Goal: Task Accomplishment & Management: Complete application form

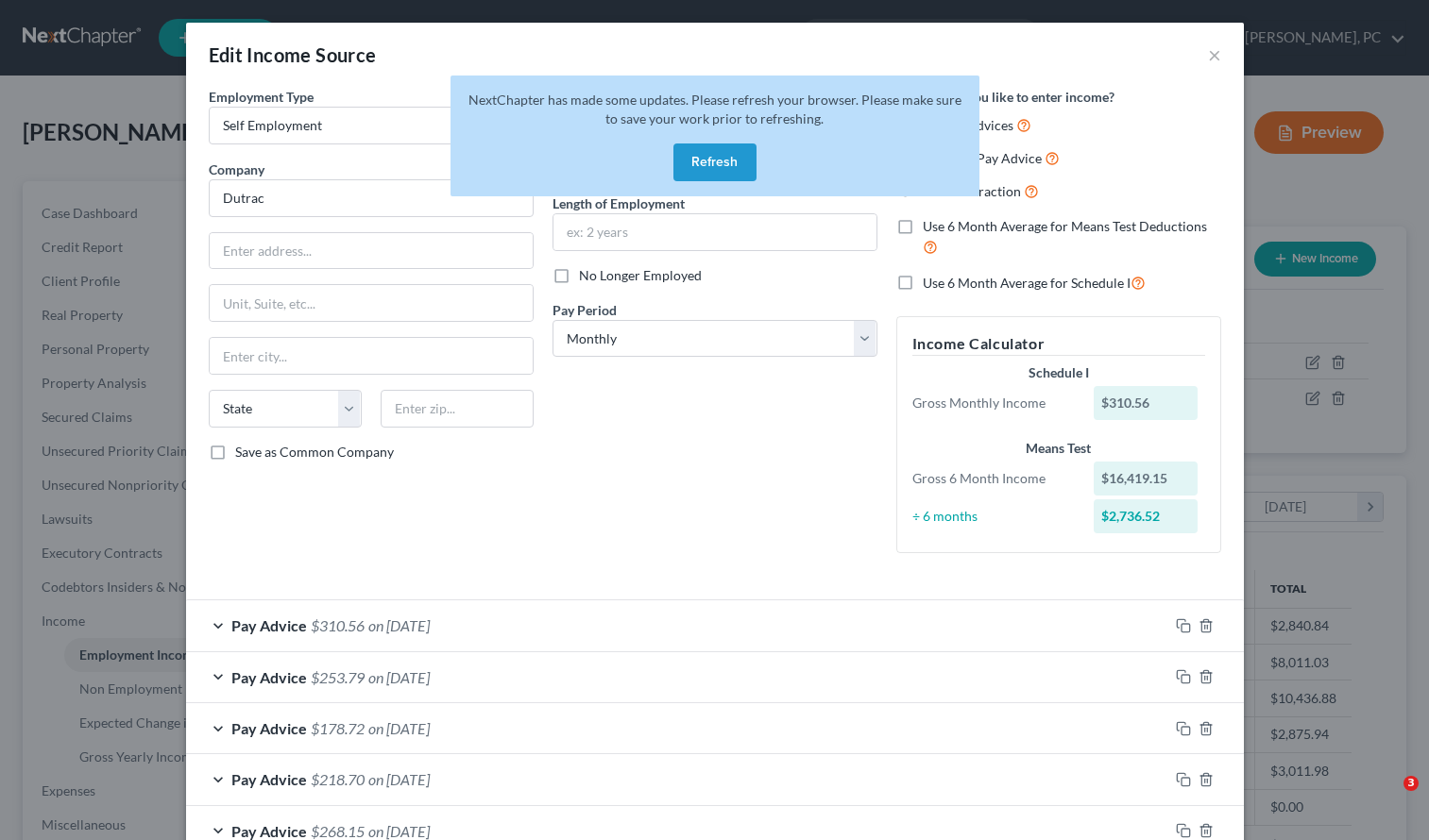
select select "1"
select select "0"
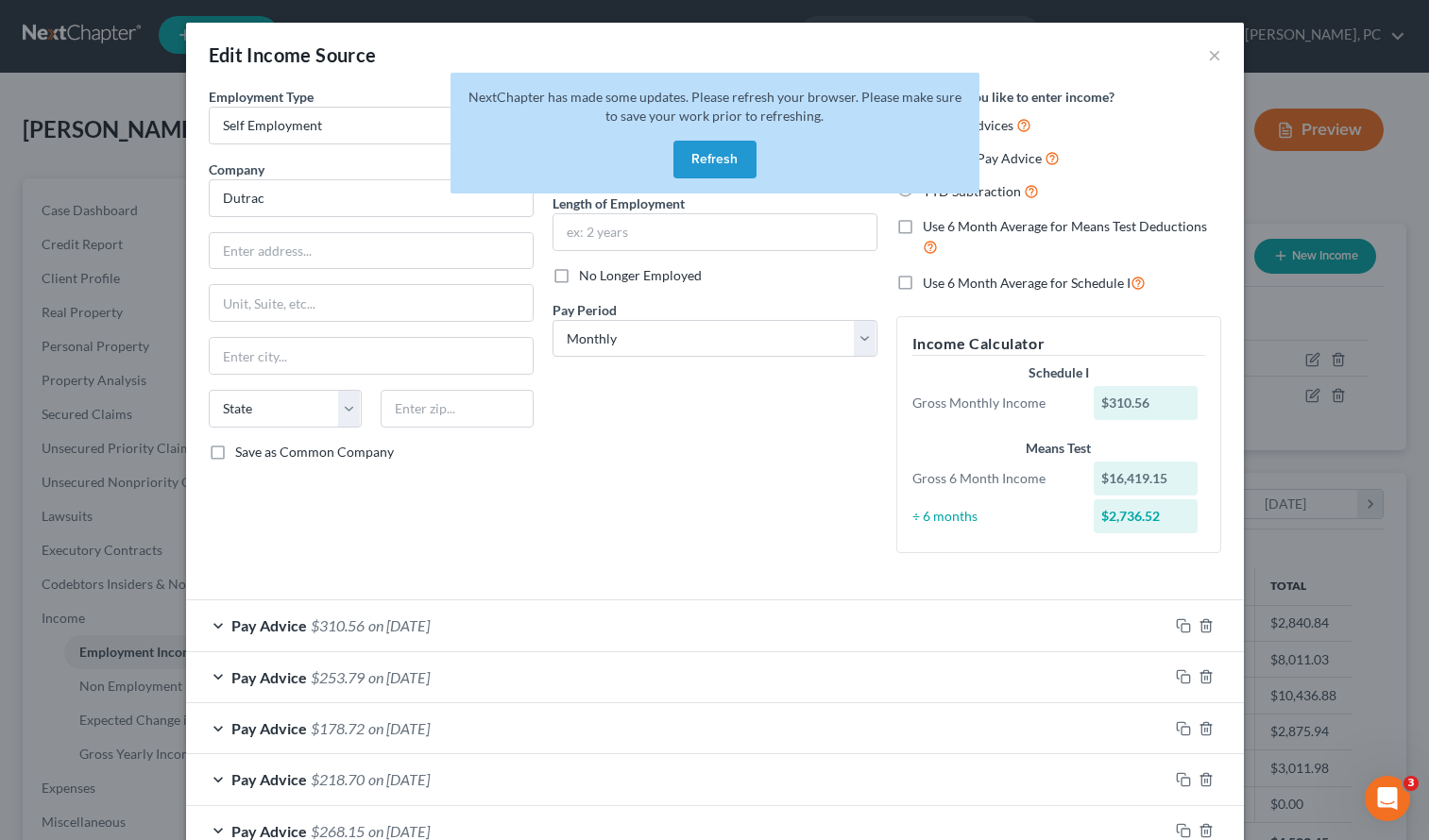
scroll to position [3, 0]
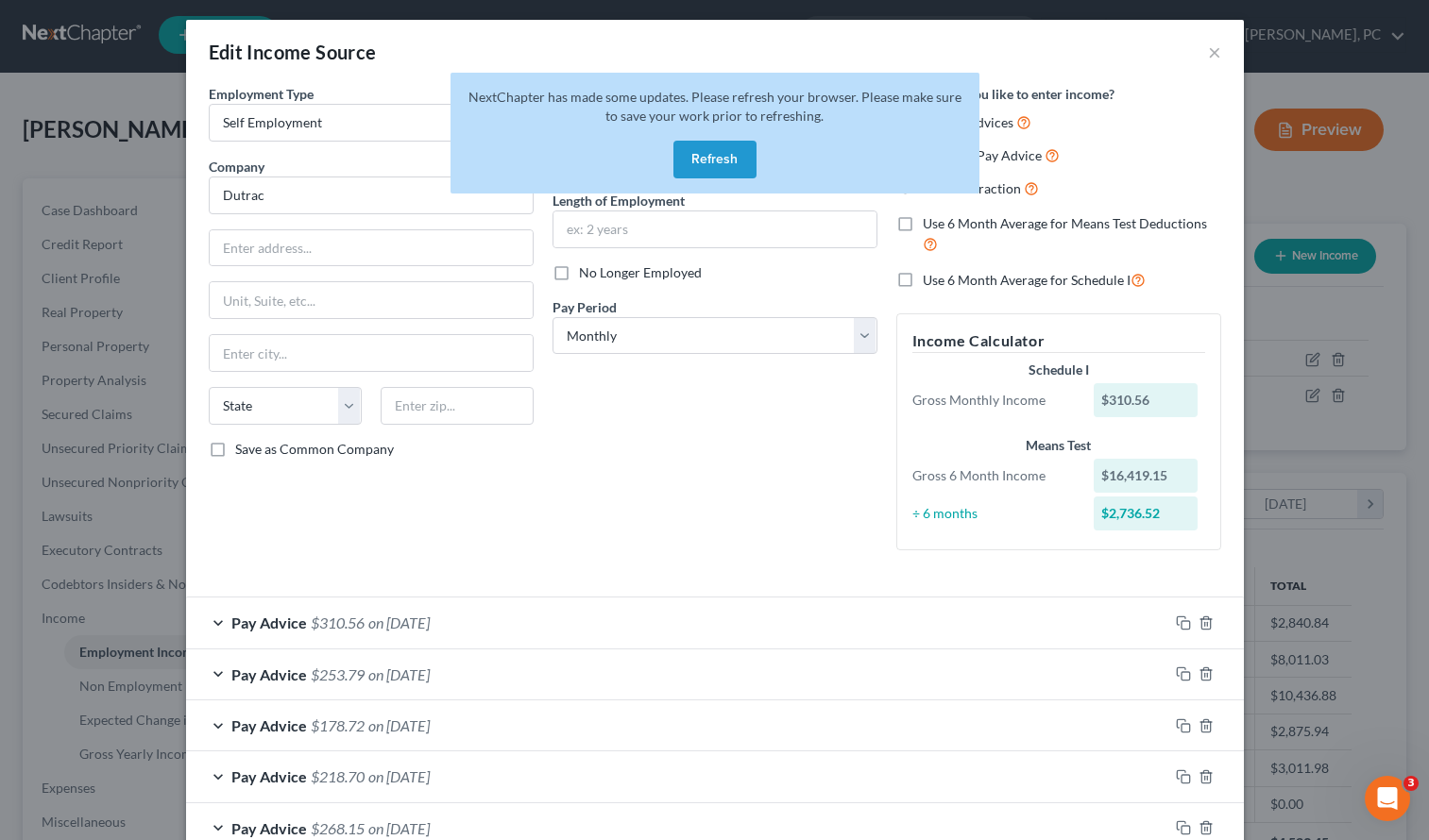
click at [673, 521] on div "Debtor Spouse Occupation Length of Employment No Longer Employed Pay Period * S…" at bounding box center [714, 324] width 344 height 481
click at [706, 156] on button "Refresh" at bounding box center [714, 159] width 83 height 38
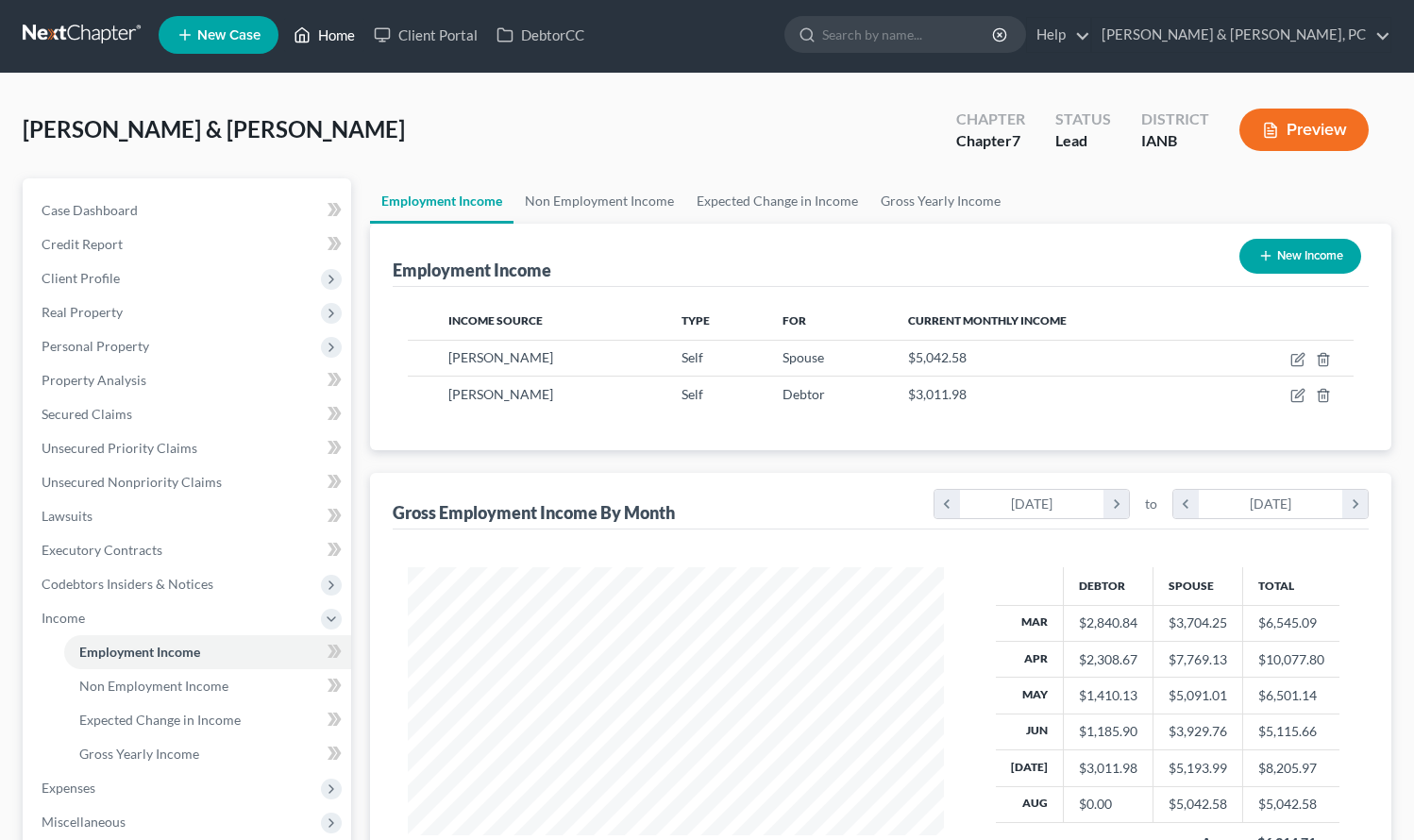
scroll to position [3, 0]
click at [321, 36] on link "Home" at bounding box center [324, 34] width 80 height 34
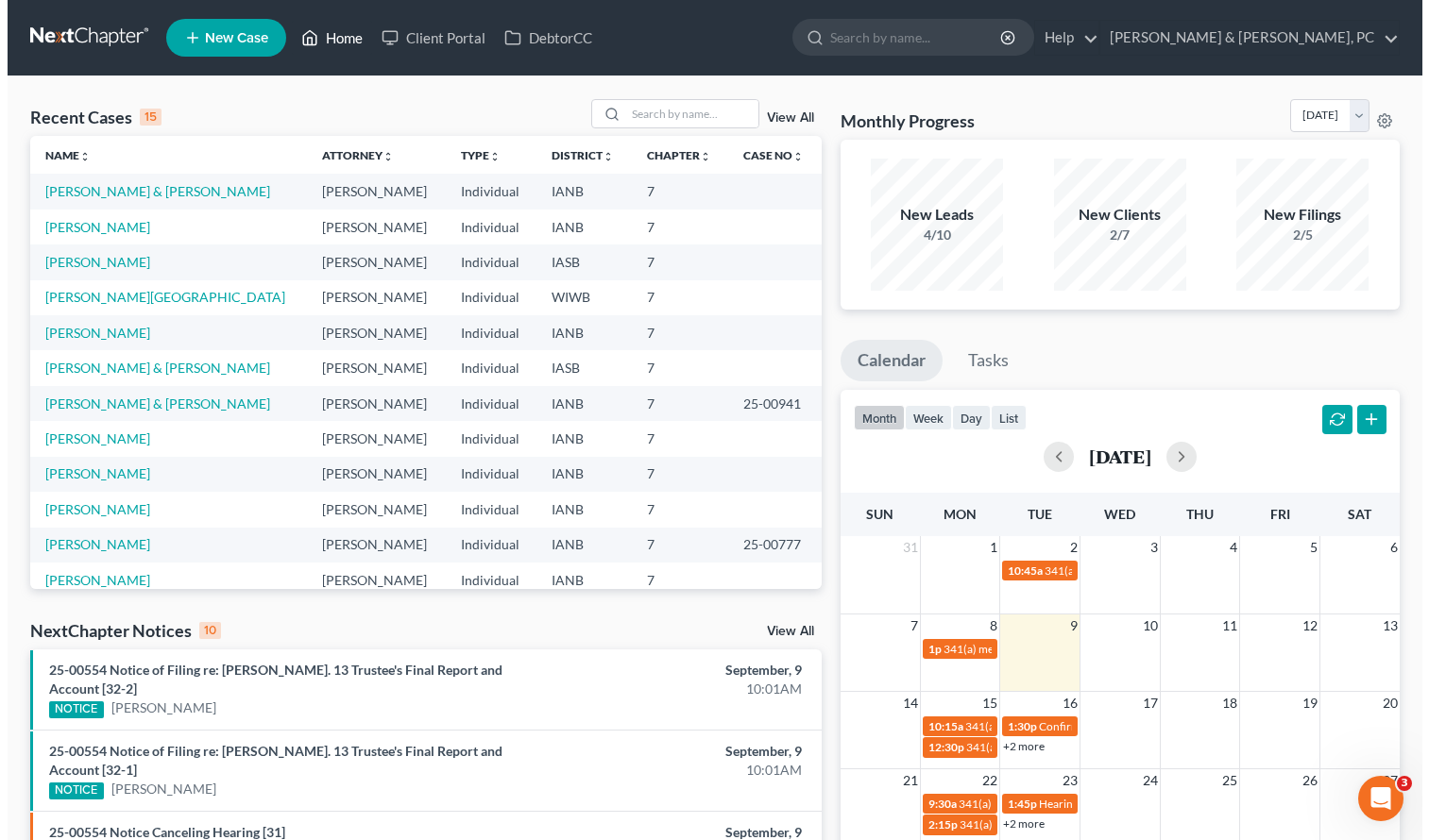
scroll to position [130, 0]
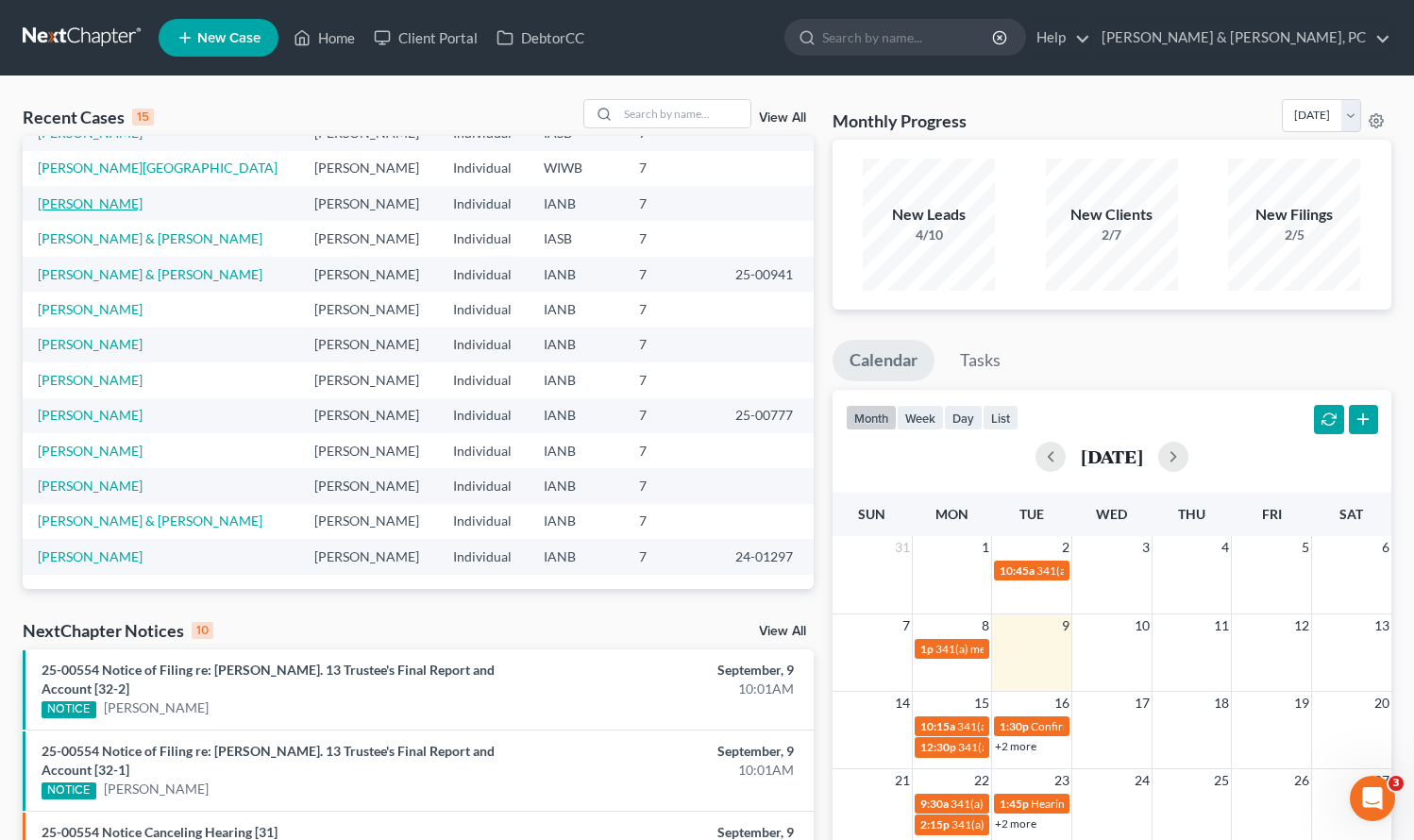
click at [103, 201] on link "[PERSON_NAME]" at bounding box center [90, 203] width 104 height 16
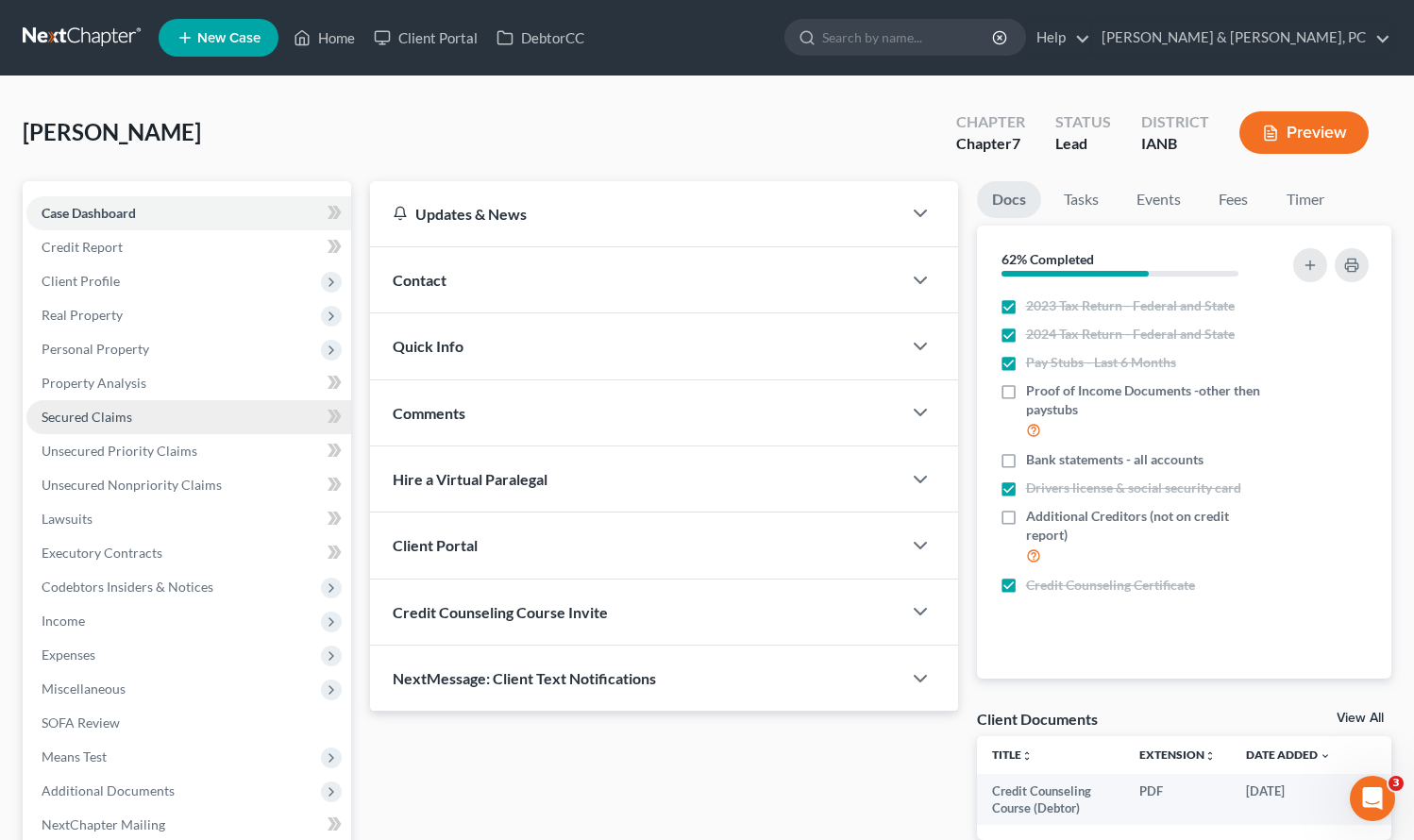
click at [87, 417] on span "Secured Claims" at bounding box center [87, 417] width 91 height 16
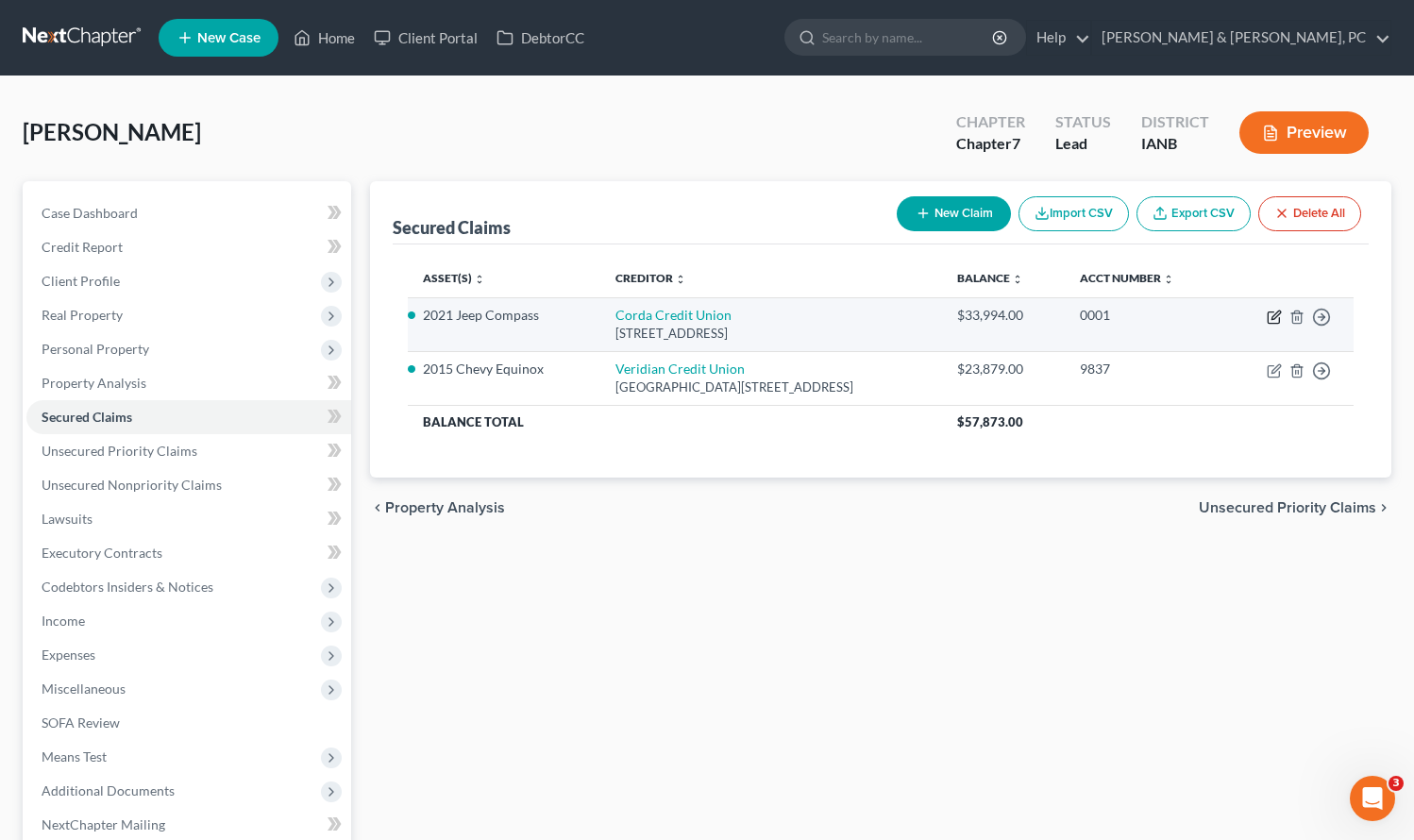
click at [1269, 312] on icon "button" at bounding box center [1273, 318] width 12 height 12
select select "16"
select select "2"
select select "0"
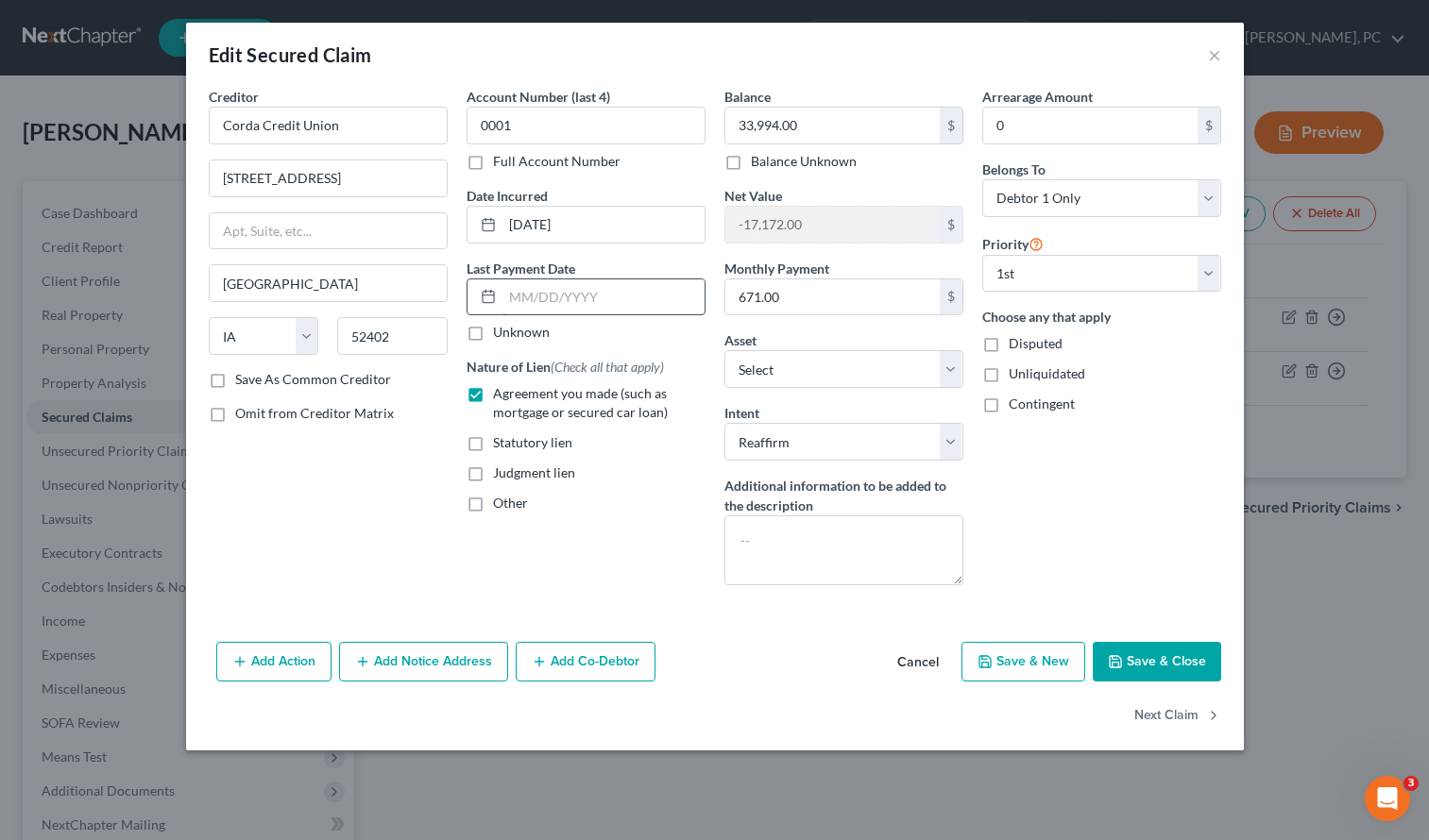
click at [526, 295] on input "text" at bounding box center [603, 297] width 202 height 36
type input "08/09/2025"
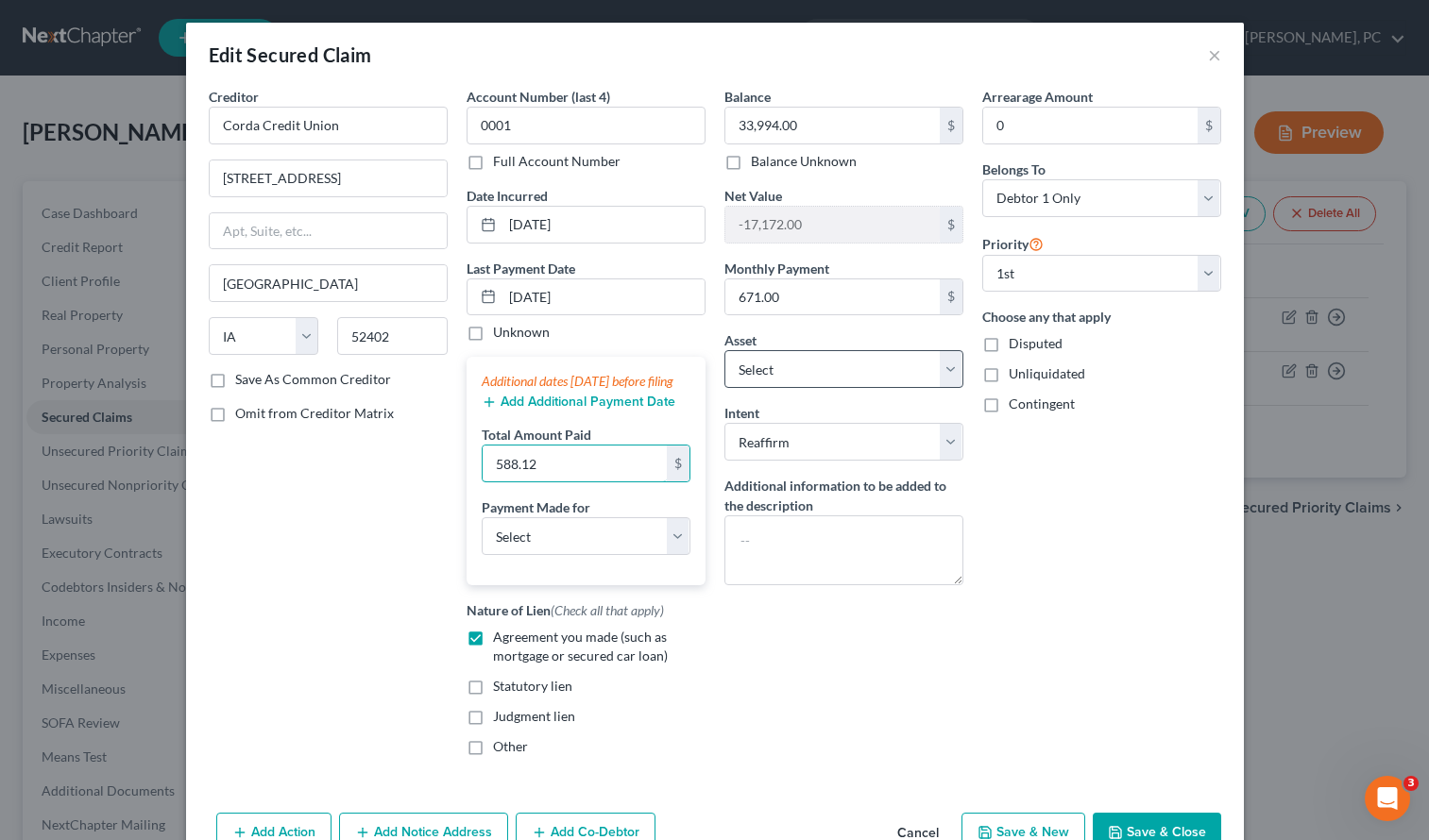
type input "588.12"
click at [573, 550] on select "Select Car Credit Card Loan Repayment Mortgage Other Suppliers Or Vendors" at bounding box center [586, 536] width 209 height 38
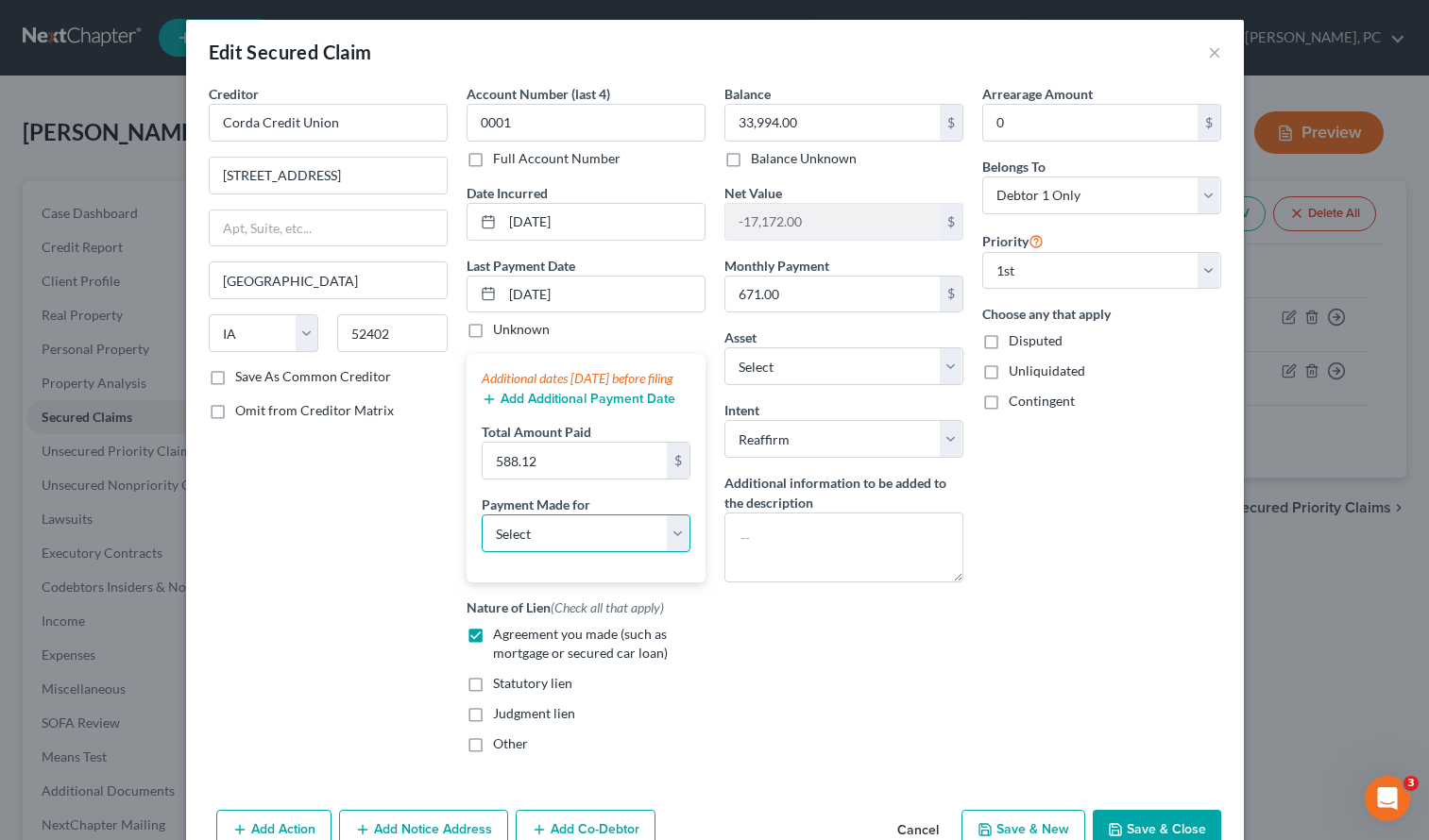
click at [566, 549] on select "Select Car Credit Card Loan Repayment Mortgage Other Suppliers Or Vendors" at bounding box center [586, 533] width 209 height 38
select select "0"
click at [481, 534] on select "Select Car Credit Card Loan Repayment Mortgage Other Suppliers Or Vendors" at bounding box center [586, 533] width 209 height 38
click at [532, 407] on button "Add Additional Payment Date" at bounding box center [578, 399] width 193 height 15
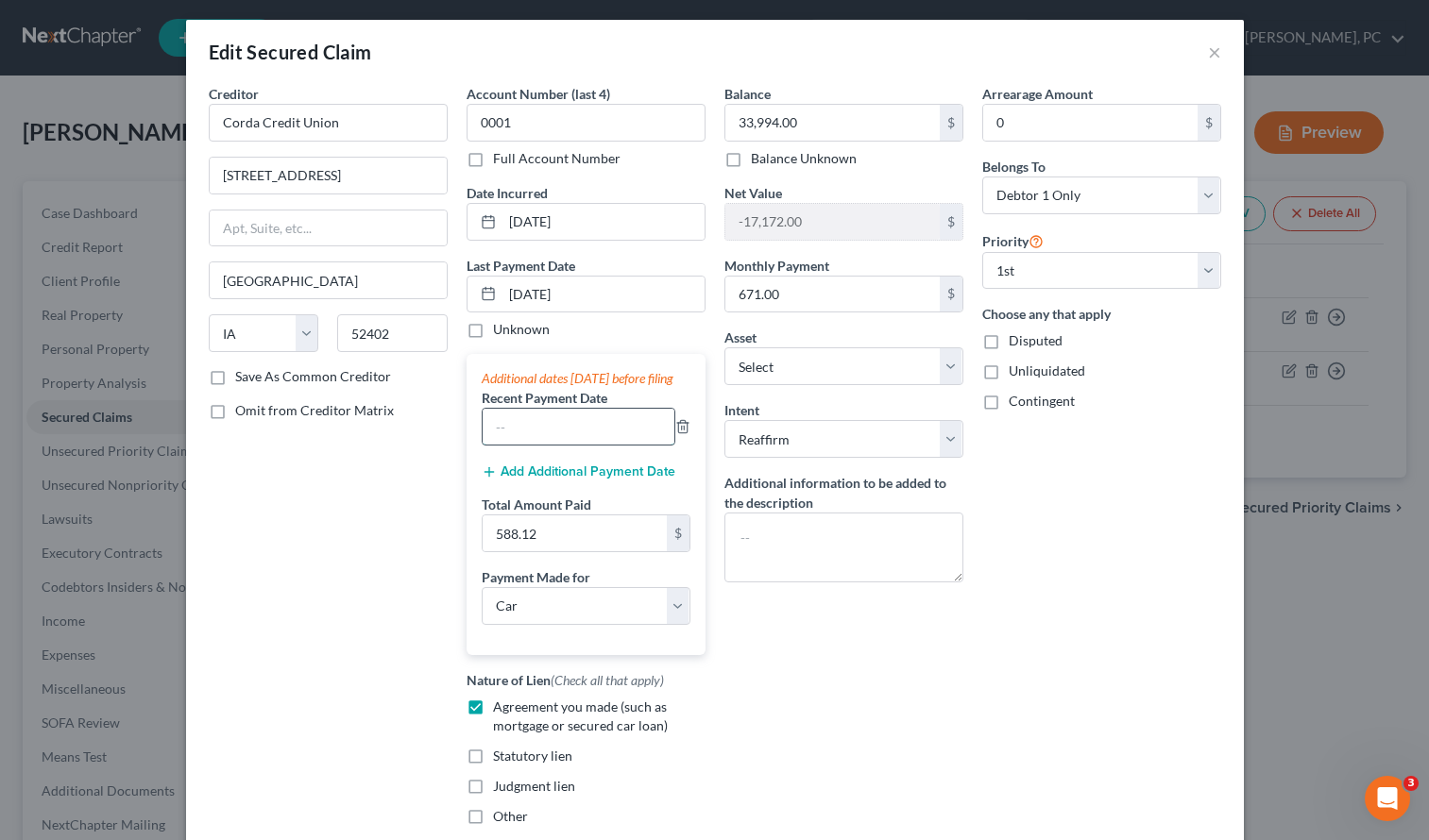
click at [527, 445] on input "text" at bounding box center [578, 426] width 191 height 36
type input "07/09/2025"
click at [535, 550] on input "588.12" at bounding box center [574, 533] width 184 height 36
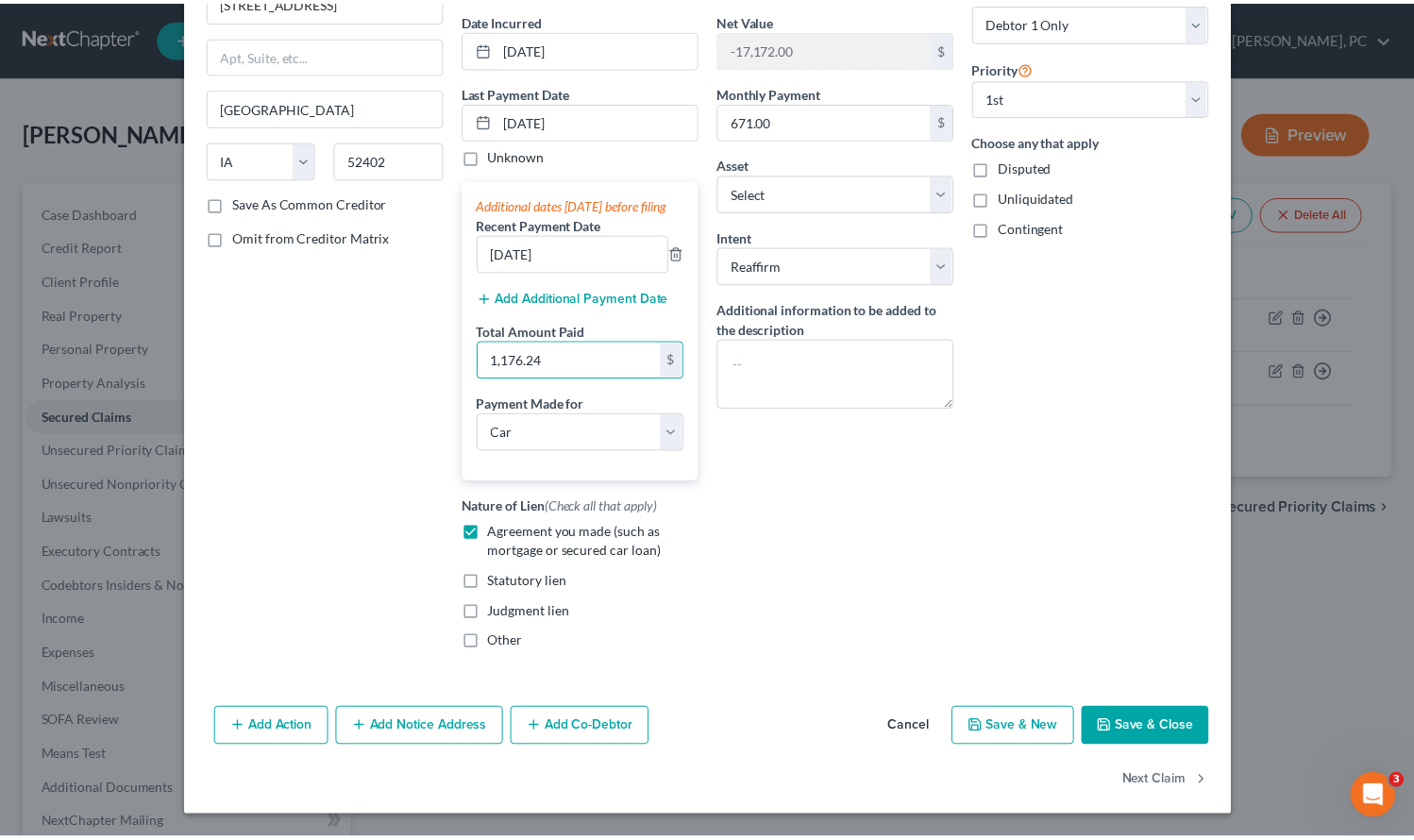
scroll to position [195, 0]
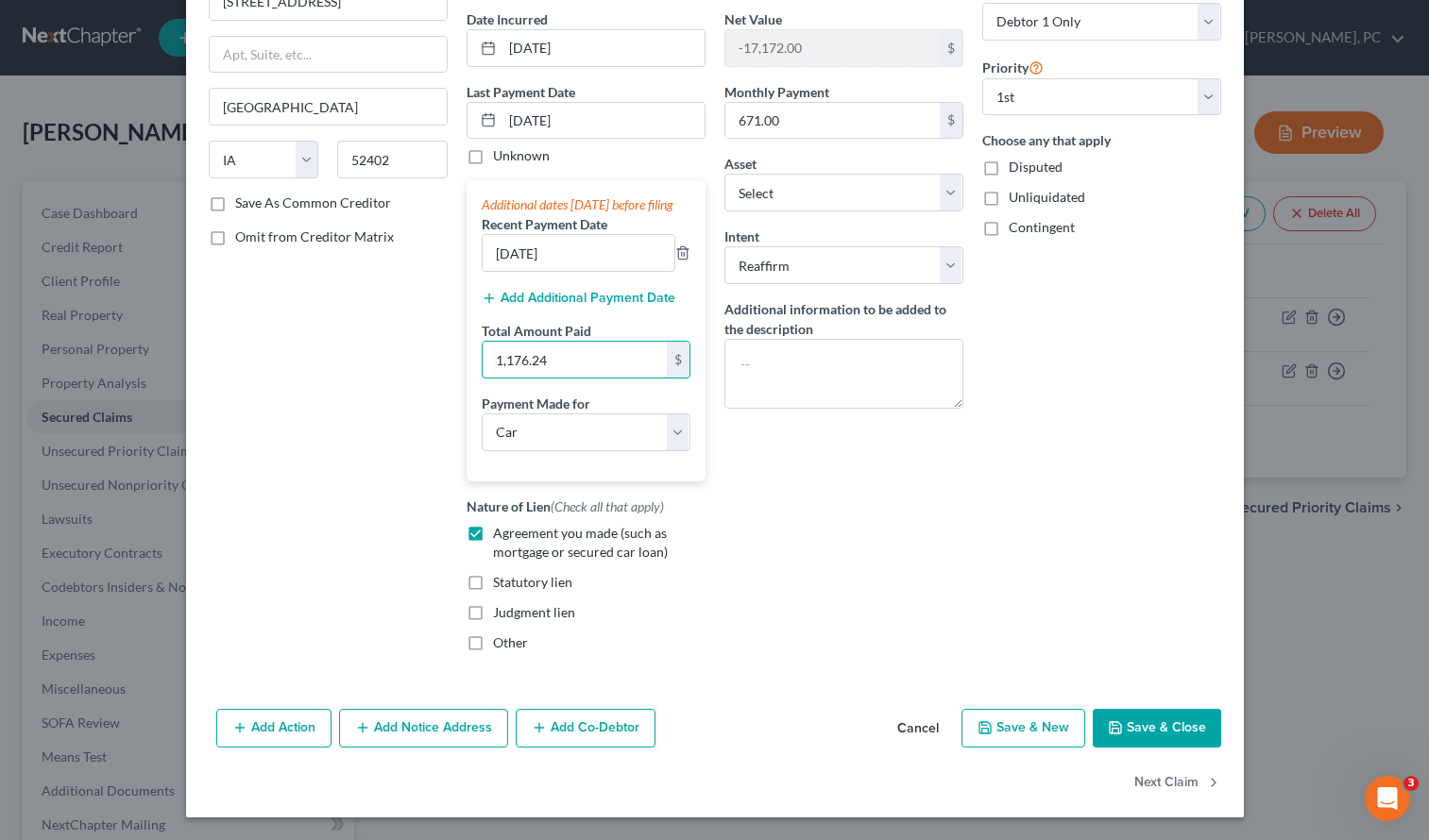
type input "1,176.24"
click at [1149, 719] on button "Save & Close" at bounding box center [1158, 729] width 129 height 40
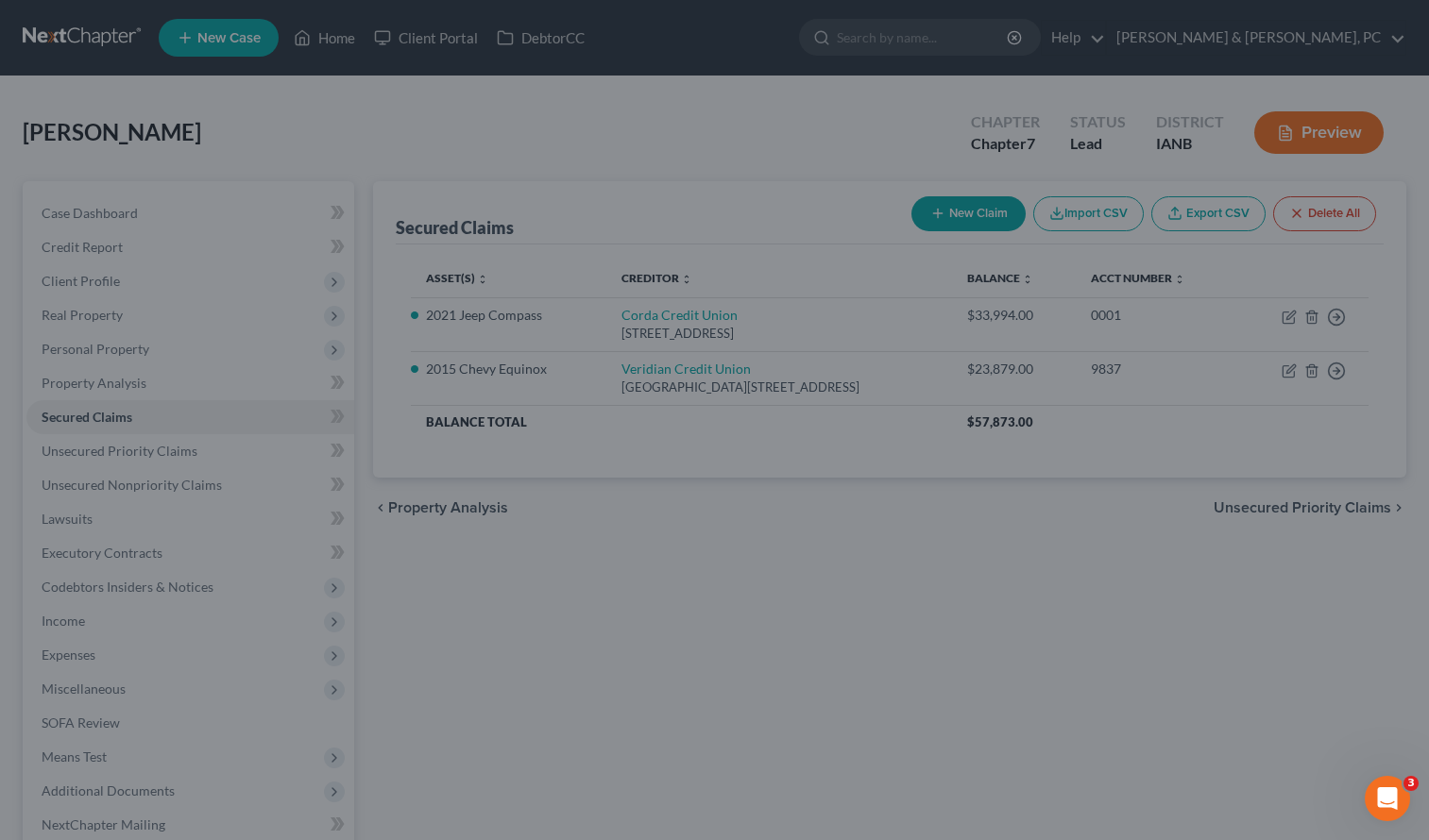
select select "5"
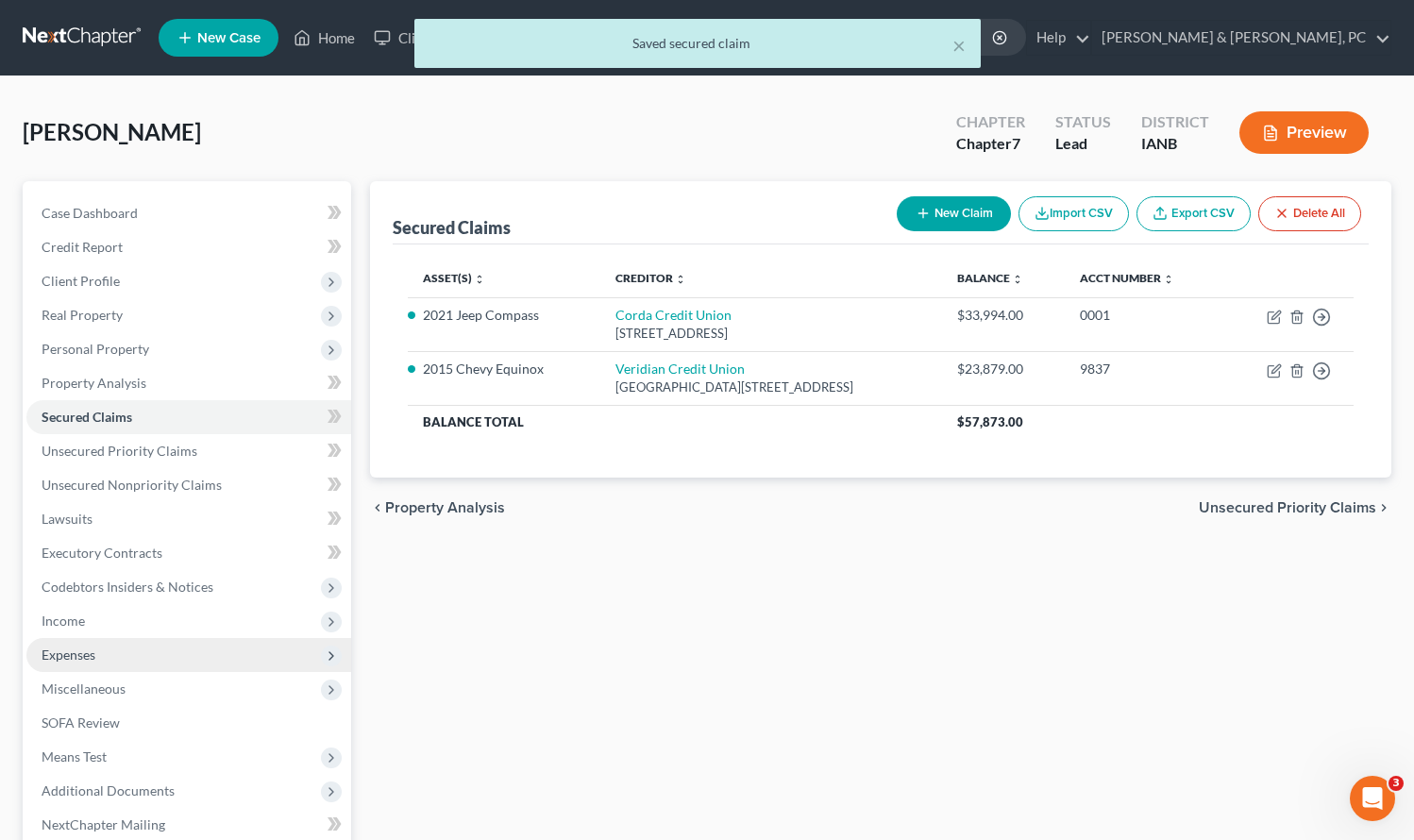
click at [68, 651] on span "Expenses" at bounding box center [68, 655] width 54 height 16
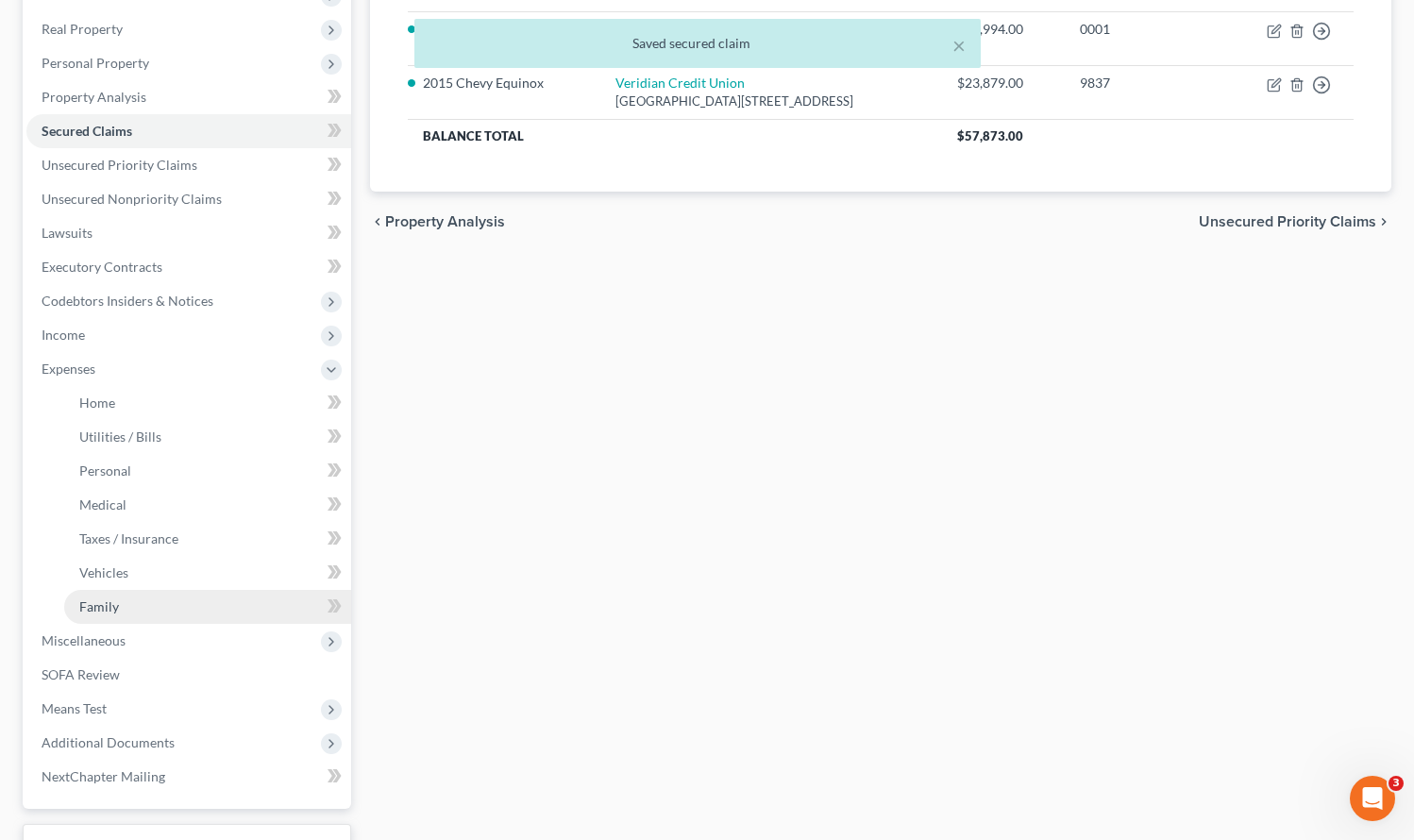
scroll to position [287, 0]
click at [105, 574] on span "Vehicles" at bounding box center [103, 572] width 49 height 16
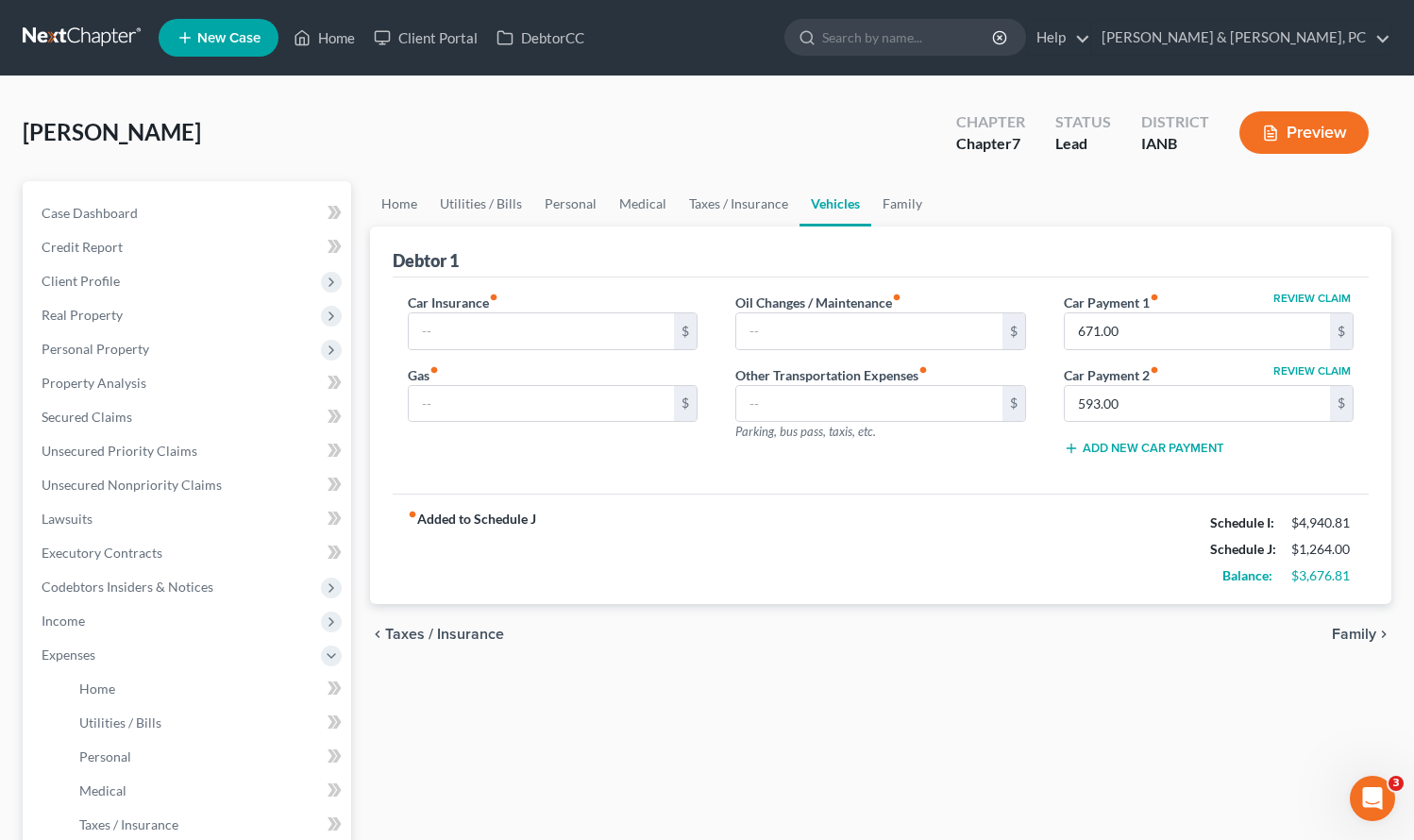
type input "213.00"
type input "240.00"
type input "300.00"
type input "0.00"
click at [1176, 335] on input "671.00" at bounding box center [1197, 331] width 266 height 36
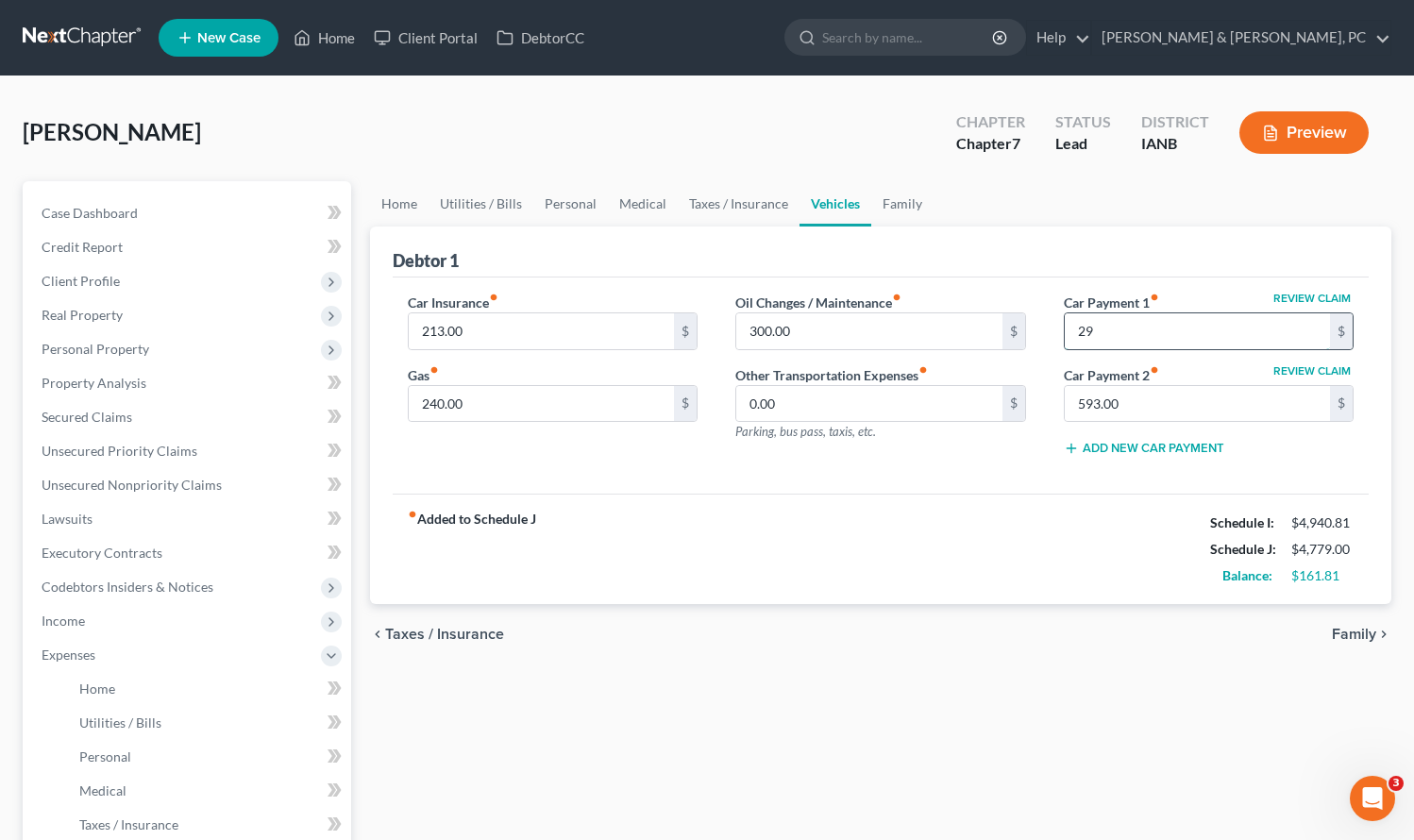
type input "2"
type input "593.00"
click at [978, 705] on div "Home Utilities / Bills Personal Medical Taxes / Insurance Vehicles Family Debto…" at bounding box center [881, 693] width 1041 height 1022
click at [402, 214] on link "Home" at bounding box center [399, 204] width 59 height 45
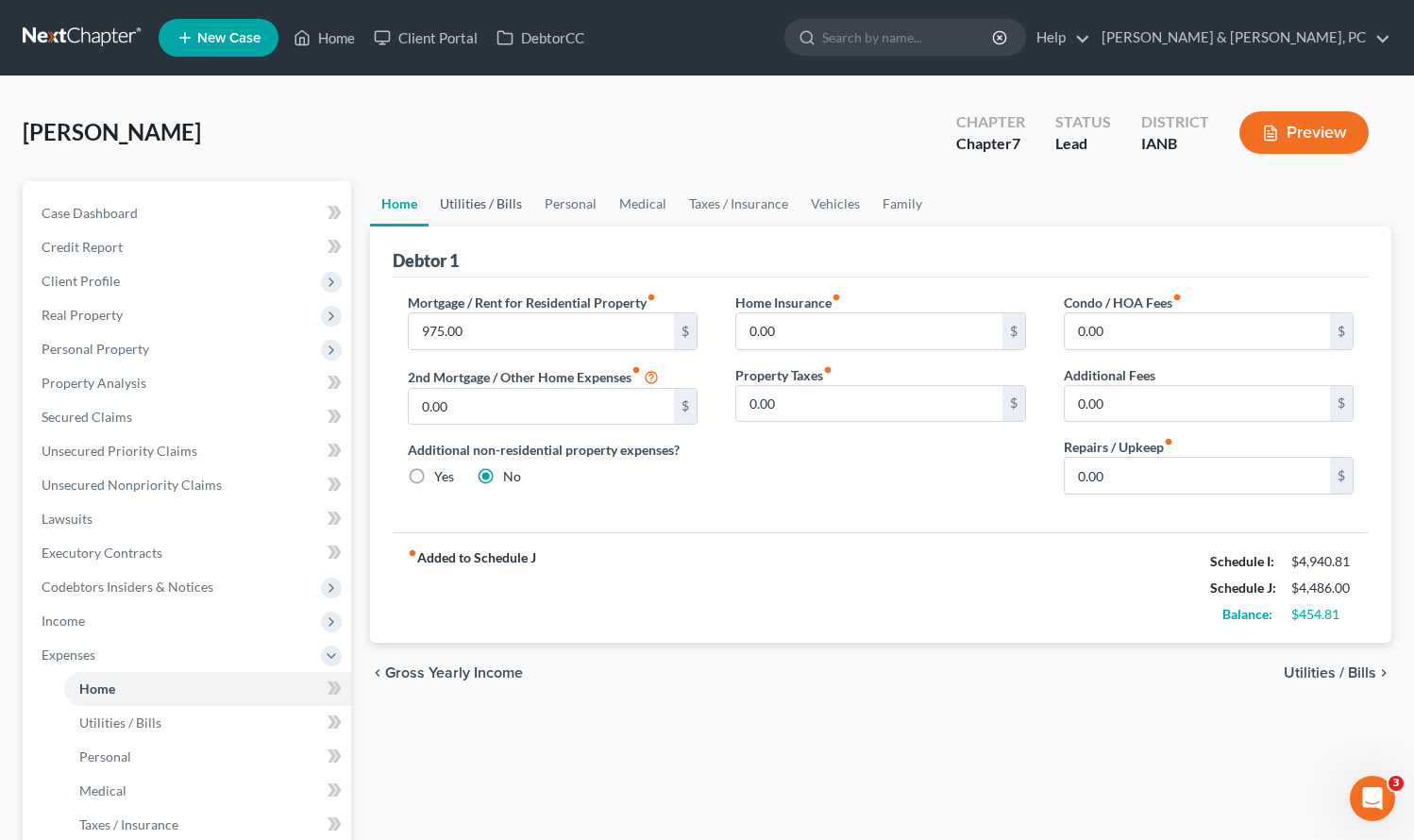
click at [464, 206] on link "Utilities / Bills" at bounding box center [480, 204] width 104 height 45
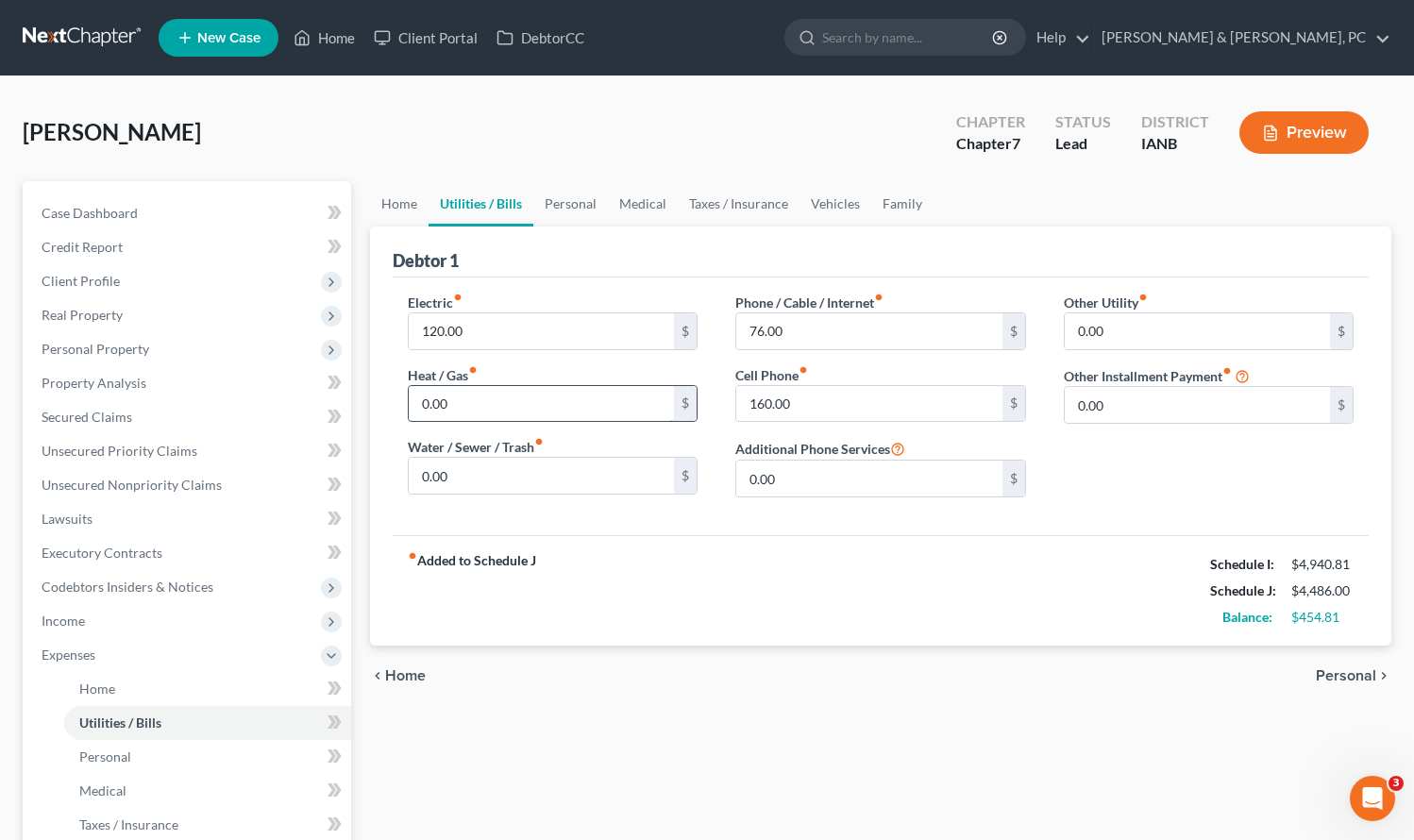
click at [489, 412] on input "0.00" at bounding box center [542, 404] width 266 height 36
type input "50.00"
click at [571, 204] on link "Personal" at bounding box center [571, 204] width 74 height 45
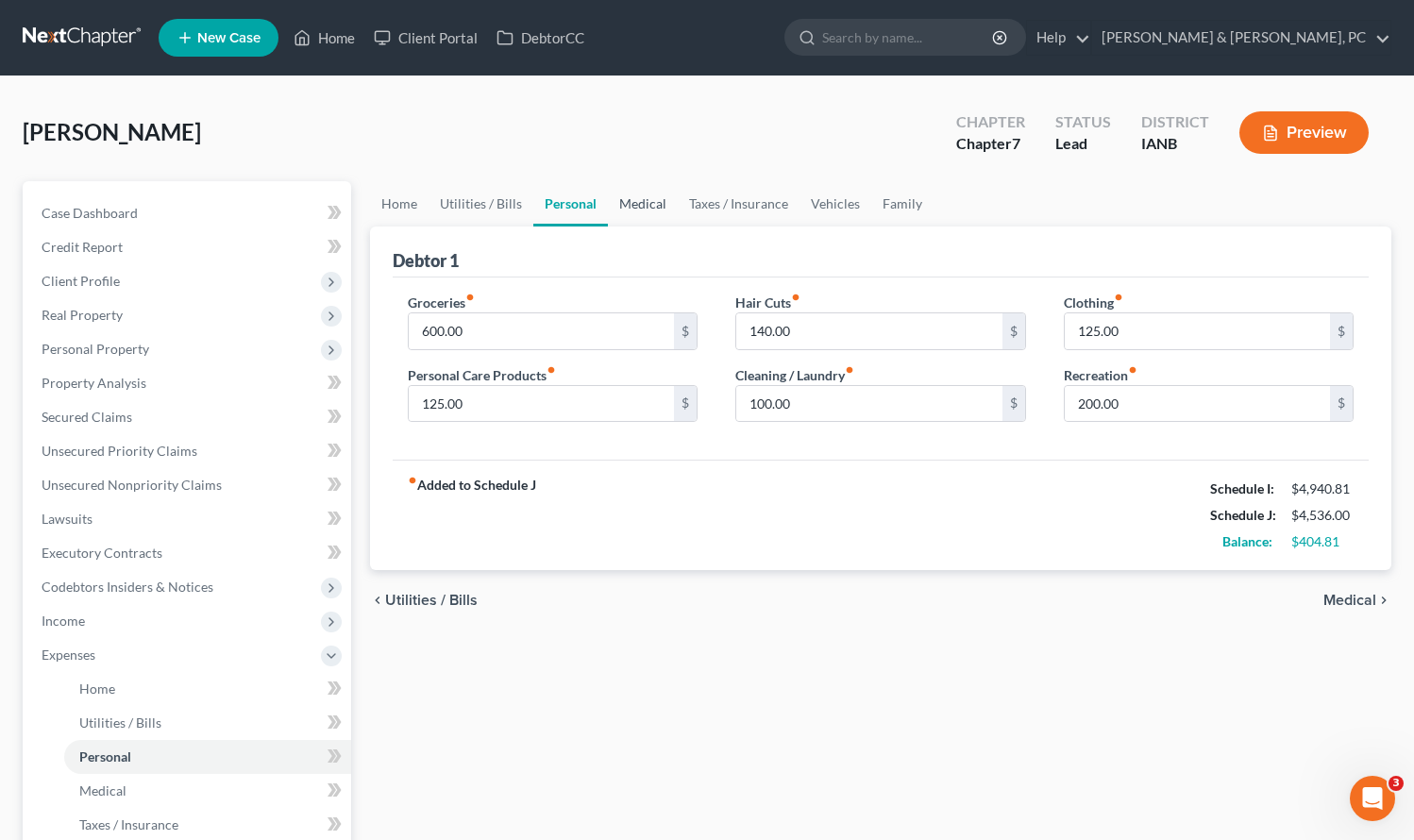
click at [629, 196] on link "Medical" at bounding box center [643, 204] width 70 height 45
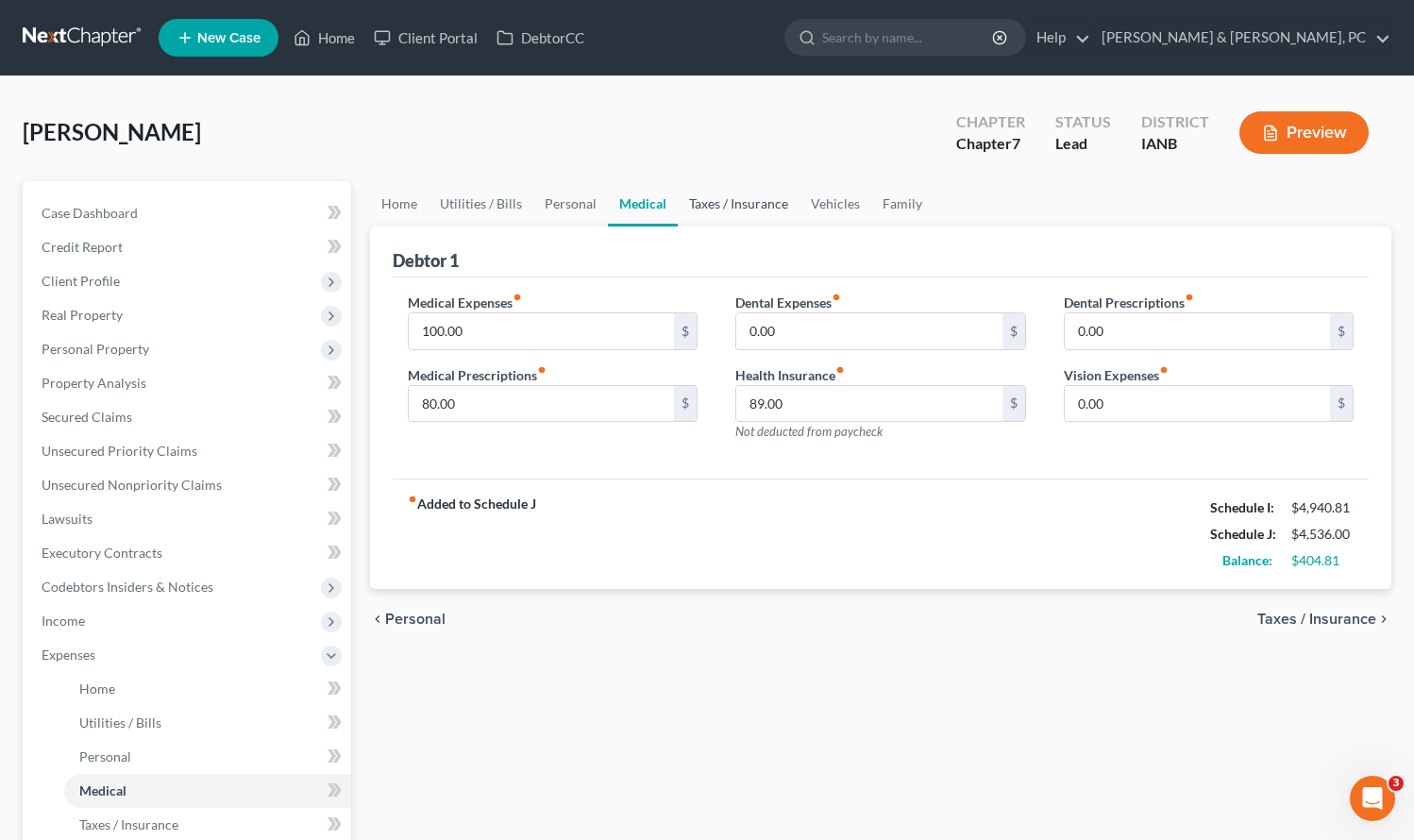
click at [731, 198] on link "Taxes / Insurance" at bounding box center [739, 204] width 122 height 45
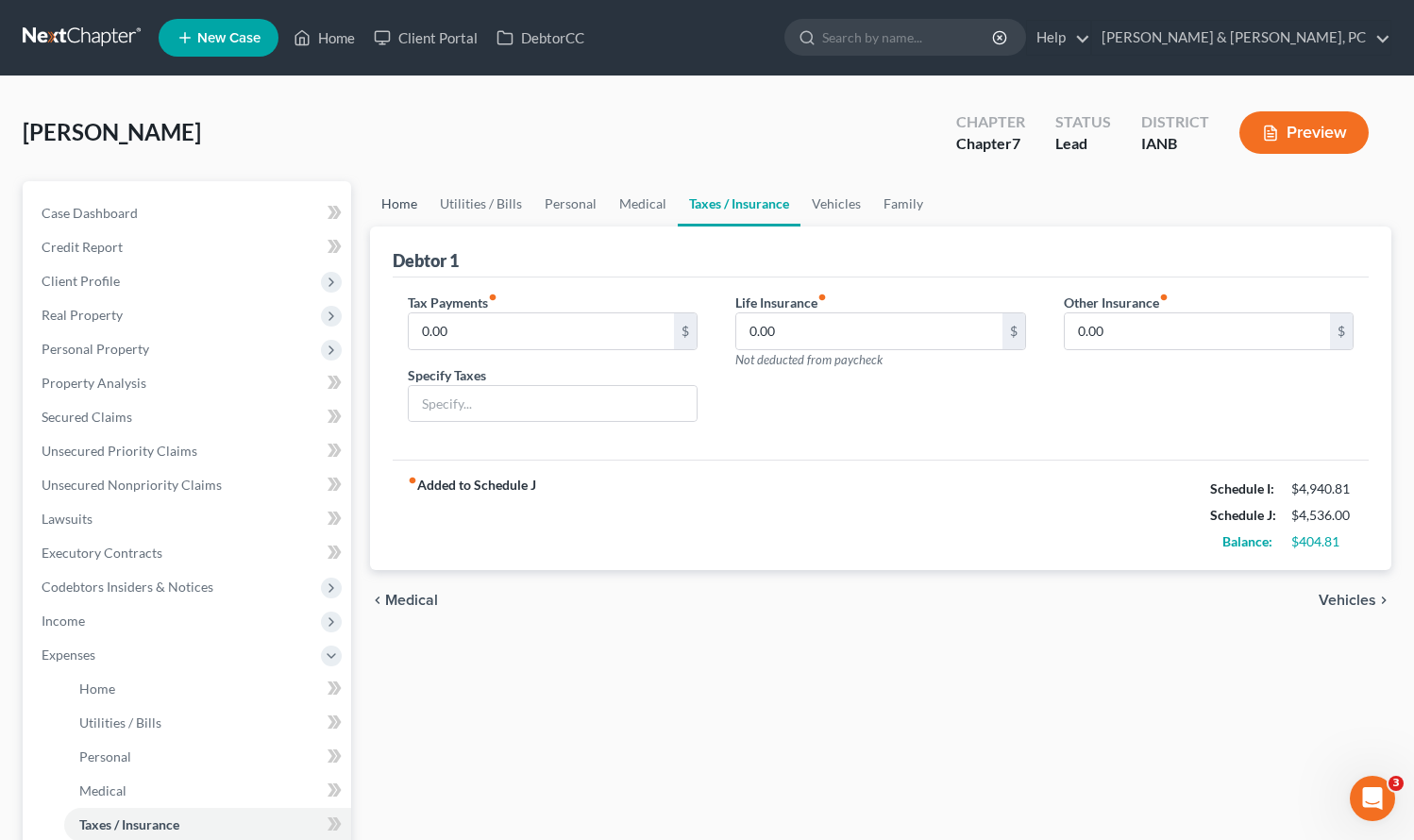
click at [405, 203] on link "Home" at bounding box center [399, 204] width 59 height 45
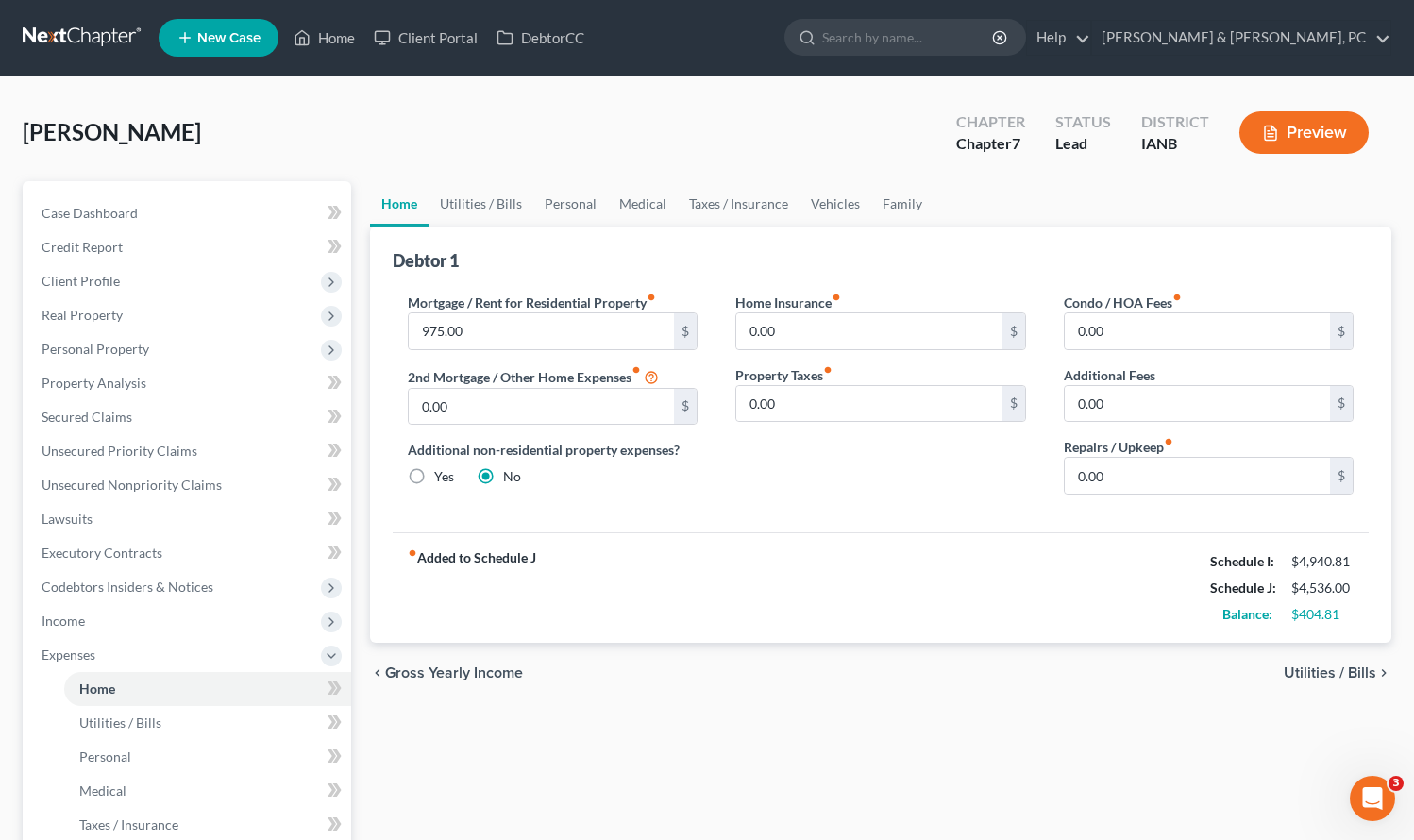
drag, startPoint x: 867, startPoint y: 629, endPoint x: 862, endPoint y: 618, distance: 12.1
click at [867, 629] on div "fiber_manual_record Added to Schedule J Schedule I: $4,940.81 Schedule J: $4,53…" at bounding box center [881, 587] width 977 height 110
click at [928, 761] on div "Home Utilities / Bills Personal Medical Taxes / Insurance Vehicles Family Debto…" at bounding box center [881, 693] width 1041 height 1022
click at [1020, 640] on div "fiber_manual_record Added to Schedule J Schedule I: $4,940.81 Schedule J: $4,53…" at bounding box center [881, 587] width 977 height 110
click at [106, 626] on span "Income" at bounding box center [188, 620] width 325 height 34
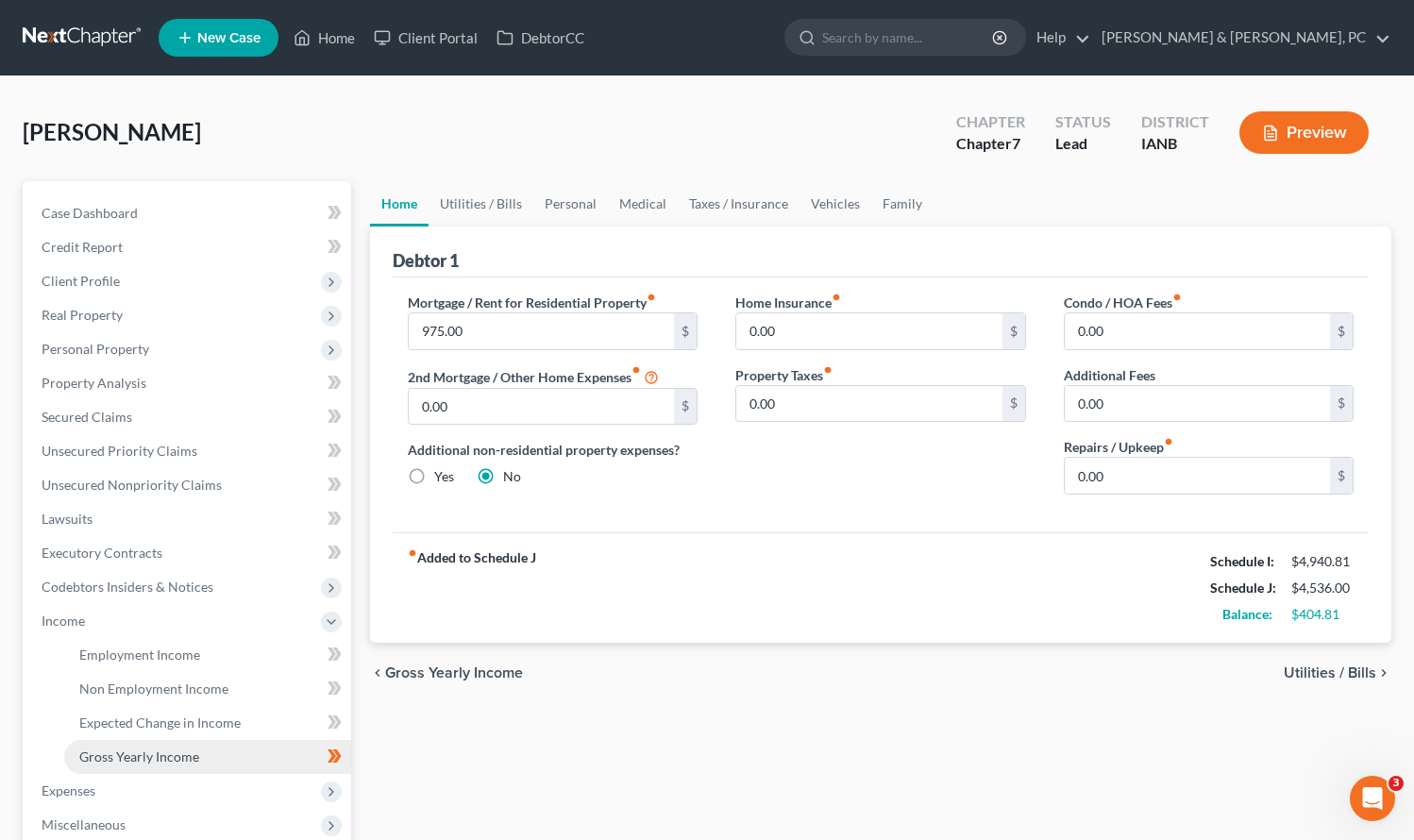
click at [163, 754] on span "Gross Yearly Income" at bounding box center [139, 756] width 120 height 16
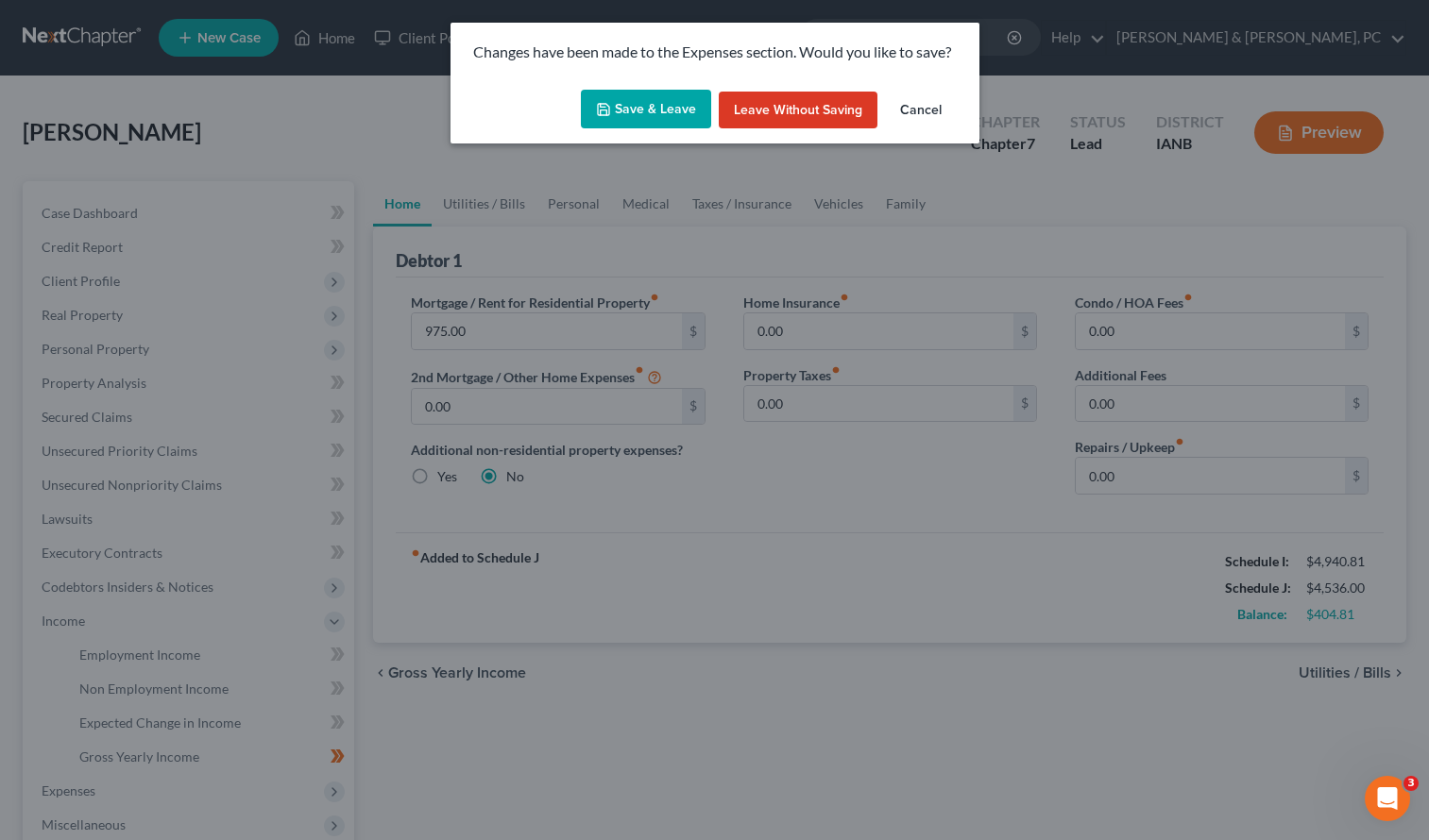
click at [674, 109] on button "Save & Leave" at bounding box center [646, 109] width 131 height 40
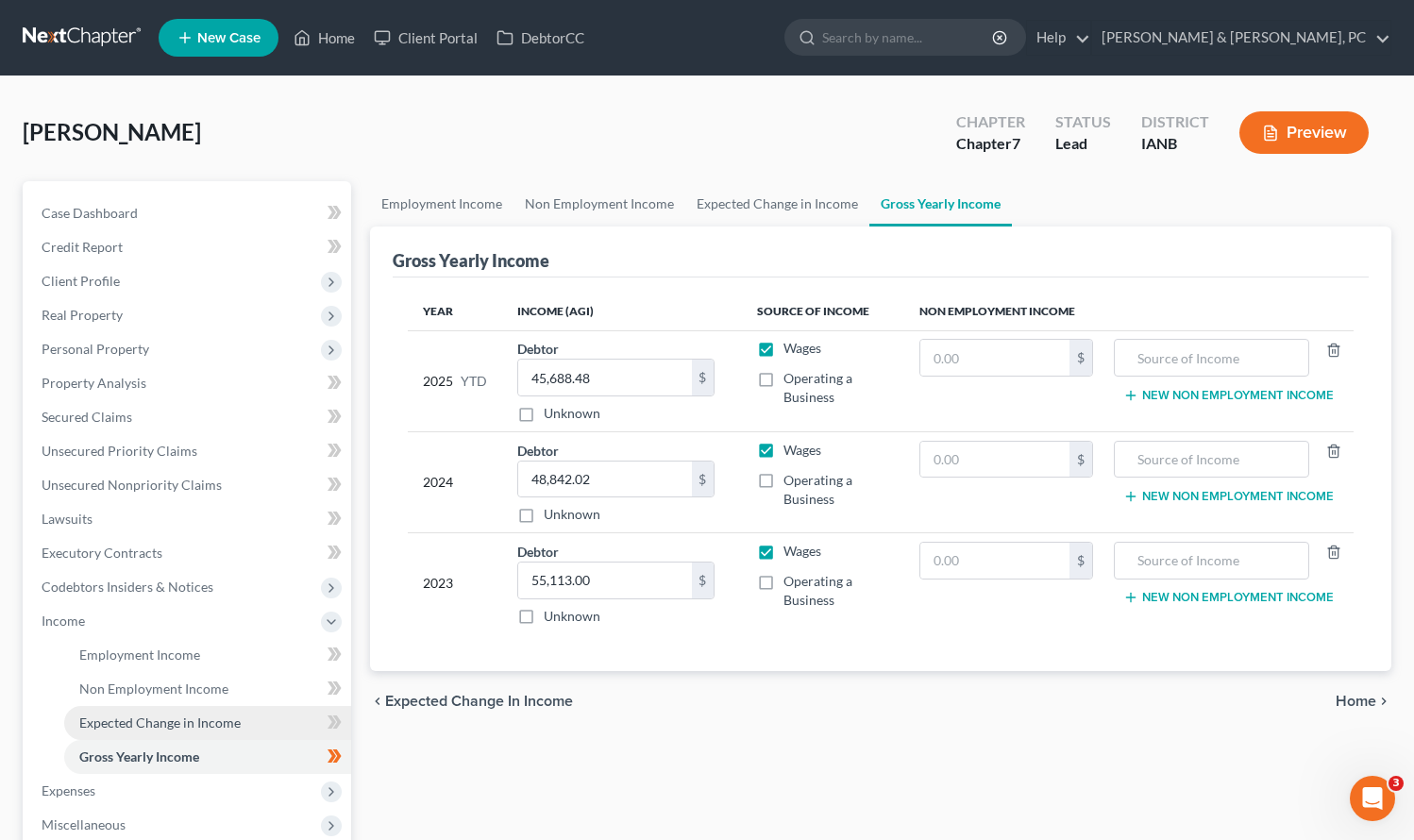
click at [176, 724] on span "Expected Change in Income" at bounding box center [159, 722] width 161 height 16
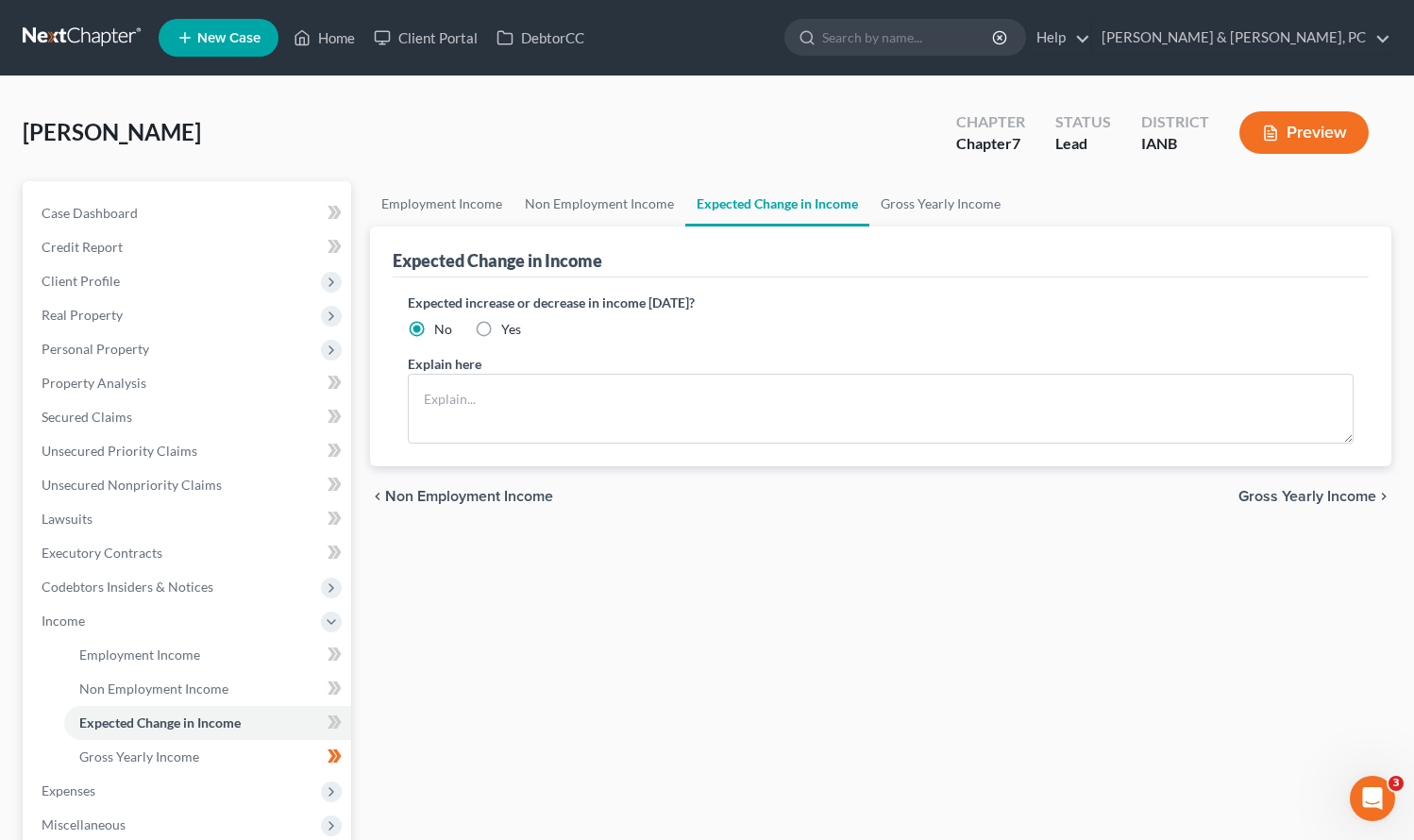
click at [502, 328] on label "Yes" at bounding box center [511, 329] width 20 height 19
click at [509, 328] on input "Yes" at bounding box center [515, 326] width 13 height 13
radio input "true"
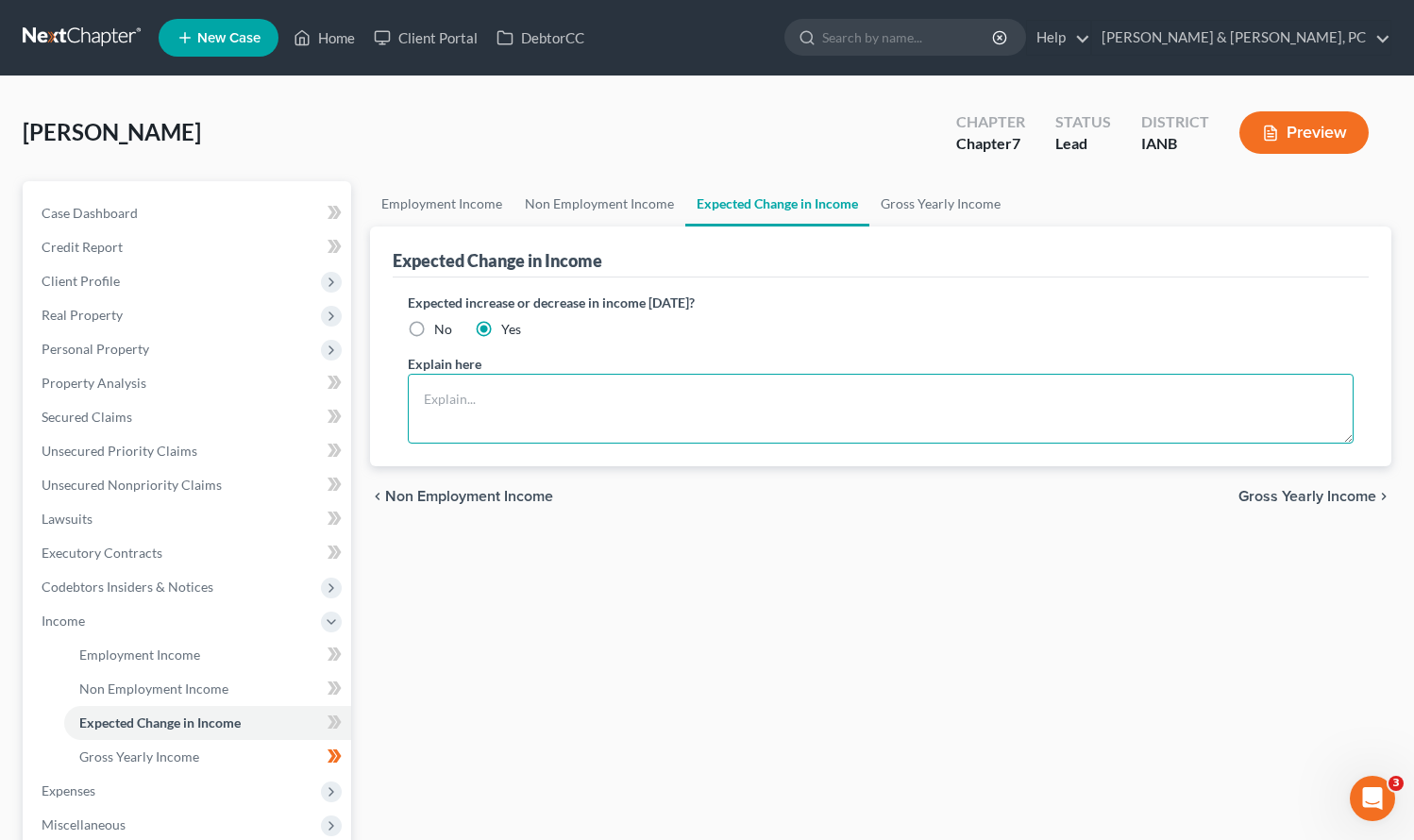
click at [477, 405] on textarea at bounding box center [881, 409] width 948 height 70
type textarea "Debtor is not guaranteed overtime in the future as it was needed to cover short…"
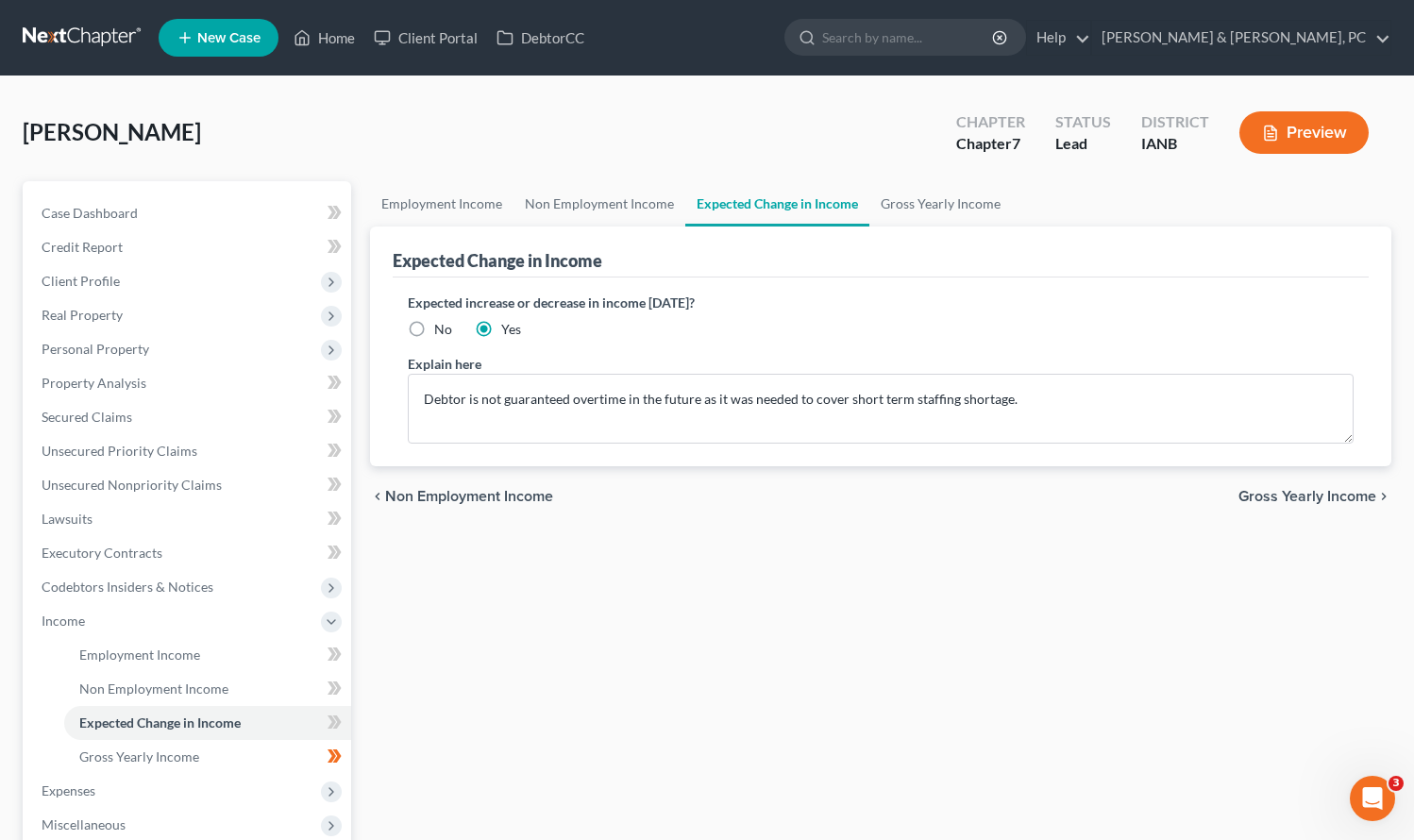
click at [568, 704] on div "Employment Income Non Employment Income Expected Change in Income Gross Yearly …" at bounding box center [881, 641] width 1041 height 920
click at [216, 721] on span "Expected Change in Income" at bounding box center [159, 722] width 161 height 16
click at [911, 194] on link "Gross Yearly Income" at bounding box center [941, 204] width 142 height 45
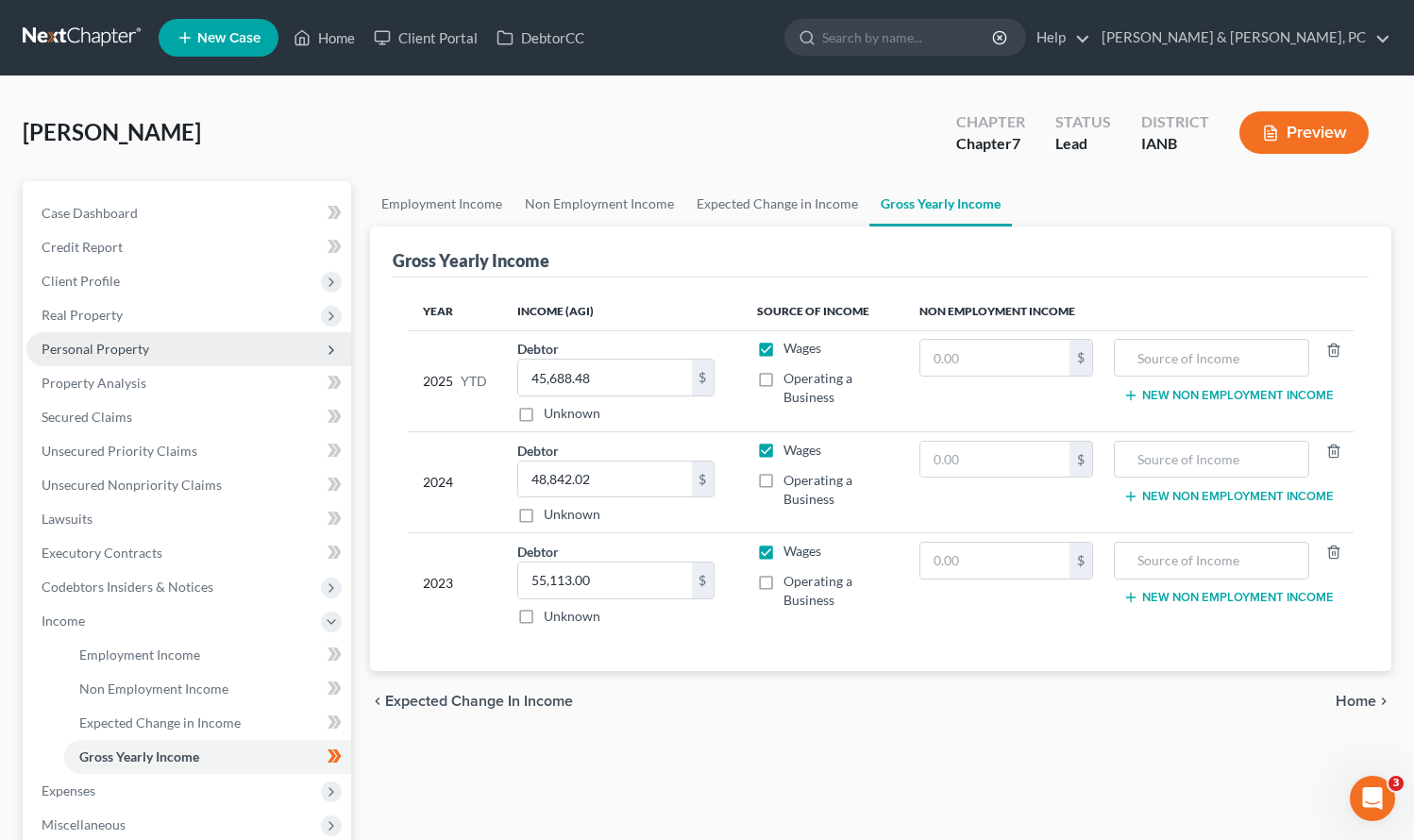
click at [104, 345] on span "Personal Property" at bounding box center [96, 348] width 107 height 16
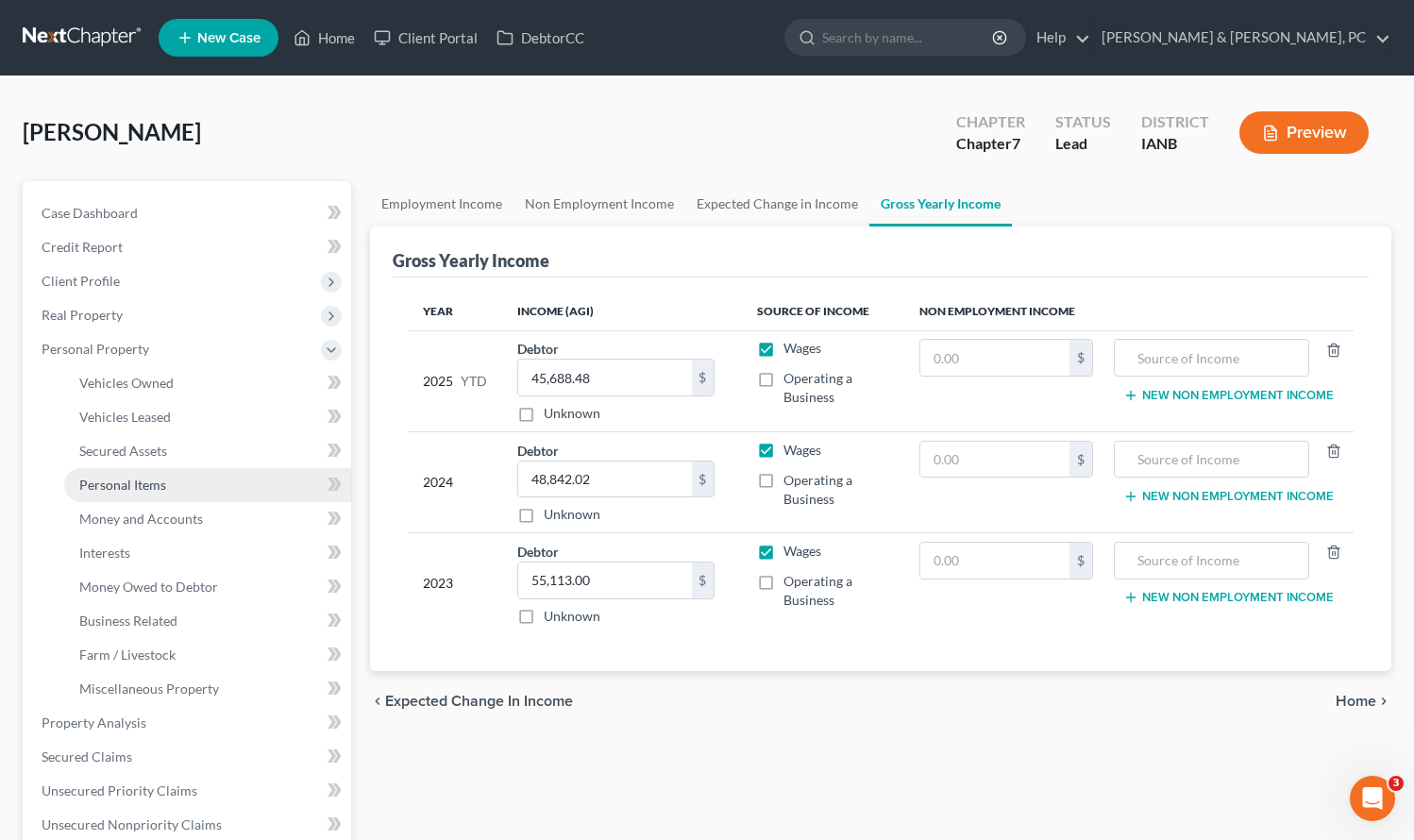
click at [133, 477] on span "Personal Items" at bounding box center [122, 485] width 87 height 16
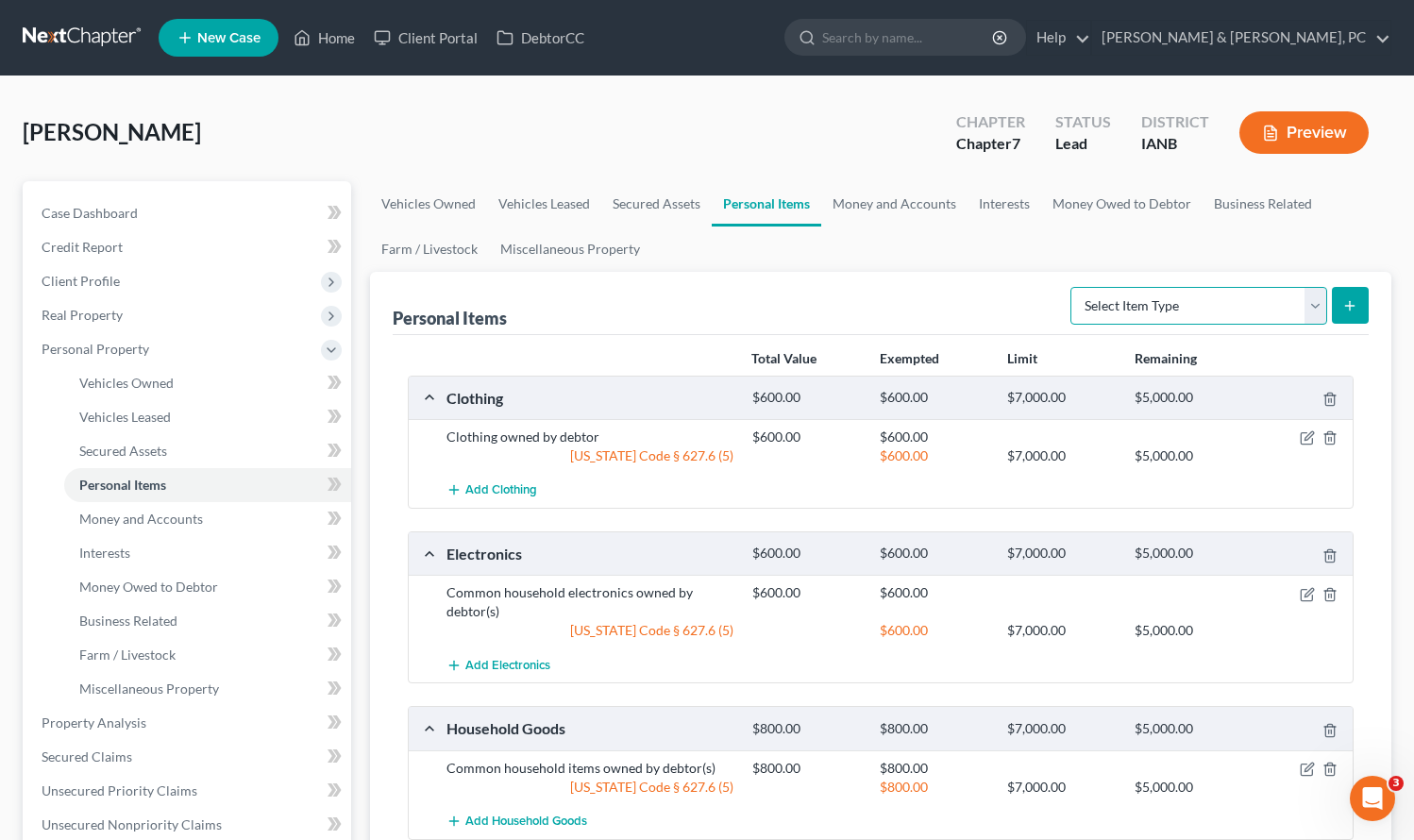
click at [1168, 301] on select "Select Item Type Clothing (A/B: 11) Collectibles Of Value (A/B: 8) Electronics …" at bounding box center [1198, 305] width 257 height 38
click at [1160, 287] on select "Select Item Type Clothing (A/B: 11) Collectibles Of Value (A/B: 8) Electronics …" at bounding box center [1198, 305] width 257 height 38
select select "pets"
click at [1073, 287] on select "Select Item Type Clothing (A/B: 11) Collectibles Of Value (A/B: 8) Electronics …" at bounding box center [1198, 305] width 257 height 38
click at [1342, 299] on button "submit" at bounding box center [1351, 305] width 37 height 37
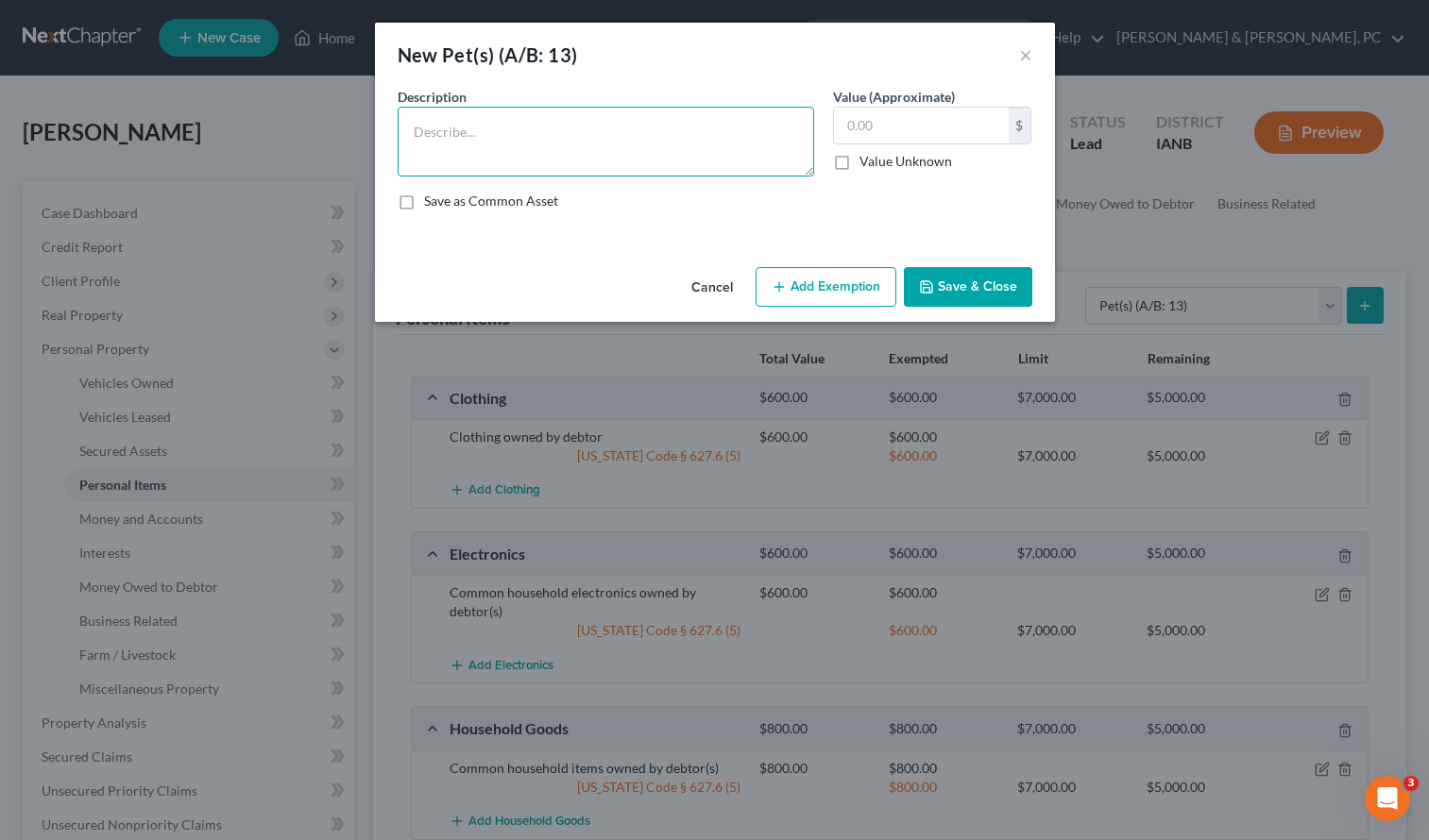
click at [507, 145] on textarea at bounding box center [605, 141] width 417 height 70
type textarea "Cat (1)"
click at [972, 286] on button "Save & Close" at bounding box center [968, 287] width 129 height 40
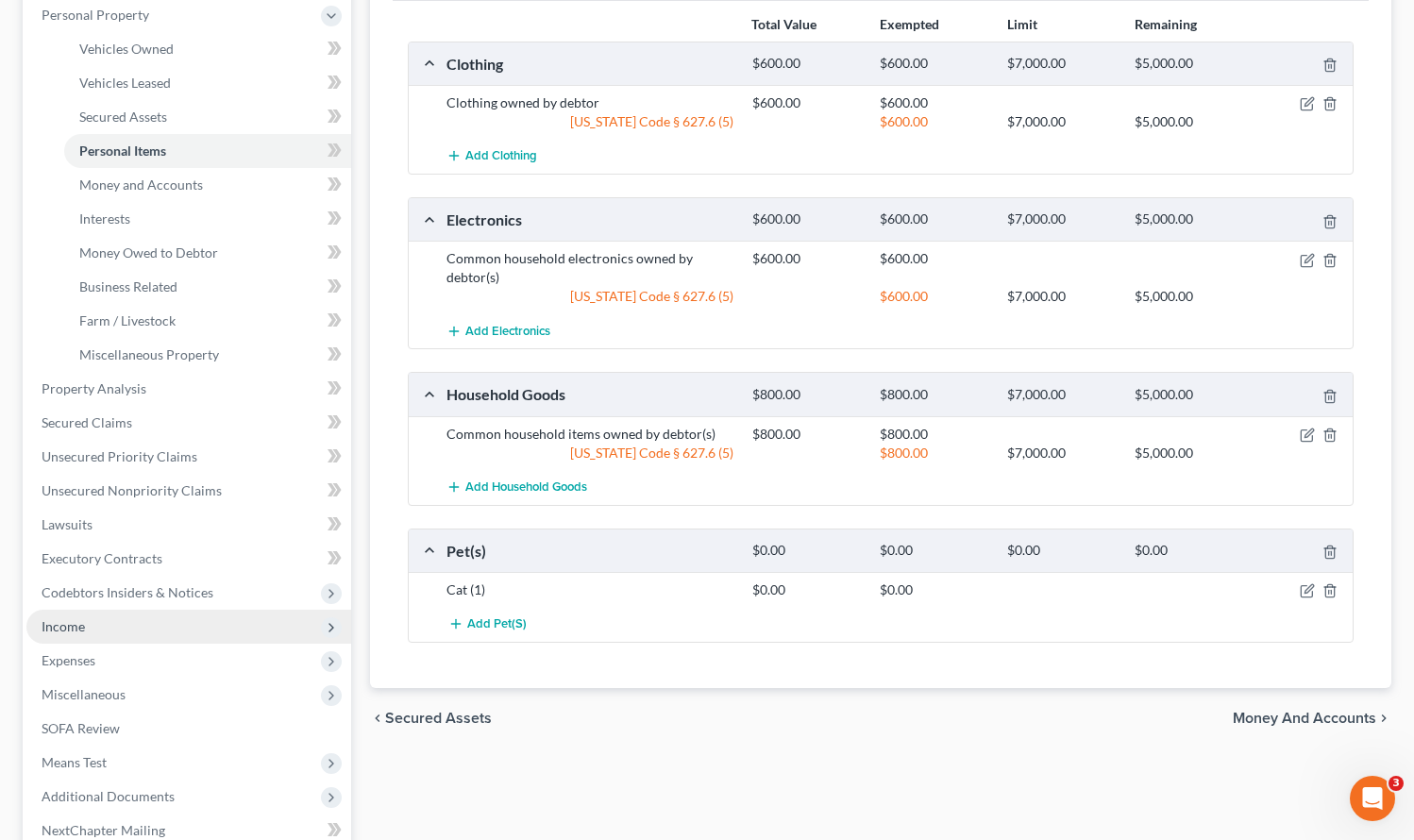
scroll to position [336, 0]
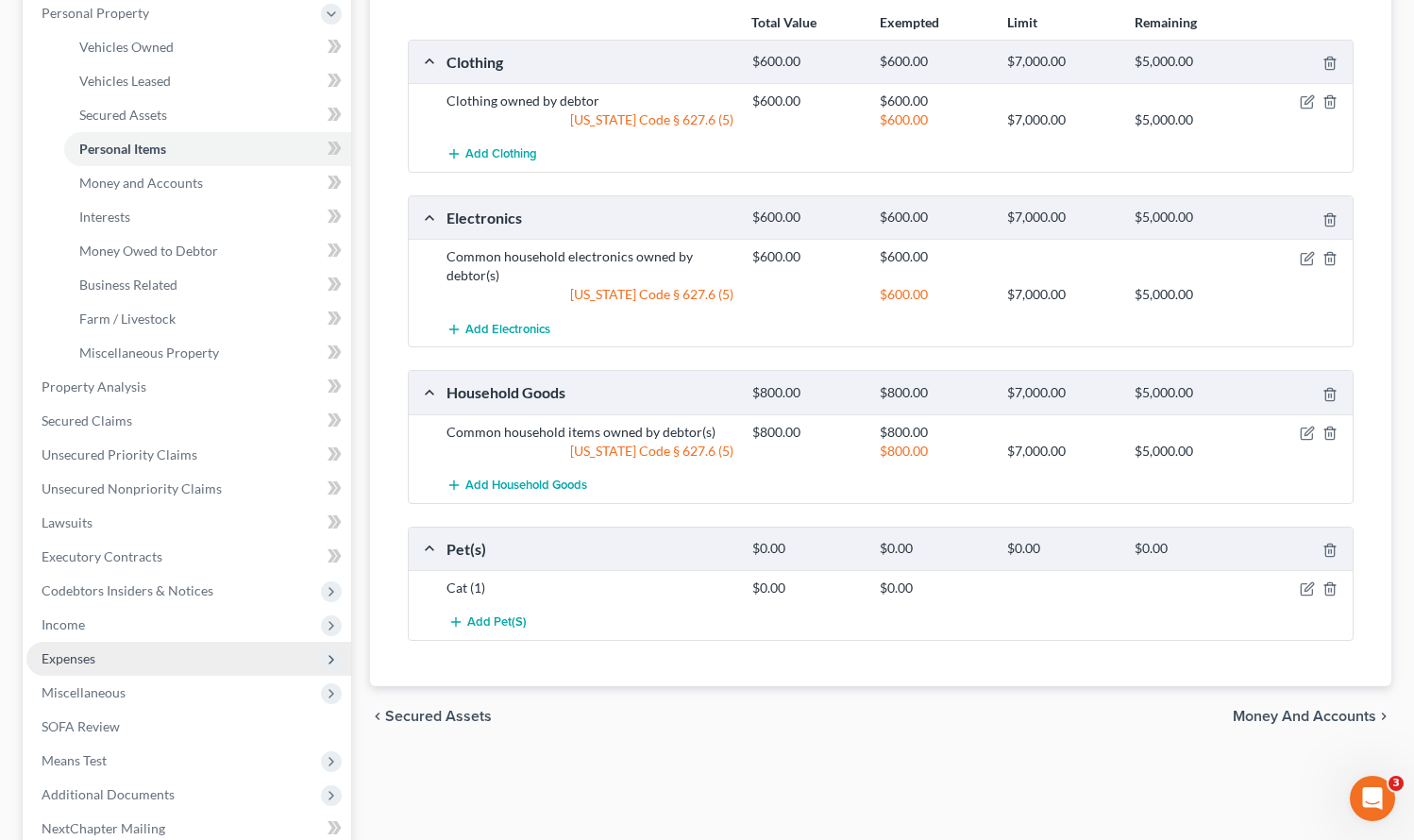
click at [103, 662] on span "Expenses" at bounding box center [188, 659] width 325 height 34
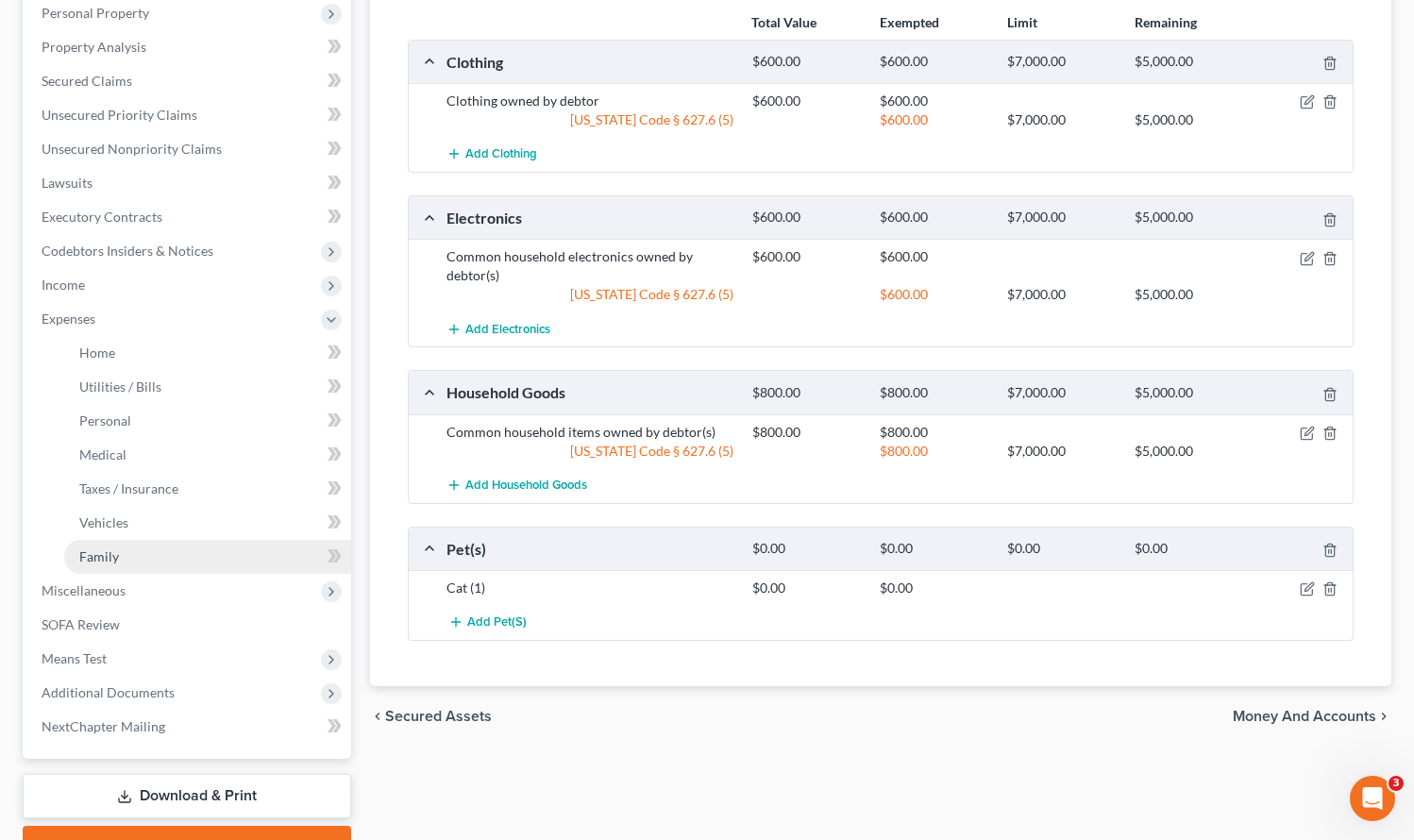
click at [72, 554] on link "Family" at bounding box center [208, 556] width 287 height 34
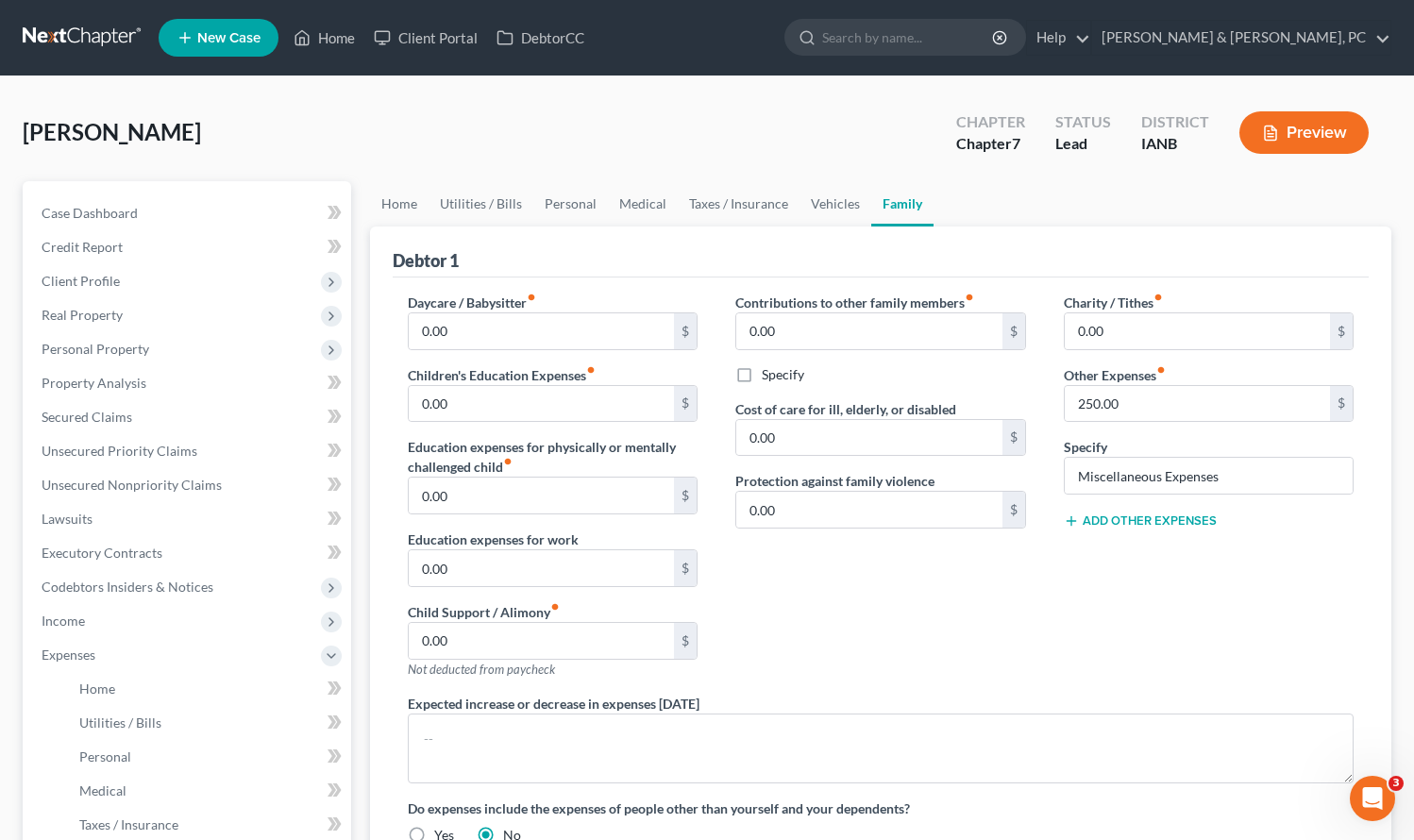
click at [1143, 507] on div "Charity / Tithes fiber_manual_record 0.00 $ Other Expenses fiber_manual_record …" at bounding box center [1209, 493] width 329 height 401
click at [1139, 515] on button "Add Other Expenses" at bounding box center [1140, 520] width 153 height 15
click at [1103, 540] on input "0.00" at bounding box center [1197, 548] width 266 height 36
type input "200.00"
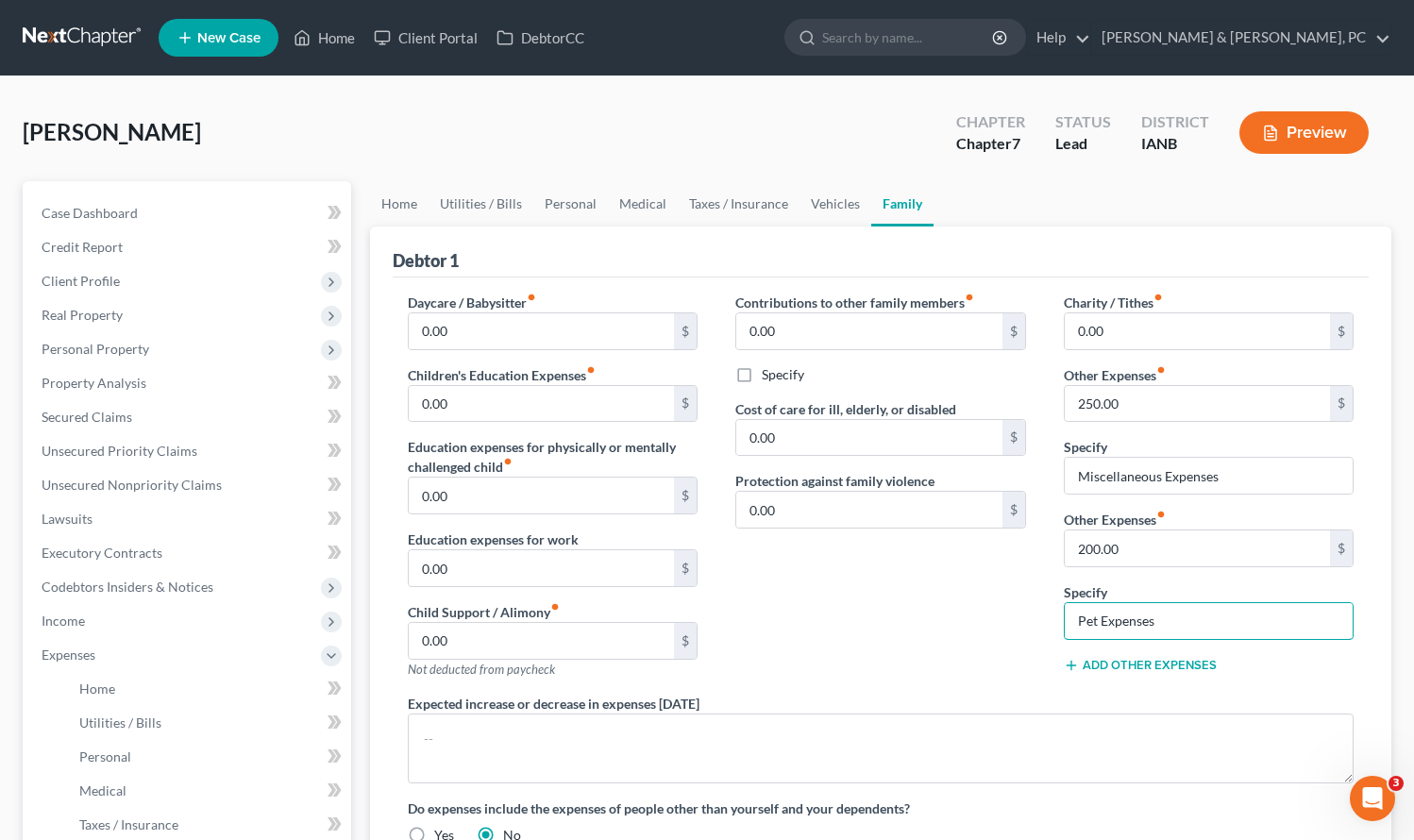
type input "Pet Expenses"
click at [945, 660] on div "Contributions to other family members fiber_manual_record 0.00 $ Specify Cost o…" at bounding box center [880, 493] width 329 height 401
click at [813, 202] on link "Vehicles" at bounding box center [836, 204] width 72 height 45
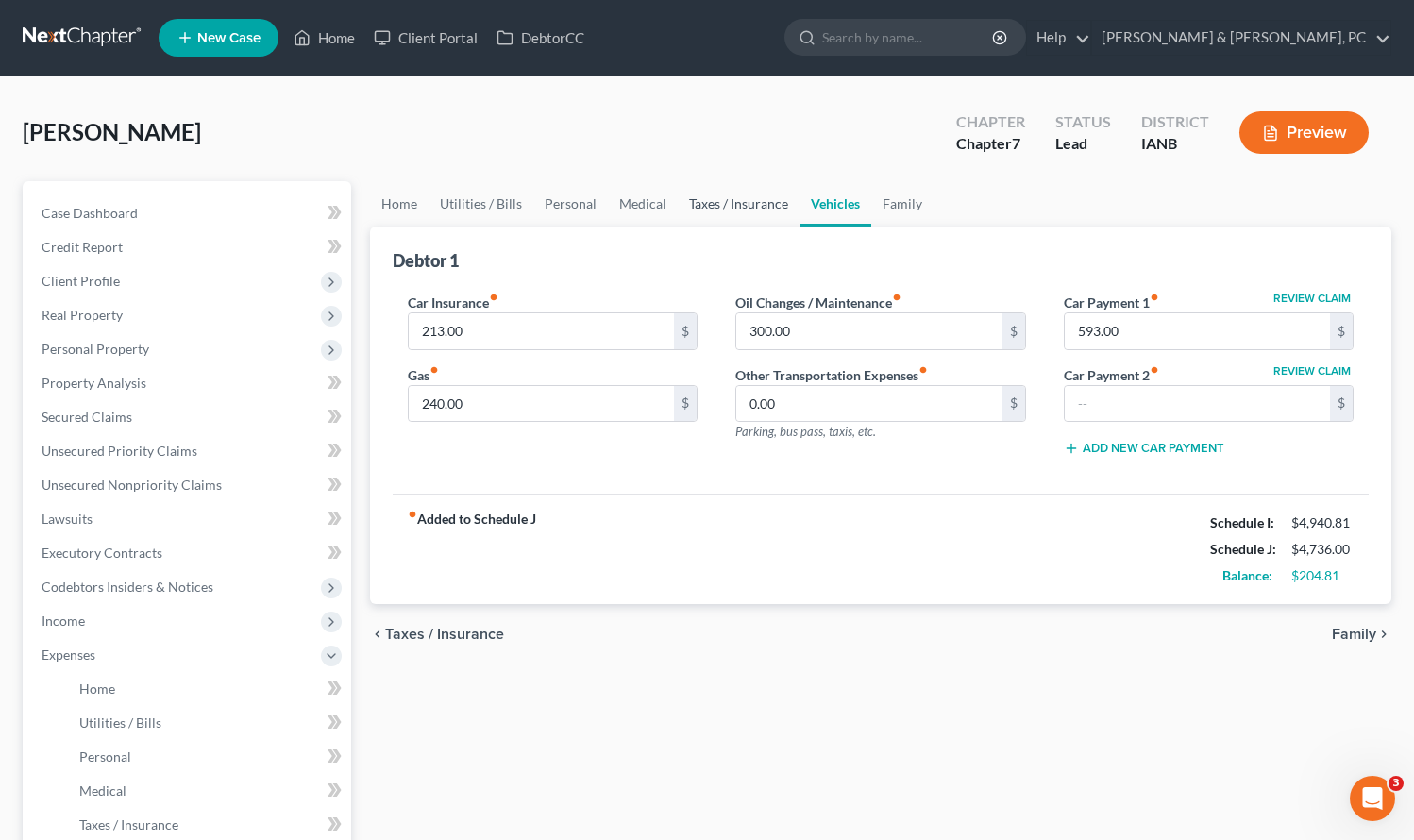
click at [736, 205] on link "Taxes / Insurance" at bounding box center [739, 204] width 122 height 45
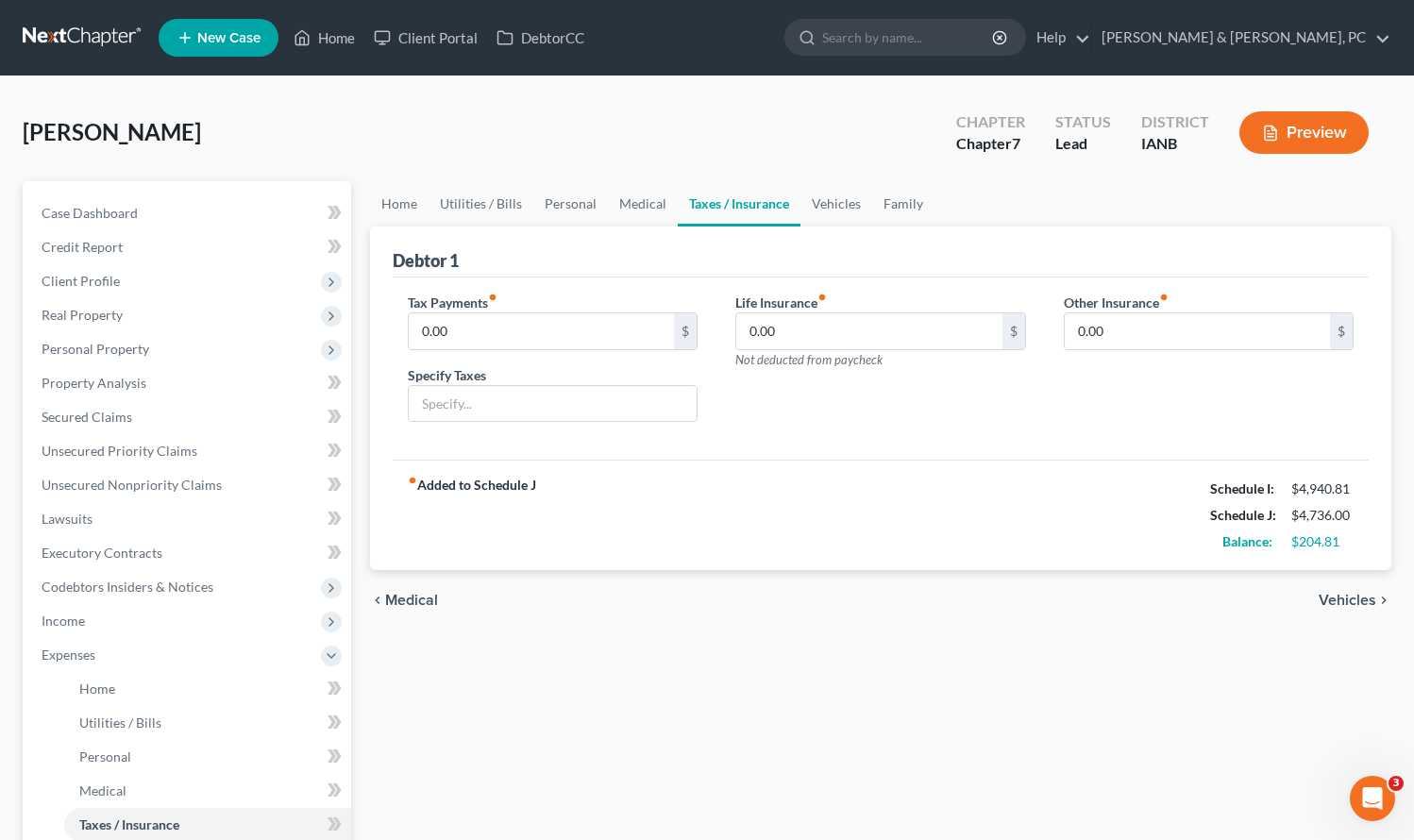
click at [796, 770] on div "Home Utilities / Bills Personal Medical Taxes / Insurance Vehicles Family Debto…" at bounding box center [881, 693] width 1041 height 1022
click at [112, 477] on span "Unsecured Nonpriority Claims" at bounding box center [132, 485] width 181 height 16
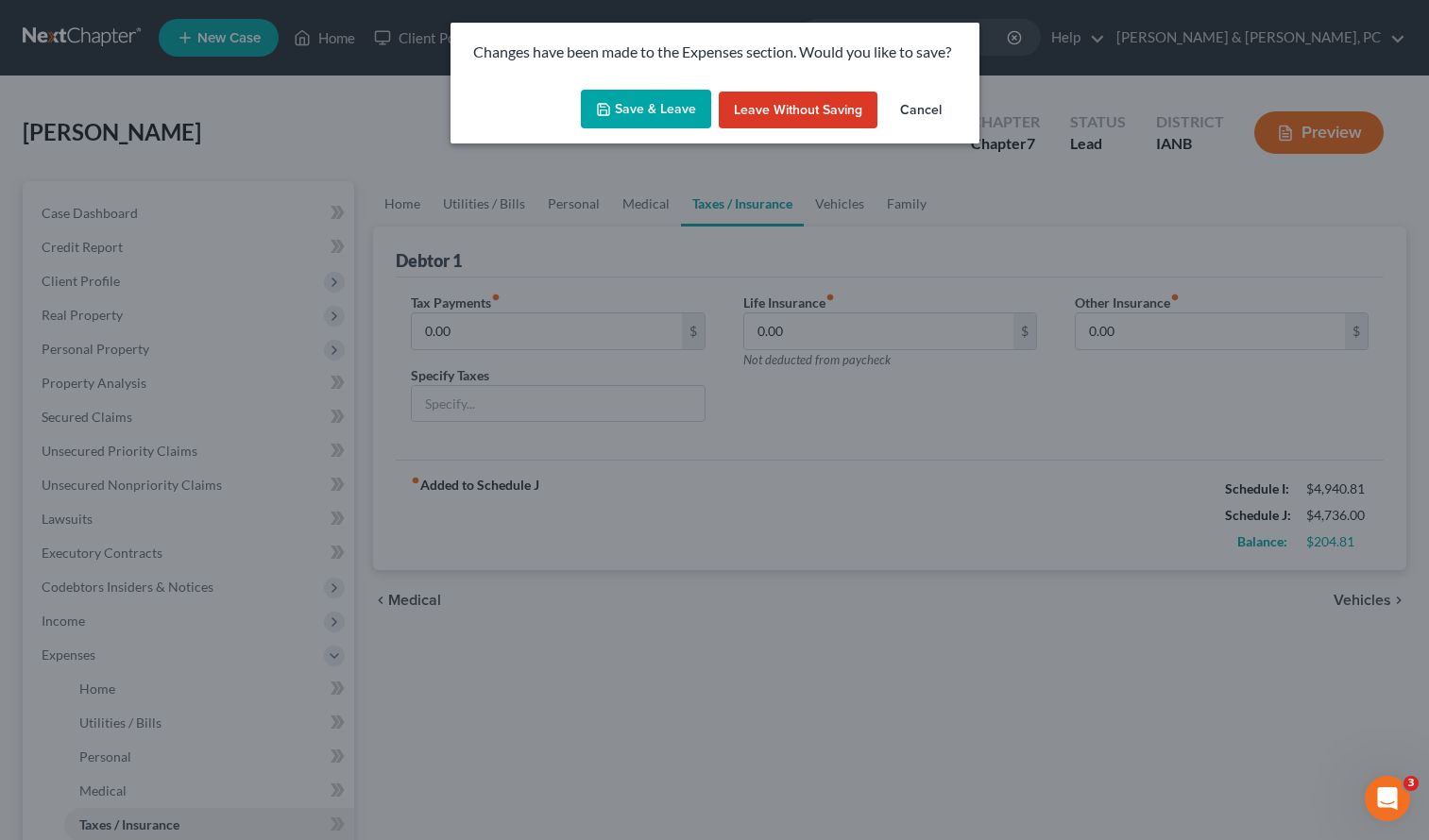
click at [626, 103] on button "Save & Leave" at bounding box center [646, 109] width 131 height 40
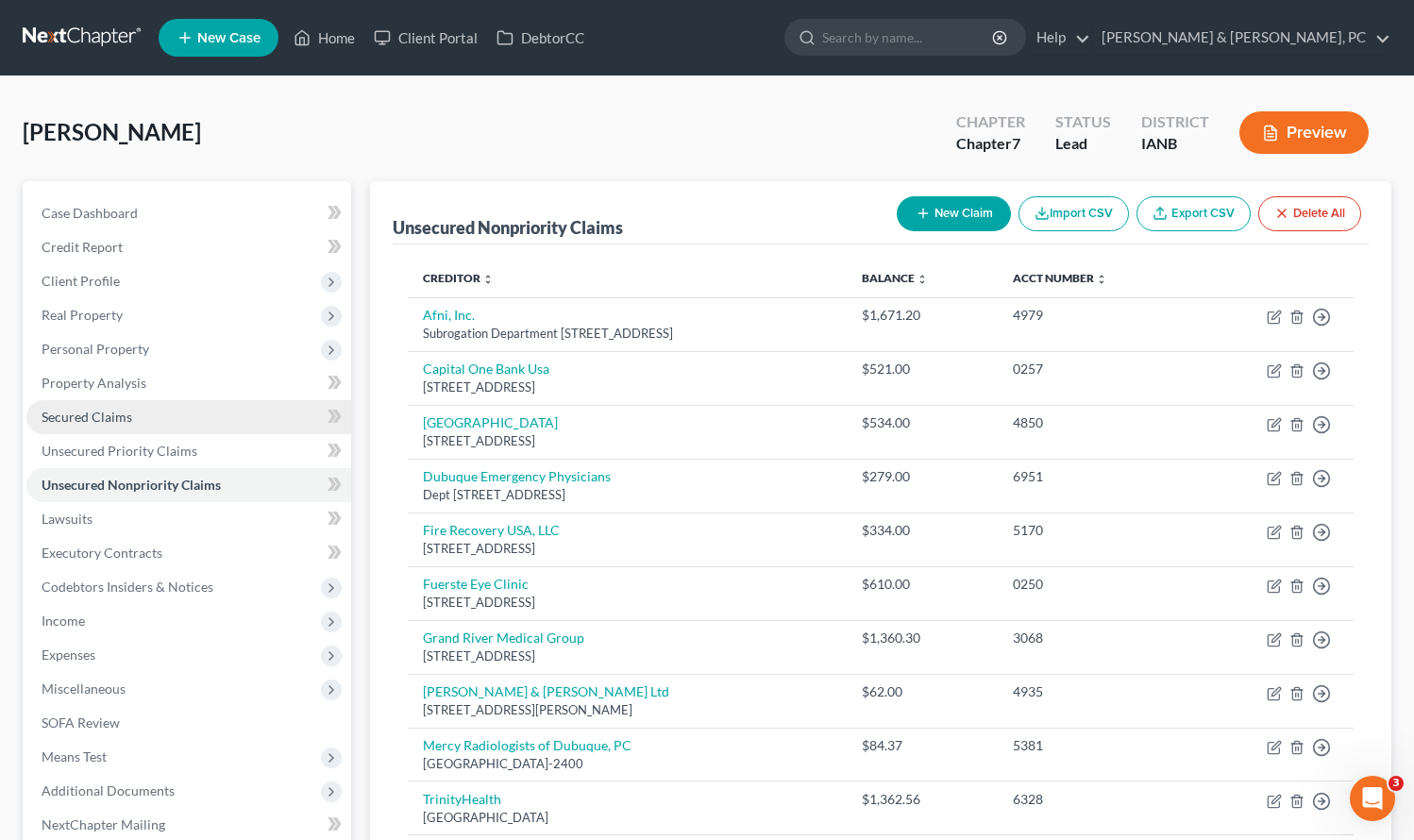
click at [103, 419] on span "Secured Claims" at bounding box center [87, 417] width 91 height 16
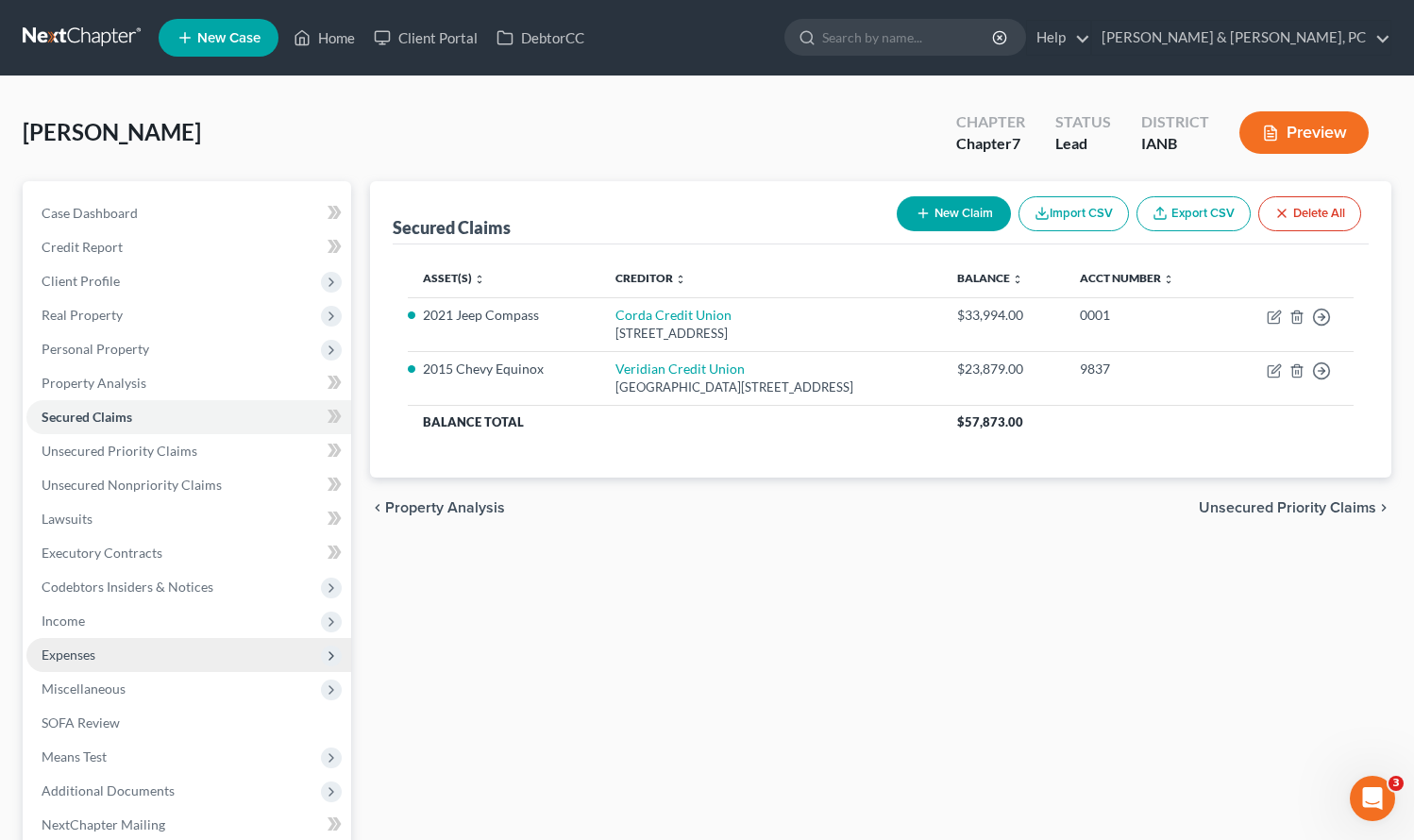
click at [119, 649] on span "Expenses" at bounding box center [188, 655] width 325 height 34
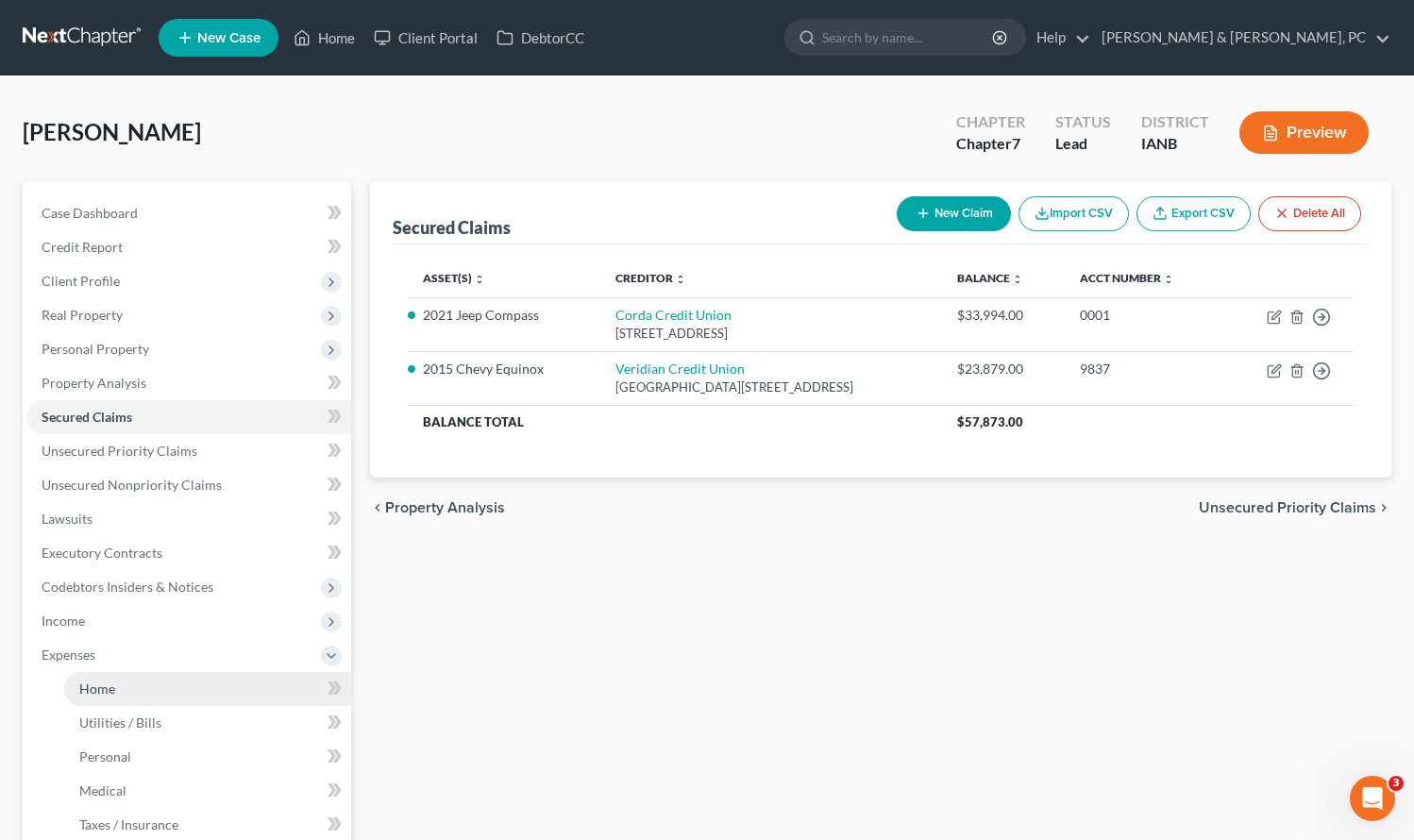
click at [116, 680] on link "Home" at bounding box center [208, 689] width 287 height 34
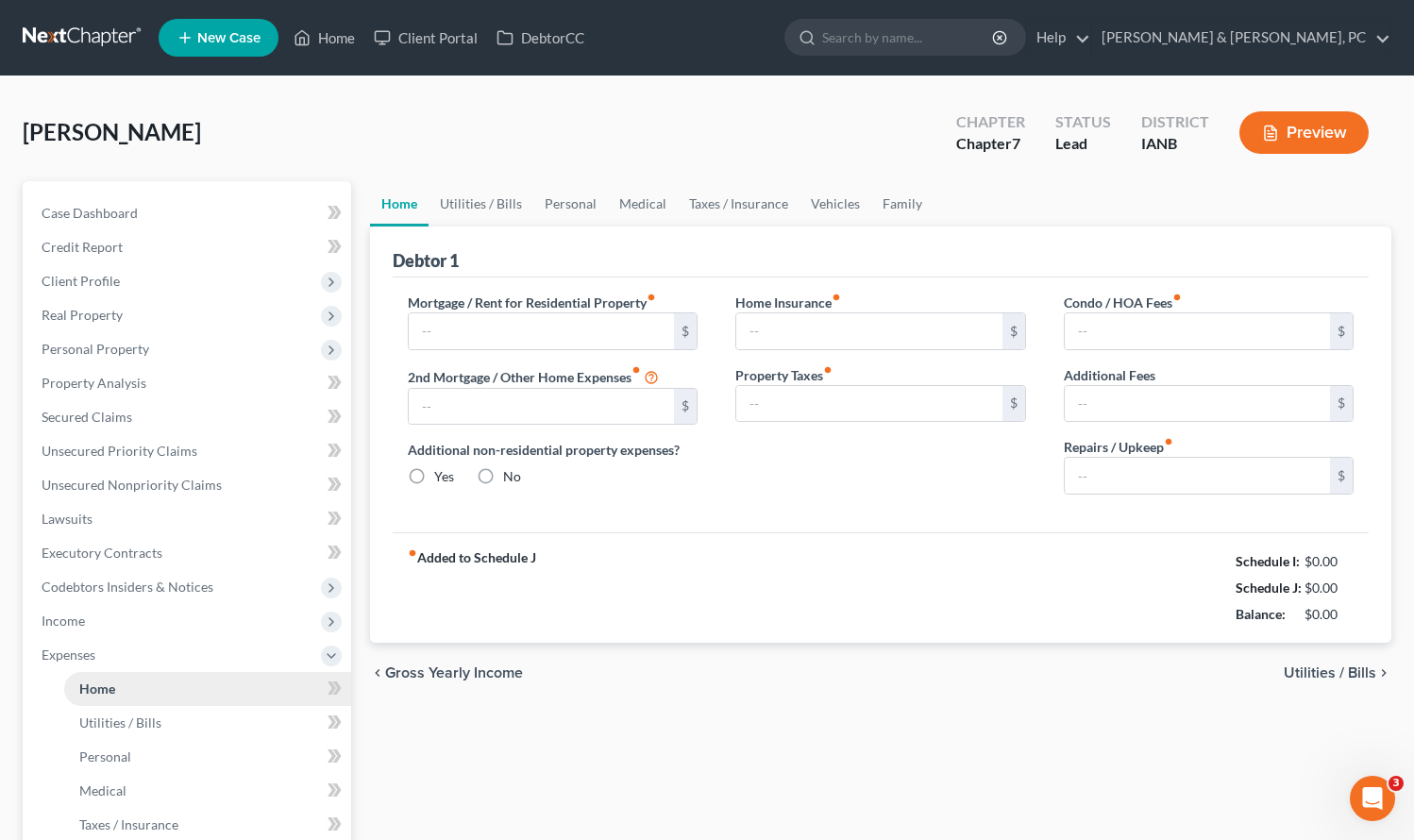
type input "975.00"
type input "0.00"
radio input "true"
type input "0.00"
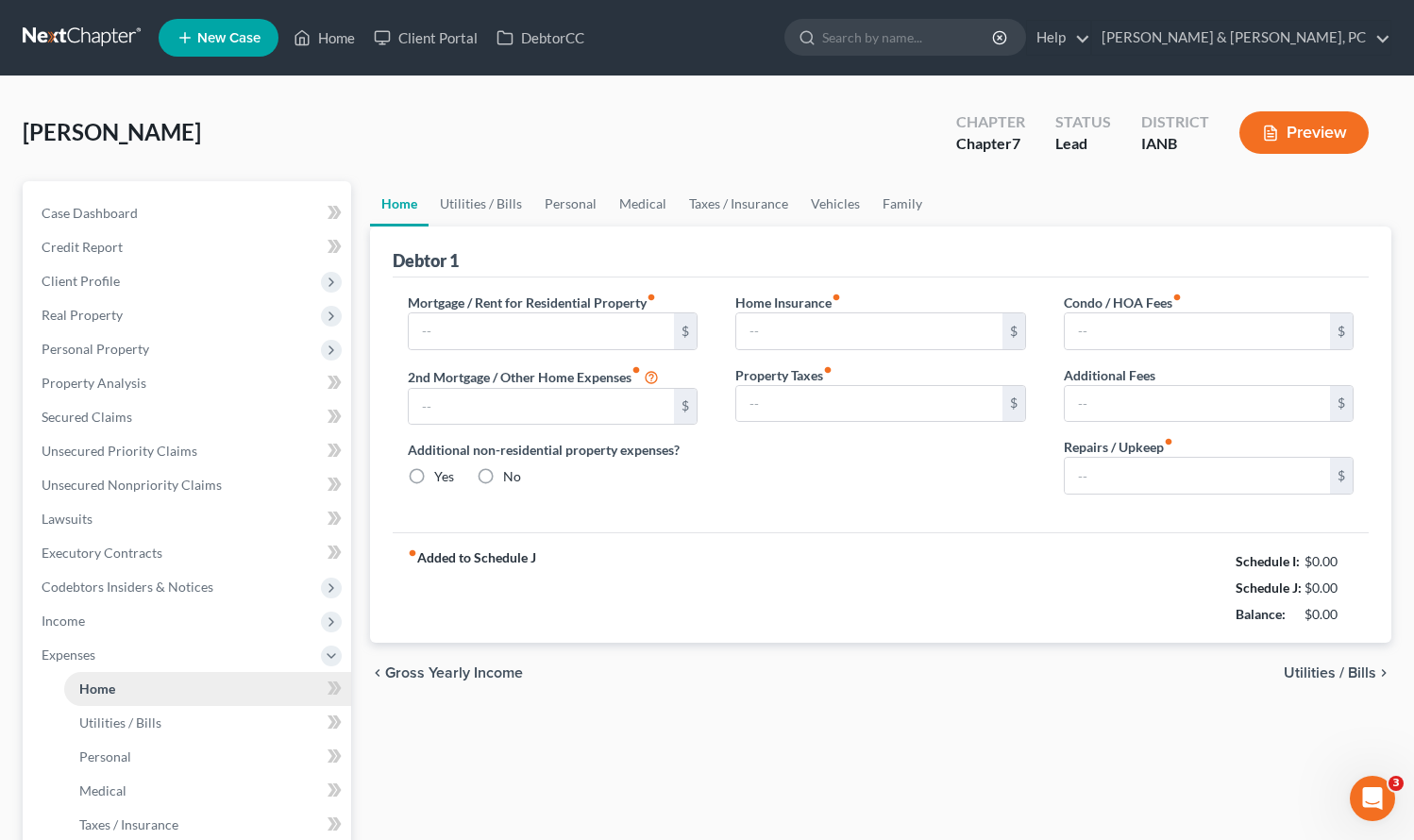
type input "0.00"
click at [754, 201] on link "Taxes / Insurance" at bounding box center [739, 204] width 122 height 45
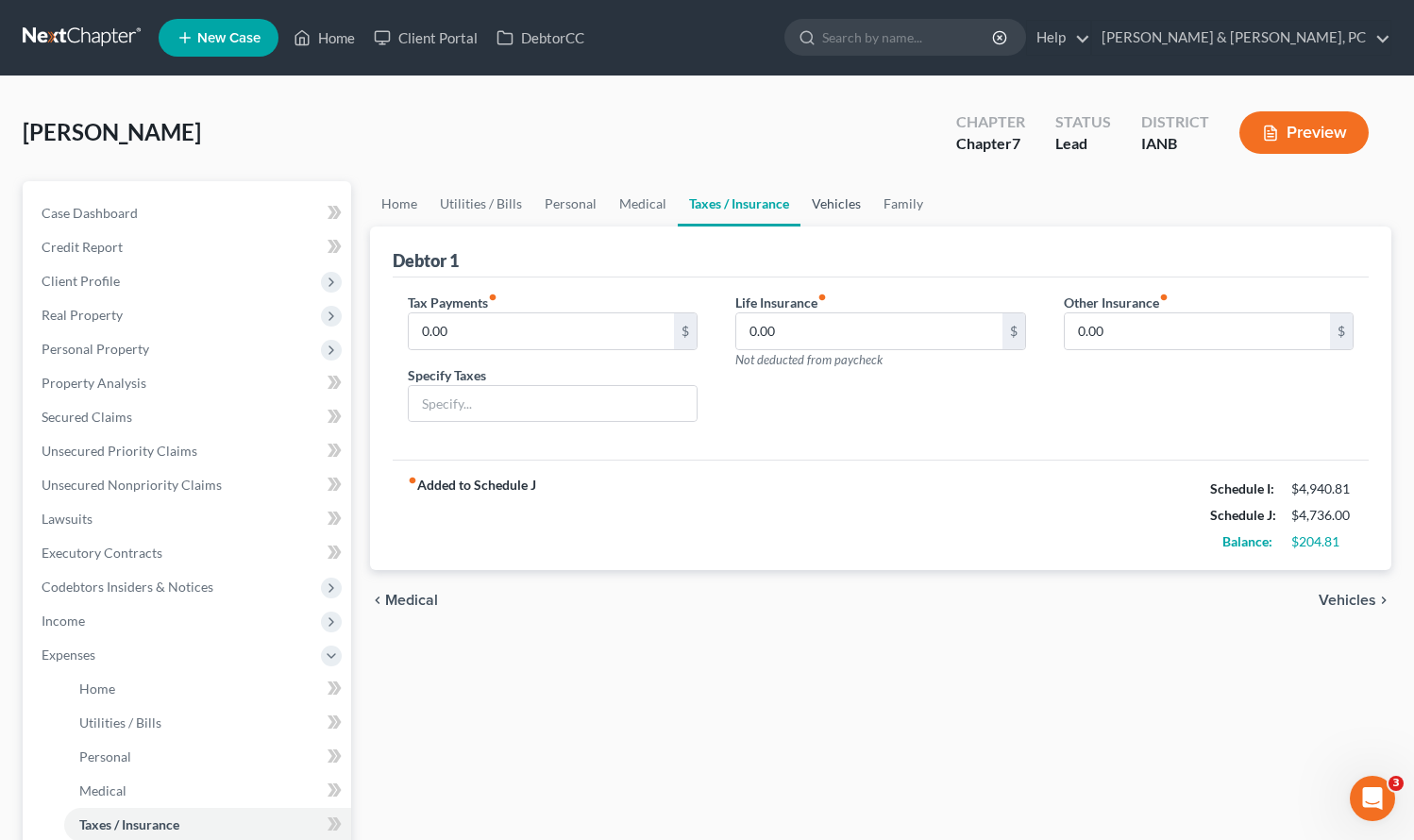
click at [822, 204] on link "Vehicles" at bounding box center [837, 204] width 72 height 45
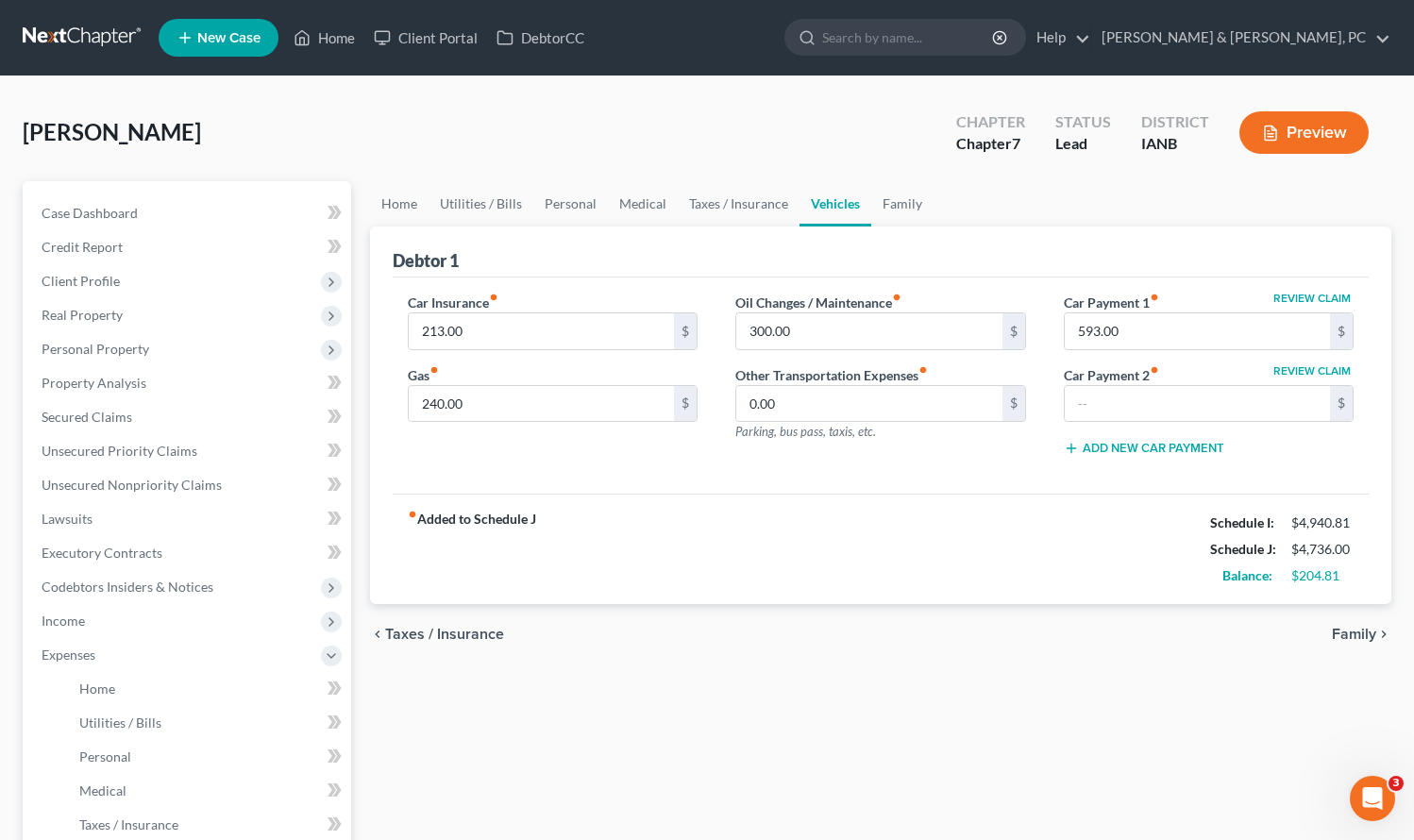
click at [1017, 553] on div "fiber_manual_record Added to Schedule J Schedule I: $4,940.81 Schedule J: $4,73…" at bounding box center [881, 548] width 977 height 110
click at [1176, 327] on input "593.00" at bounding box center [1197, 331] width 266 height 36
type input "671.00"
click at [1000, 780] on div "Home Utilities / Bills Personal Medical Taxes / Insurance Vehicles Family Debto…" at bounding box center [881, 693] width 1041 height 1022
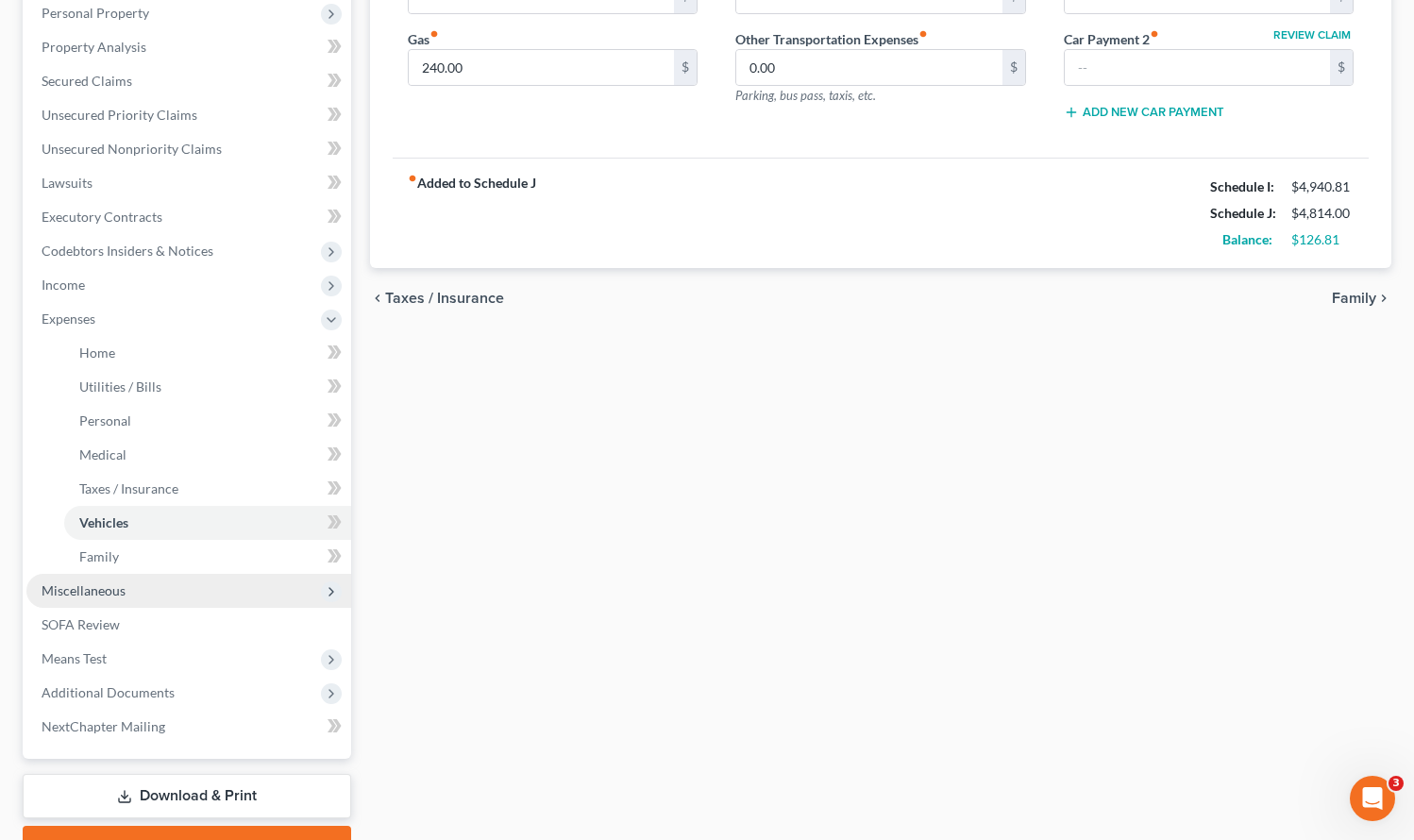
scroll to position [341, 0]
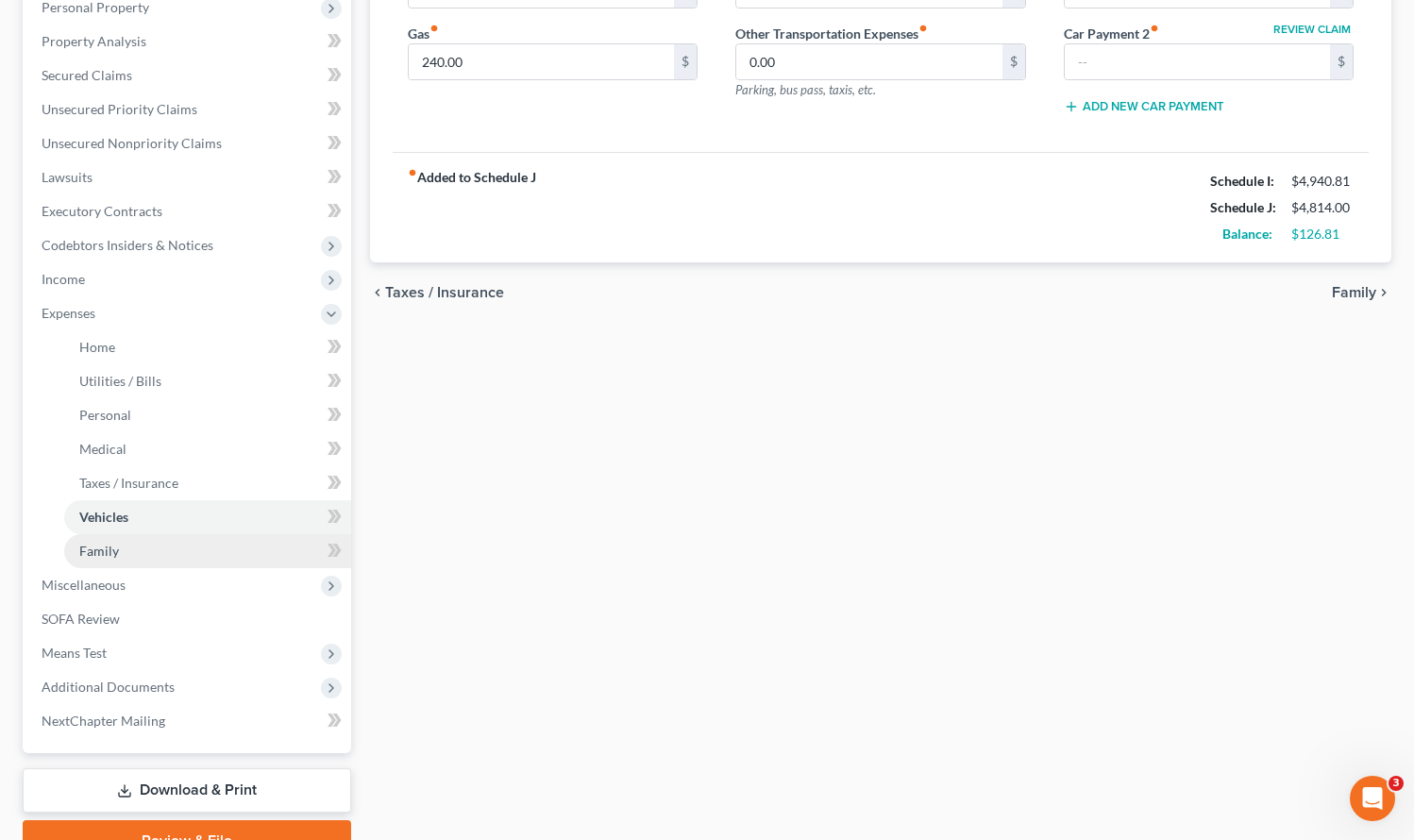
click at [117, 553] on span "Family" at bounding box center [99, 550] width 40 height 16
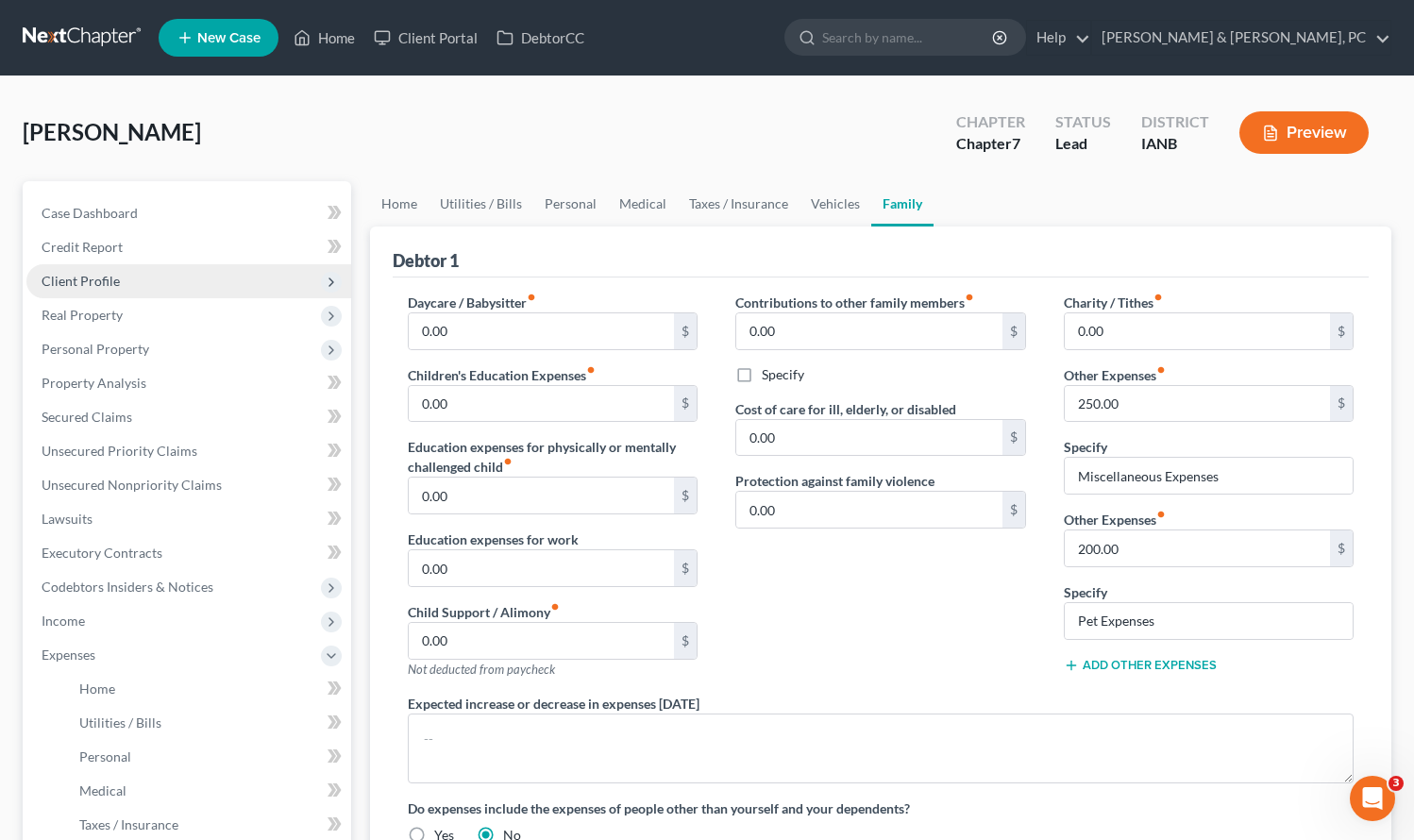
click at [73, 280] on span "Client Profile" at bounding box center [81, 281] width 78 height 16
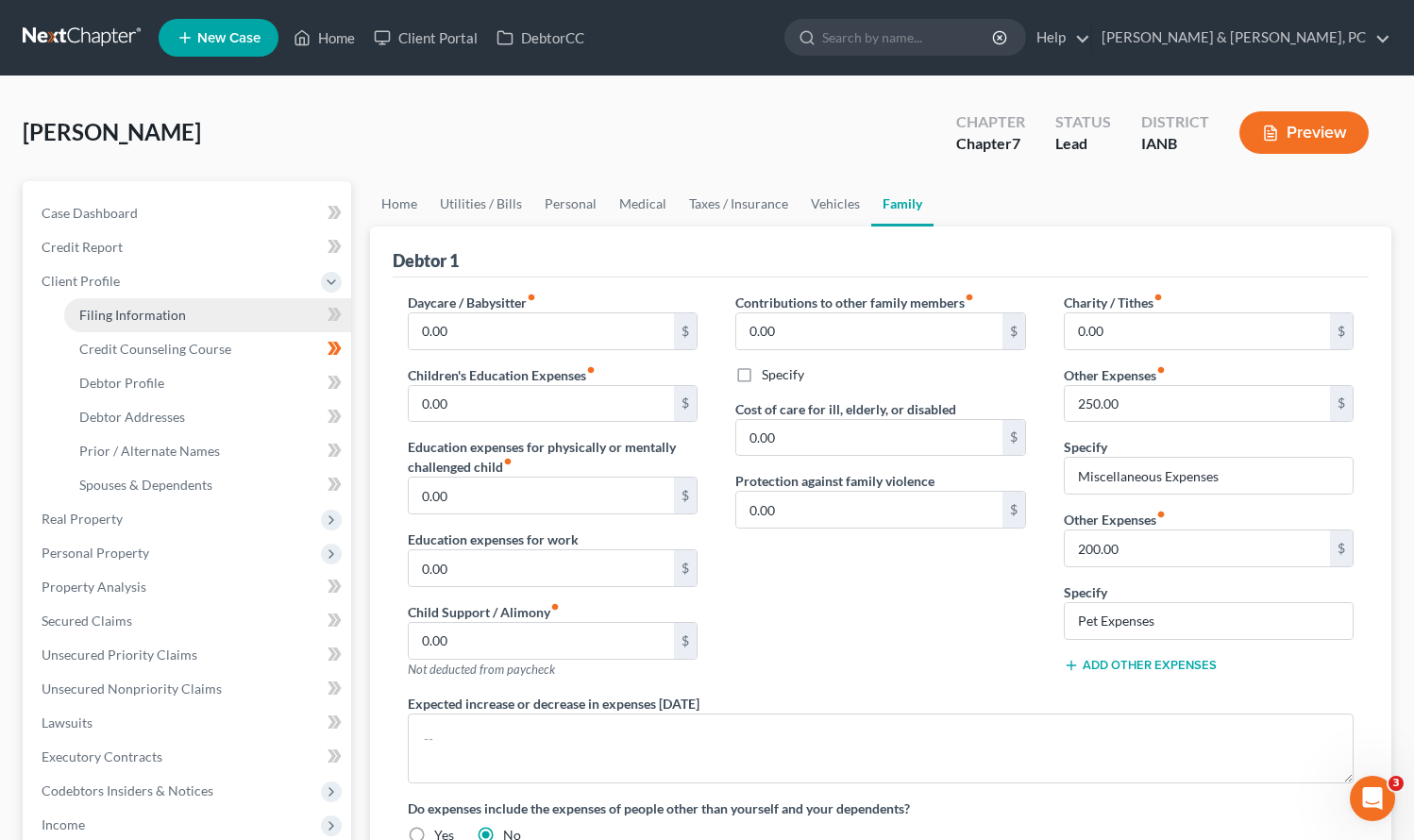
click at [115, 312] on span "Filing Information" at bounding box center [132, 314] width 106 height 16
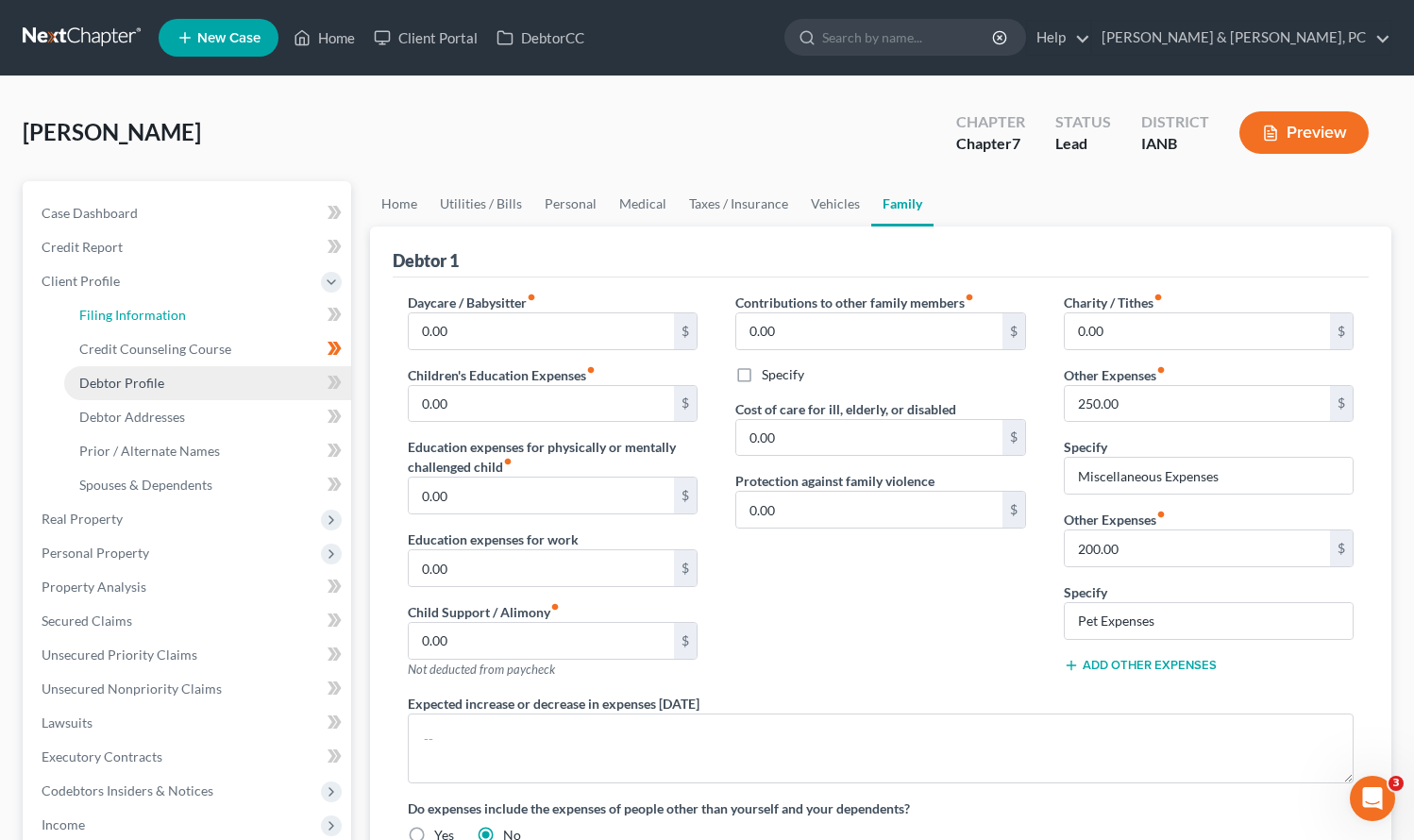
select select "1"
select select "0"
select select "29"
select select "16"
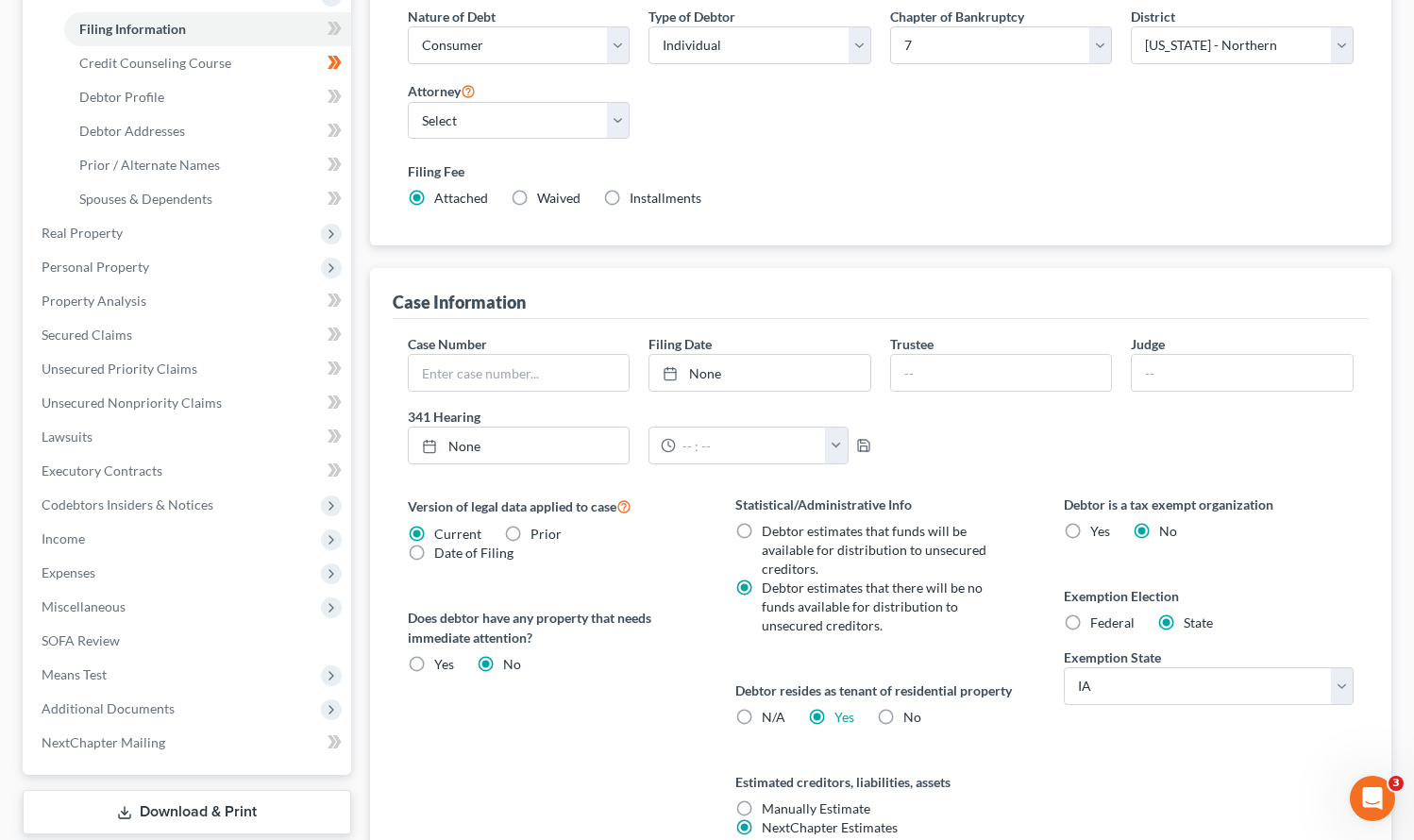
scroll to position [288, 0]
click at [105, 568] on span "Expenses" at bounding box center [188, 571] width 325 height 34
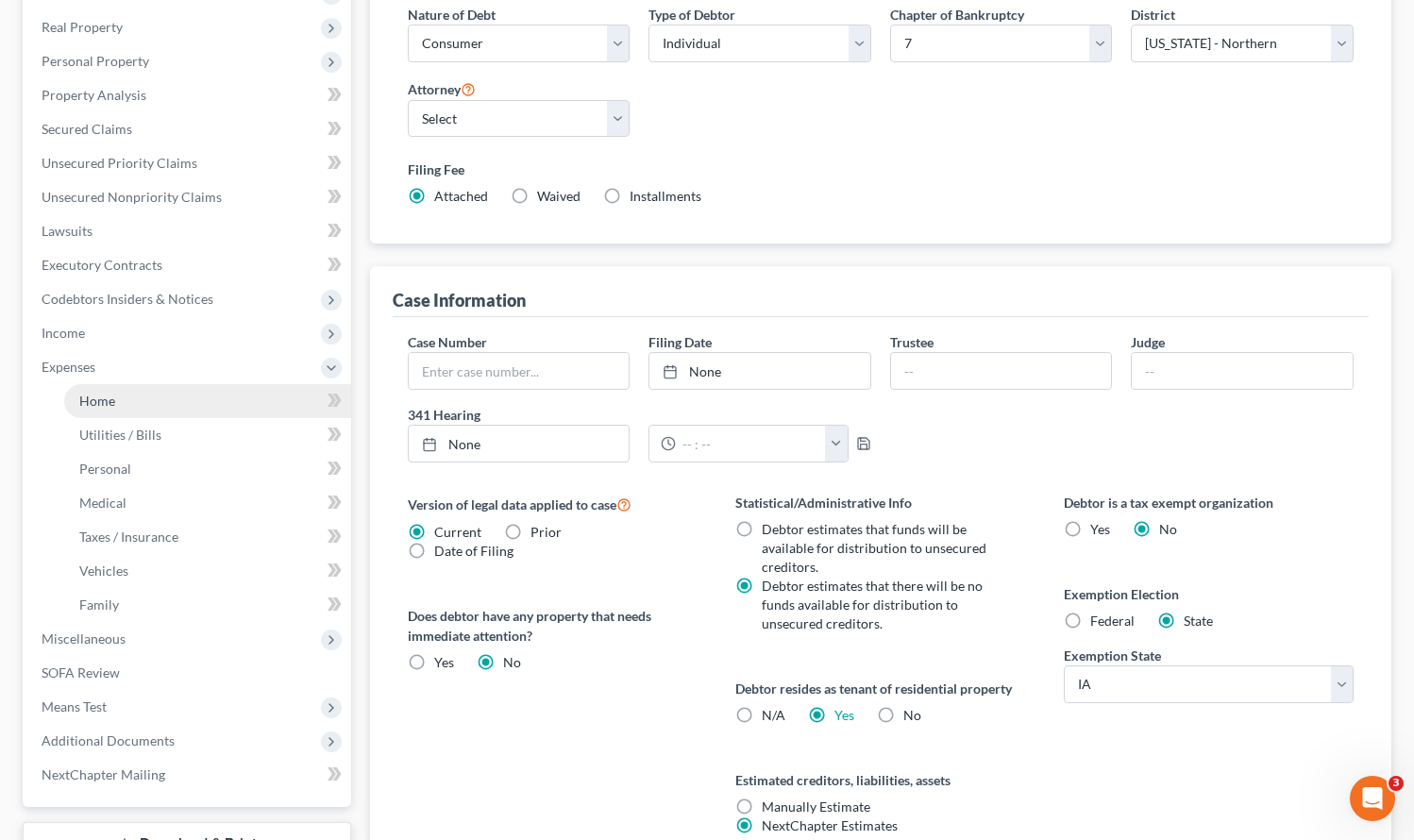
click at [155, 401] on link "Home" at bounding box center [208, 401] width 287 height 34
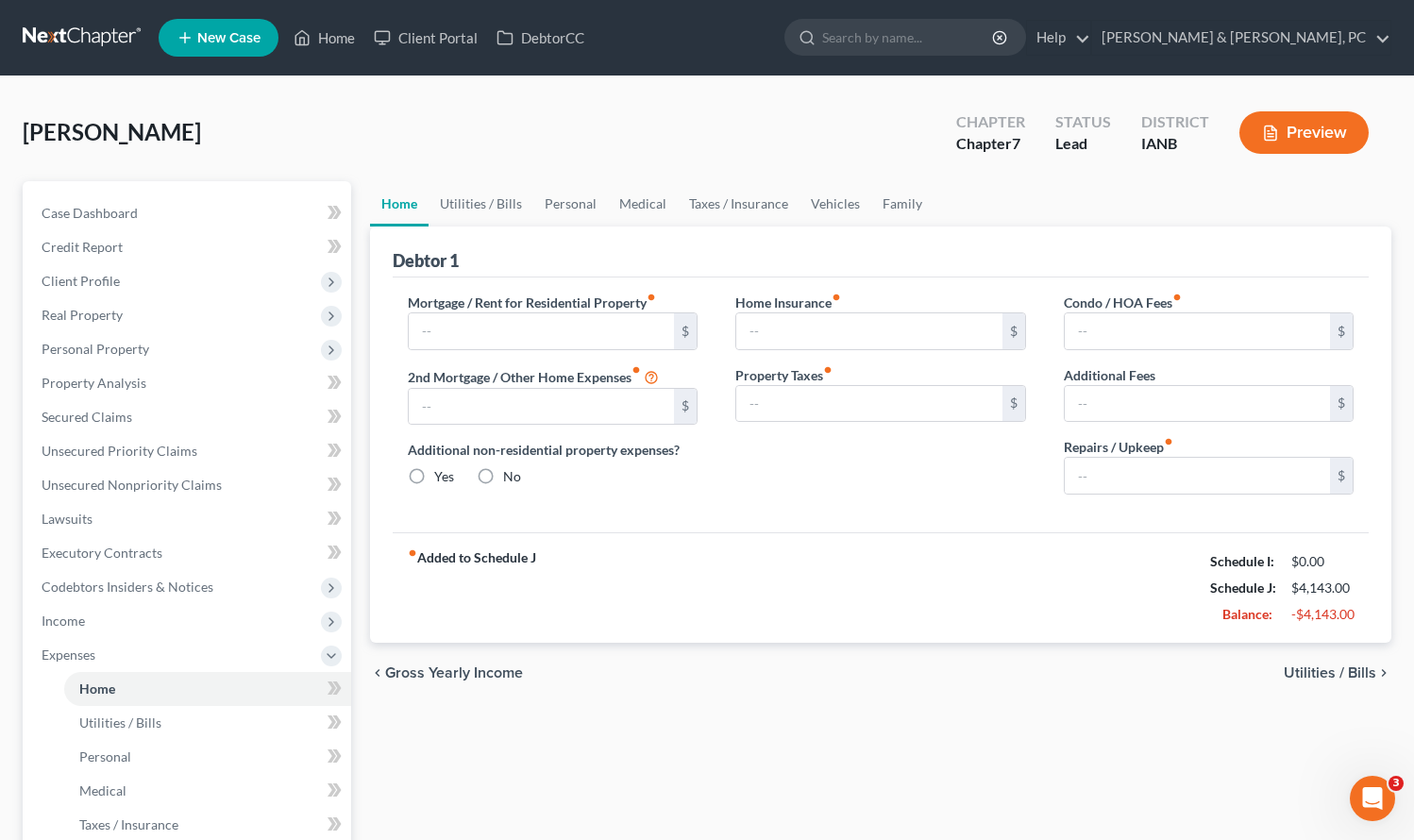
type input "975.00"
type input "0.00"
radio input "true"
type input "0.00"
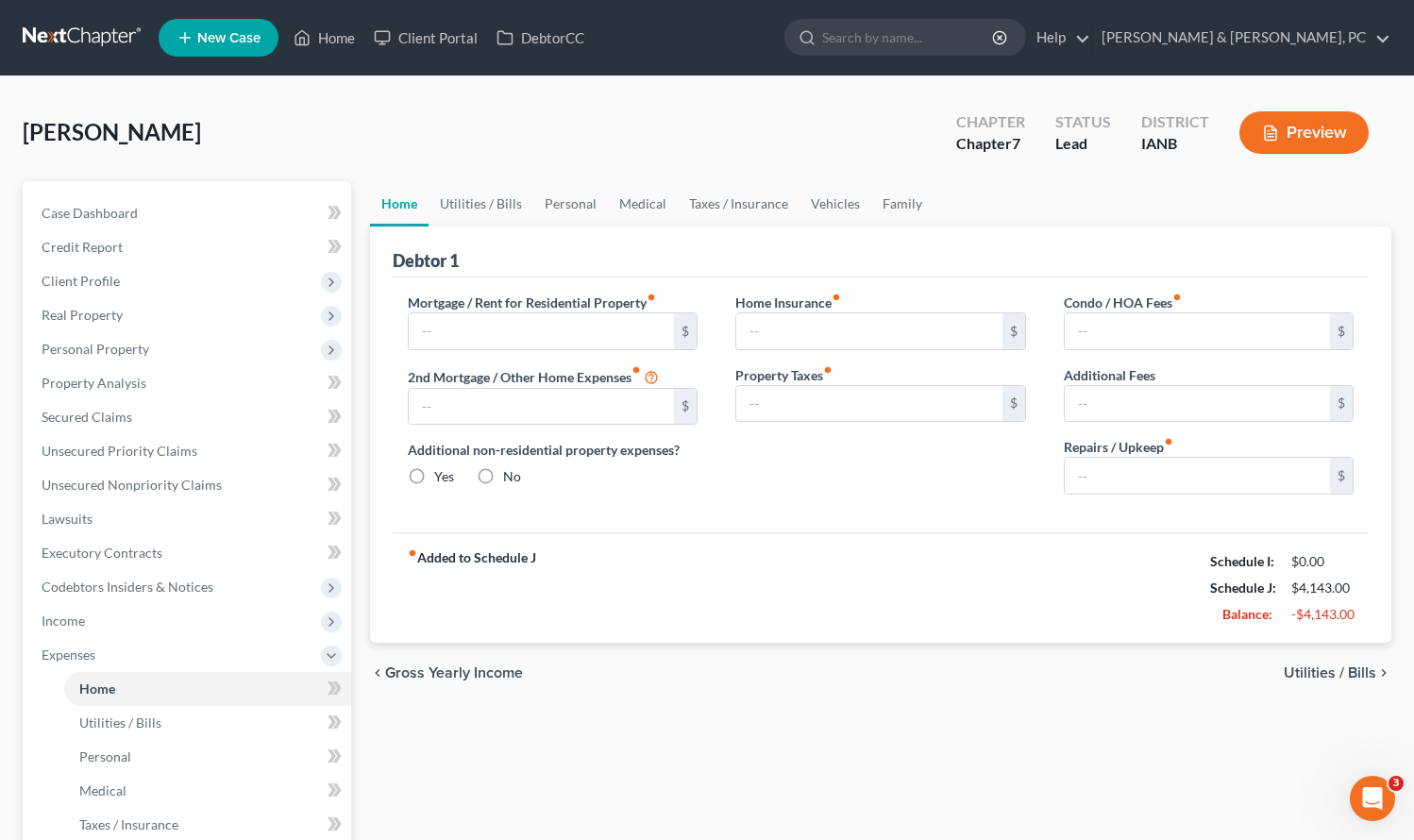
type input "0.00"
click at [473, 209] on link "Utilities / Bills" at bounding box center [480, 204] width 104 height 45
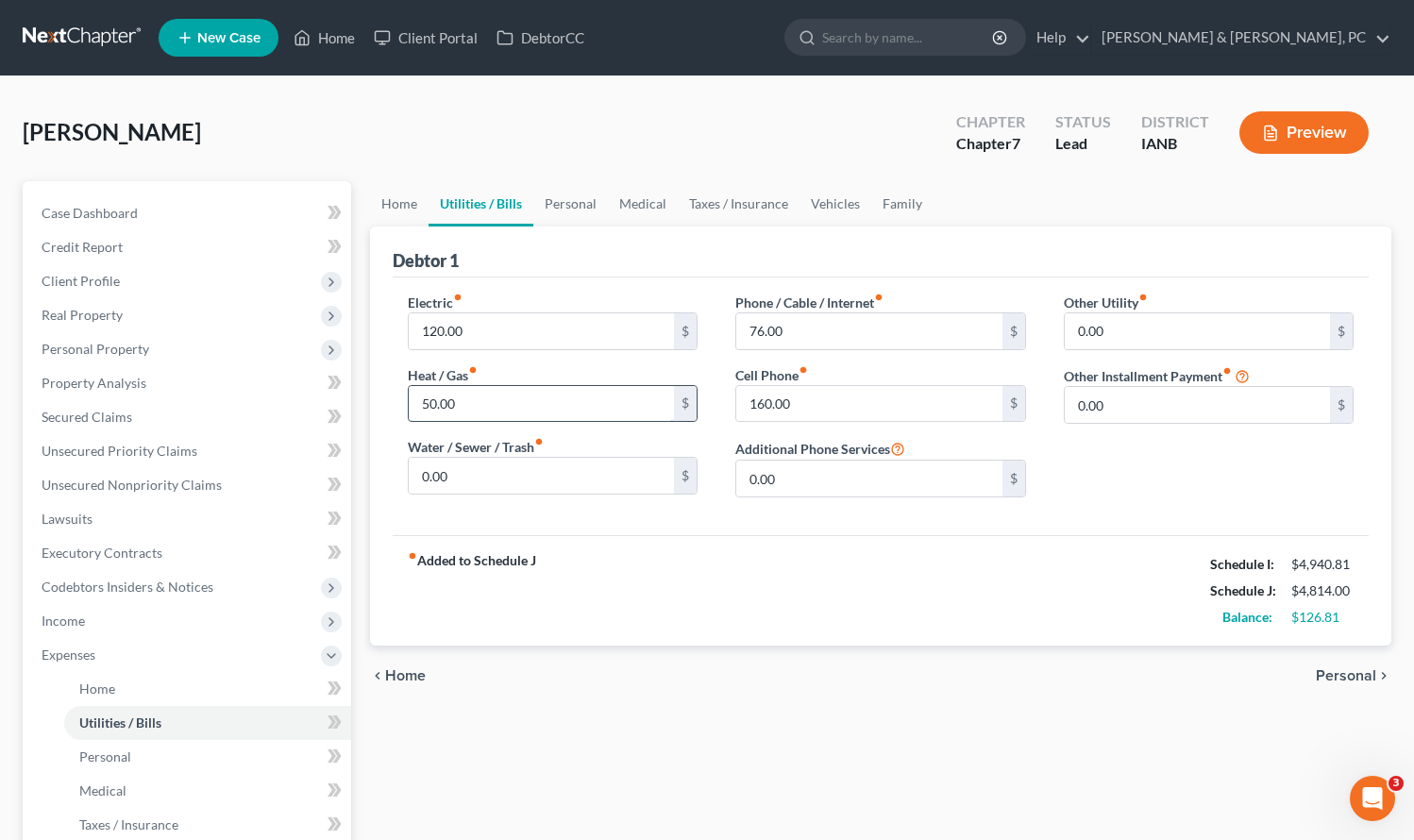
click at [499, 397] on input "50.00" at bounding box center [542, 404] width 266 height 36
click at [499, 397] on input "text" at bounding box center [542, 404] width 266 height 36
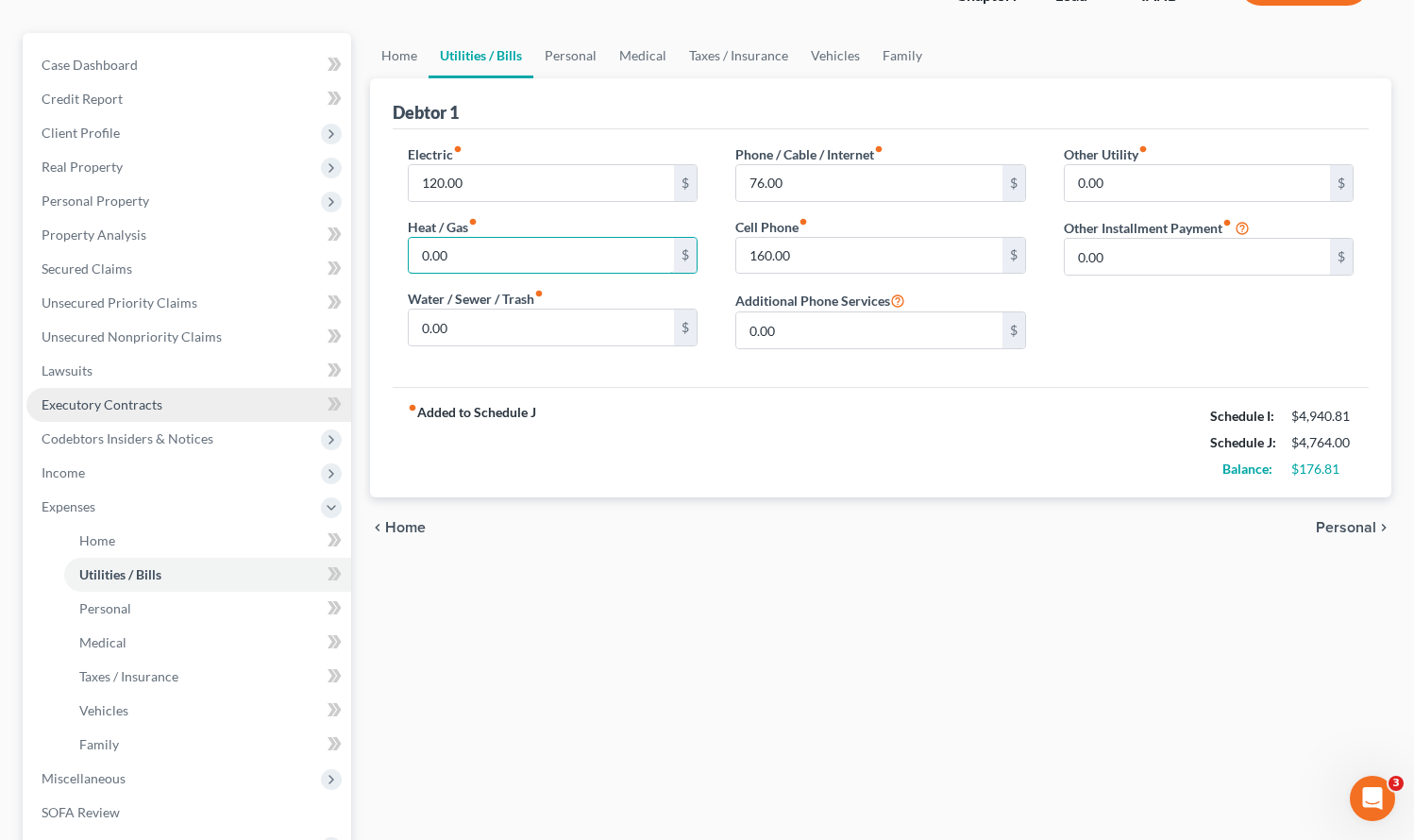
scroll to position [143, 0]
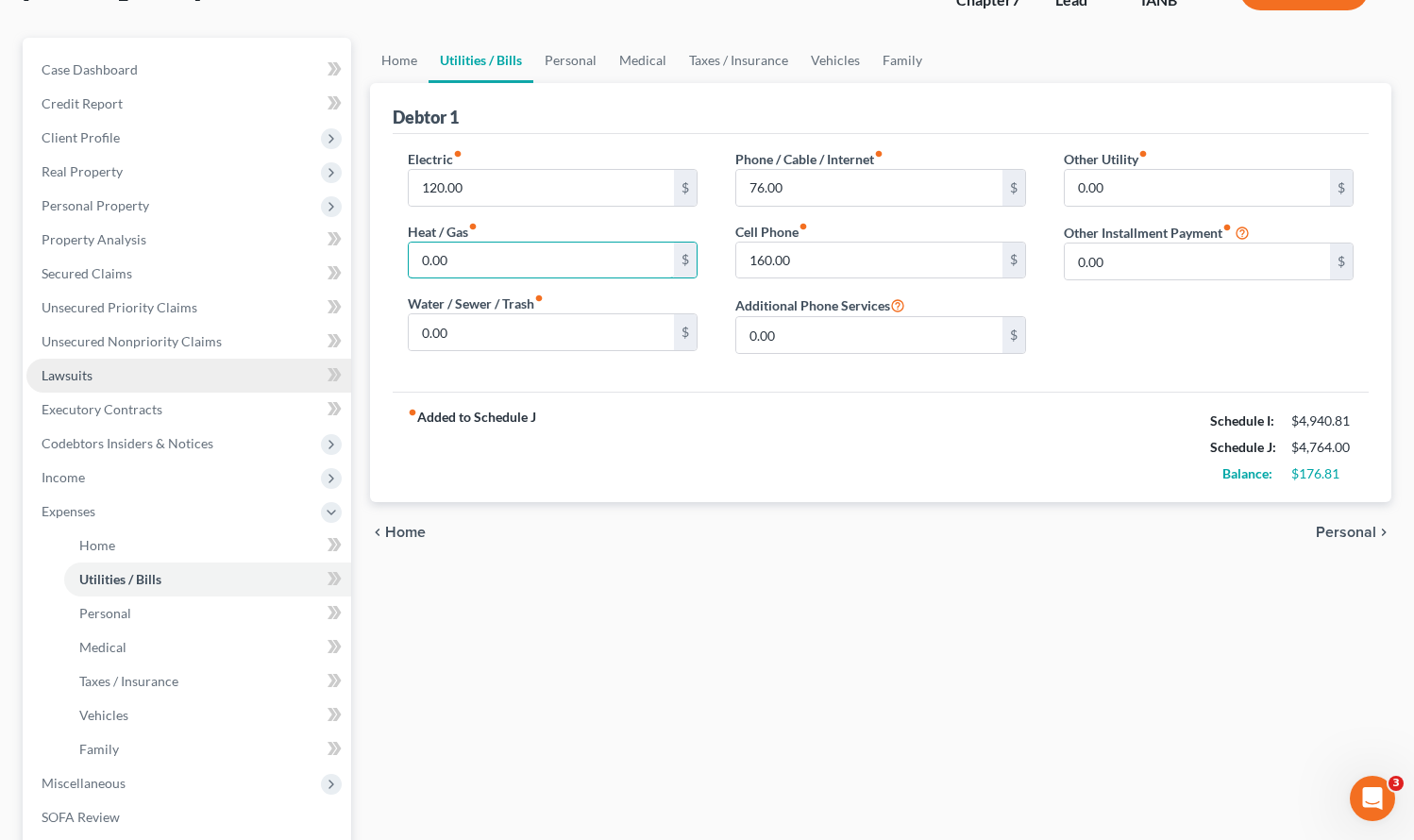
type input "0.00"
click at [63, 380] on span "Lawsuits" at bounding box center [67, 375] width 51 height 16
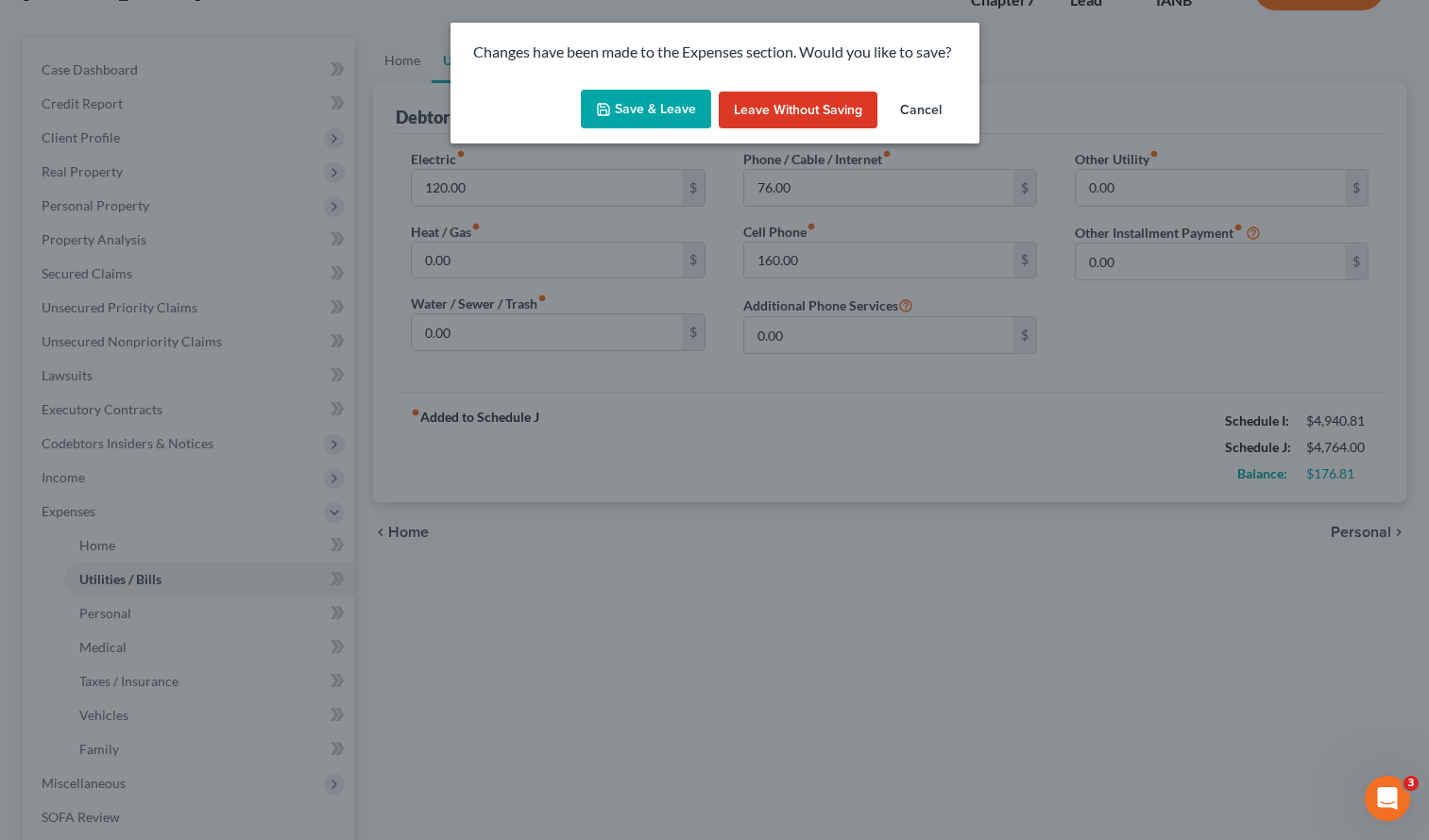
click at [642, 110] on button "Save & Leave" at bounding box center [646, 109] width 131 height 40
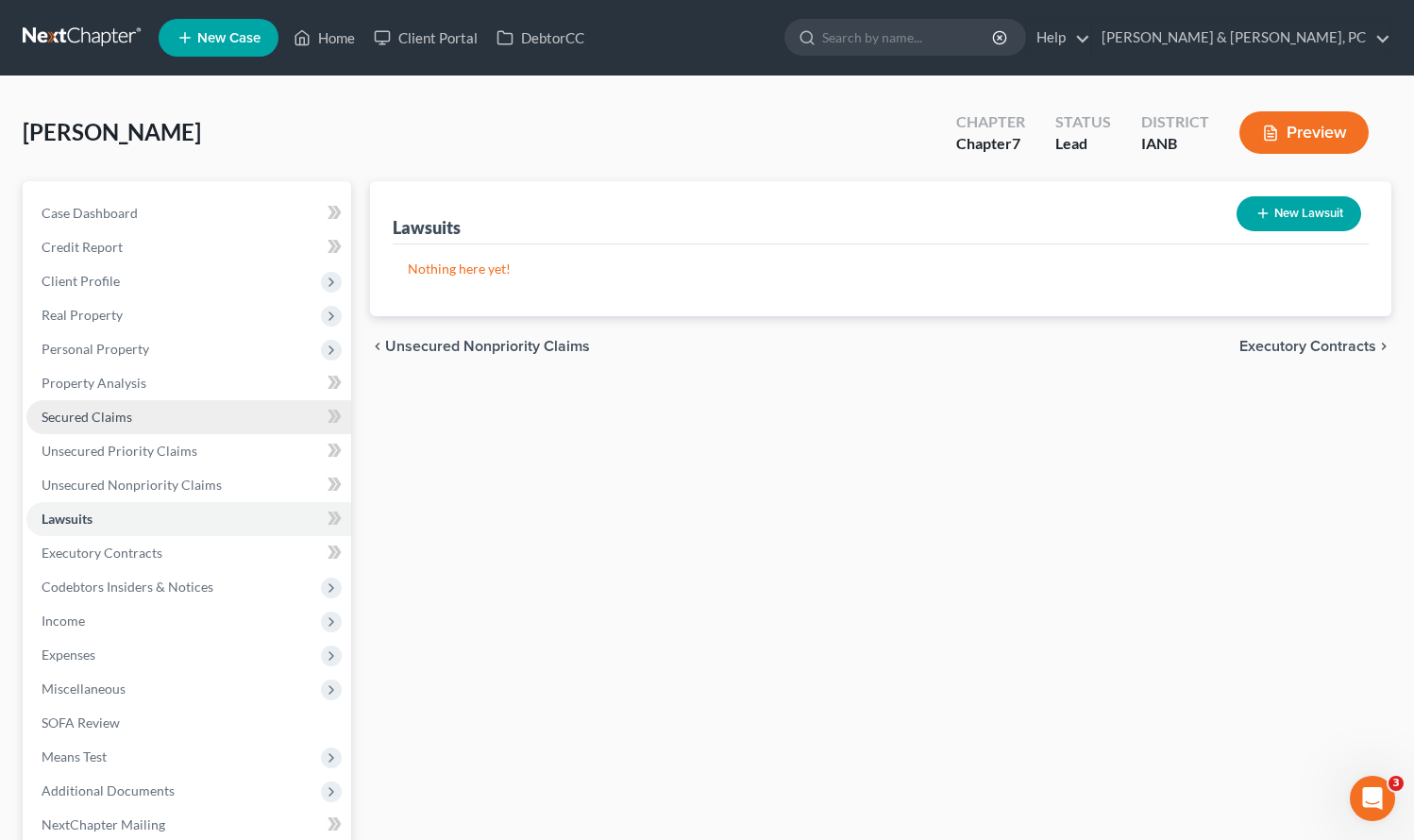
click at [99, 410] on span "Secured Claims" at bounding box center [87, 417] width 91 height 16
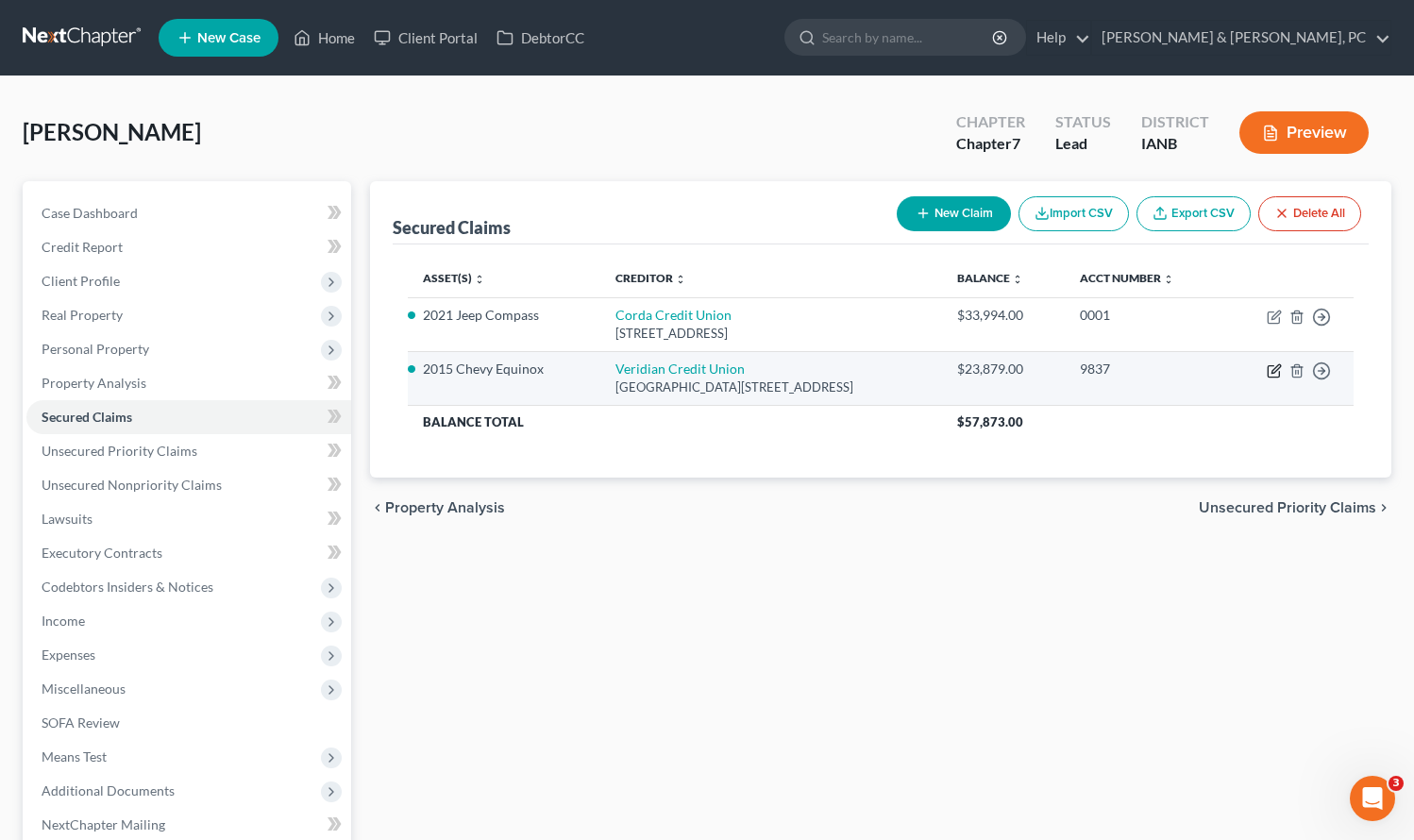
click at [1273, 372] on icon "button" at bounding box center [1274, 371] width 15 height 15
select select "16"
select select "3"
select select "0"
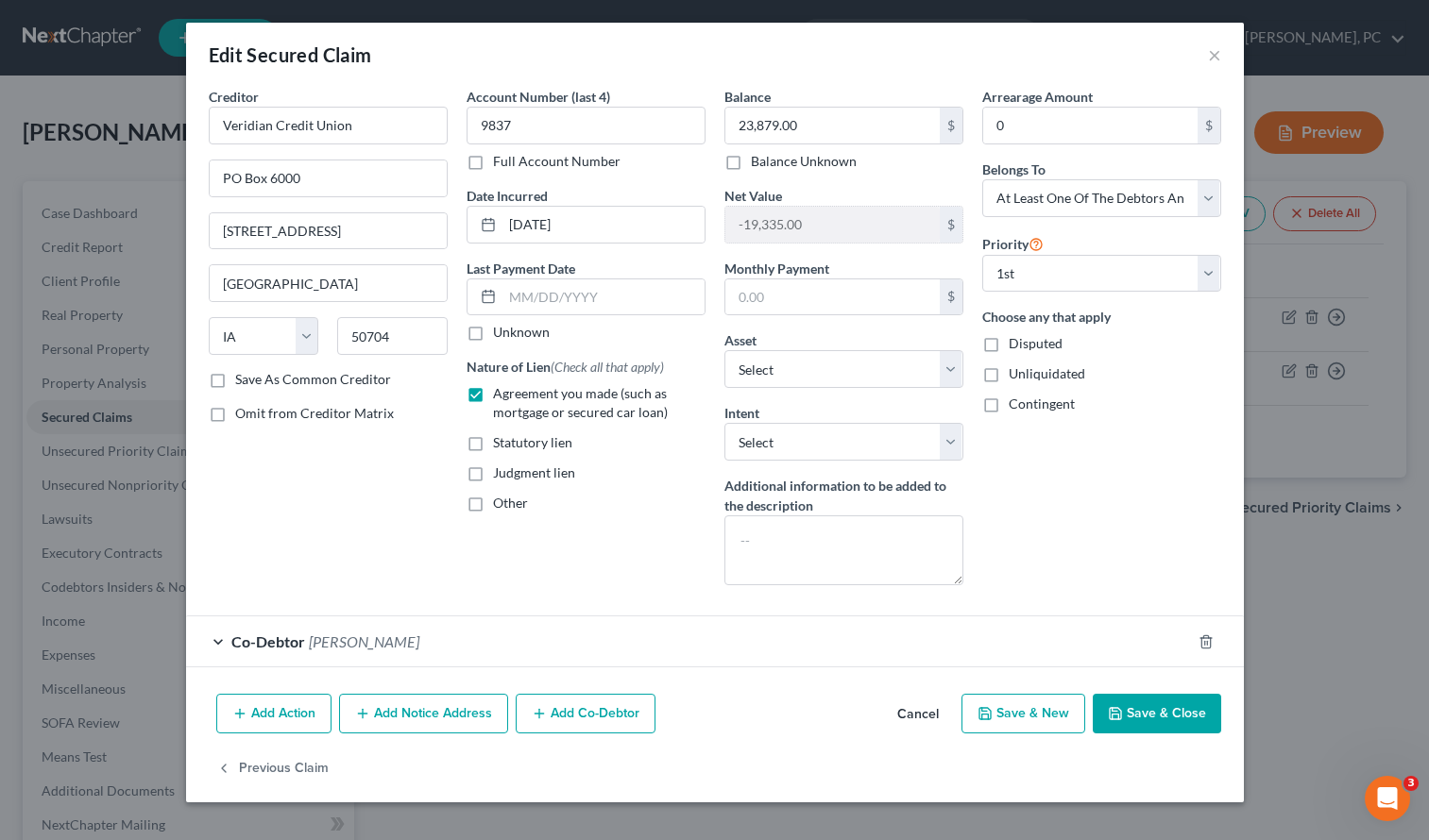
click at [262, 716] on button "Add Action" at bounding box center [274, 713] width 115 height 40
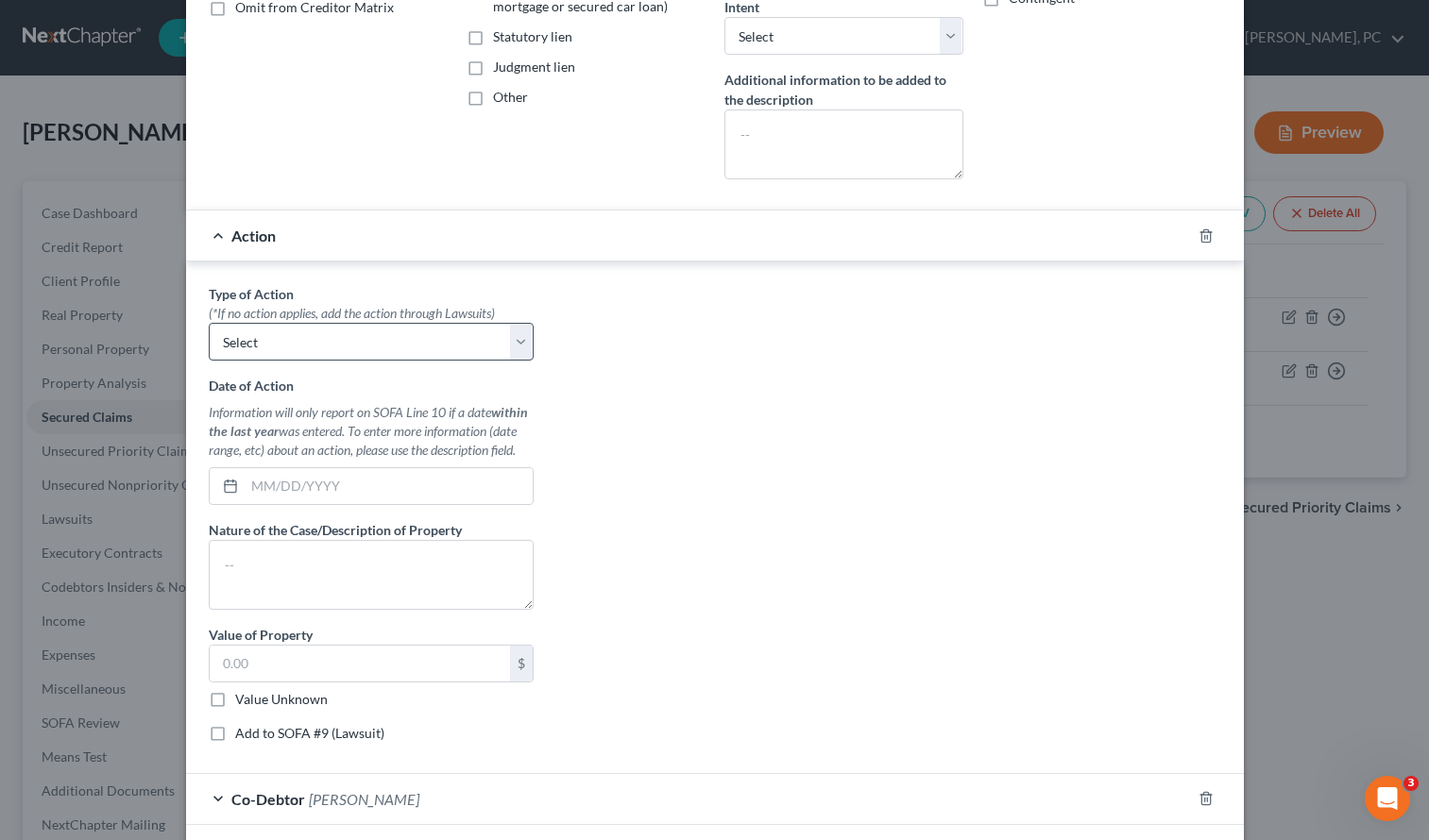
scroll to position [407, 0]
click at [254, 337] on select "Select Repossession Garnishment Foreclosure Personal Injury Attached, Seized, O…" at bounding box center [371, 340] width 325 height 38
click at [253, 337] on select "Select Repossession Garnishment Foreclosure Personal Injury Attached, Seized, O…" at bounding box center [371, 340] width 325 height 38
select select "0"
click at [209, 322] on select "Select Repossession Garnishment Foreclosure Personal Injury Attached, Seized, O…" at bounding box center [371, 340] width 325 height 38
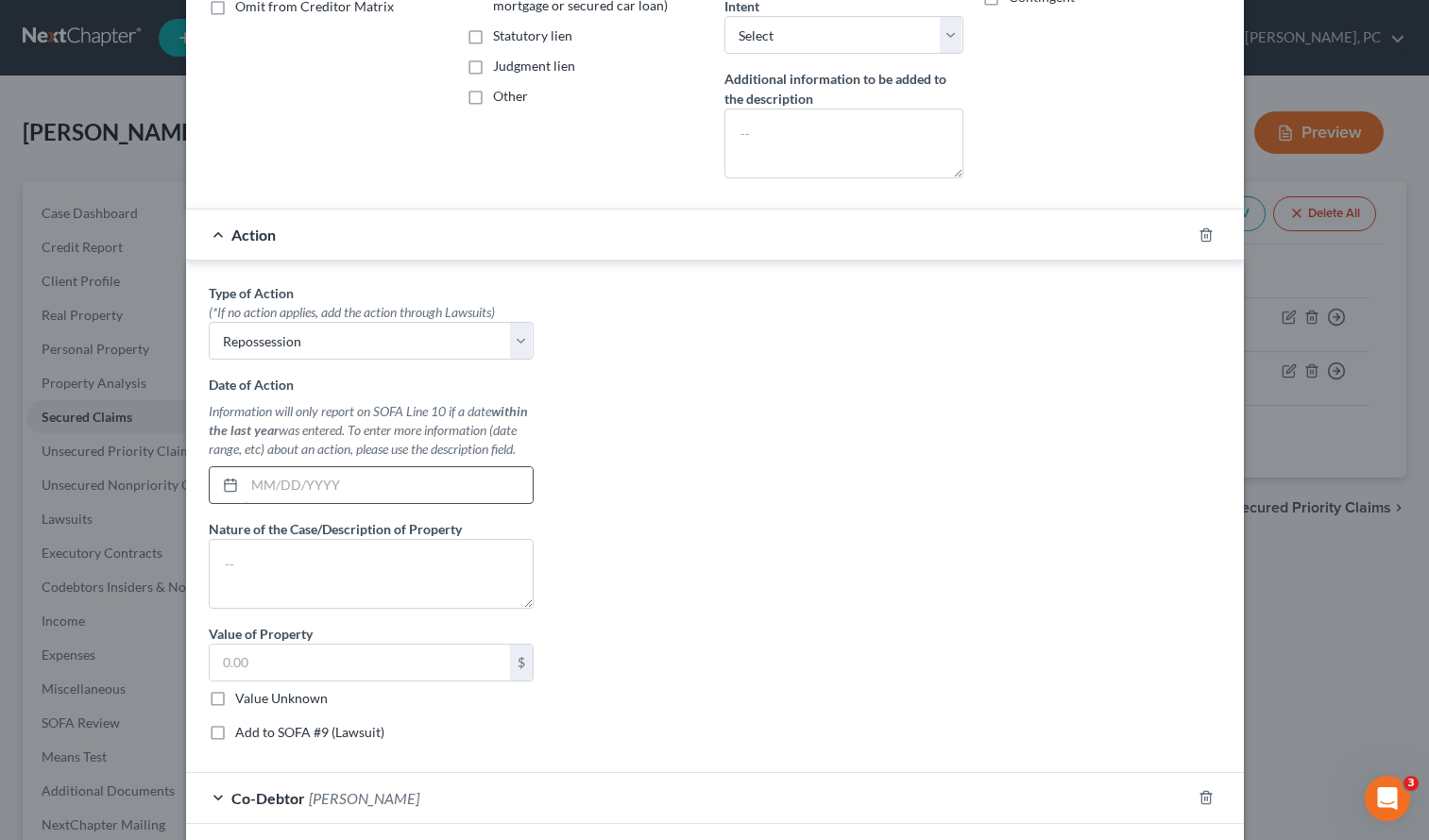
drag, startPoint x: 257, startPoint y: 483, endPoint x: 382, endPoint y: 481, distance: 125.0
click at [262, 482] on input "text" at bounding box center [388, 485] width 288 height 36
type input "05/15/2025"
click at [292, 579] on textarea at bounding box center [371, 575] width 325 height 70
type textarea "2015 Chevy Equinox"
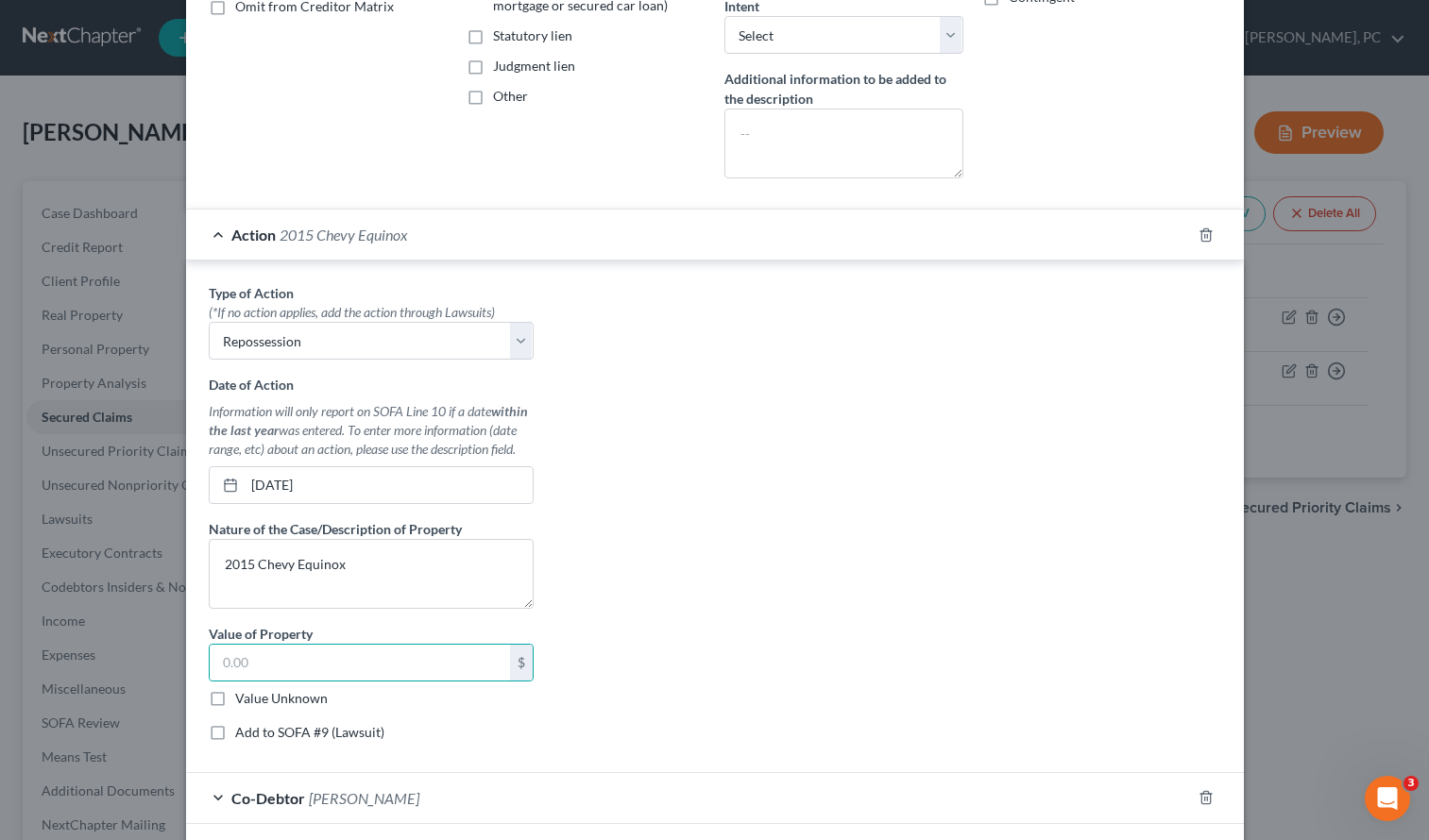
click at [268, 696] on label "Value Unknown" at bounding box center [281, 698] width 93 height 19
click at [255, 696] on input "Value Unknown" at bounding box center [249, 695] width 13 height 13
checkbox input "true"
type input "0.00"
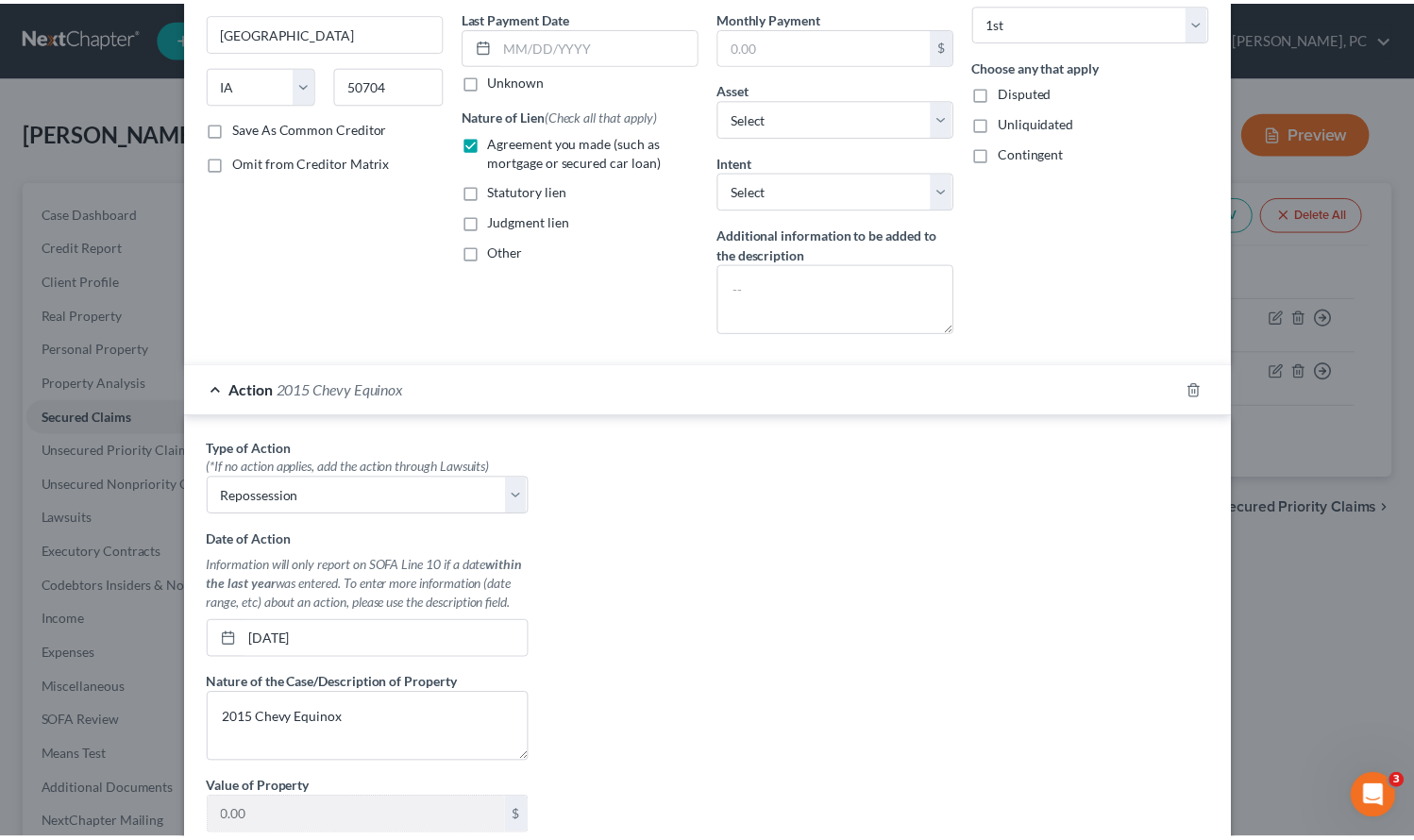
scroll to position [548, 0]
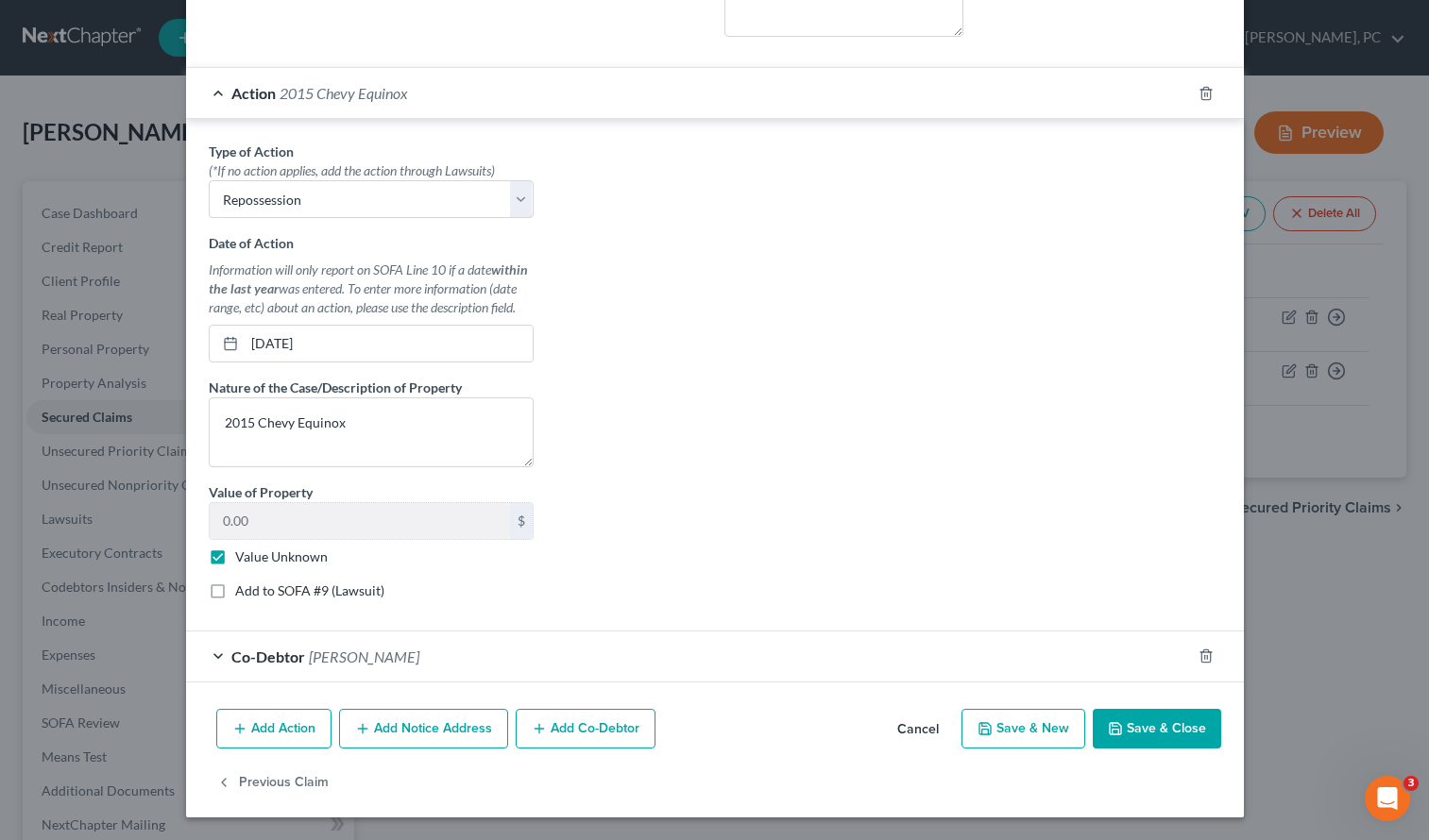
click at [235, 558] on label "Value Unknown" at bounding box center [281, 556] width 93 height 19
click at [243, 558] on input "Value Unknown" at bounding box center [249, 553] width 13 height 13
checkbox input "false"
click at [234, 527] on input "0.00" at bounding box center [360, 521] width 301 height 36
type input "4,554.00"
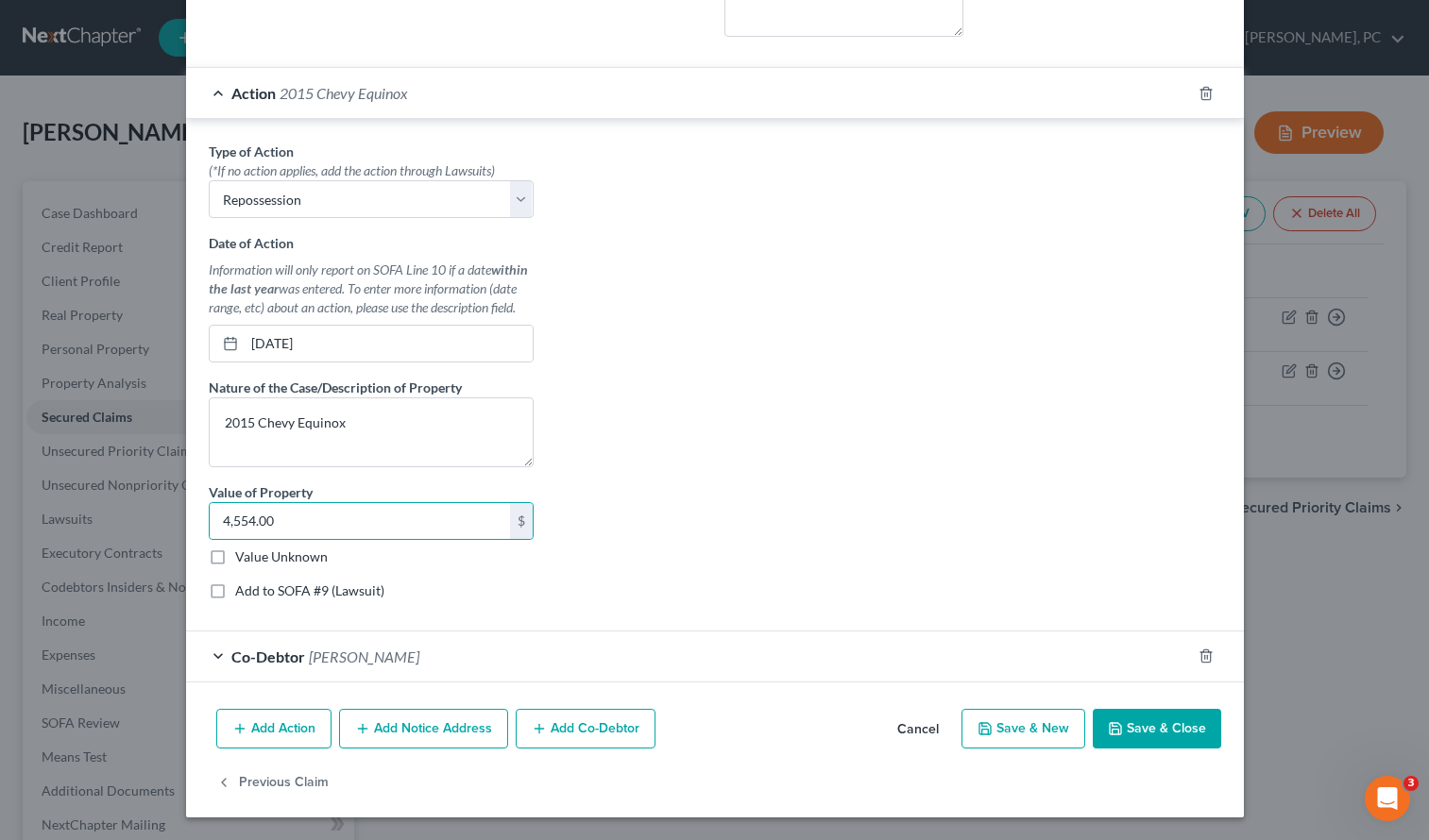
click at [1138, 730] on button "Save & Close" at bounding box center [1158, 729] width 129 height 40
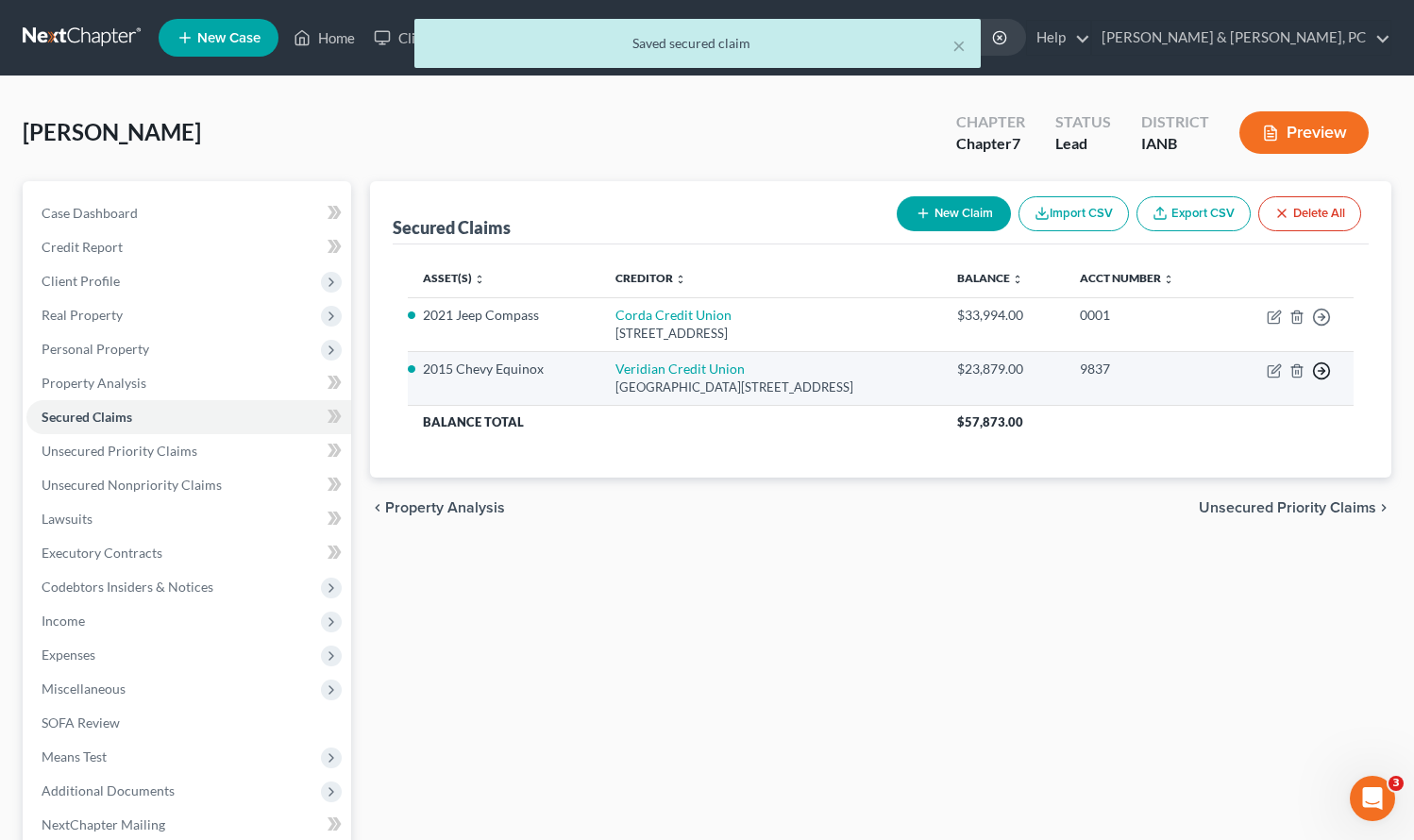
click at [1321, 367] on icon "button" at bounding box center [1321, 371] width 19 height 19
click at [1211, 418] on link "Move to F" at bounding box center [1235, 416] width 158 height 32
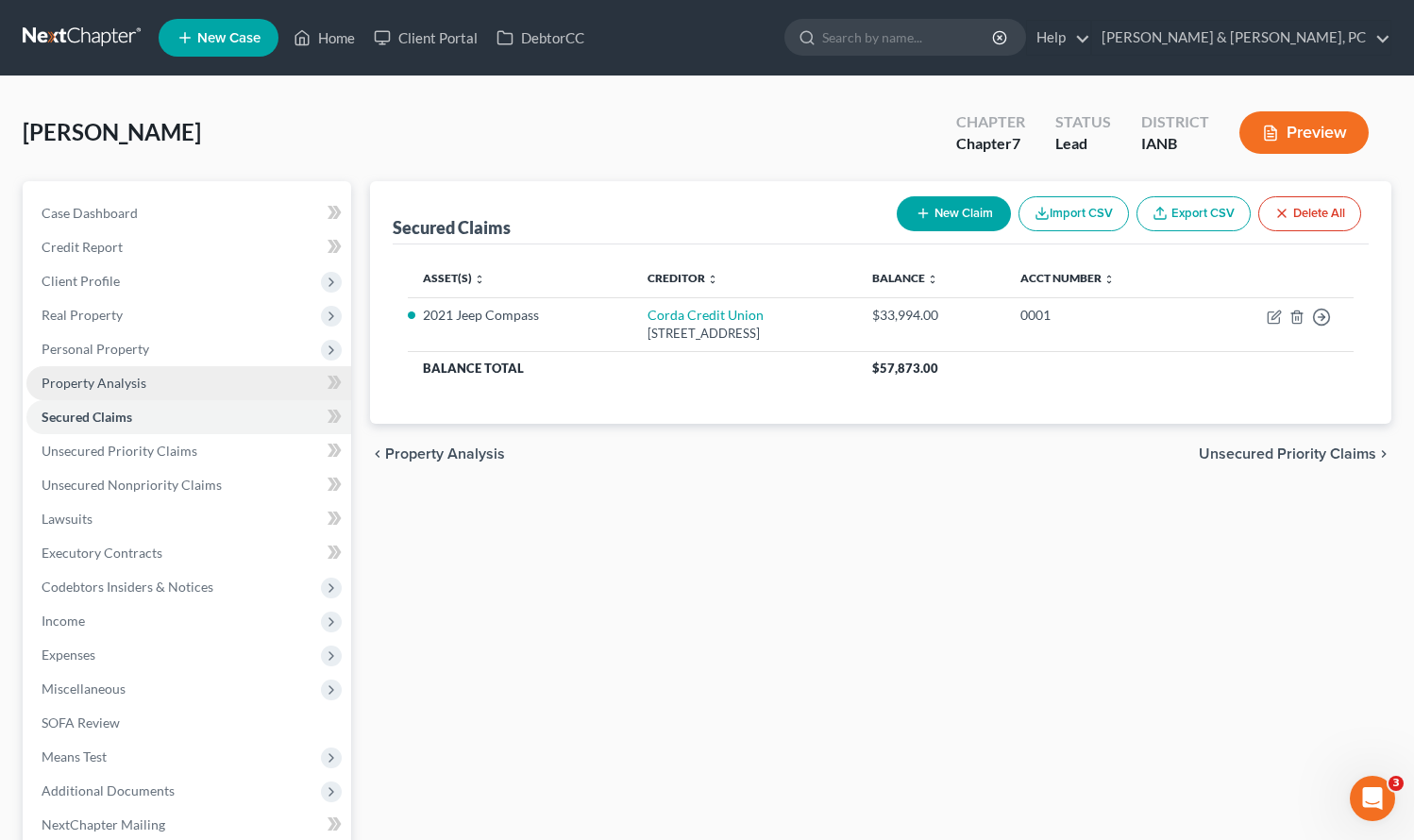
click at [62, 377] on span "Property Analysis" at bounding box center [94, 382] width 104 height 16
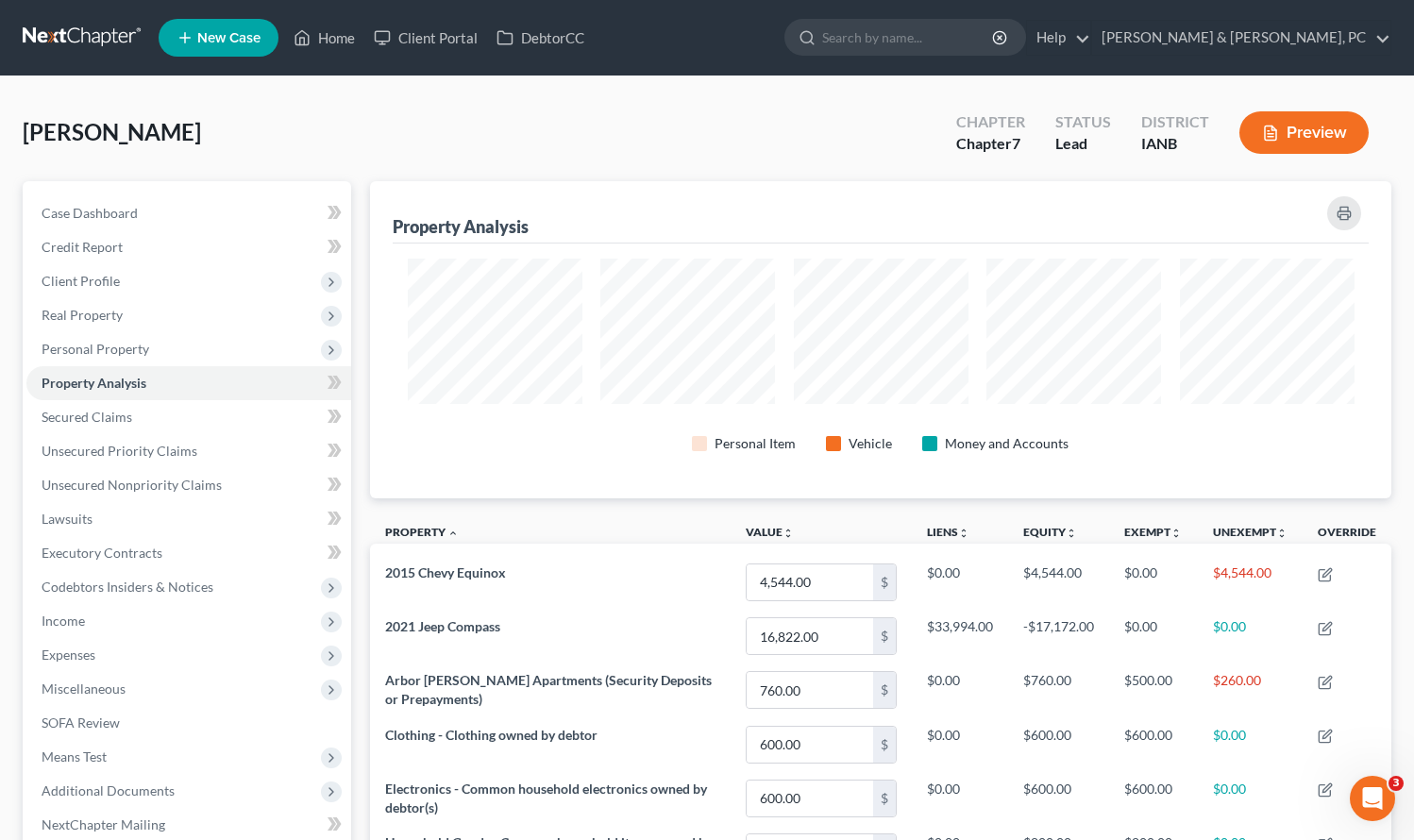
scroll to position [317, 1022]
click at [79, 345] on span "Personal Property" at bounding box center [96, 348] width 107 height 16
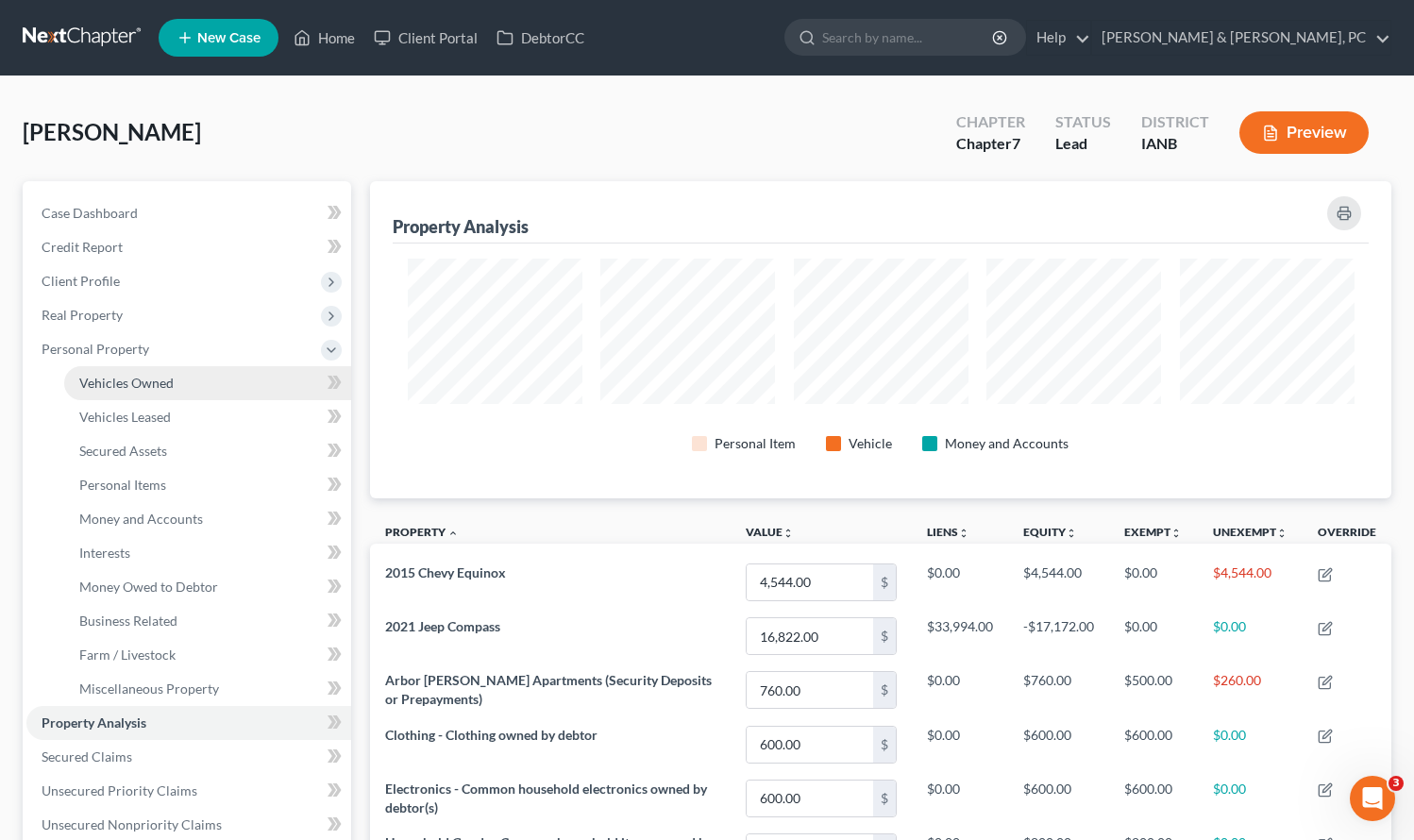
click at [191, 383] on link "Vehicles Owned" at bounding box center [208, 382] width 287 height 34
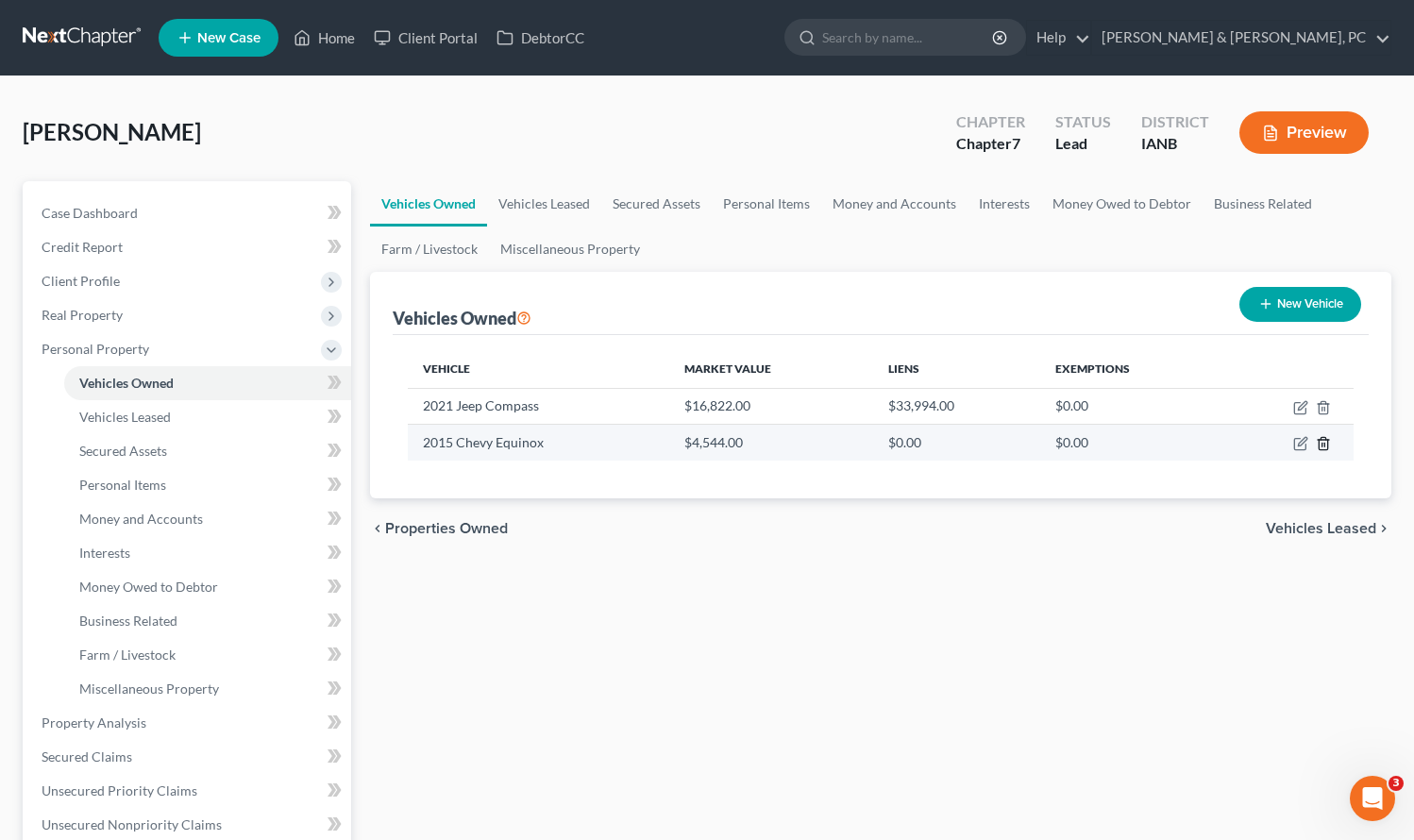
click at [1327, 444] on icon "button" at bounding box center [1323, 444] width 9 height 13
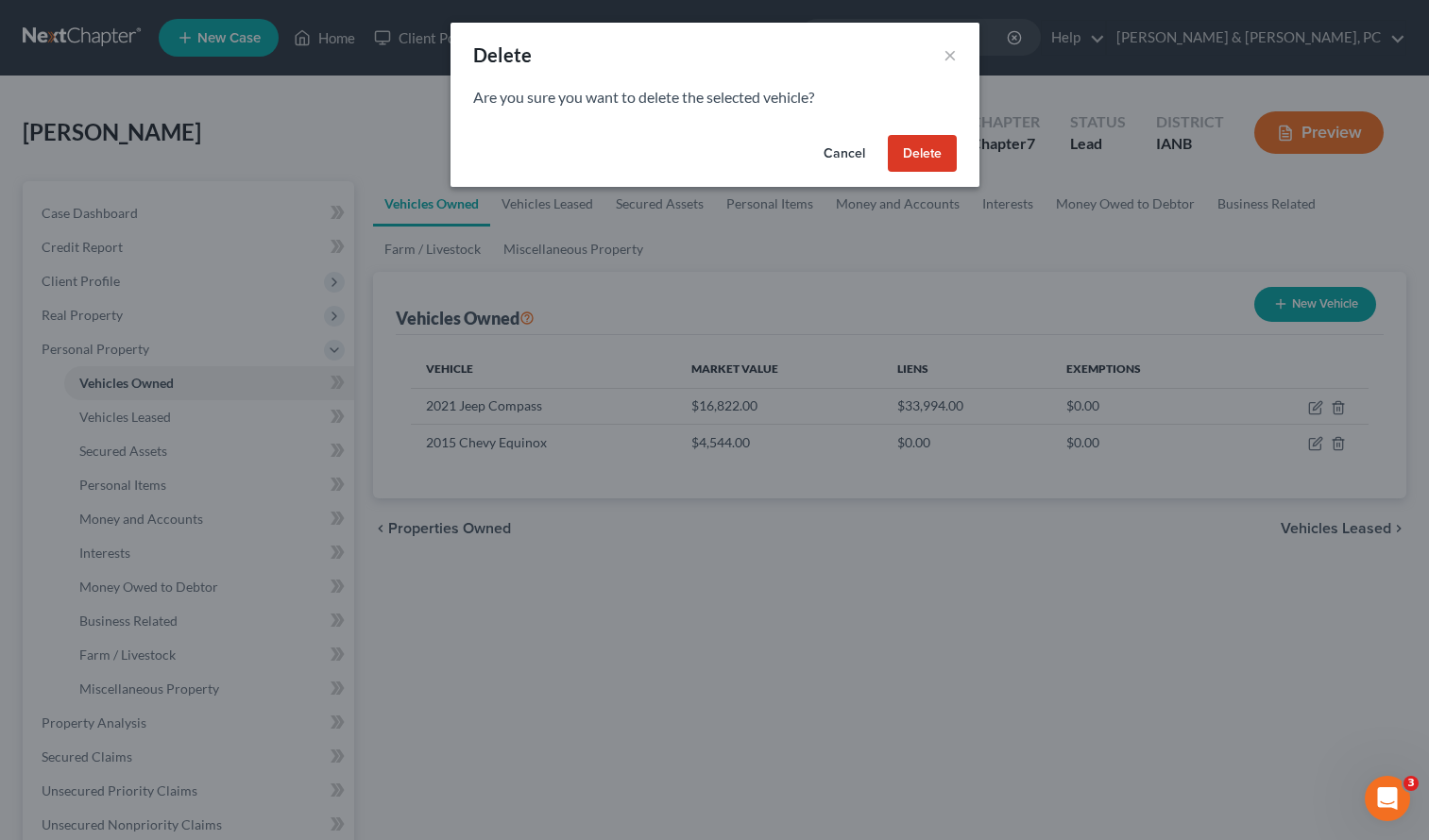
click at [949, 155] on button "Delete" at bounding box center [922, 153] width 69 height 38
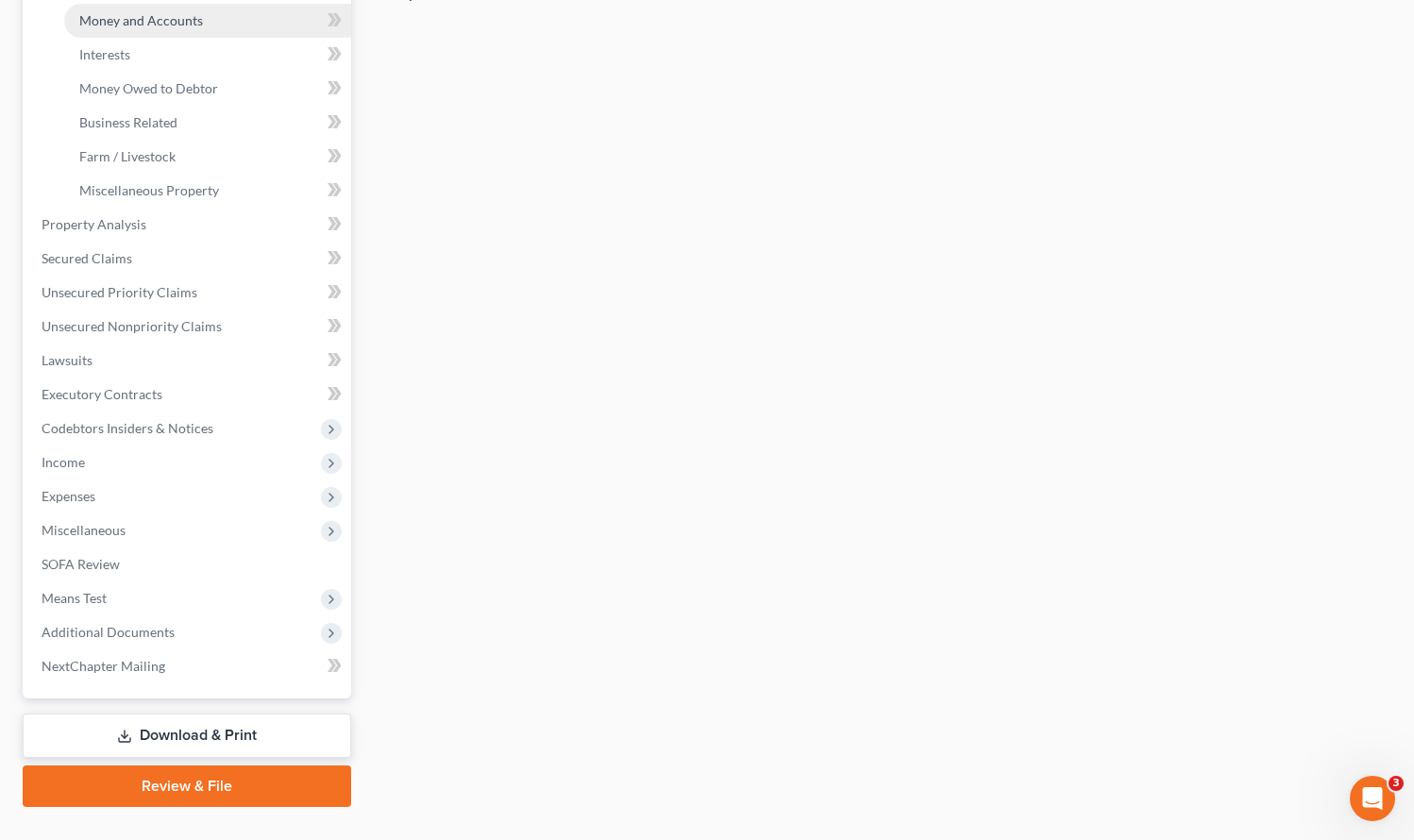
scroll to position [538, 0]
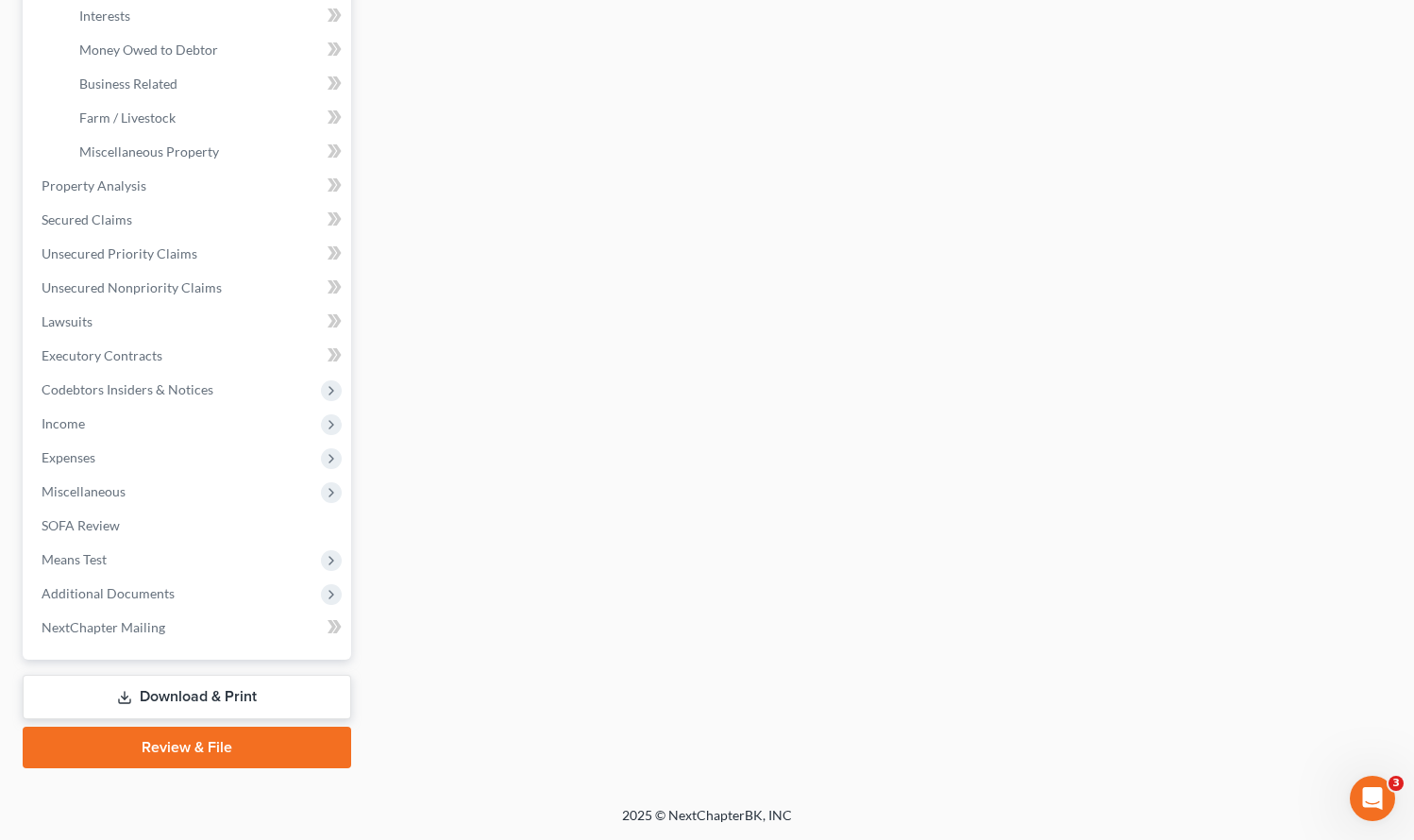
click at [190, 744] on link "Review & File" at bounding box center [186, 747] width 329 height 42
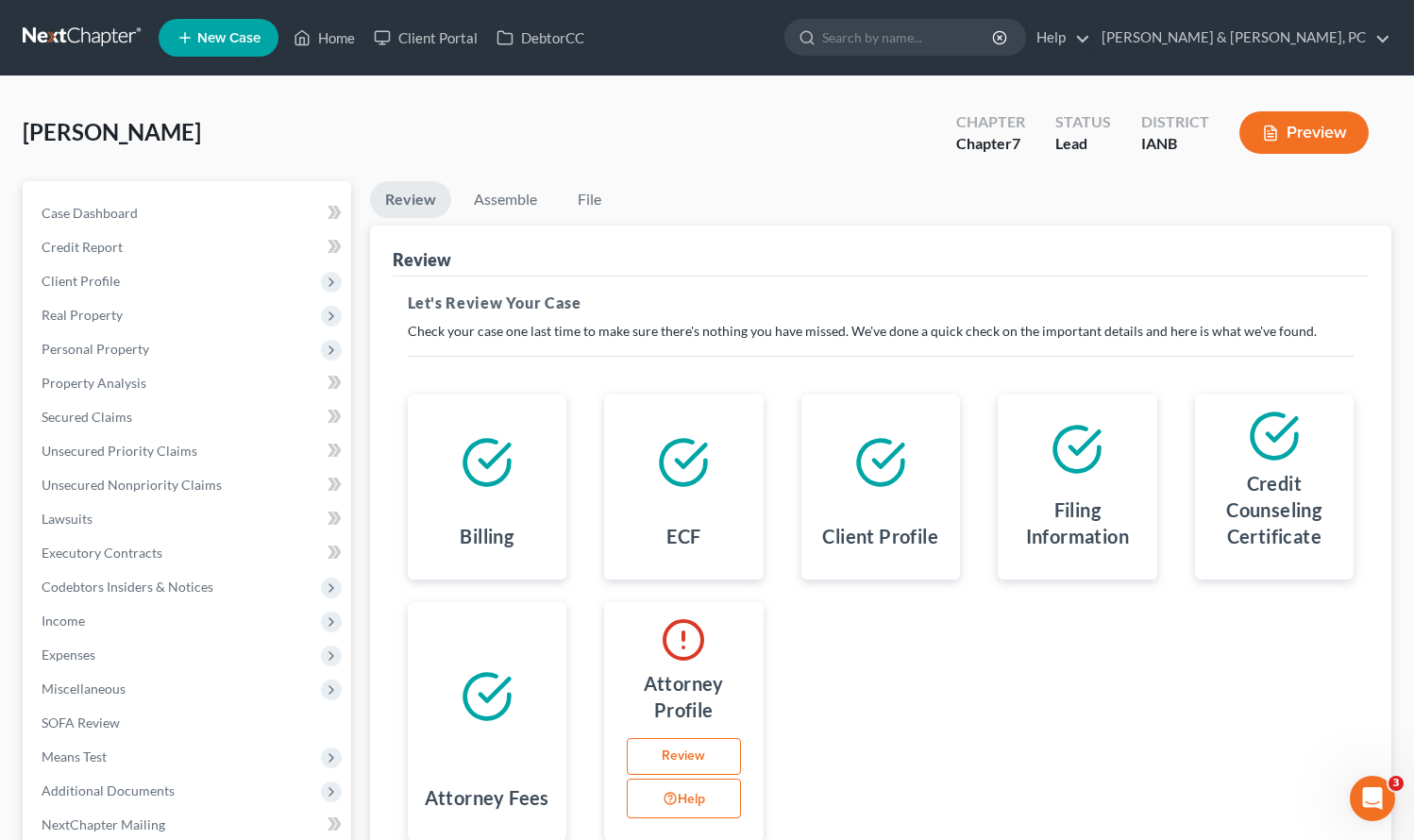
click at [697, 753] on link "Review" at bounding box center [683, 757] width 114 height 38
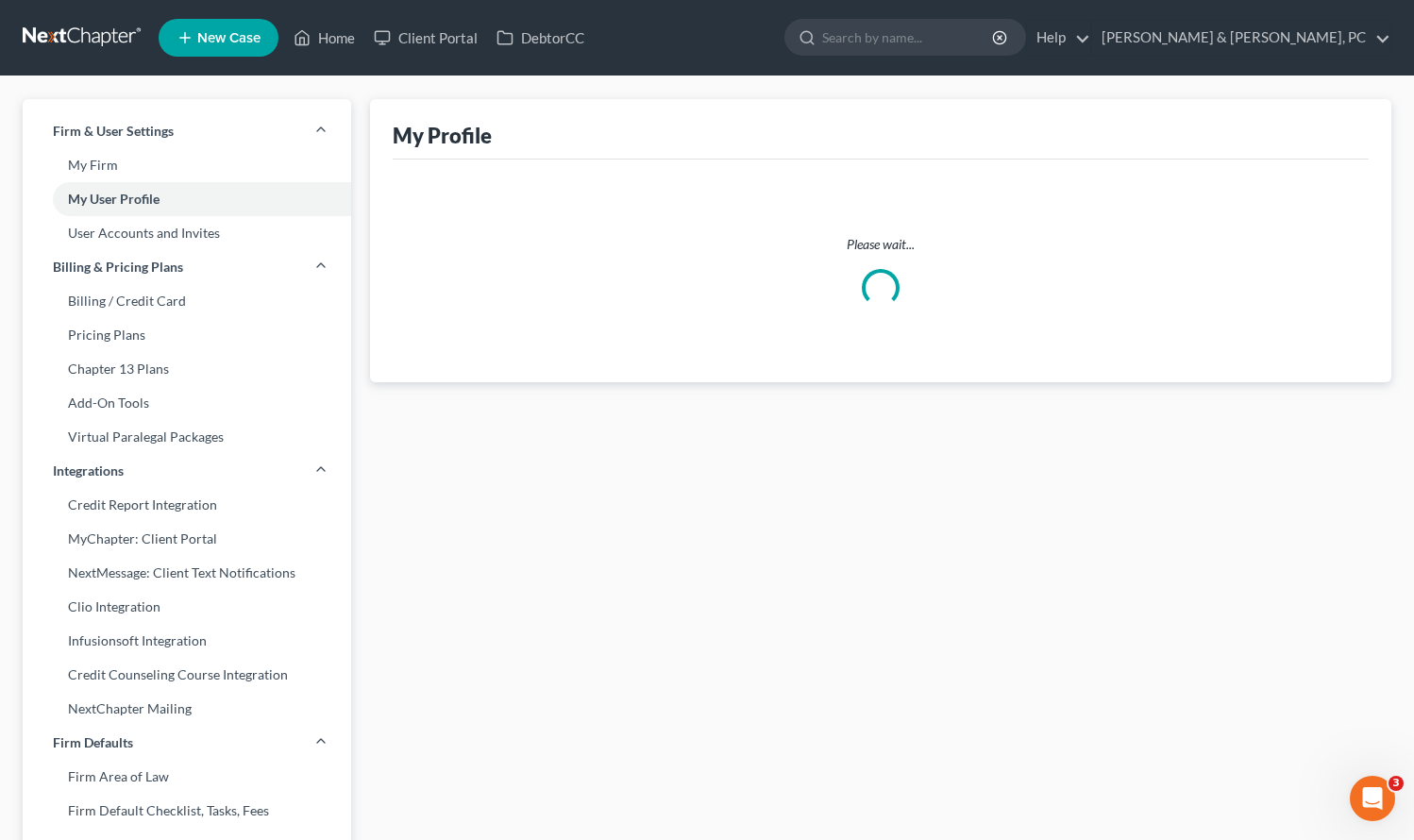
select select "16"
select select "29"
select select "paralegal"
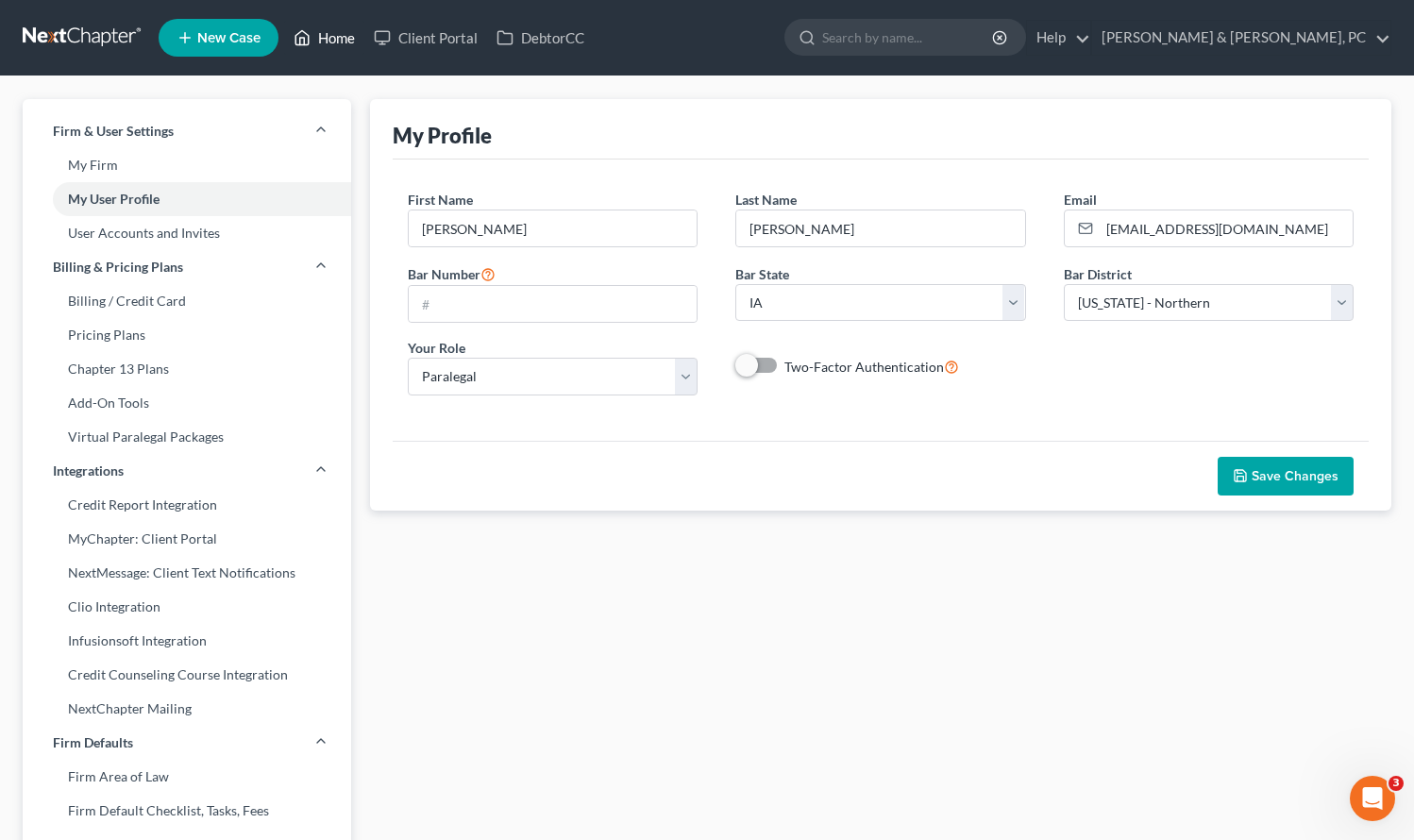
click at [323, 40] on link "Home" at bounding box center [324, 37] width 80 height 34
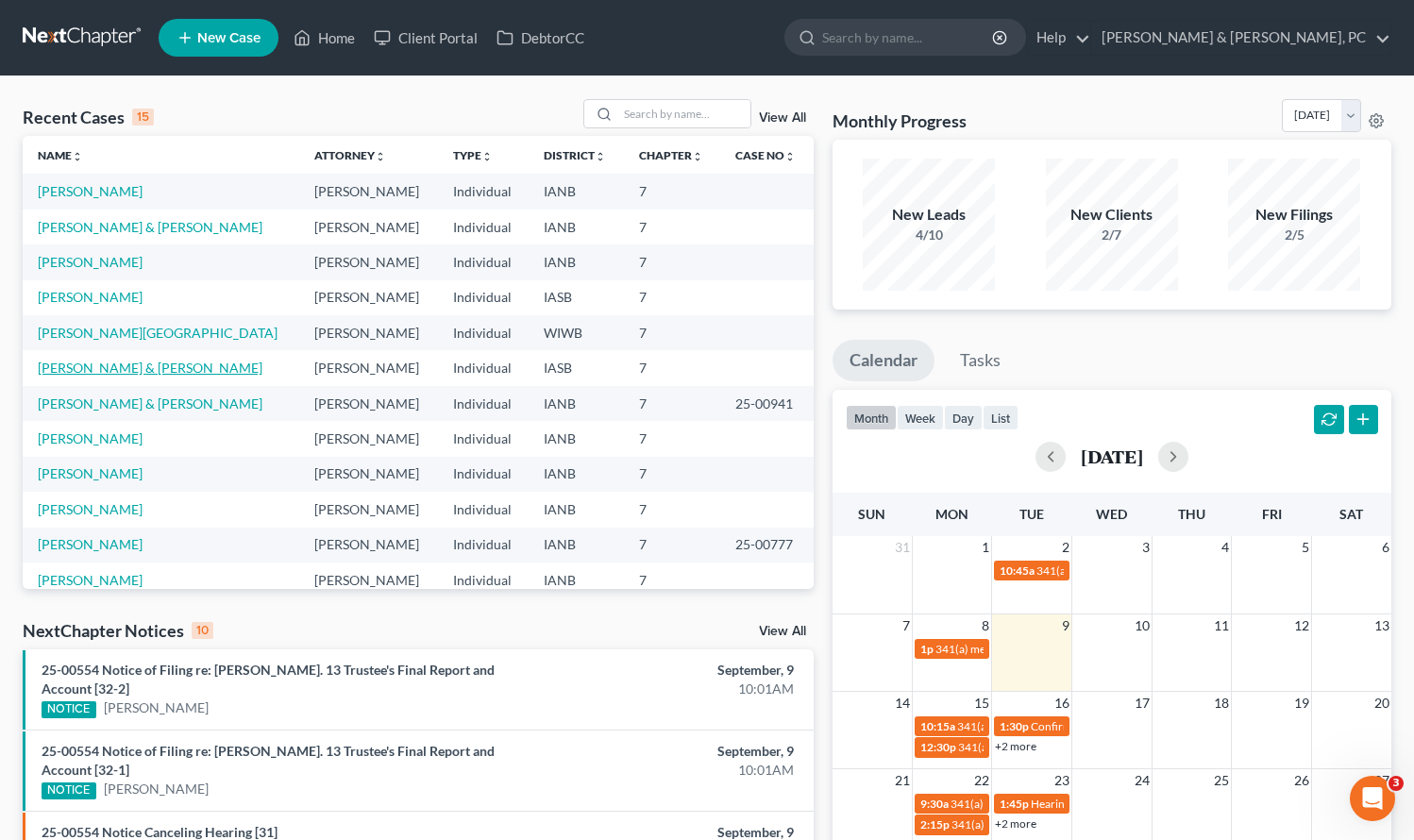
click at [132, 368] on link "[PERSON_NAME] & [PERSON_NAME]" at bounding box center [150, 368] width 224 height 16
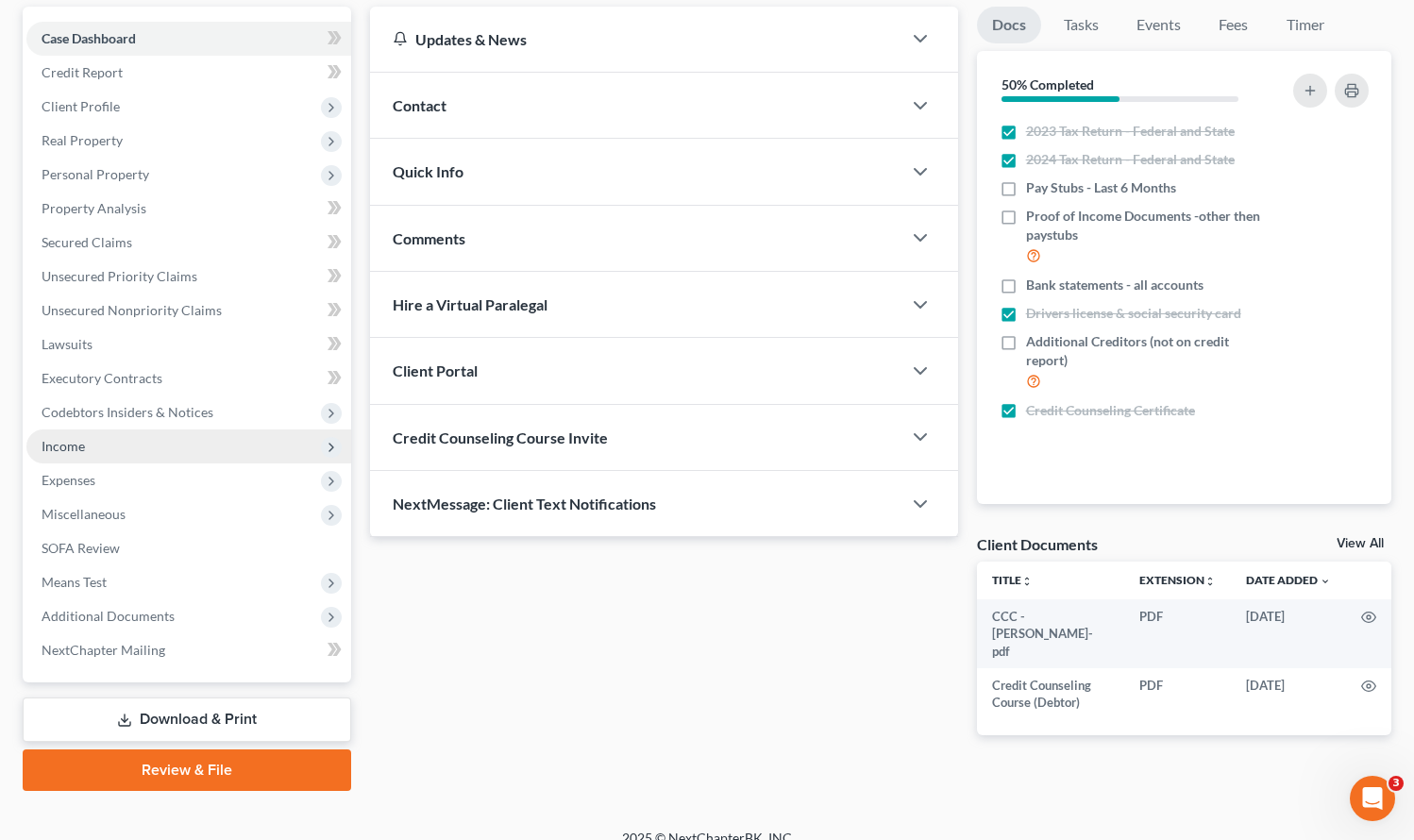
scroll to position [177, 0]
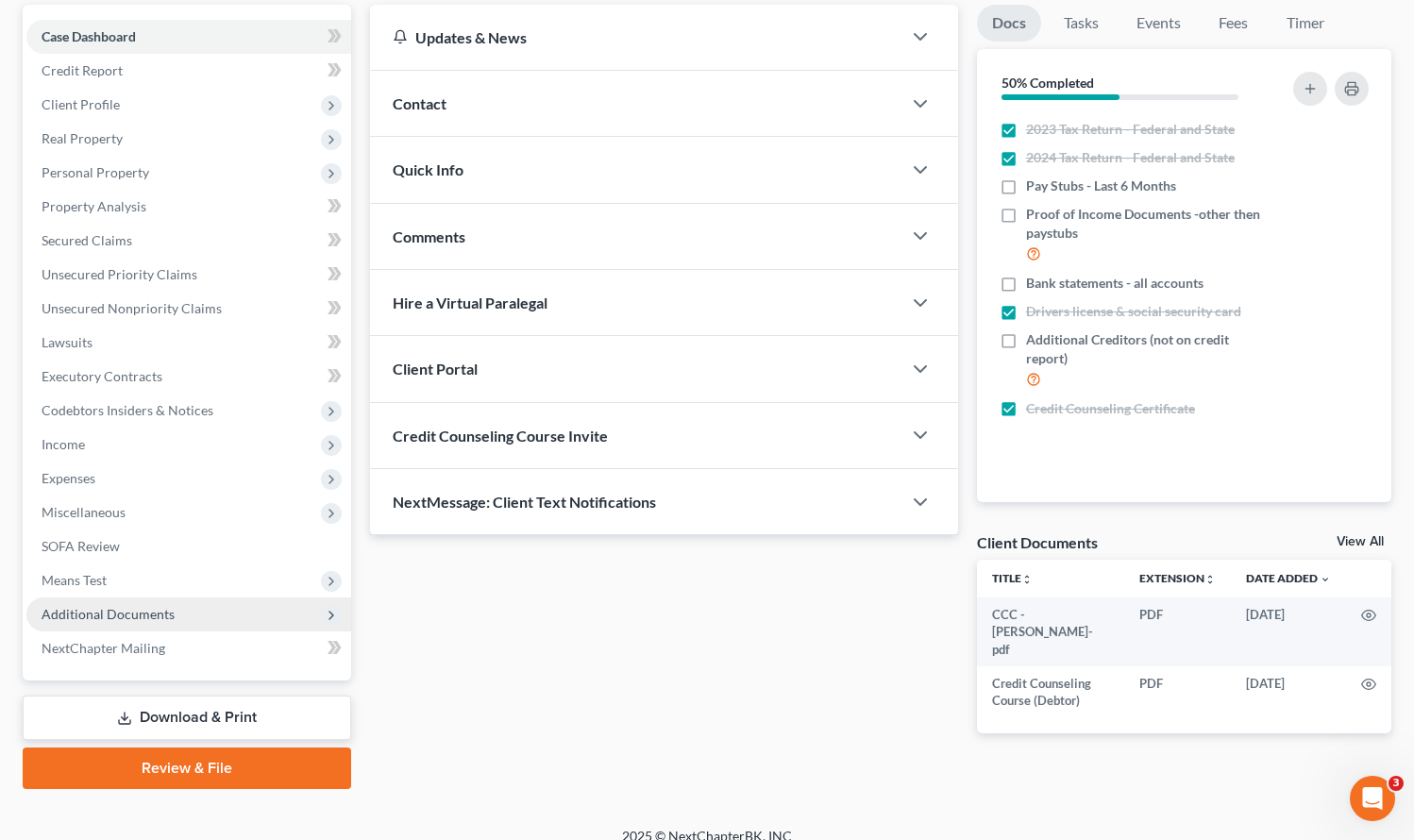
click at [181, 615] on span "Additional Documents" at bounding box center [188, 614] width 325 height 34
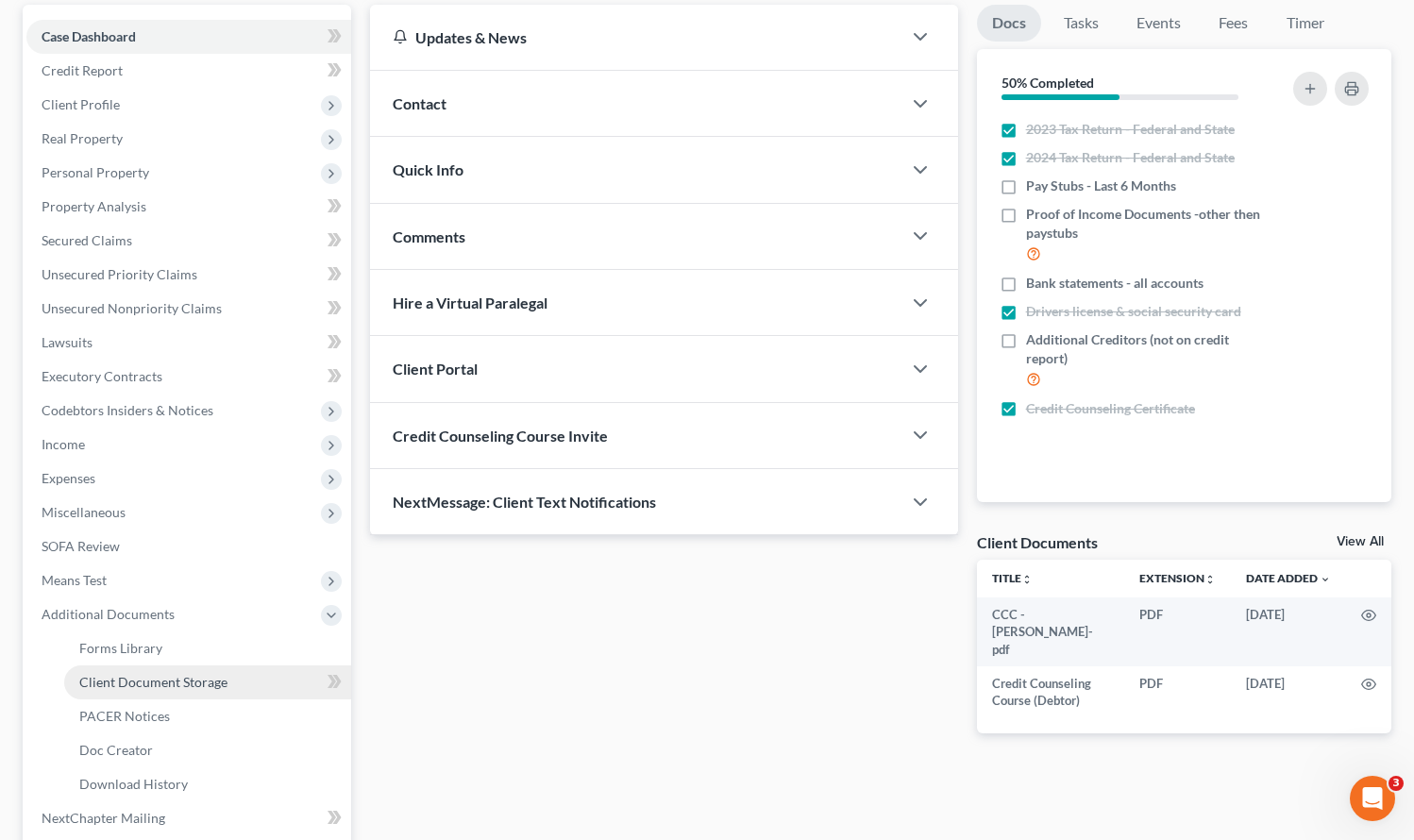
click at [138, 683] on span "Client Document Storage" at bounding box center [153, 682] width 148 height 16
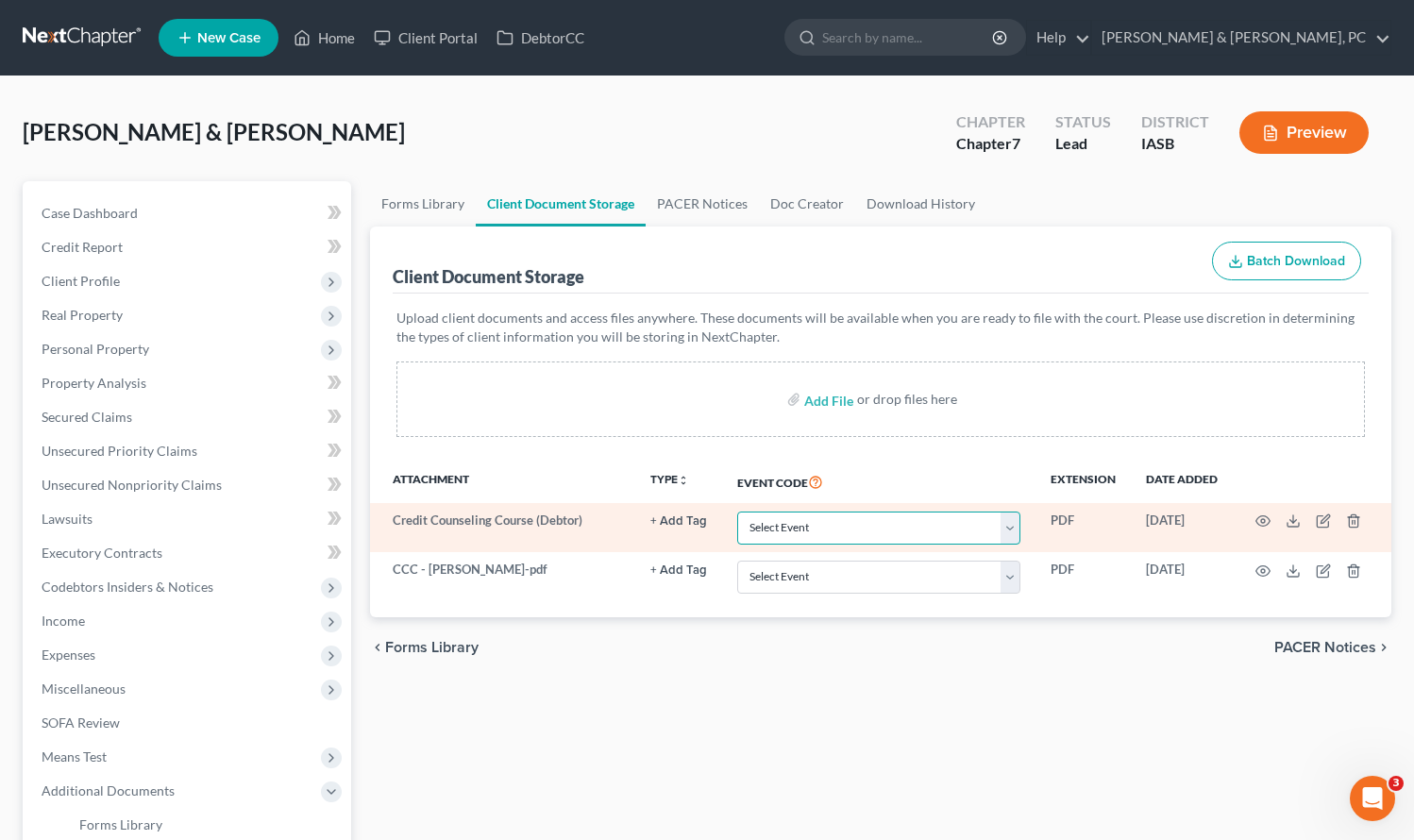
click at [801, 525] on select "Select Event Certificate of Credit Counseling for Debtor Certificate of Credit …" at bounding box center [879, 528] width 283 height 33
select select "0"
click at [738, 511] on select "Select Event Certificate of Credit Counseling for Debtor Certificate of Credit …" at bounding box center [879, 528] width 283 height 33
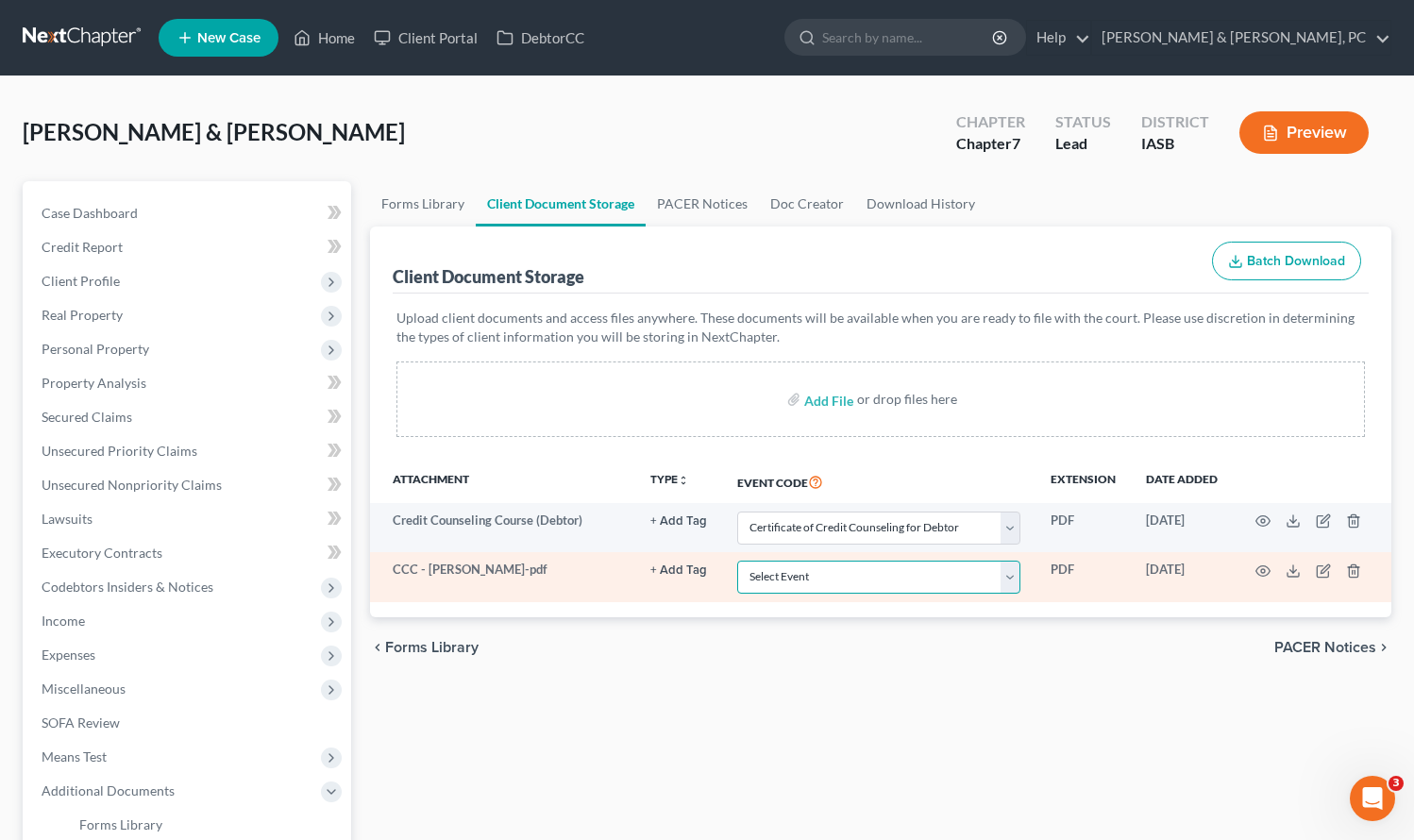
click at [806, 573] on select "Select Event Certificate of Credit Counseling for Debtor Certificate of Credit …" at bounding box center [879, 578] width 283 height 33
select select "1"
click at [738, 561] on select "Select Event Certificate of Credit Counseling for Debtor Certificate of Credit …" at bounding box center [879, 578] width 283 height 33
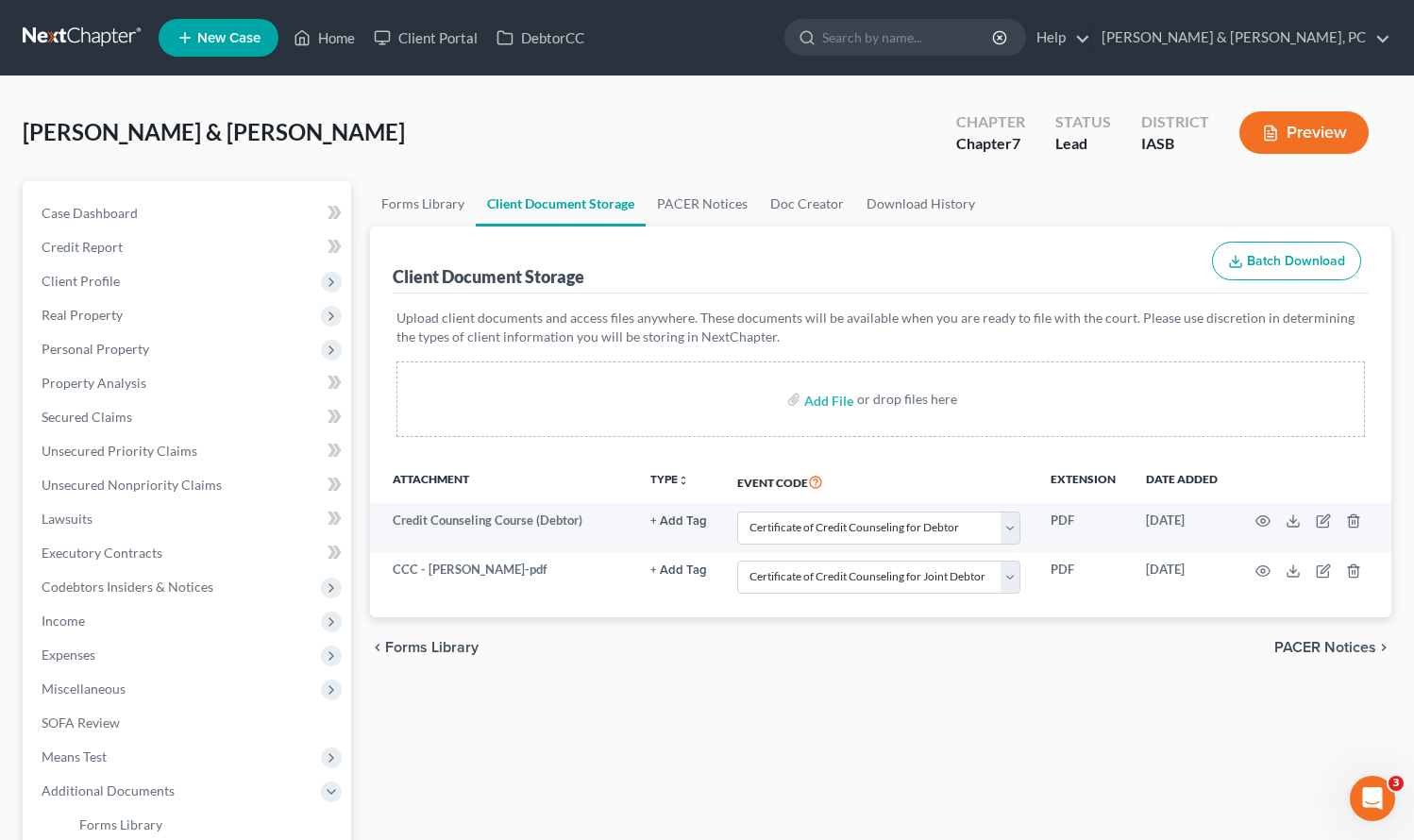
select select "0"
select select "1"
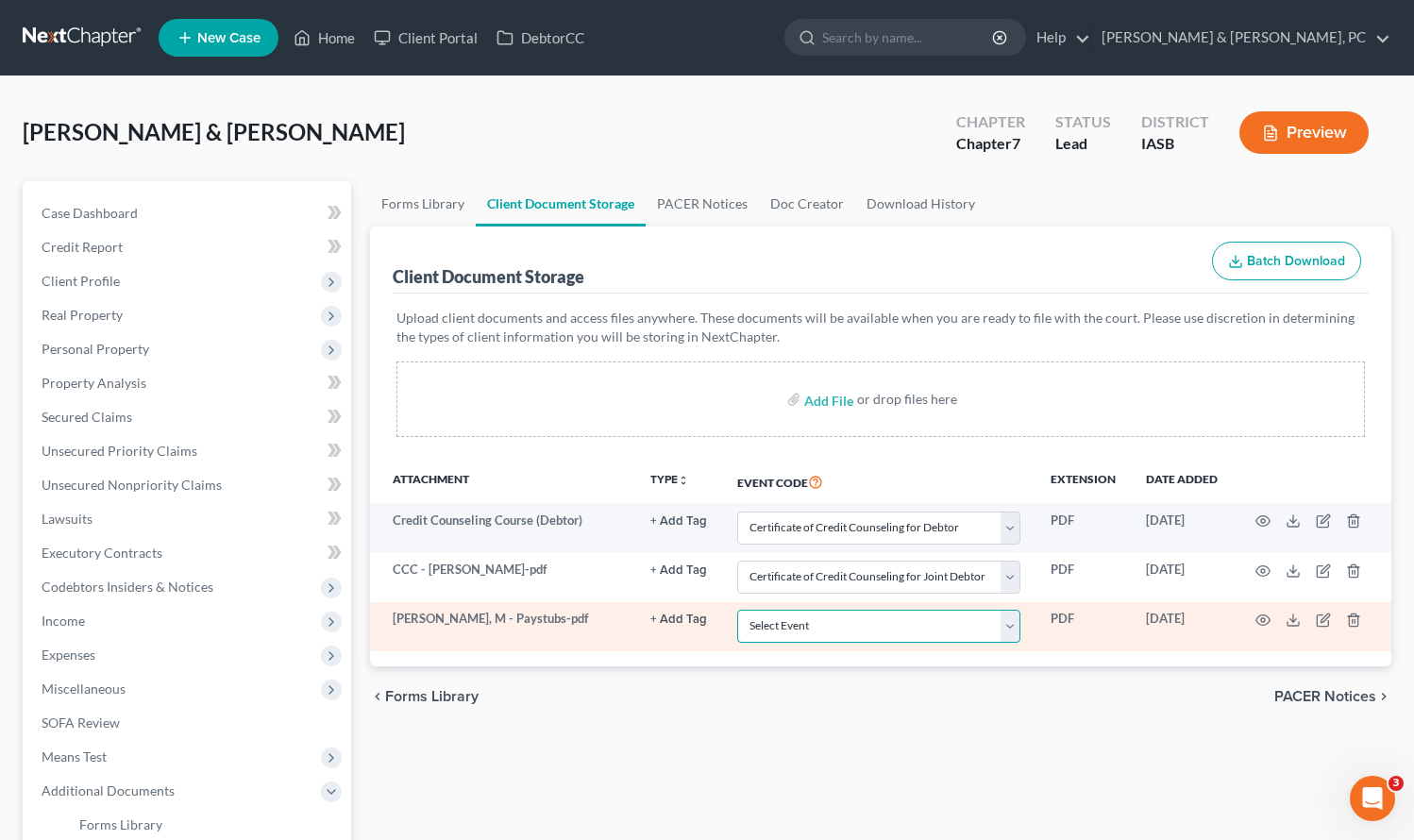
click at [859, 631] on select "Select Event Certificate of Credit Counseling for Debtor Certificate of Credit …" at bounding box center [879, 626] width 283 height 33
select select "9"
click at [738, 610] on select "Select Event Certificate of Credit Counseling for Debtor Certificate of Credit …" at bounding box center [879, 626] width 283 height 33
click at [1264, 619] on circle "button" at bounding box center [1264, 620] width 4 height 4
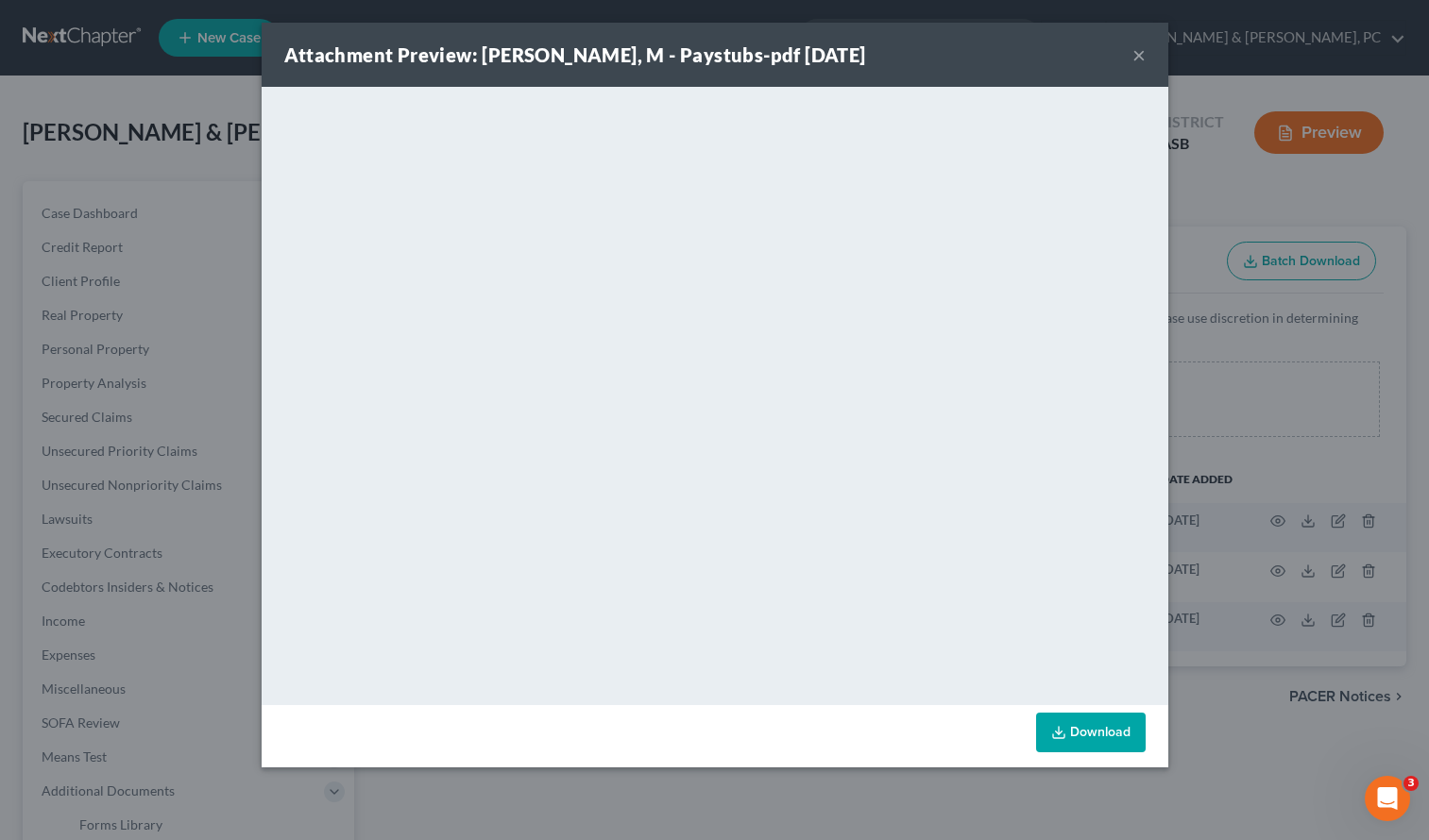
click at [1133, 50] on button "×" at bounding box center [1139, 55] width 14 height 22
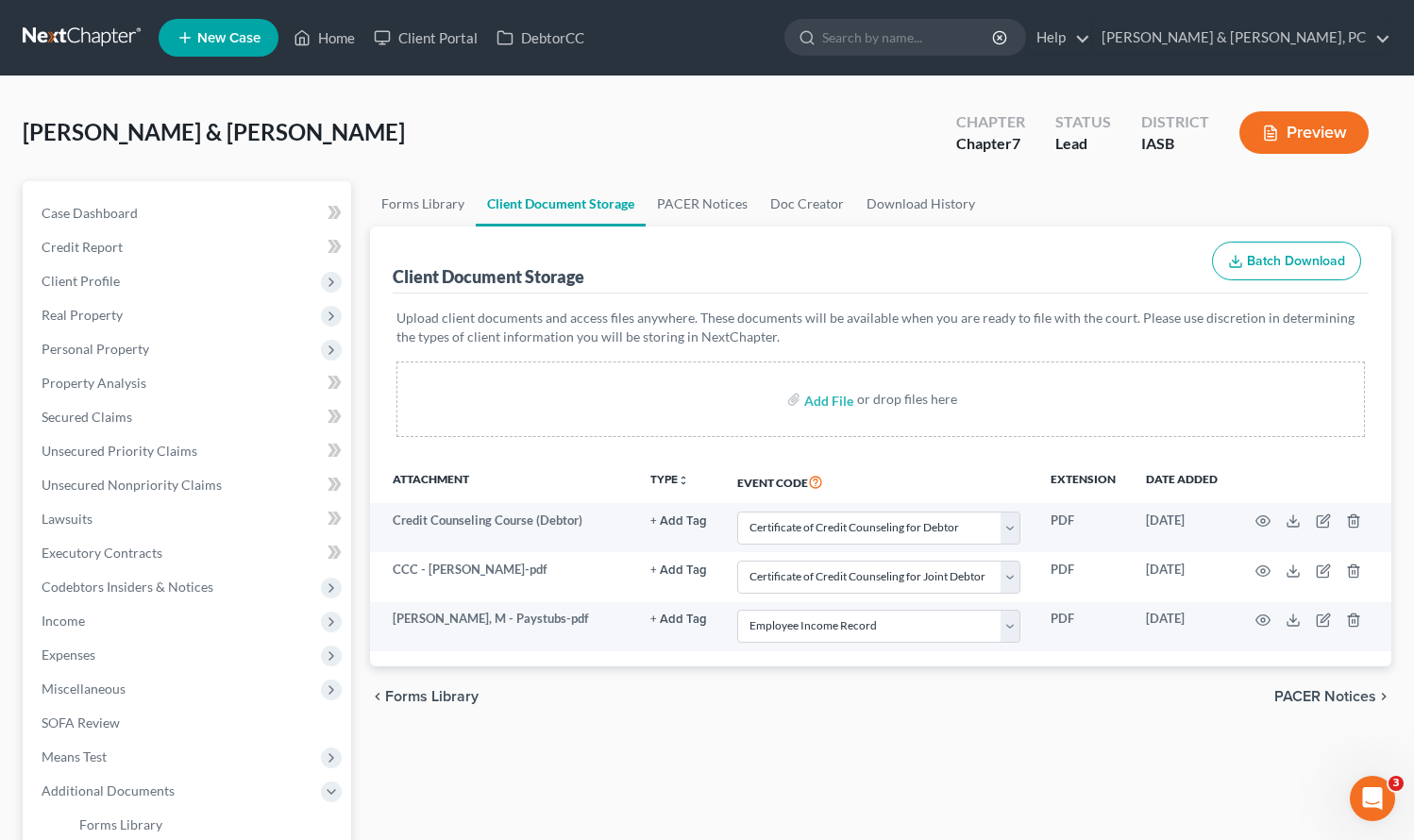
drag, startPoint x: 779, startPoint y: 766, endPoint x: 736, endPoint y: 737, distance: 51.9
click at [775, 763] on div "Forms Library Client Document Storage PACER Notices Doc Creator Download Histor…" at bounding box center [881, 659] width 1041 height 954
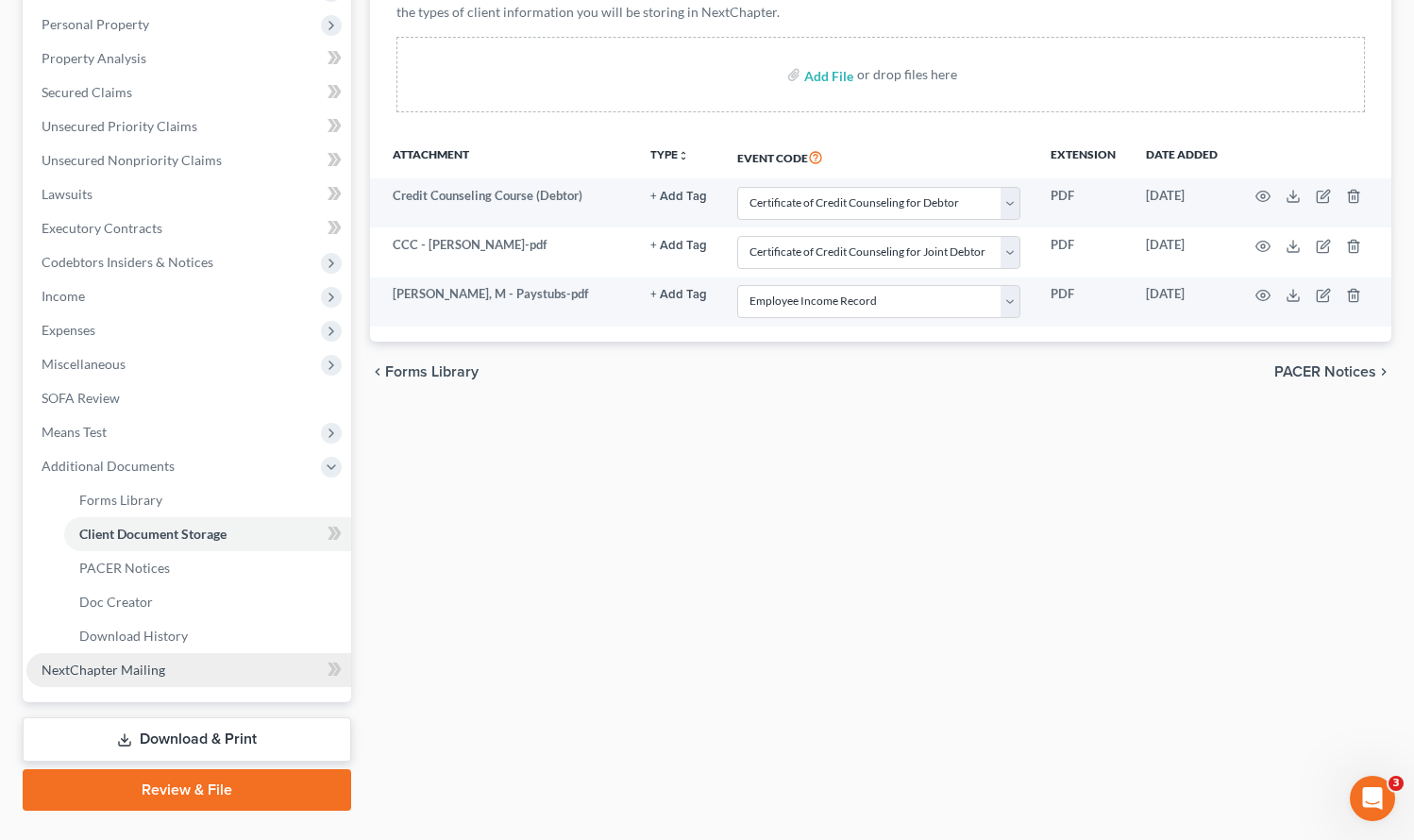
scroll to position [326, 0]
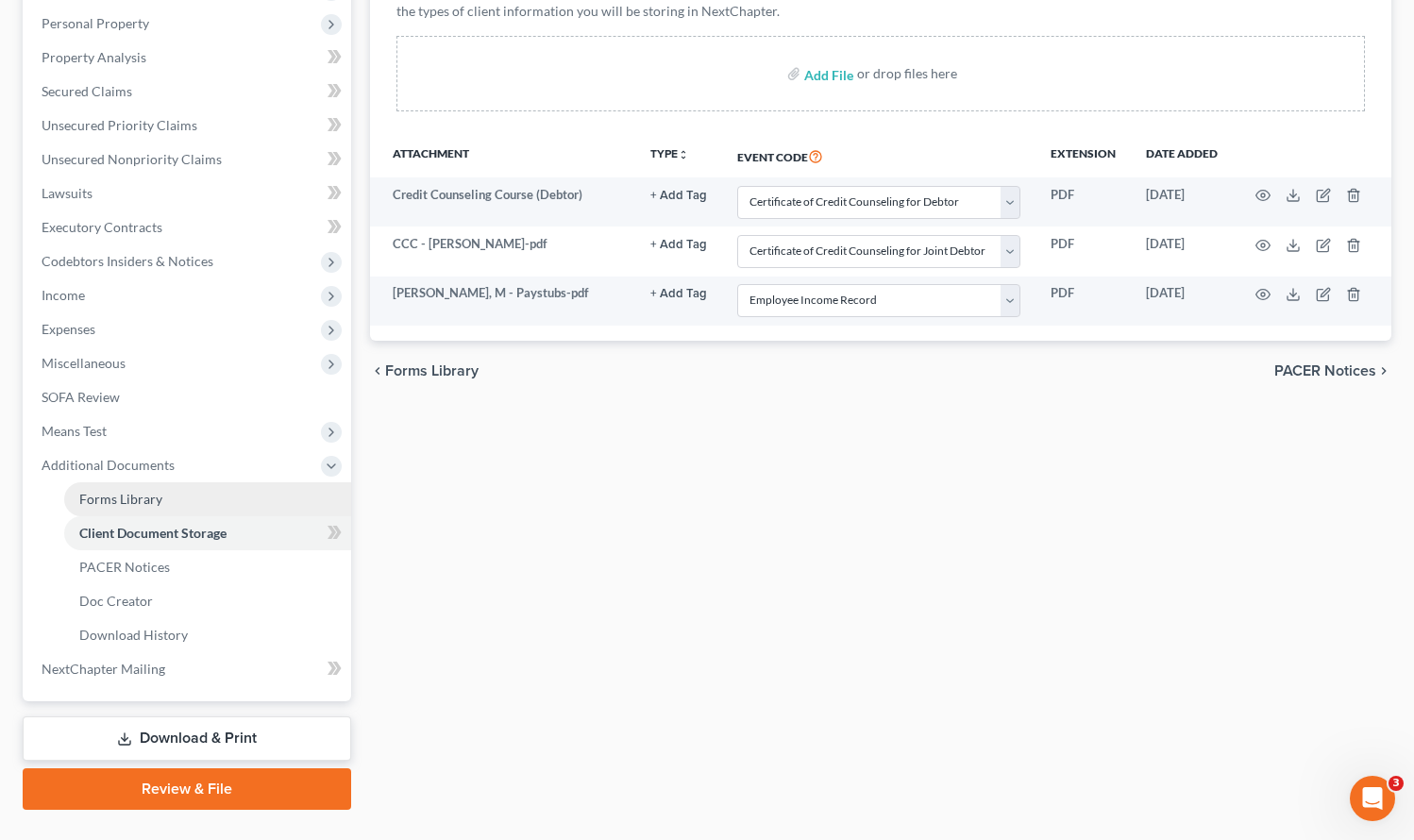
click at [147, 505] on span "Forms Library" at bounding box center [120, 499] width 83 height 16
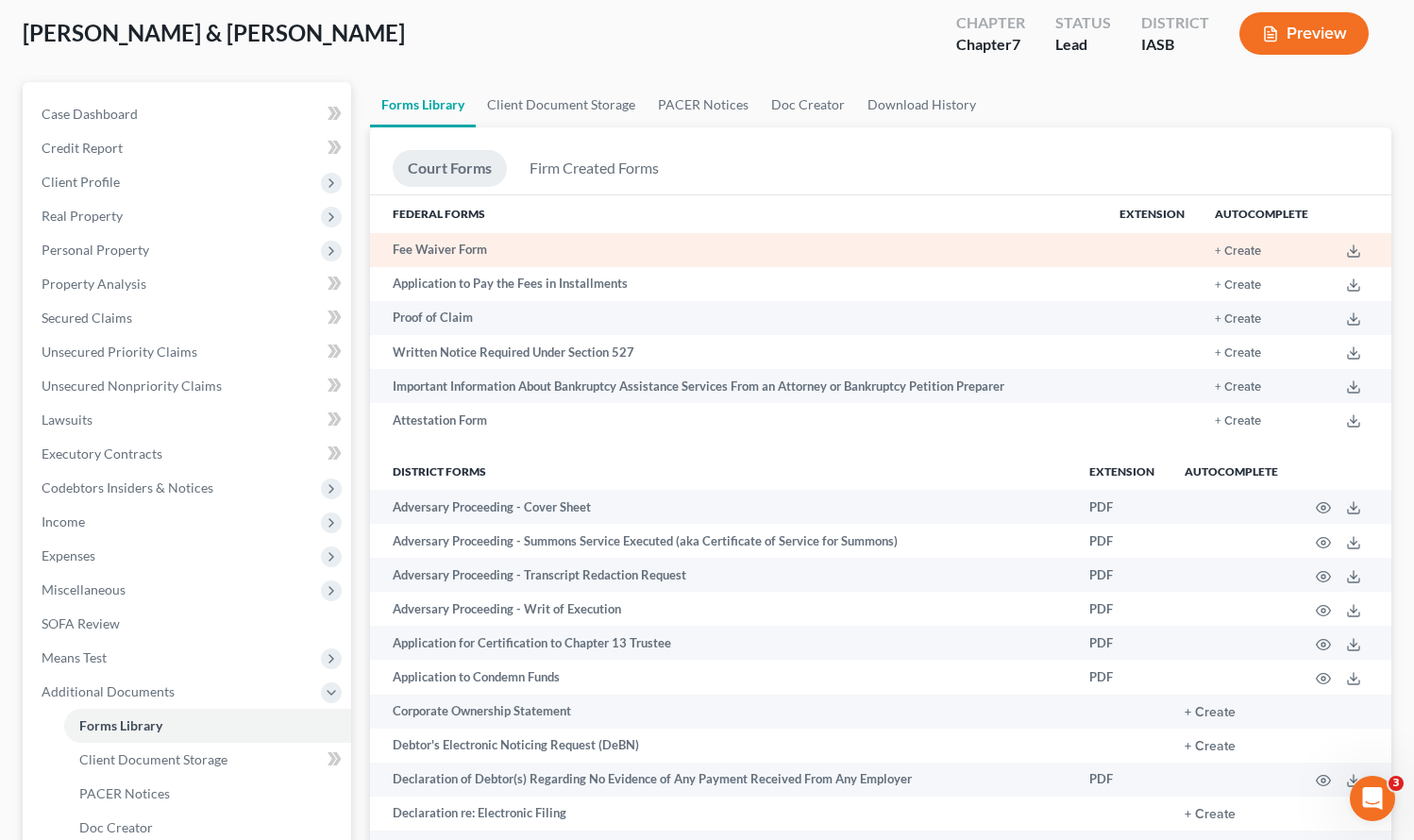
scroll to position [102, 0]
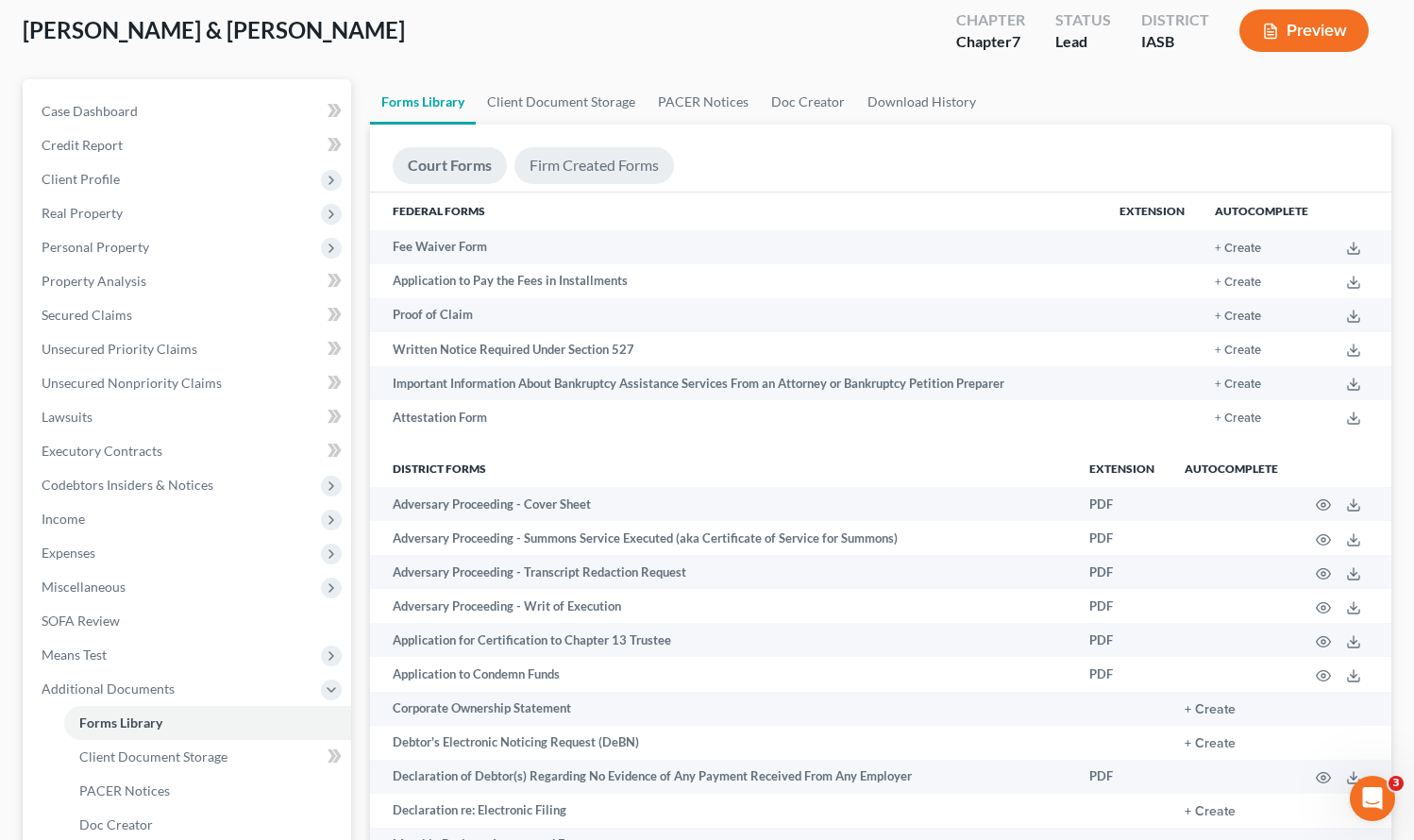
click at [571, 169] on link "Firm Created Forms" at bounding box center [594, 166] width 160 height 37
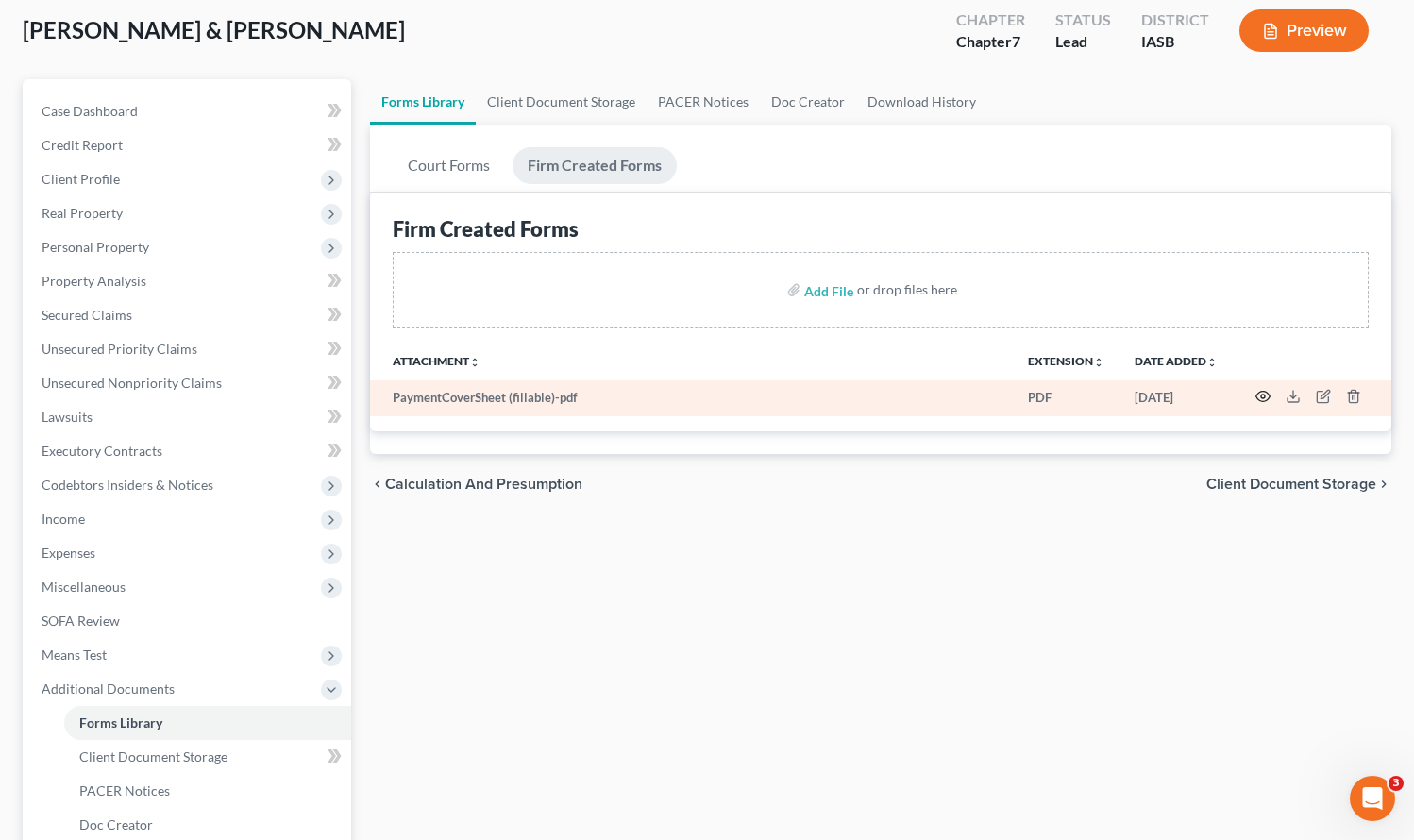
click at [1260, 392] on icon "button" at bounding box center [1263, 396] width 15 height 15
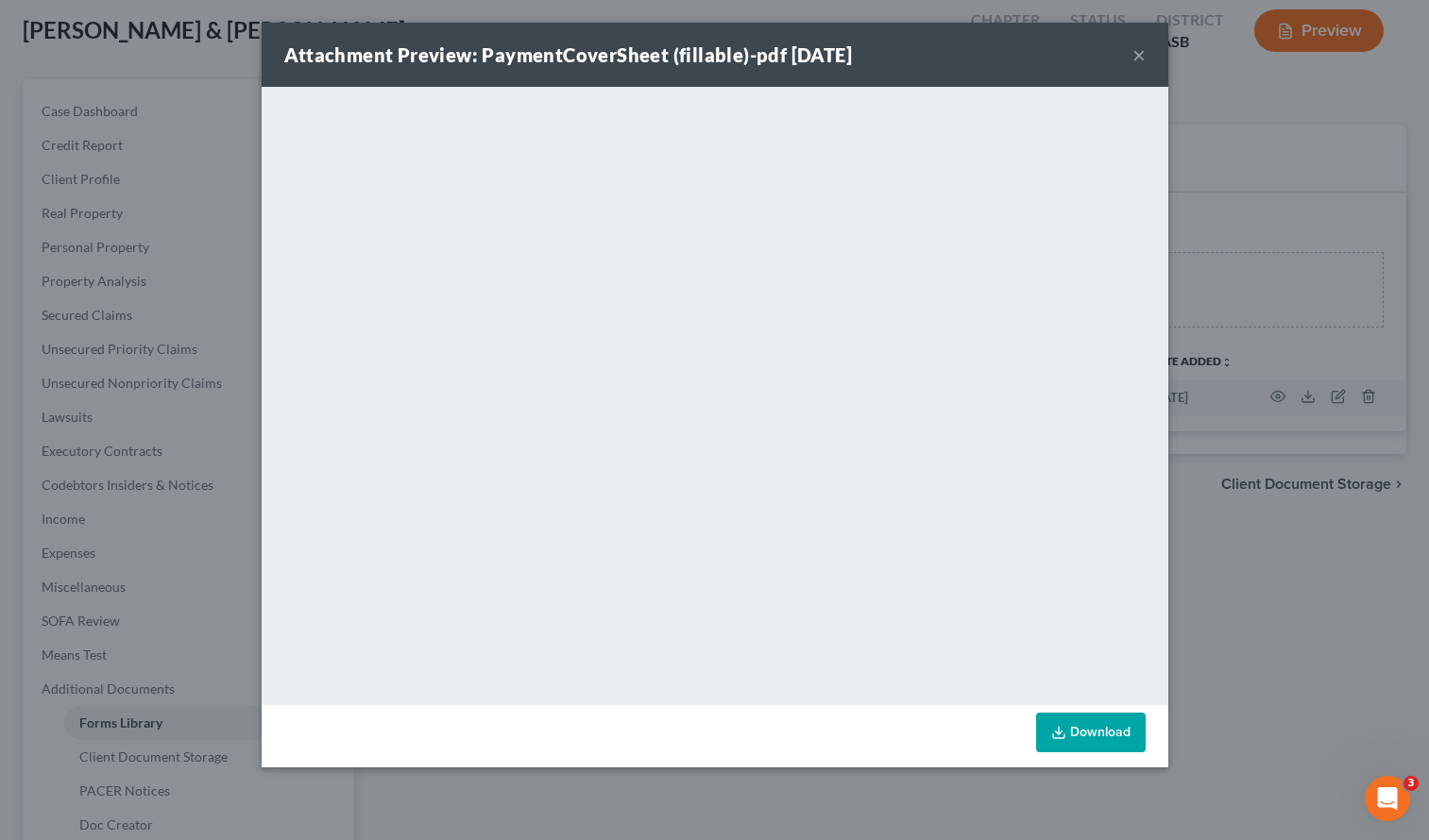
click at [1145, 56] on button "×" at bounding box center [1139, 55] width 14 height 22
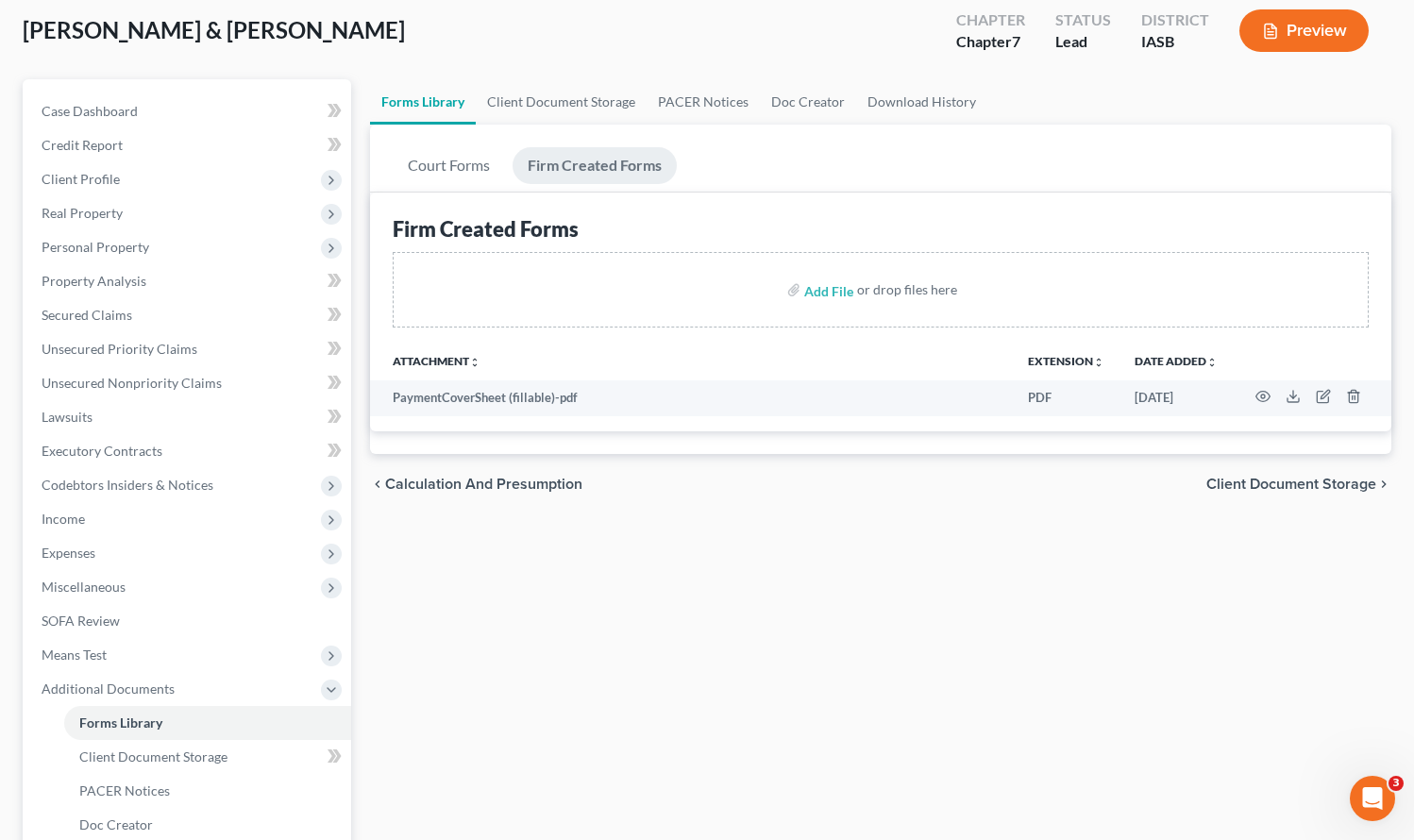
click at [1022, 703] on div "Forms Library Client Document Storage PACER Notices Doc Creator Download Histor…" at bounding box center [881, 556] width 1041 height 954
click at [687, 667] on div "Forms Library Client Document Storage PACER Notices Doc Creator Download Histor…" at bounding box center [881, 556] width 1041 height 954
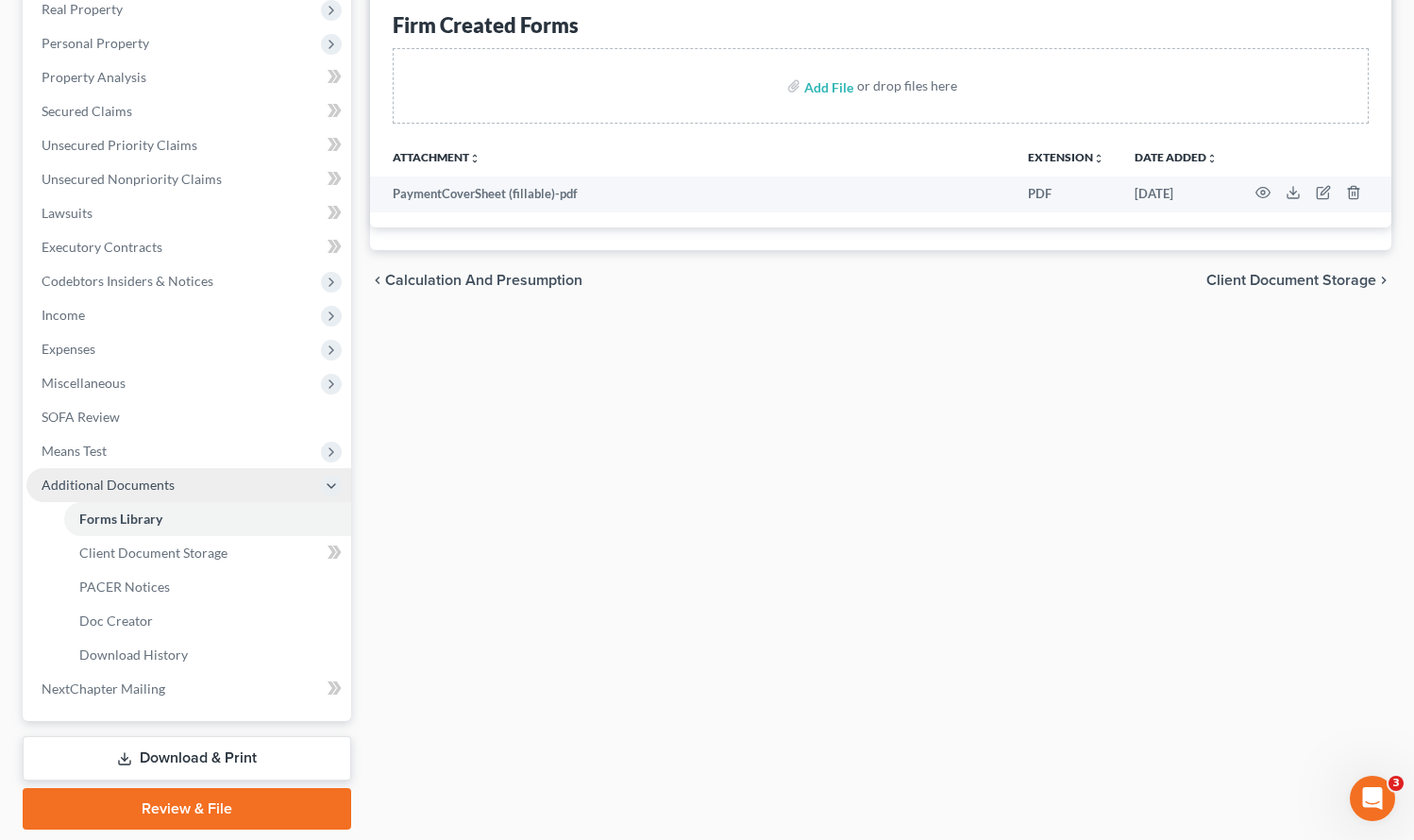
scroll to position [367, 0]
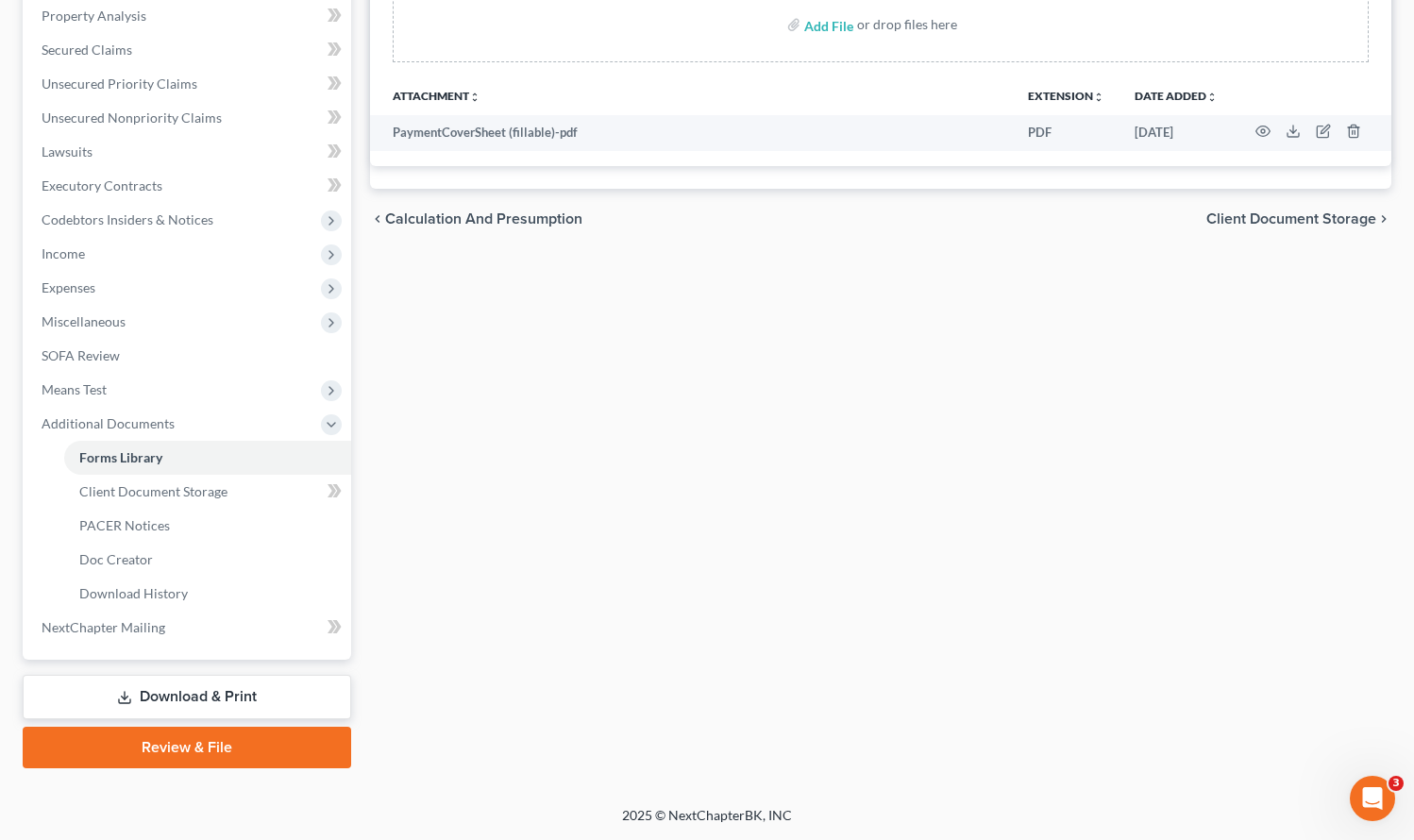
click at [239, 744] on link "Review & File" at bounding box center [186, 747] width 329 height 42
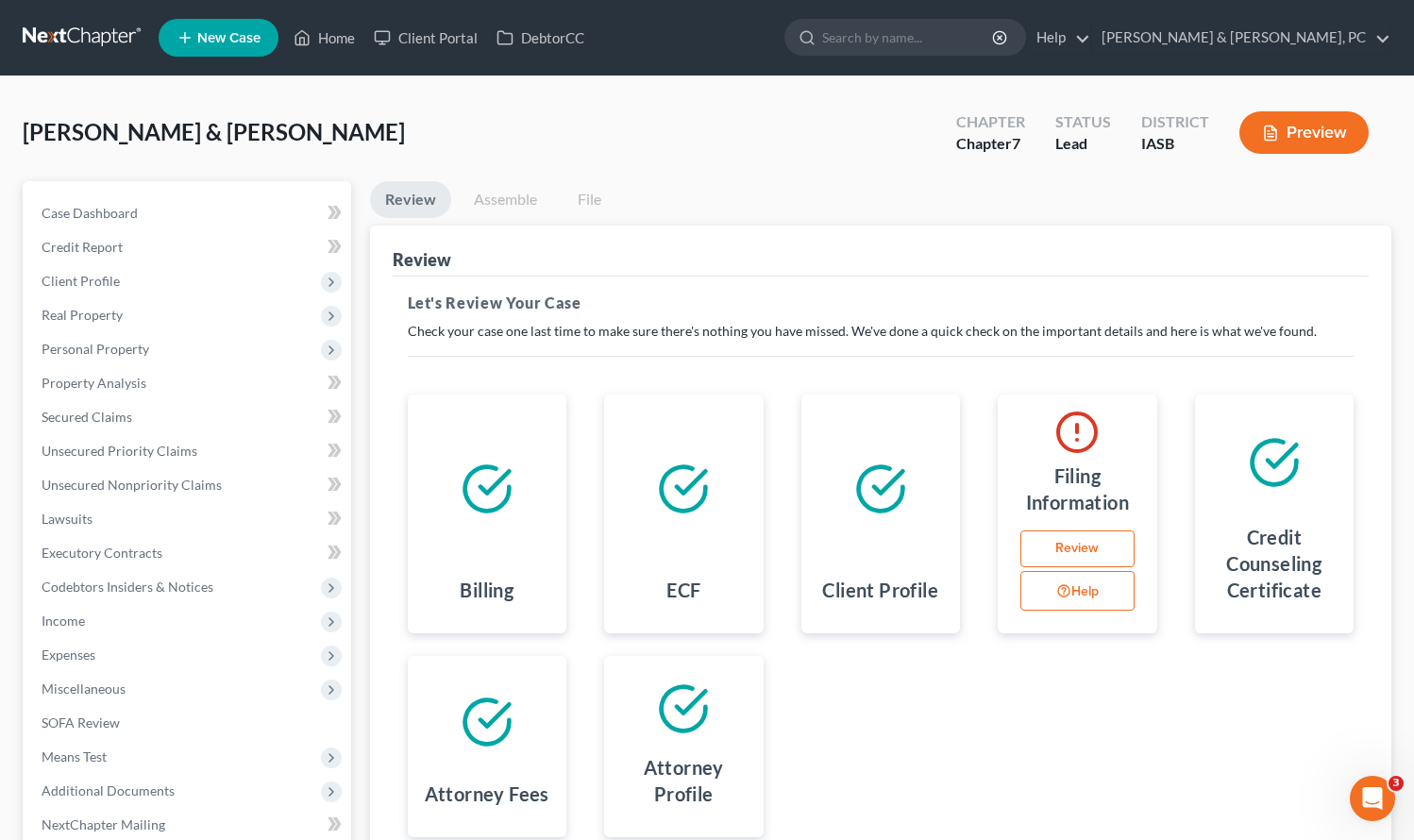
click at [1088, 547] on link "Review" at bounding box center [1077, 549] width 114 height 38
select select "0"
select select "1"
select select "0"
select select "30"
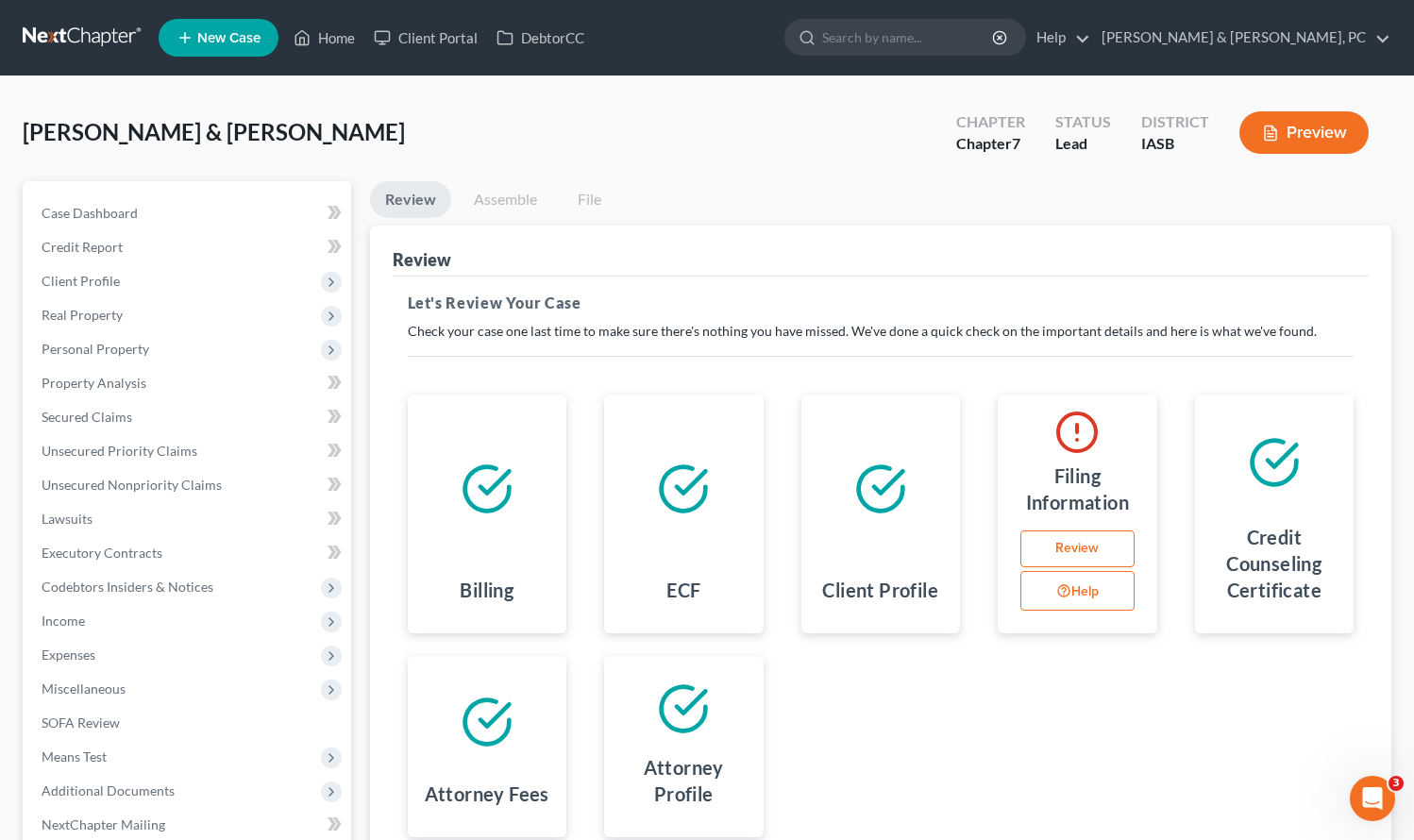
select select "0"
select select "16"
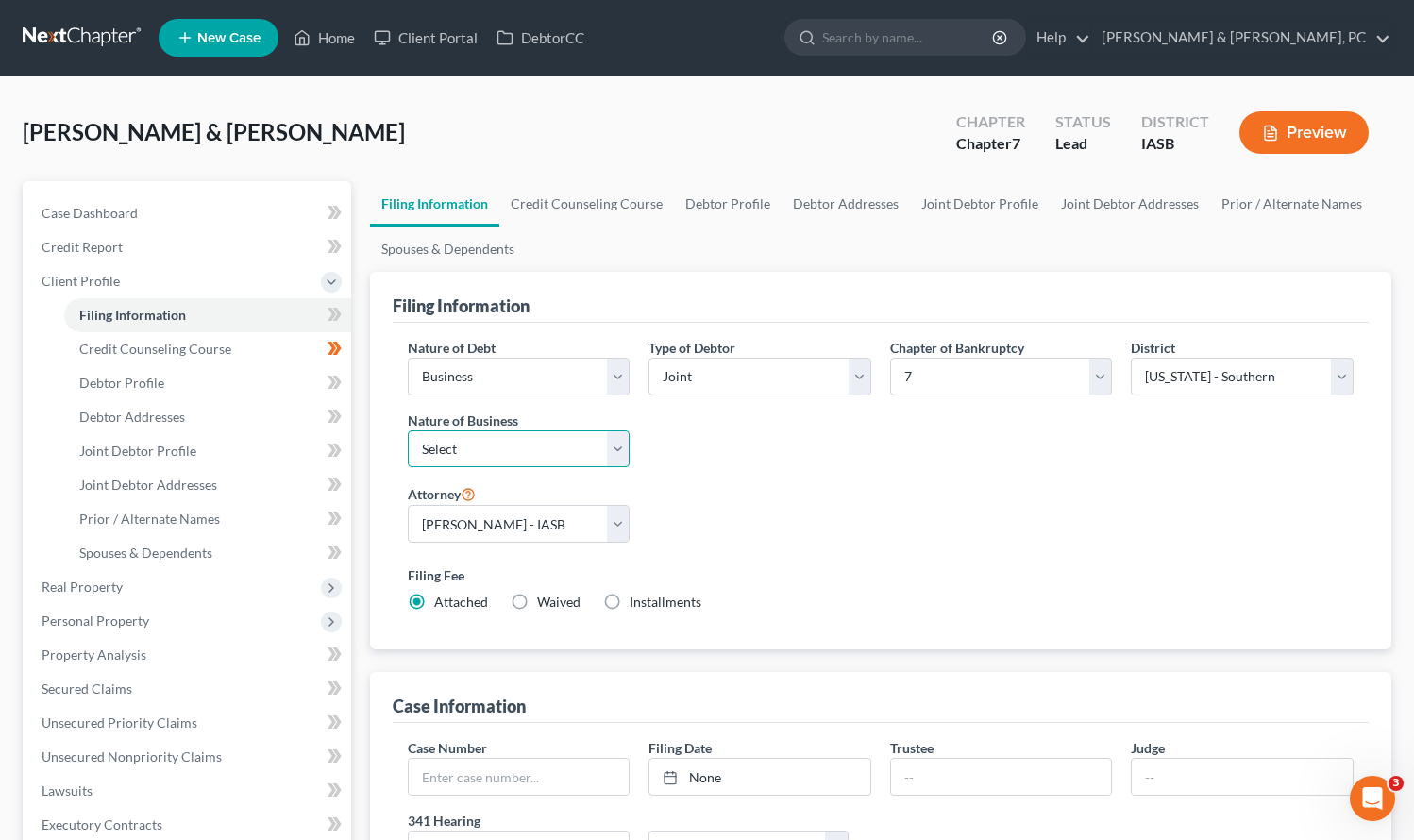
click at [578, 451] on select "Select Clearing Bank Commodity Broker Health Care Business Other Railroad Singl…" at bounding box center [519, 449] width 222 height 38
select select "3"
click at [408, 430] on select "Select Clearing Bank Commodity Broker Health Care Business Other Railroad Singl…" at bounding box center [519, 449] width 222 height 38
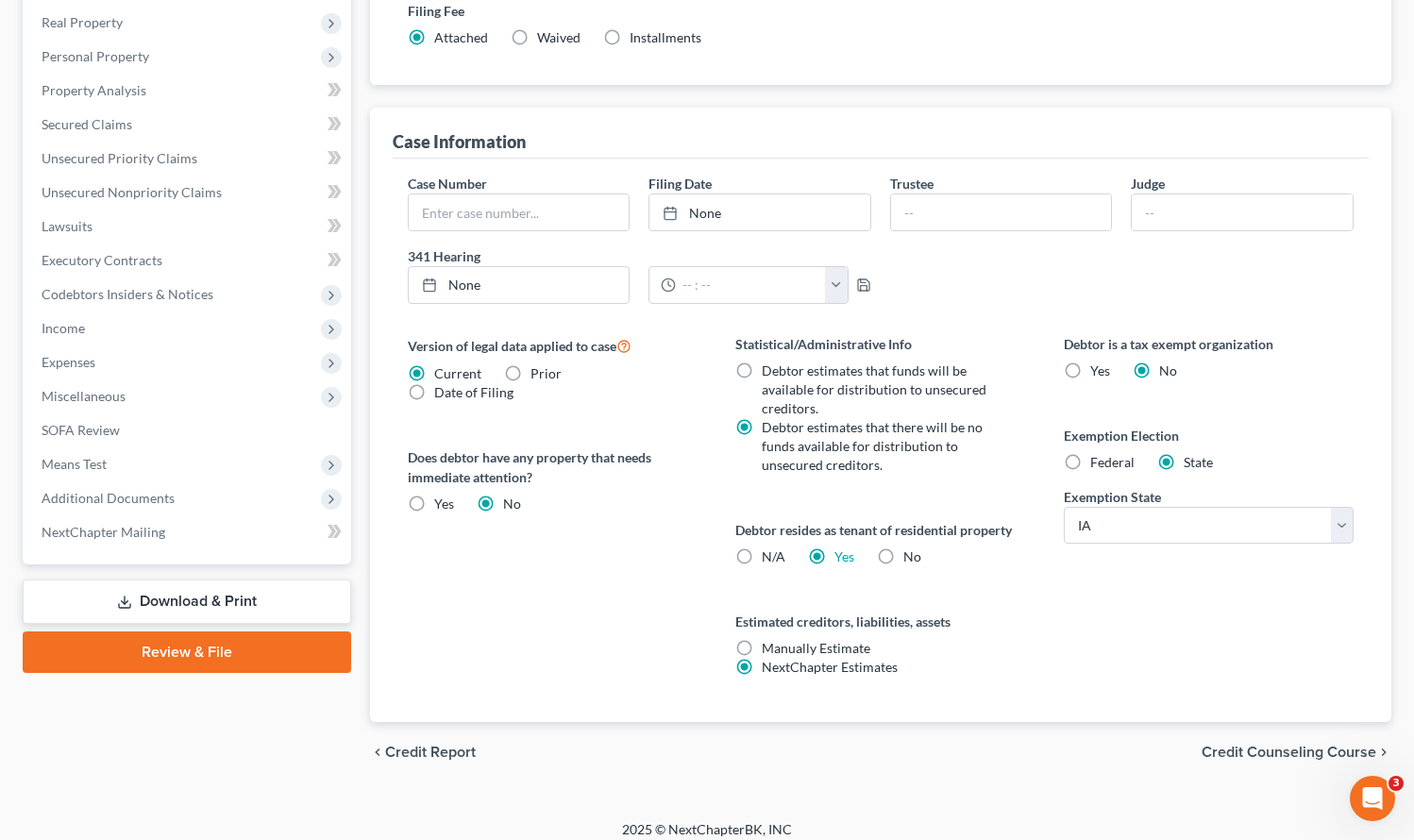
scroll to position [579, 0]
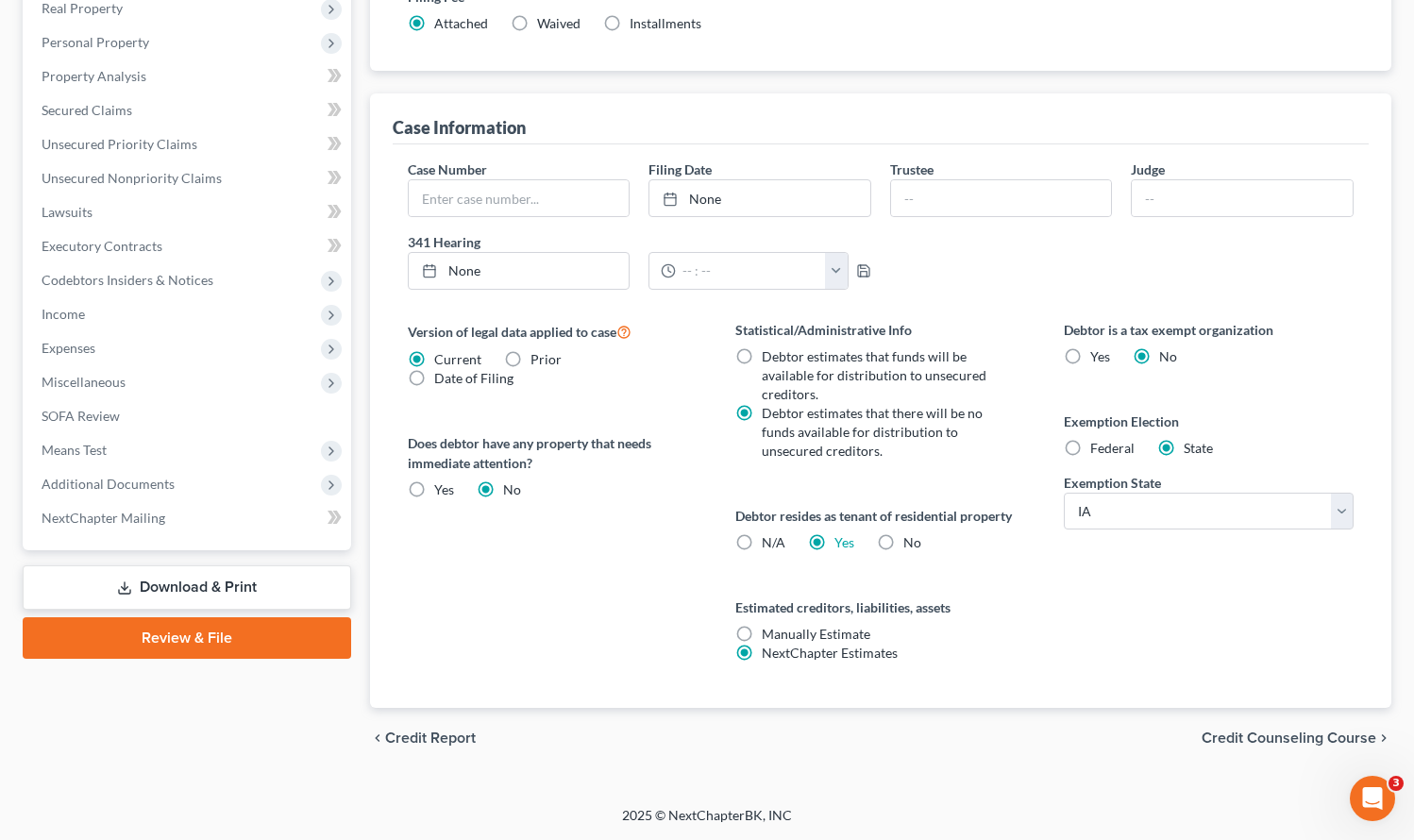
click at [182, 635] on link "Review & File" at bounding box center [186, 638] width 329 height 42
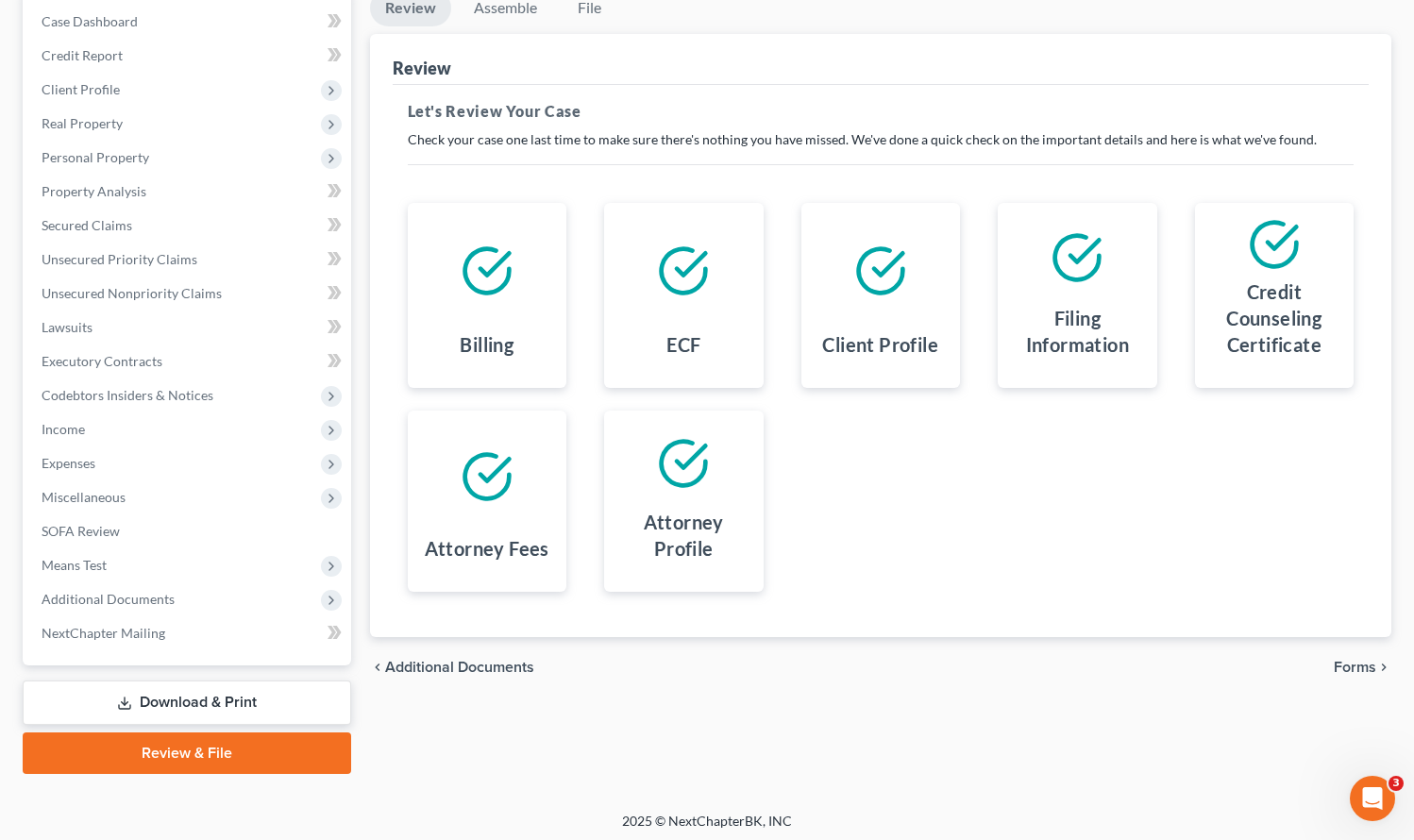
scroll to position [197, 0]
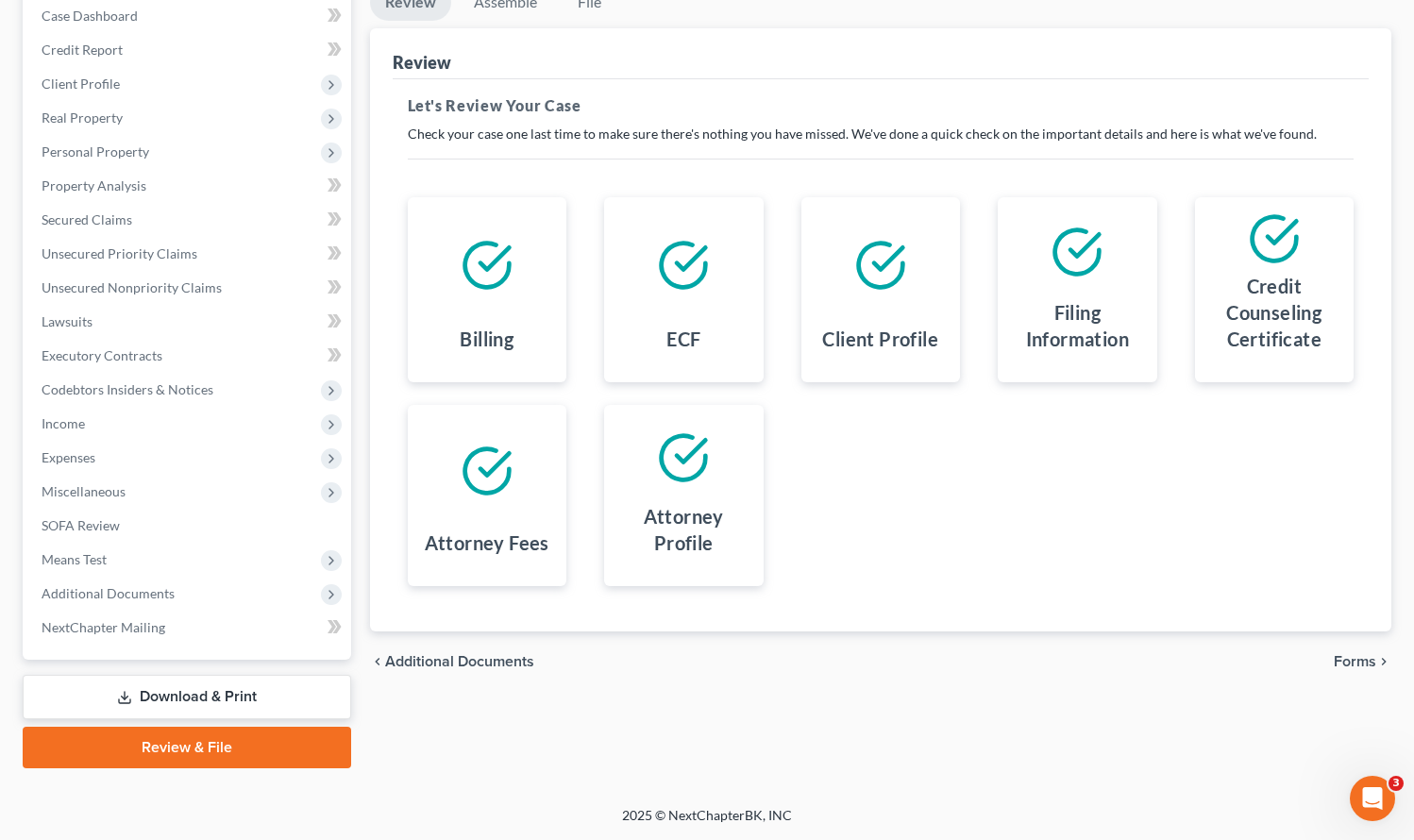
click at [1372, 664] on span "Forms" at bounding box center [1355, 661] width 43 height 15
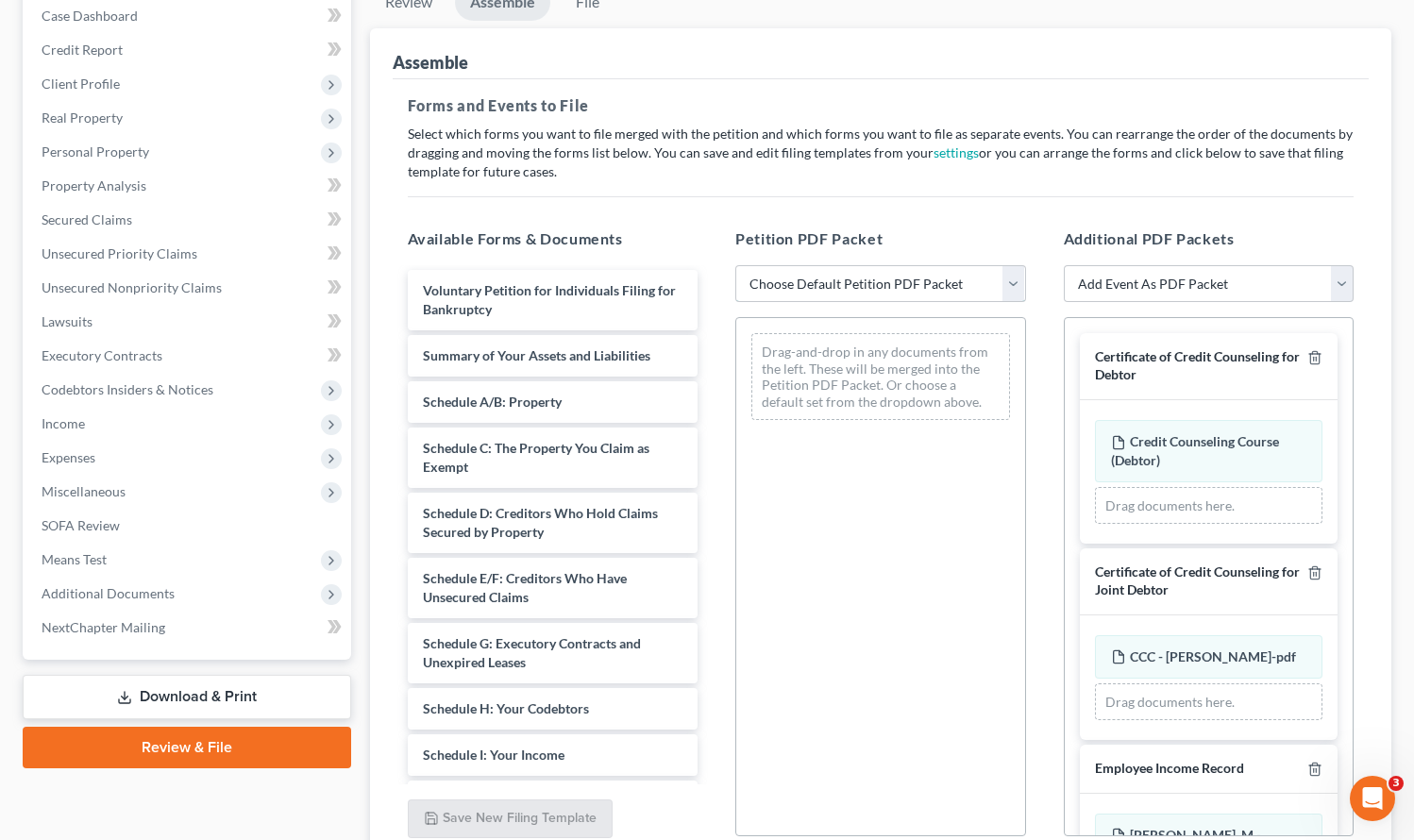
click at [823, 284] on select "Choose Default Petition PDF Packet Emergency Filing (Voluntary Petition and Cre…" at bounding box center [881, 284] width 291 height 38
select select "2"
click at [736, 265] on select "Choose Default Petition PDF Packet Emergency Filing (Voluntary Petition and Cre…" at bounding box center [881, 284] width 291 height 38
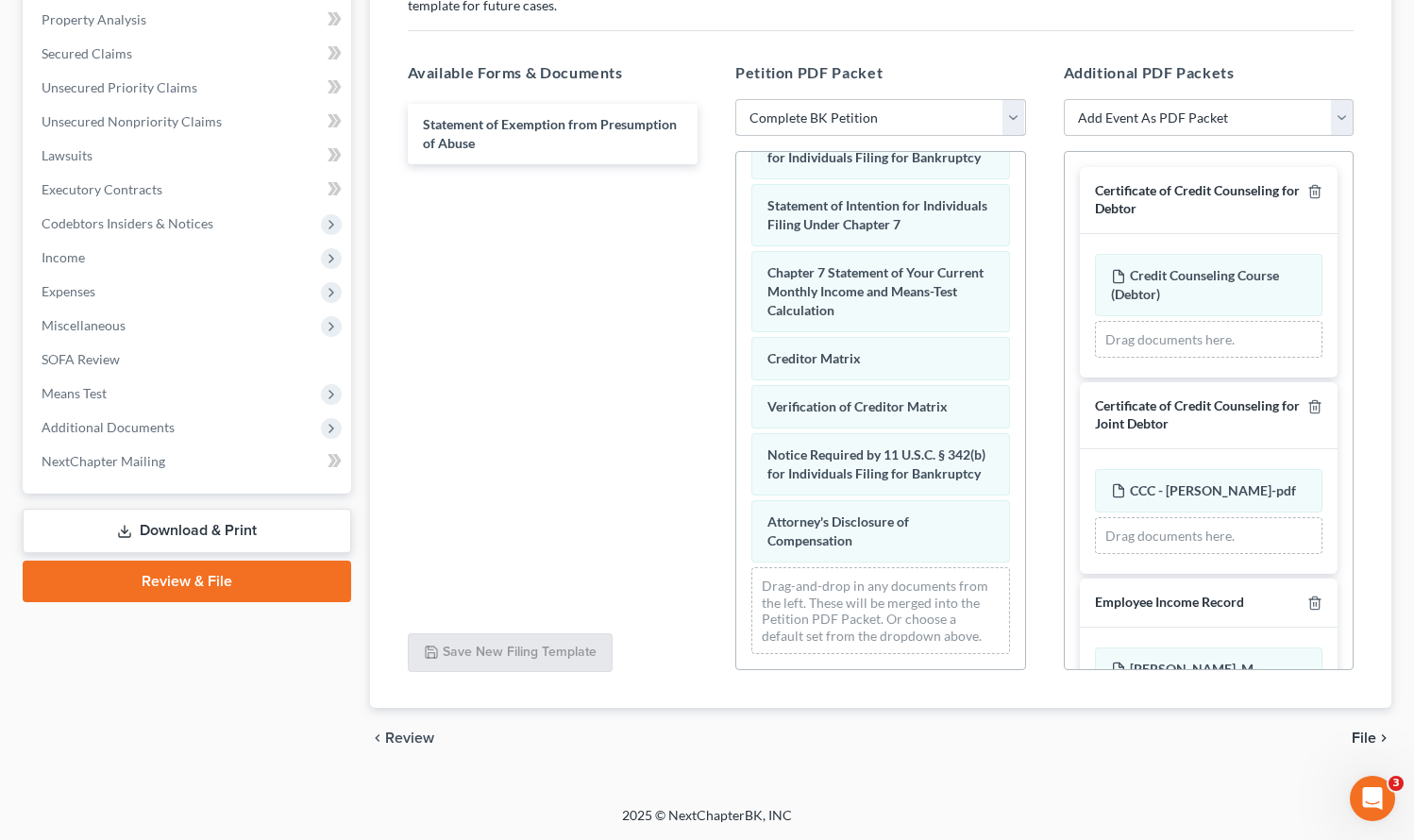
scroll to position [99, 0]
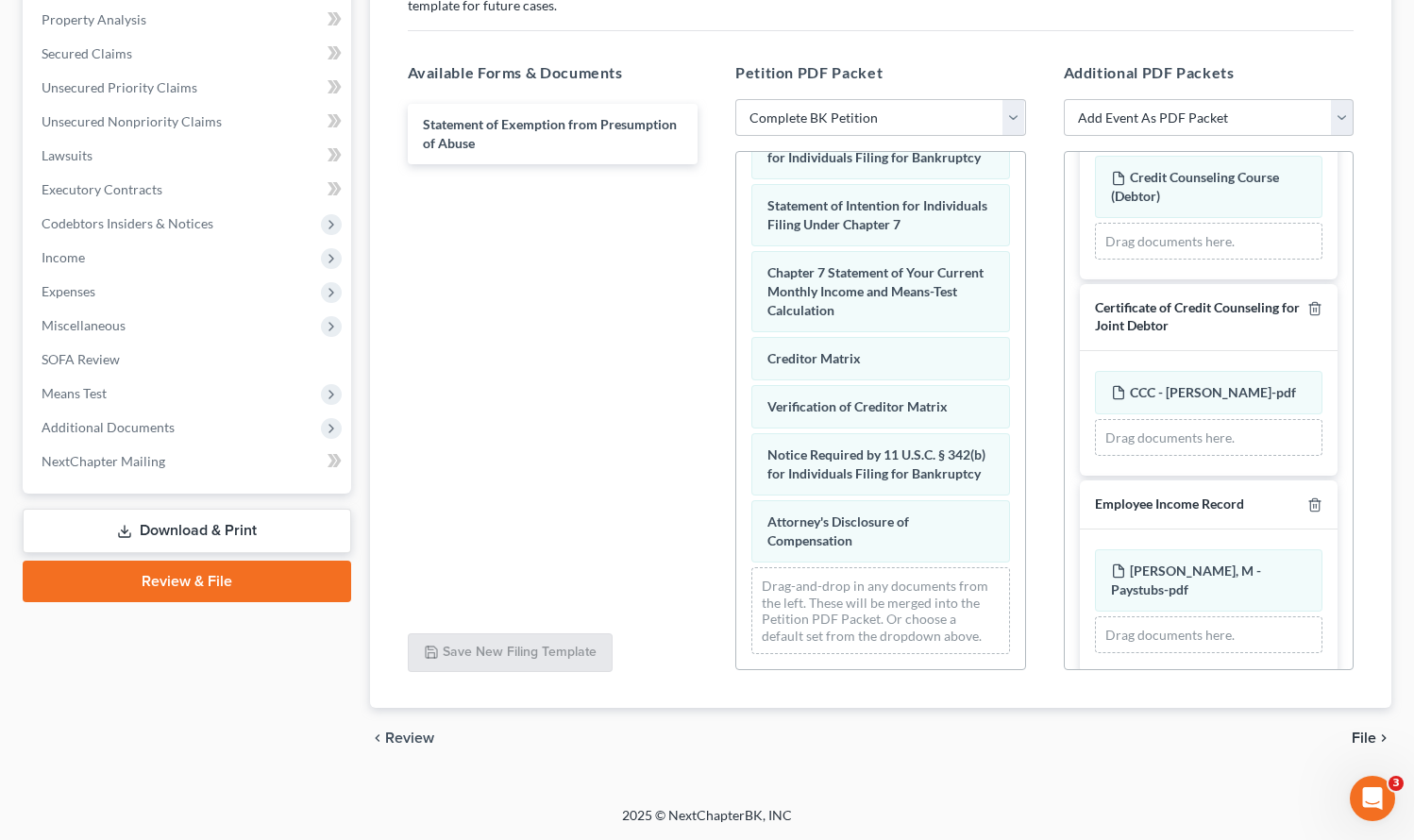
click at [192, 523] on link "Download & Print" at bounding box center [186, 531] width 329 height 44
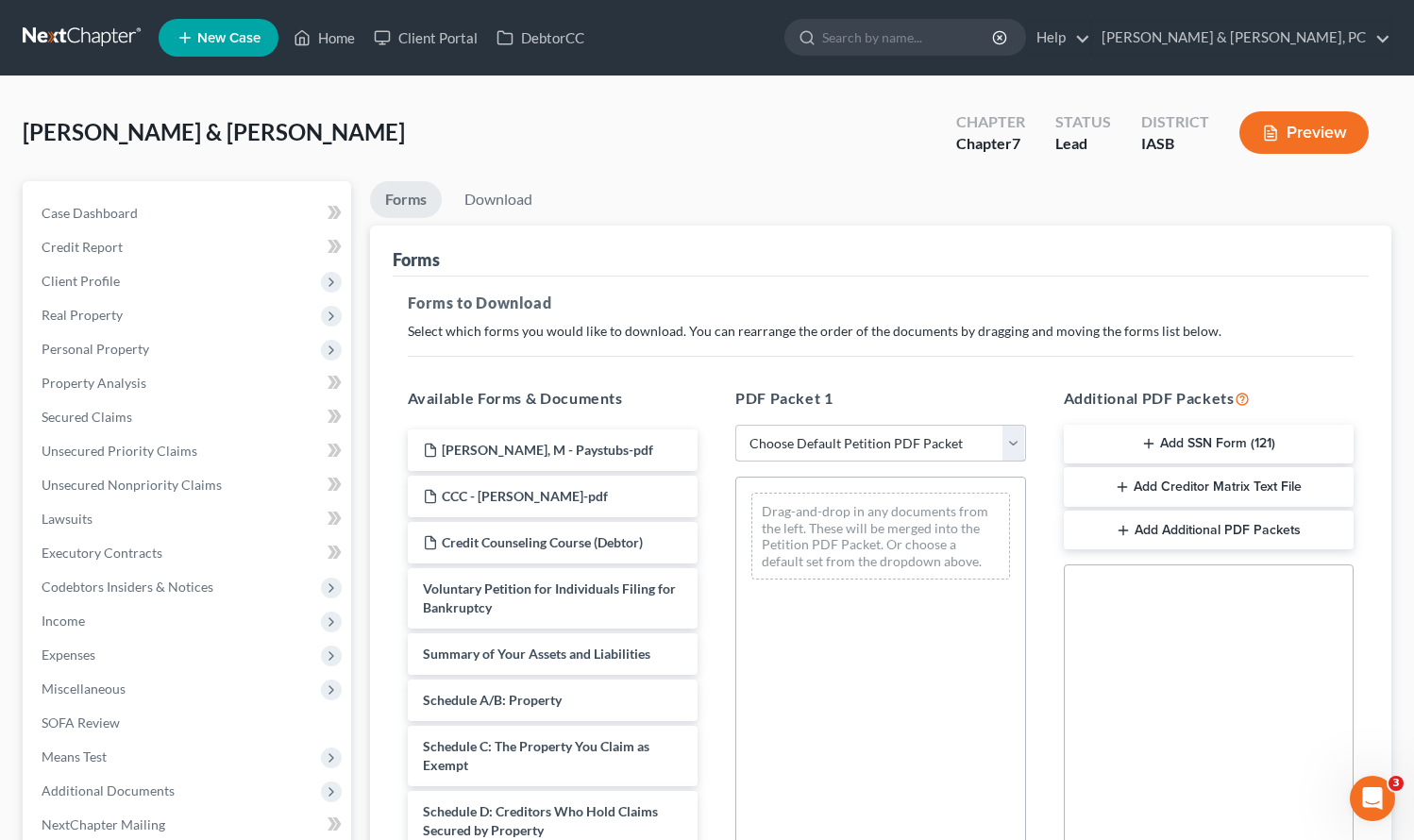
click at [847, 439] on select "Choose Default Petition PDF Packet Complete Bankruptcy Petition (all forms and …" at bounding box center [881, 443] width 291 height 38
select select "0"
click at [736, 424] on select "Choose Default Petition PDF Packet Complete Bankruptcy Petition (all forms and …" at bounding box center [881, 443] width 291 height 38
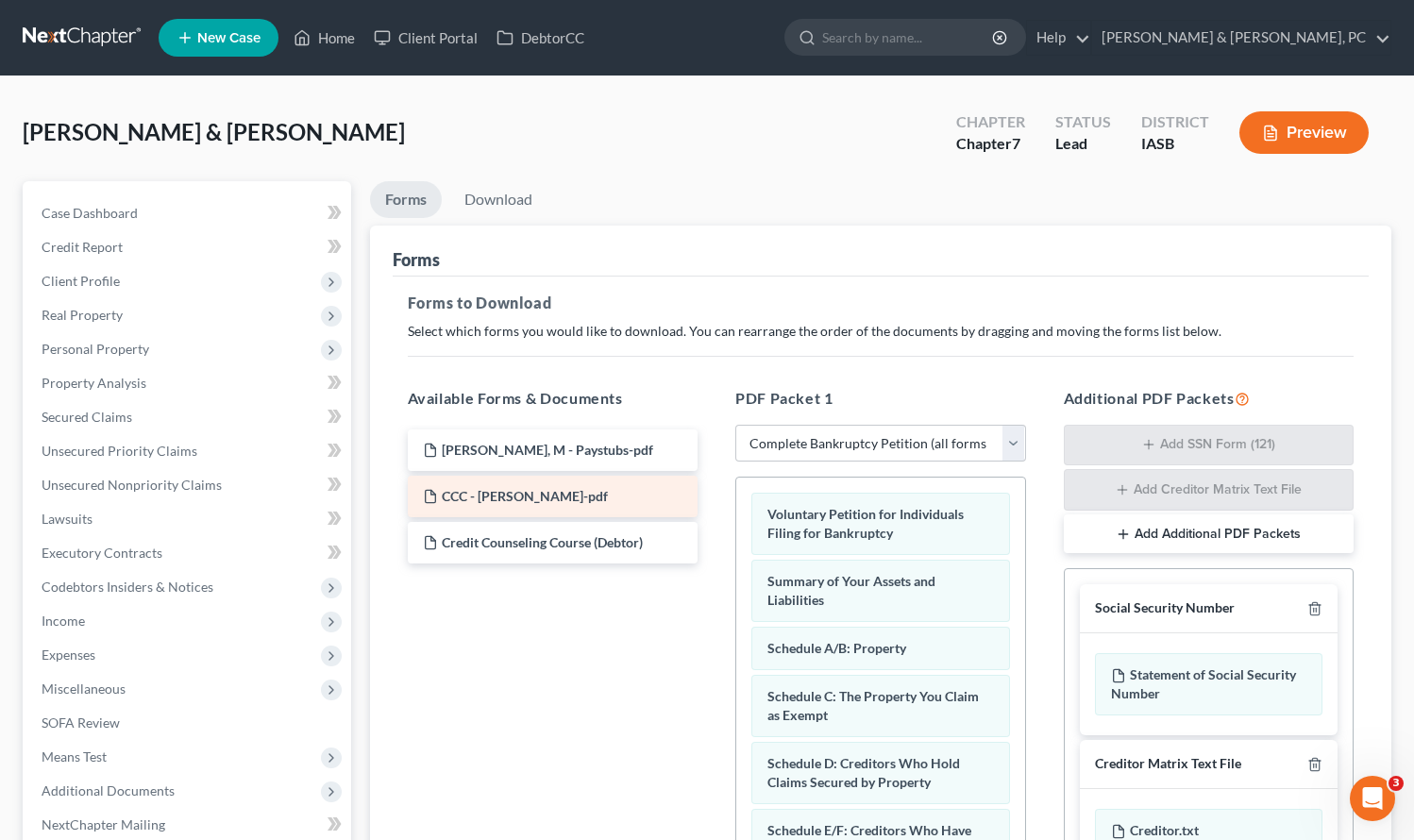
click at [480, 494] on span "CCC - [PERSON_NAME]-pdf" at bounding box center [525, 496] width 166 height 16
click at [507, 503] on span "CCC - [PERSON_NAME]-pdf" at bounding box center [525, 496] width 166 height 16
click at [492, 198] on link "Download" at bounding box center [499, 200] width 99 height 37
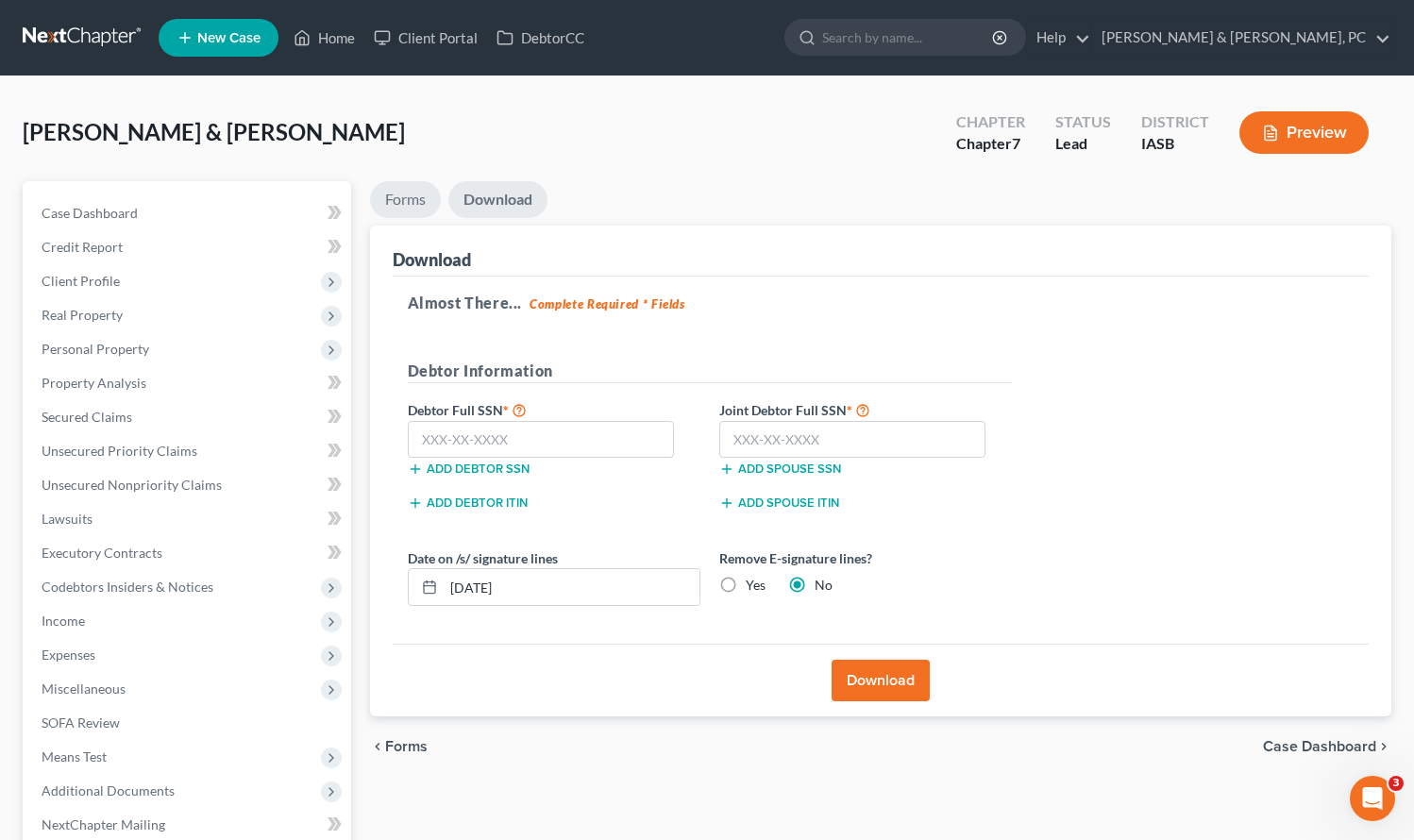
click at [387, 189] on link "Forms" at bounding box center [405, 200] width 71 height 37
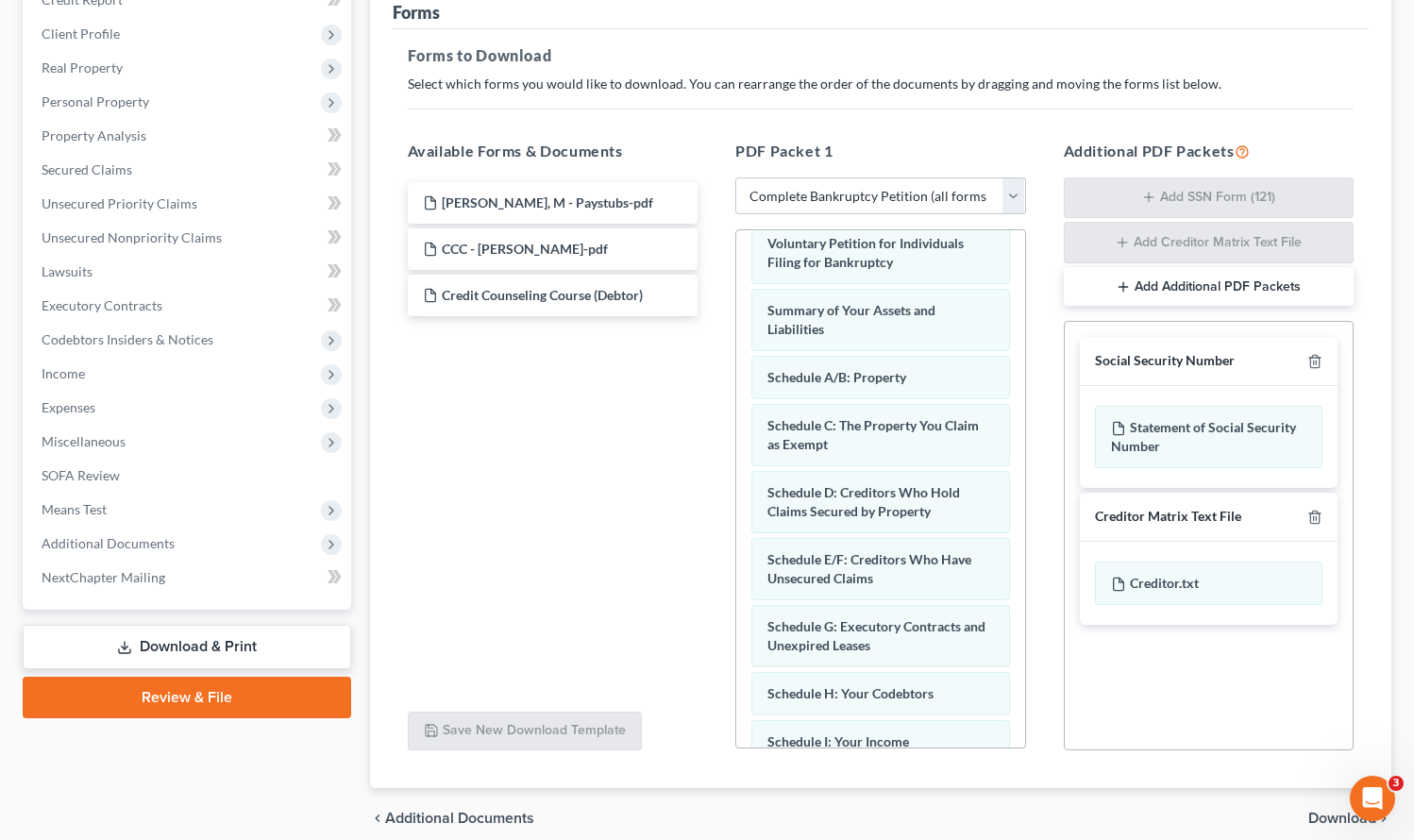
scroll to position [328, 0]
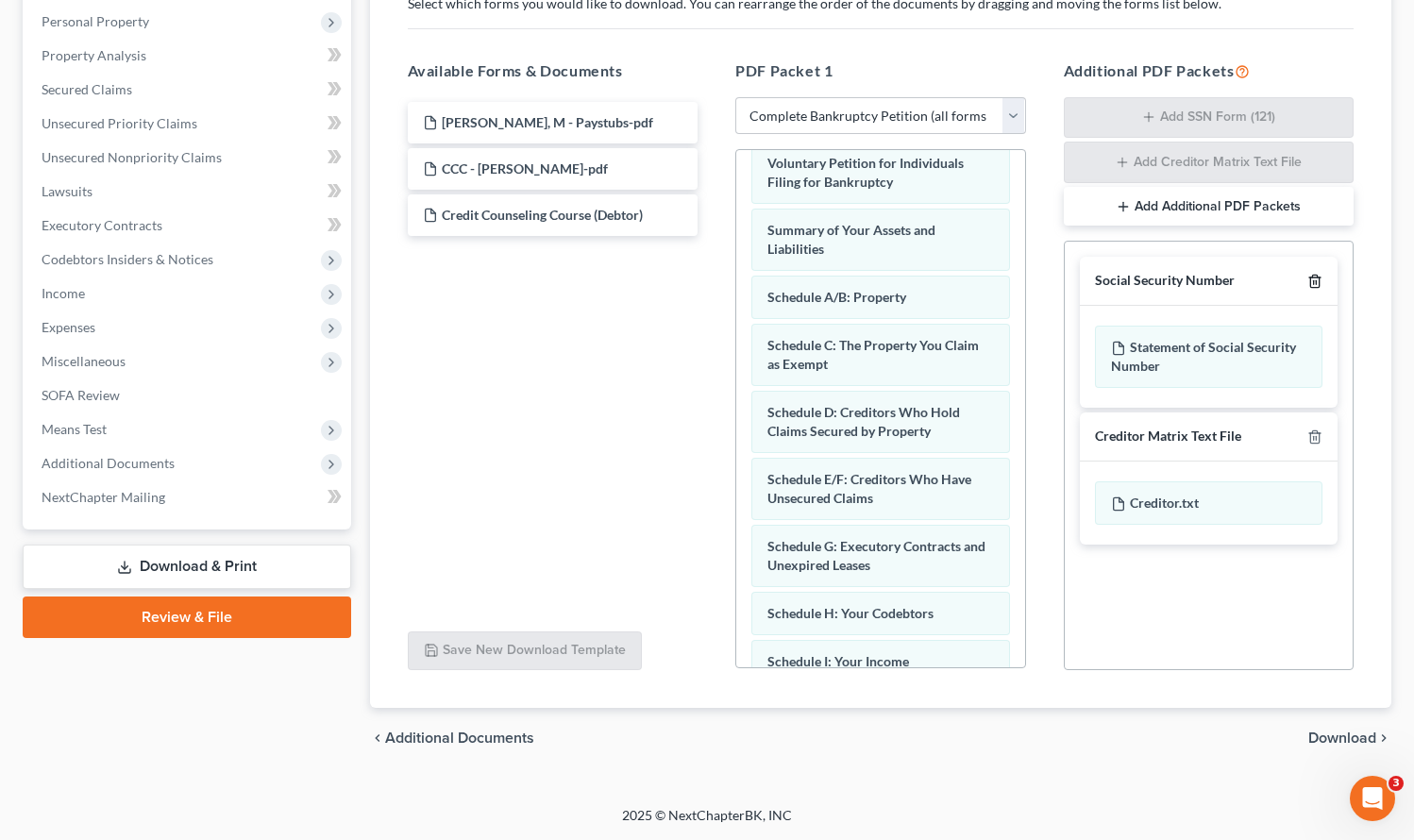
click at [1315, 279] on icon "button" at bounding box center [1314, 281] width 15 height 15
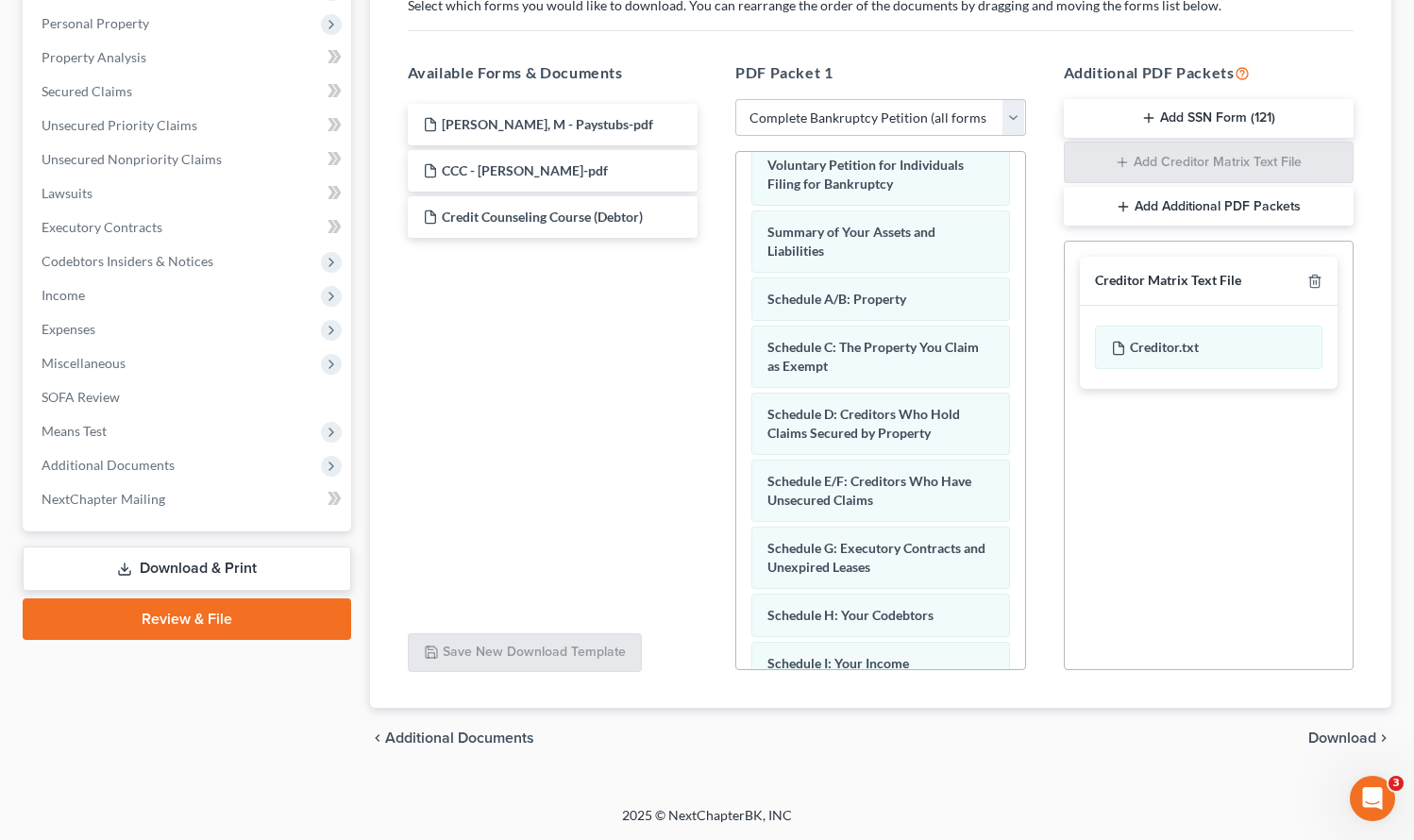
scroll to position [326, 0]
click at [149, 612] on link "Review & File" at bounding box center [186, 619] width 329 height 42
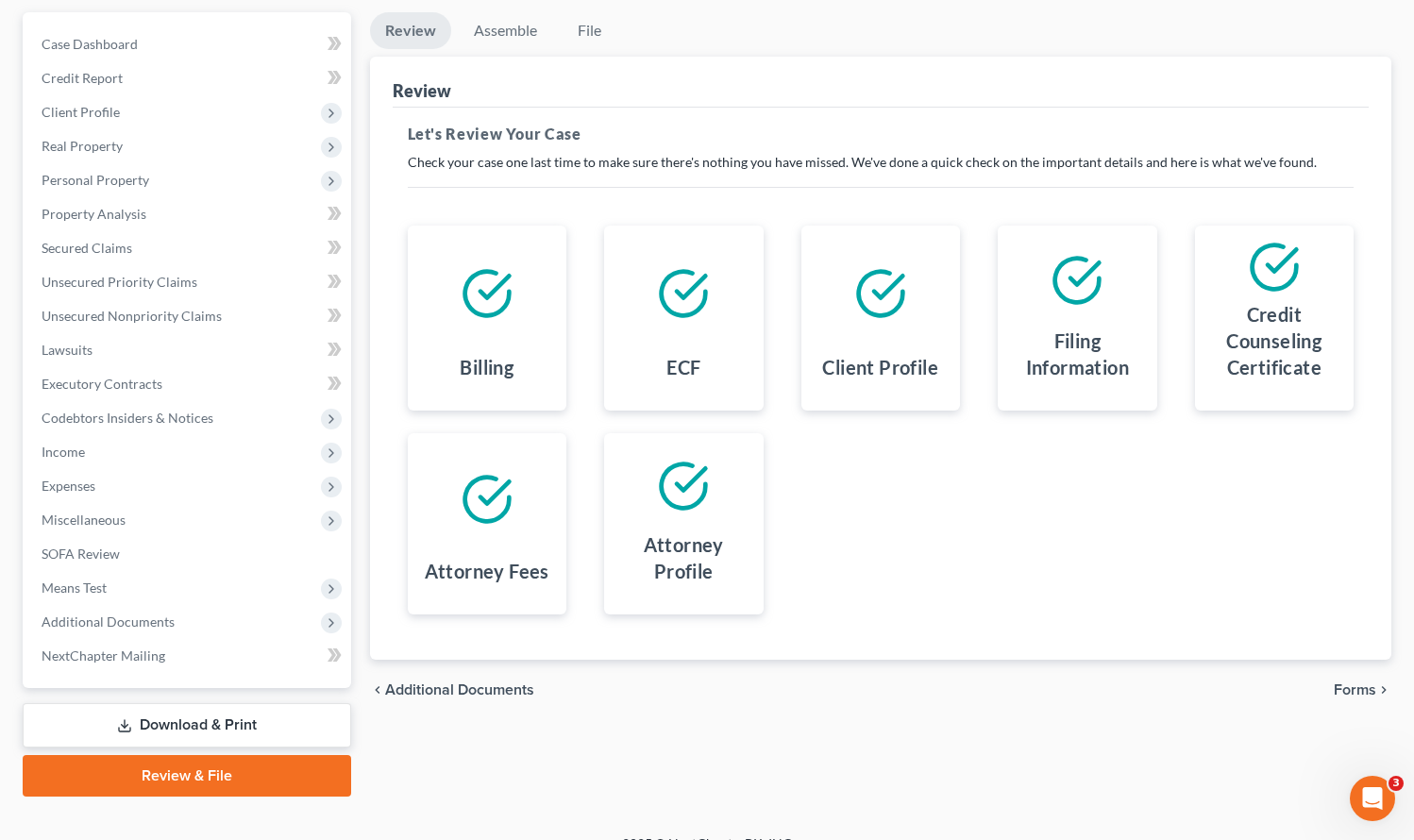
scroll to position [197, 0]
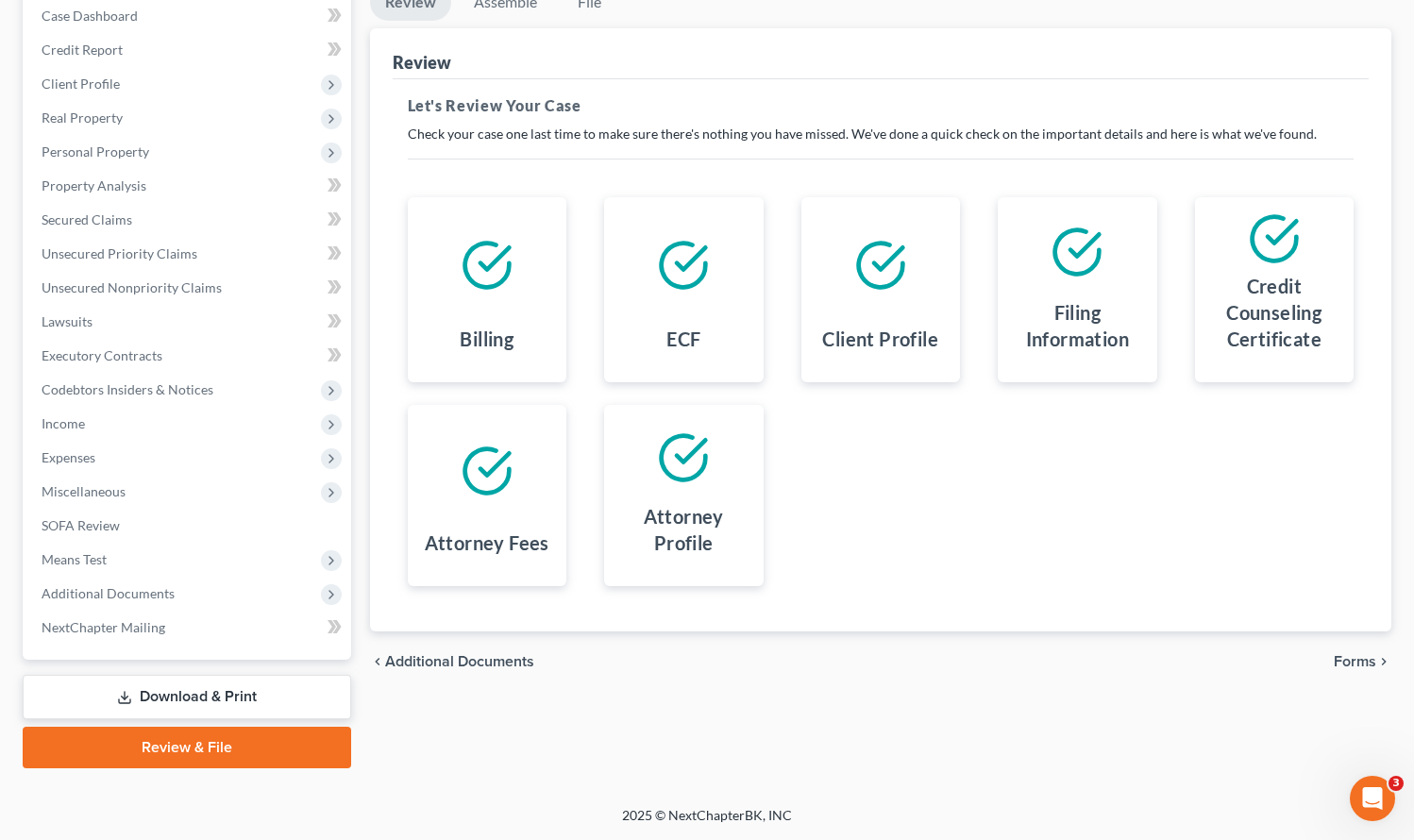
click at [1352, 655] on span "Forms" at bounding box center [1355, 661] width 43 height 15
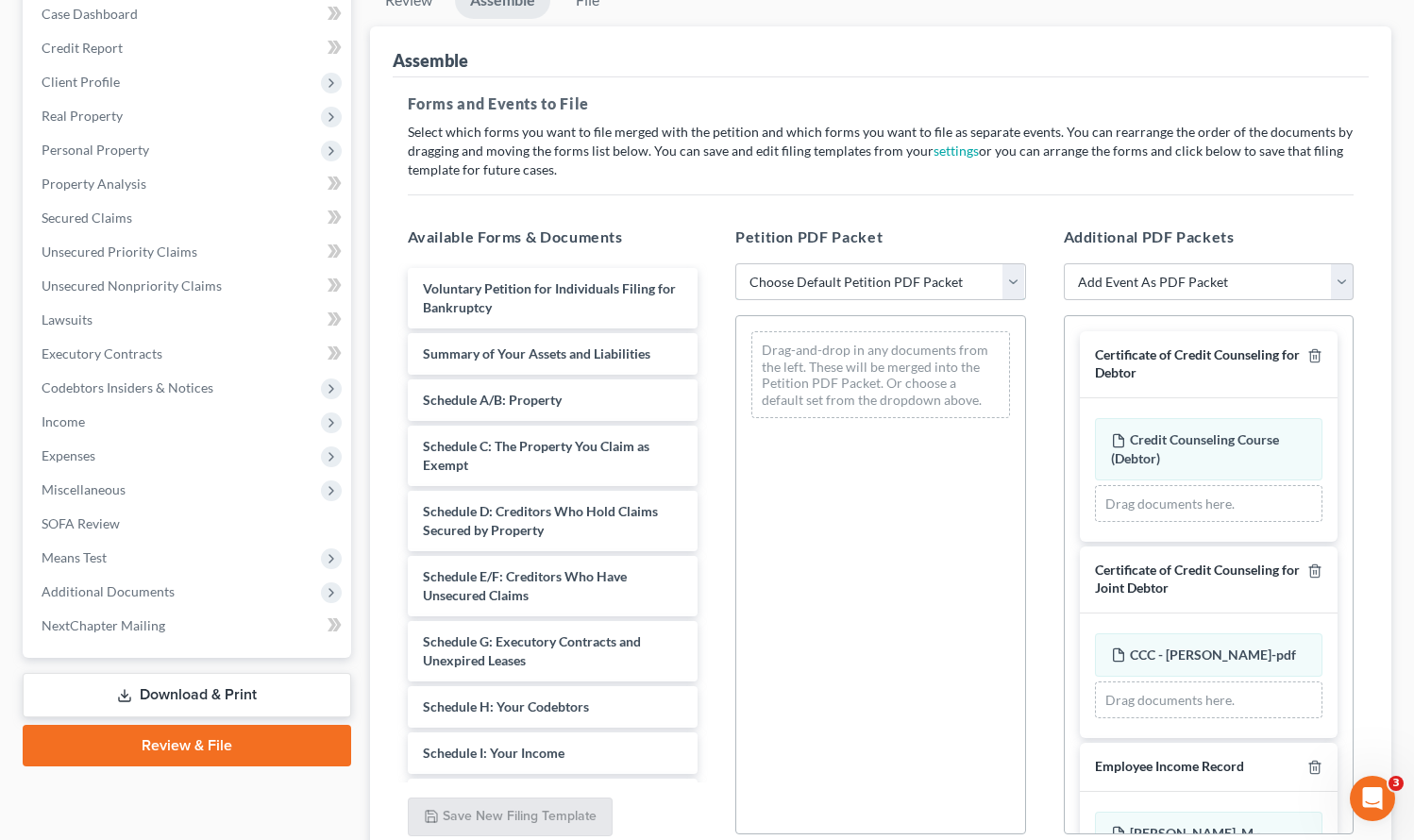
click at [794, 276] on select "Choose Default Petition PDF Packet Emergency Filing (Voluntary Petition and Cre…" at bounding box center [881, 282] width 291 height 38
click at [794, 276] on select "Choose Default Petition PDF Packet Emergency Filing (Voluntary Petition and Cre…" at bounding box center [881, 281] width 291 height 38
select select "2"
click at [736, 262] on select "Choose Default Petition PDF Packet Emergency Filing (Voluntary Petition and Cre…" at bounding box center [881, 281] width 291 height 38
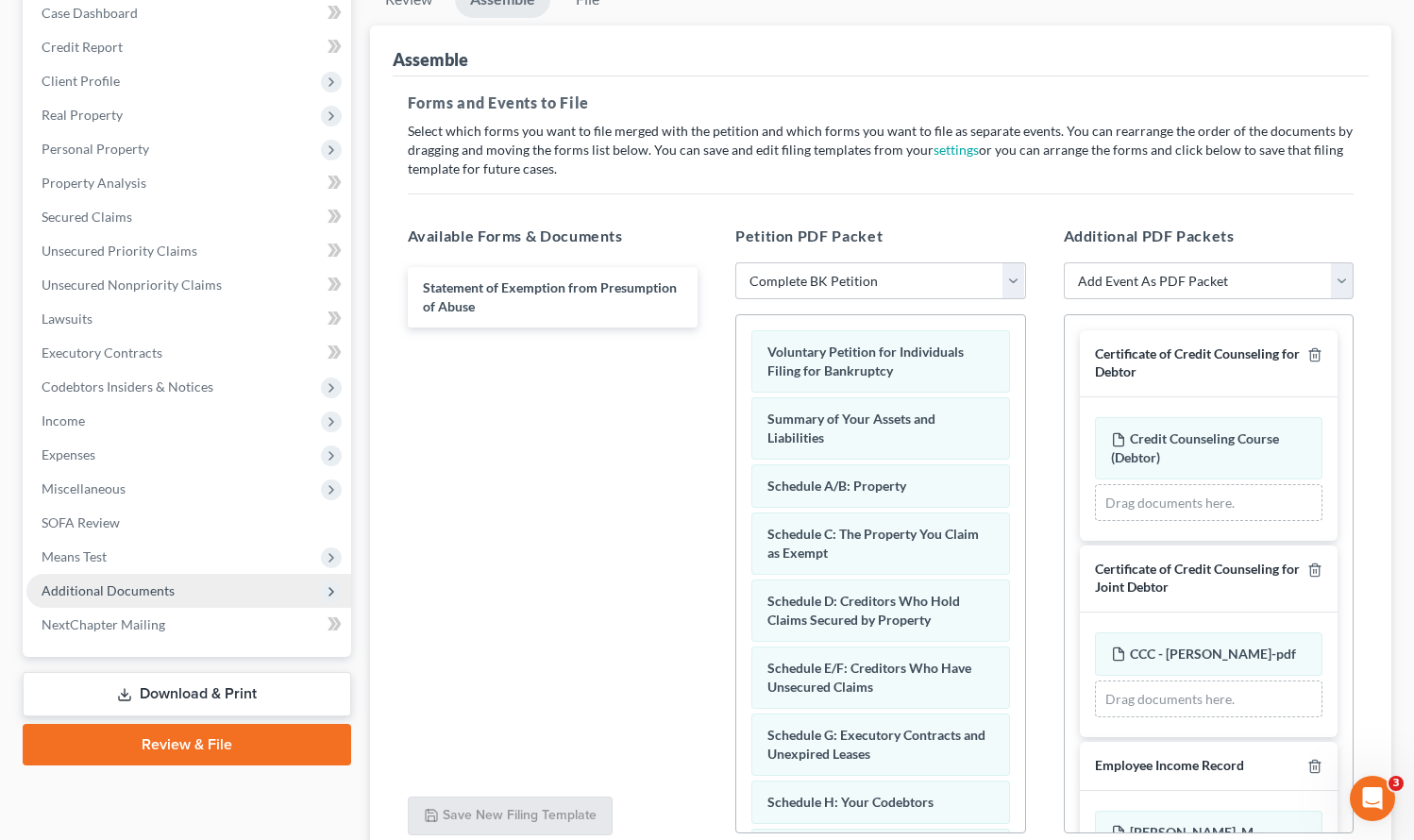
click at [137, 585] on span "Additional Documents" at bounding box center [108, 590] width 133 height 16
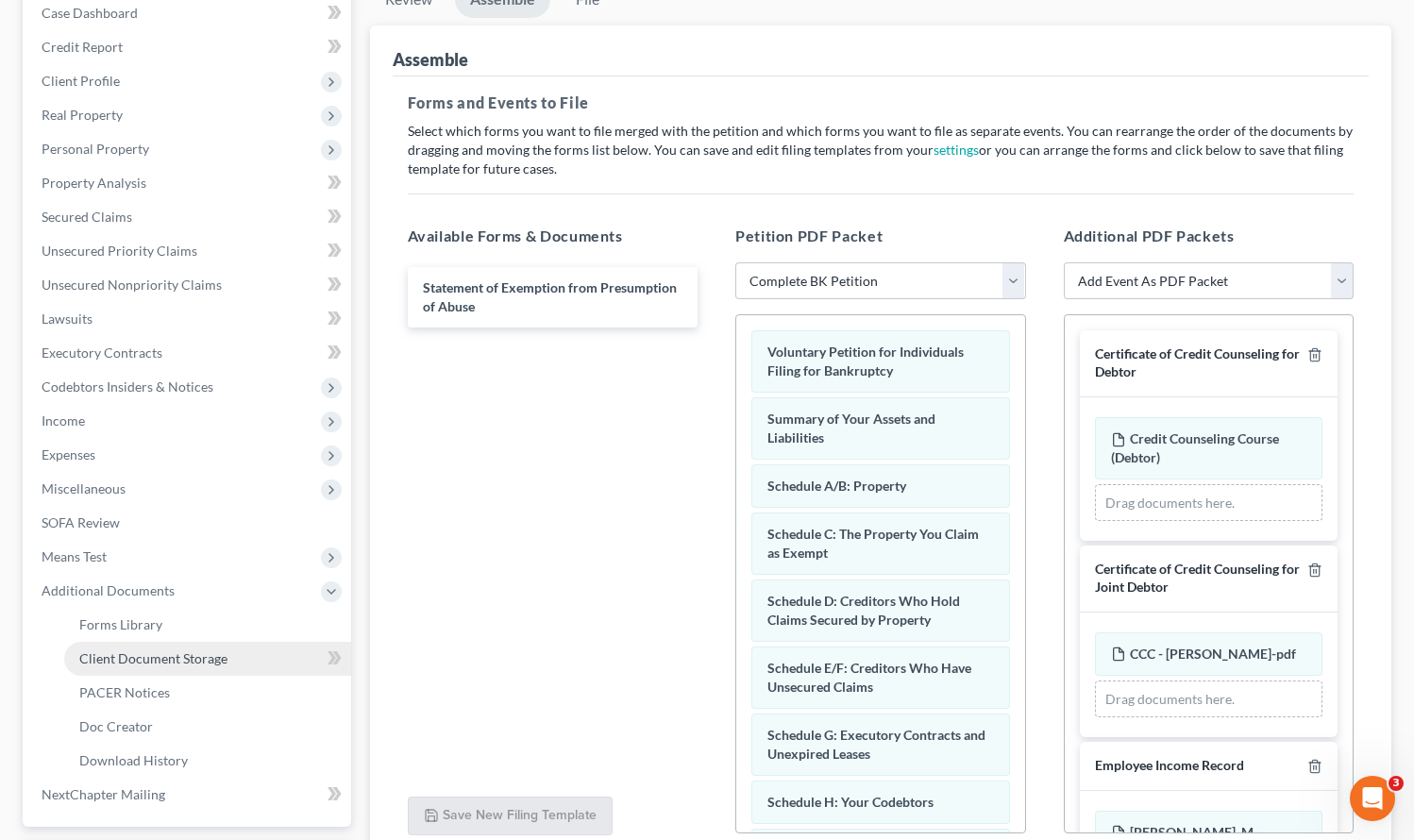
click at [155, 652] on span "Client Document Storage" at bounding box center [153, 659] width 148 height 16
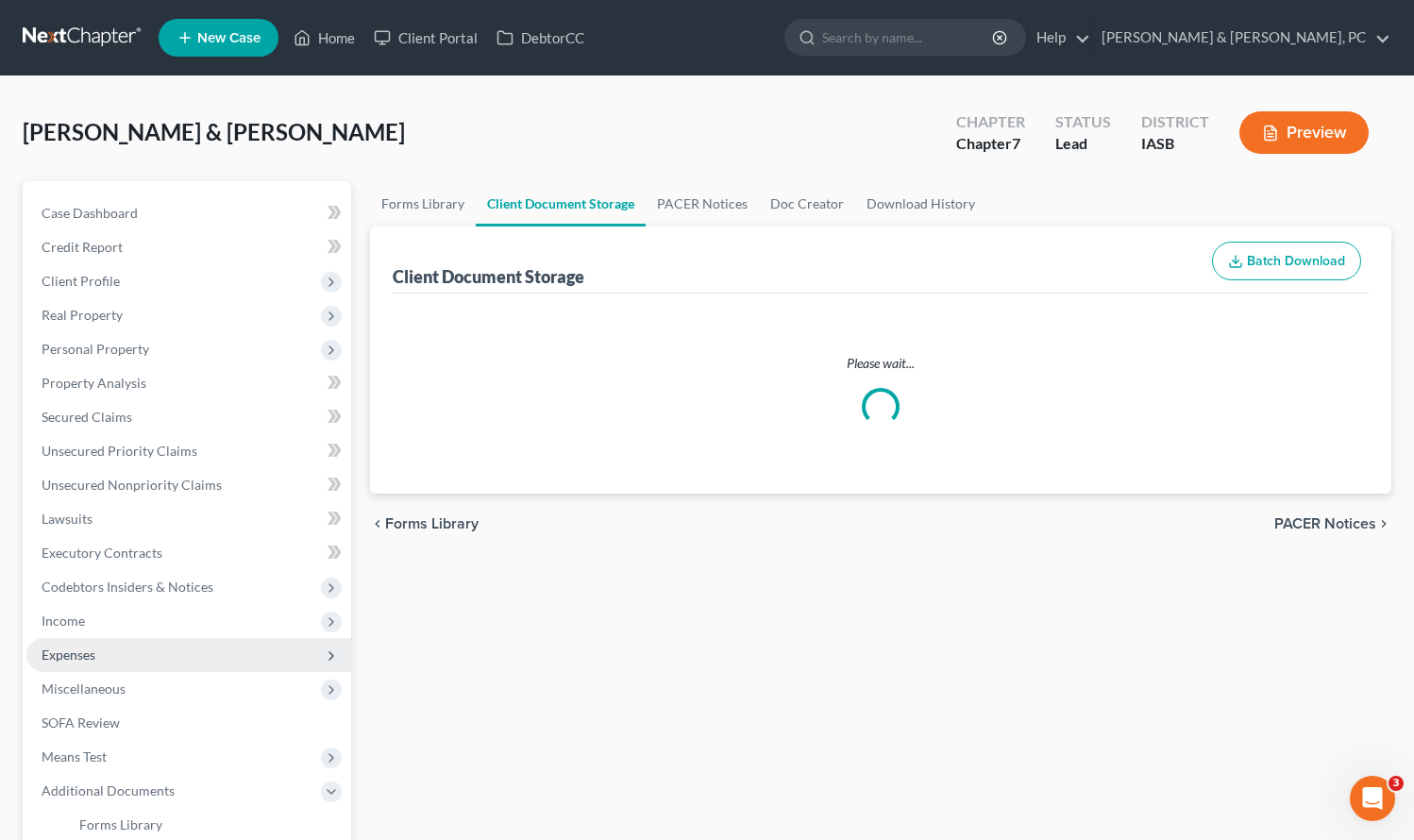
select select "0"
select select "1"
select select "9"
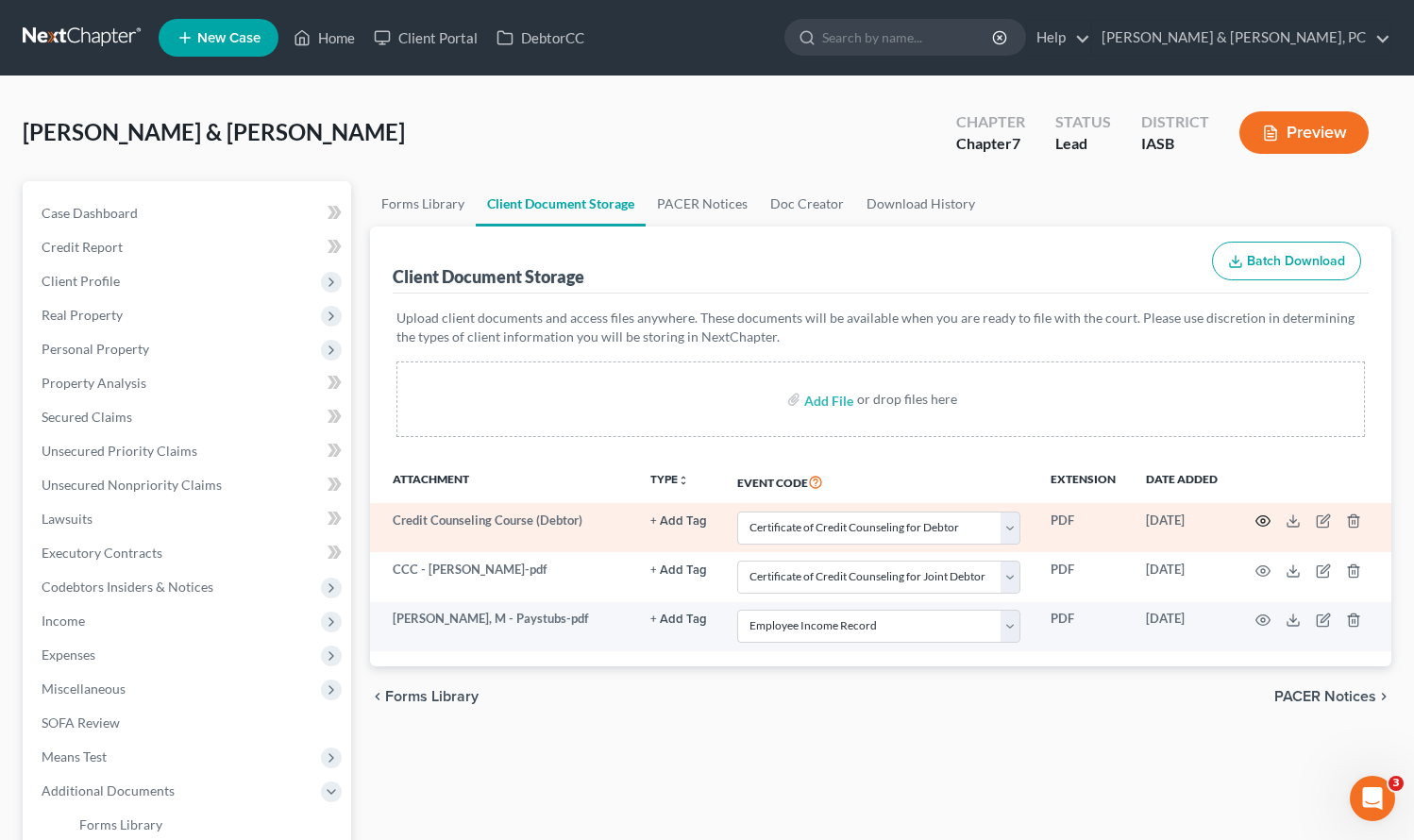
click at [1268, 520] on icon "button" at bounding box center [1263, 520] width 15 height 15
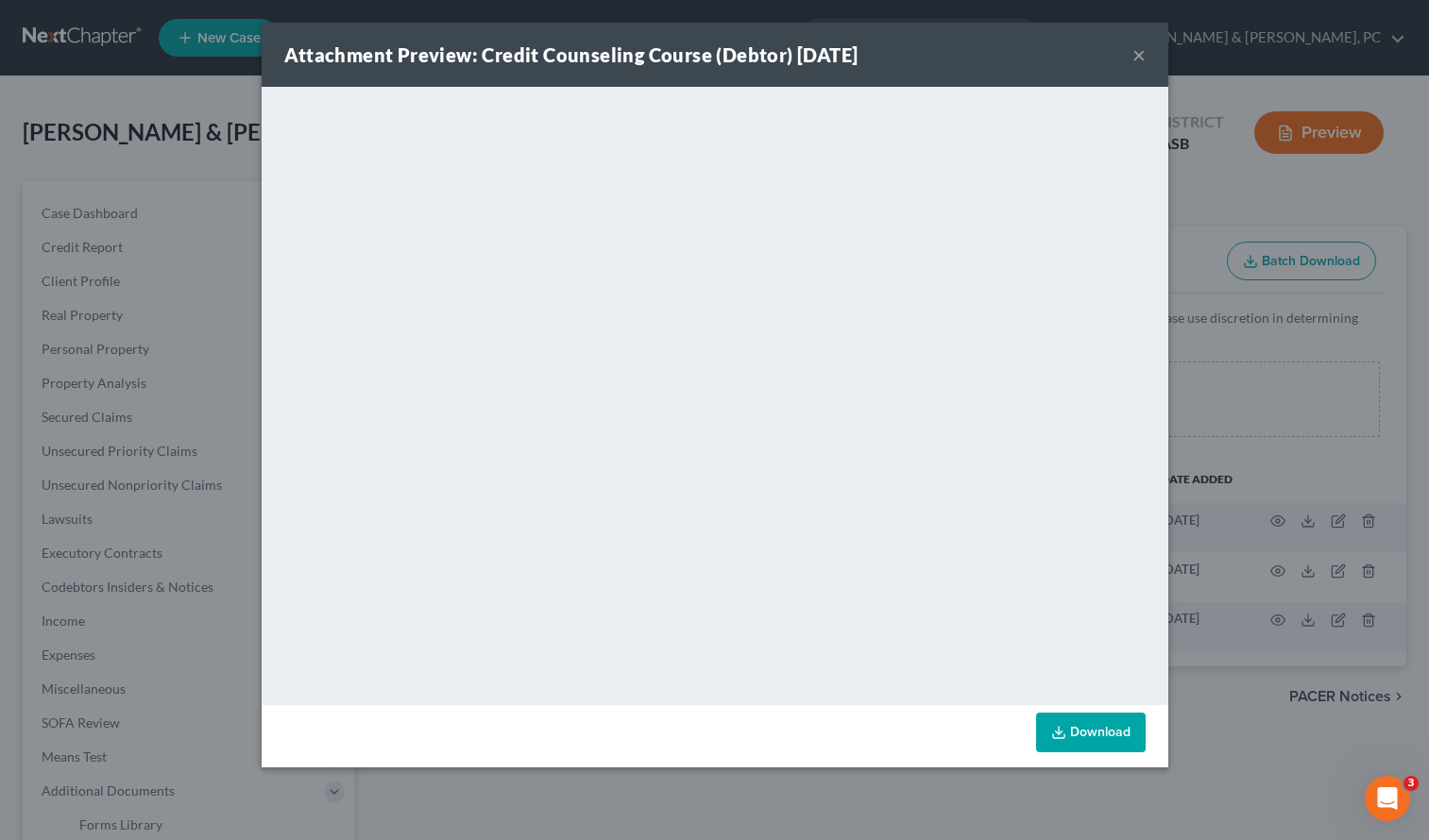
click at [1141, 51] on button "×" at bounding box center [1139, 55] width 14 height 22
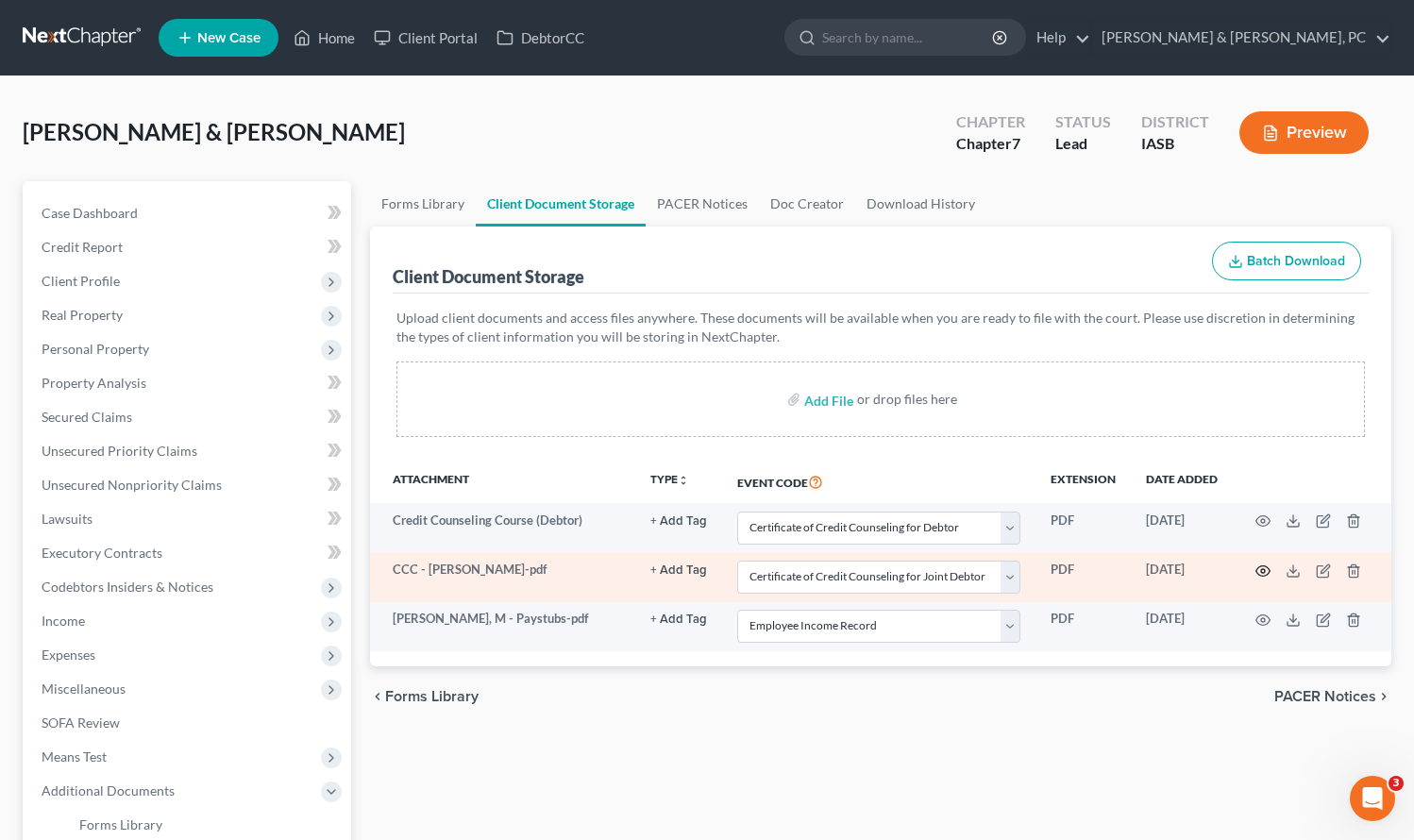
click at [1265, 568] on icon "button" at bounding box center [1263, 571] width 15 height 15
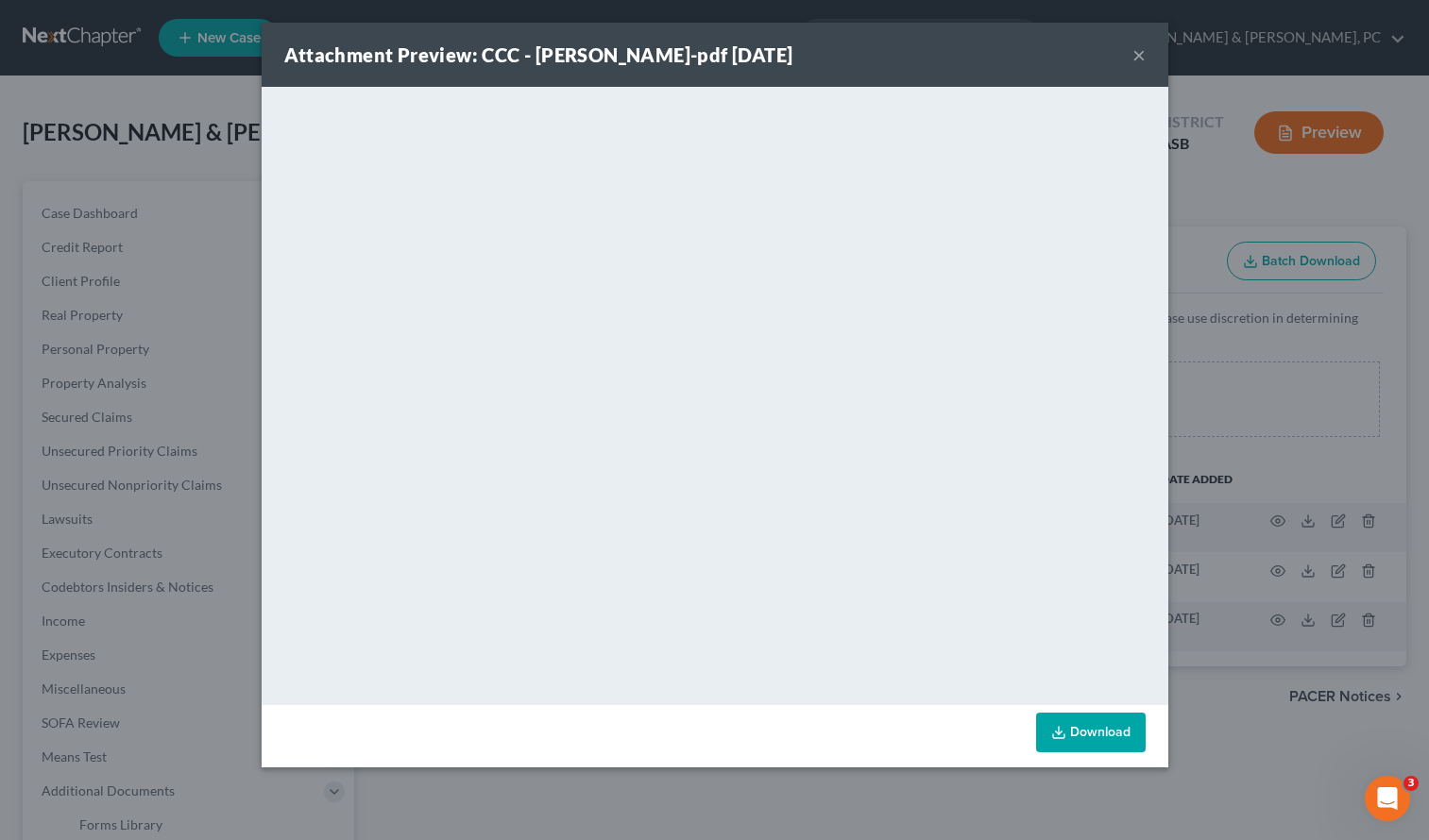
click at [1132, 56] on button "×" at bounding box center [1139, 55] width 14 height 22
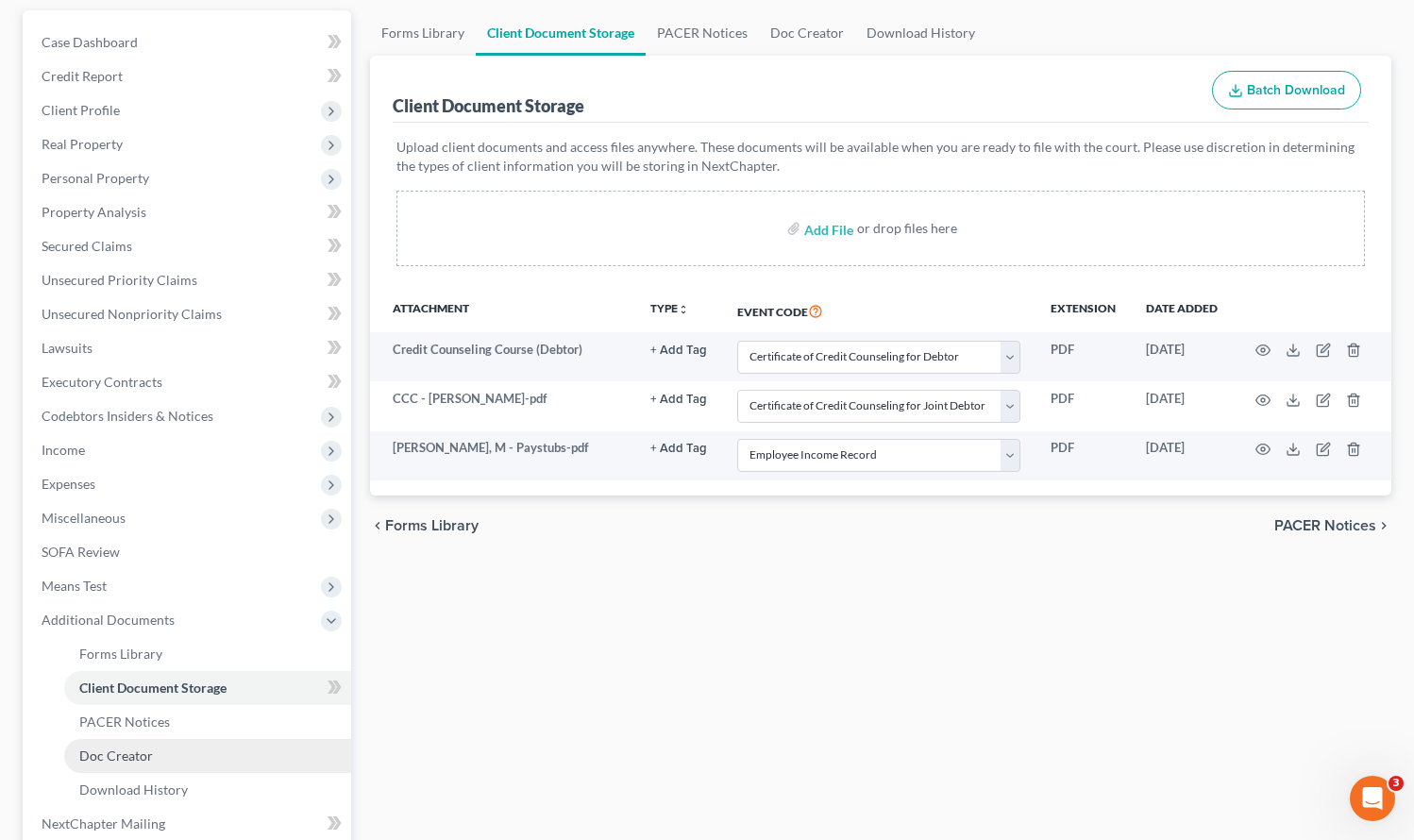
scroll to position [367, 0]
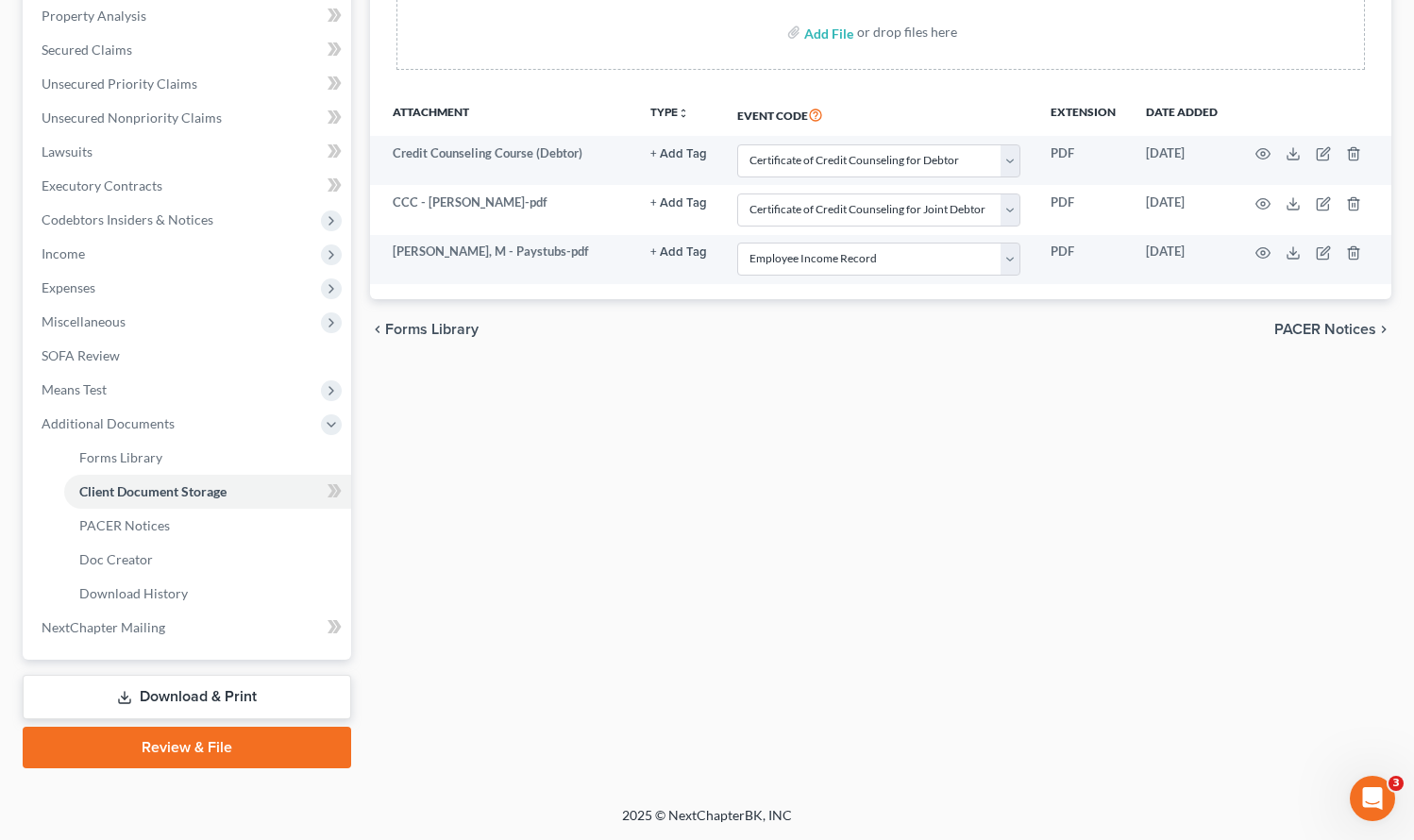
click at [206, 752] on link "Review & File" at bounding box center [186, 747] width 329 height 42
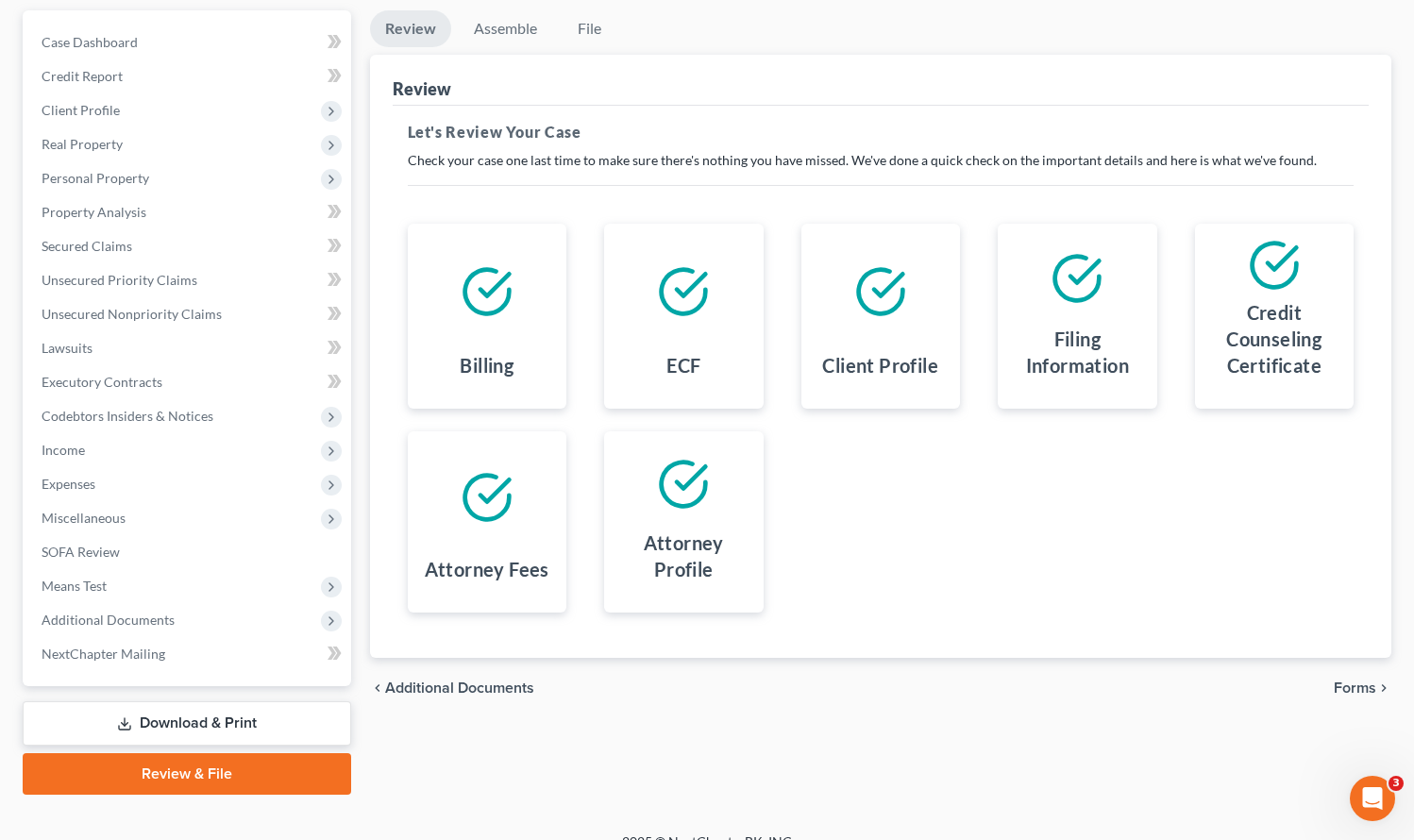
scroll to position [197, 0]
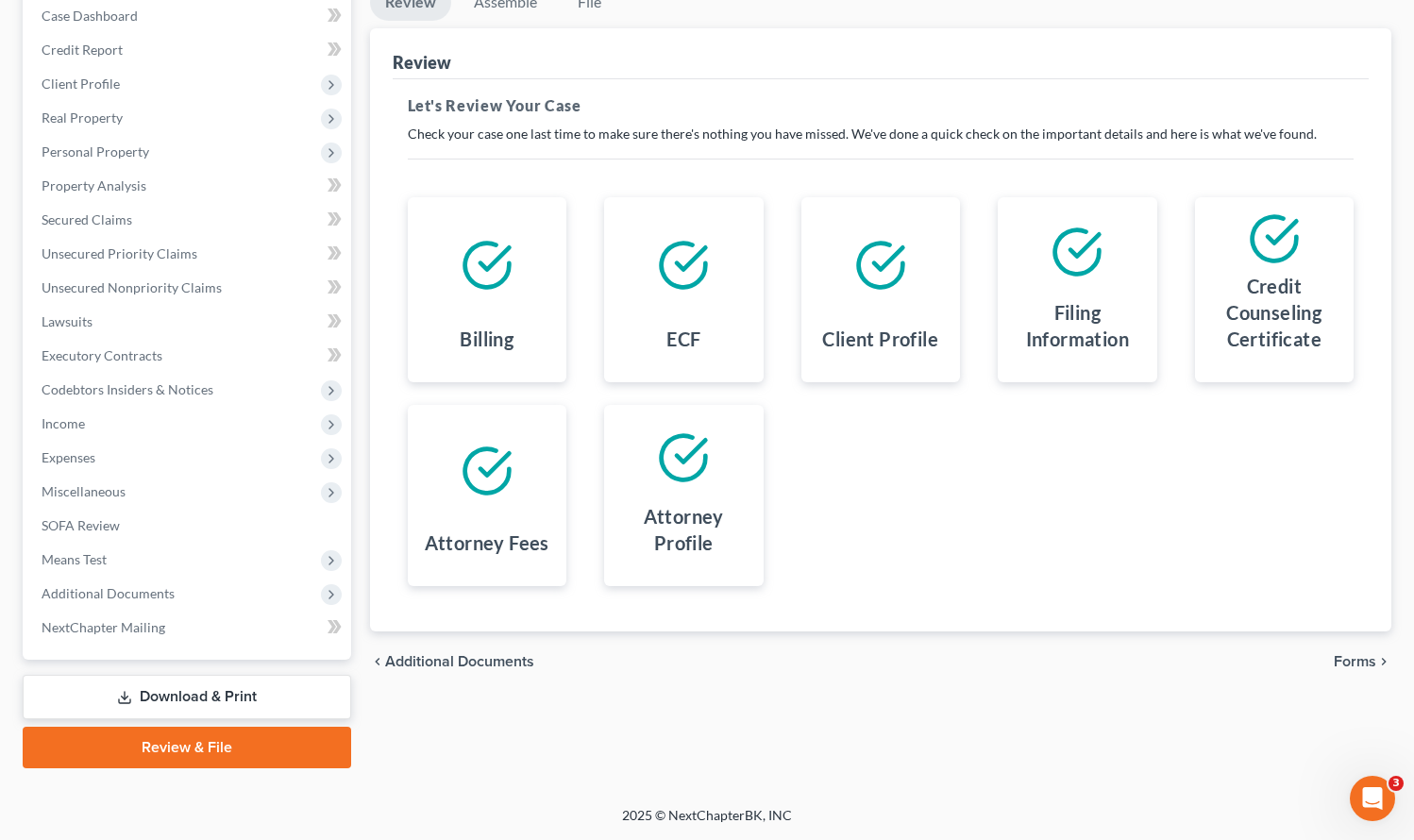
click at [1346, 650] on div "chevron_left Additional Documents Forms chevron_right" at bounding box center [881, 661] width 1023 height 60
click at [1346, 658] on span "Forms" at bounding box center [1355, 661] width 43 height 15
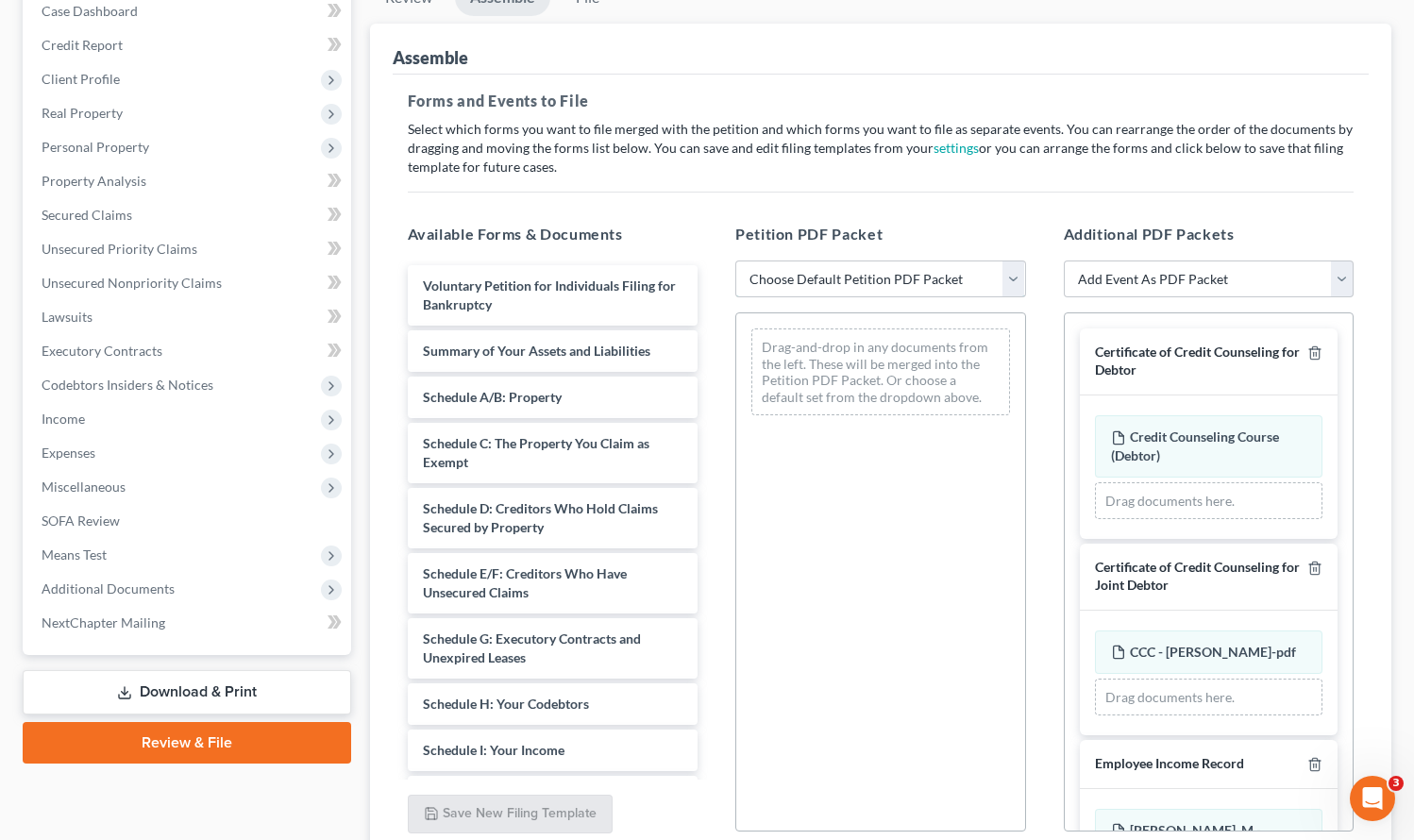
click at [832, 271] on select "Choose Default Petition PDF Packet Emergency Filing (Voluntary Petition and Cre…" at bounding box center [881, 279] width 291 height 38
click at [788, 275] on select "Choose Default Petition PDF Packet Emergency Filing (Voluntary Petition and Cre…" at bounding box center [881, 278] width 291 height 38
select select "2"
click at [736, 260] on select "Choose Default Petition PDF Packet Emergency Filing (Voluntary Petition and Cre…" at bounding box center [881, 278] width 291 height 38
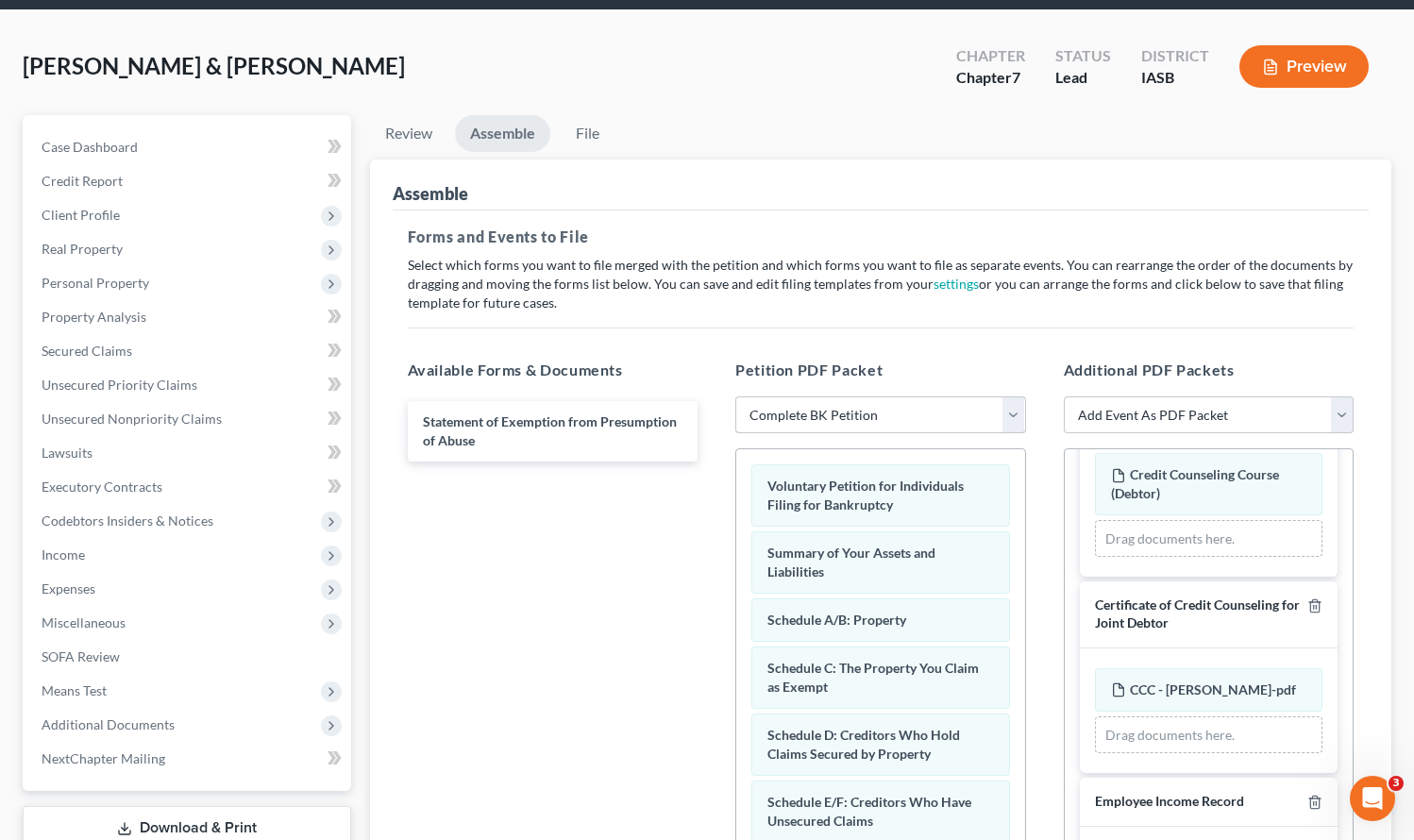
scroll to position [0, 0]
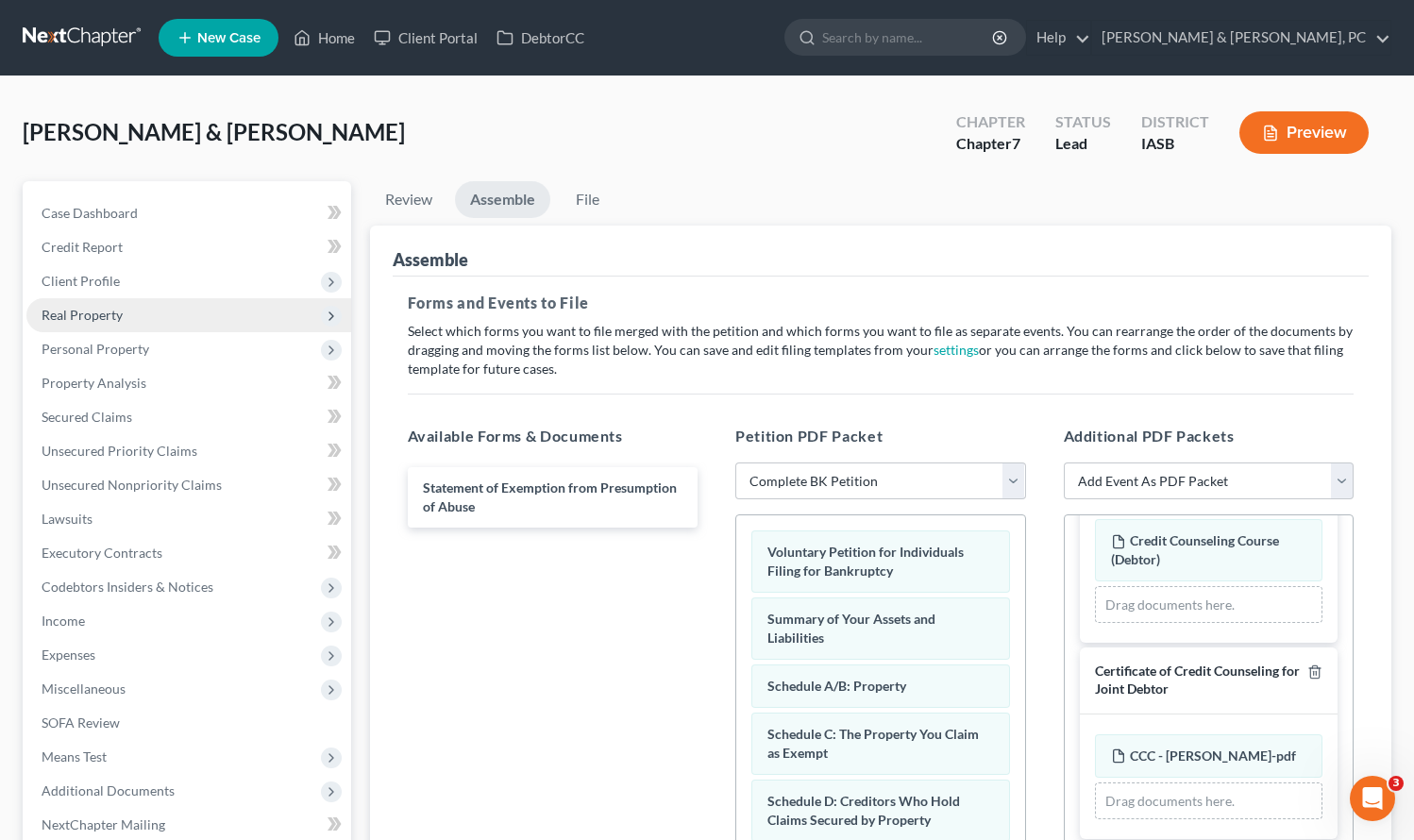
click at [107, 310] on span "Real Property" at bounding box center [82, 314] width 81 height 16
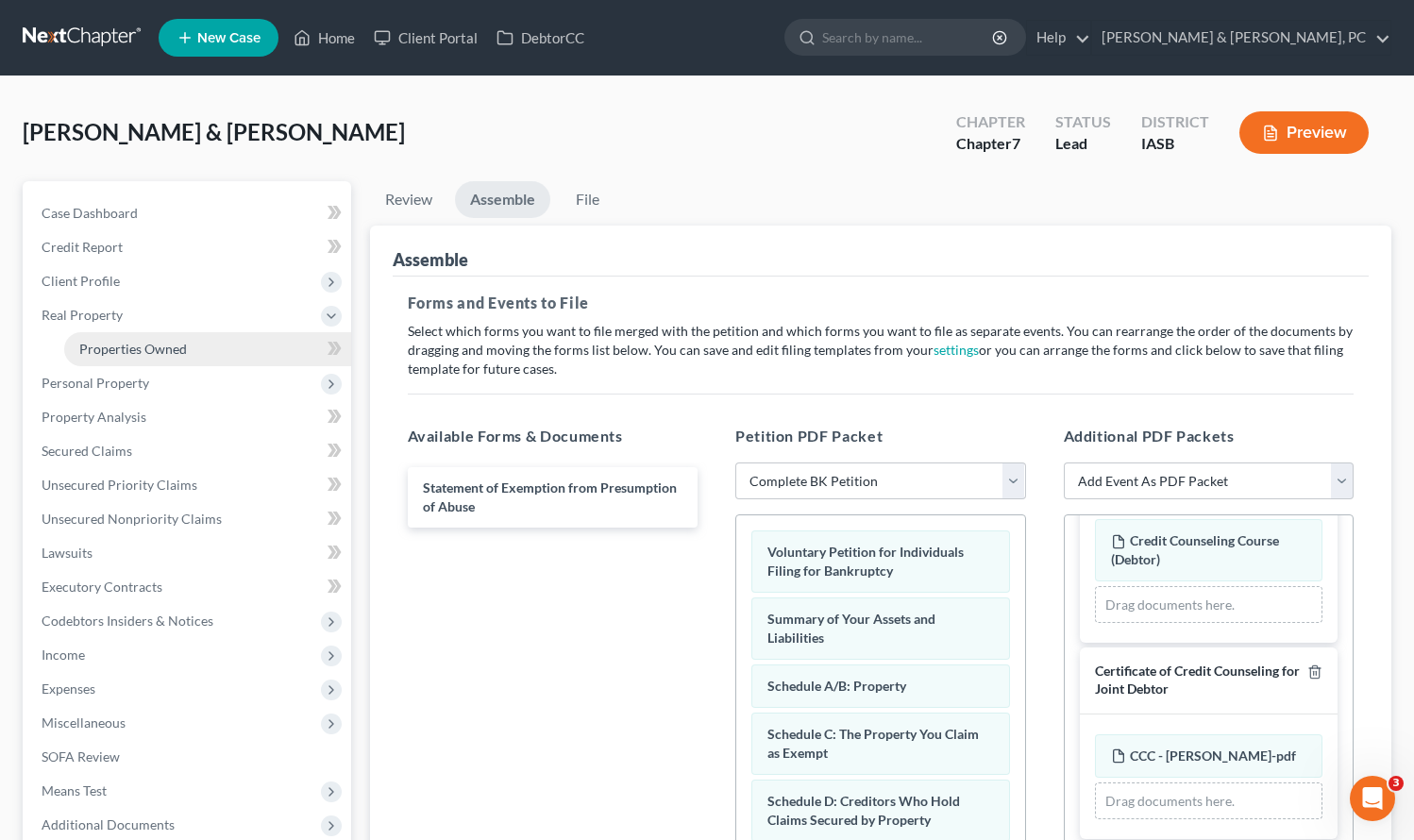
click at [107, 340] on span "Properties Owned" at bounding box center [133, 348] width 107 height 16
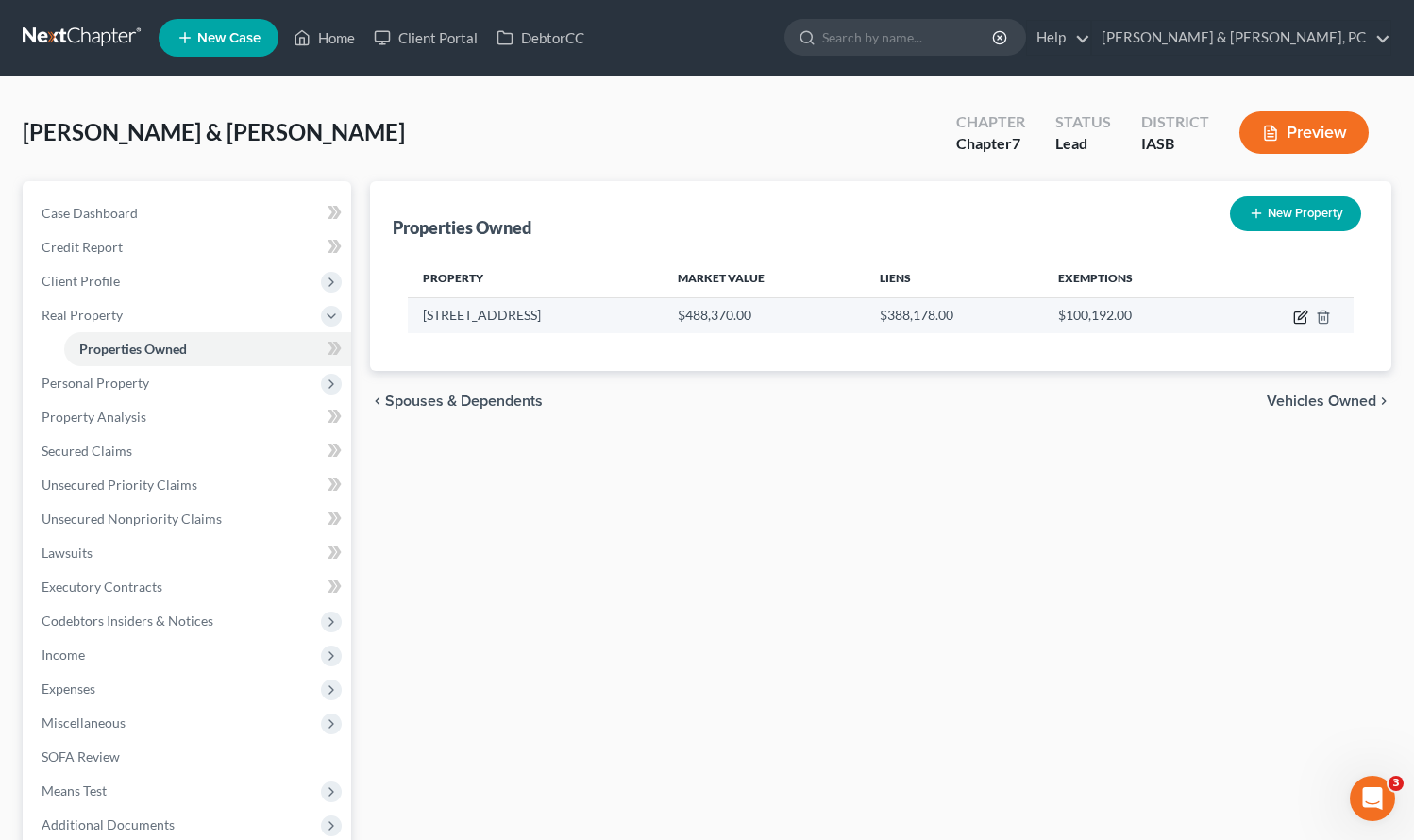
click at [1304, 312] on icon "button" at bounding box center [1302, 314] width 9 height 9
select select "16"
select select "81"
select select "2"
select select "0"
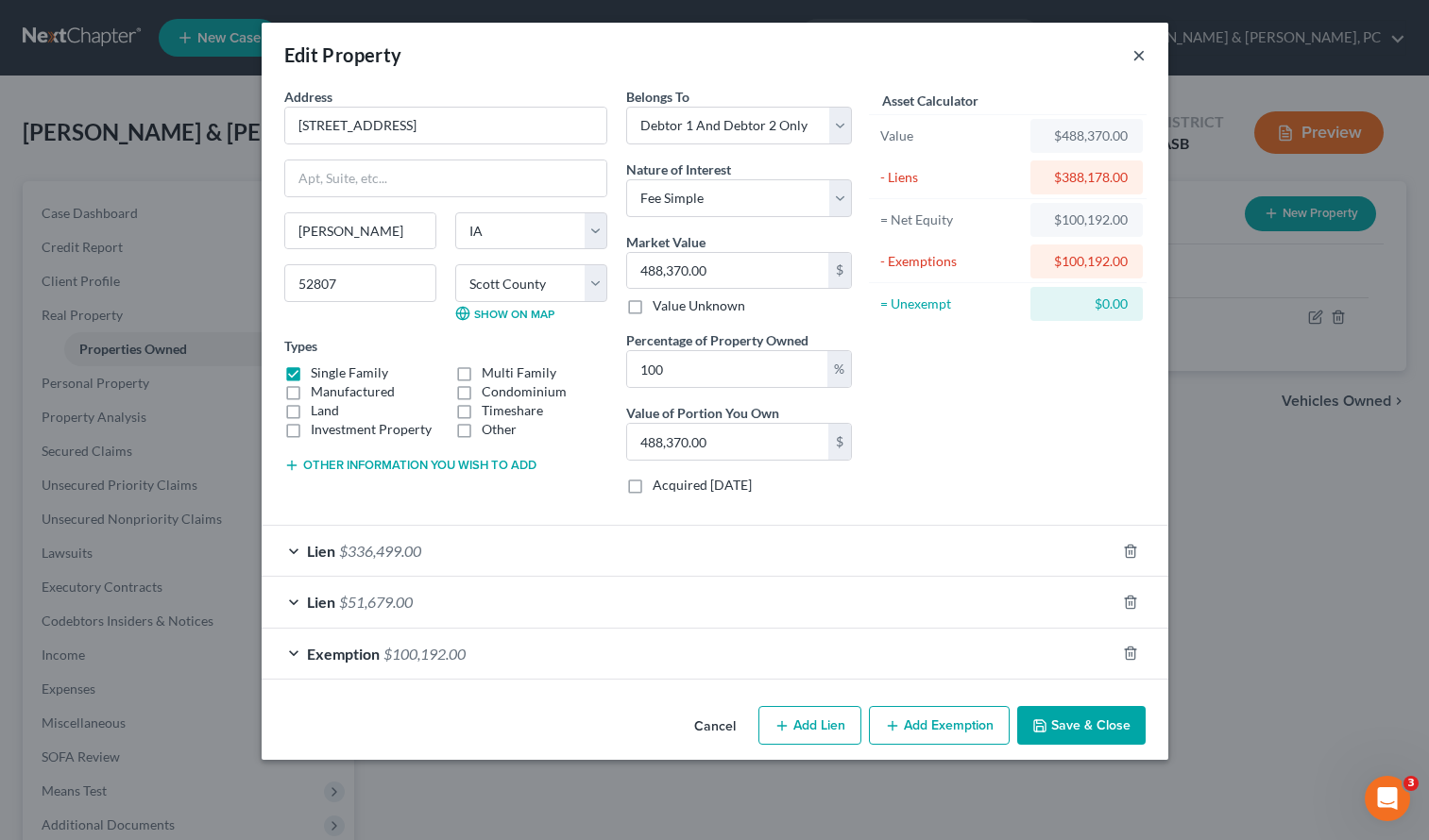
click at [1133, 51] on button "×" at bounding box center [1139, 55] width 14 height 22
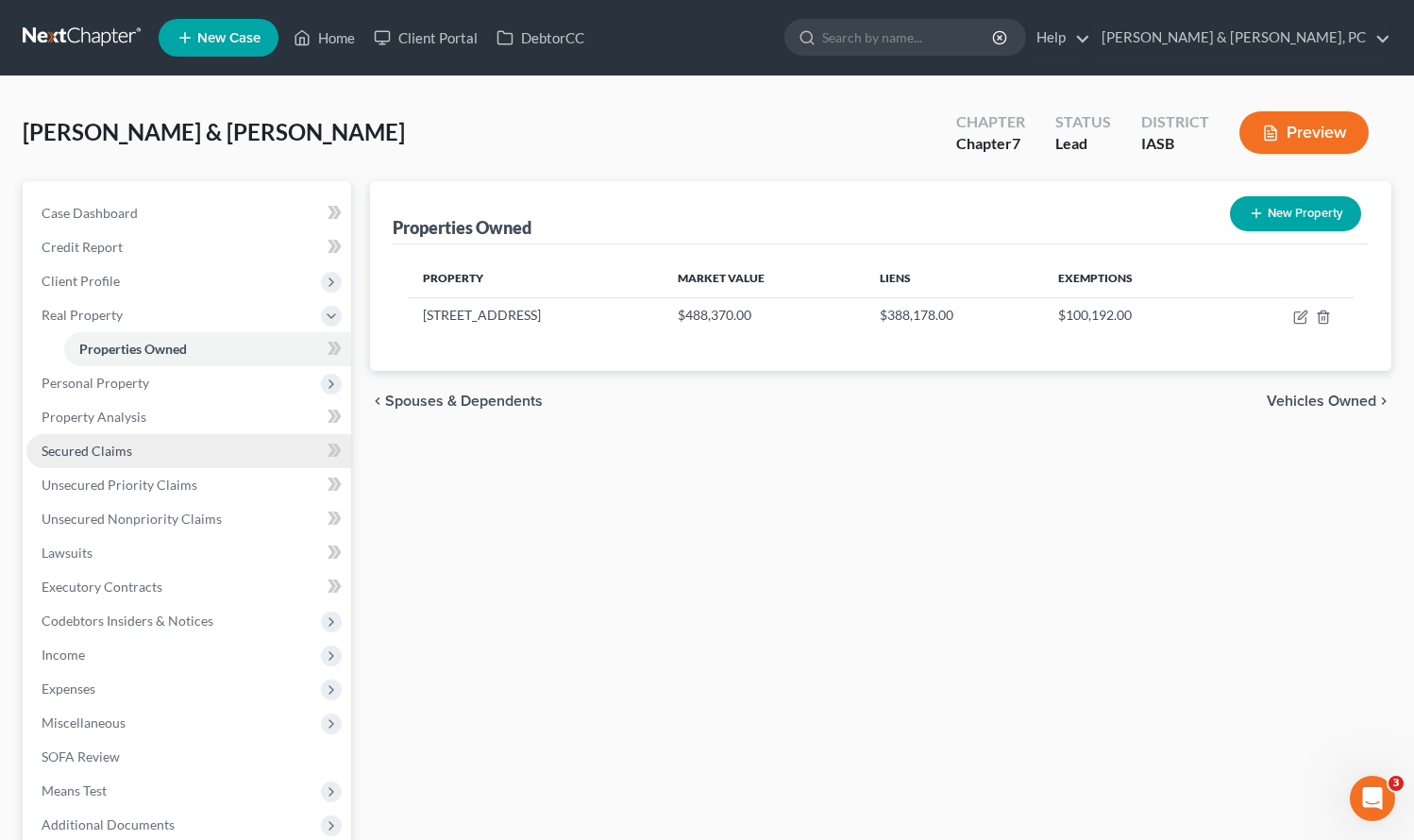
scroll to position [231, 0]
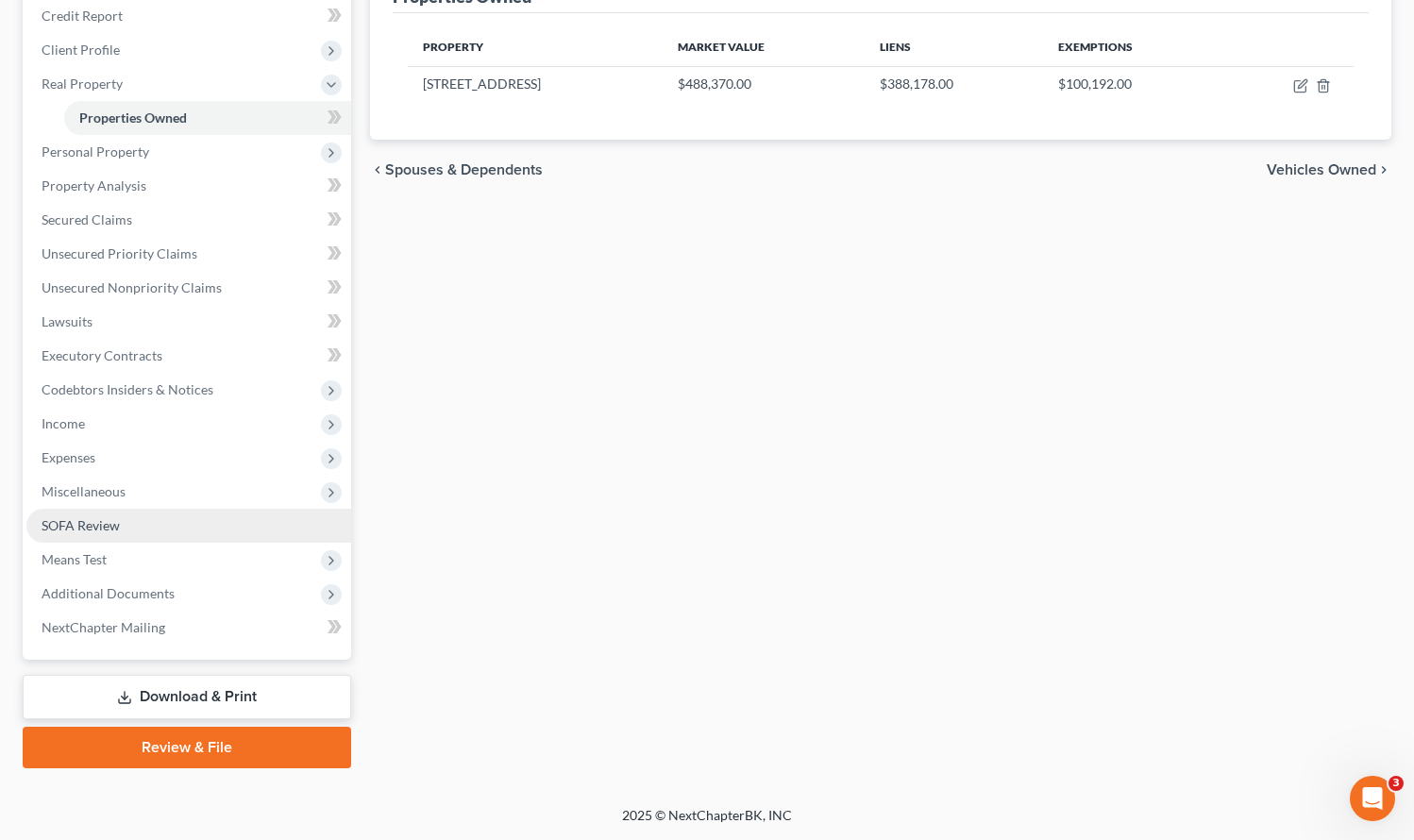
drag, startPoint x: 220, startPoint y: 743, endPoint x: 238, endPoint y: 743, distance: 18.0
click at [219, 743] on link "Review & File" at bounding box center [186, 747] width 329 height 42
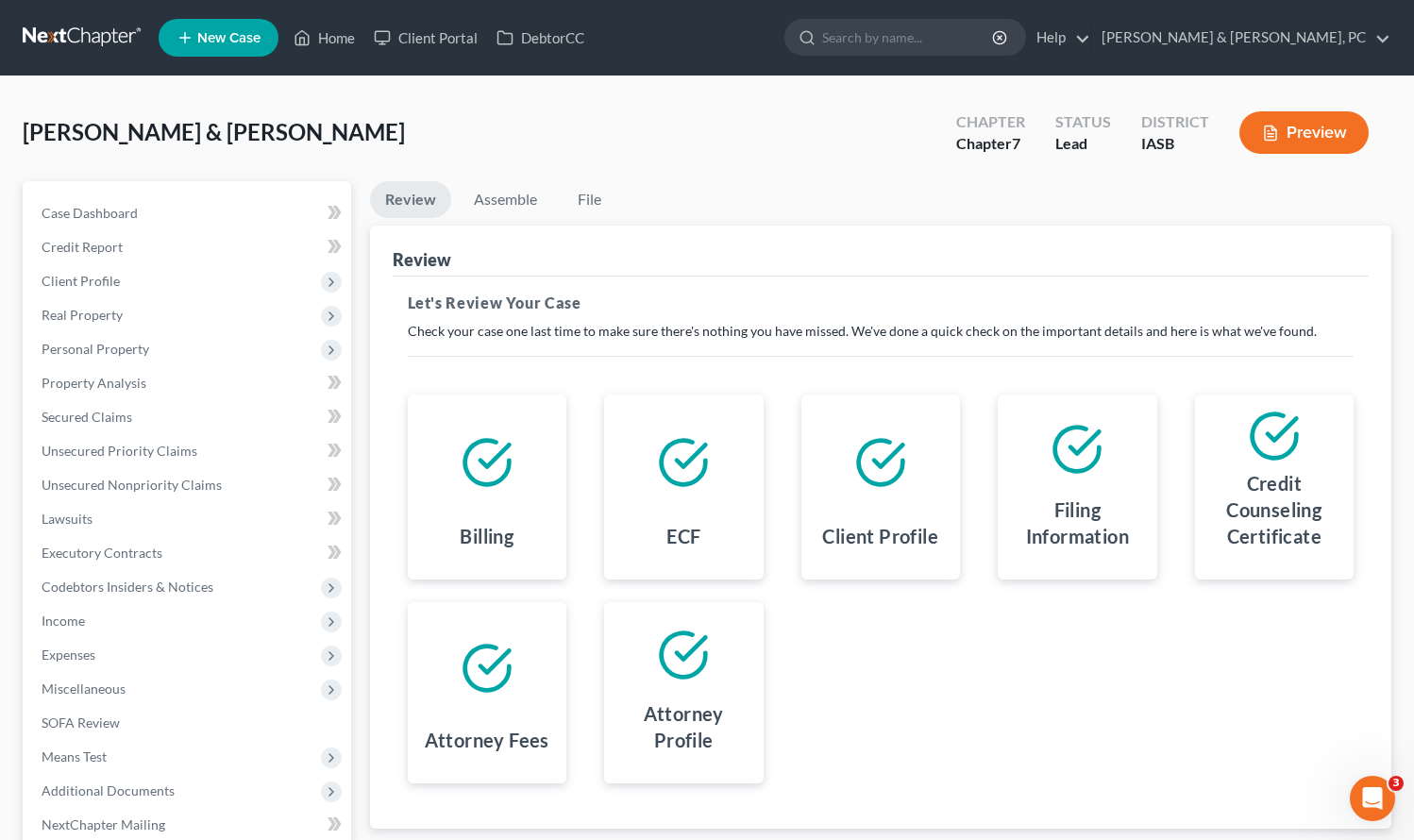
scroll to position [197, 0]
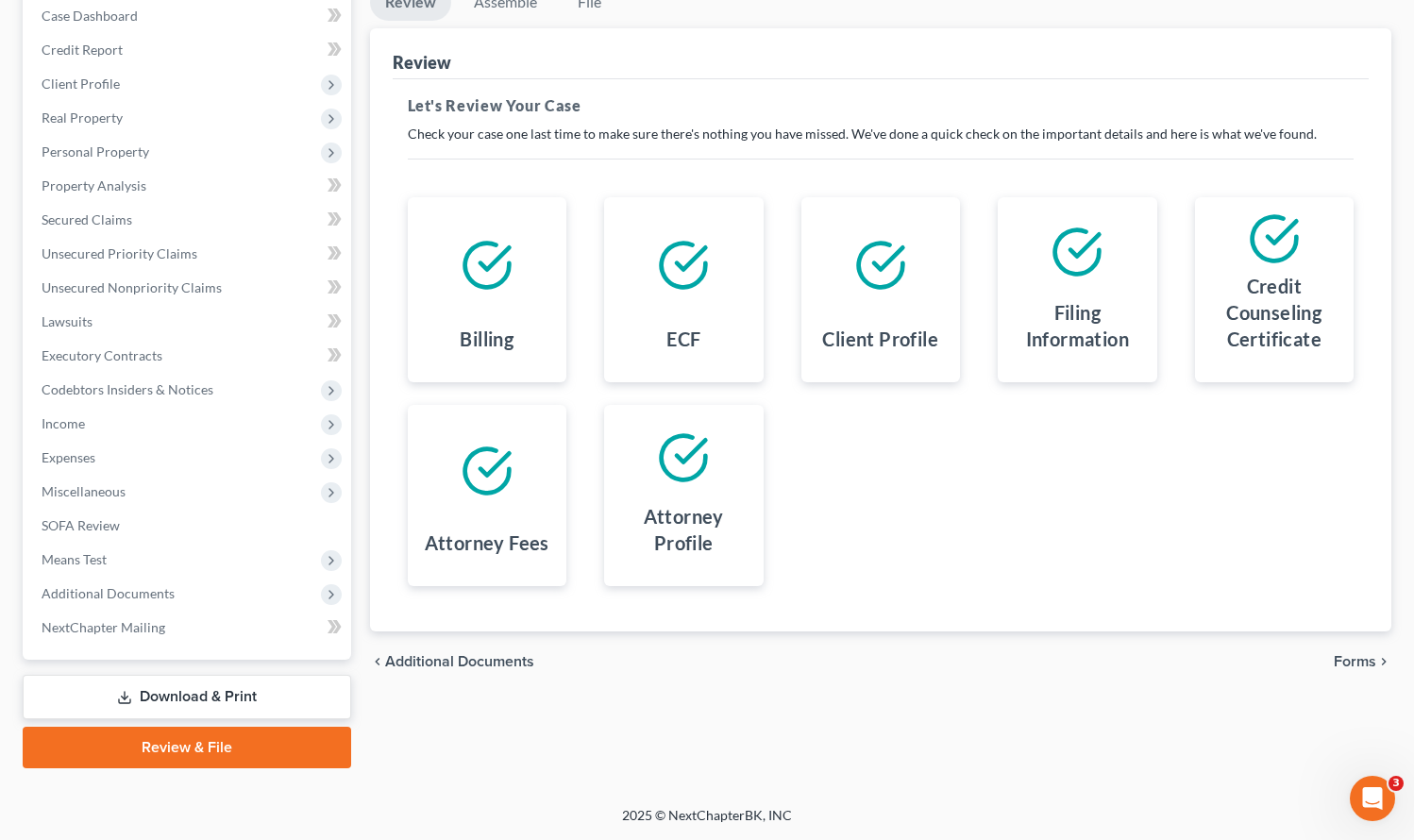
click at [1364, 657] on span "Forms" at bounding box center [1355, 661] width 43 height 15
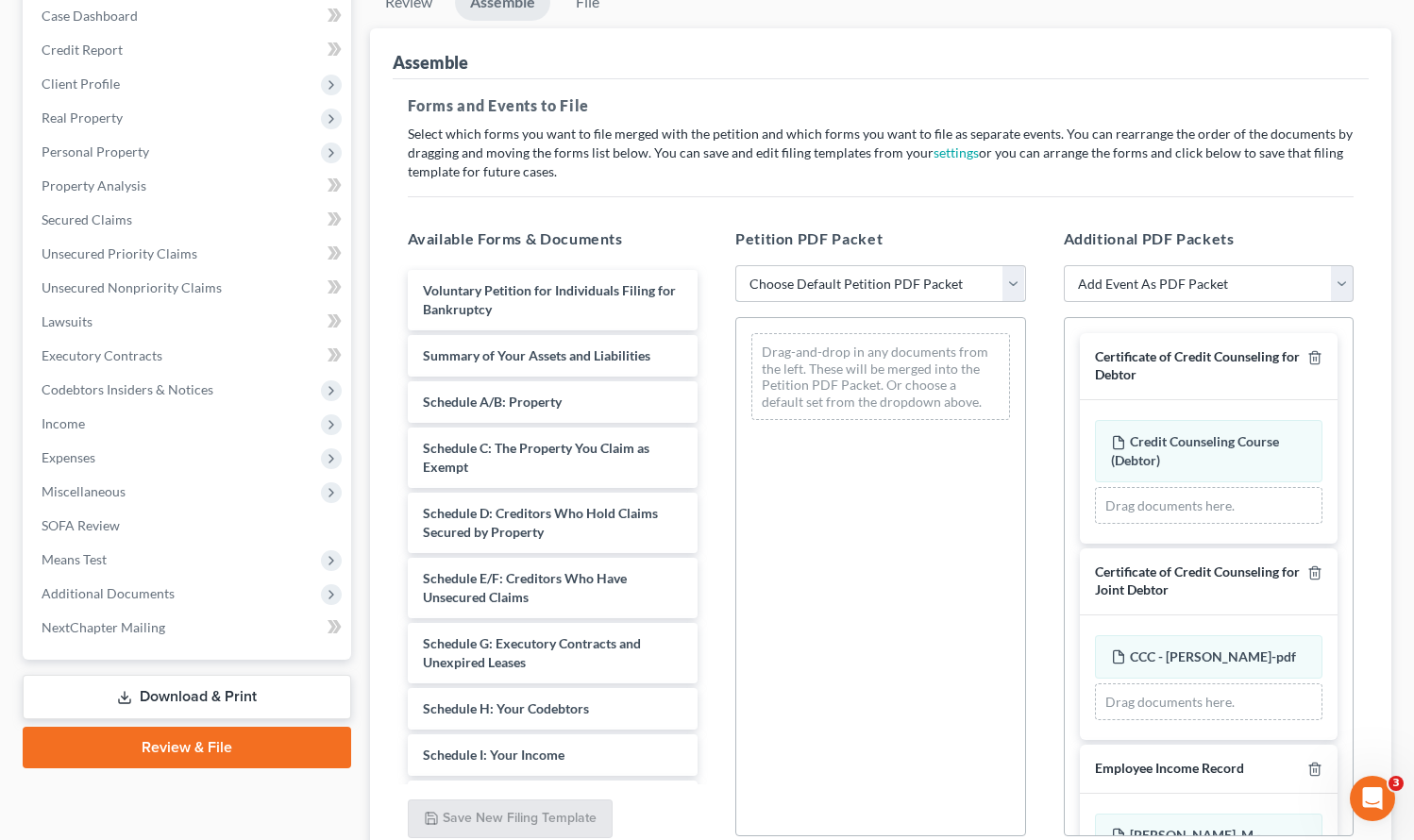
drag, startPoint x: 849, startPoint y: 286, endPoint x: 847, endPoint y: 300, distance: 14.1
click at [849, 286] on select "Choose Default Petition PDF Packet Emergency Filing (Voluntary Petition and Cre…" at bounding box center [881, 284] width 291 height 38
select select "2"
click at [736, 265] on select "Choose Default Petition PDF Packet Emergency Filing (Voluntary Petition and Cre…" at bounding box center [881, 284] width 291 height 38
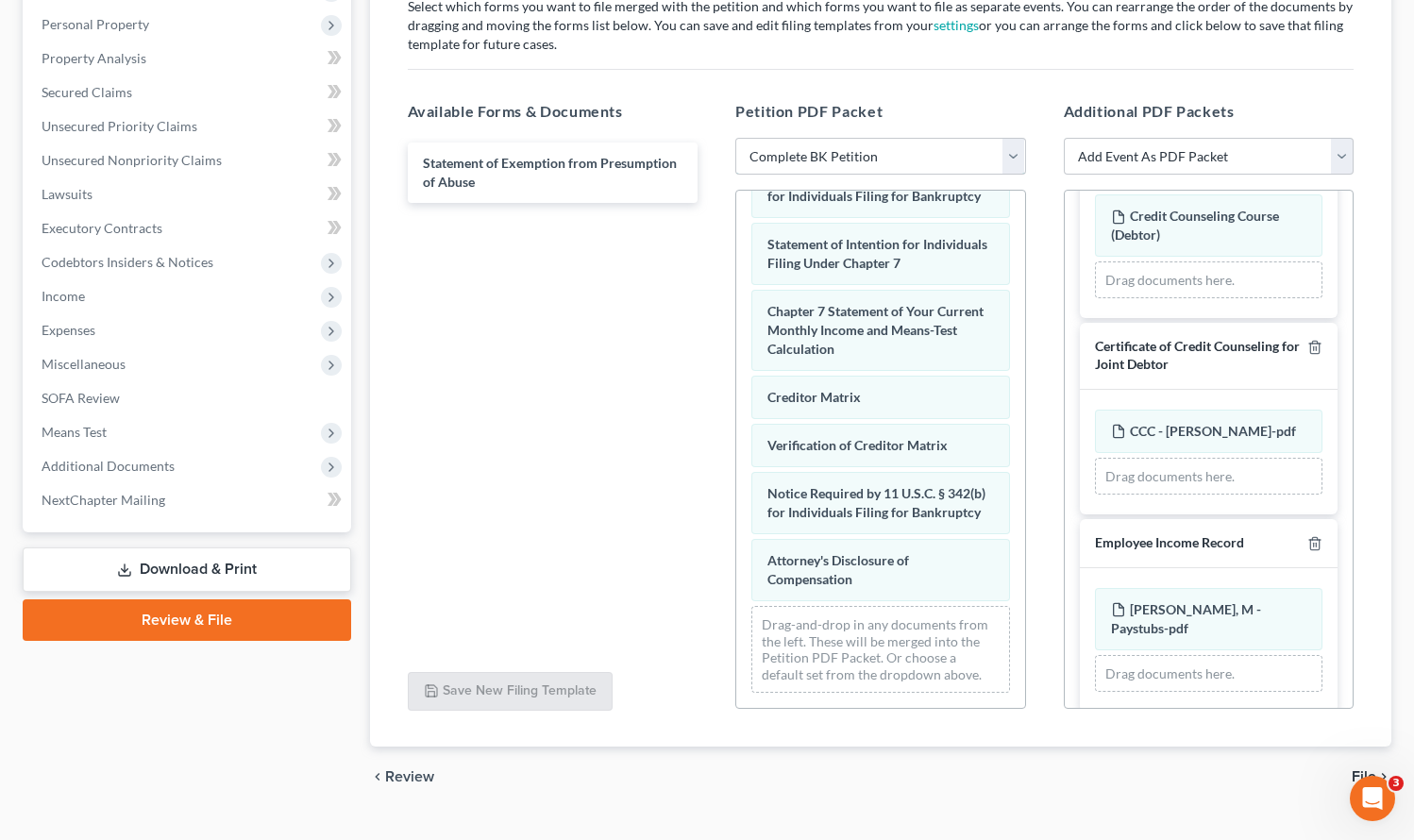
scroll to position [364, 0]
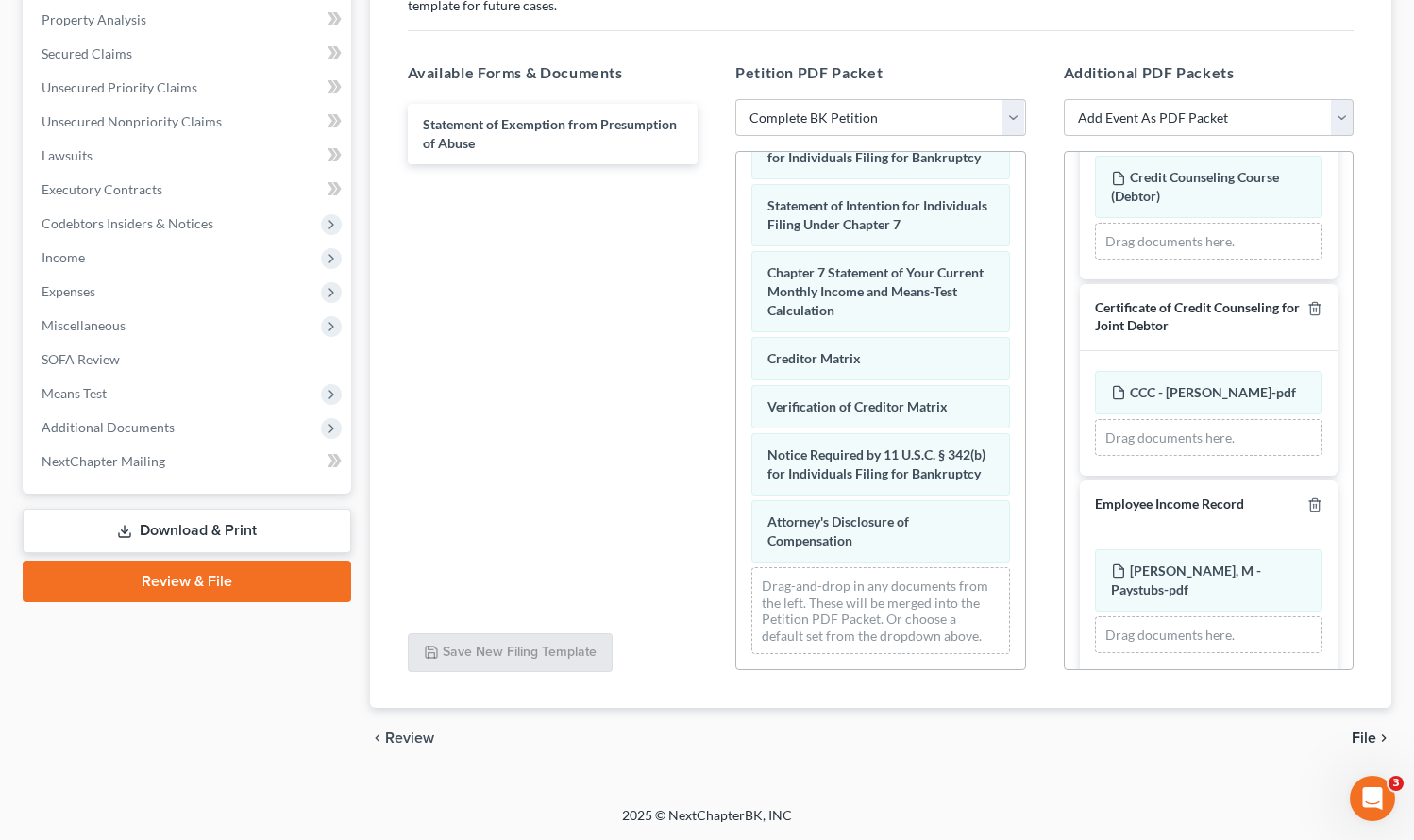
click at [1368, 736] on span "File" at bounding box center [1364, 738] width 24 height 15
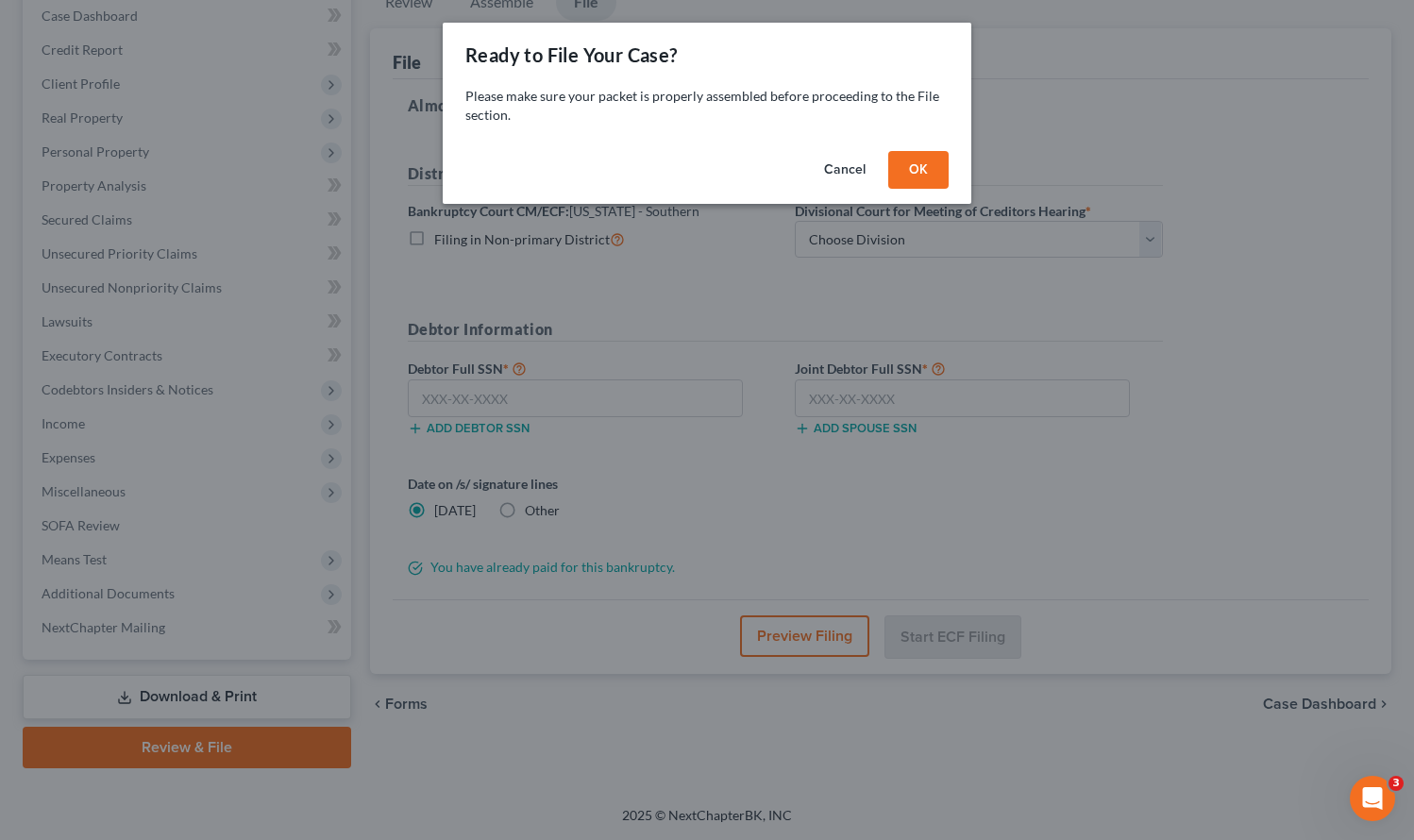
scroll to position [197, 0]
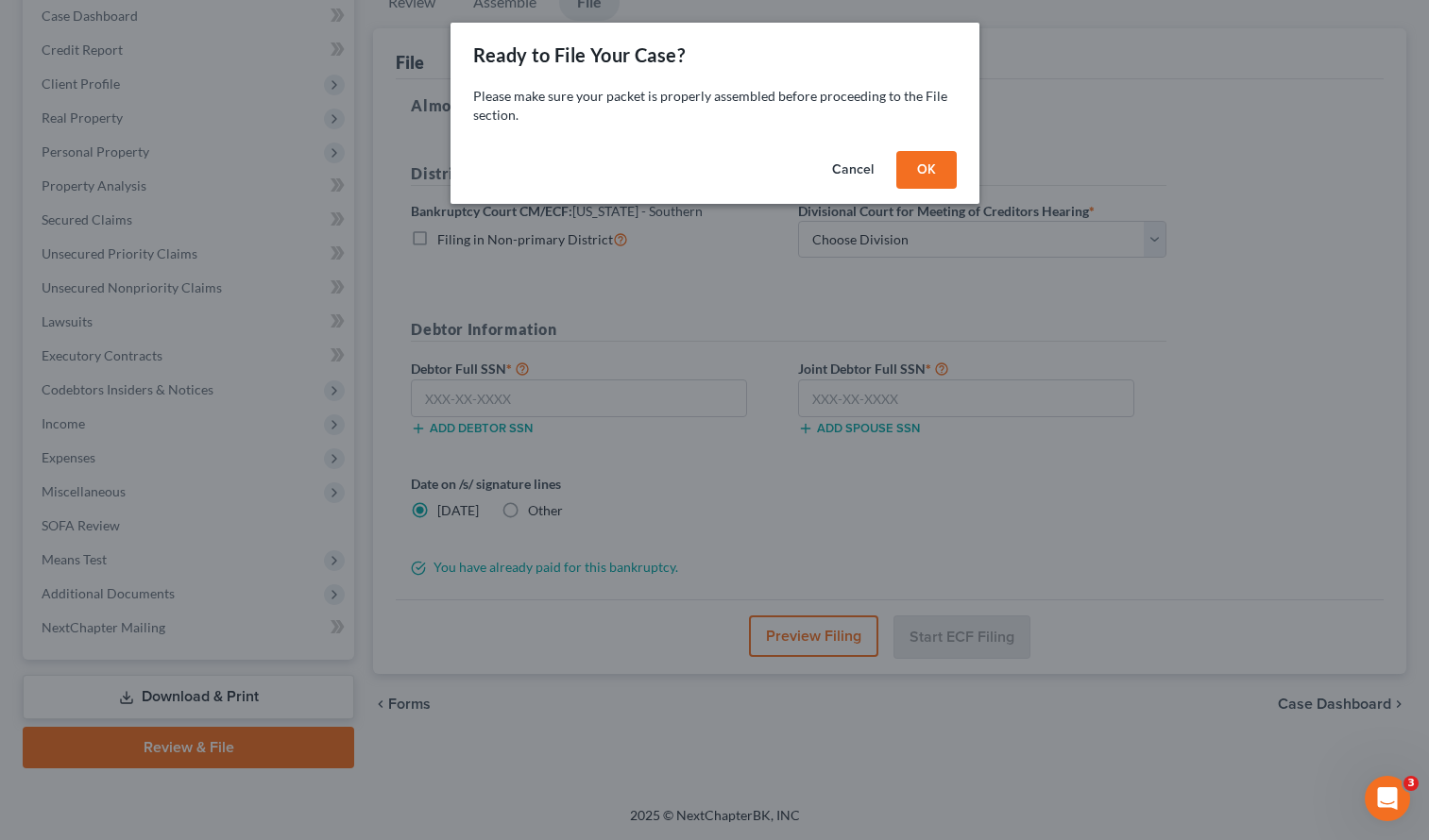
click at [928, 160] on button "OK" at bounding box center [926, 170] width 61 height 38
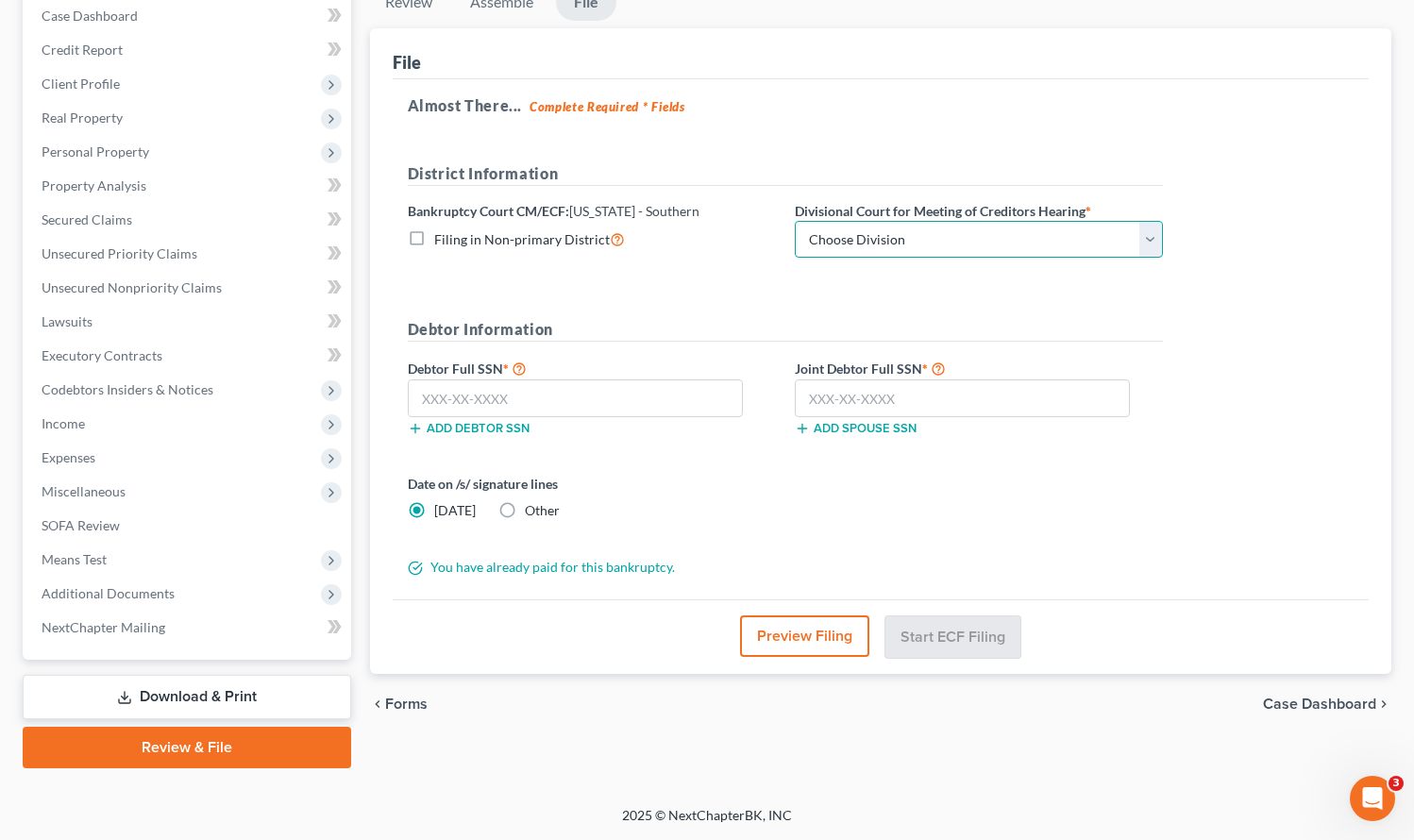
click at [916, 229] on select "Choose Division Central Eastern Western" at bounding box center [979, 239] width 368 height 38
click at [901, 238] on select "Choose Division Central Eastern Western" at bounding box center [979, 239] width 368 height 38
click at [693, 292] on form "District Information Bankruptcy Court CM/ECF: Iowa - Southern Filing in Non-pri…" at bounding box center [786, 370] width 755 height 416
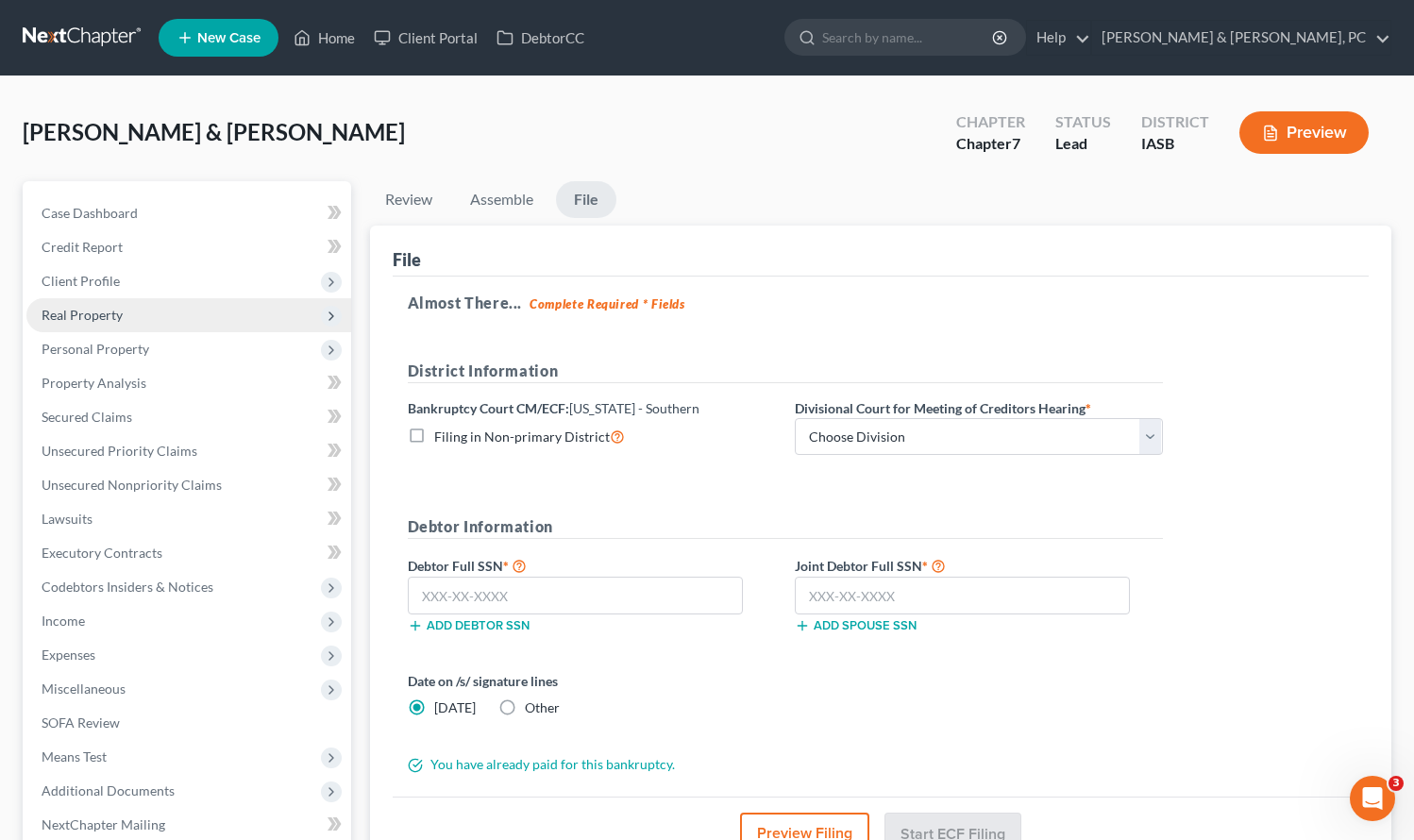
click at [127, 314] on span "Real Property" at bounding box center [188, 315] width 325 height 34
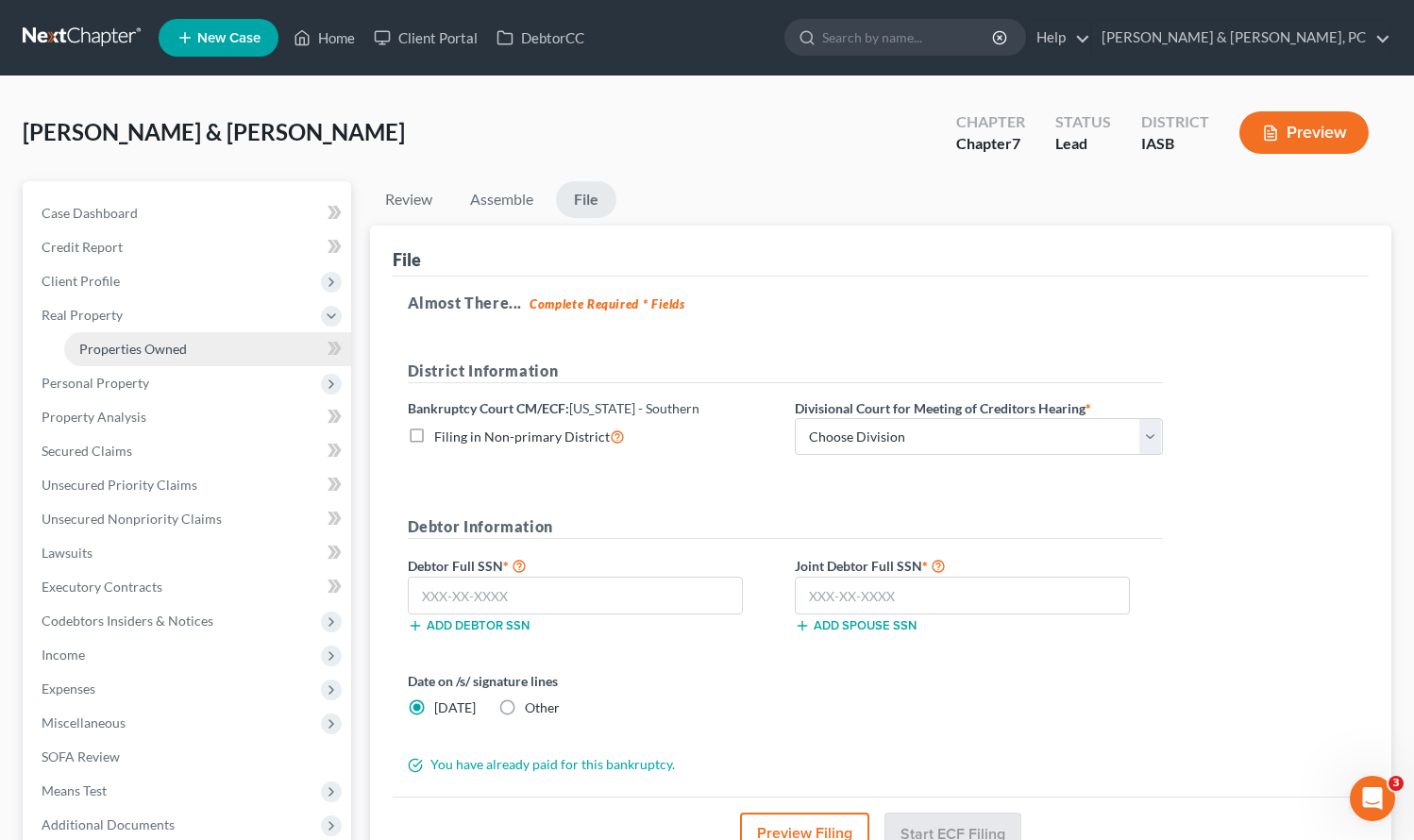
click at [140, 344] on span "Properties Owned" at bounding box center [133, 348] width 107 height 16
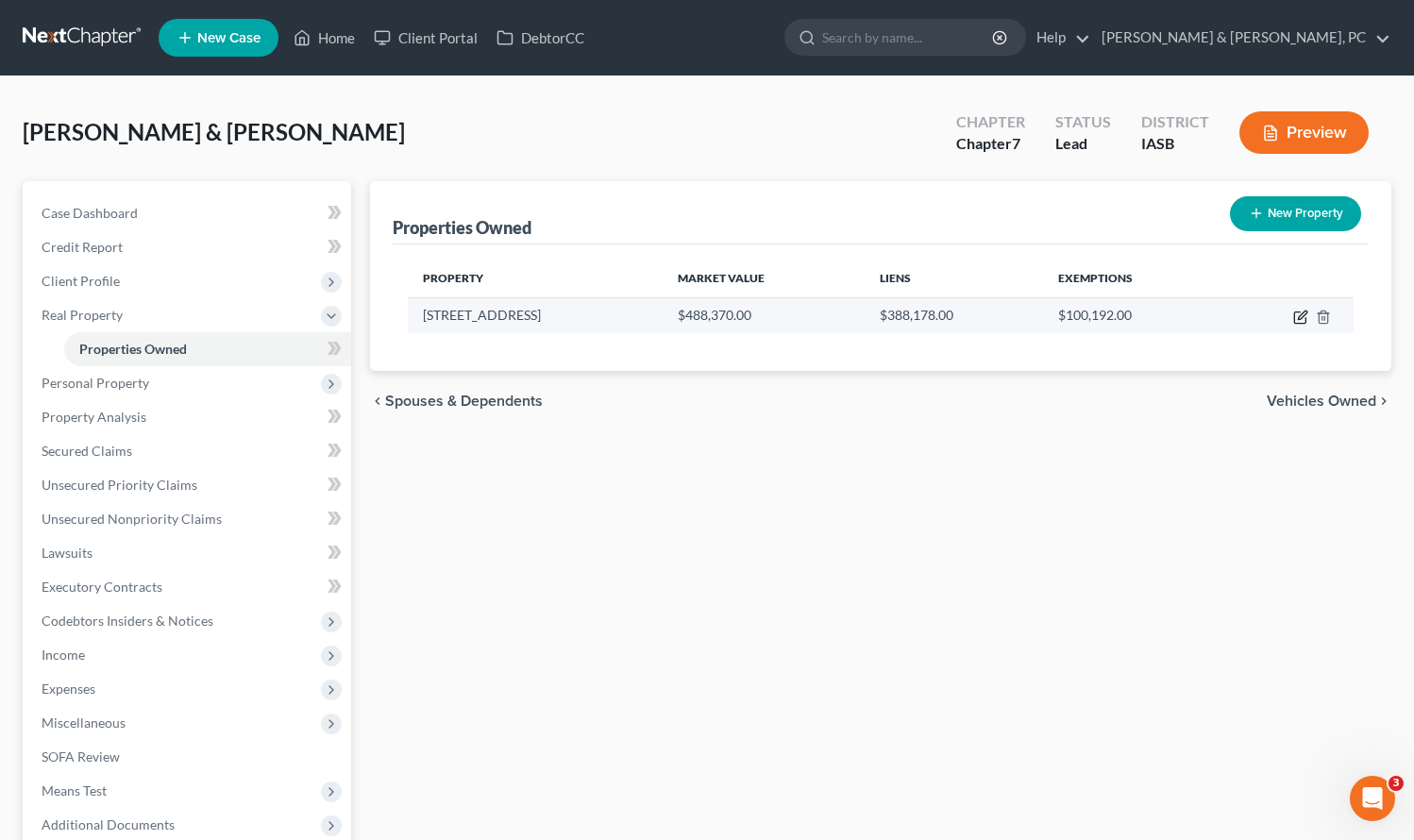
click at [1304, 316] on icon "button" at bounding box center [1302, 314] width 9 height 9
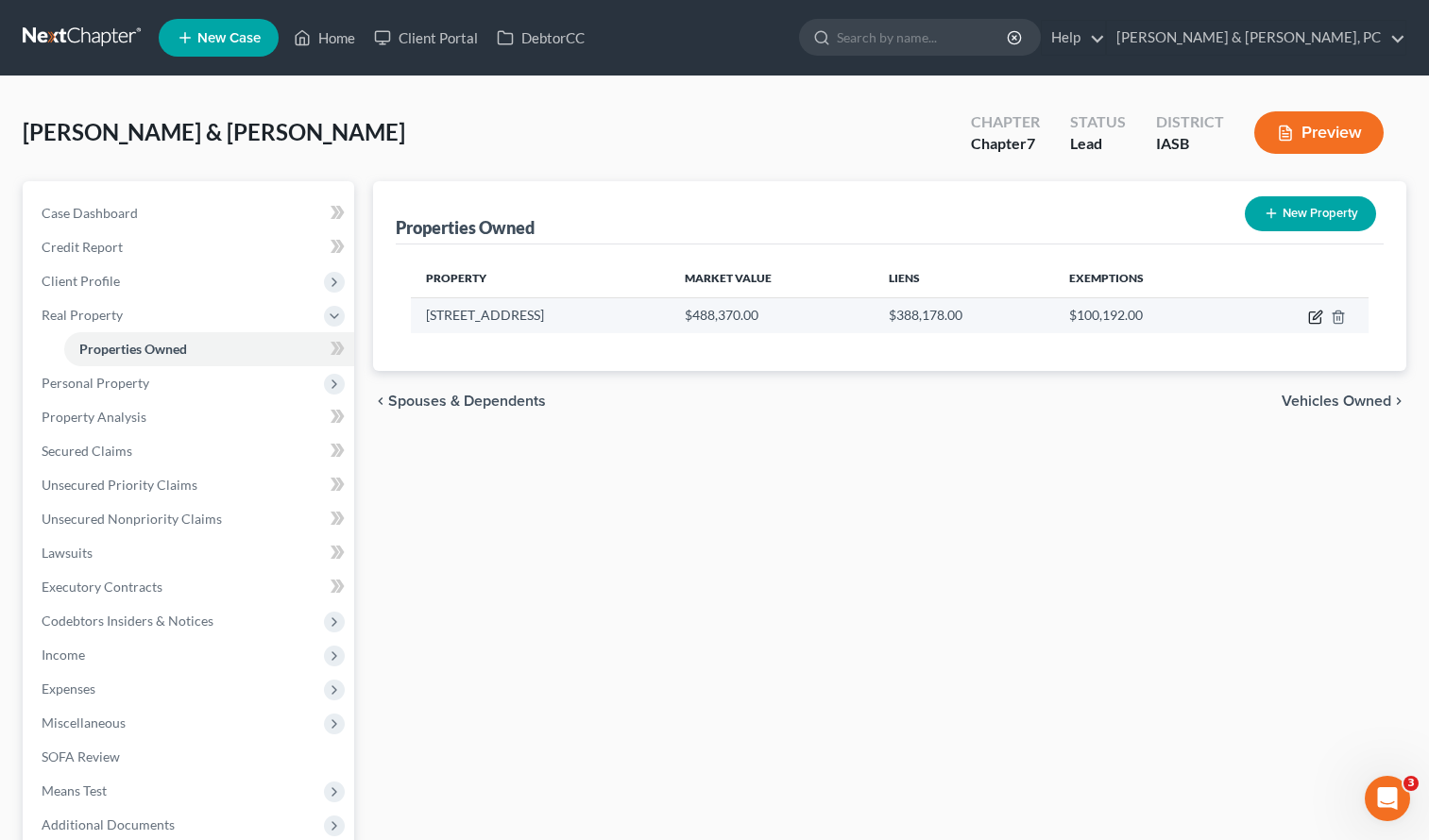
select select "16"
select select "81"
select select "2"
select select "0"
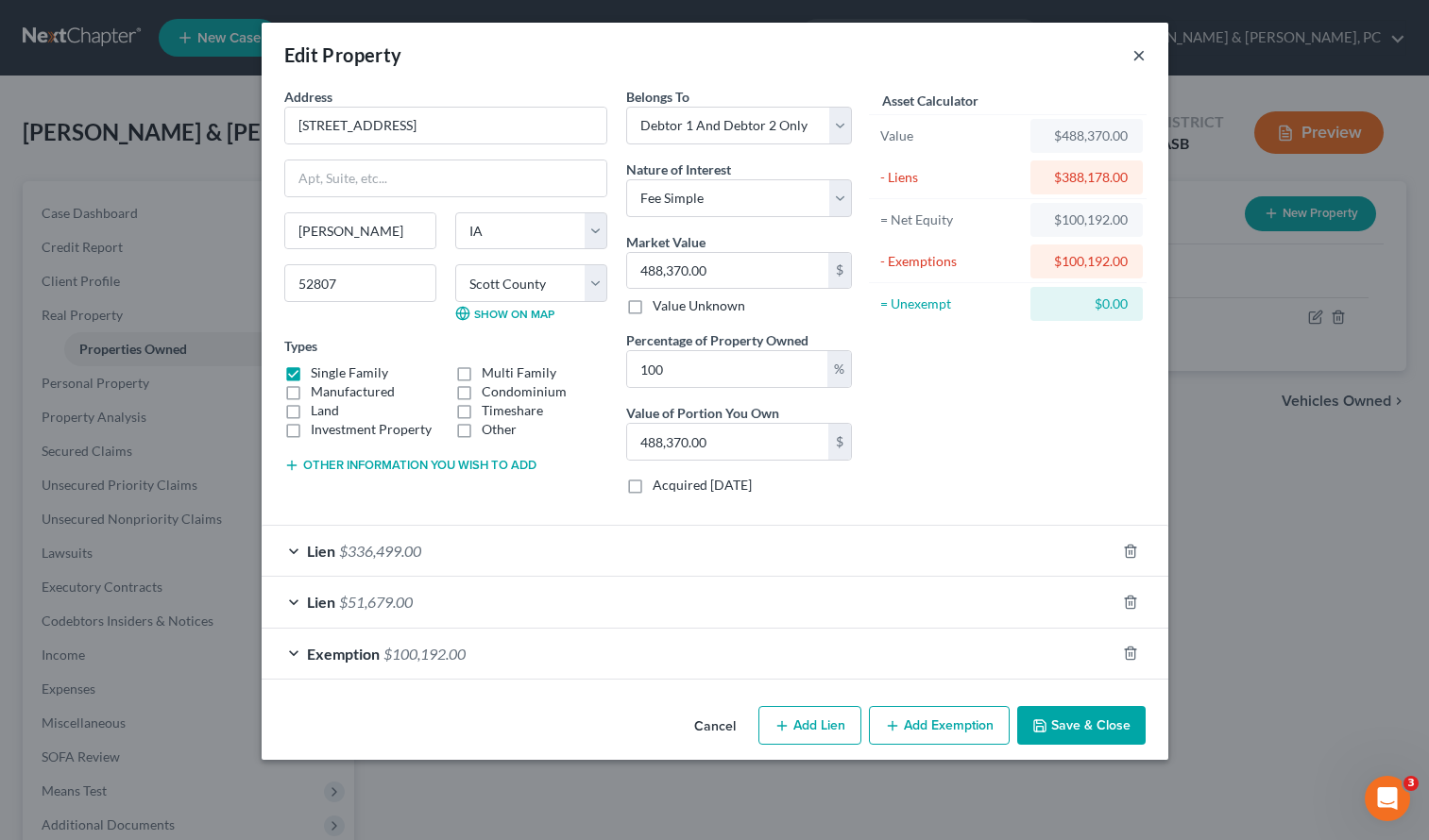
click at [1137, 50] on button "×" at bounding box center [1139, 55] width 14 height 22
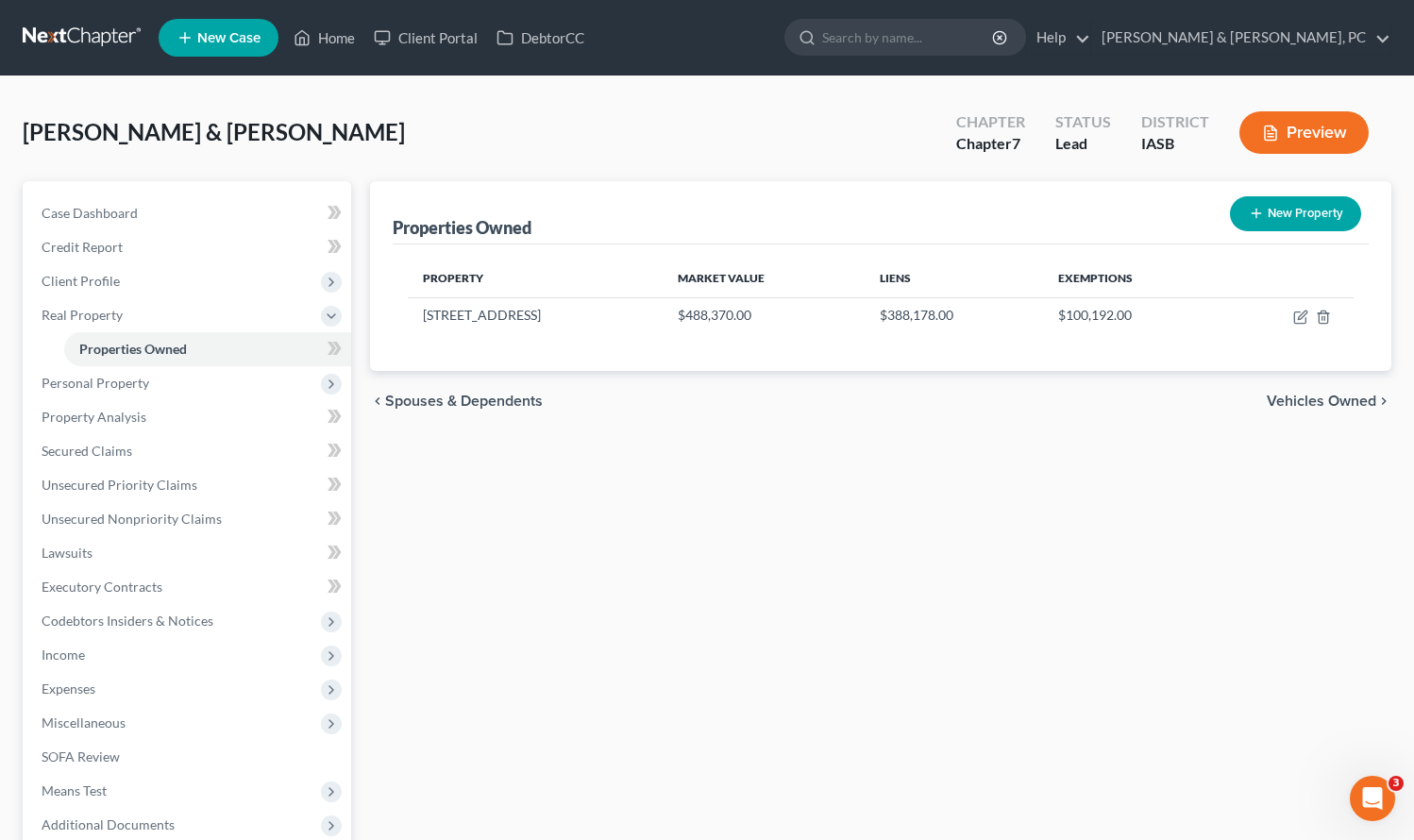
scroll to position [231, 0]
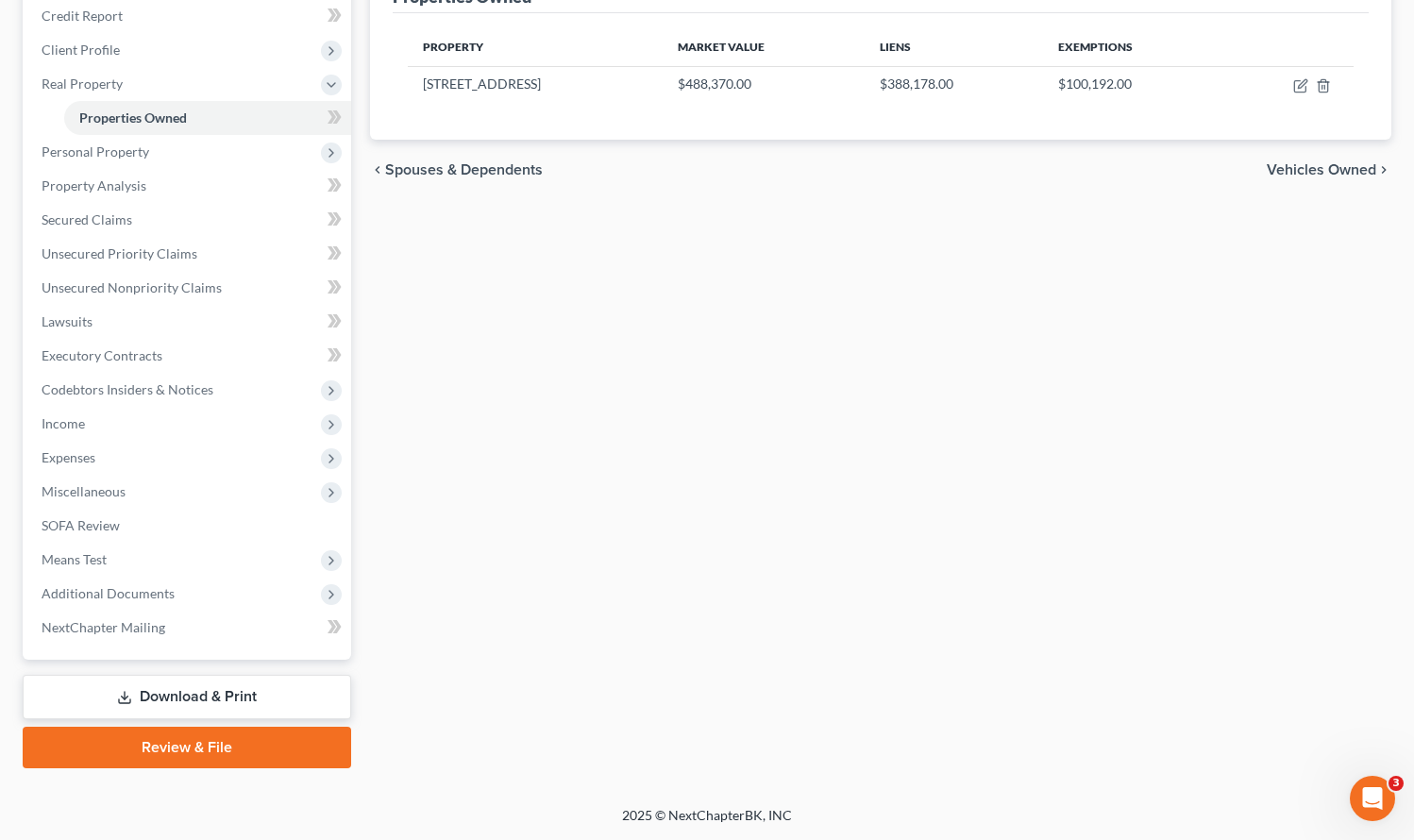
drag, startPoint x: 214, startPoint y: 752, endPoint x: 746, endPoint y: 625, distance: 546.9
click at [214, 752] on link "Review & File" at bounding box center [186, 747] width 329 height 42
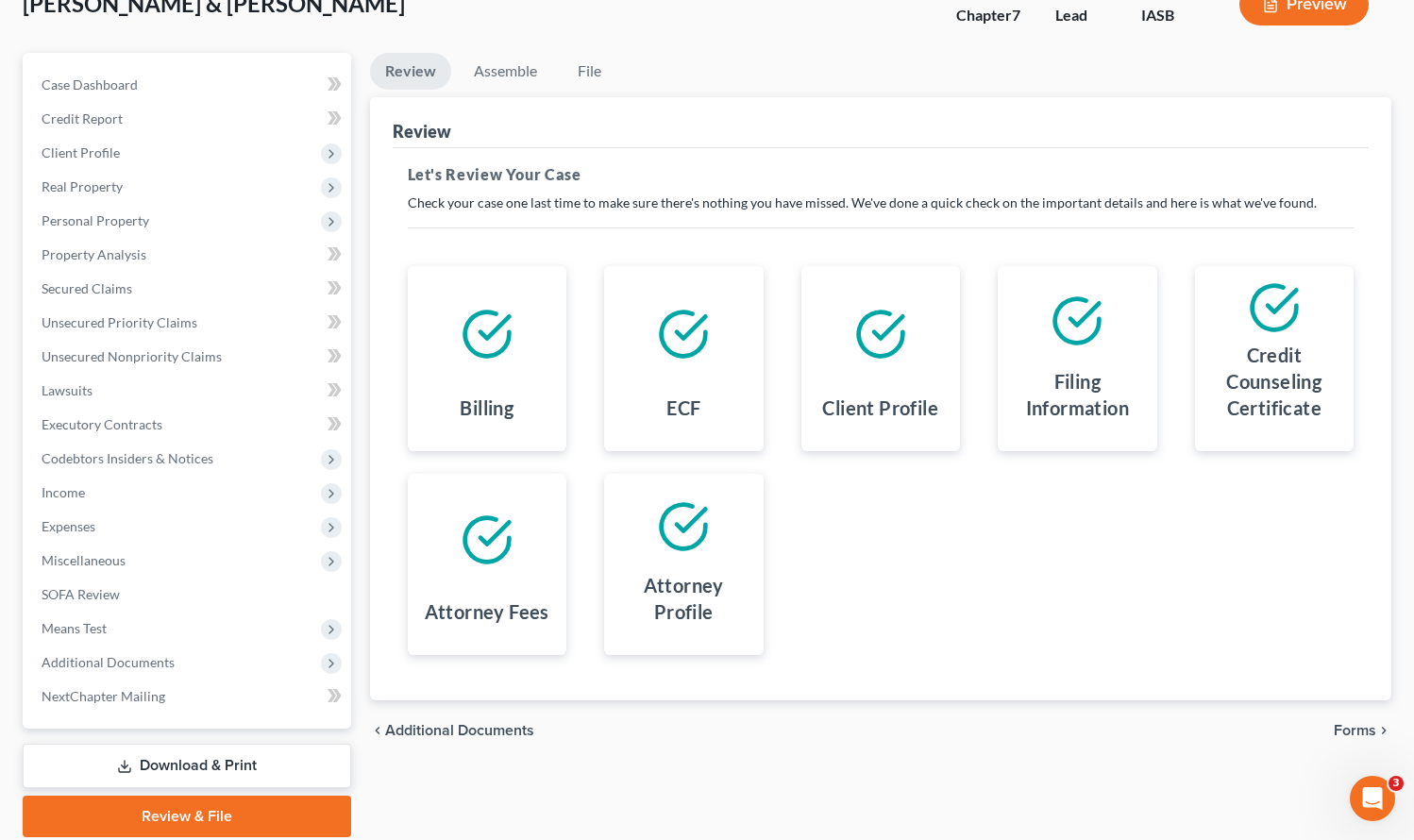
scroll to position [197, 0]
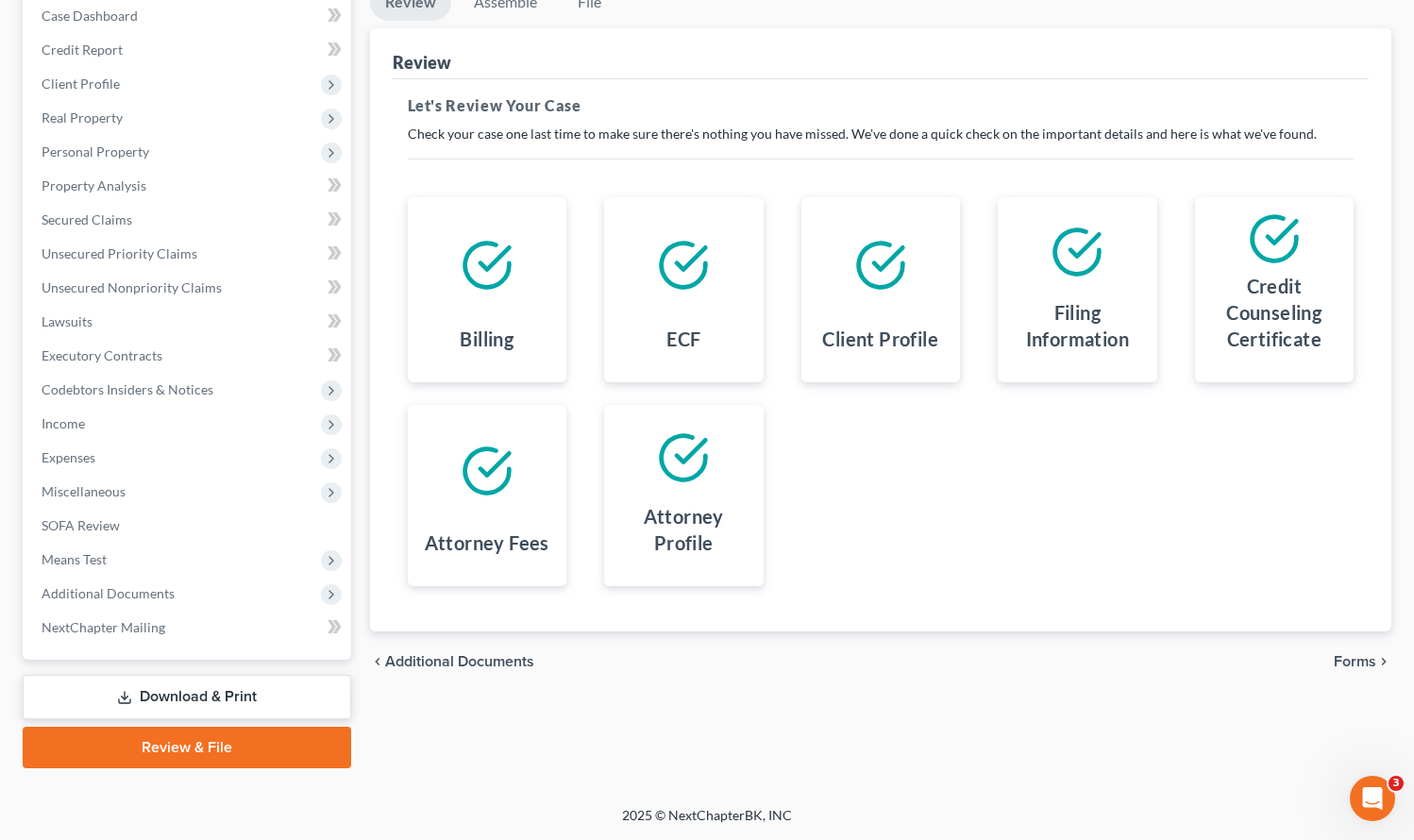
drag, startPoint x: 1362, startPoint y: 660, endPoint x: 1353, endPoint y: 659, distance: 9.1
click at [1358, 660] on span "Forms" at bounding box center [1355, 661] width 43 height 15
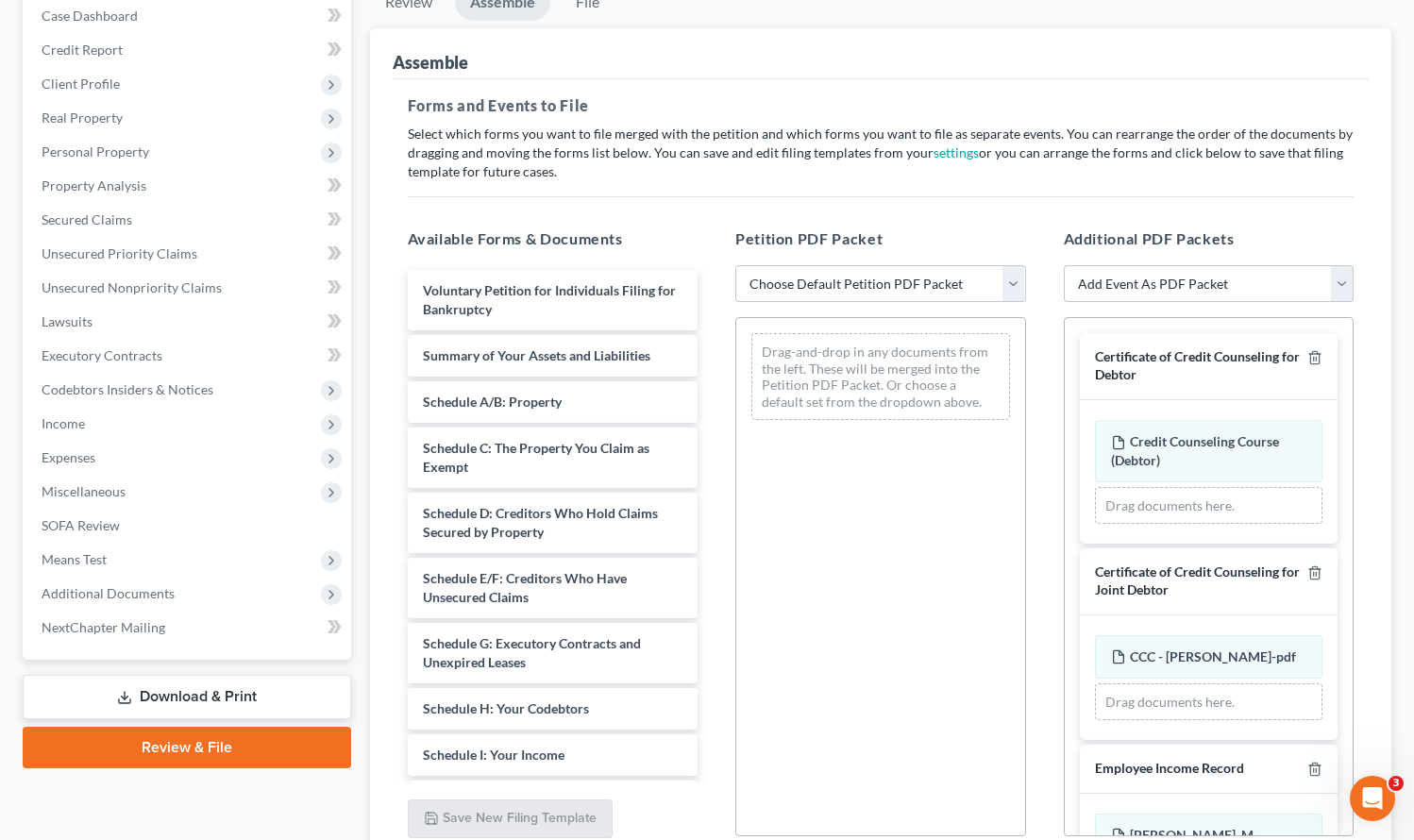
scroll to position [183, 0]
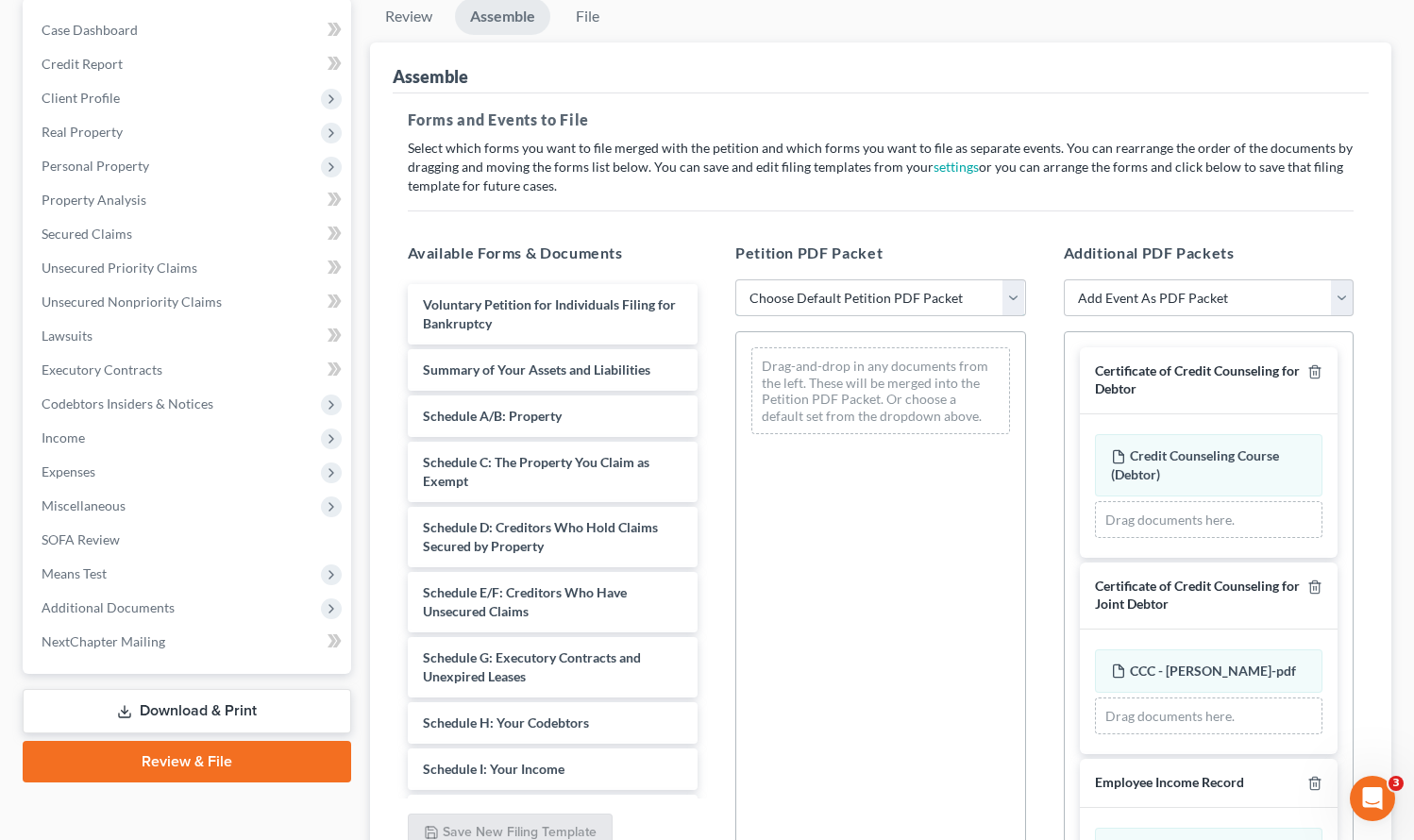
click at [817, 298] on select "Choose Default Petition PDF Packet Emergency Filing (Voluntary Petition and Cre…" at bounding box center [881, 298] width 291 height 38
select select "2"
click at [736, 279] on select "Choose Default Petition PDF Packet Emergency Filing (Voluntary Petition and Cre…" at bounding box center [881, 298] width 291 height 38
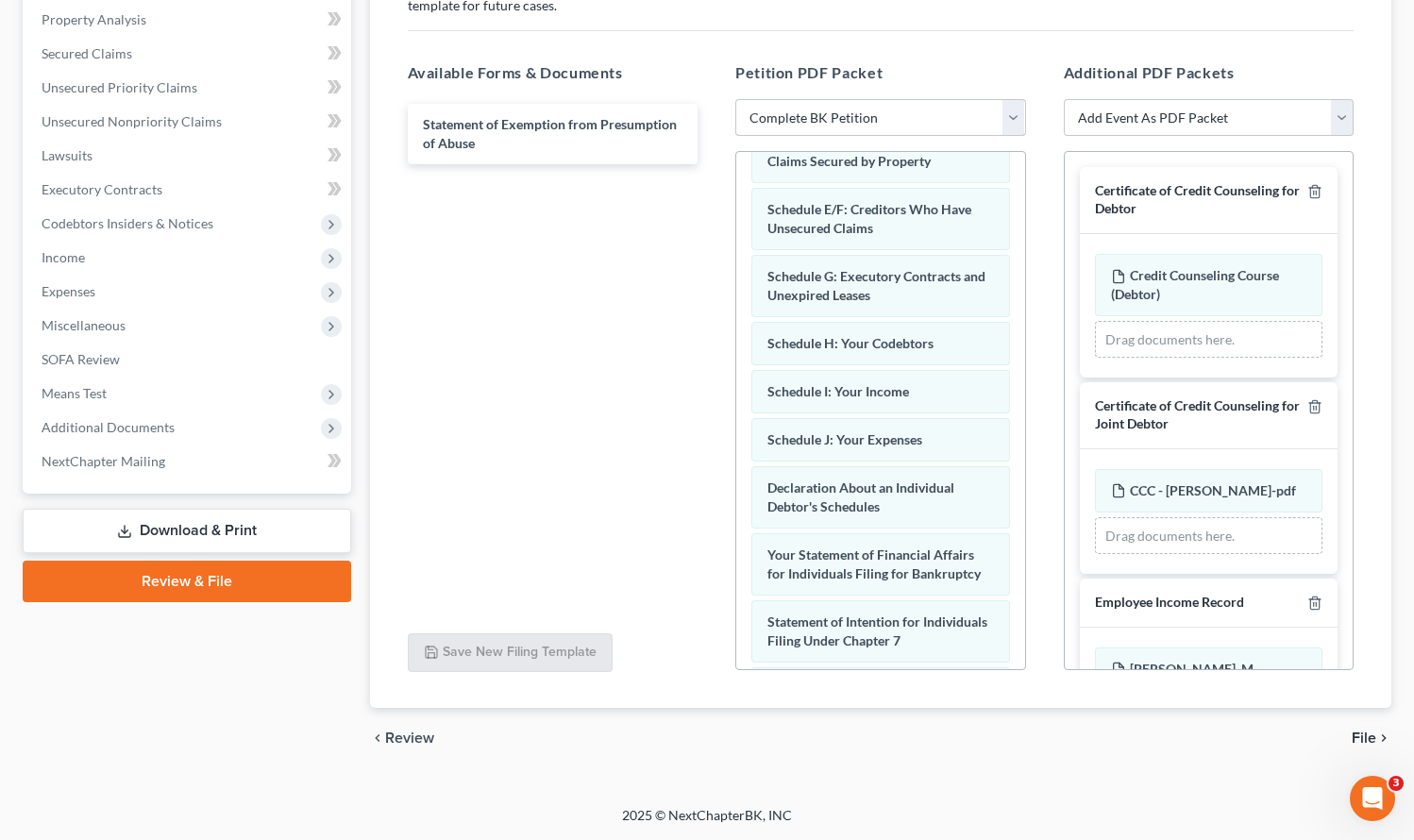
scroll to position [73, 0]
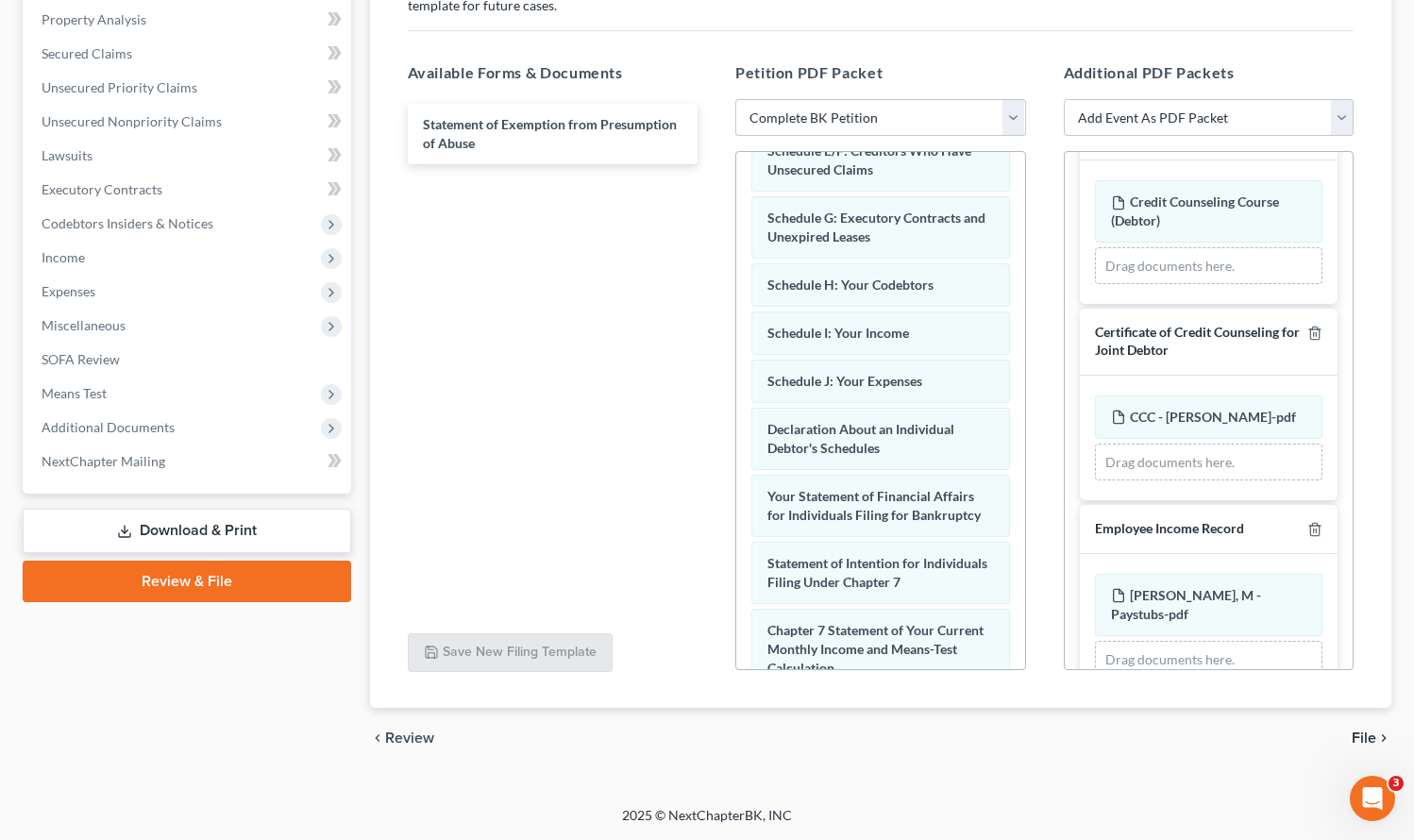
click at [1365, 737] on span "File" at bounding box center [1364, 738] width 24 height 15
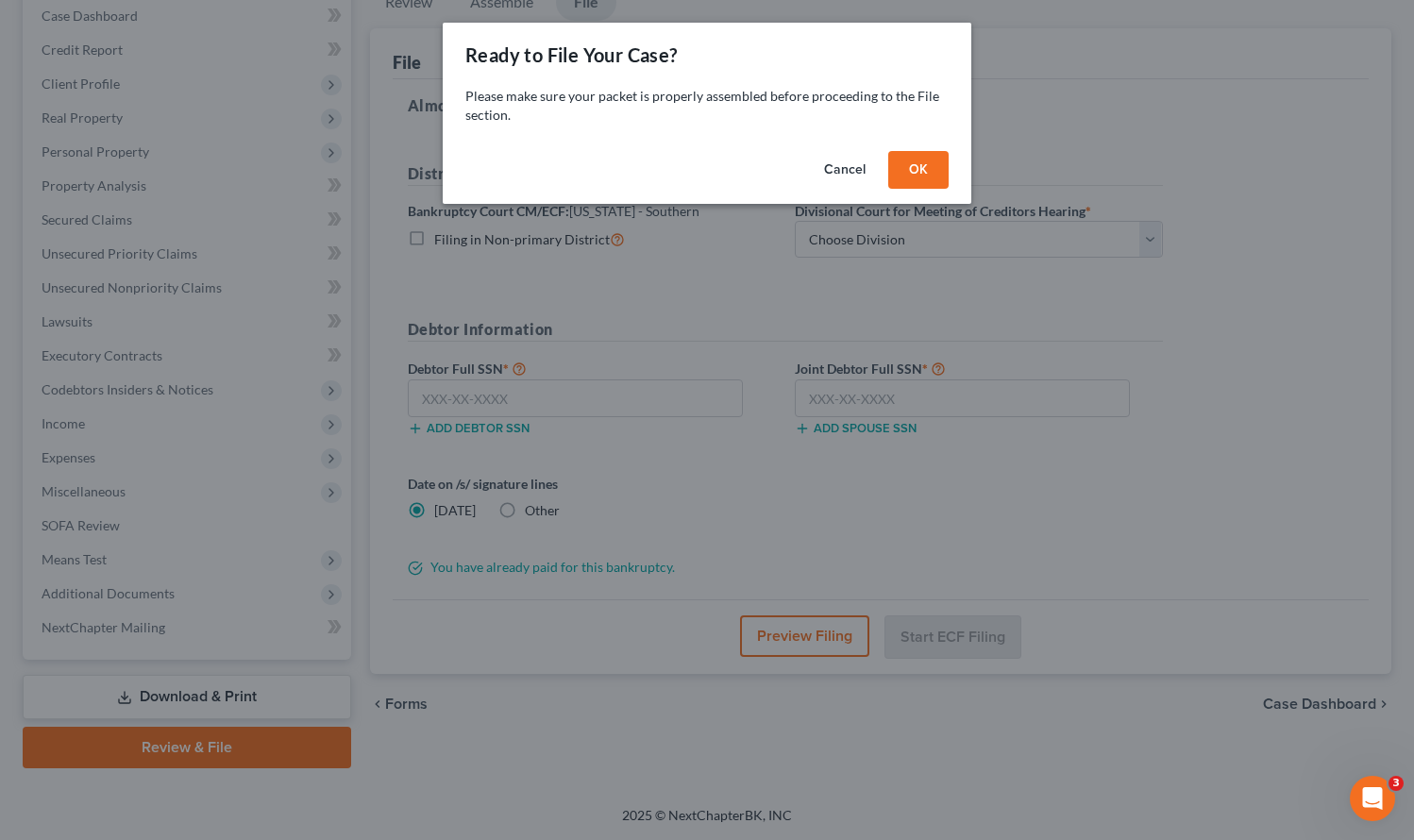
scroll to position [197, 0]
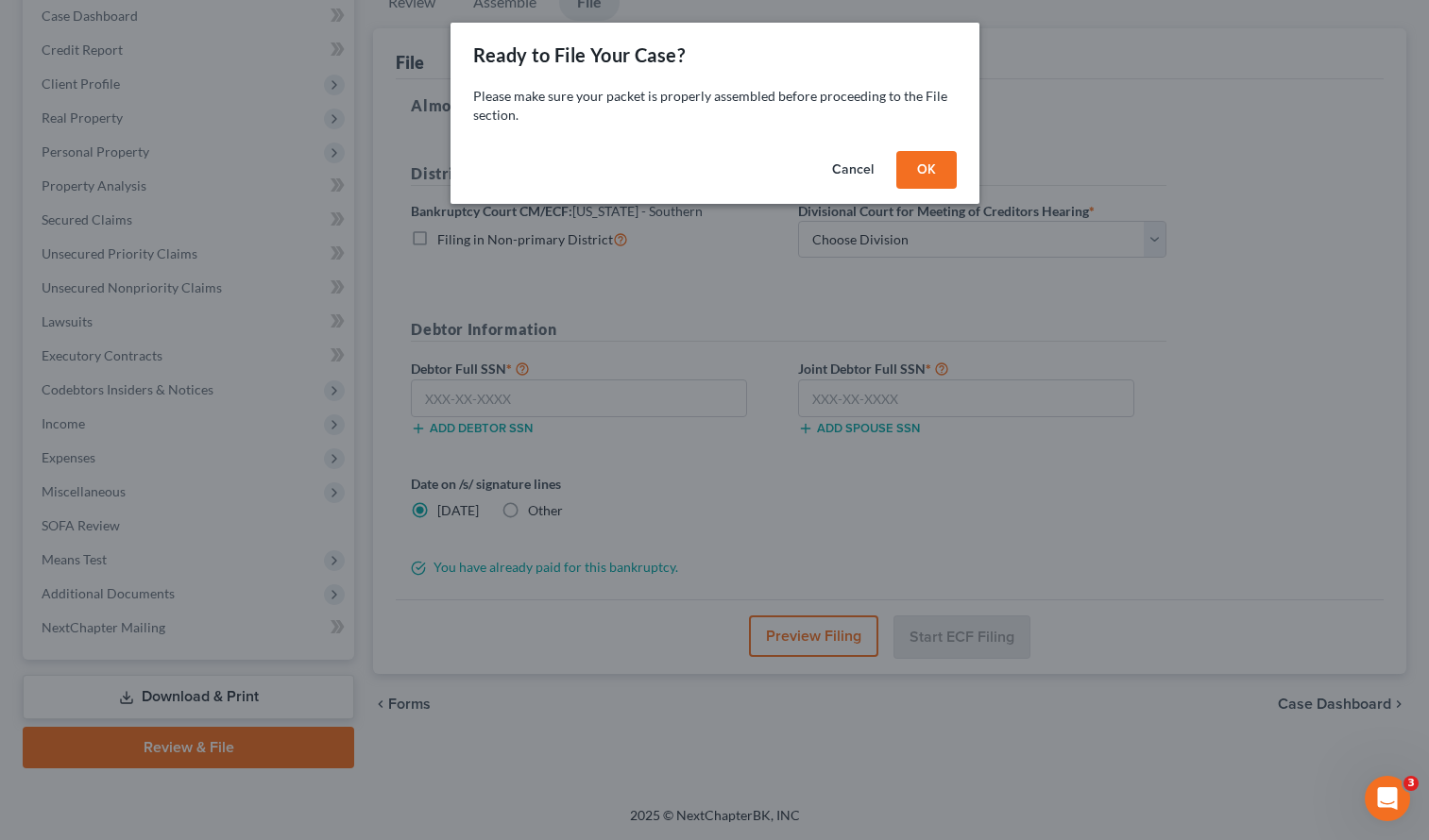
drag, startPoint x: 925, startPoint y: 170, endPoint x: 897, endPoint y: 221, distance: 58.2
click at [924, 170] on button "OK" at bounding box center [926, 170] width 61 height 38
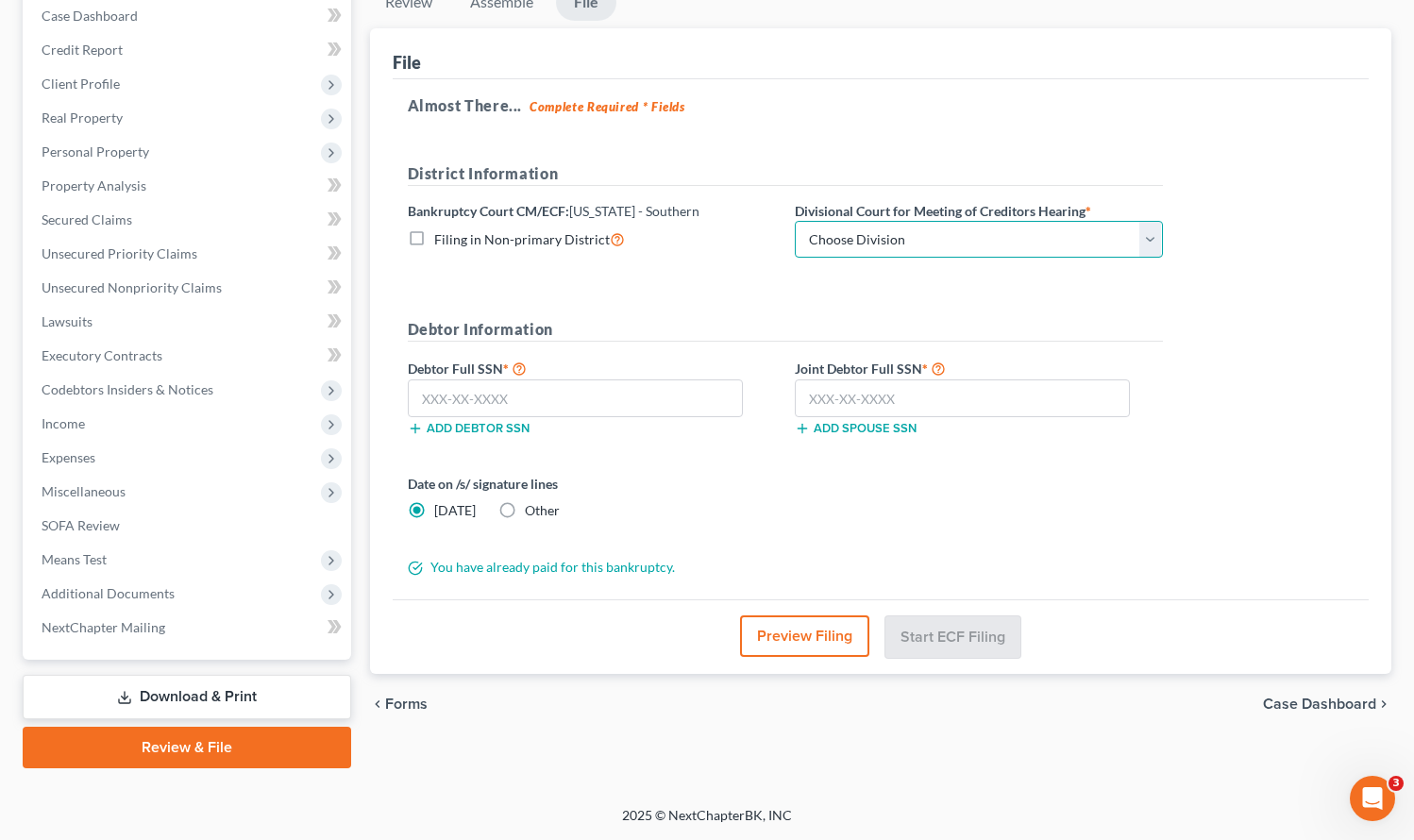
click at [881, 239] on select "Choose Division Central Eastern Western" at bounding box center [979, 239] width 368 height 38
select select "1"
click at [795, 220] on select "Choose Division Central Eastern Western" at bounding box center [979, 239] width 368 height 38
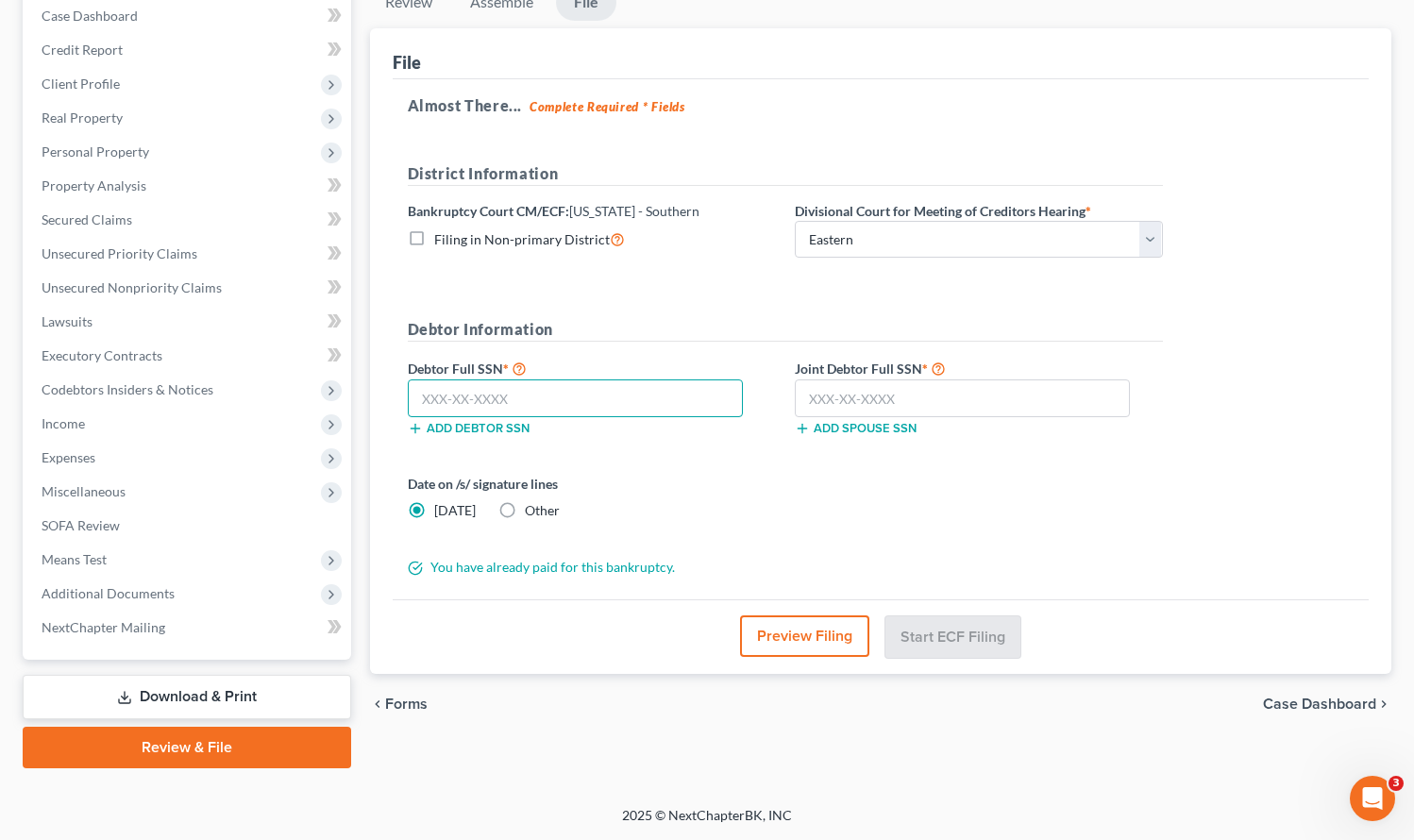
click at [688, 380] on input "text" at bounding box center [576, 398] width 336 height 38
click at [459, 393] on input "text" at bounding box center [576, 398] width 336 height 38
type input "286-48-8222"
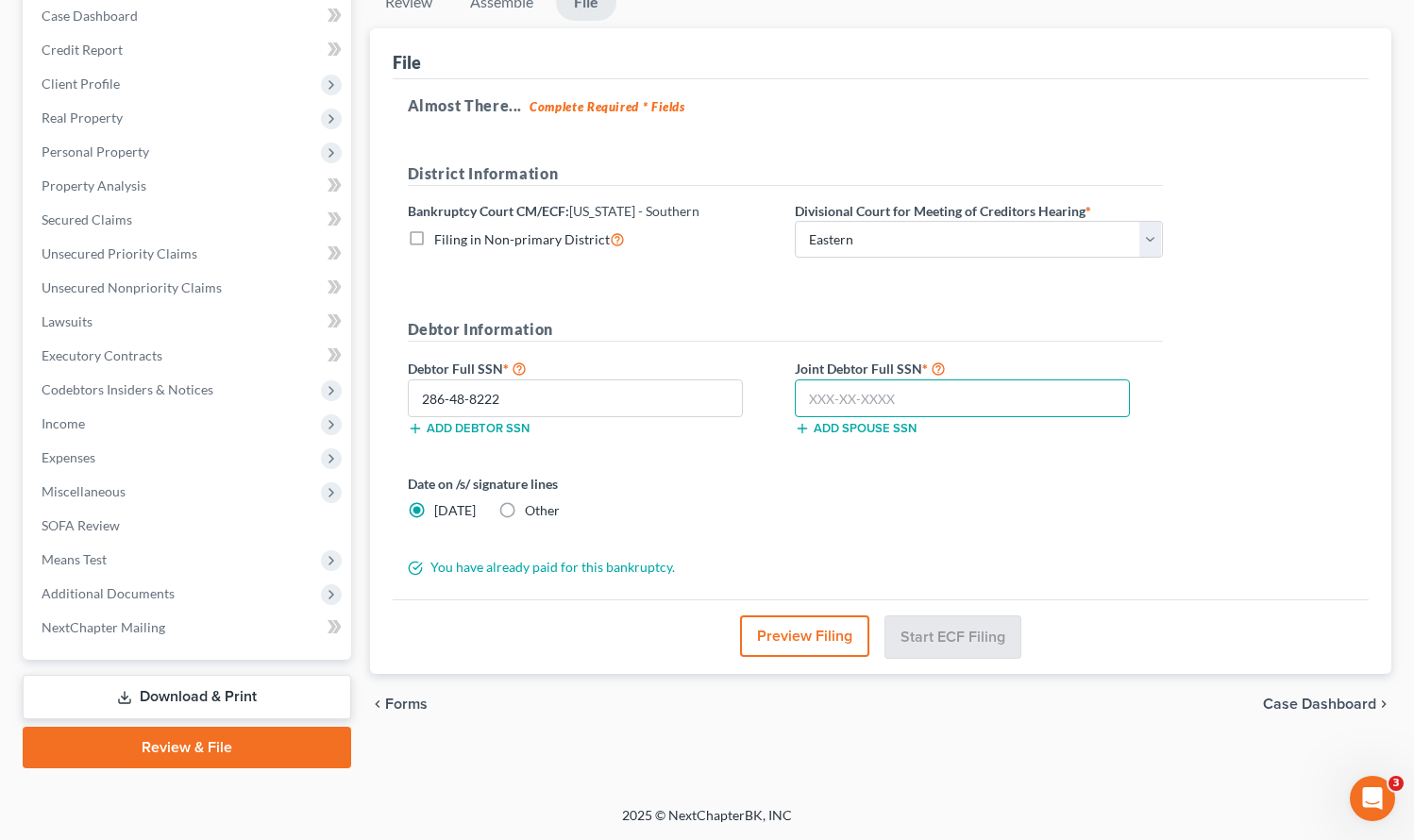
click at [855, 397] on input "text" at bounding box center [963, 398] width 336 height 38
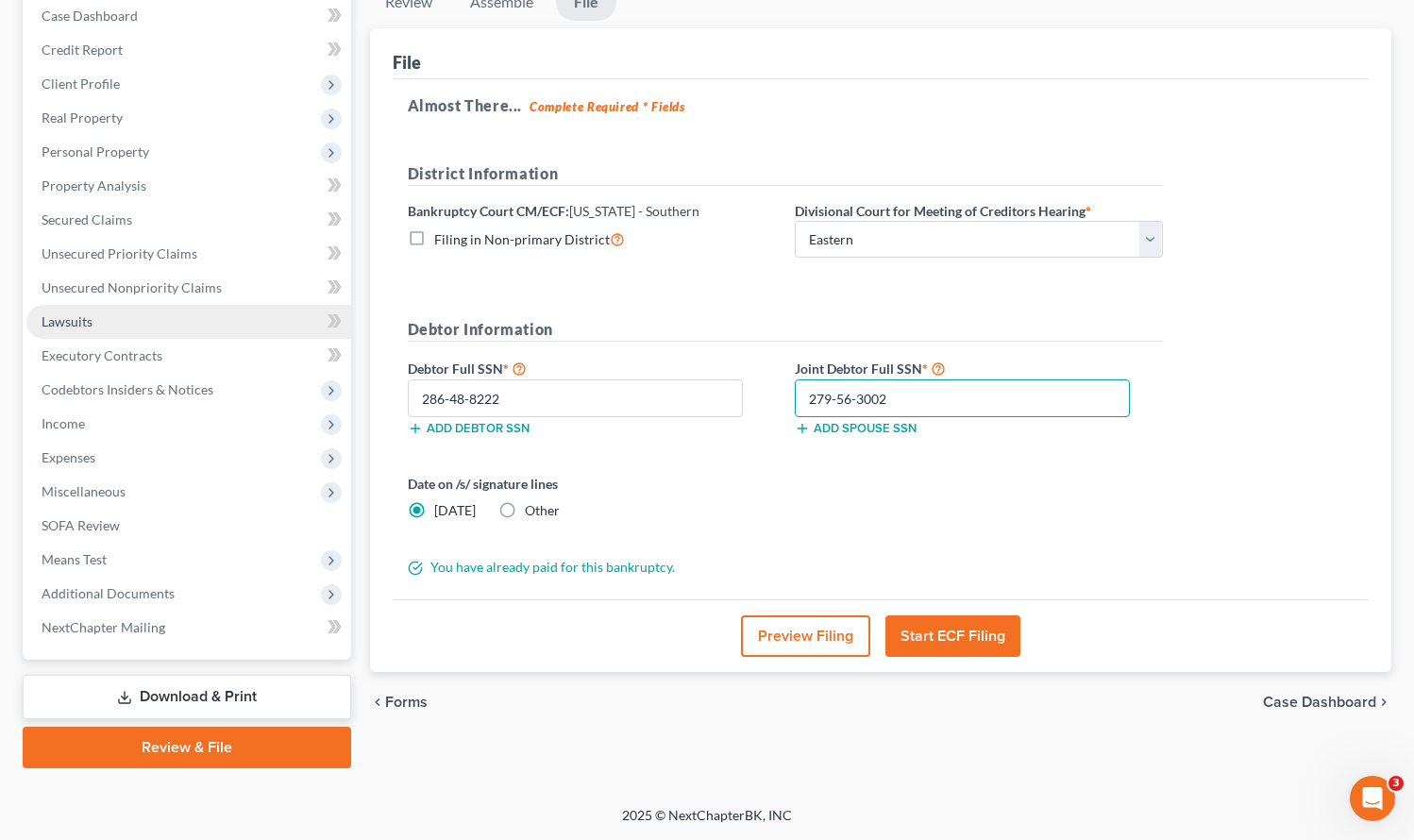
type input "279-56-3002"
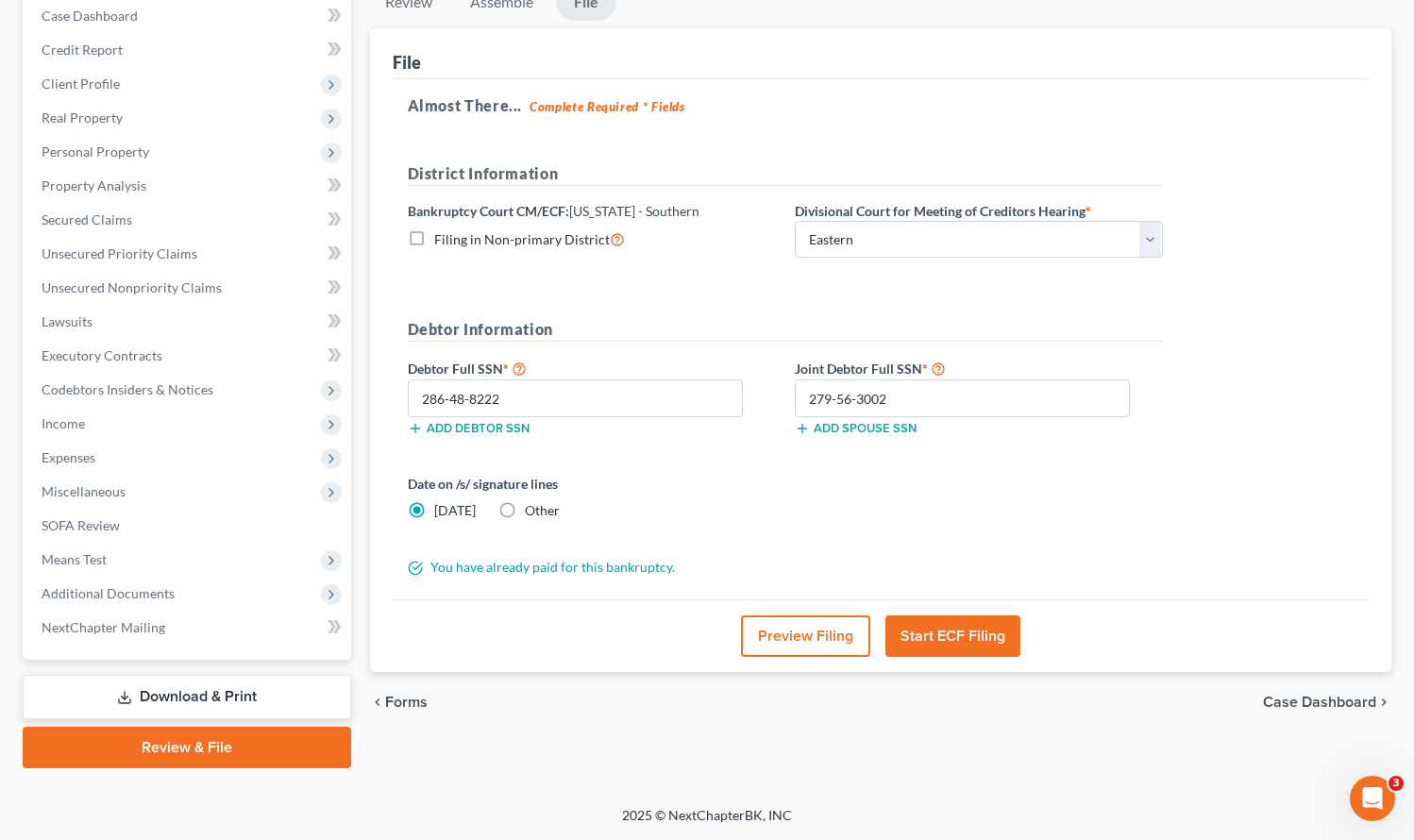
click at [953, 631] on button "Start ECF Filing" at bounding box center [953, 636] width 135 height 42
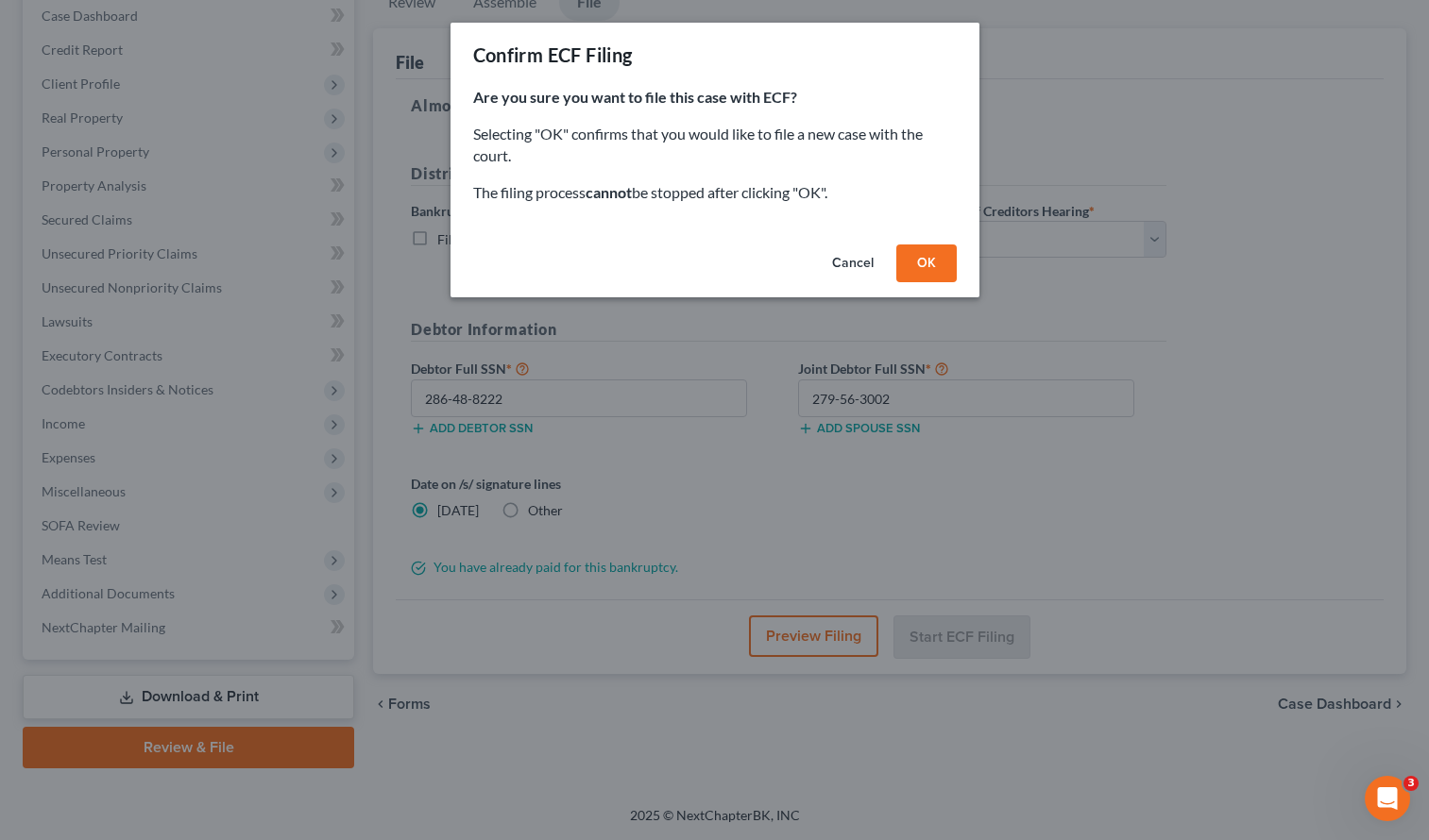
click at [851, 260] on button "Cancel" at bounding box center [853, 263] width 72 height 38
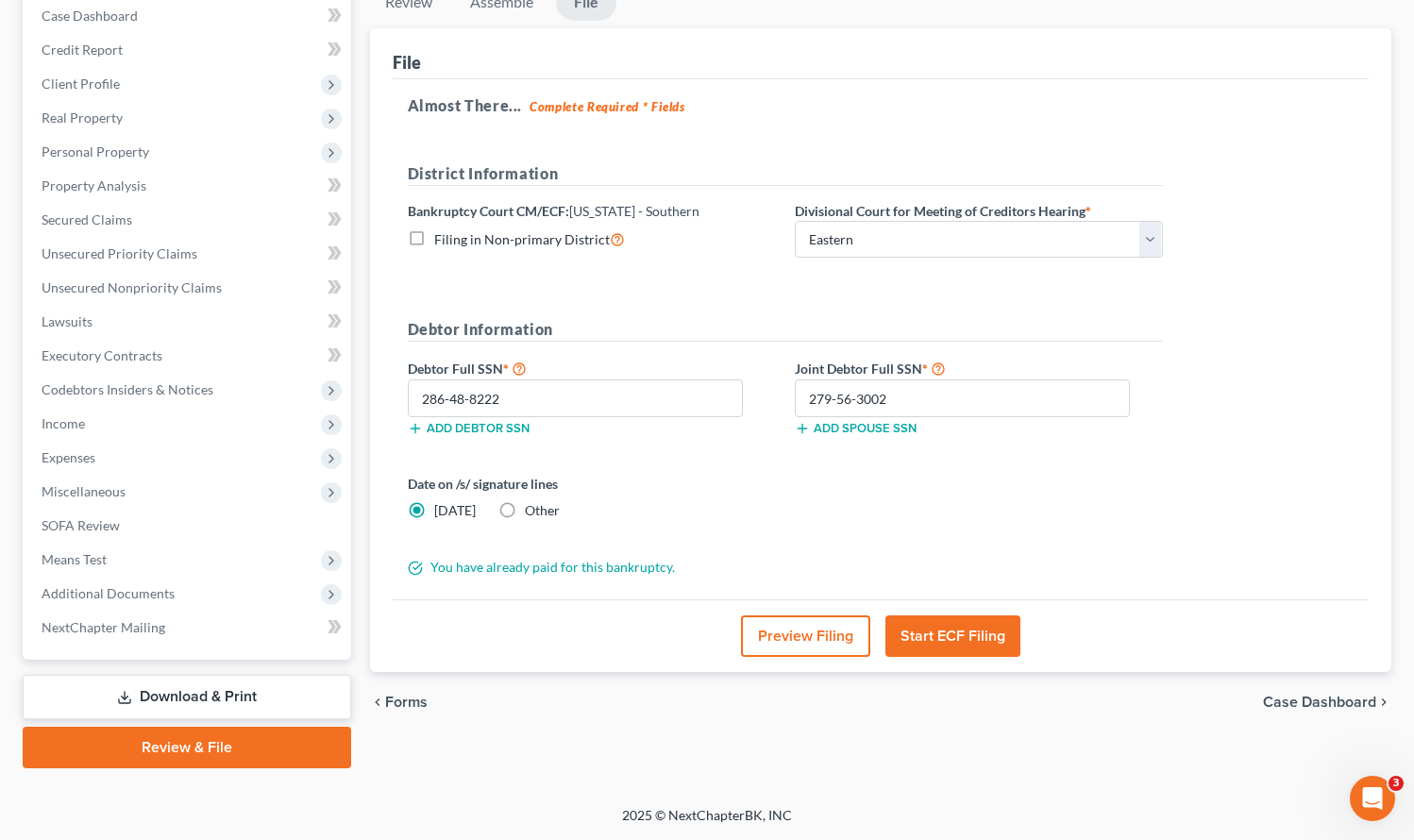
click at [798, 641] on button "Preview Filing" at bounding box center [806, 636] width 130 height 42
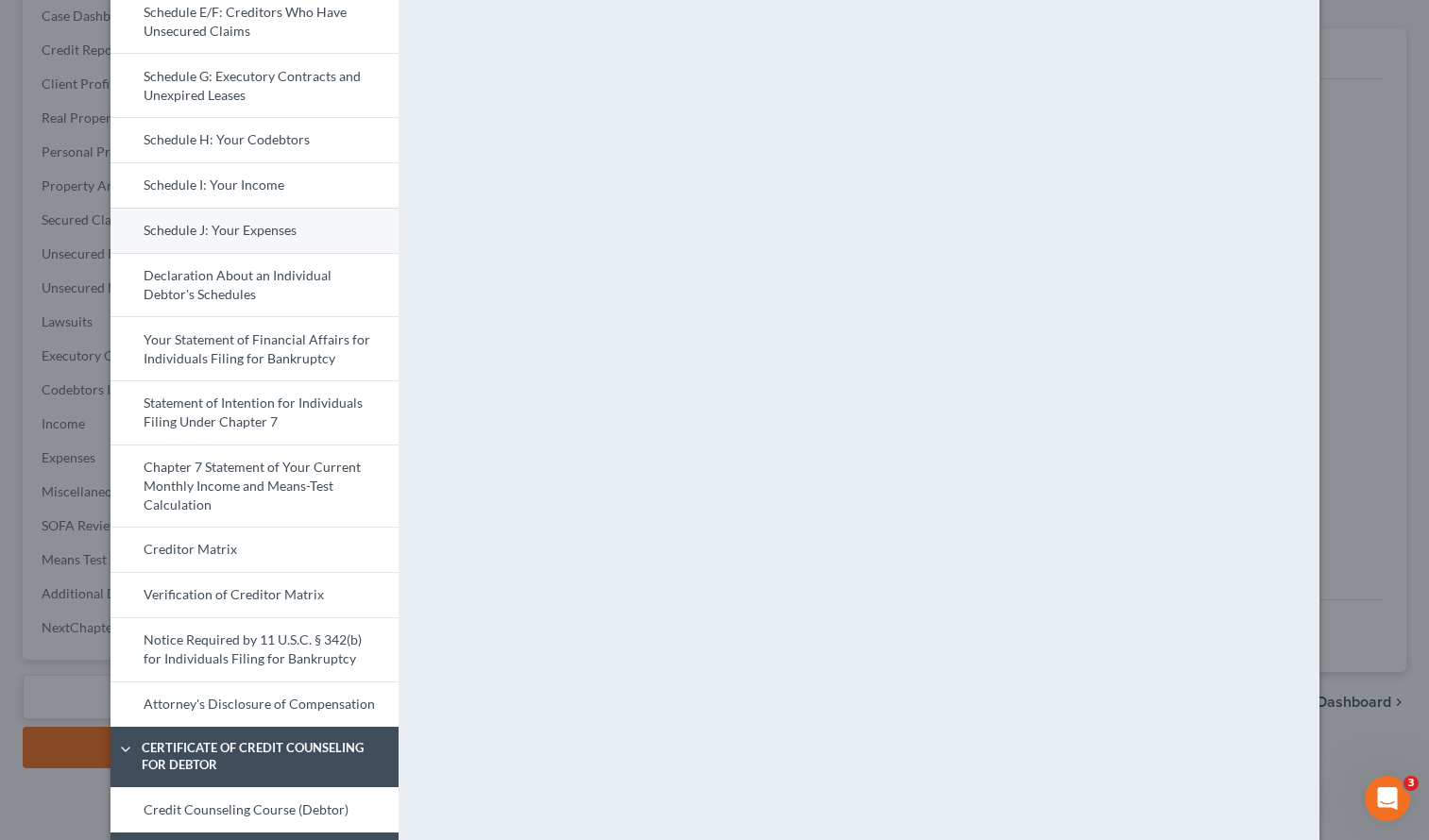
scroll to position [678, 0]
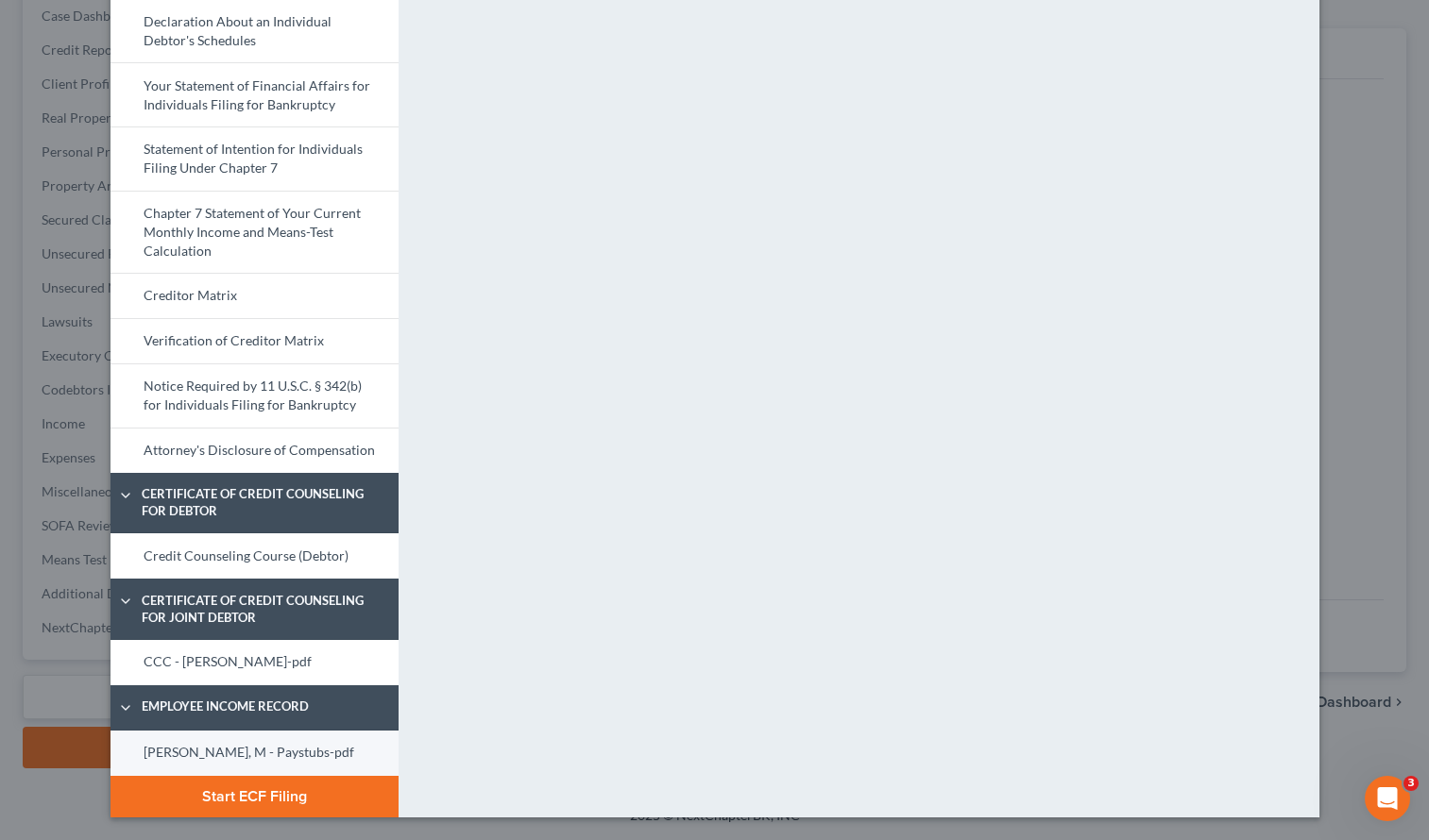
click at [274, 759] on link "[PERSON_NAME], M - Paystubs-pdf" at bounding box center [254, 753] width 288 height 45
click at [271, 790] on button "Start ECF Filing" at bounding box center [254, 796] width 288 height 42
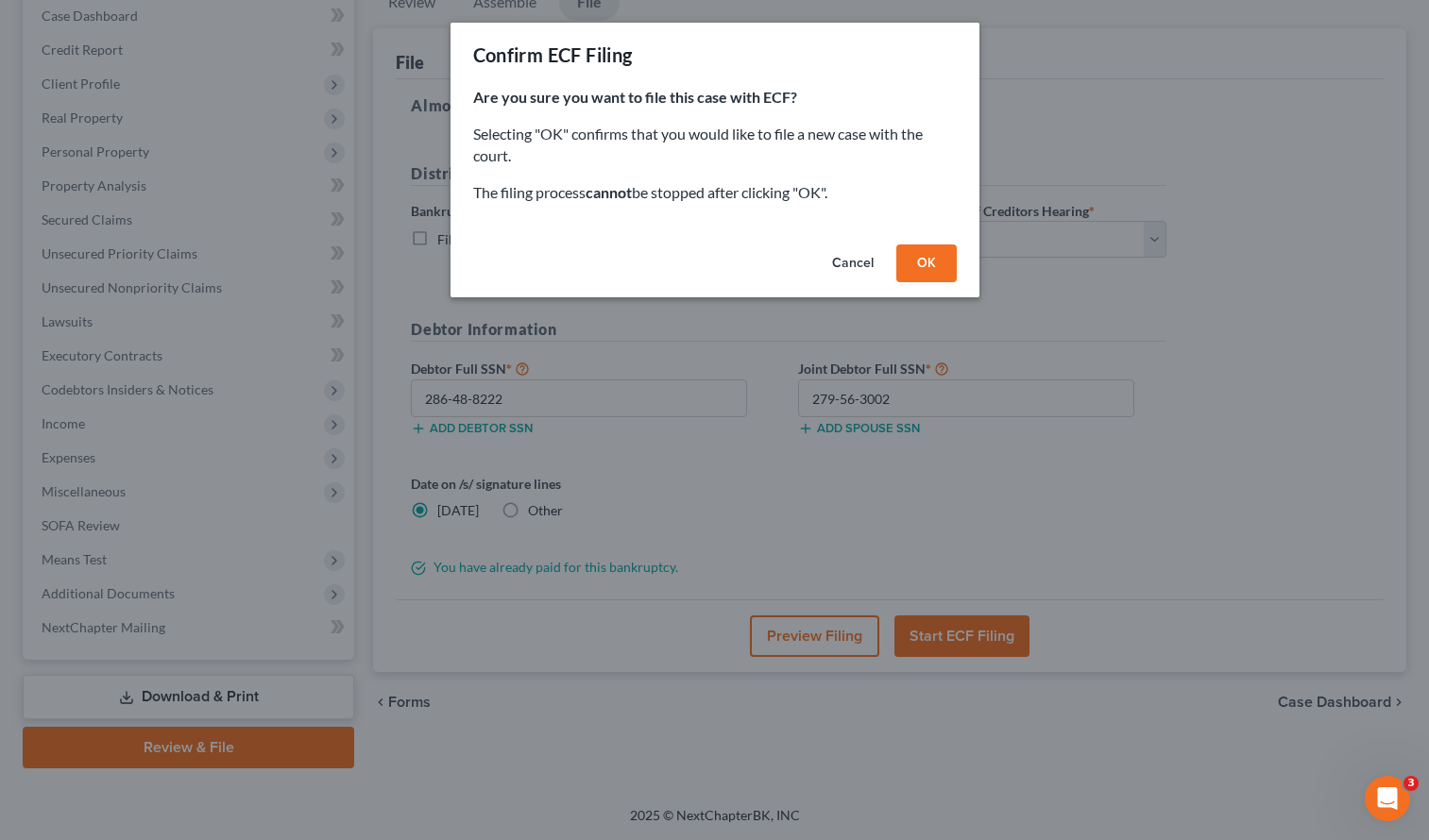
click at [930, 255] on button "OK" at bounding box center [926, 263] width 61 height 38
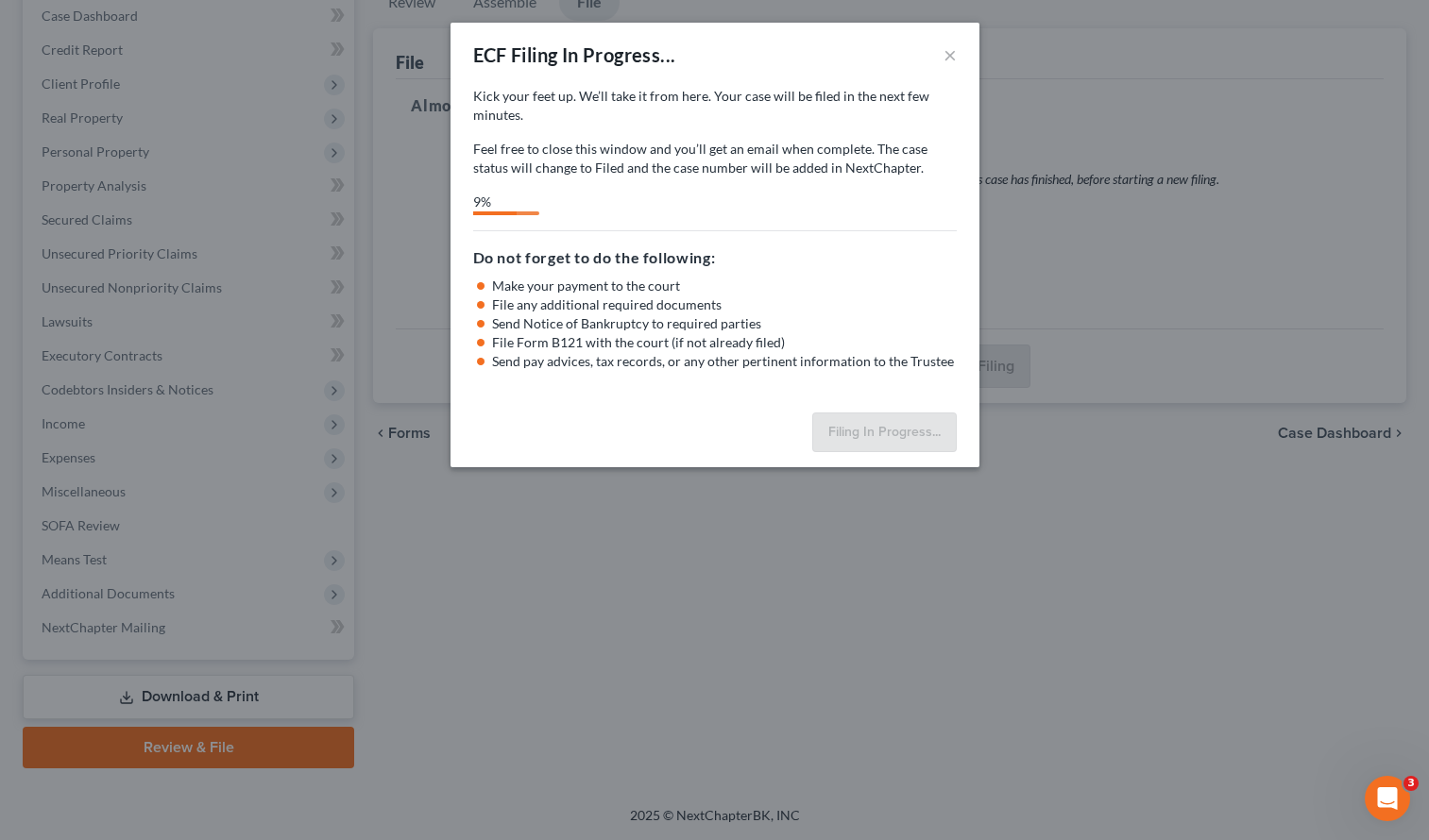
select select "1"
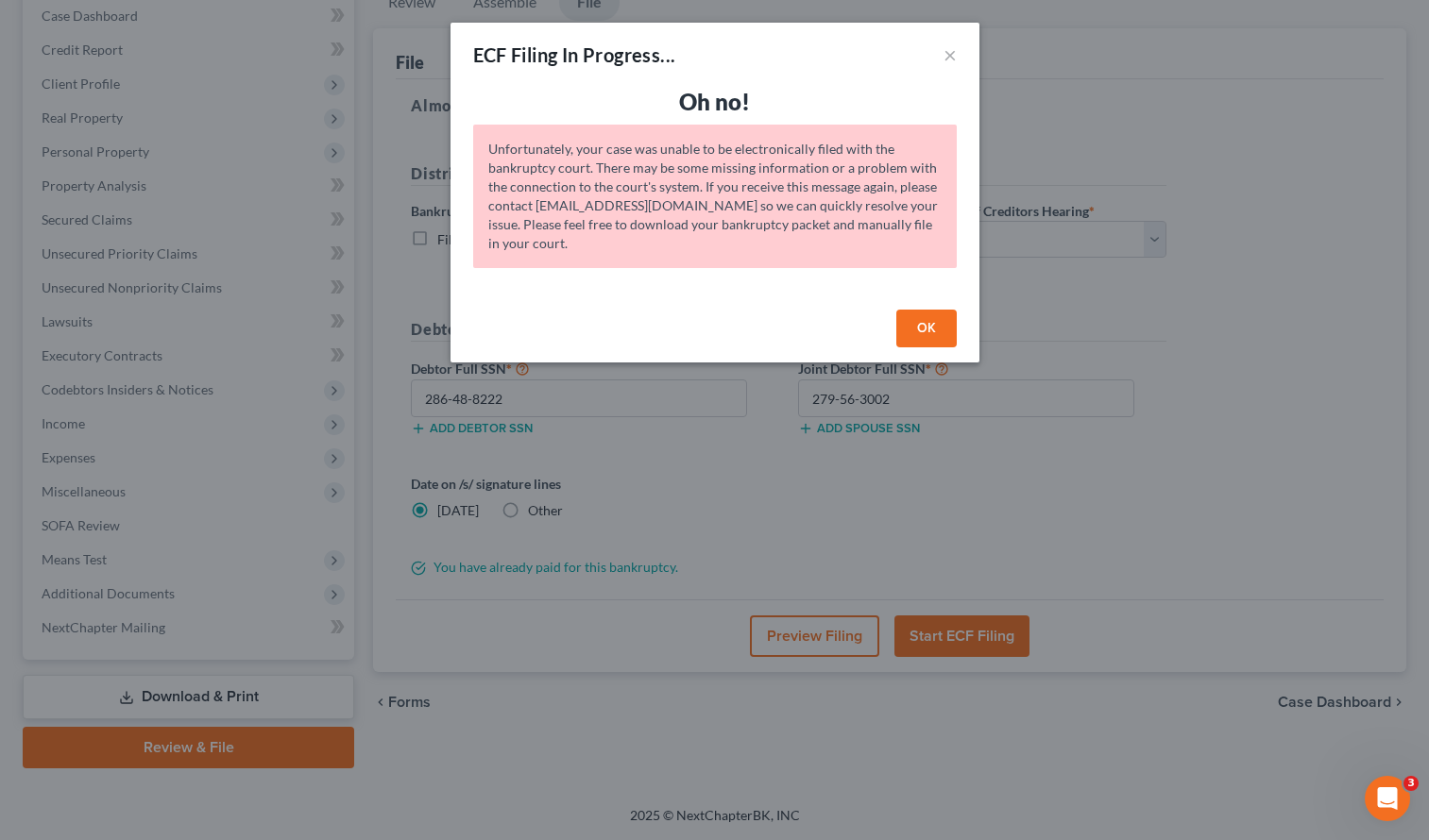
click at [929, 328] on button "OK" at bounding box center [926, 328] width 61 height 38
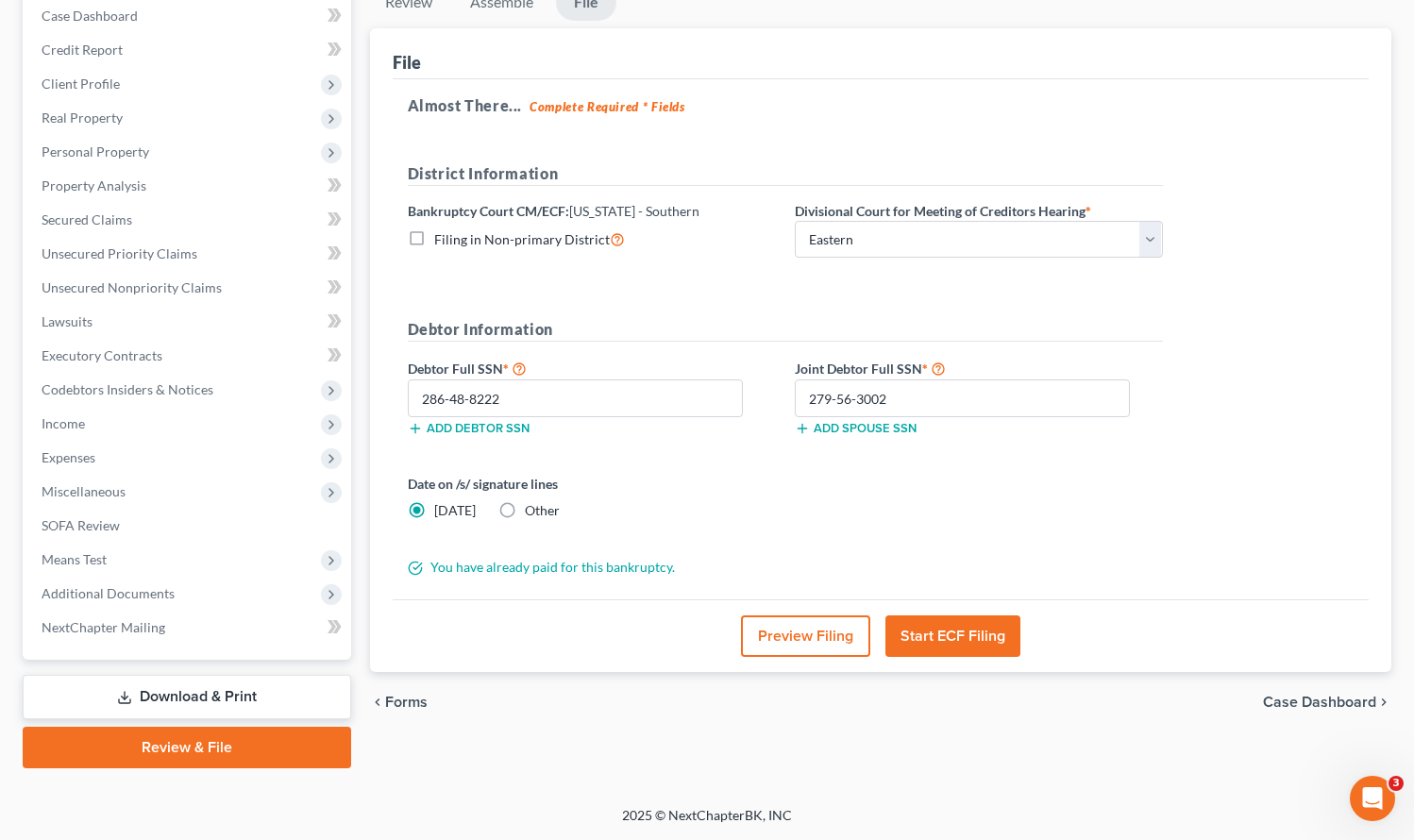
scroll to position [0, 0]
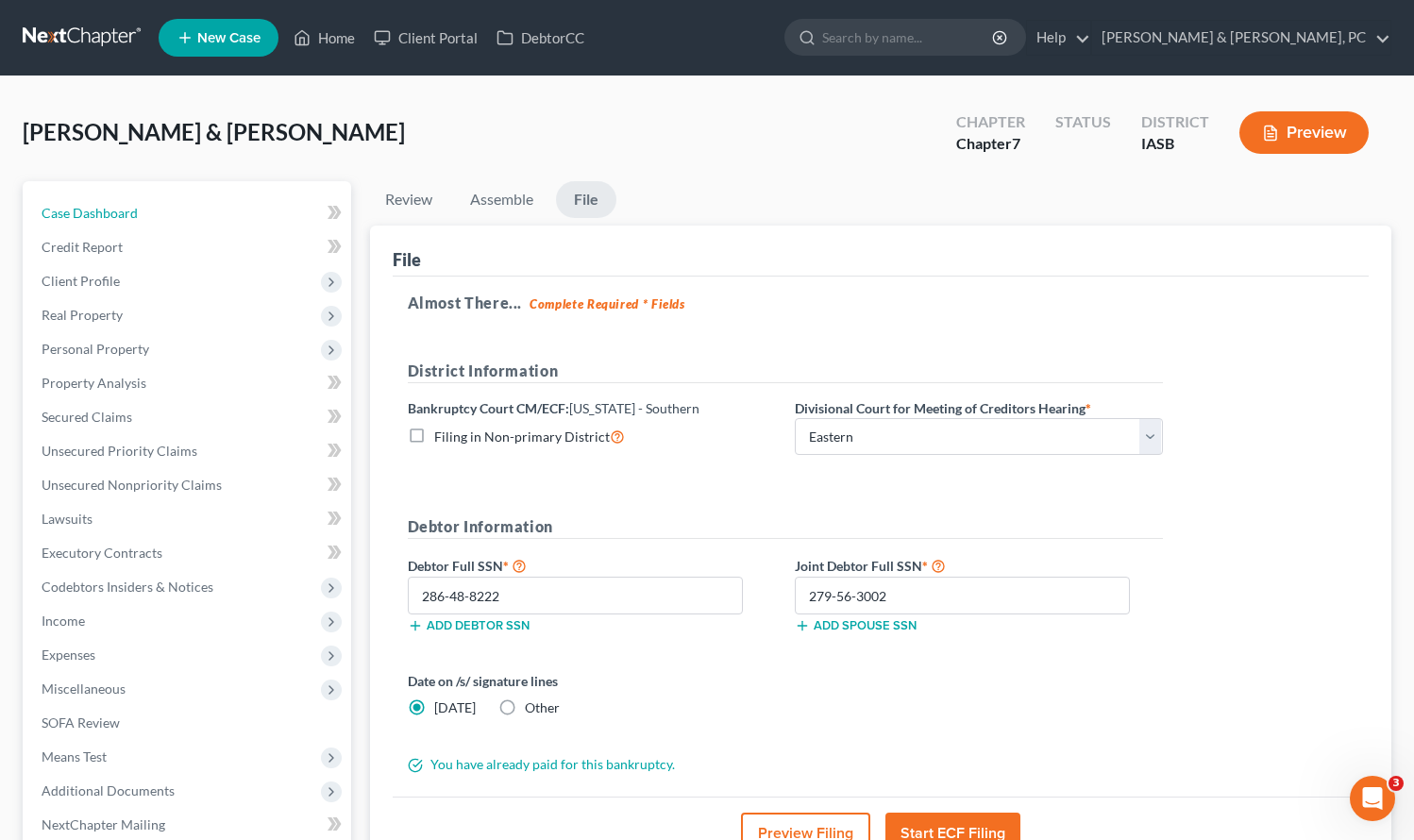
drag, startPoint x: 65, startPoint y: 207, endPoint x: 332, endPoint y: 228, distance: 267.8
click at [65, 207] on span "Case Dashboard" at bounding box center [90, 213] width 97 height 16
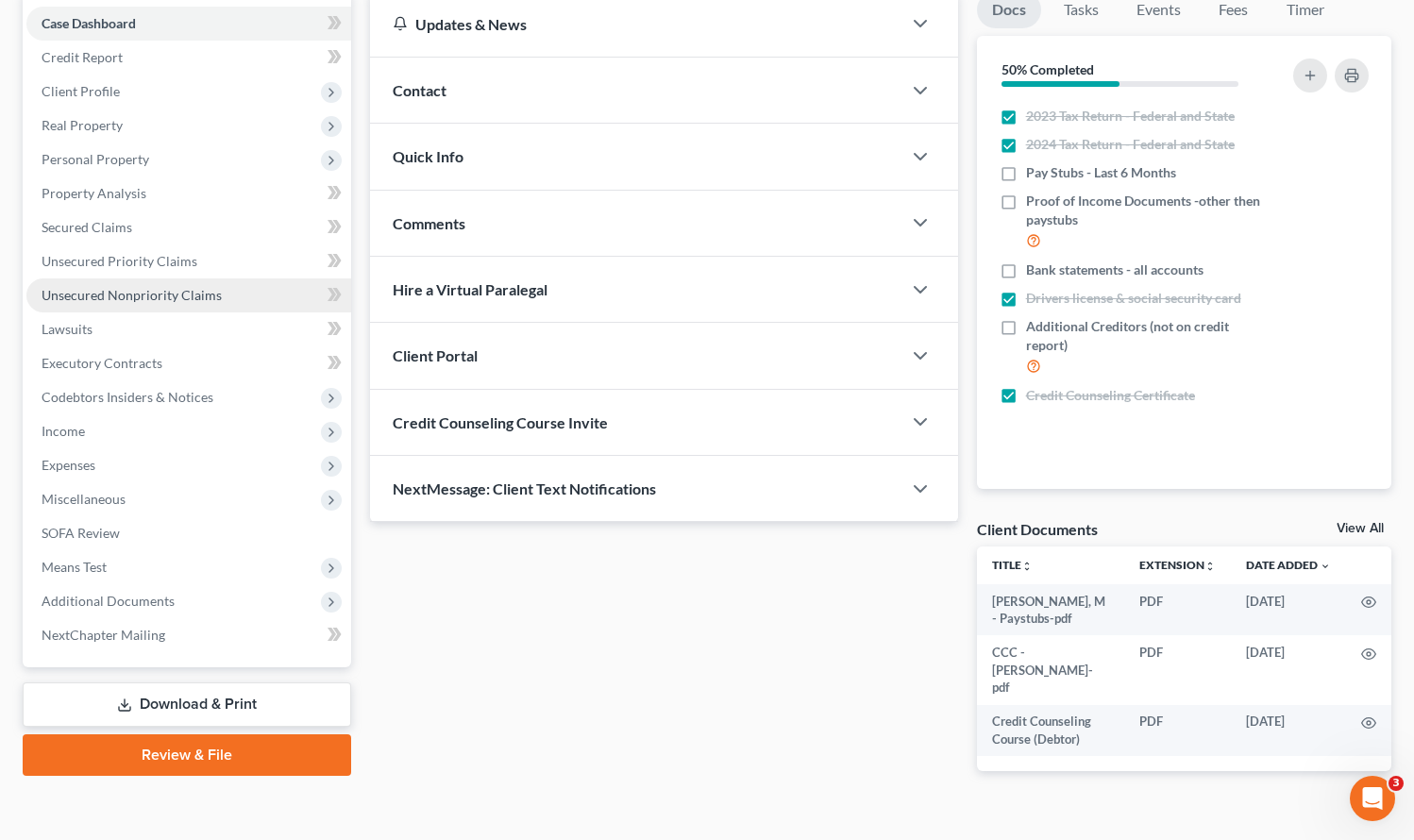
scroll to position [197, 0]
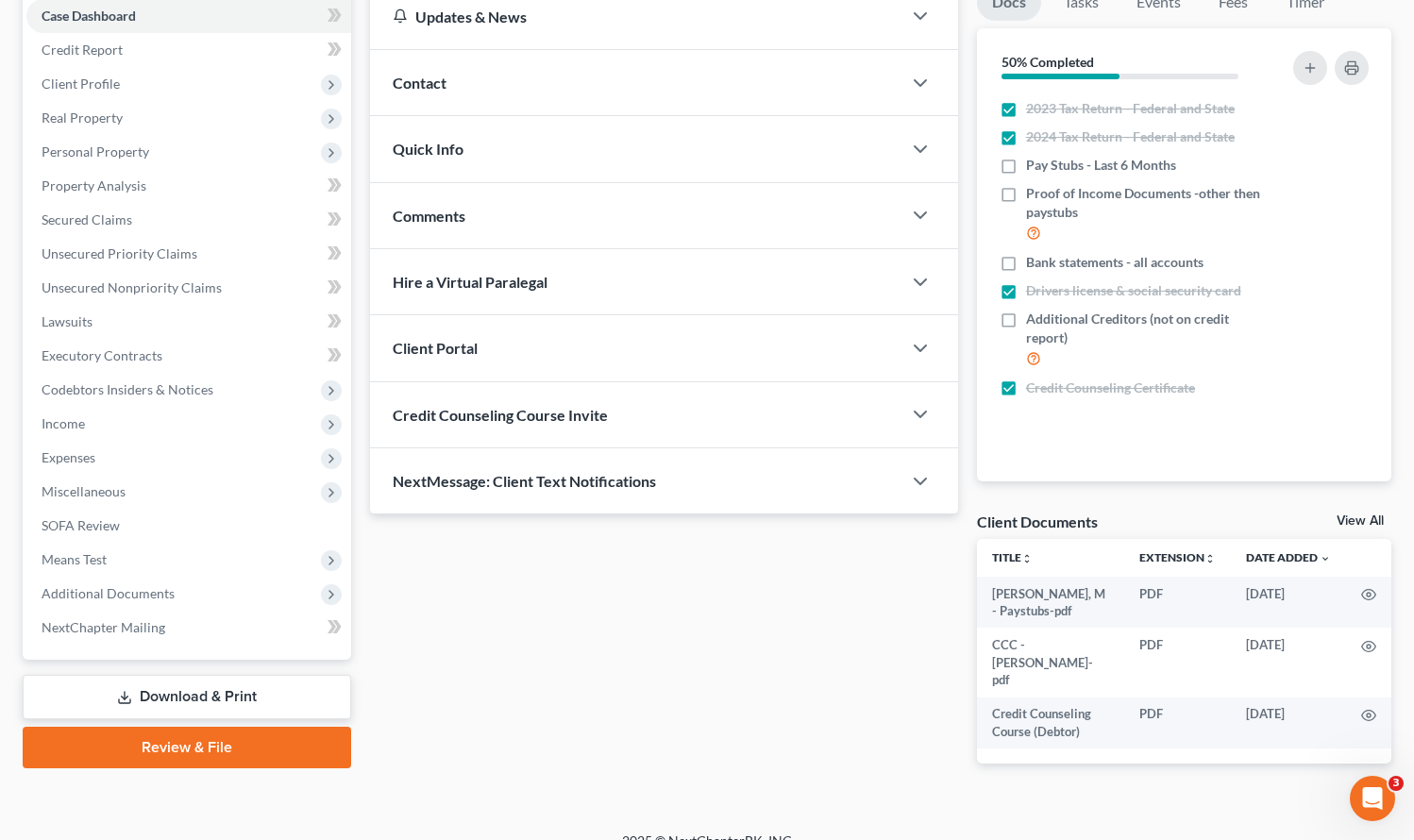
drag, startPoint x: 238, startPoint y: 731, endPoint x: 242, endPoint y: 721, distance: 10.8
click at [237, 731] on link "Review & File" at bounding box center [186, 747] width 329 height 42
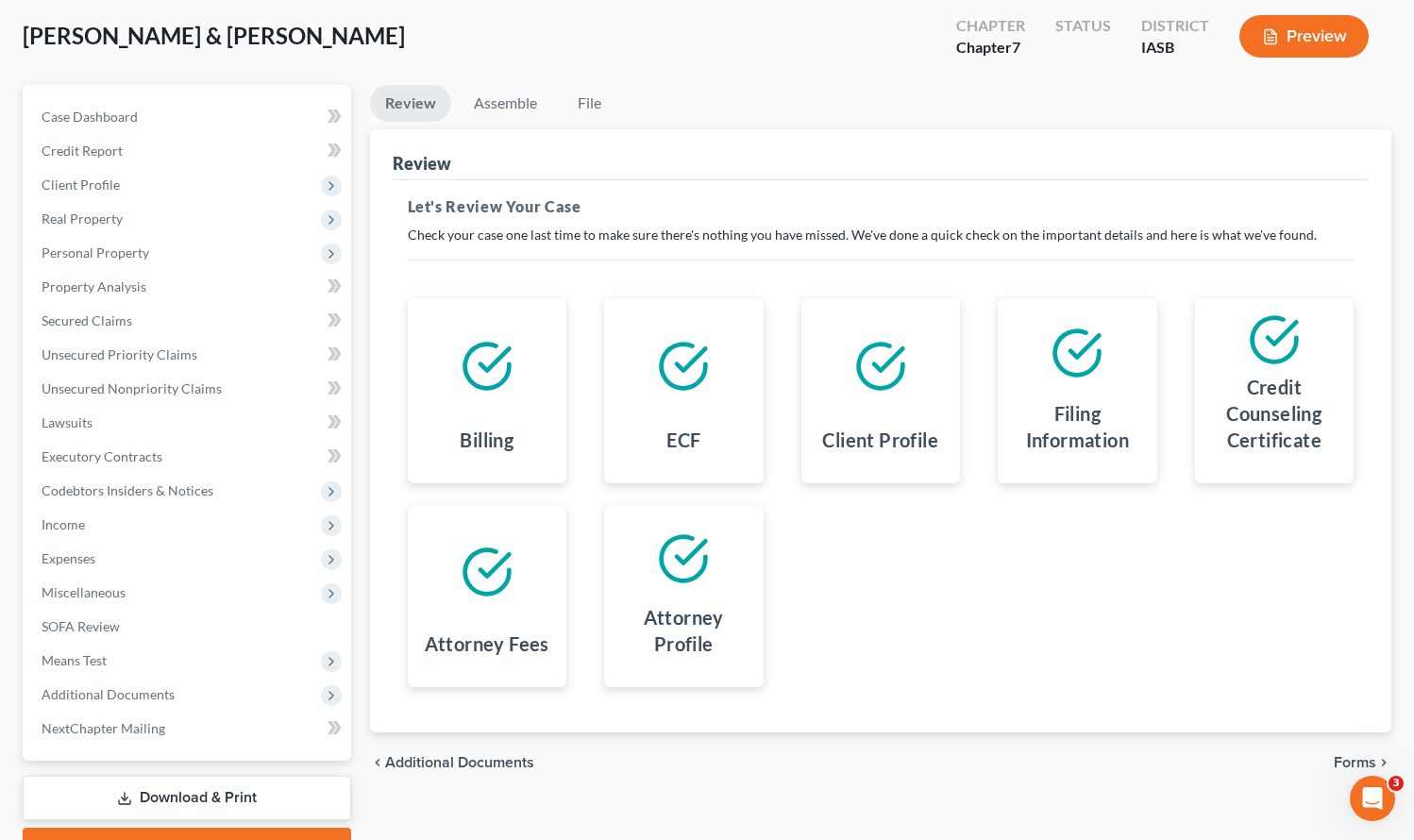
scroll to position [197, 0]
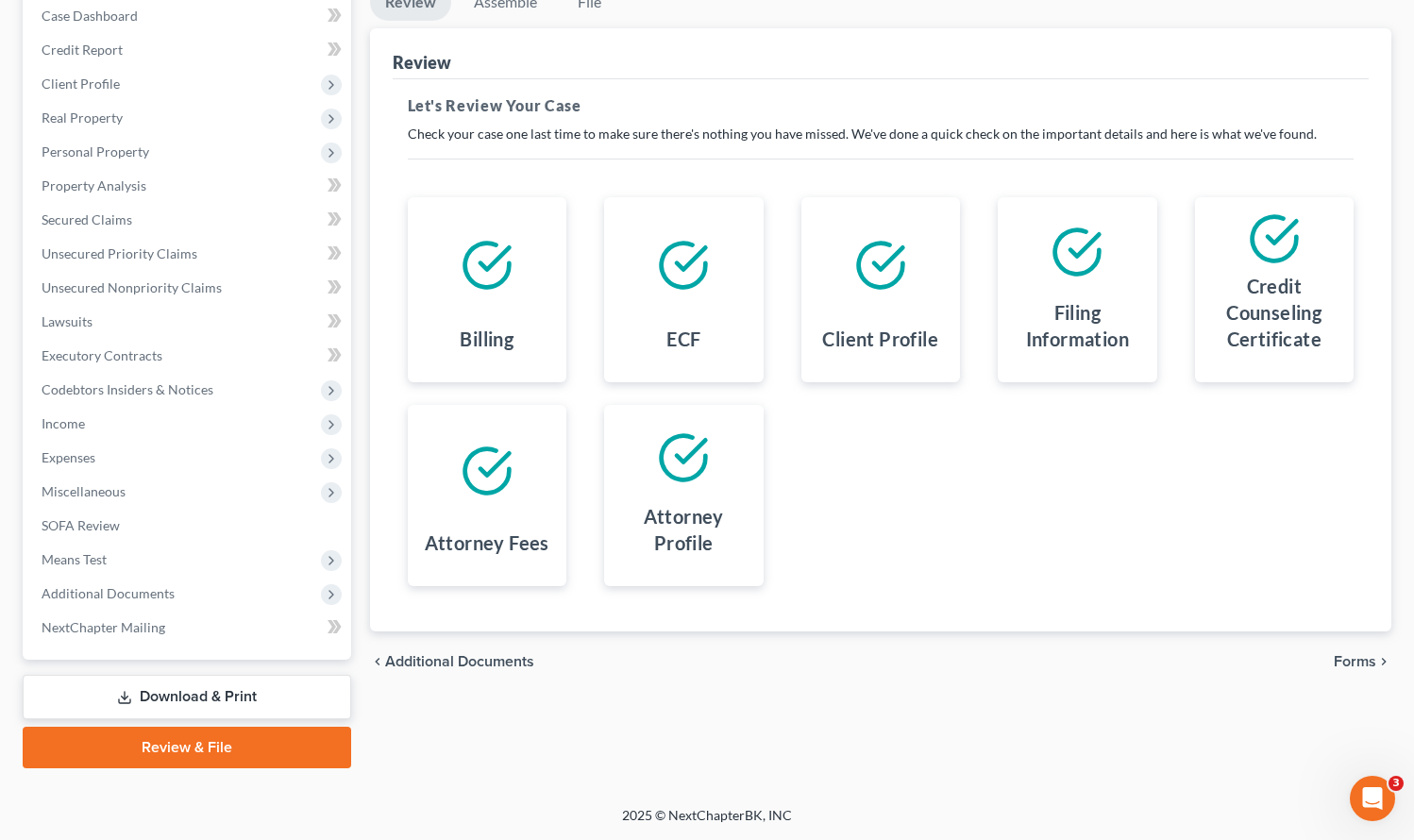
click at [1361, 661] on span "Forms" at bounding box center [1355, 661] width 43 height 15
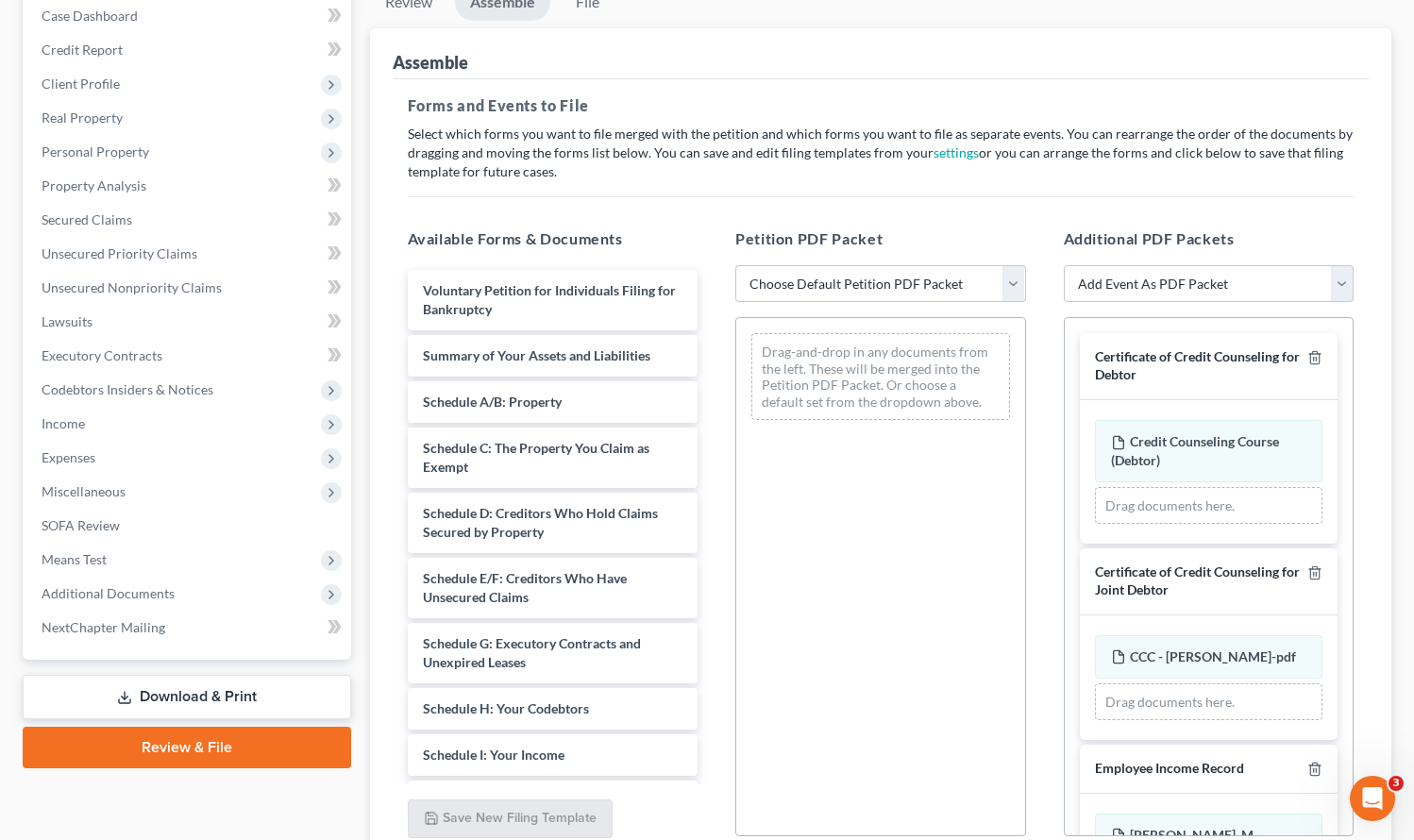
scroll to position [0, 0]
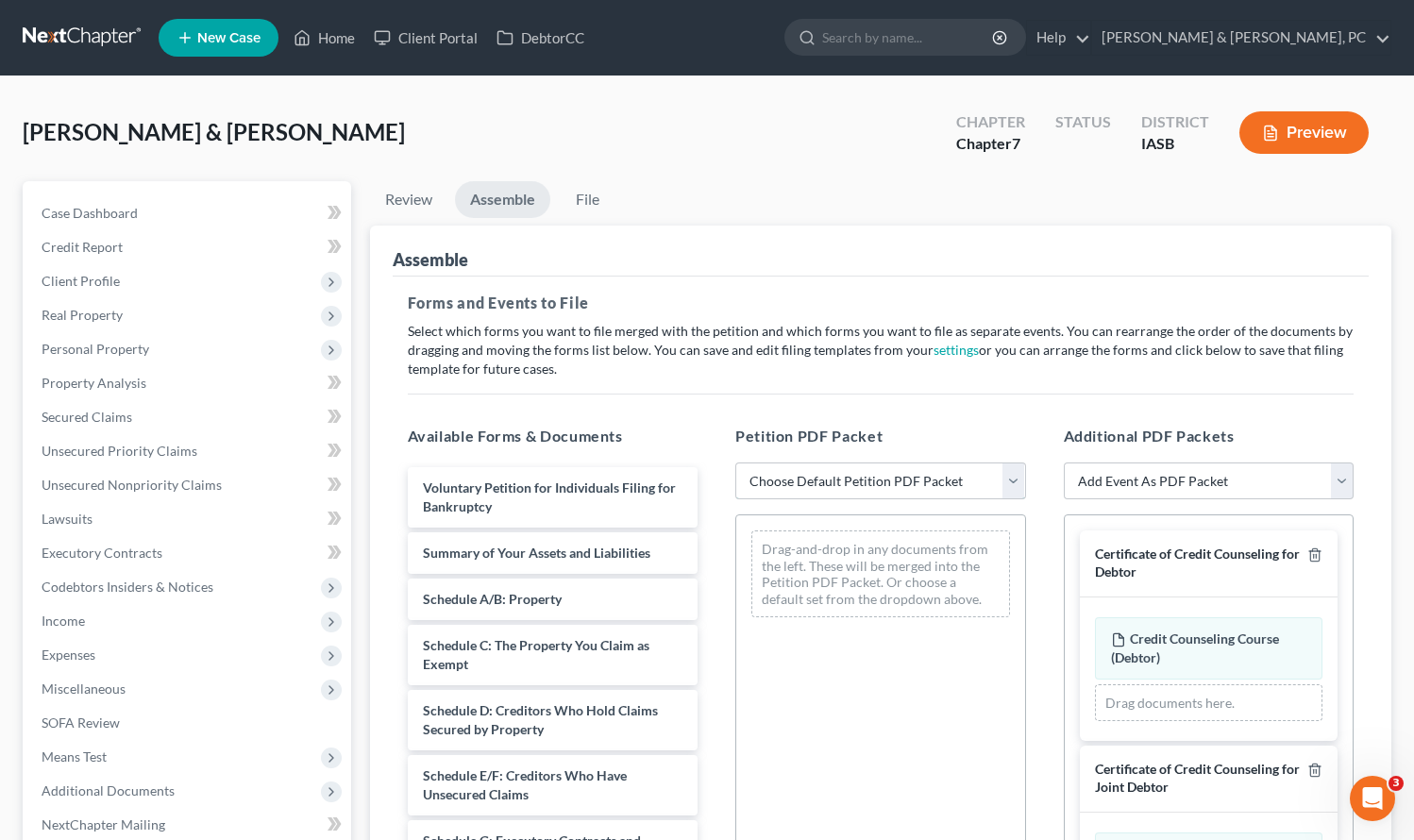
click at [867, 474] on select "Choose Default Petition PDF Packet Emergency Filing (Voluntary Petition and Cre…" at bounding box center [881, 481] width 291 height 38
select select "2"
click at [736, 462] on select "Choose Default Petition PDF Packet Emergency Filing (Voluntary Petition and Cre…" at bounding box center [881, 481] width 291 height 38
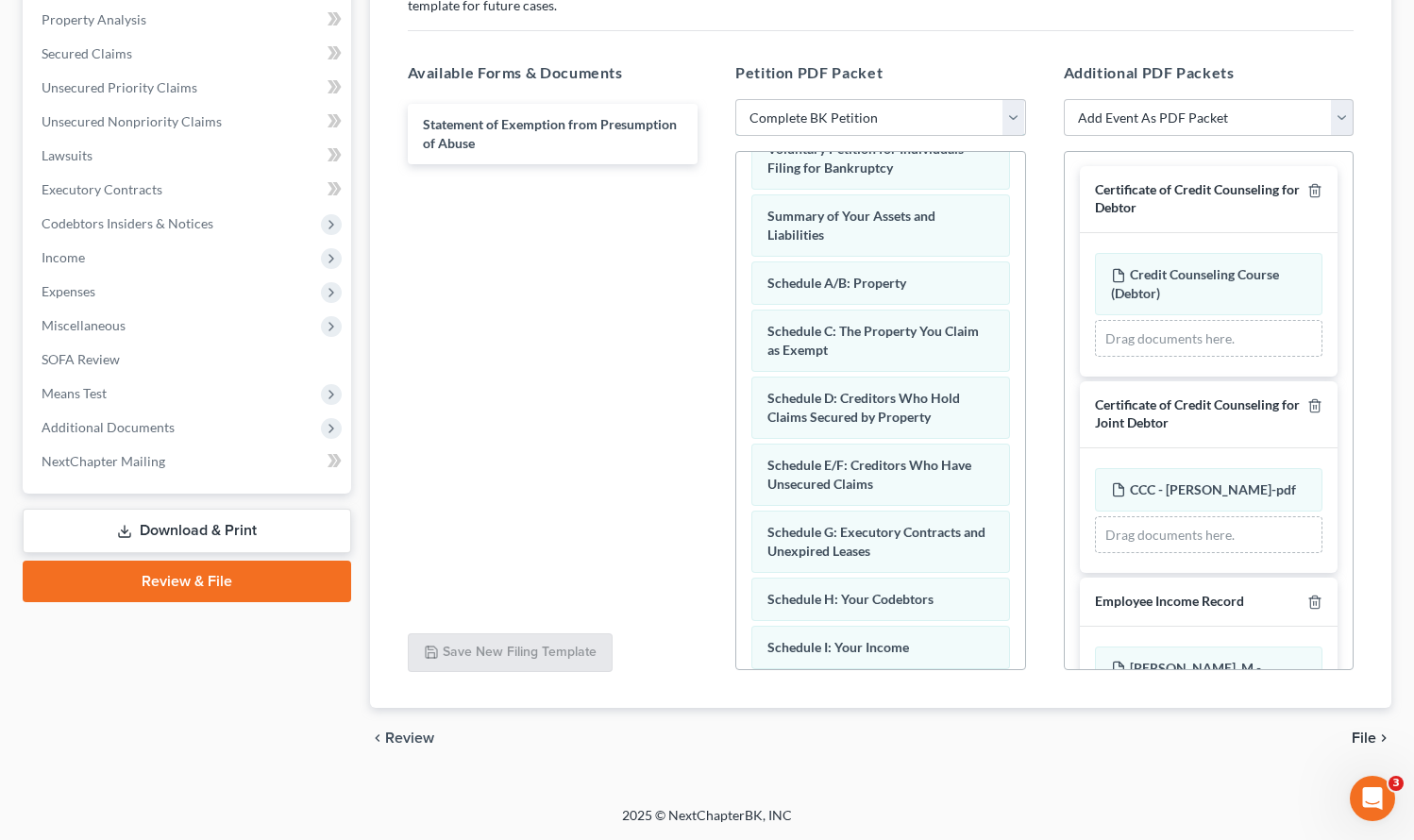
scroll to position [99, 0]
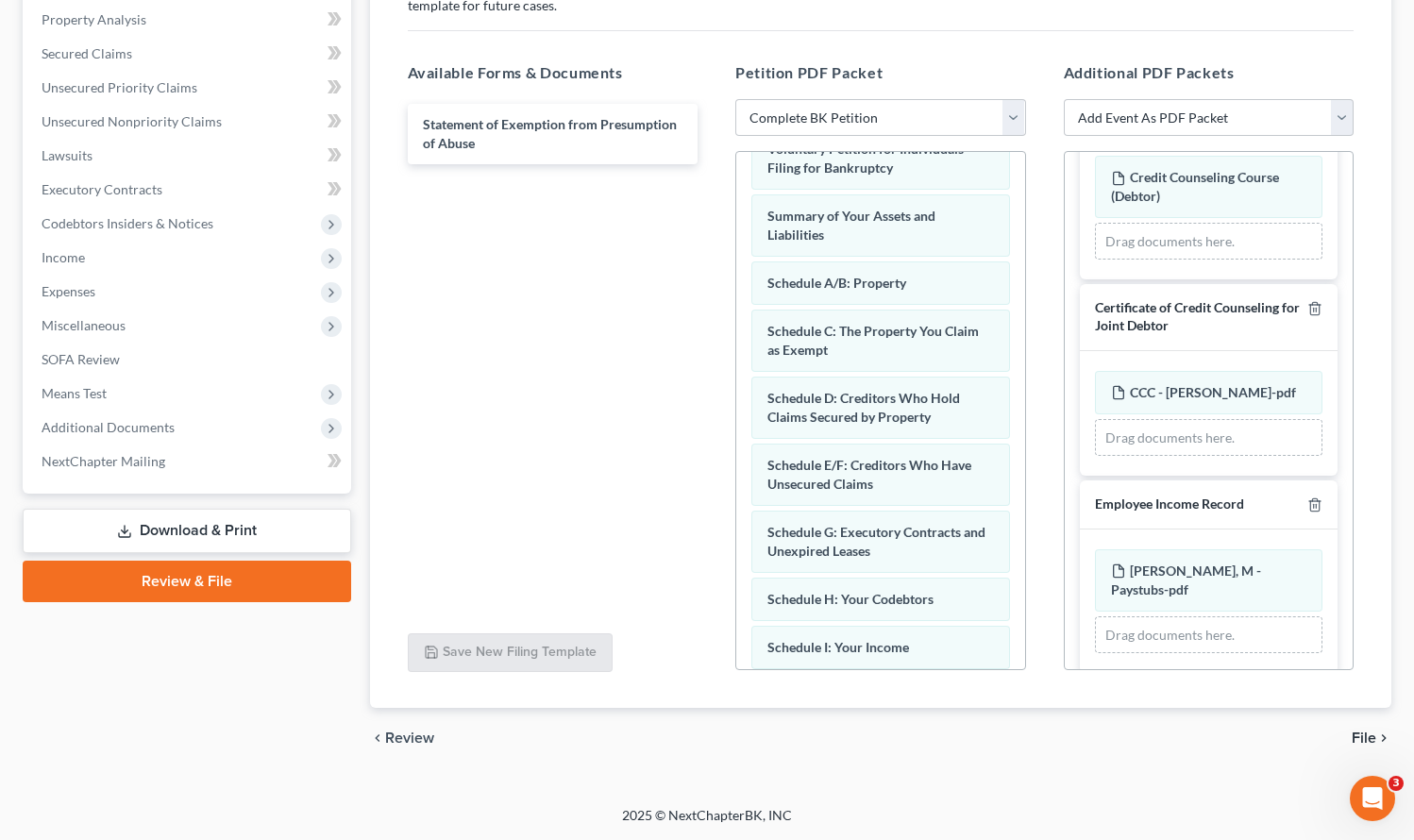
click at [1355, 727] on div "chevron_left Review File chevron_right" at bounding box center [881, 739] width 1023 height 60
click at [1362, 734] on span "File" at bounding box center [1364, 738] width 24 height 15
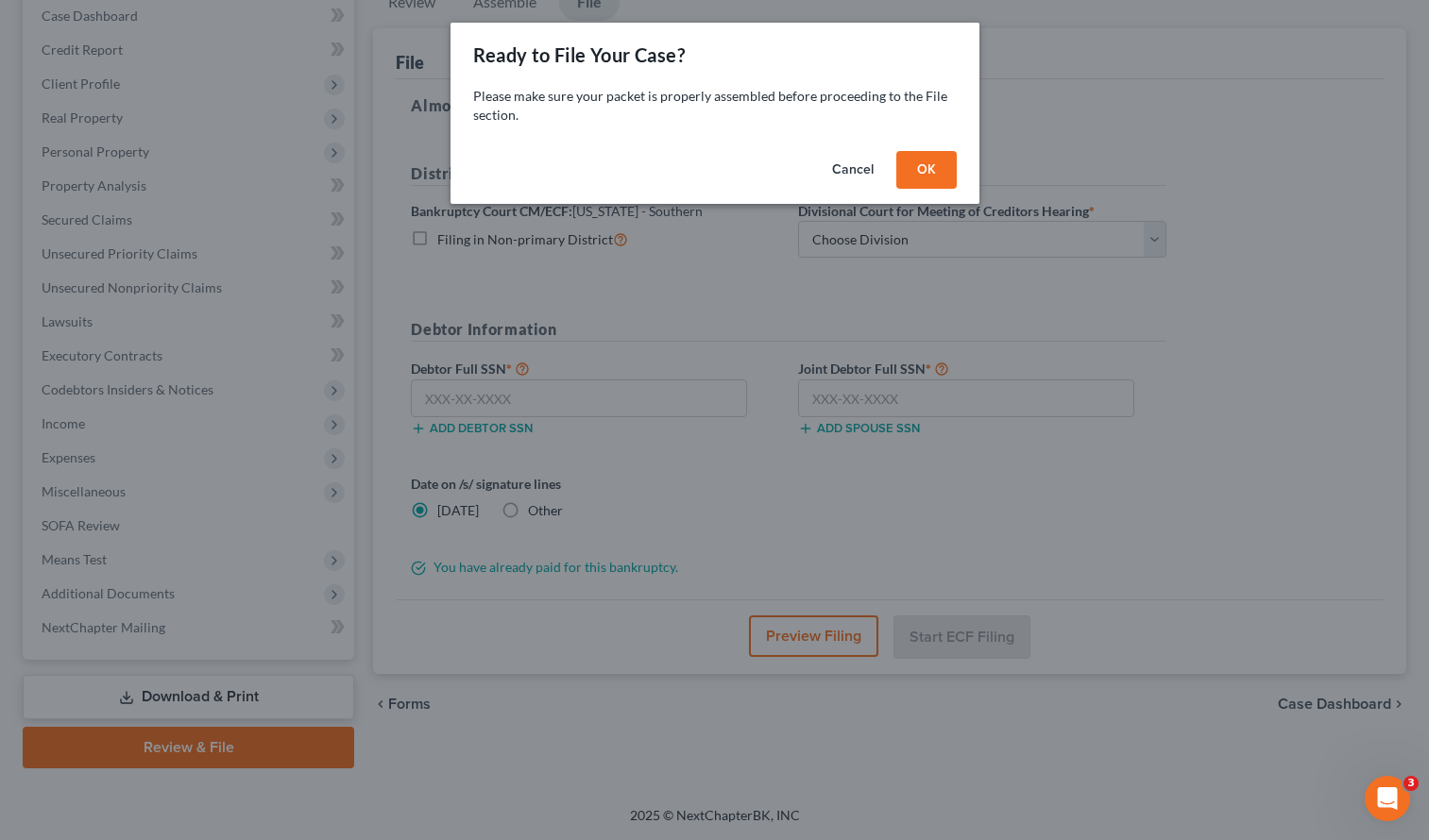
click at [929, 162] on button "OK" at bounding box center [926, 170] width 61 height 38
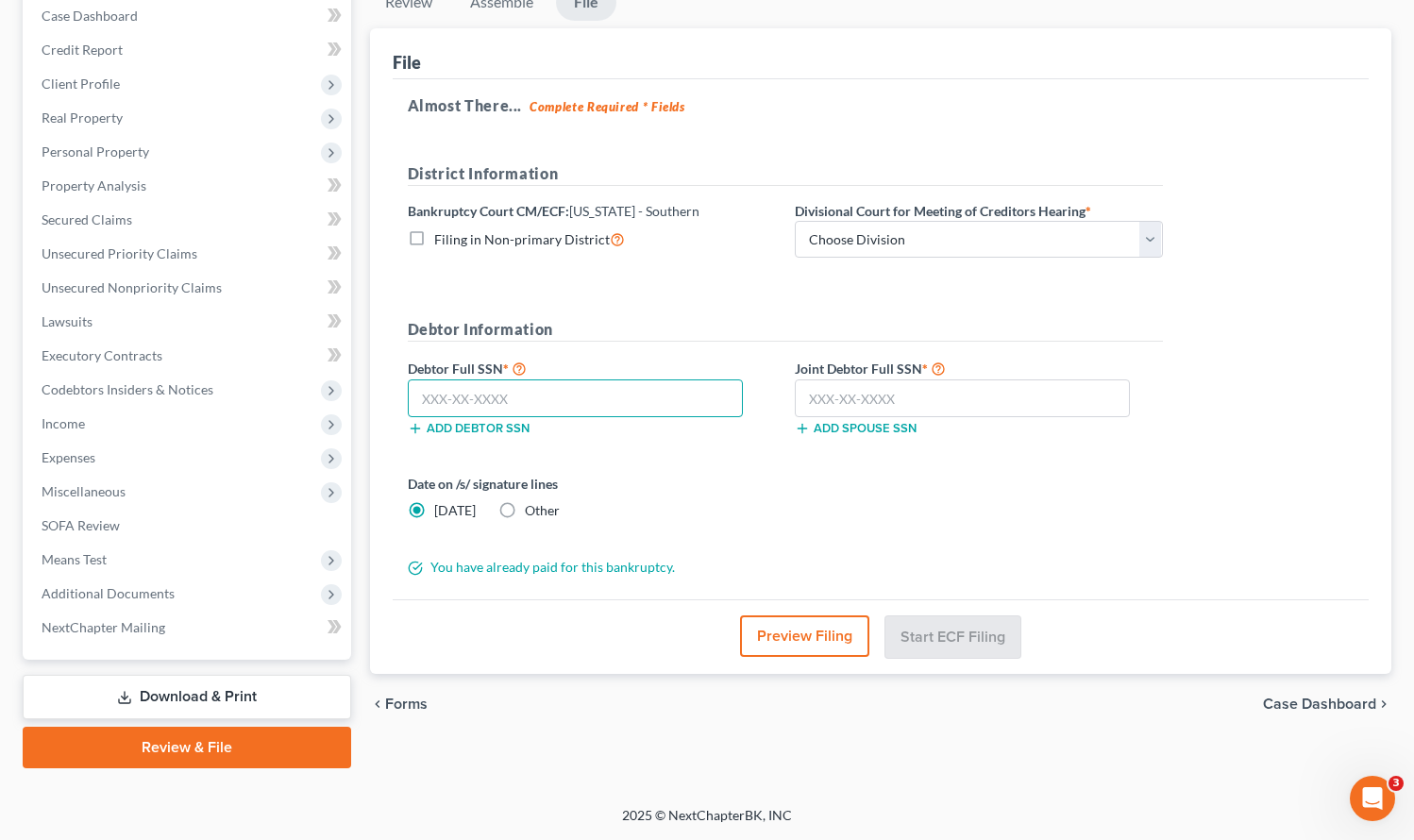
click at [465, 393] on input "text" at bounding box center [576, 398] width 336 height 38
click at [916, 234] on select "Choose Division Central Eastern Western" at bounding box center [979, 239] width 368 height 38
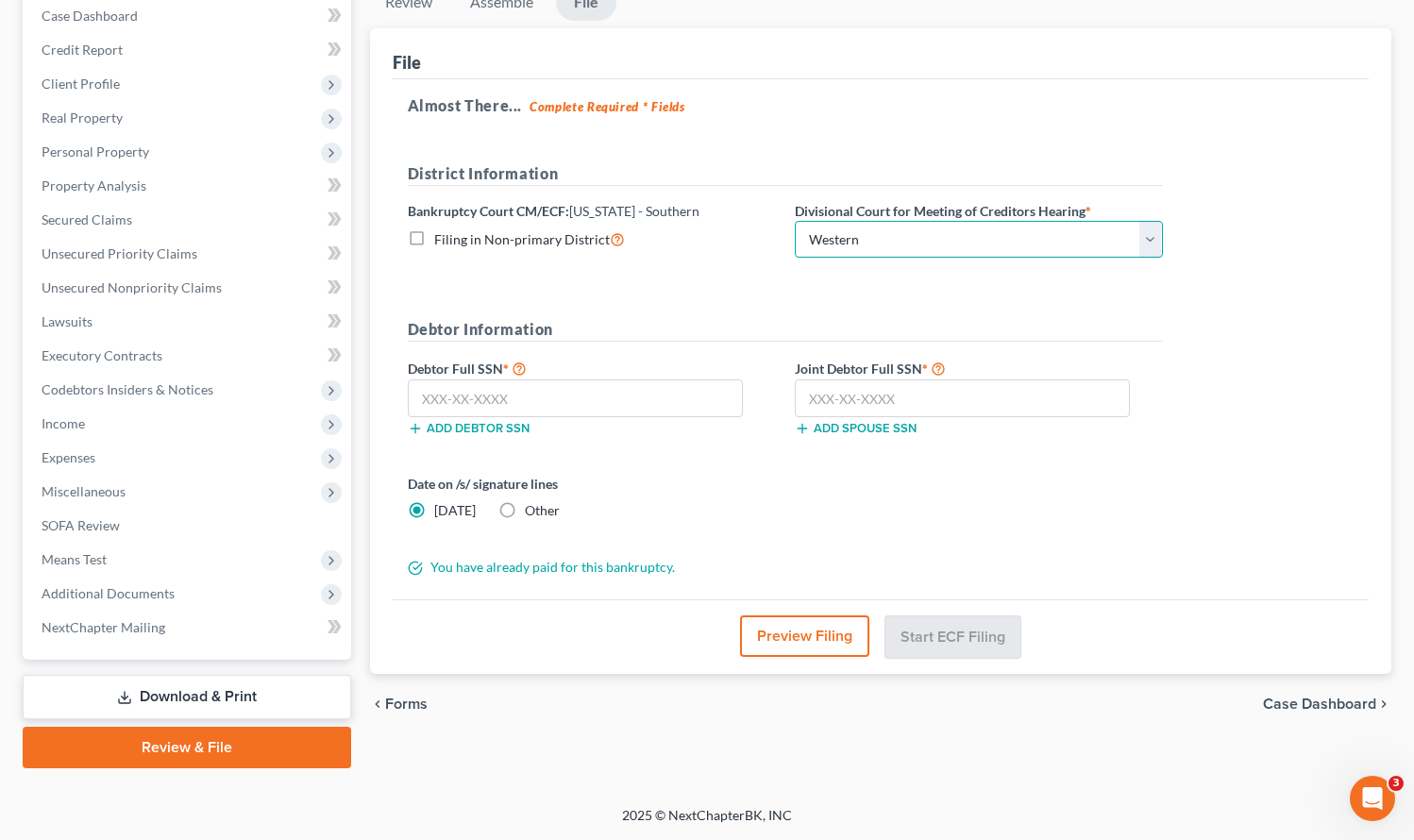
click at [795, 220] on select "Choose Division Central Eastern Western" at bounding box center [979, 239] width 368 height 38
drag, startPoint x: 867, startPoint y: 233, endPoint x: 860, endPoint y: 244, distance: 13.0
click at [867, 233] on select "Choose Division Central Eastern Western" at bounding box center [979, 239] width 368 height 38
select select "1"
click at [795, 220] on select "Choose Division Central Eastern Western" at bounding box center [979, 239] width 368 height 38
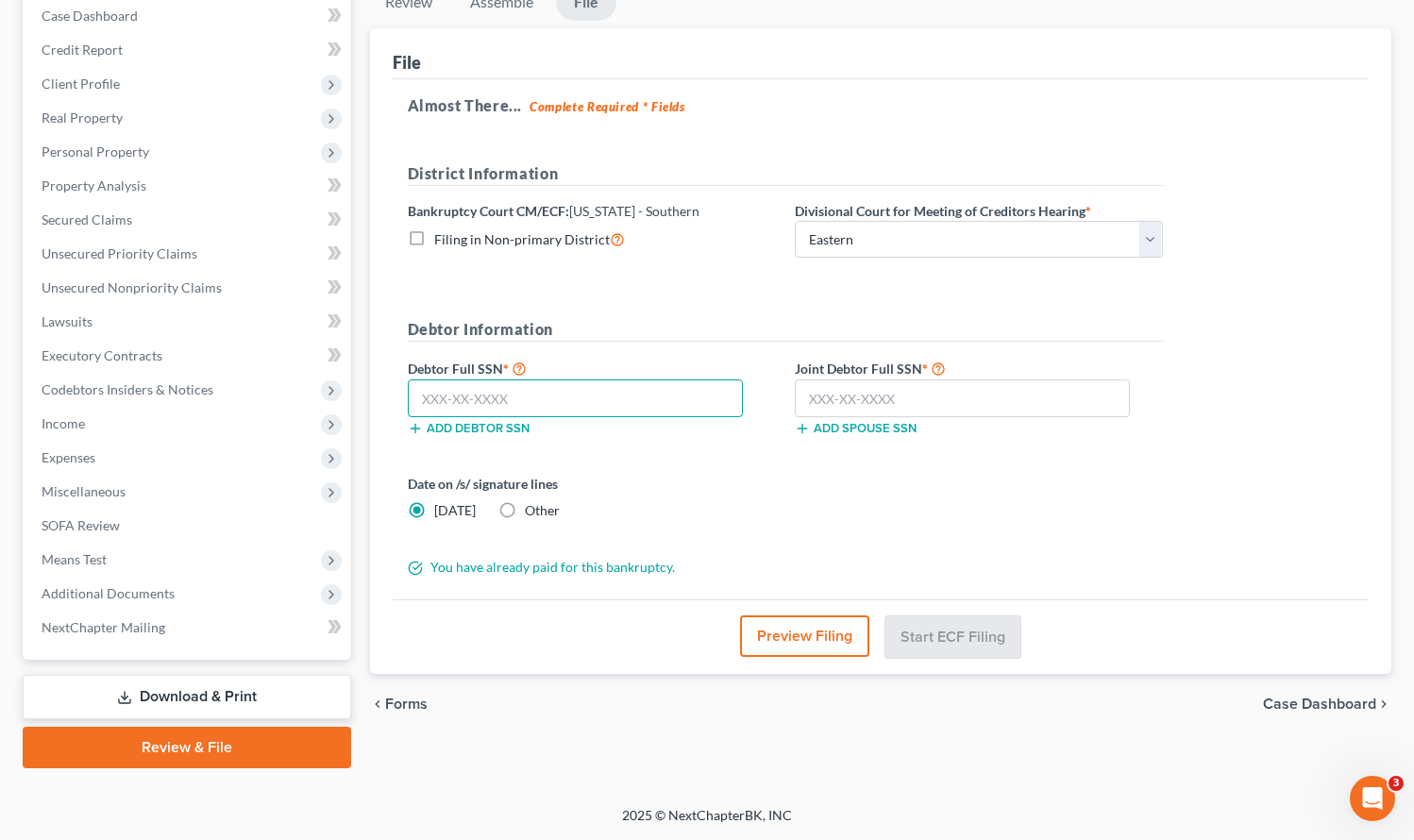
click at [483, 390] on input "text" at bounding box center [576, 398] width 336 height 38
type input "286-48-8222"
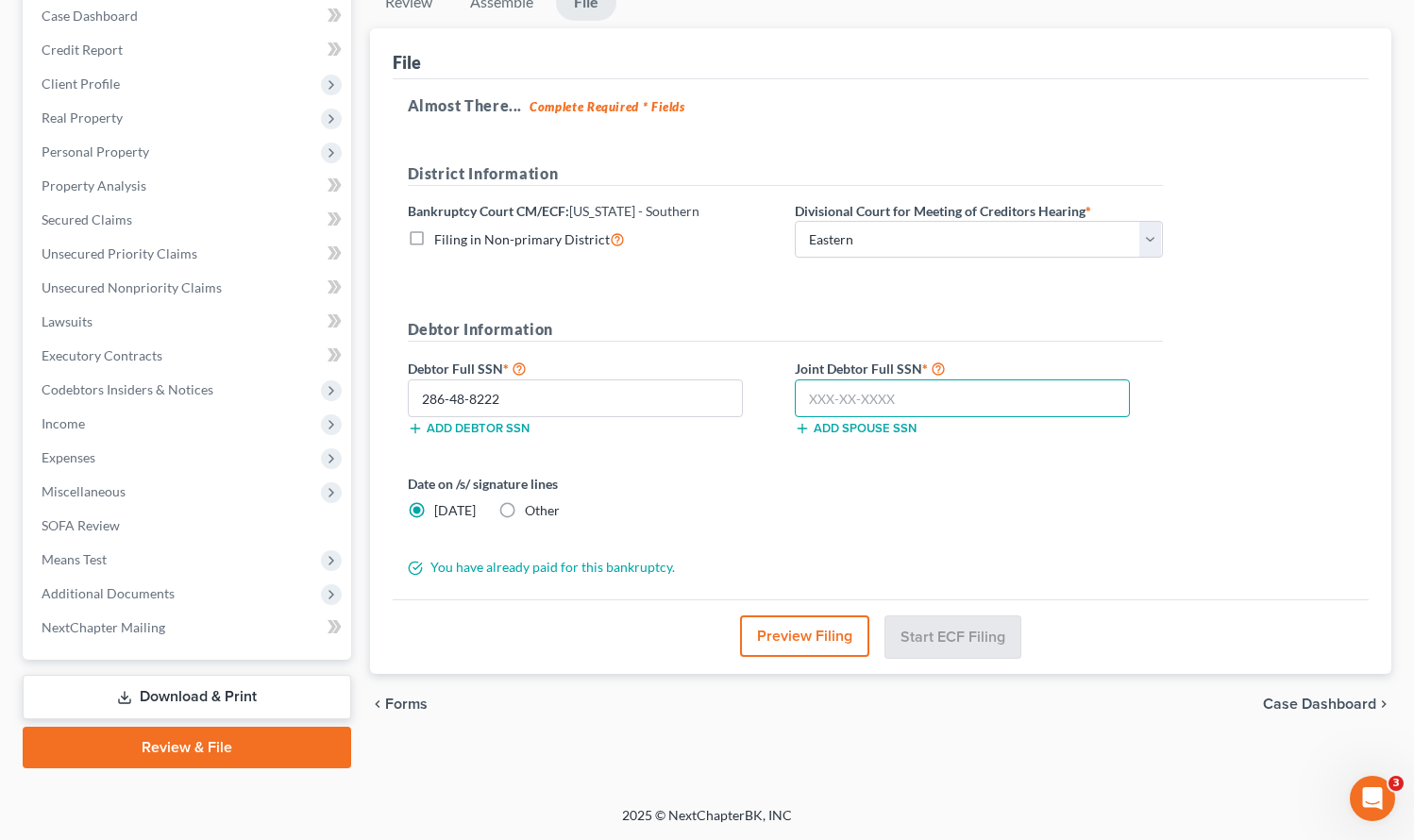
click at [837, 406] on input "text" at bounding box center [963, 398] width 336 height 38
type input "279-56-3002"
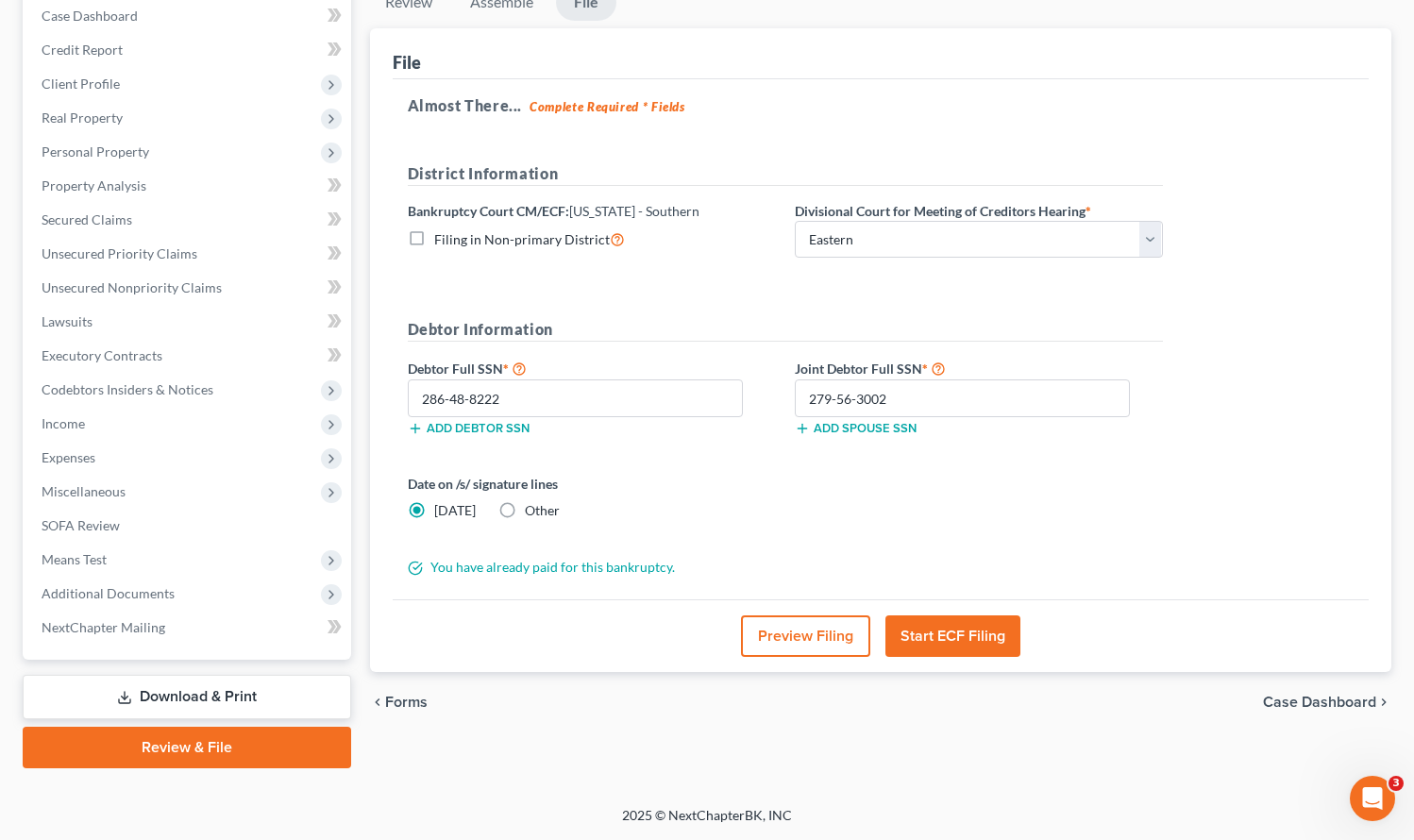
click at [971, 633] on button "Start ECF Filing" at bounding box center [953, 636] width 135 height 42
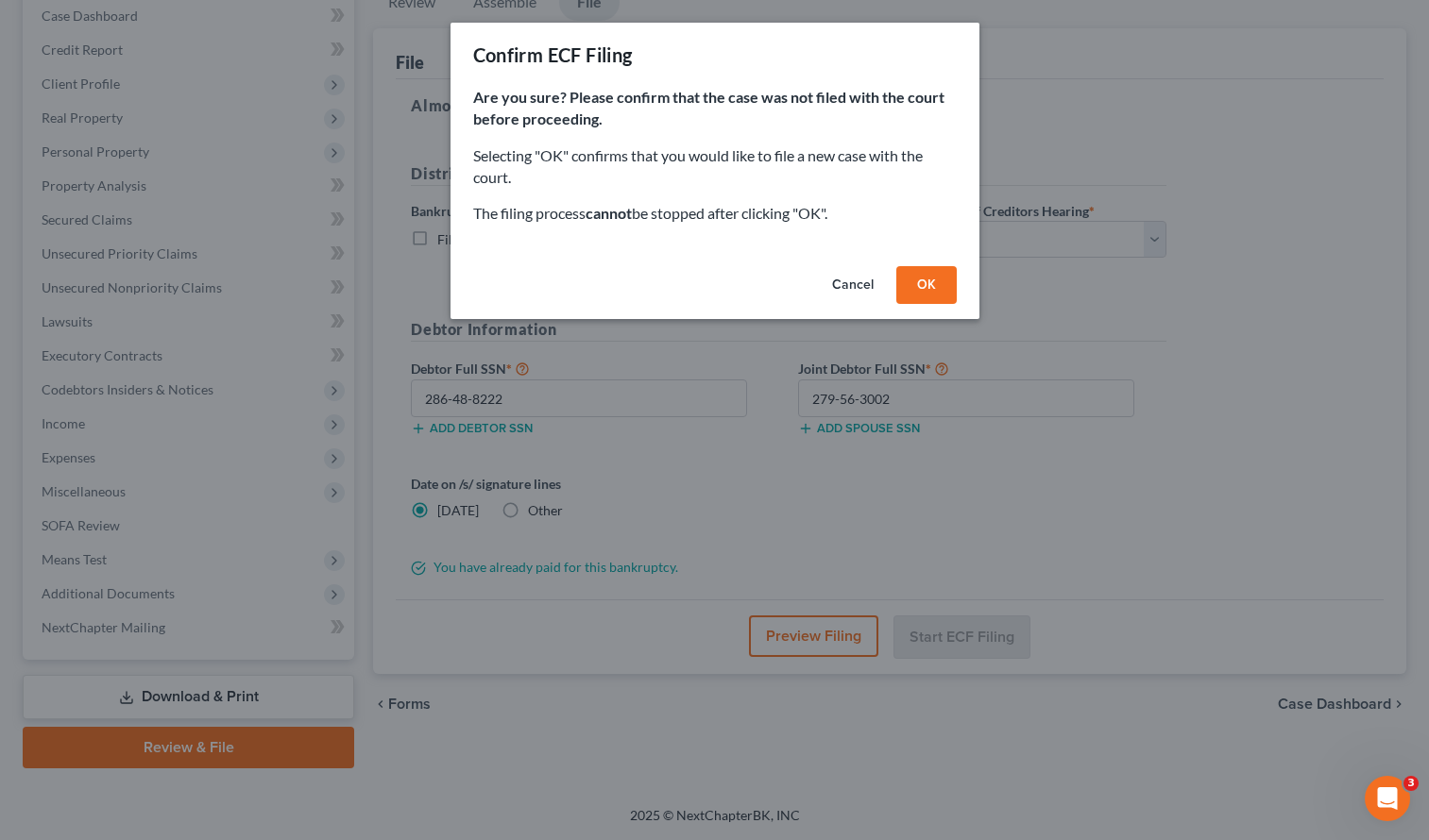
click at [933, 281] on button "OK" at bounding box center [926, 285] width 61 height 38
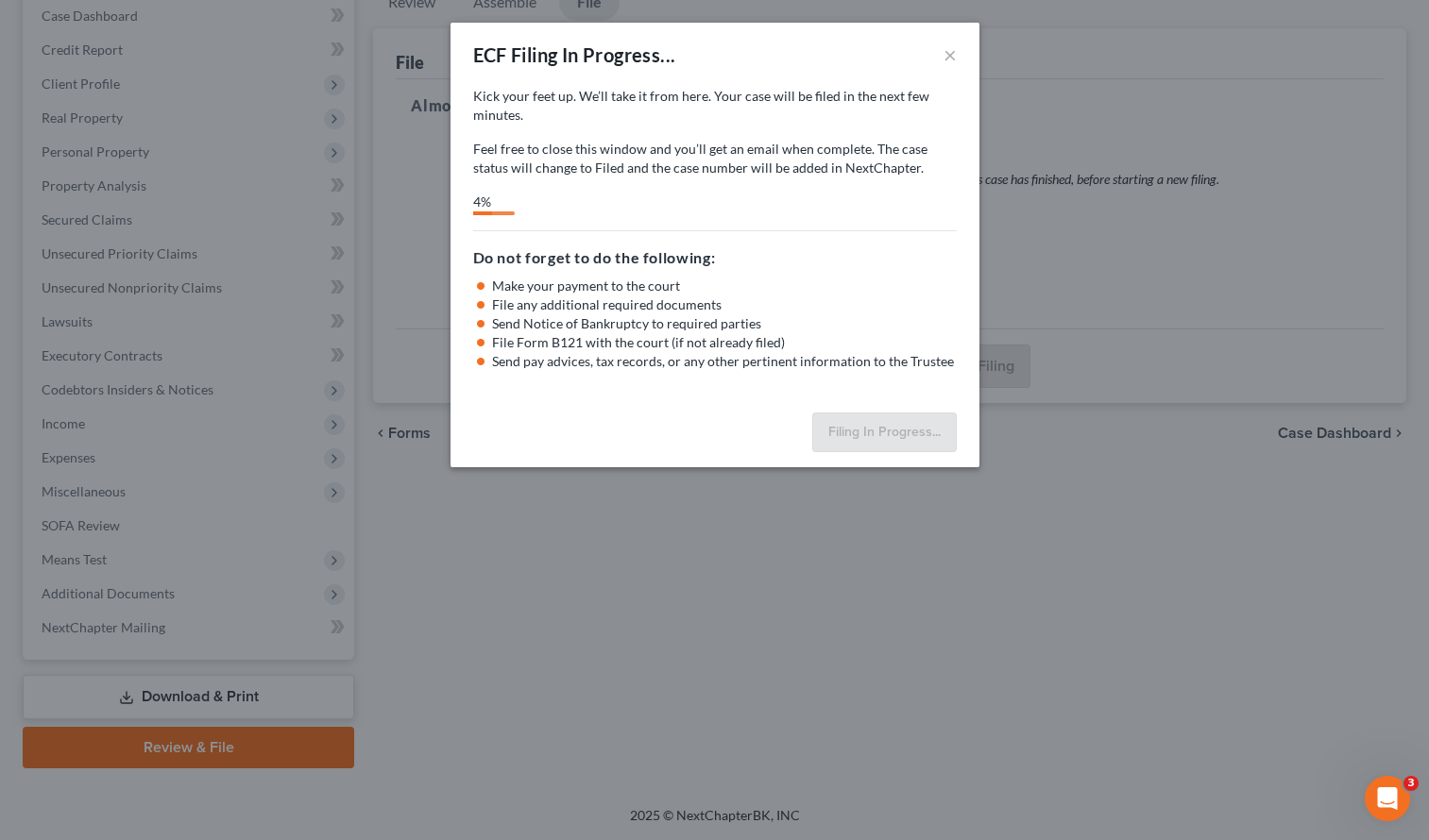
select select "1"
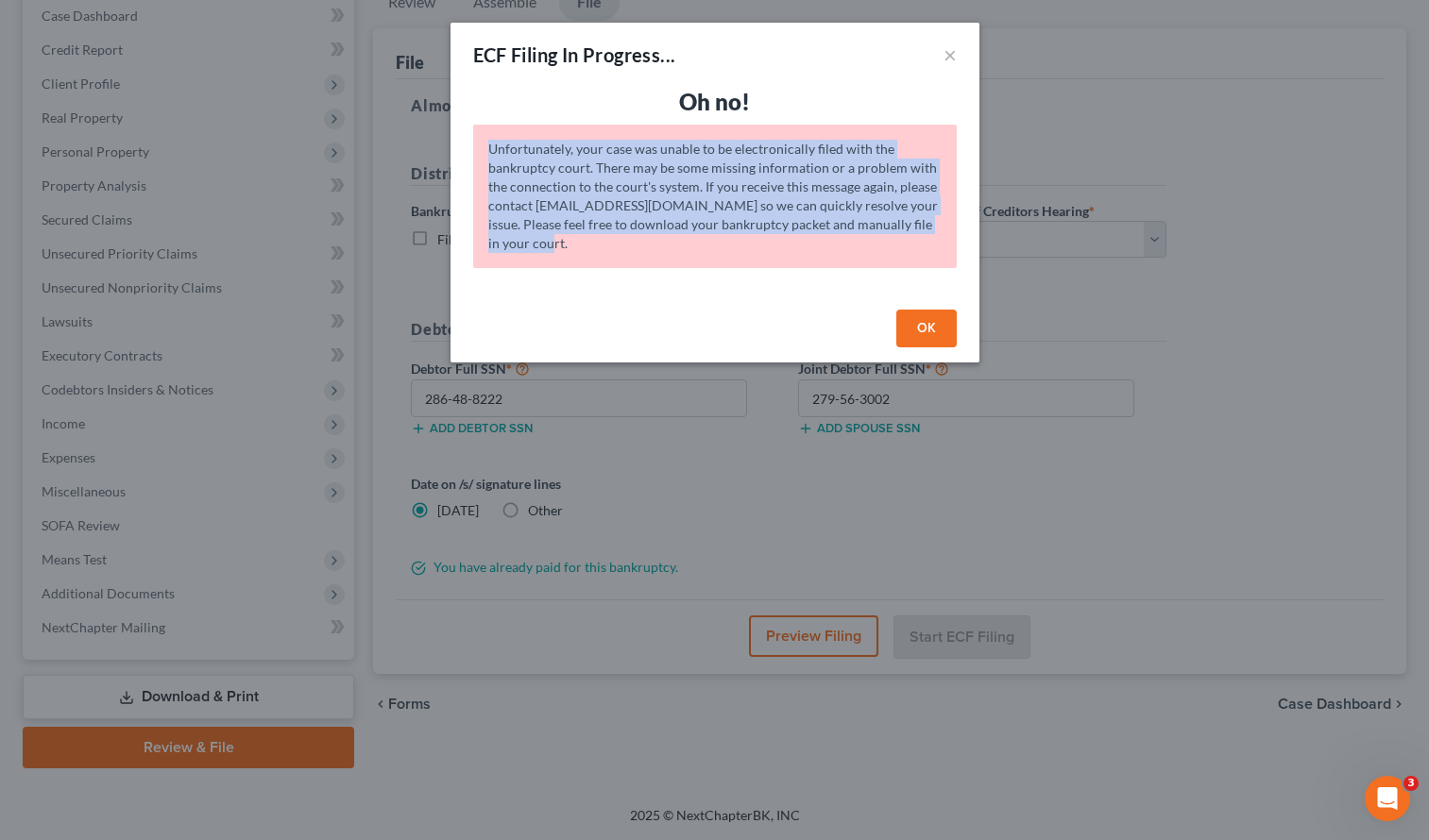
drag, startPoint x: 489, startPoint y: 145, endPoint x: 919, endPoint y: 238, distance: 439.9
click at [919, 238] on div "Unfortunately, your case was unable to be electronically filed with the bankrup…" at bounding box center [714, 196] width 483 height 143
copy div "Unfortunately, your case was unable to be electronically filed with the bankrup…"
click at [936, 318] on button "OK" at bounding box center [926, 328] width 61 height 38
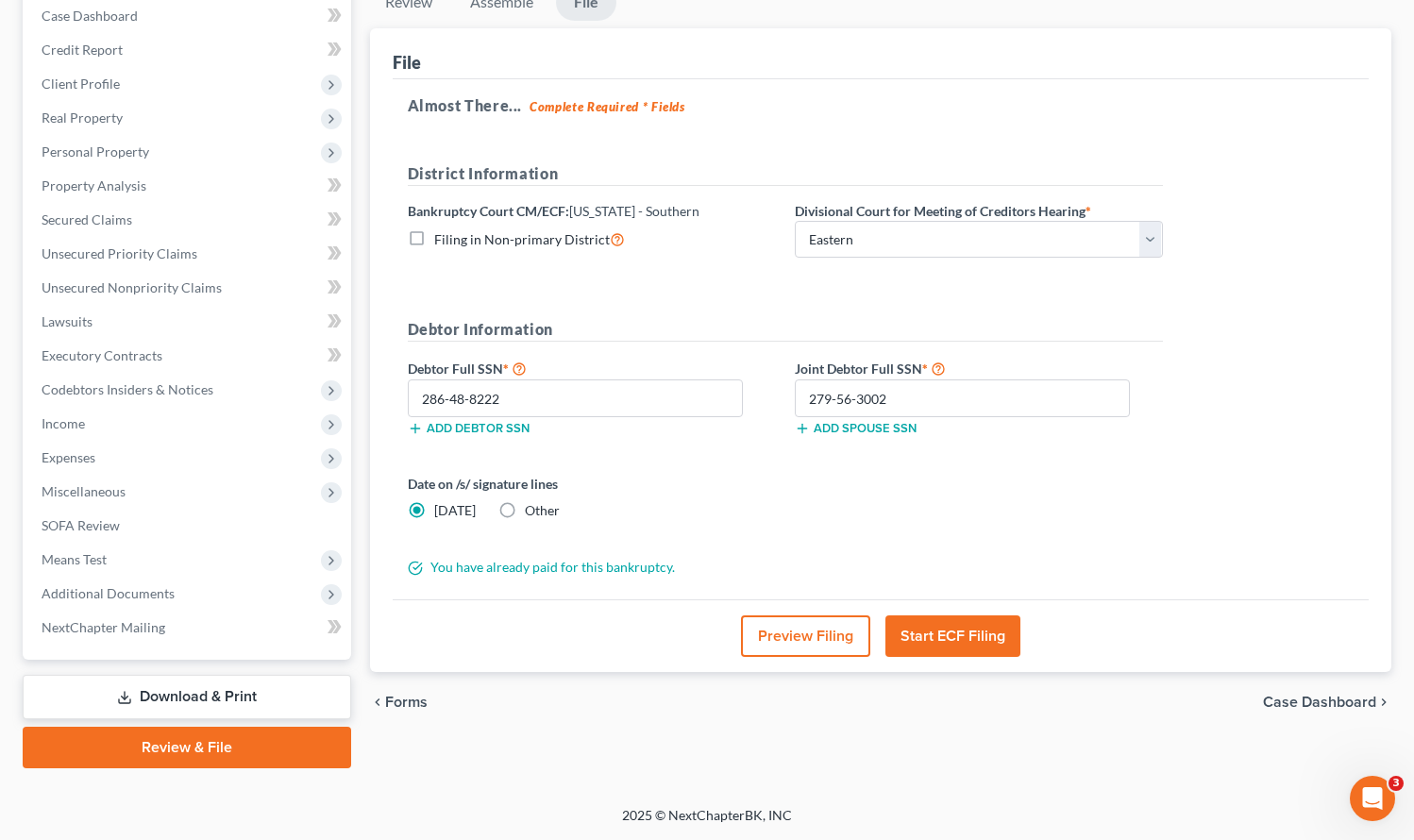
scroll to position [0, 0]
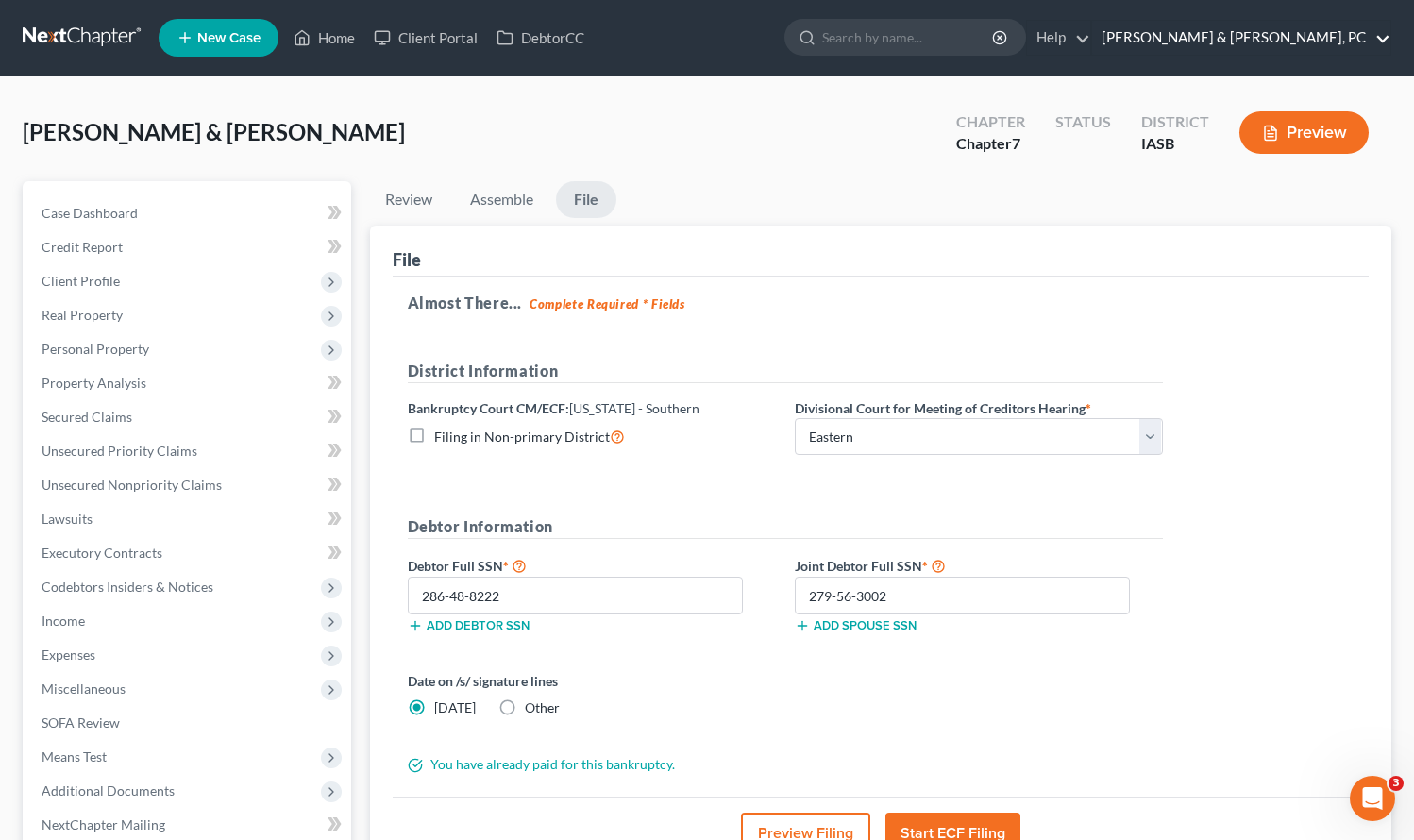
click at [1314, 34] on link "[PERSON_NAME] & [PERSON_NAME], PC" at bounding box center [1242, 37] width 299 height 34
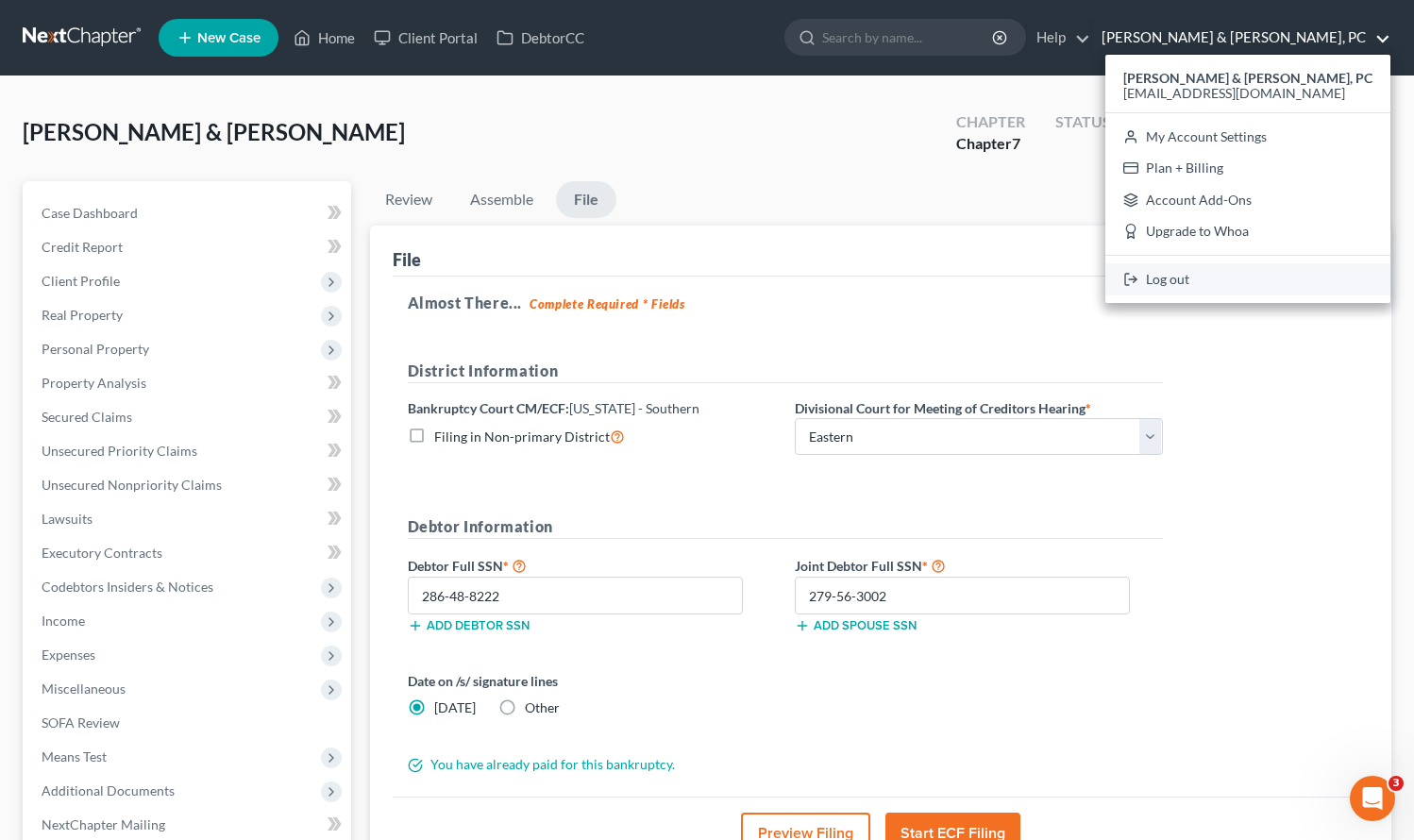
click at [1260, 277] on link "Log out" at bounding box center [1248, 279] width 285 height 32
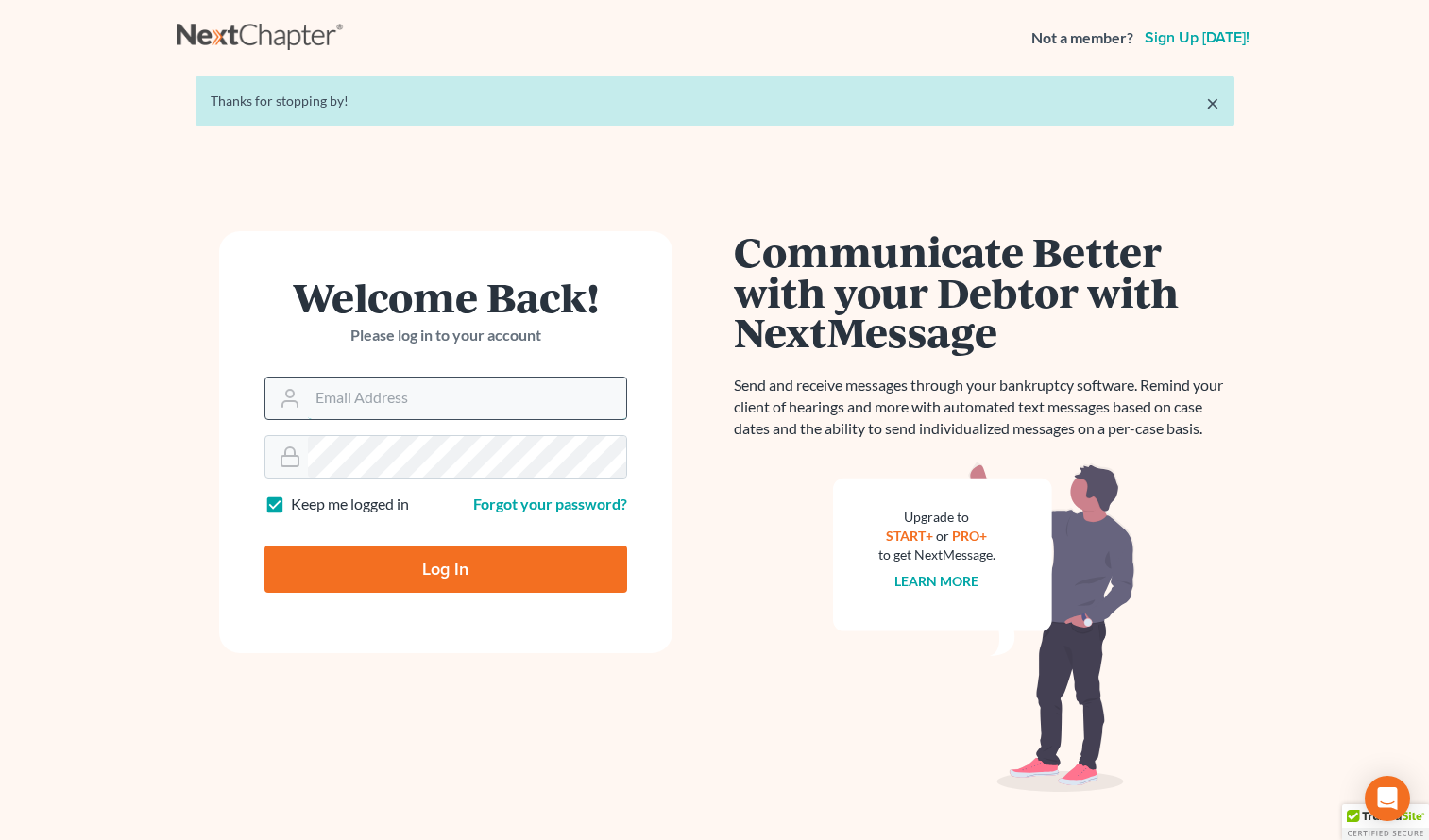
click at [440, 395] on input "Email Address" at bounding box center [467, 398] width 318 height 42
type input "[EMAIL_ADDRESS][DOMAIN_NAME]"
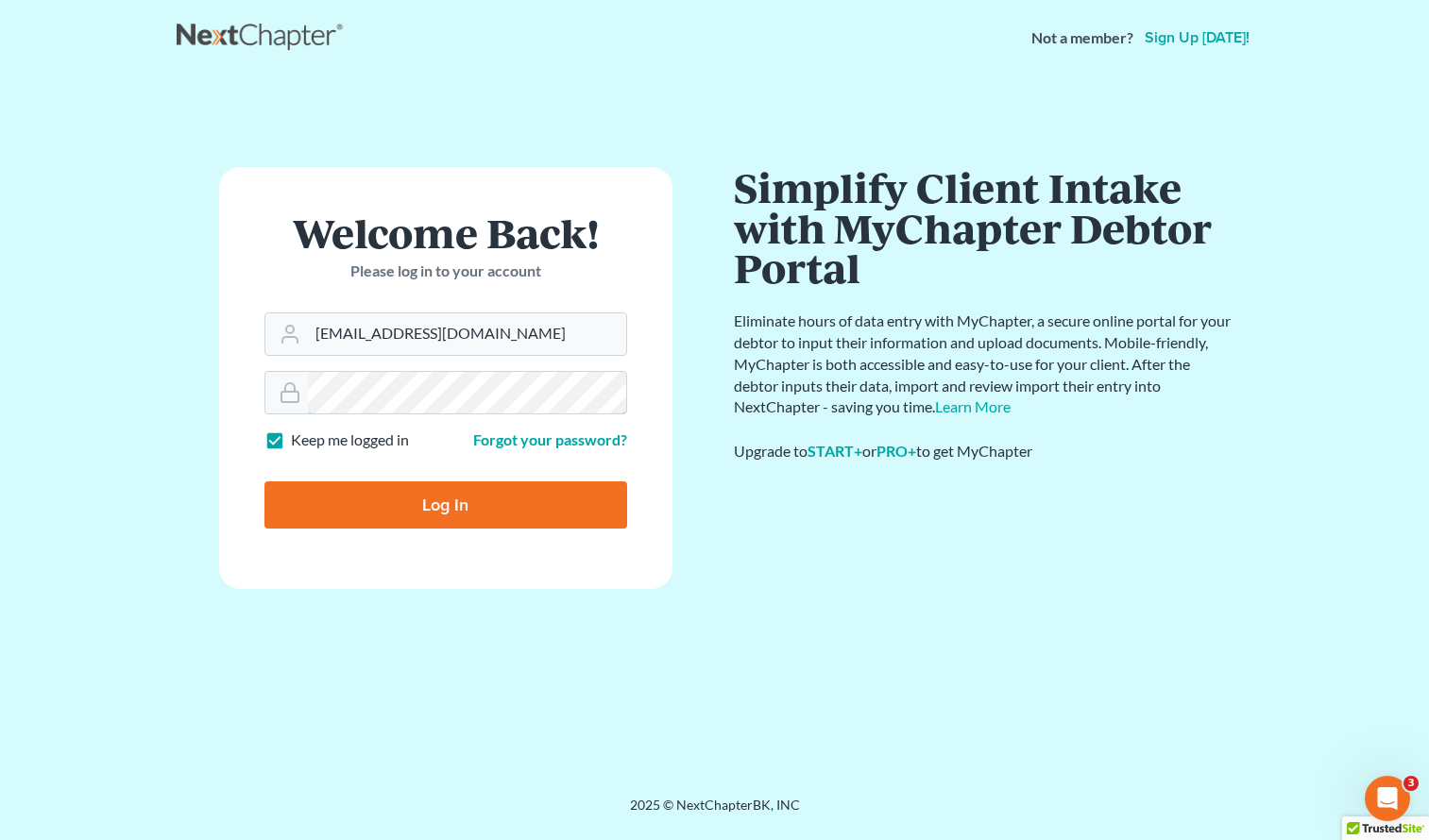
click at [265, 481] on input "Log In" at bounding box center [446, 504] width 363 height 47
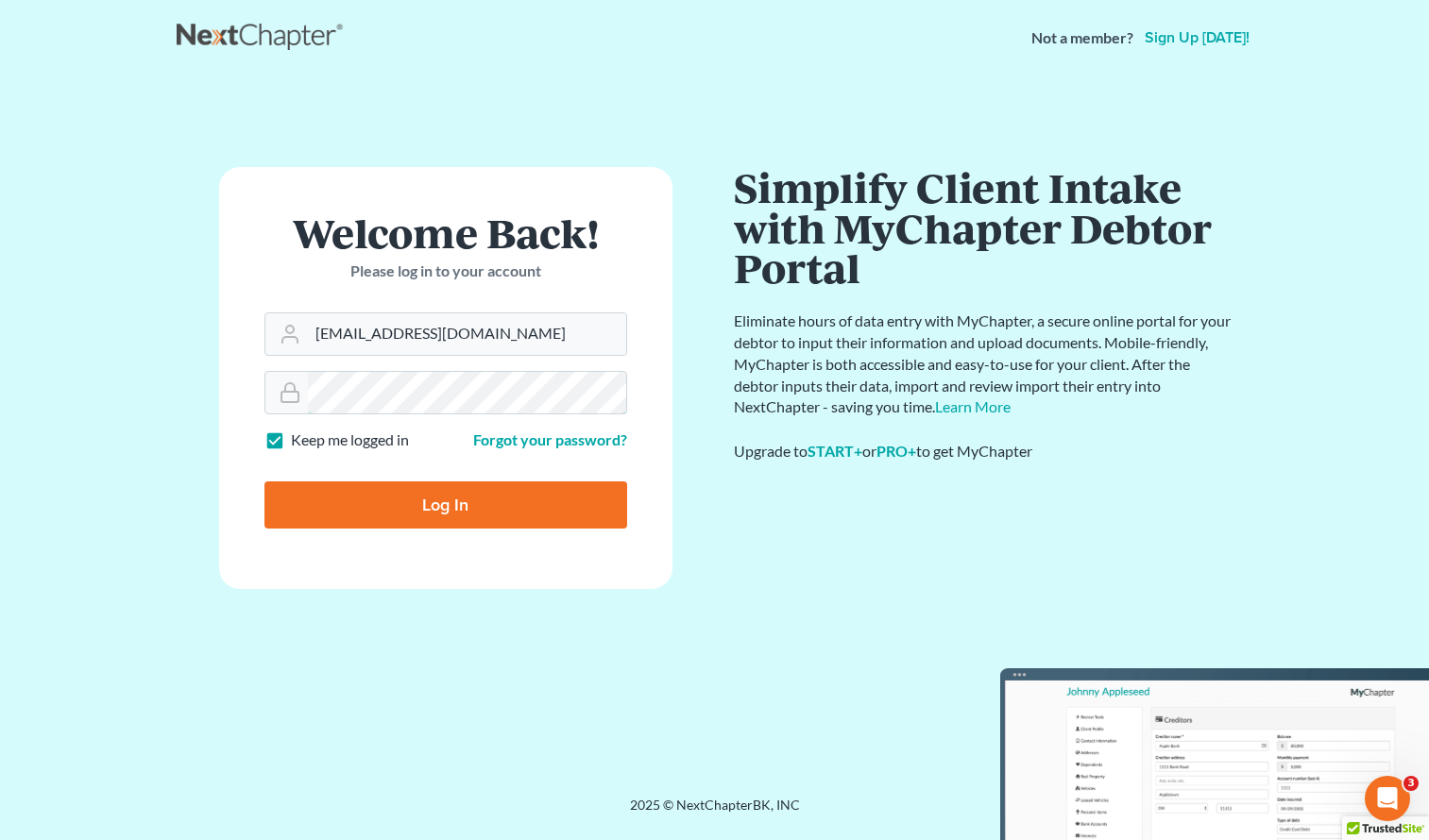
type input "Thinking..."
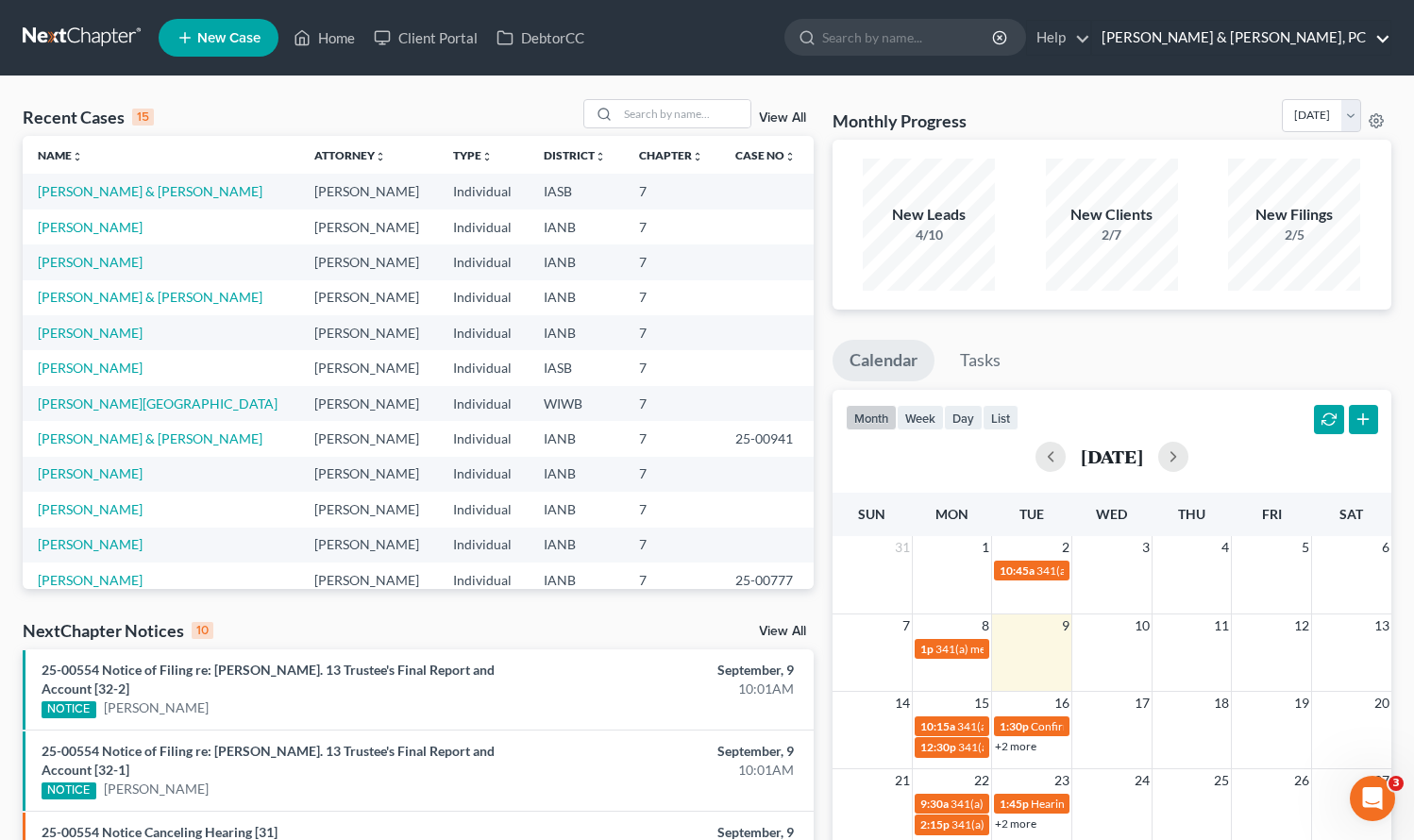
click at [1298, 38] on link "[PERSON_NAME] & [PERSON_NAME], PC" at bounding box center [1242, 37] width 299 height 34
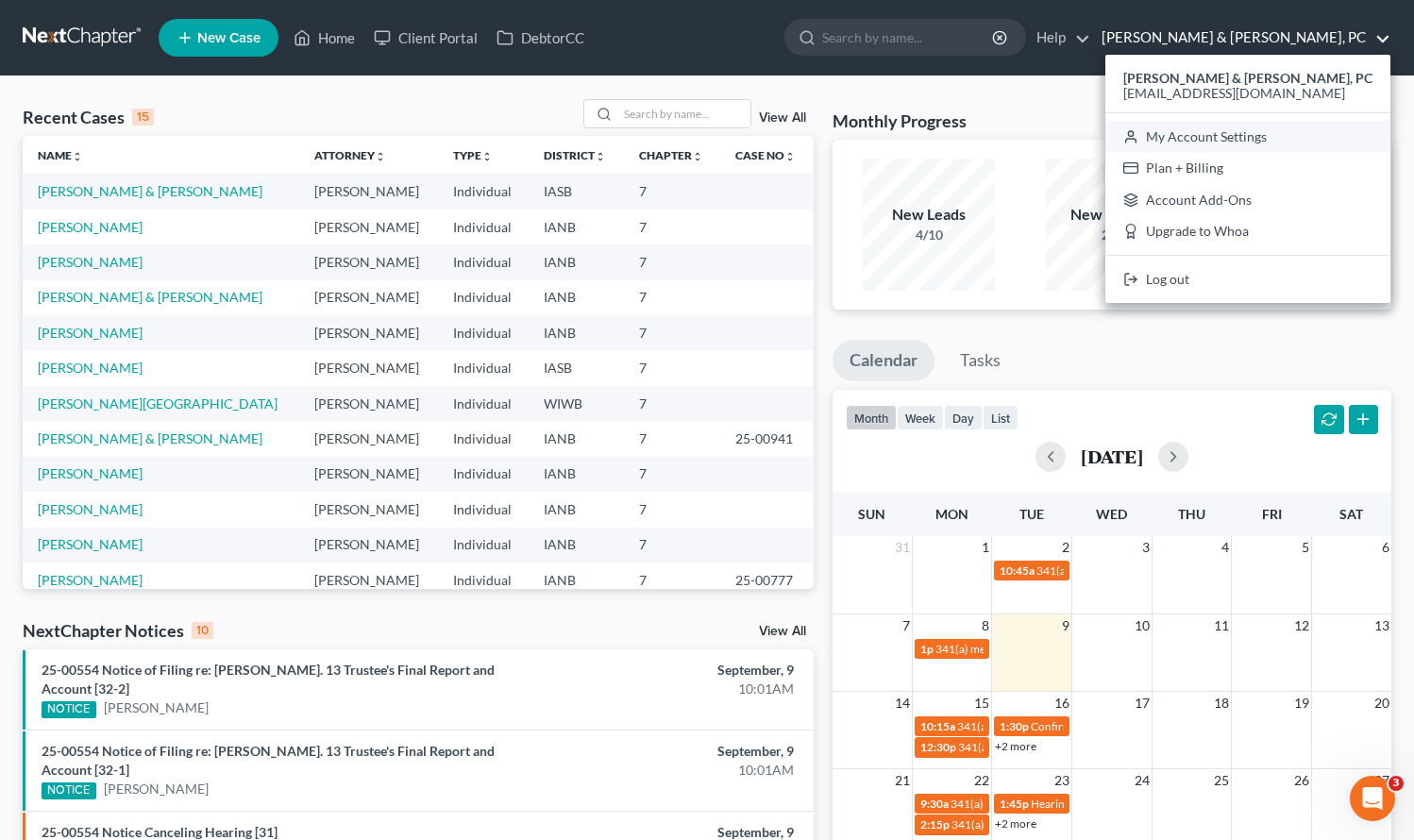
click at [1297, 140] on link "My Account Settings" at bounding box center [1248, 137] width 285 height 32
select select "23"
select select "16"
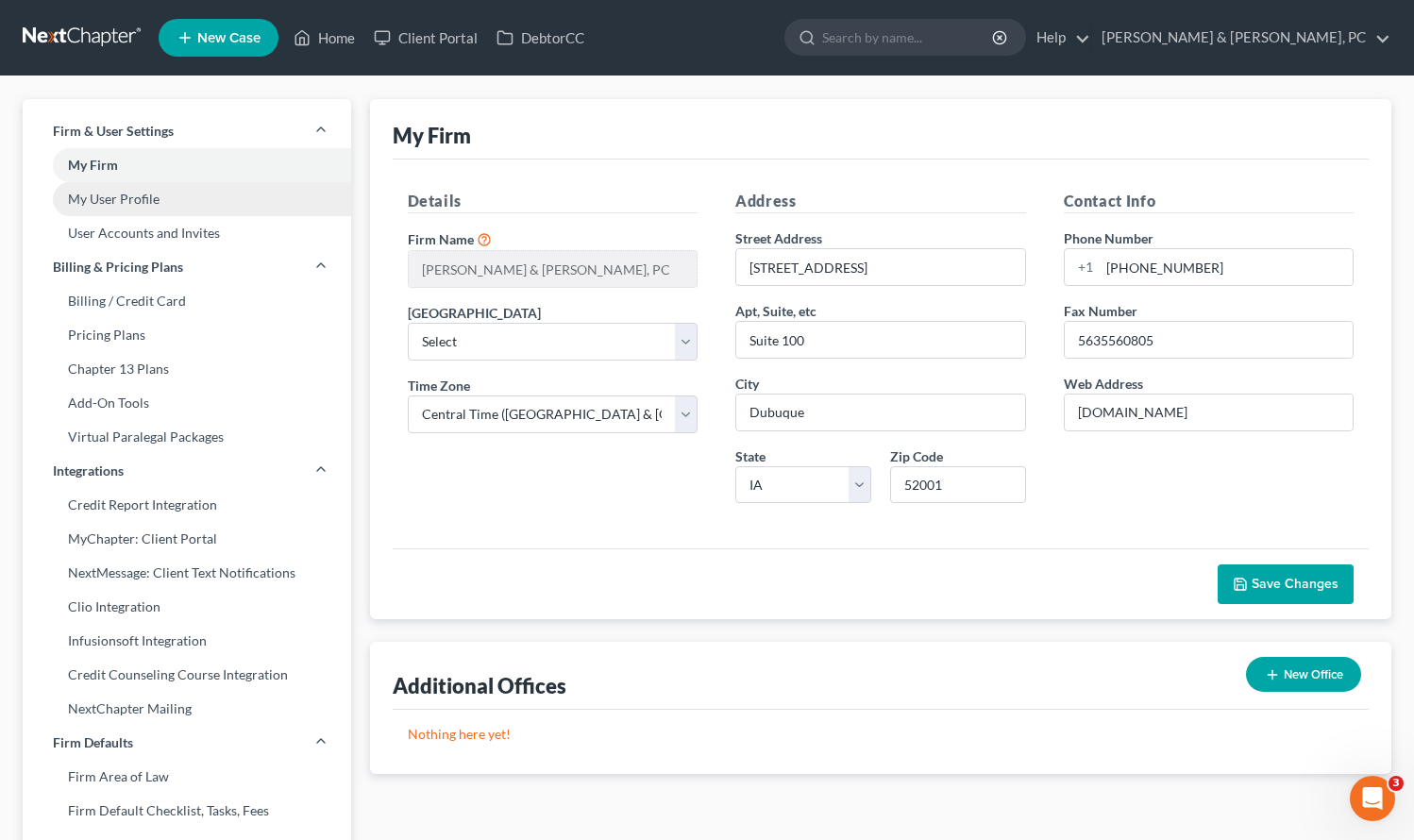
click at [142, 197] on link "My User Profile" at bounding box center [186, 199] width 329 height 34
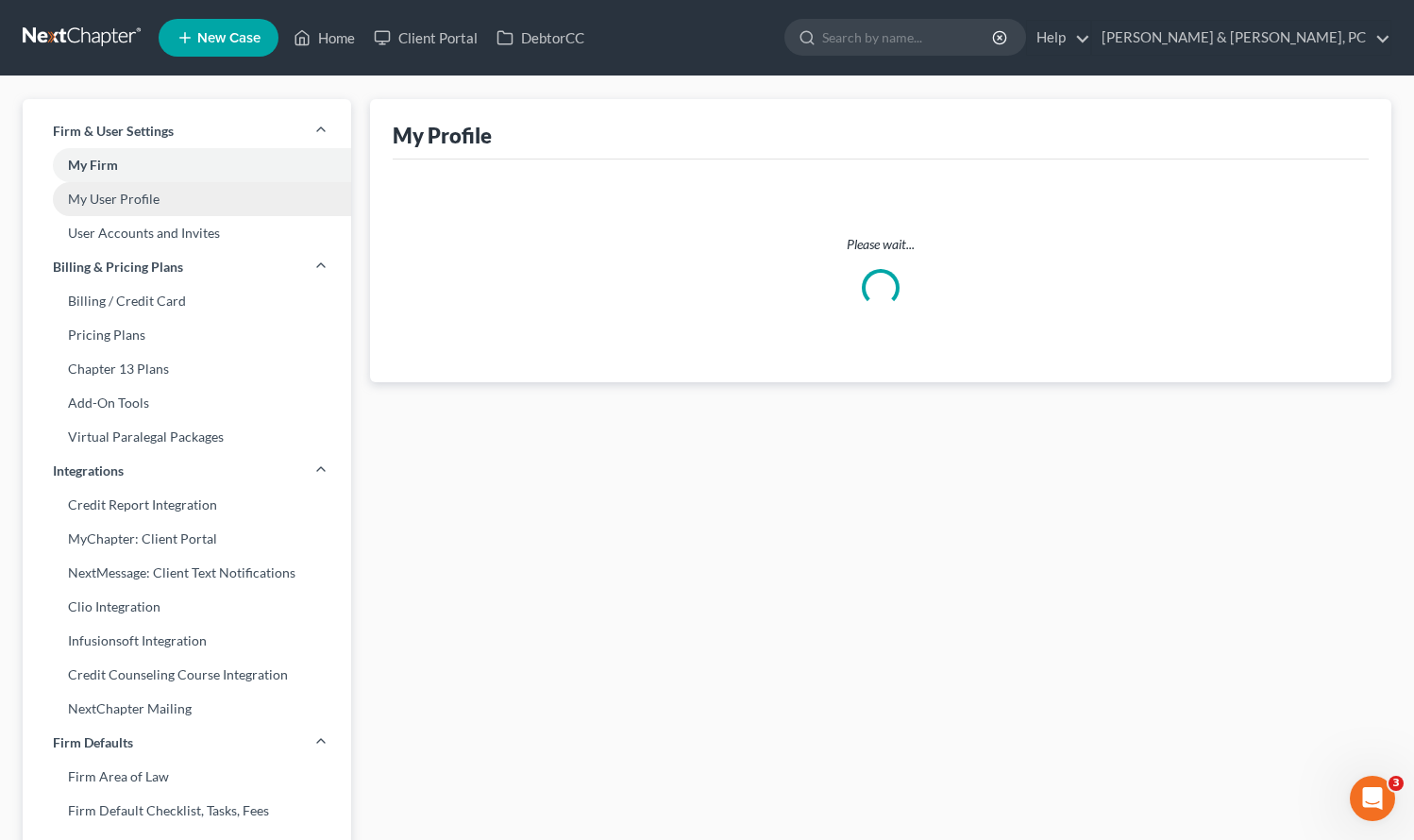
select select "16"
select select "29"
select select "paralegal"
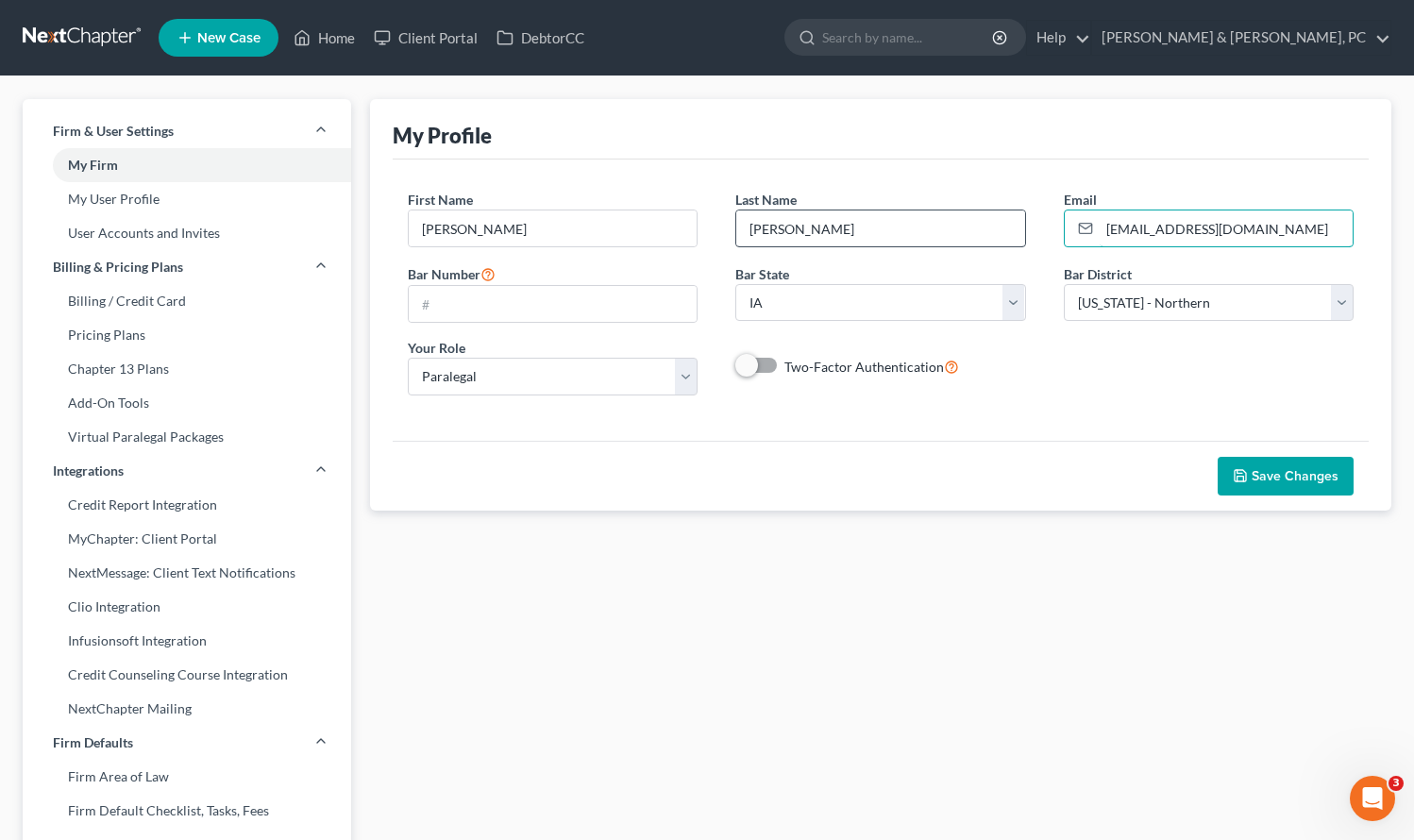
drag, startPoint x: 1296, startPoint y: 229, endPoint x: 1011, endPoint y: 221, distance: 285.1
click at [1011, 221] on div "First Name * Kylie Last Name * Clayton Email * kylieclaytonllc@gmail.com Bar Nu…" at bounding box center [881, 299] width 985 height 220
type input "[PERSON_NAME][EMAIL_ADDRESS][DOMAIN_NAME]"
click at [1315, 475] on span "Save Changes" at bounding box center [1295, 476] width 87 height 16
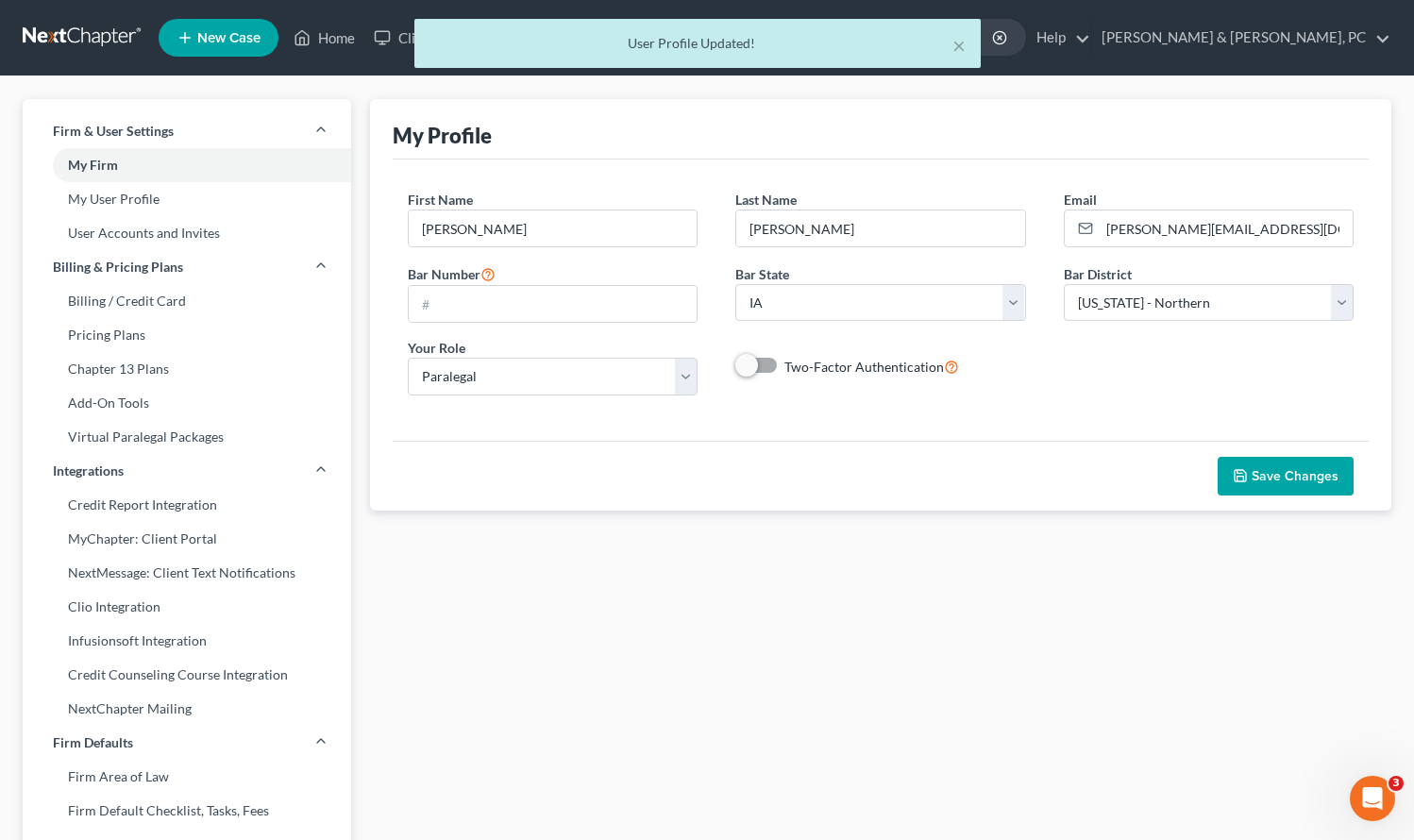
click at [321, 32] on div "× User Profile Updated!" at bounding box center [697, 48] width 1414 height 59
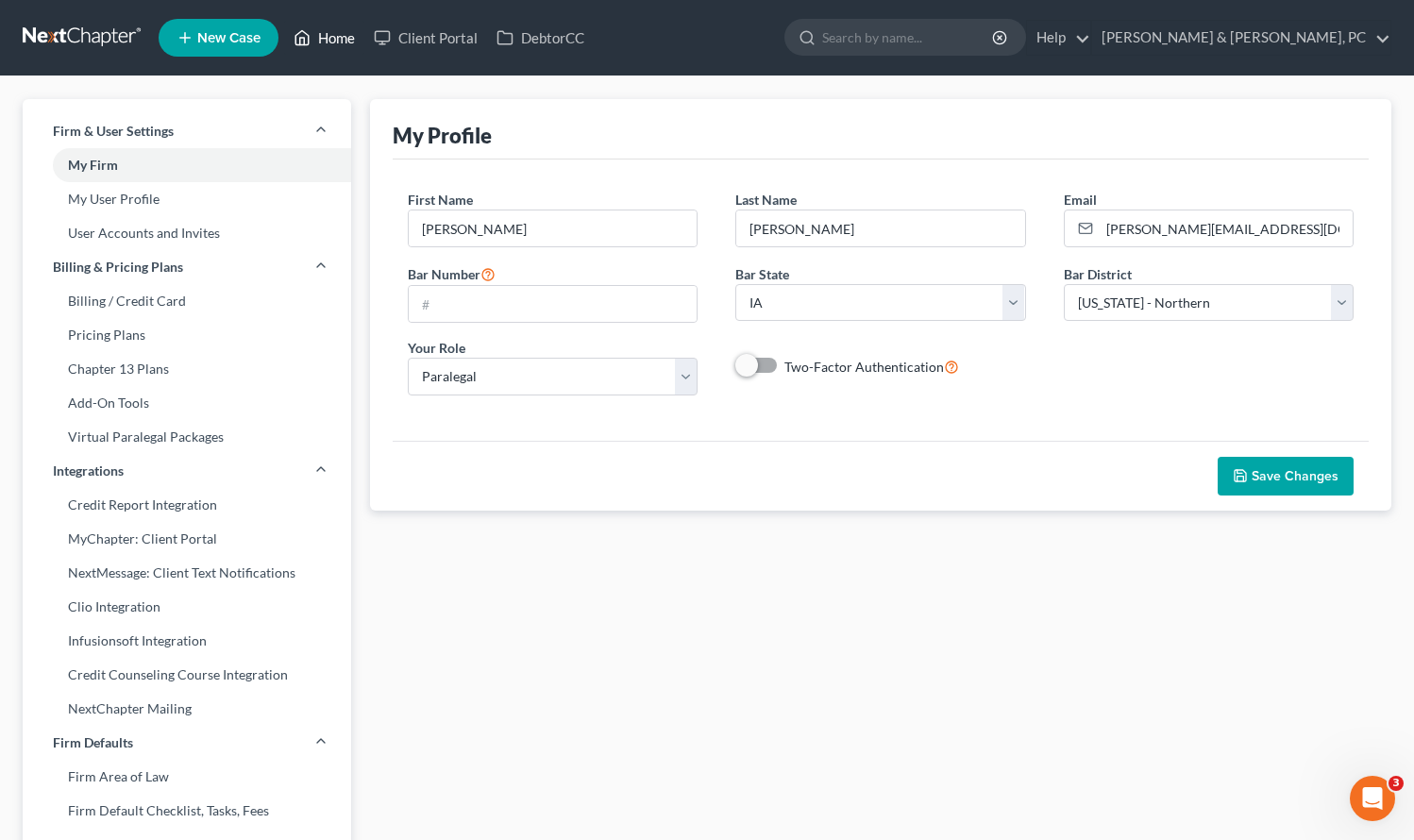
click at [323, 31] on link "Home" at bounding box center [324, 37] width 80 height 34
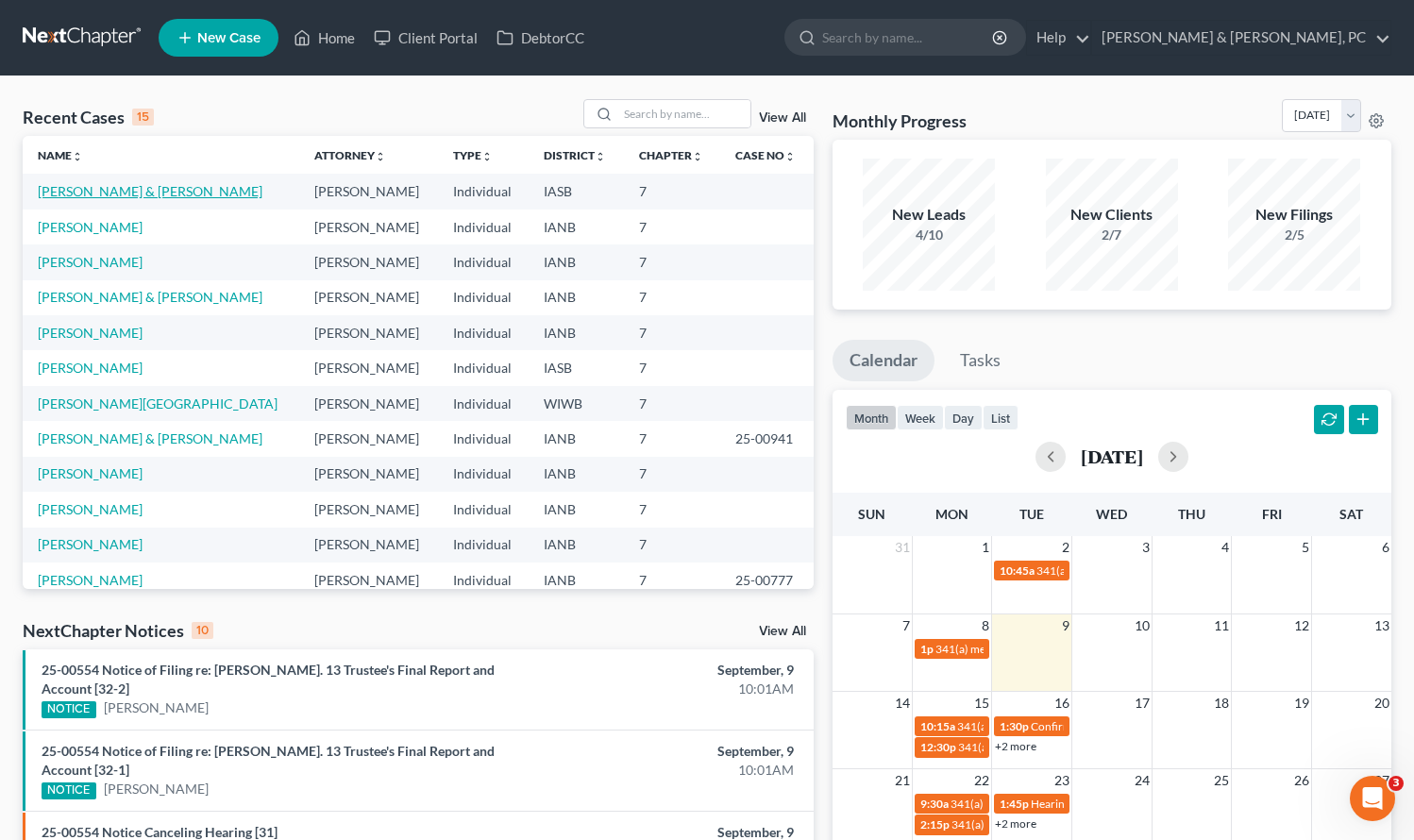
click at [108, 183] on link "[PERSON_NAME] & [PERSON_NAME]" at bounding box center [150, 191] width 224 height 16
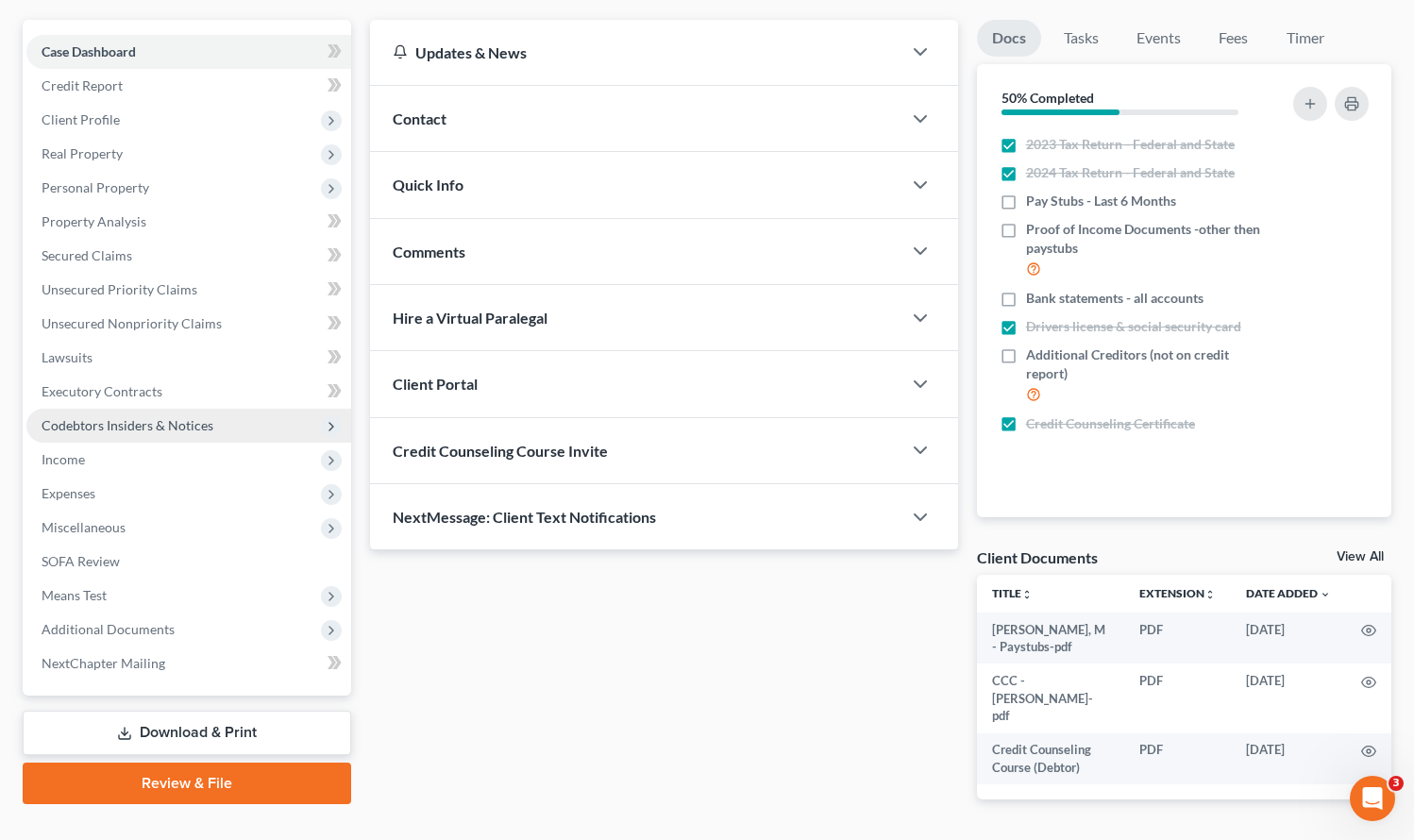
scroll to position [197, 0]
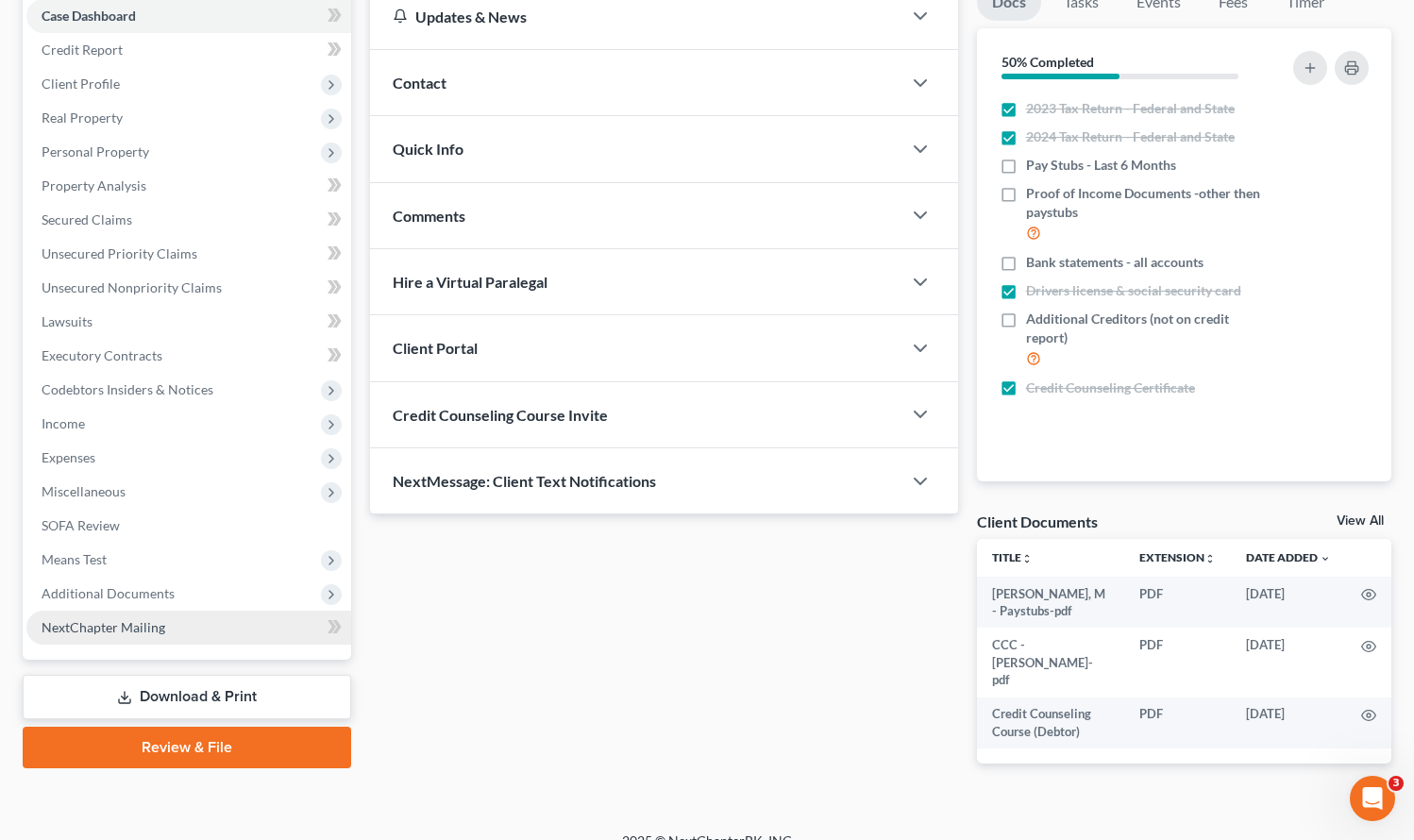
click at [154, 624] on span "NextChapter Mailing" at bounding box center [103, 627] width 124 height 16
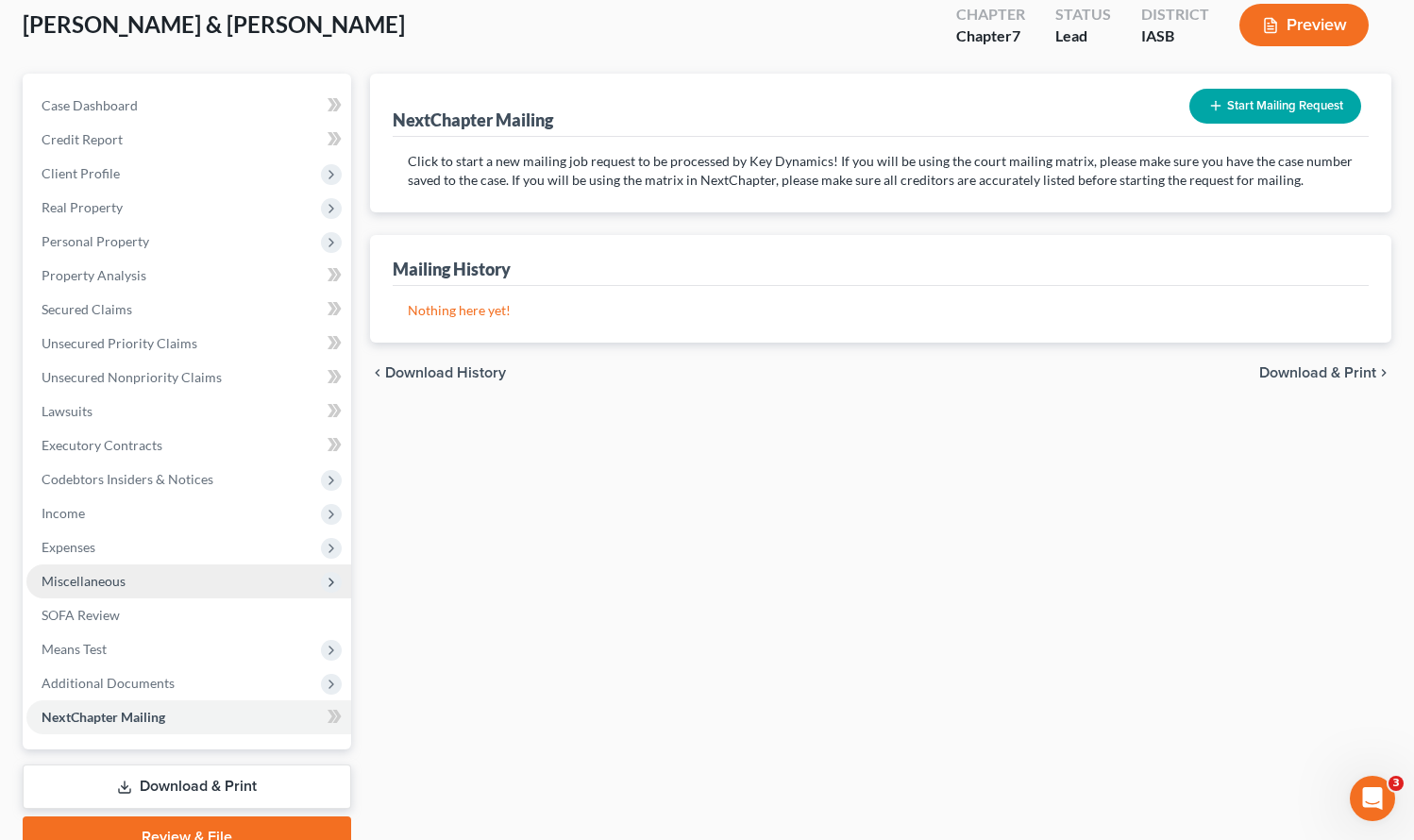
scroll to position [197, 0]
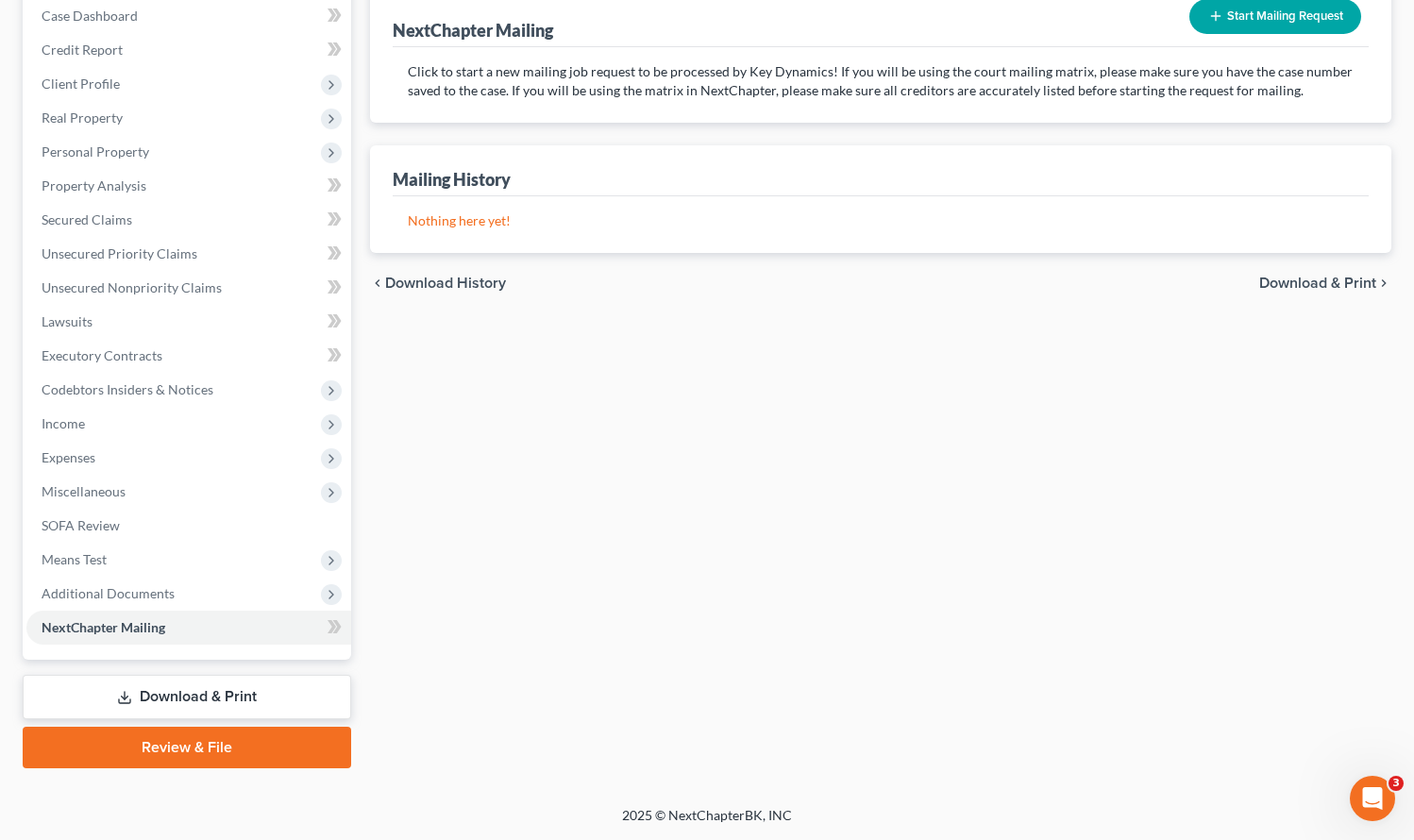
click at [185, 759] on link "Review & File" at bounding box center [186, 747] width 329 height 42
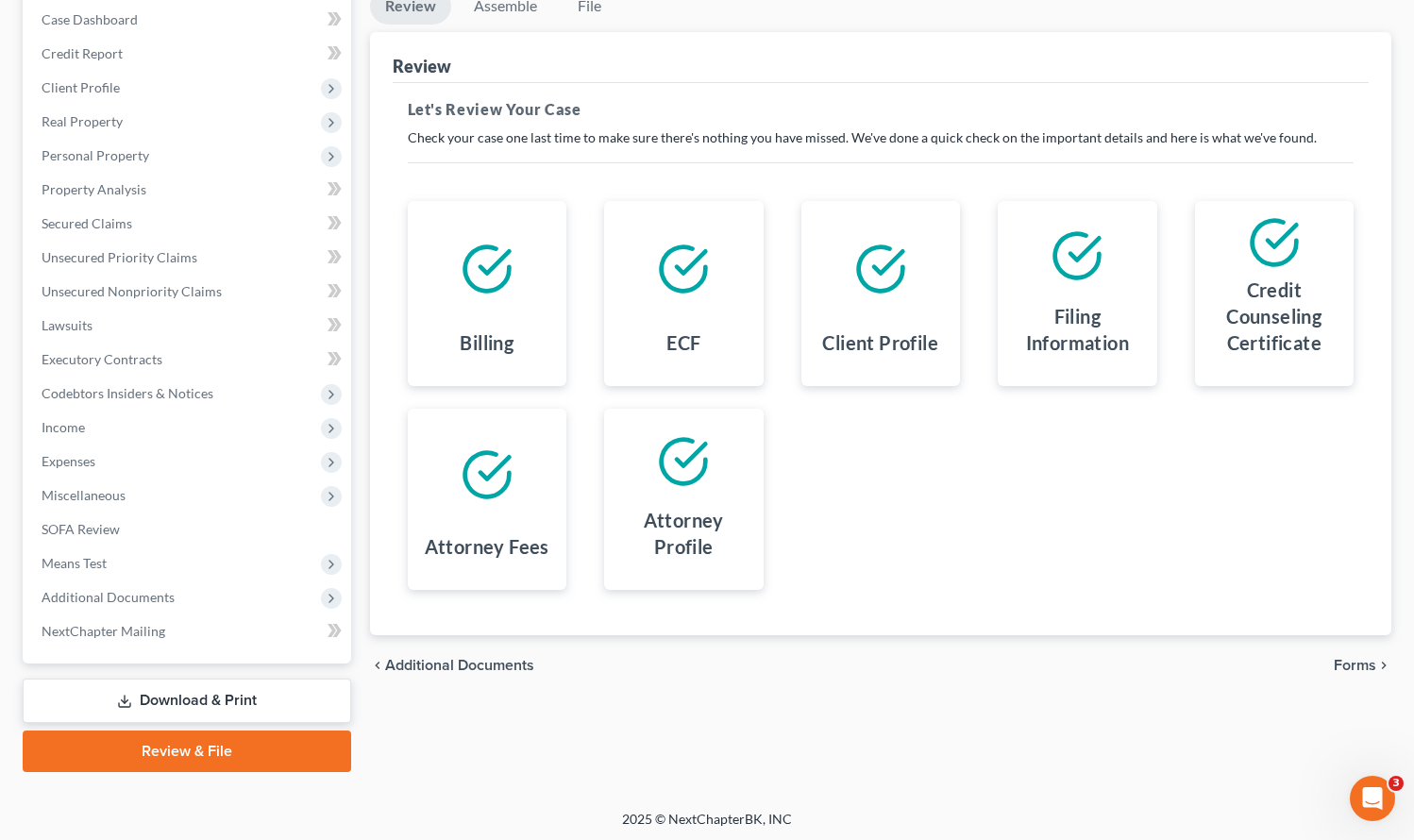
scroll to position [197, 0]
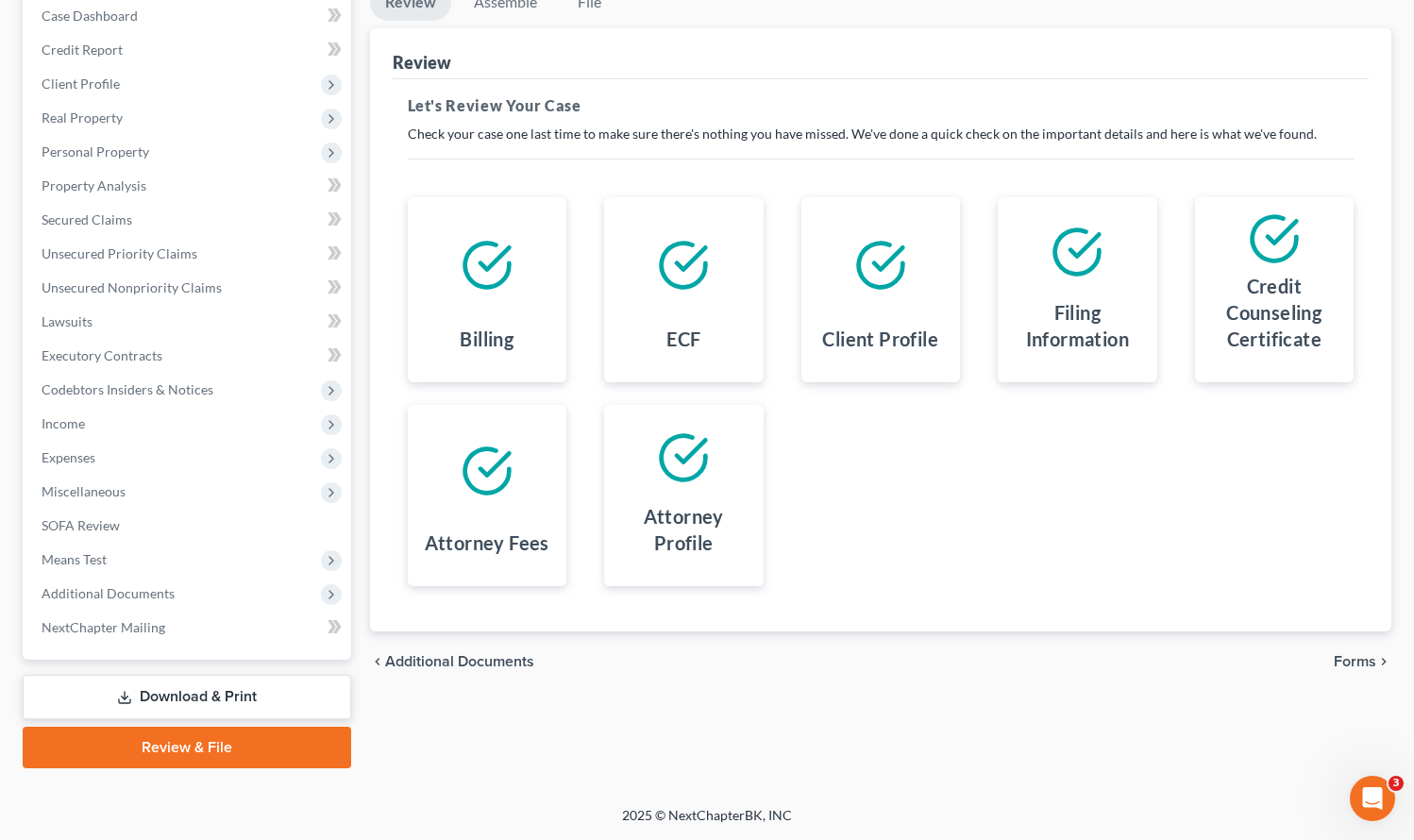
click at [1349, 655] on span "Forms" at bounding box center [1355, 661] width 43 height 15
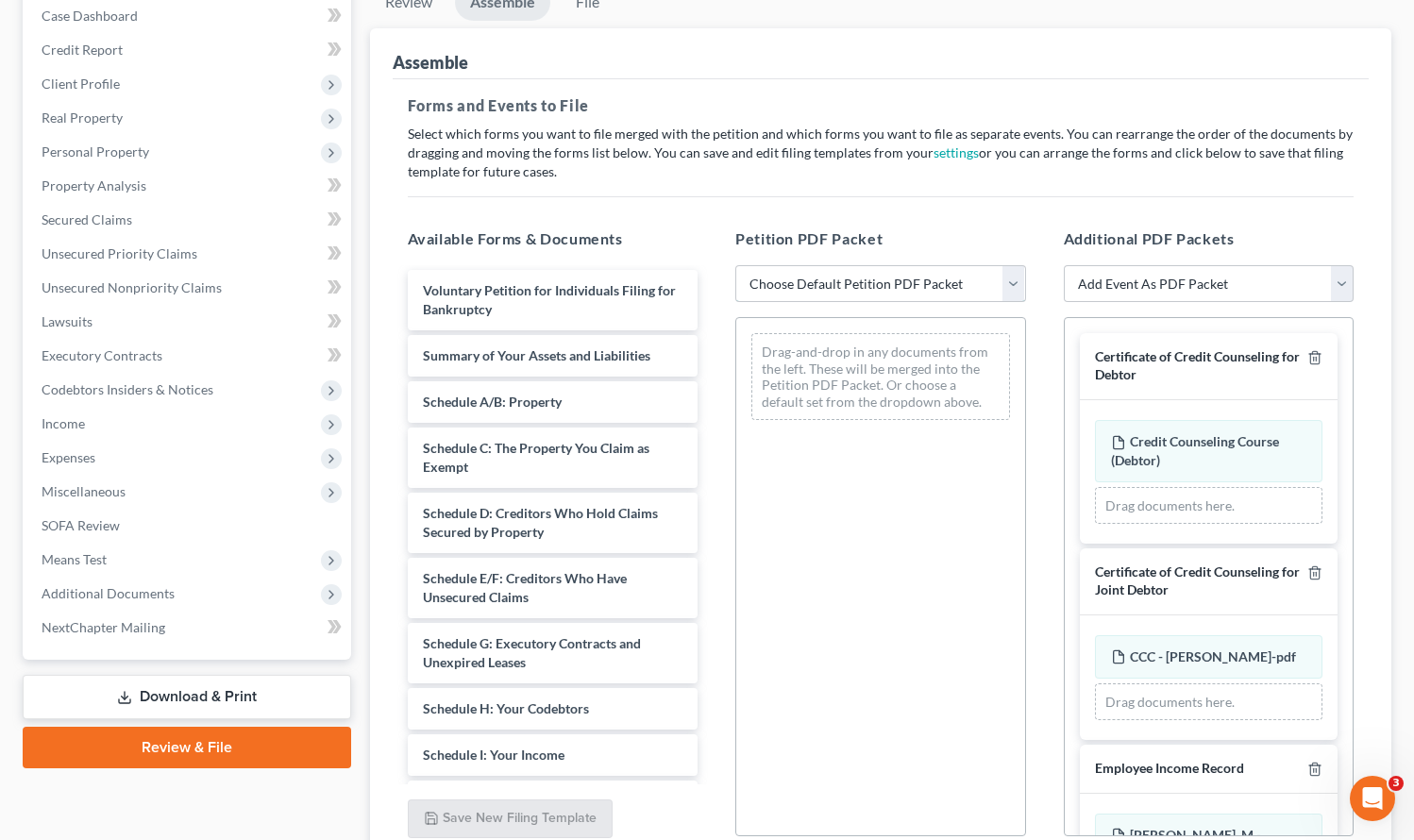
click at [880, 283] on select "Choose Default Petition PDF Packet Emergency Filing (Voluntary Petition and Cre…" at bounding box center [881, 284] width 291 height 38
select select "2"
click at [736, 265] on select "Choose Default Petition PDF Packet Emergency Filing (Voluntary Petition and Cre…" at bounding box center [881, 284] width 291 height 38
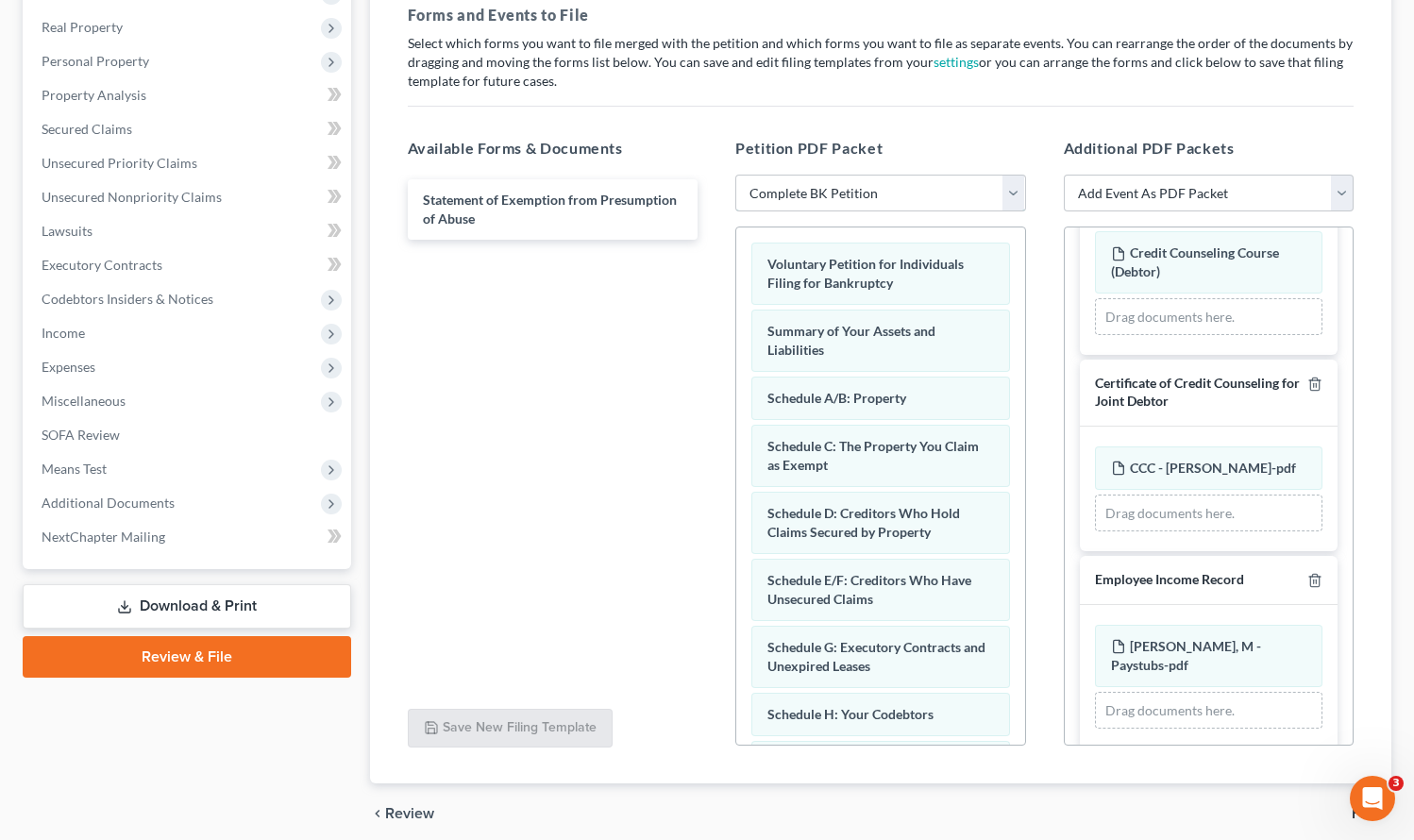
scroll to position [364, 0]
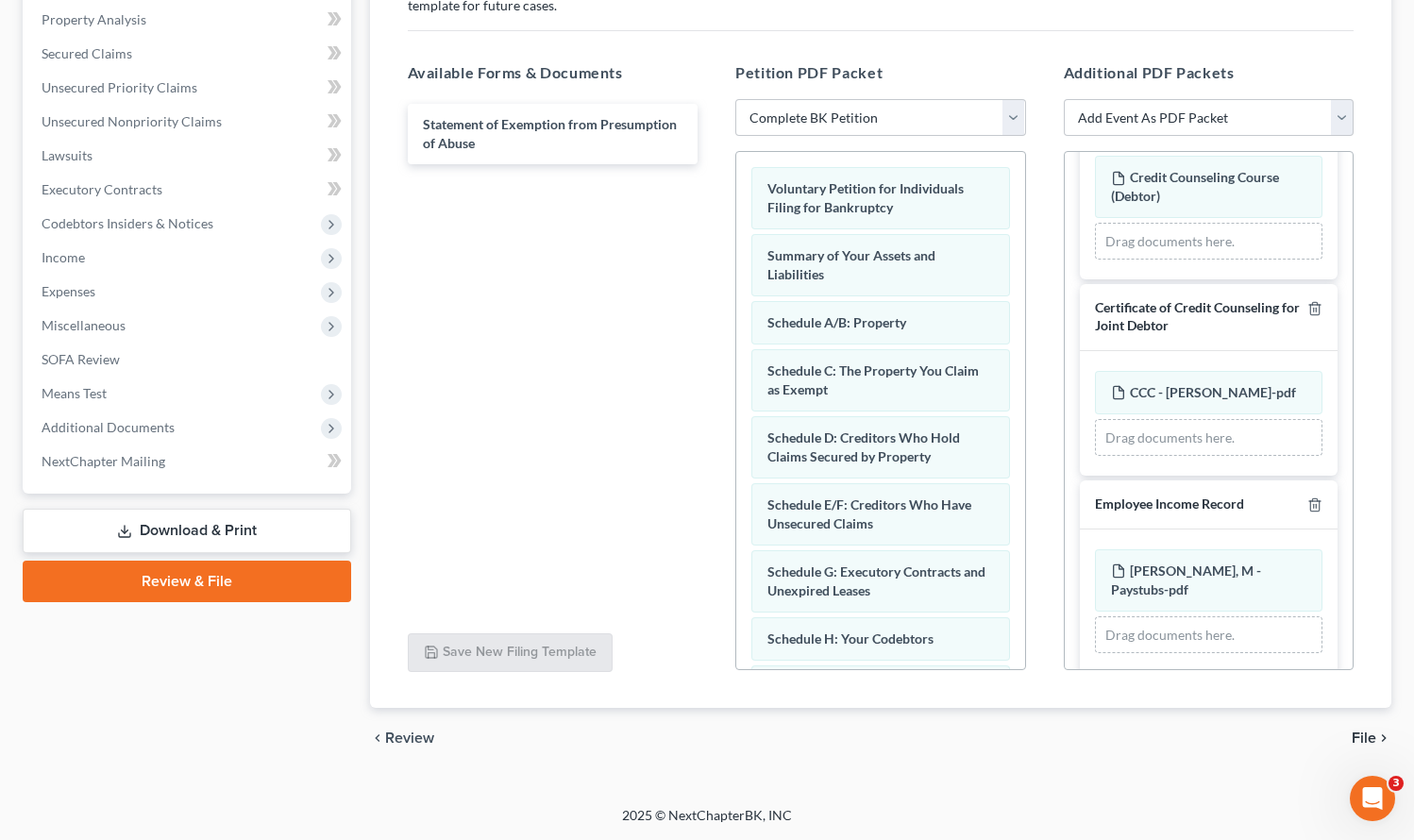
click at [1364, 739] on span "File" at bounding box center [1364, 738] width 24 height 15
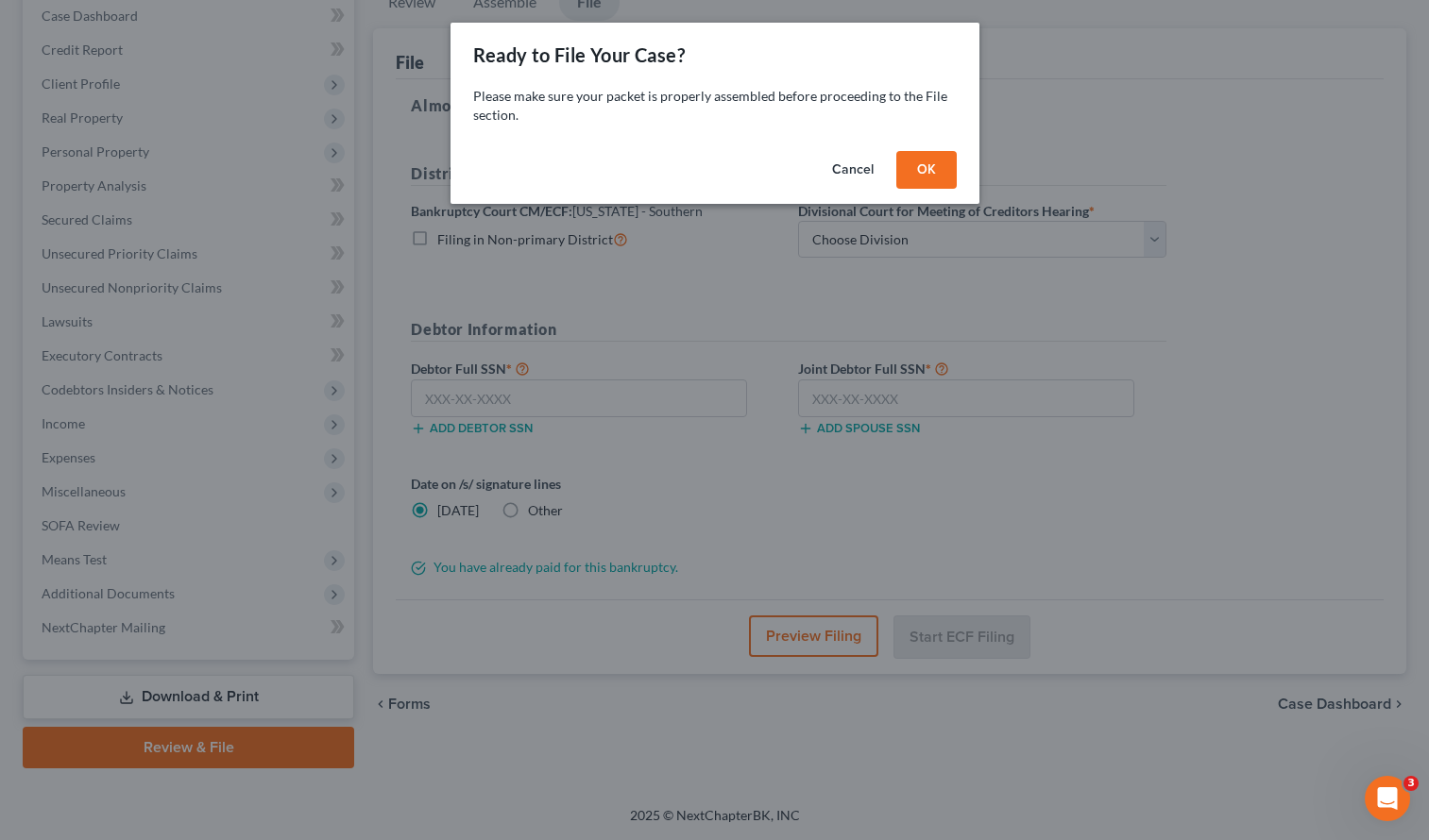
click at [924, 163] on button "OK" at bounding box center [926, 170] width 61 height 38
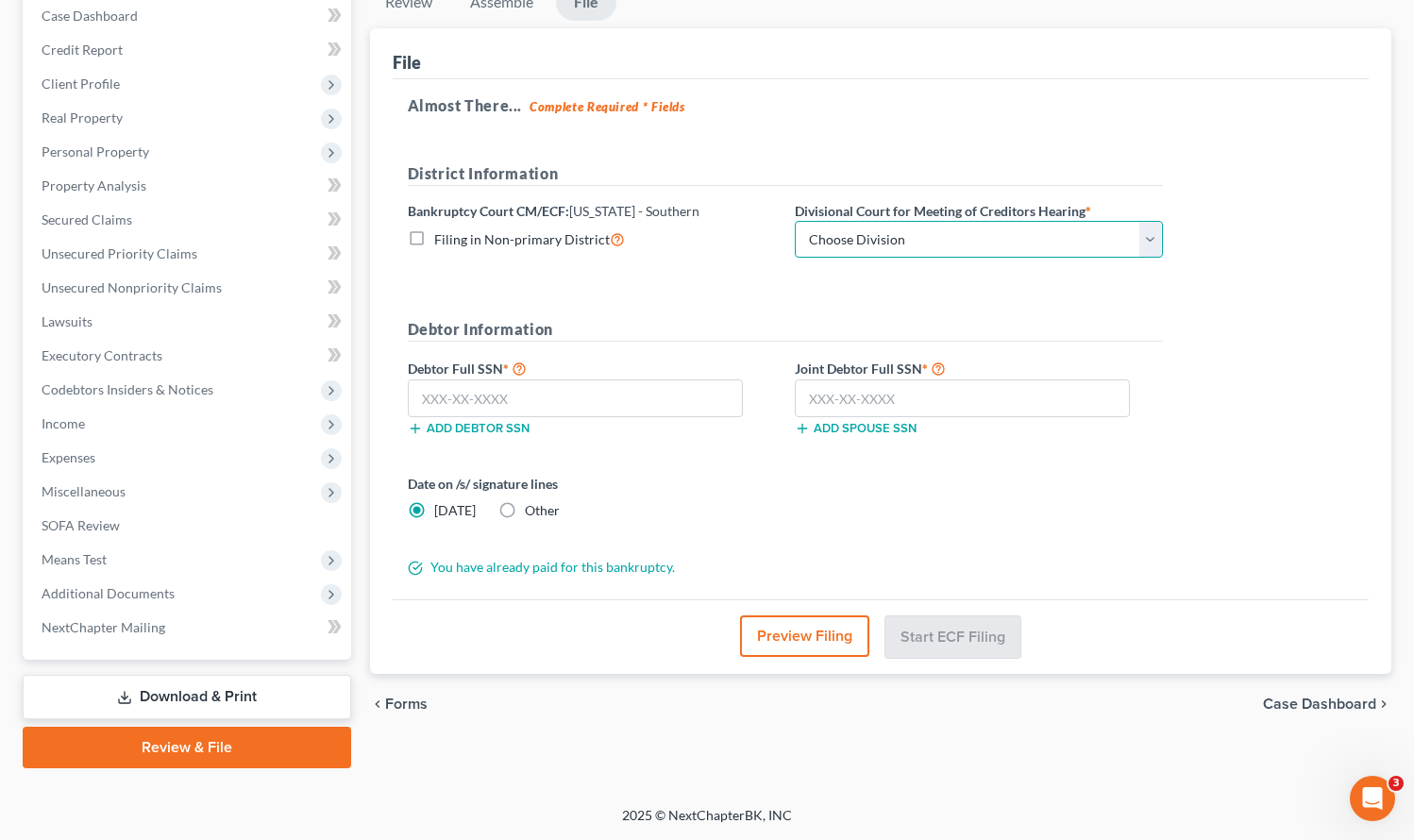
click at [867, 247] on select "Choose Division Central Eastern Western" at bounding box center [979, 239] width 368 height 38
select select "1"
click at [795, 220] on select "Choose Division Central Eastern Western" at bounding box center [979, 239] width 368 height 38
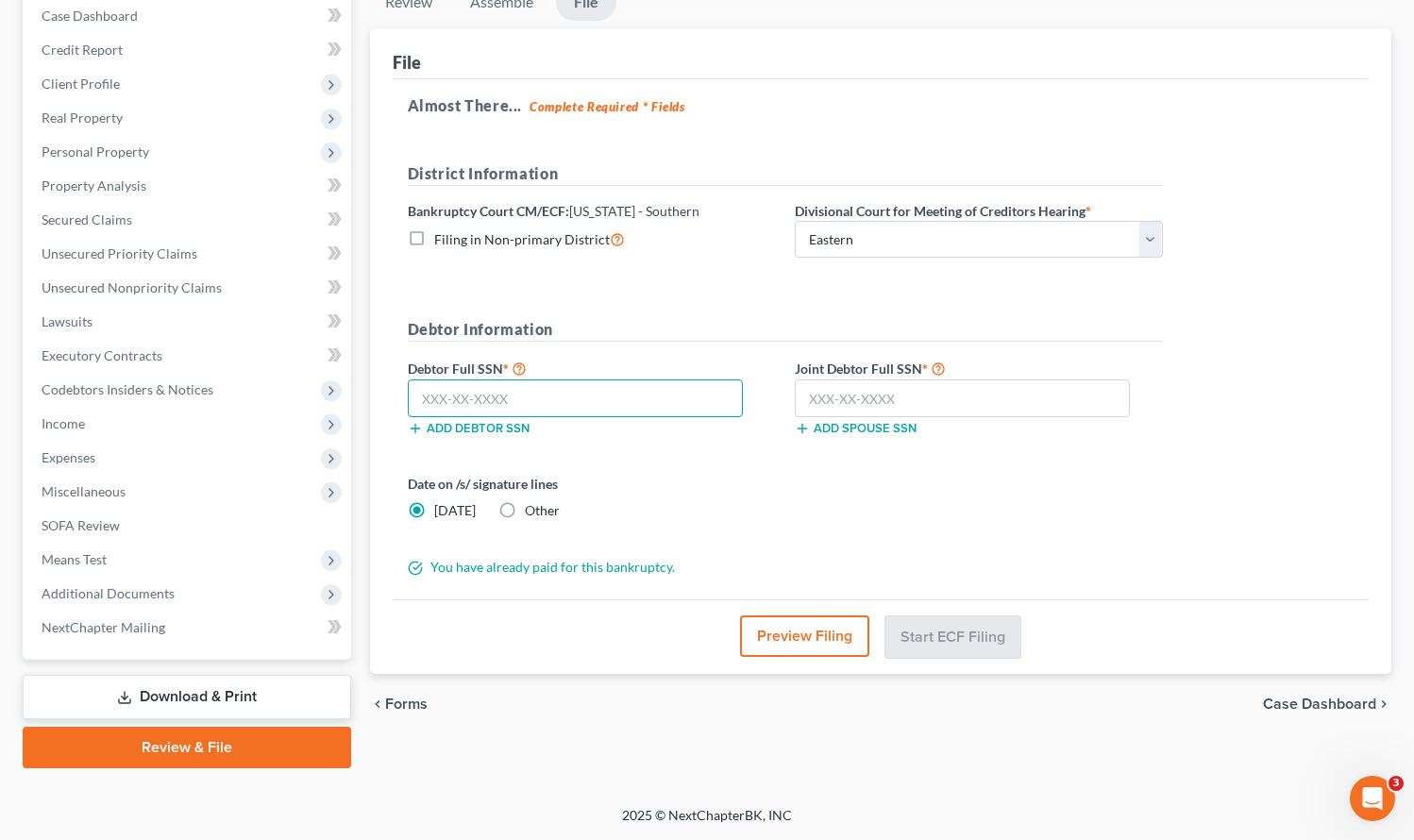
drag, startPoint x: 449, startPoint y: 402, endPoint x: 458, endPoint y: 399, distance: 9.5
click at [451, 401] on input "text" at bounding box center [576, 398] width 336 height 38
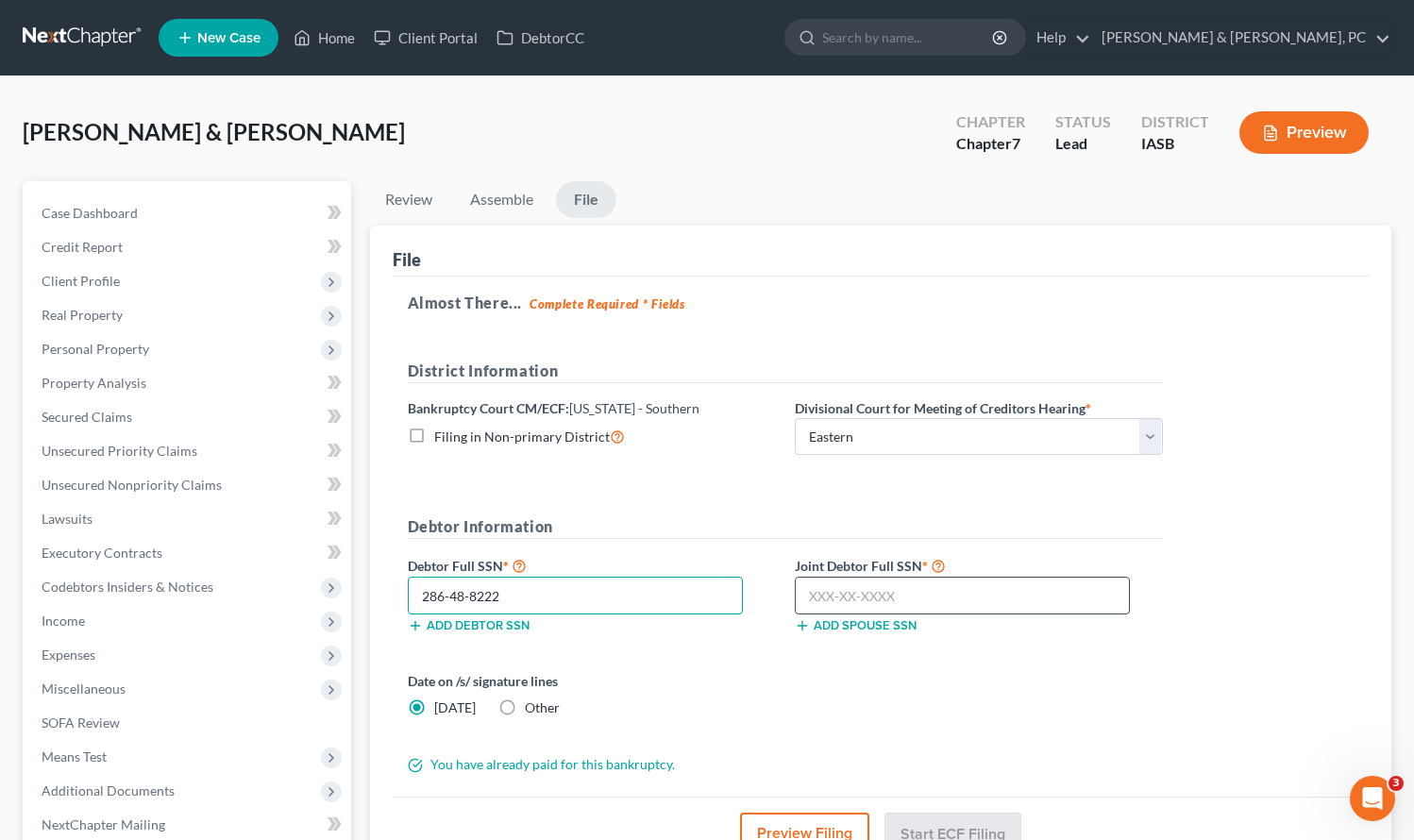
type input "286-48-8222"
click at [824, 589] on input "text" at bounding box center [963, 595] width 336 height 38
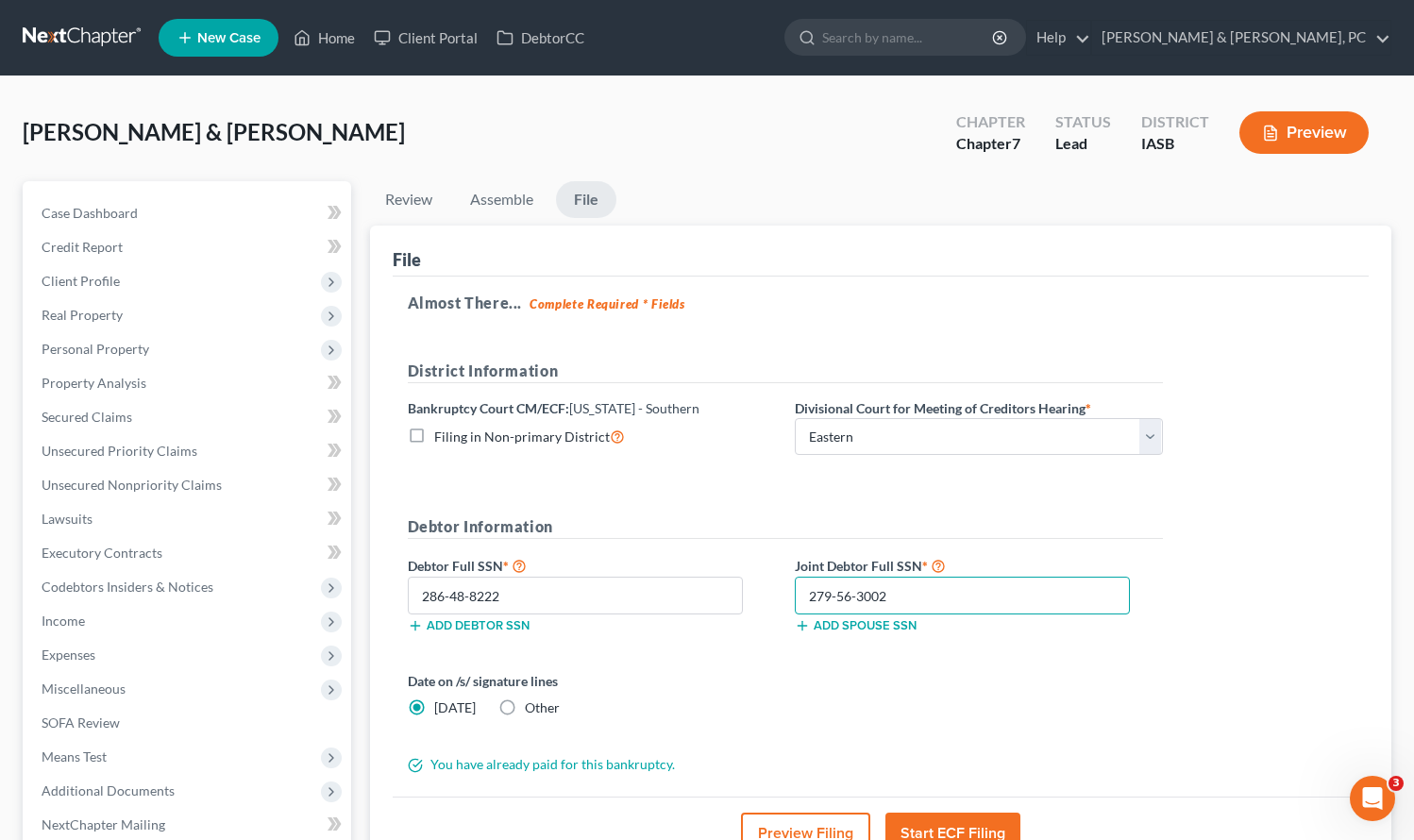
type input "279-56-3002"
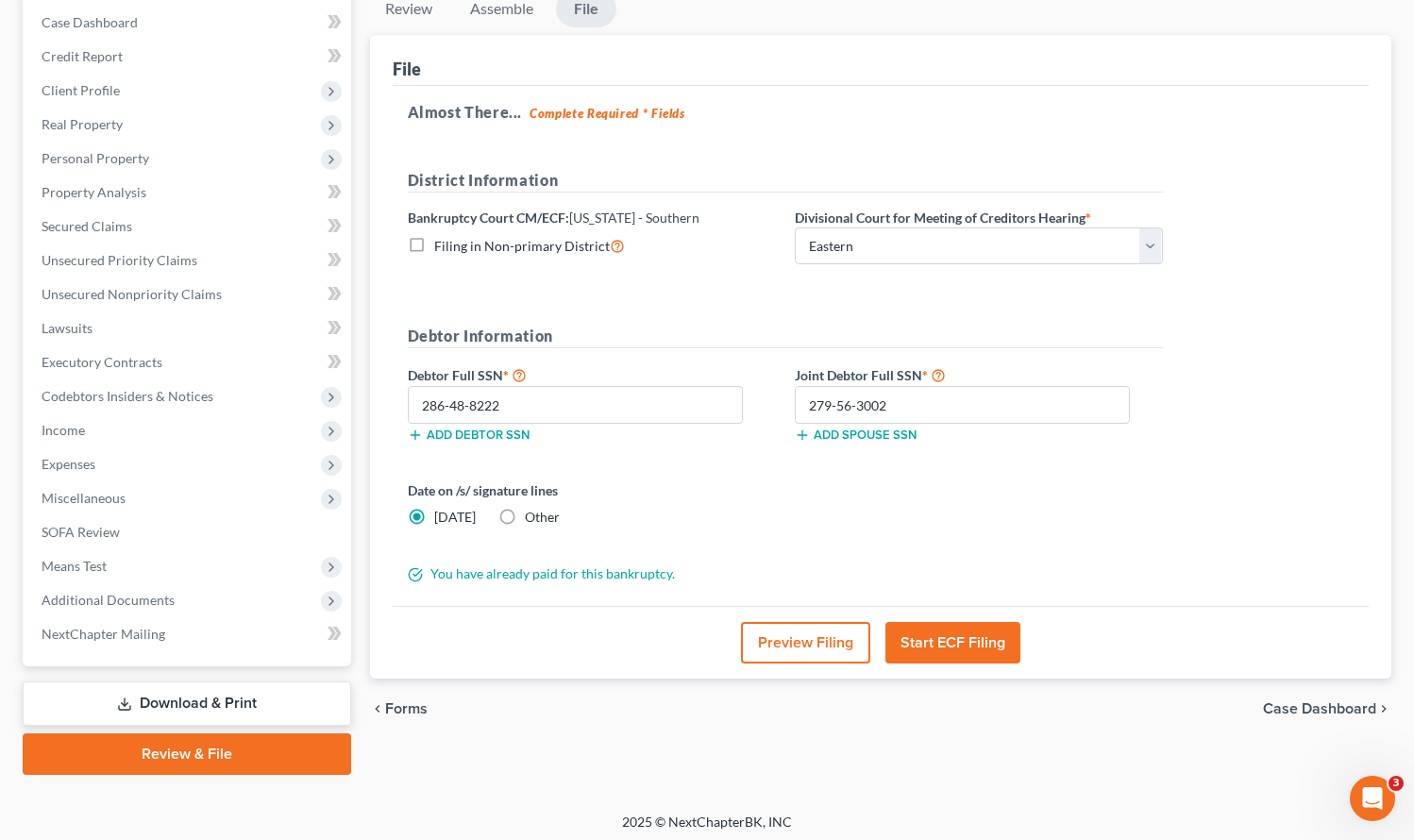
scroll to position [197, 0]
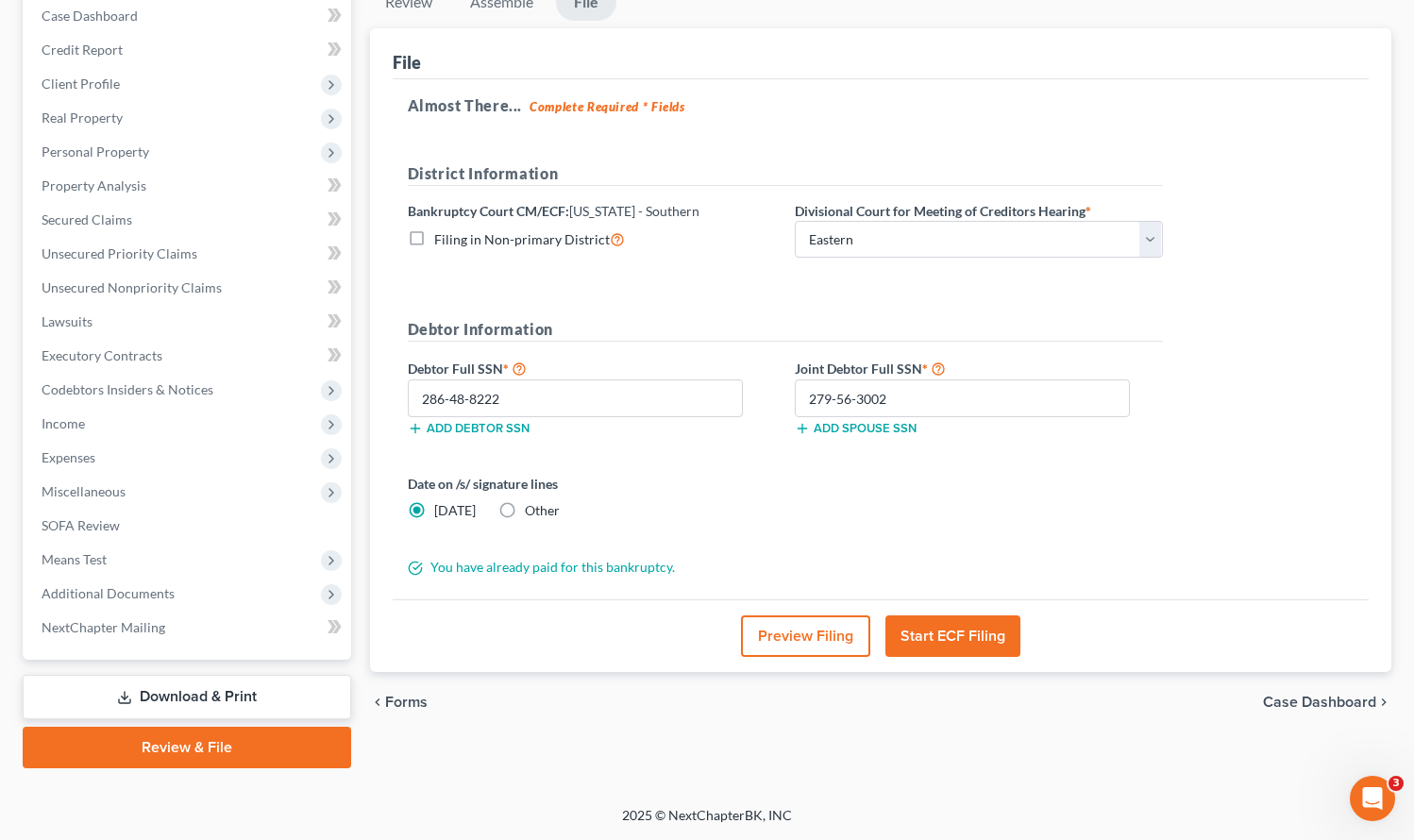
click at [940, 634] on button "Start ECF Filing" at bounding box center [953, 636] width 135 height 42
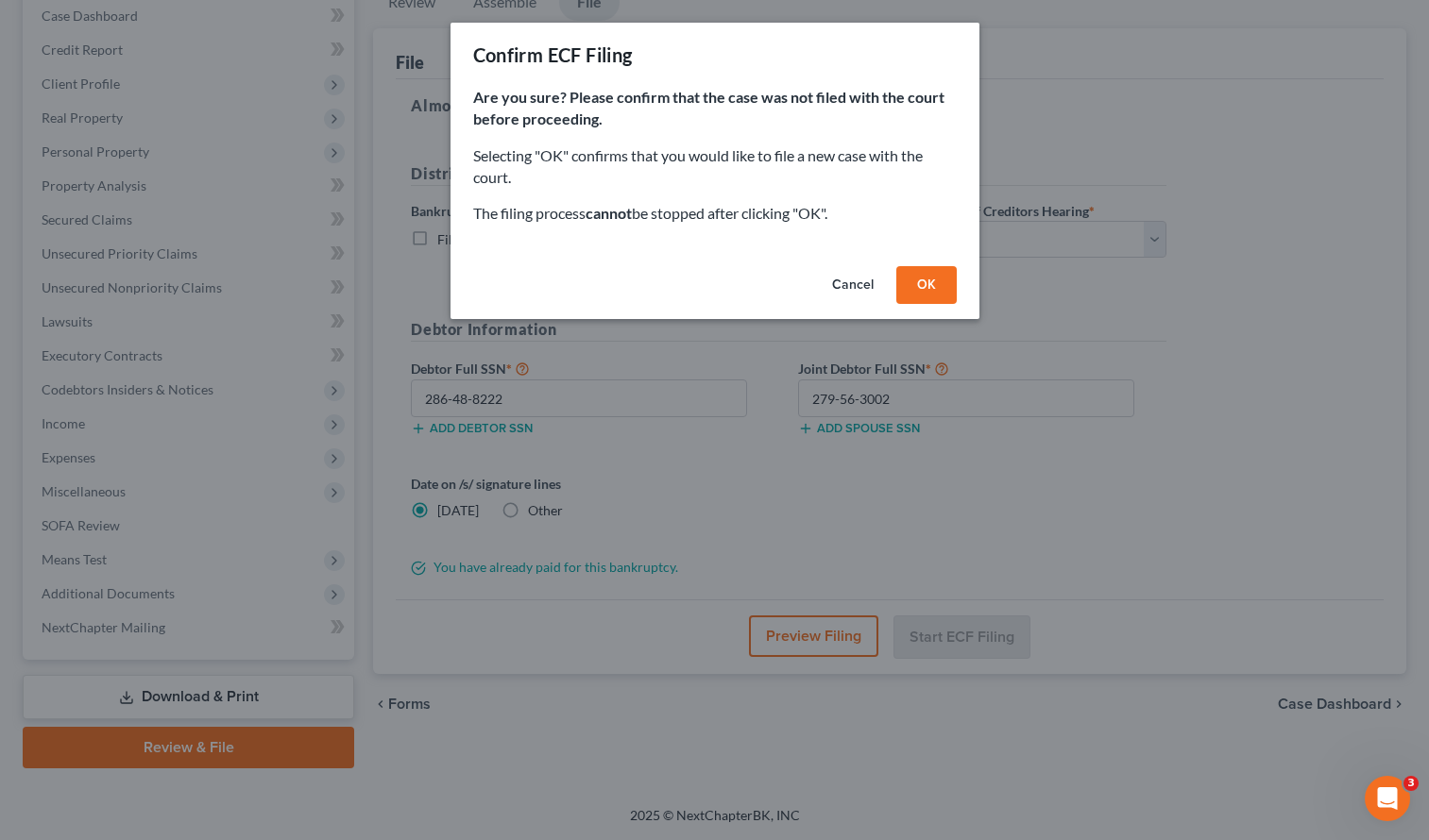
click at [909, 282] on button "OK" at bounding box center [926, 285] width 61 height 38
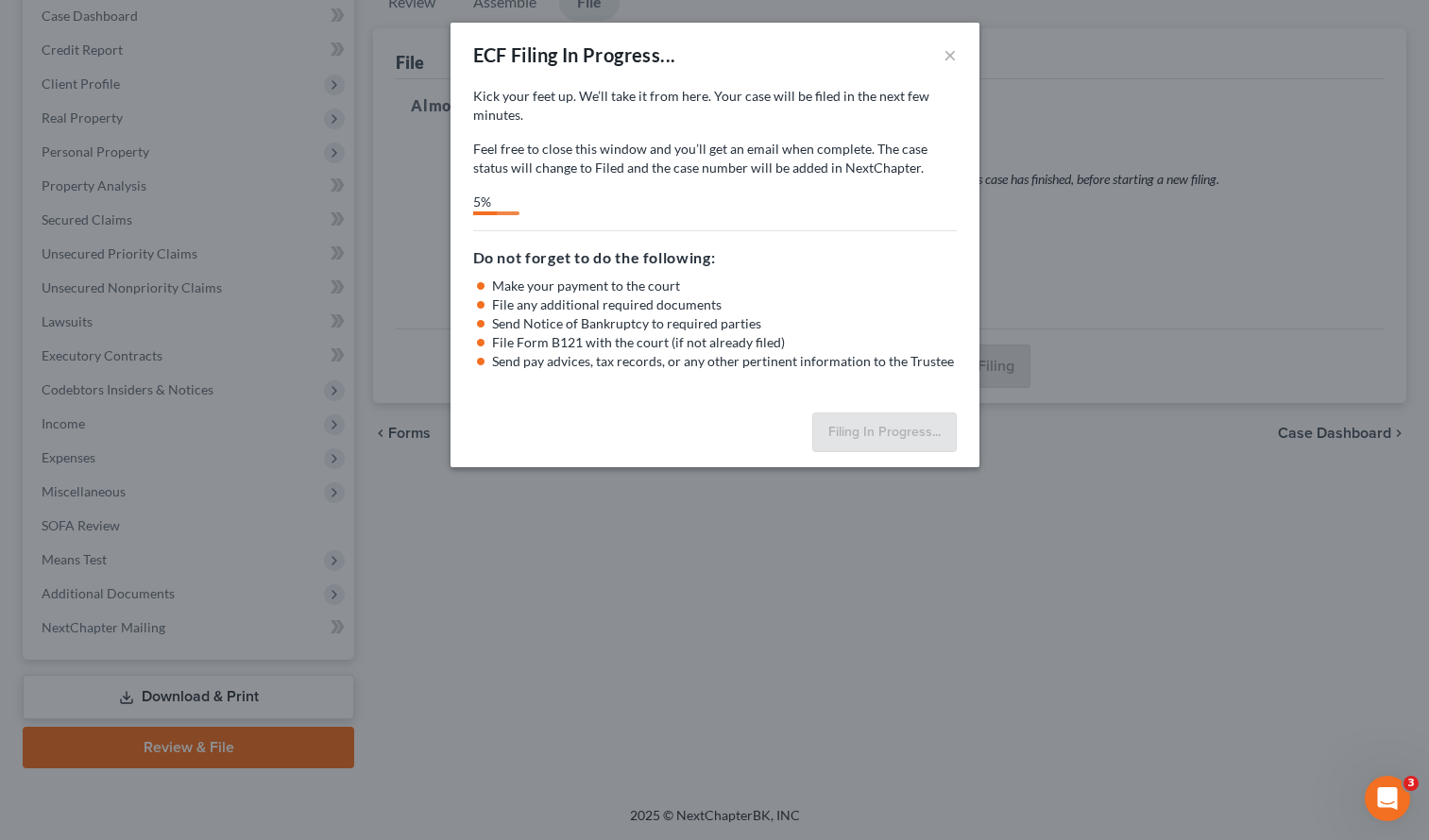
select select "1"
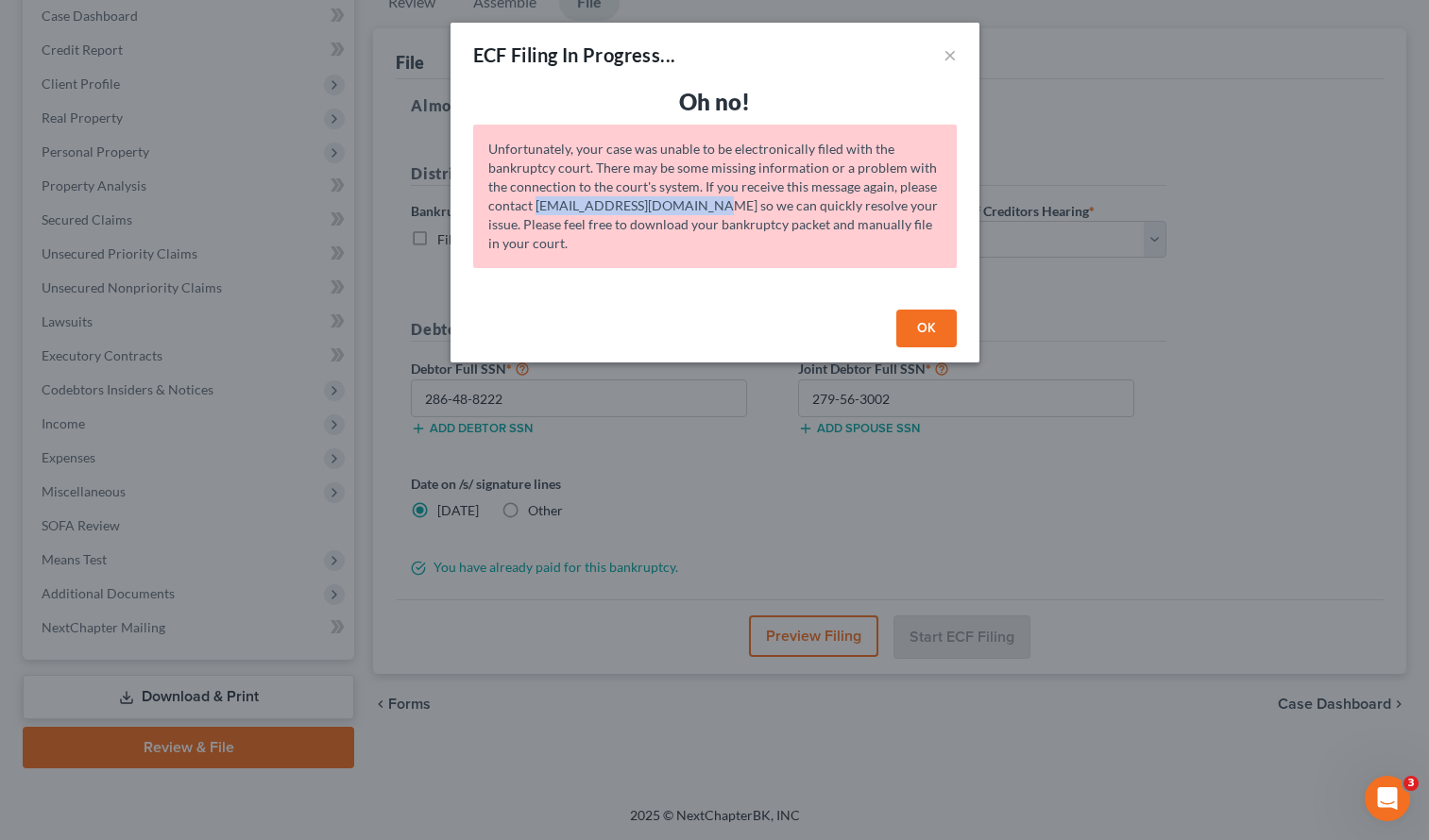
drag, startPoint x: 699, startPoint y: 206, endPoint x: 536, endPoint y: 213, distance: 163.2
click at [536, 213] on div "Unfortunately, your case was unable to be electronically filed with the bankrup…" at bounding box center [714, 196] width 483 height 143
drag, startPoint x: 536, startPoint y: 213, endPoint x: 543, endPoint y: 206, distance: 9.9
copy div "support@nextchapterbk.com"
click at [781, 295] on div "Oh no! Unfortunately, your case was unable to be electronically filed with the …" at bounding box center [715, 194] width 529 height 216
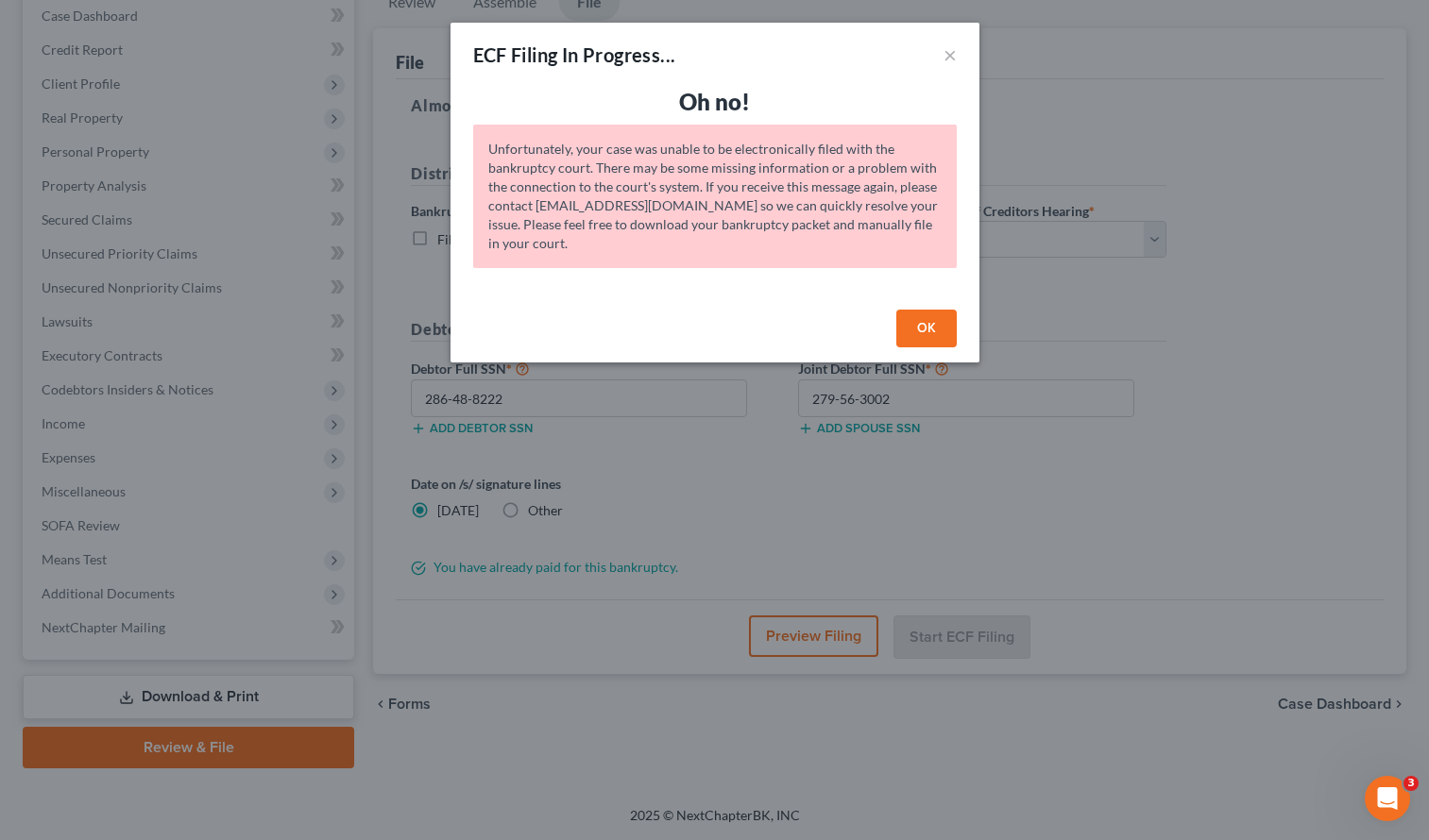
click at [951, 328] on button "OK" at bounding box center [926, 328] width 61 height 38
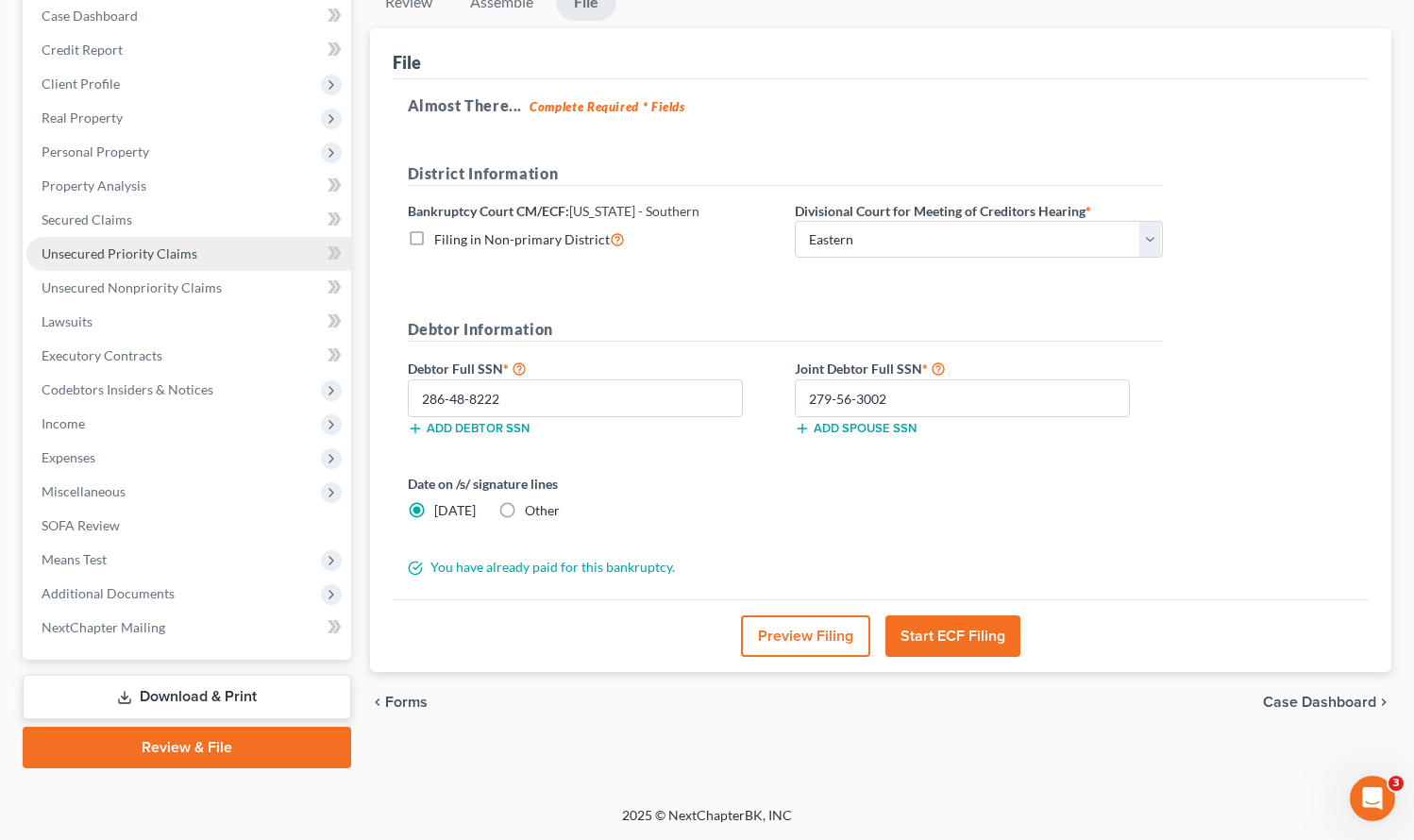
scroll to position [0, 0]
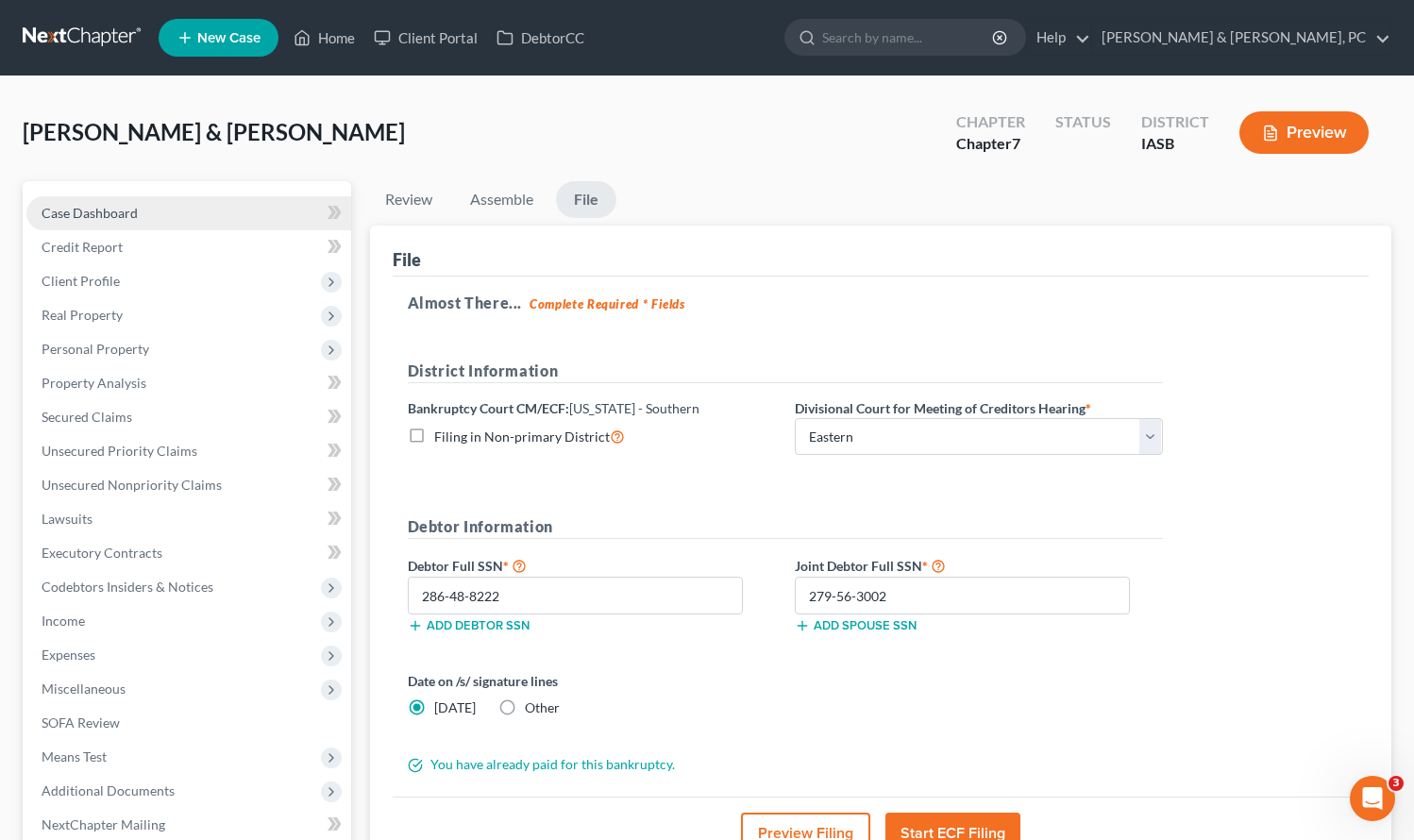
click at [126, 210] on span "Case Dashboard" at bounding box center [90, 213] width 97 height 16
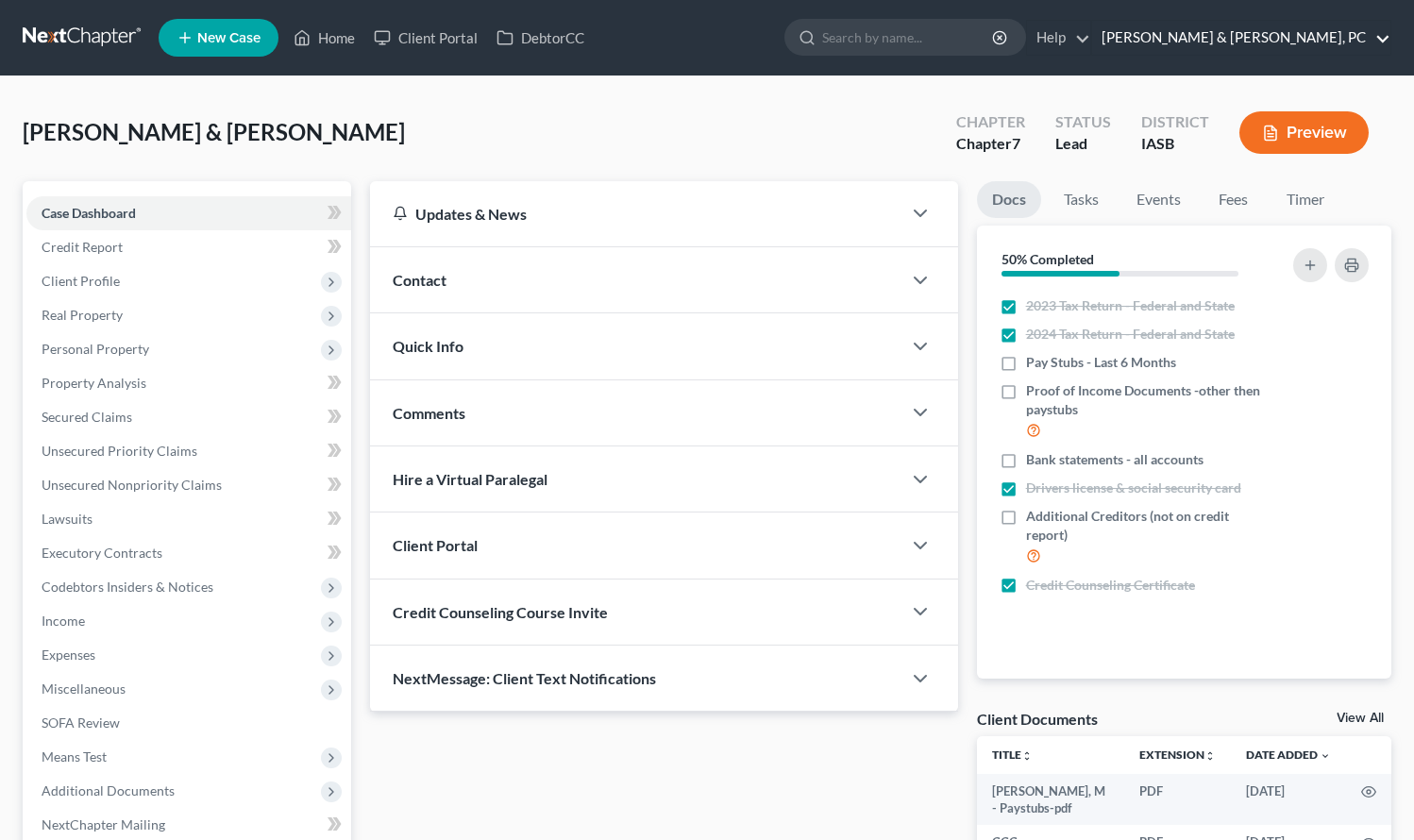
click at [1353, 35] on link "[PERSON_NAME] & [PERSON_NAME], PC" at bounding box center [1242, 37] width 299 height 34
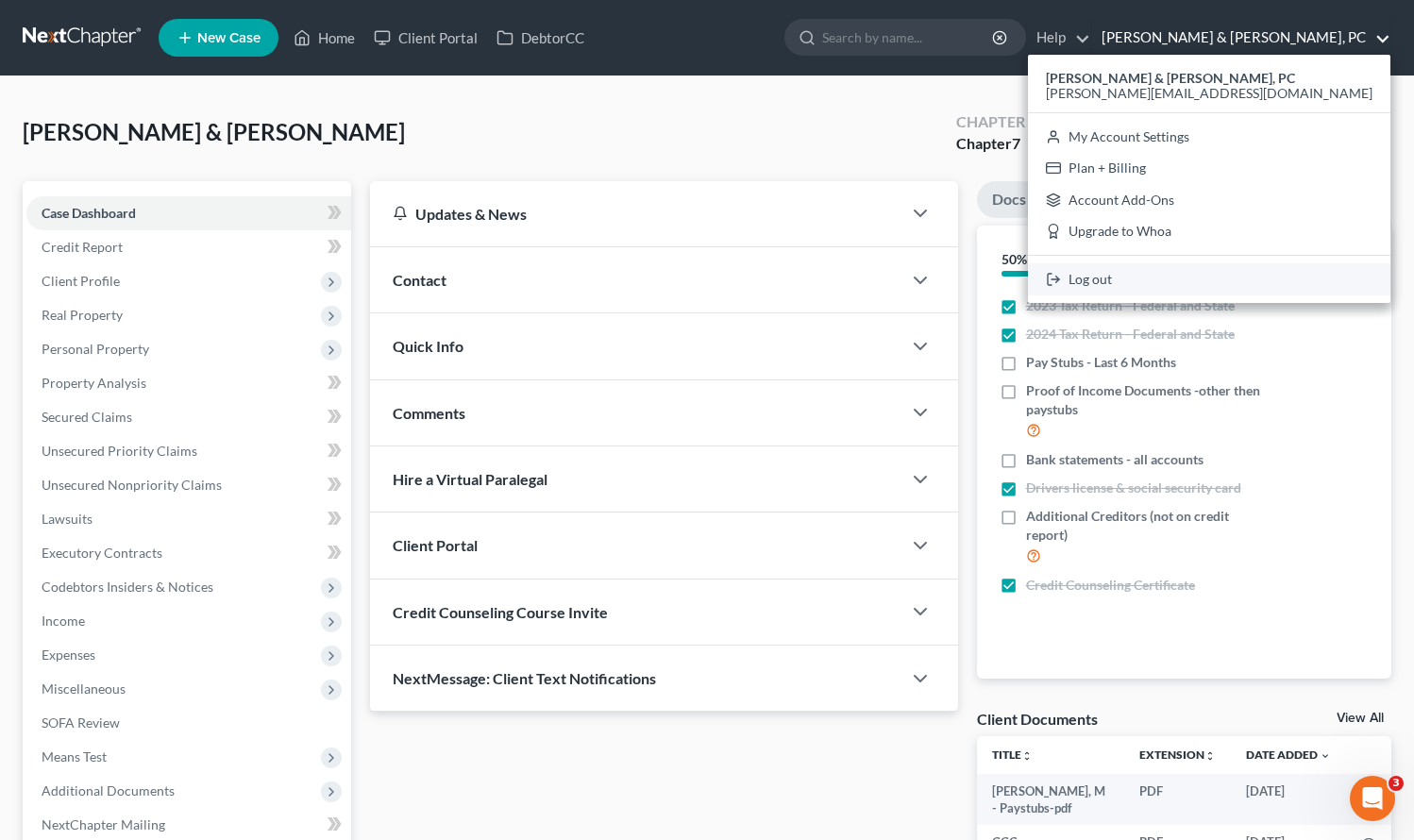
click at [1294, 279] on link "Log out" at bounding box center [1210, 279] width 363 height 32
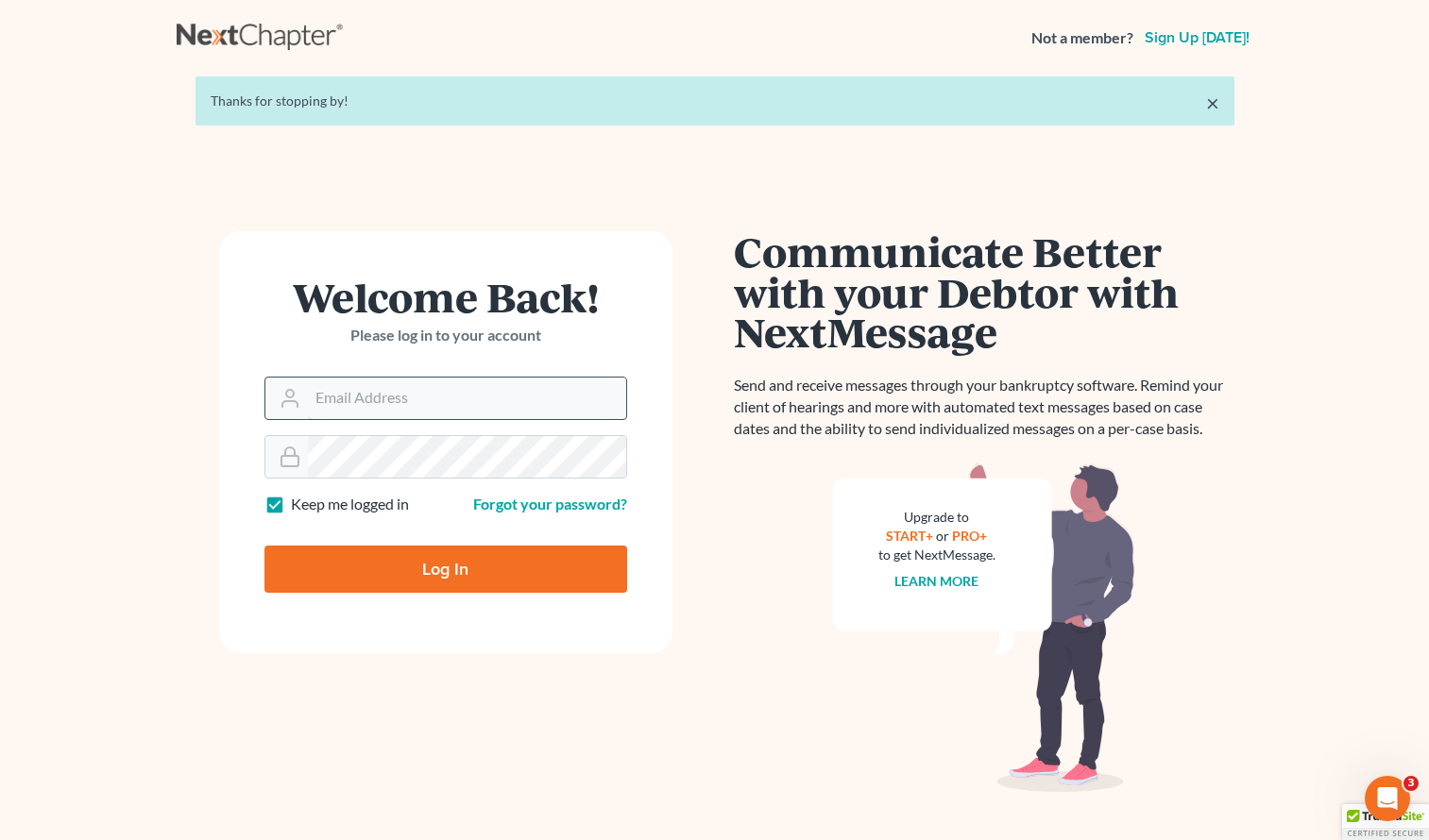
click at [385, 393] on input "Email Address" at bounding box center [467, 398] width 318 height 42
type input "[PERSON_NAME][EMAIL_ADDRESS][DOMAIN_NAME]"
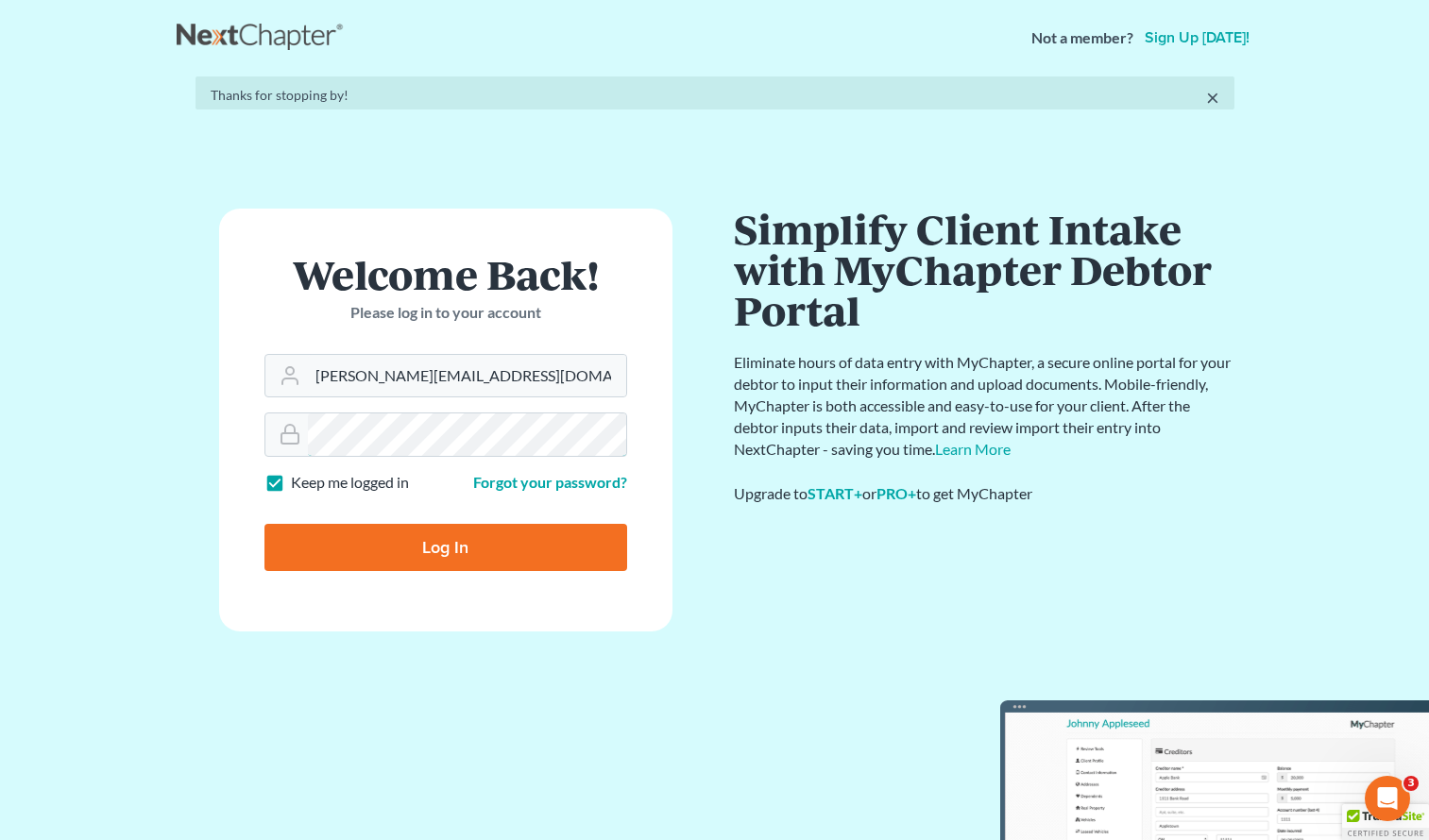
click at [366, 458] on form "Welcome Back! Please log in to your account Email Address [PERSON_NAME][EMAIL_A…" at bounding box center [445, 420] width 453 height 422
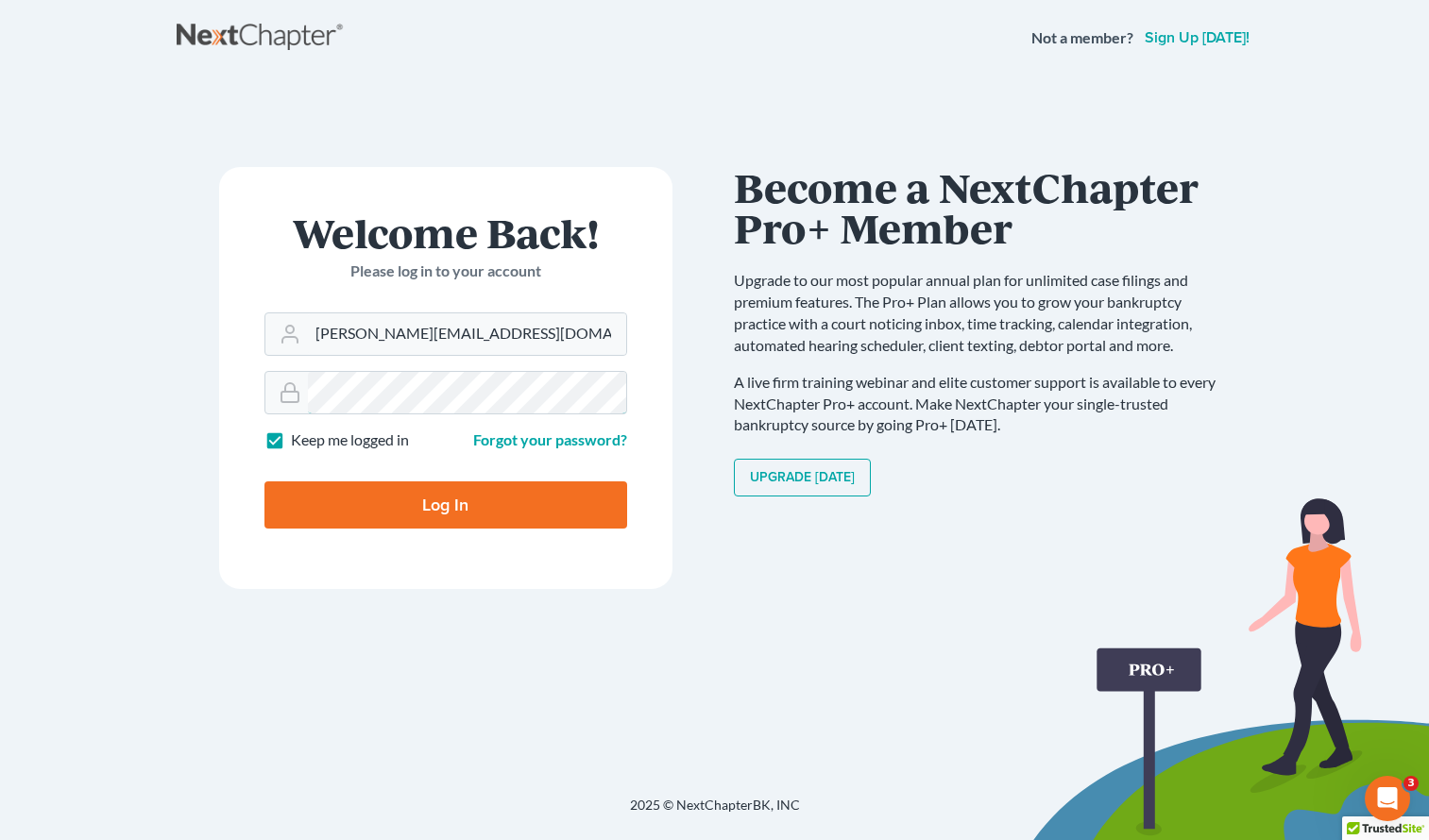
click at [265, 481] on input "Log In" at bounding box center [446, 504] width 363 height 47
type input "Thinking..."
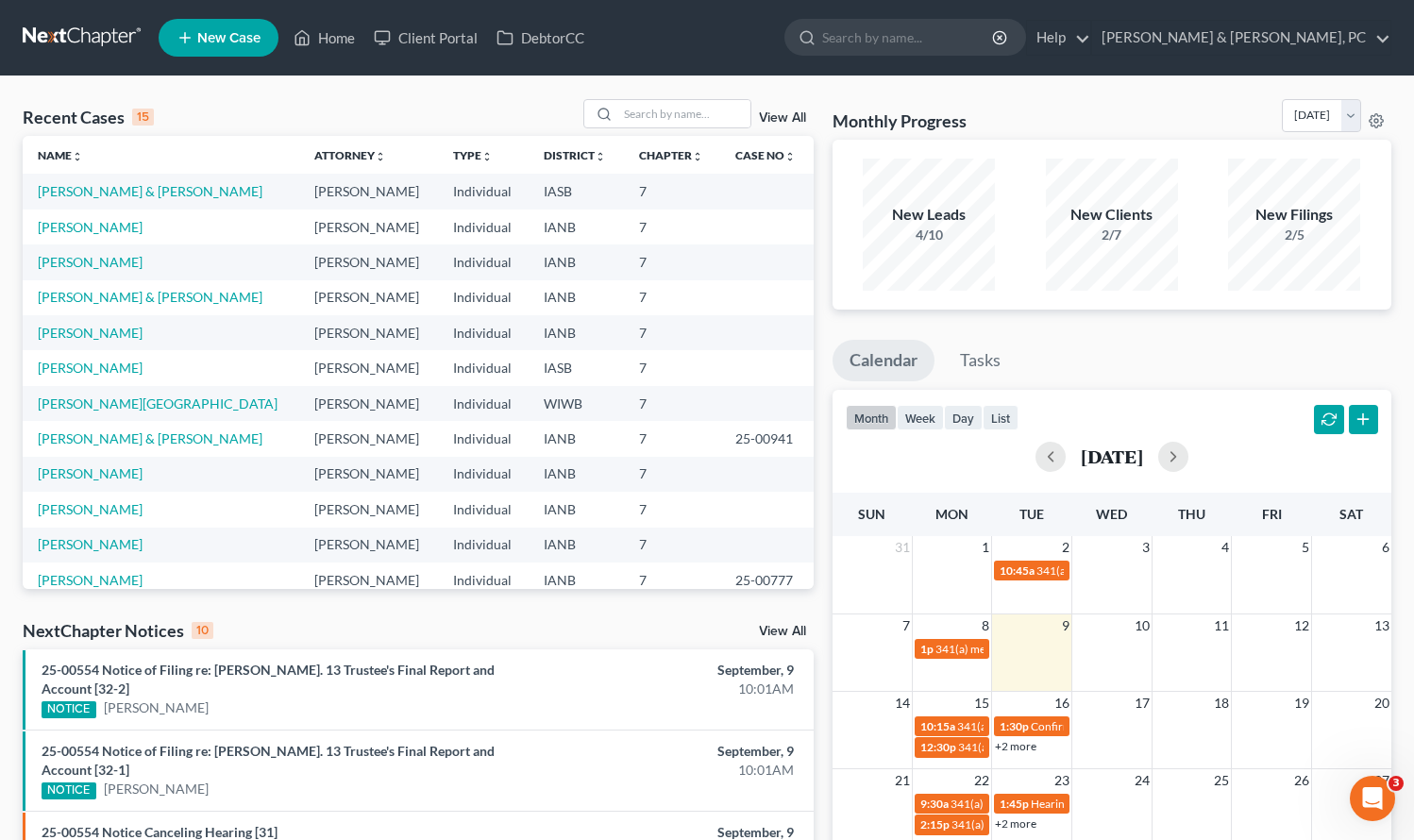
click at [119, 182] on td "Thomas, Mitchell & Lottie" at bounding box center [161, 191] width 277 height 35
click at [464, 113] on div "Recent Cases 15 View All" at bounding box center [418, 118] width 791 height 37
click at [111, 180] on td "Thomas, Mitchell & Lottie" at bounding box center [161, 191] width 277 height 35
click at [106, 185] on link "Thomas, Mitchell & Lottie" at bounding box center [150, 191] width 224 height 16
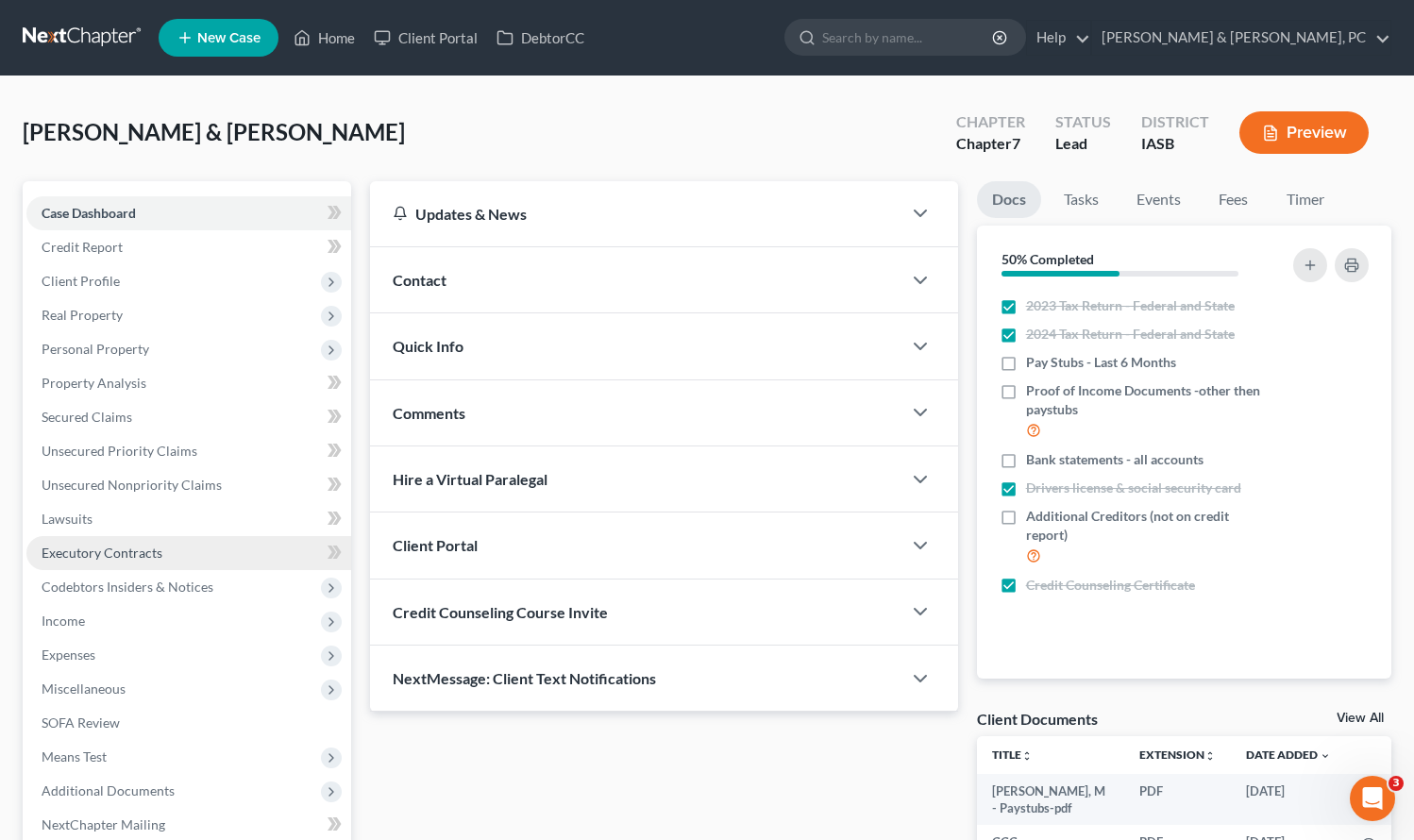
scroll to position [197, 0]
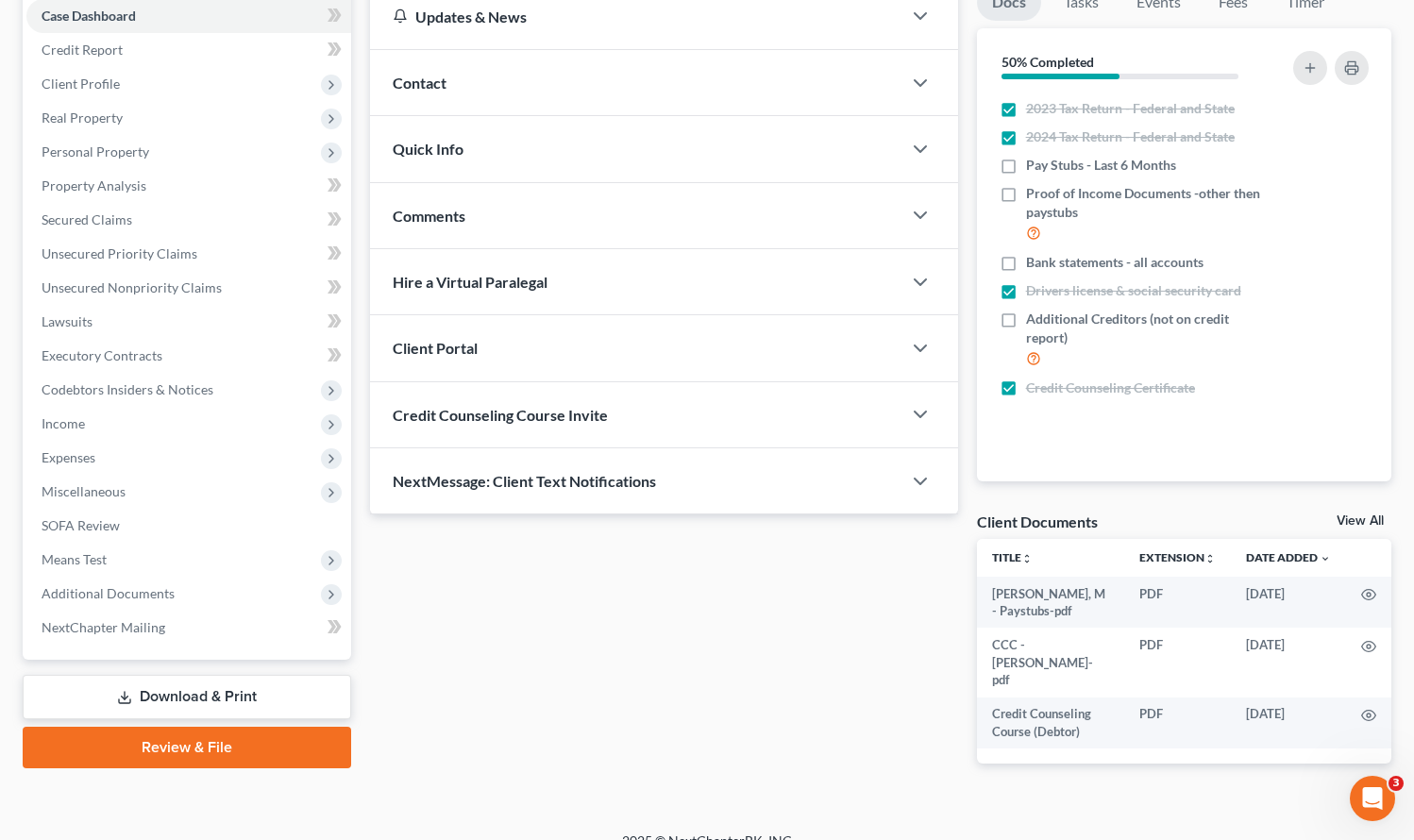
click at [236, 753] on link "Review & File" at bounding box center [186, 747] width 329 height 42
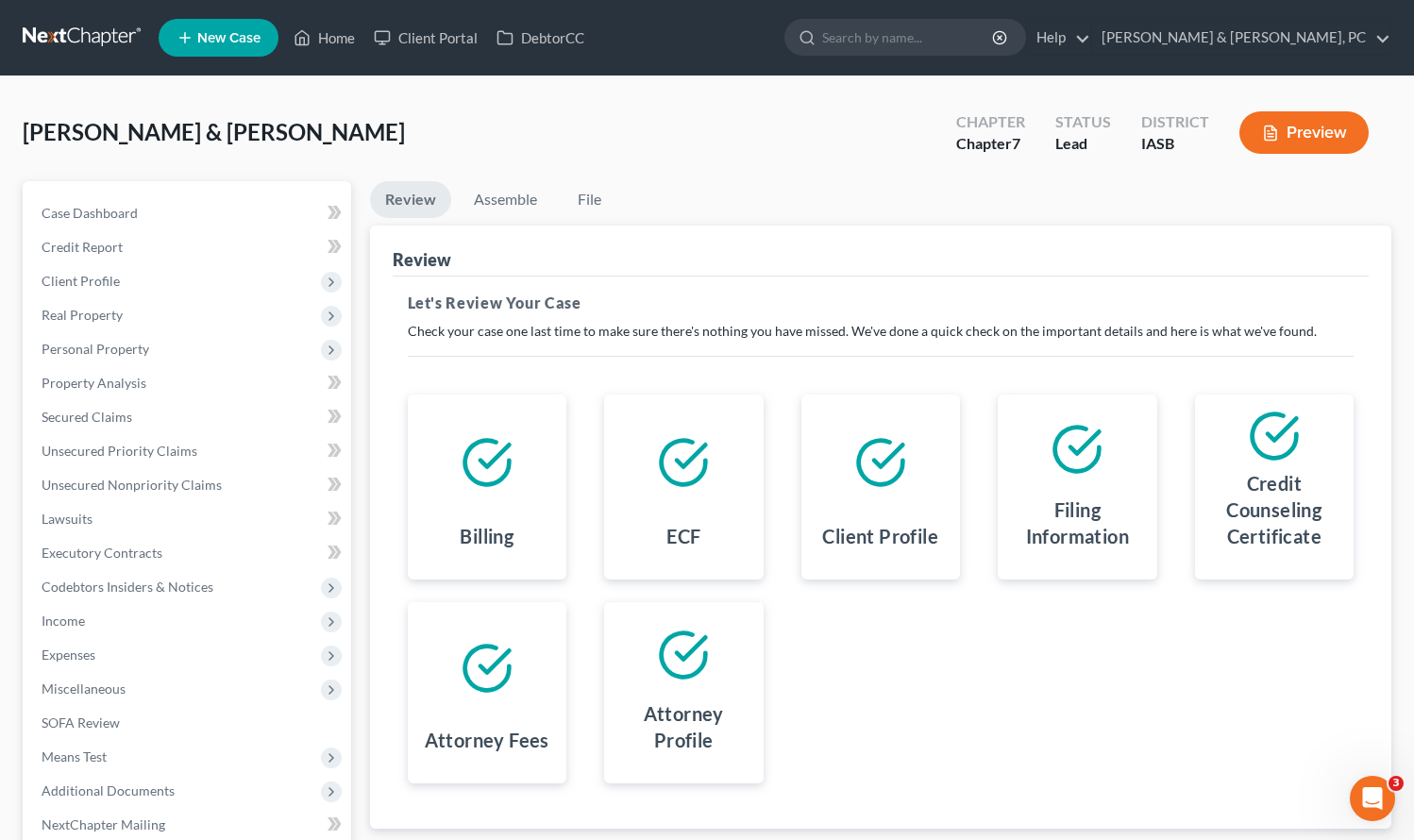
scroll to position [197, 0]
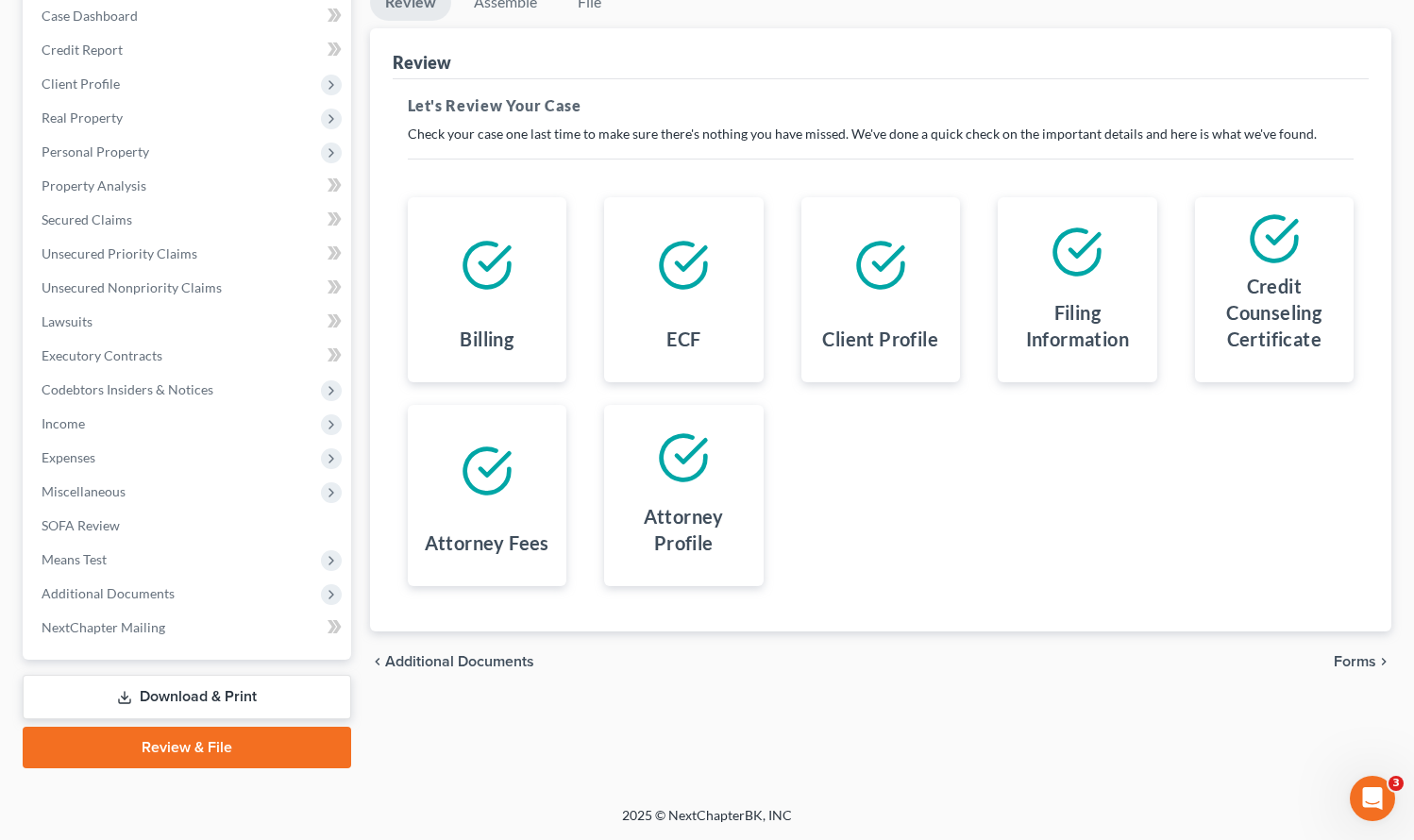
click at [1351, 655] on span "Forms" at bounding box center [1355, 661] width 43 height 15
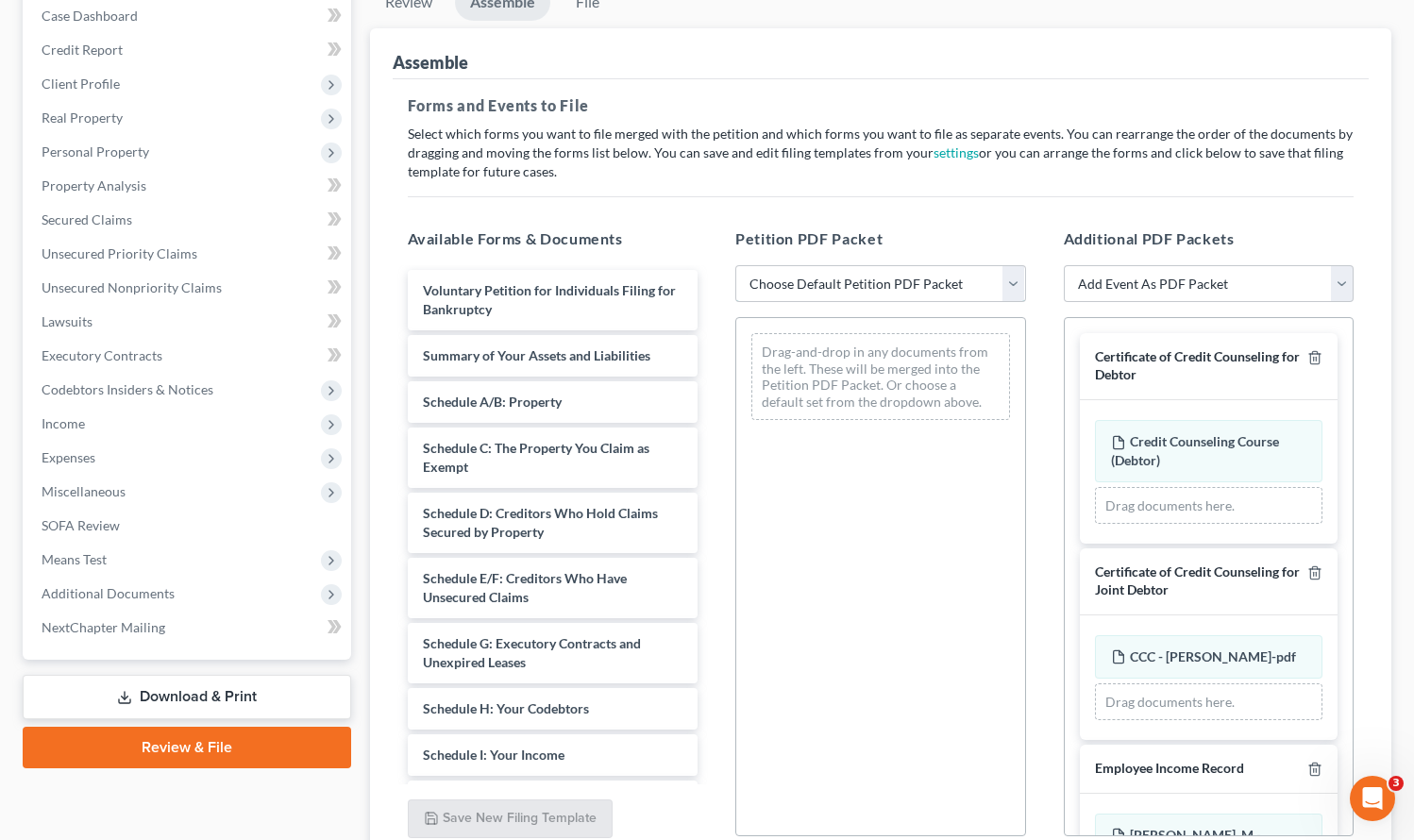
click at [830, 283] on select "Choose Default Petition PDF Packet Emergency Filing (Voluntary Petition and Cre…" at bounding box center [881, 284] width 291 height 38
select select "2"
click at [736, 265] on select "Choose Default Petition PDF Packet Emergency Filing (Voluntary Petition and Cre…" at bounding box center [881, 284] width 291 height 38
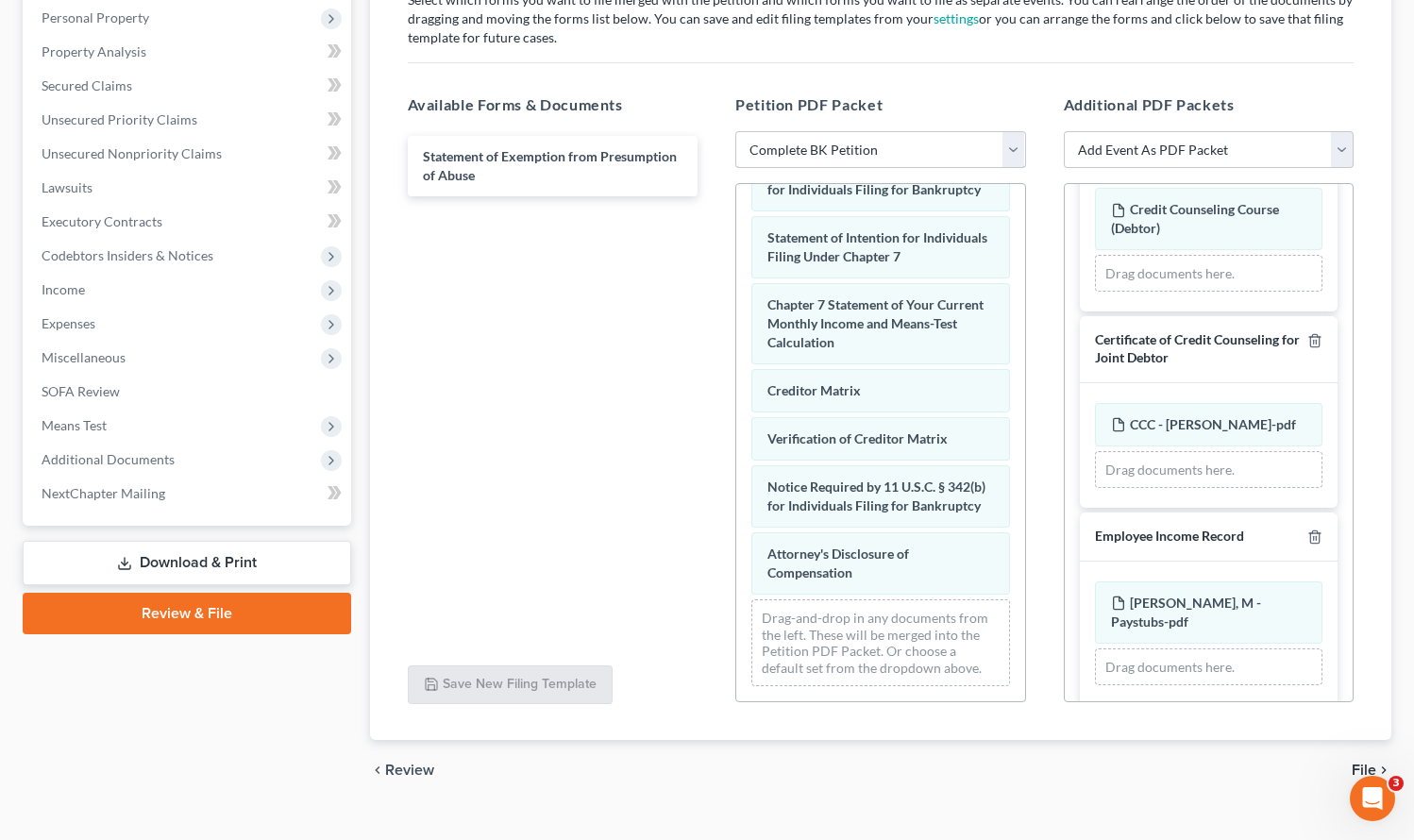
scroll to position [364, 0]
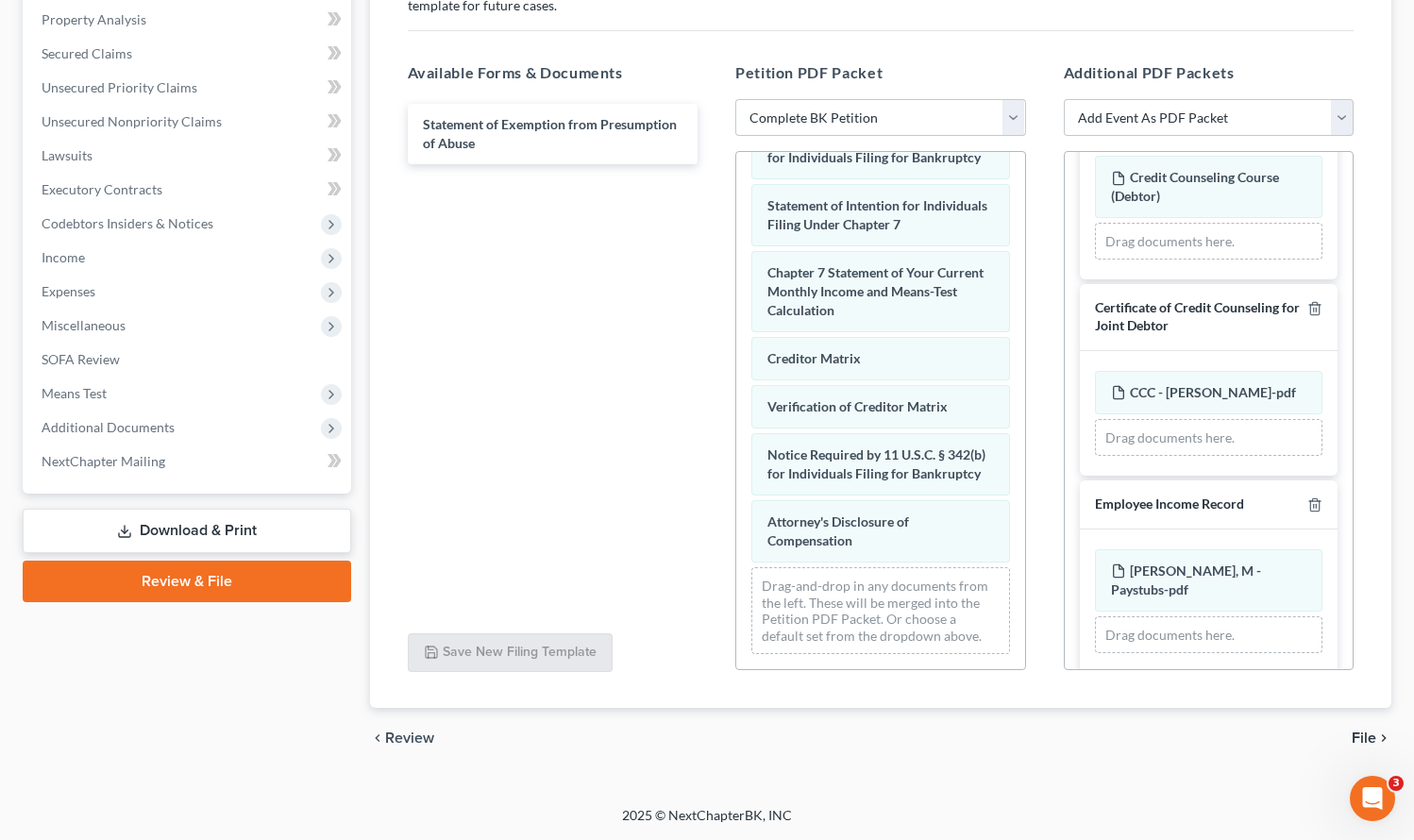
click at [1364, 734] on span "File" at bounding box center [1364, 738] width 24 height 15
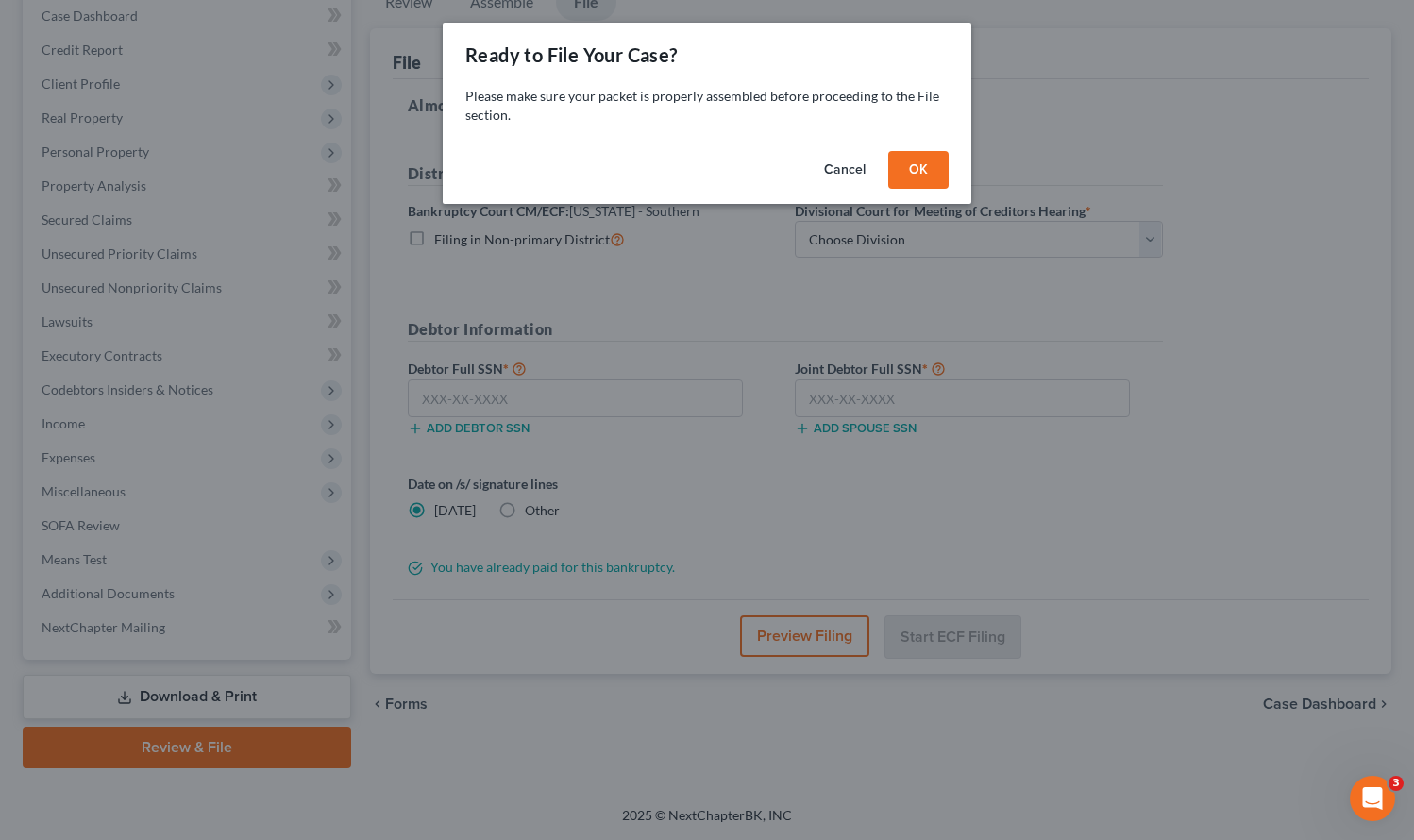
scroll to position [197, 0]
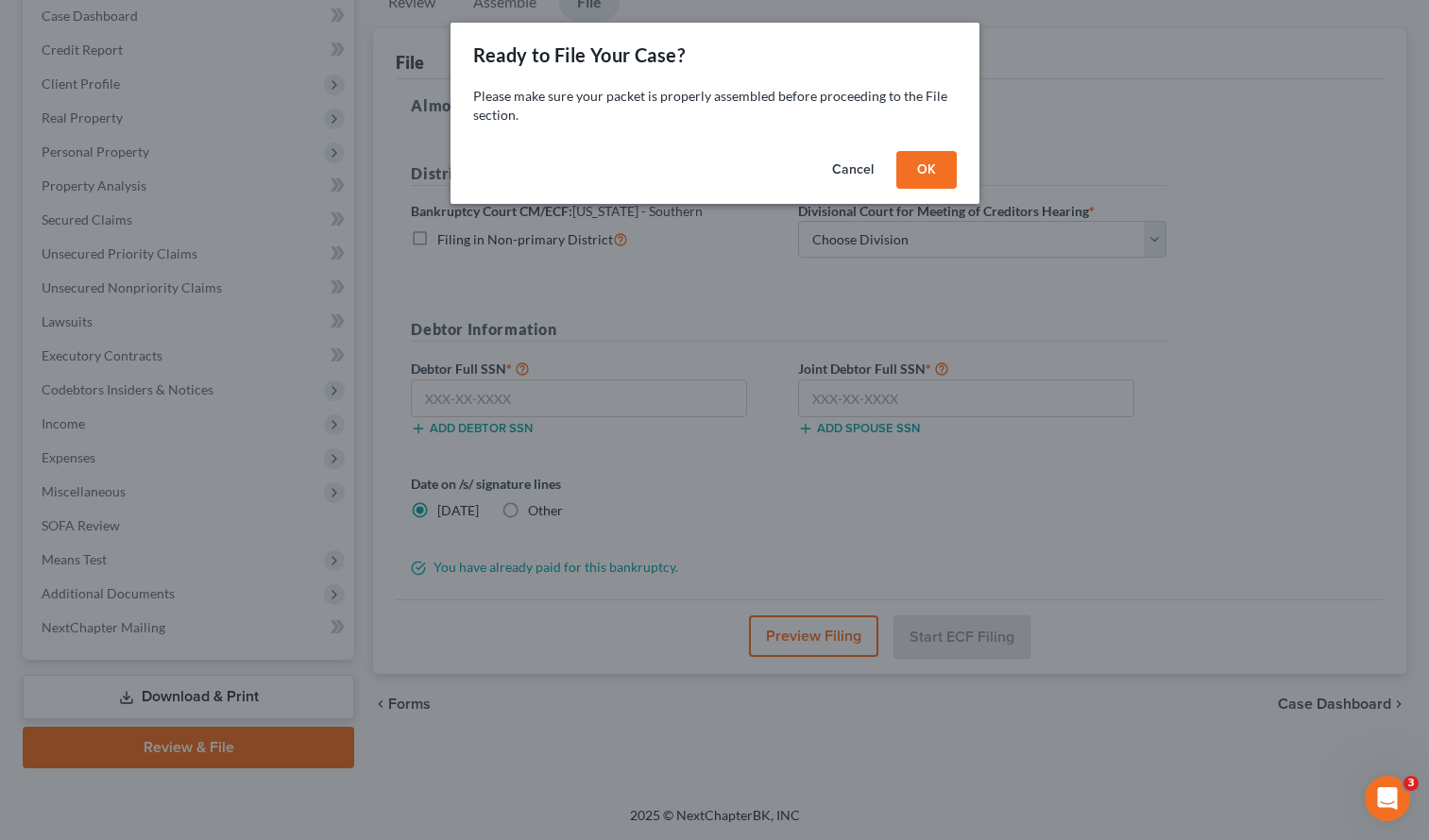
click at [920, 165] on button "OK" at bounding box center [926, 170] width 61 height 38
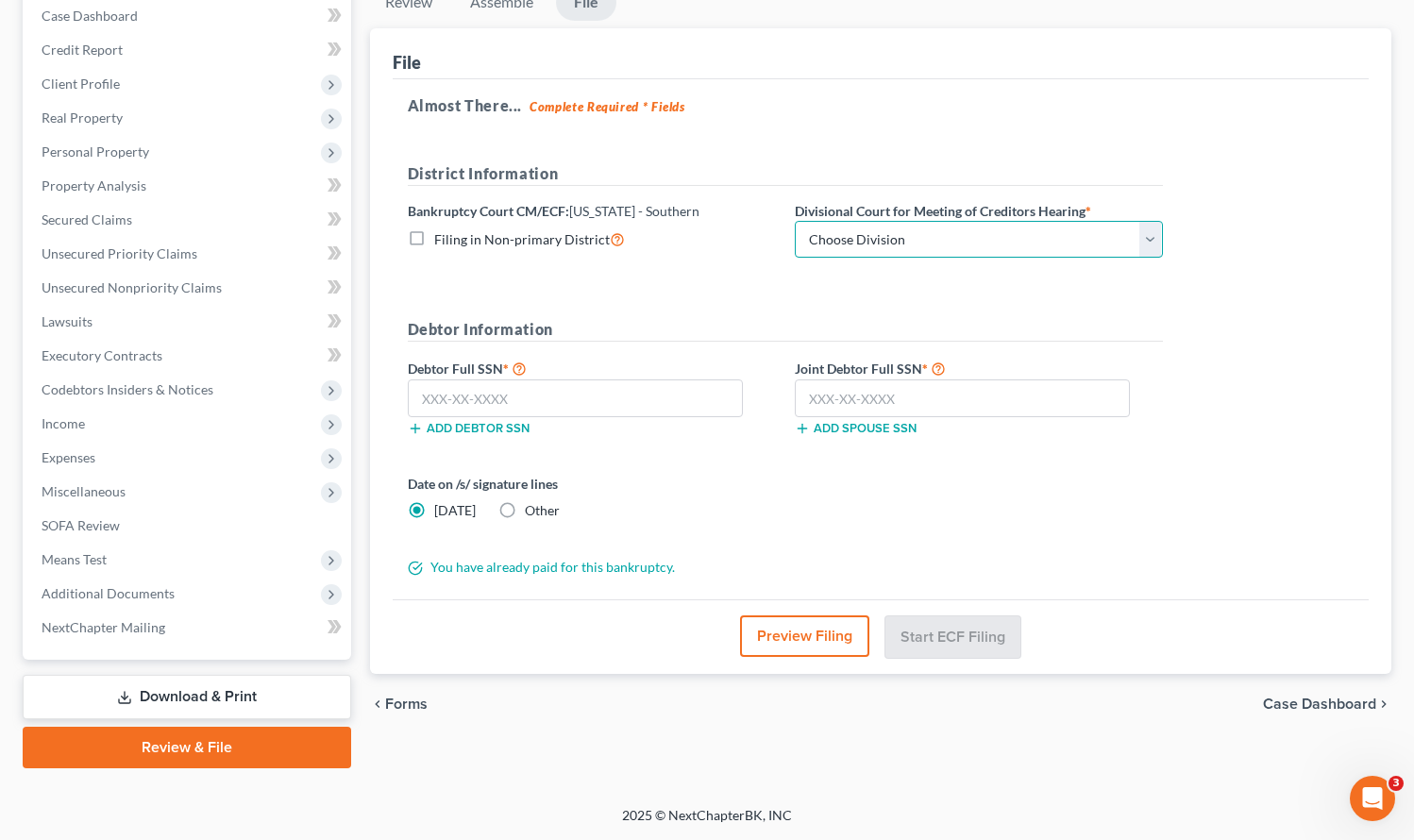
click at [903, 231] on select "Choose Division Central Eastern Western" at bounding box center [979, 239] width 368 height 38
select select "1"
click at [795, 220] on select "Choose Division Central Eastern Western" at bounding box center [979, 239] width 368 height 38
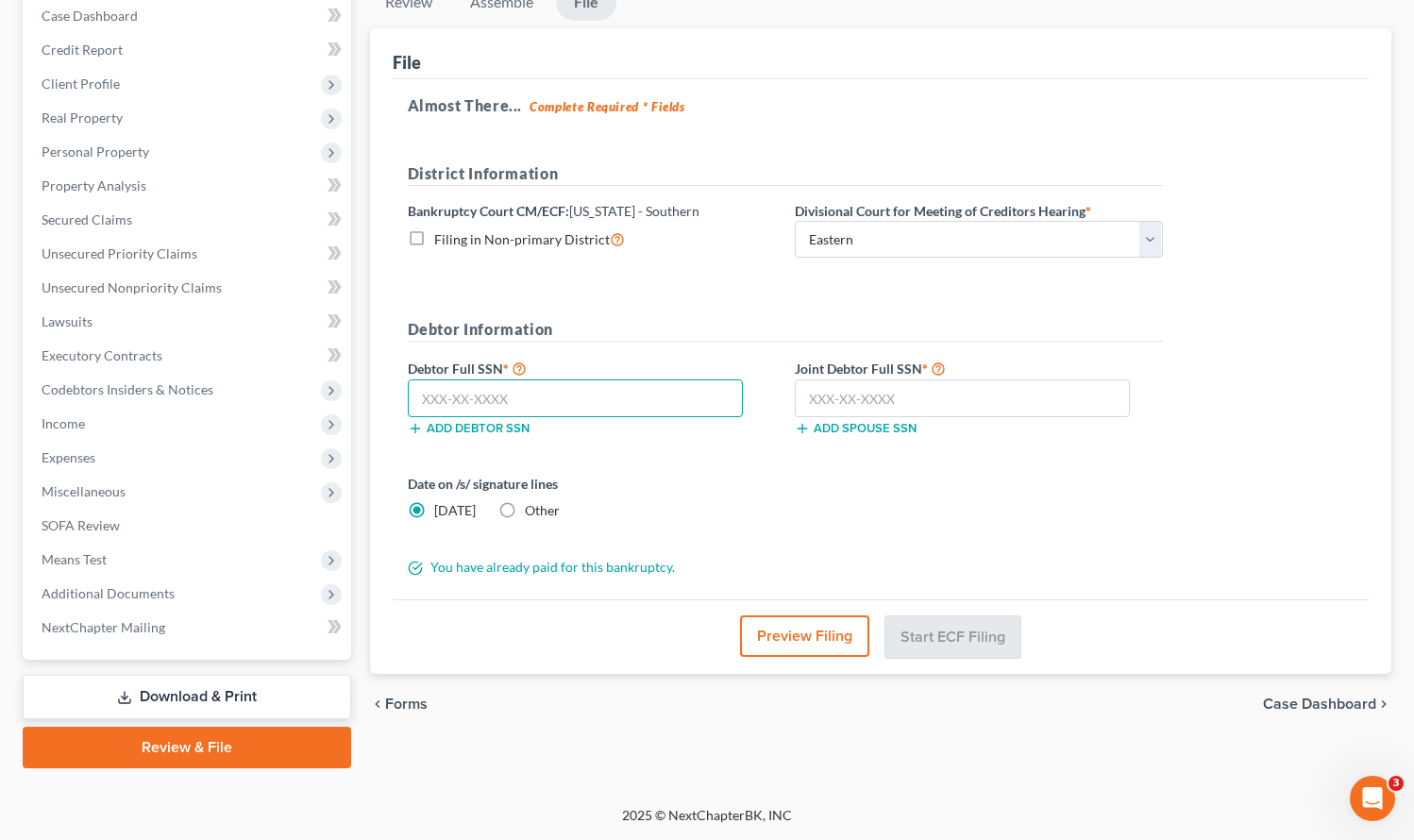
click at [482, 393] on input "text" at bounding box center [576, 398] width 336 height 38
type input "286-48-8222"
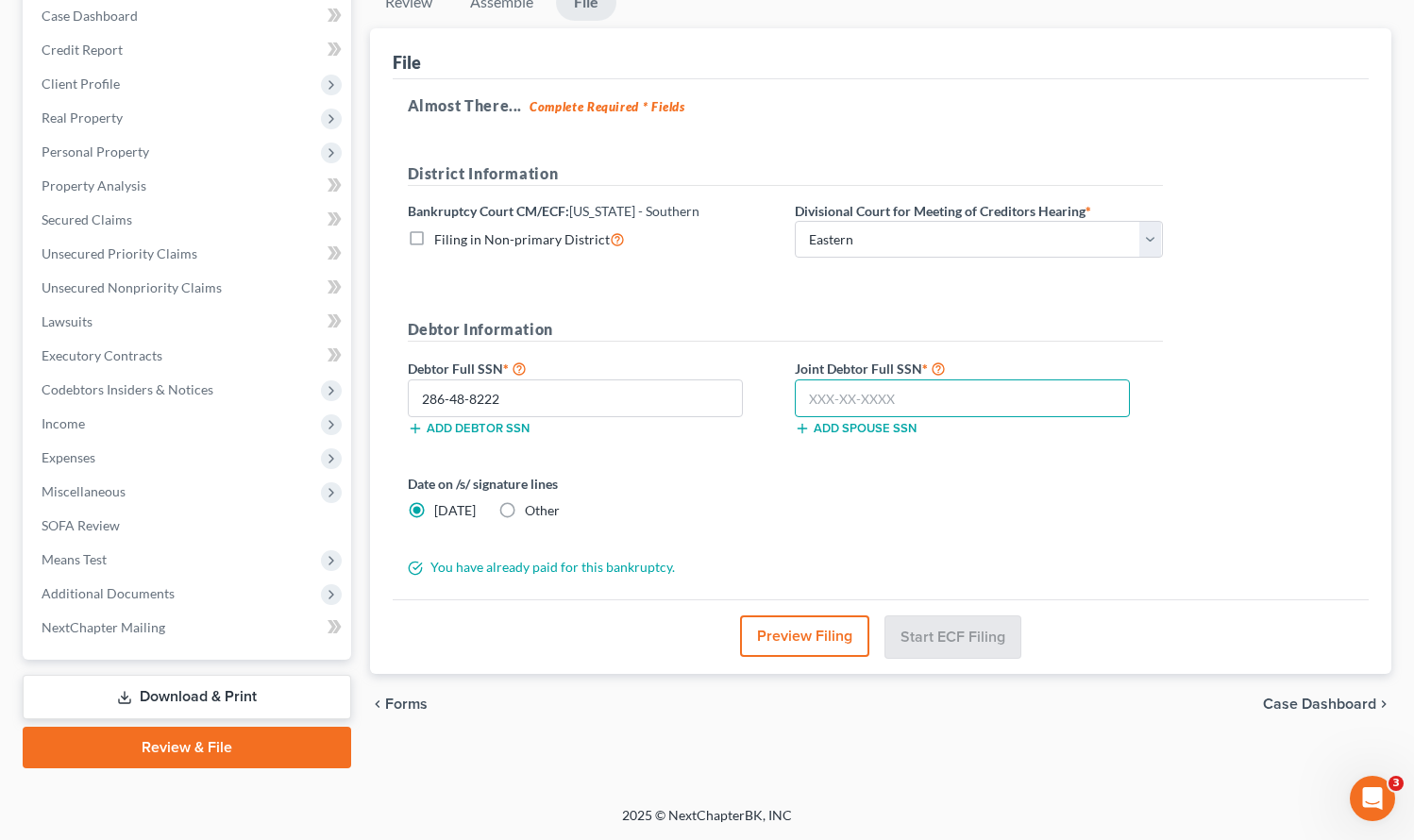
click at [825, 399] on input "text" at bounding box center [963, 398] width 336 height 38
type input "279-56-3002"
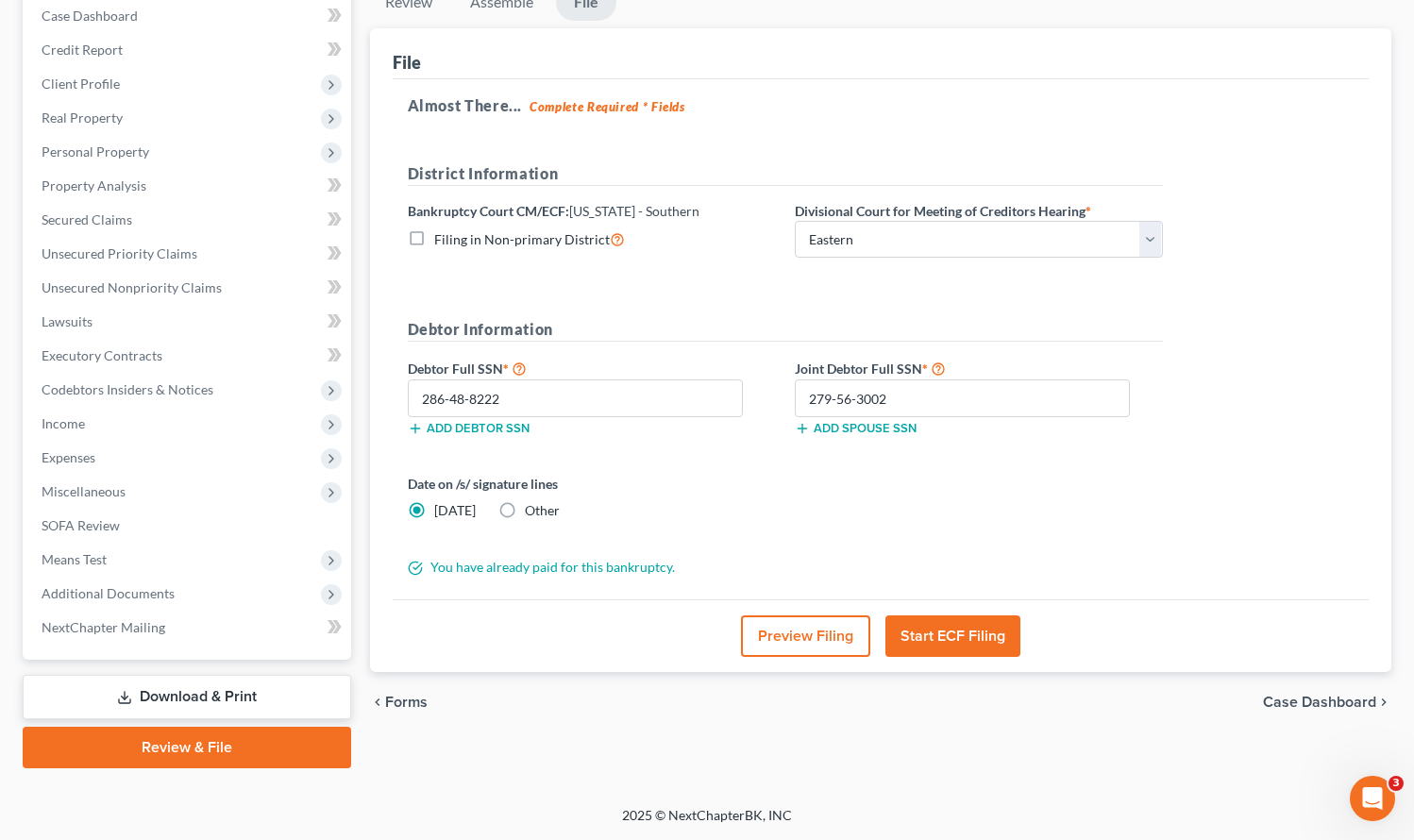
click at [949, 629] on button "Start ECF Filing" at bounding box center [953, 636] width 135 height 42
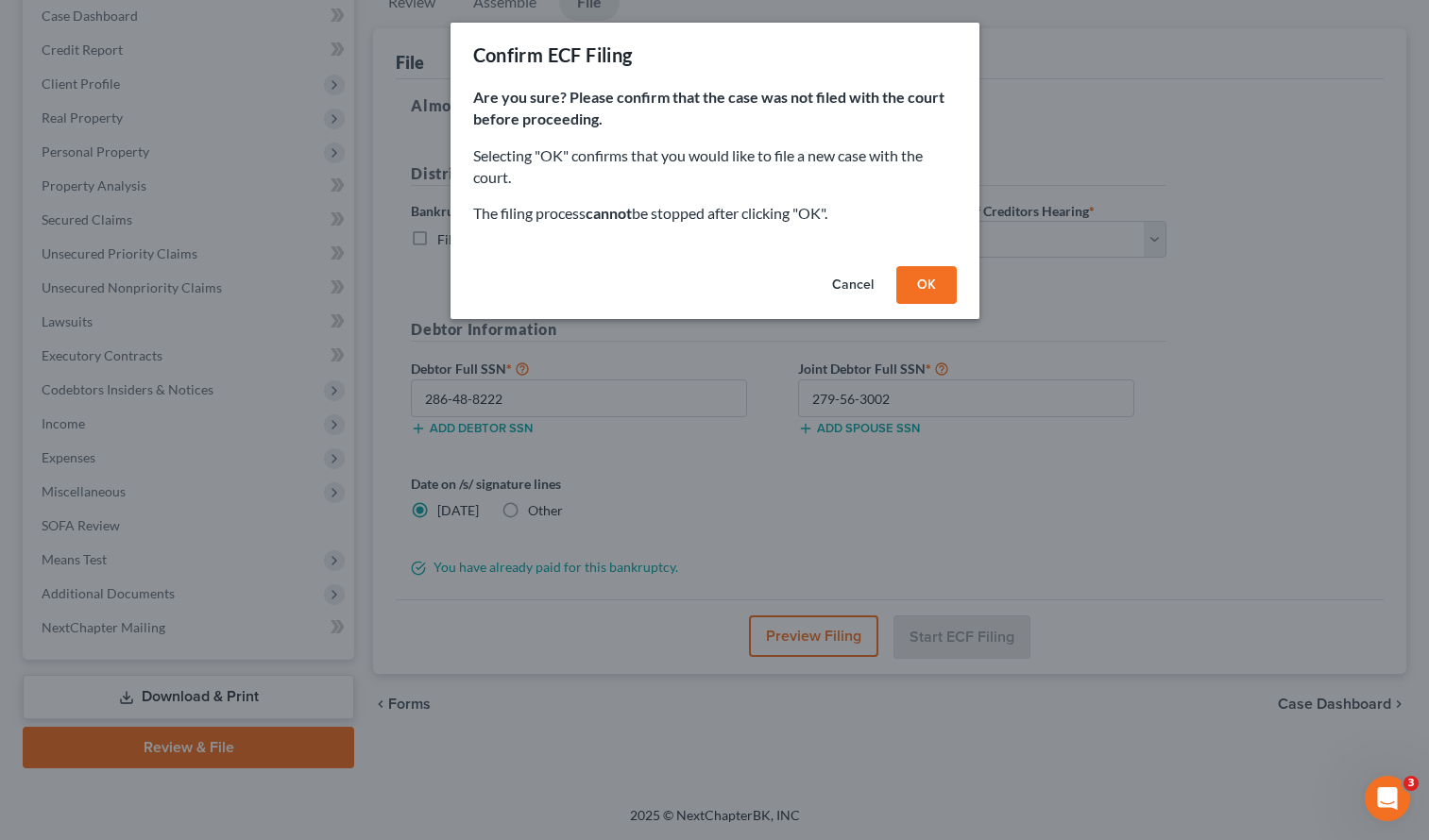
click at [927, 281] on button "OK" at bounding box center [926, 285] width 61 height 38
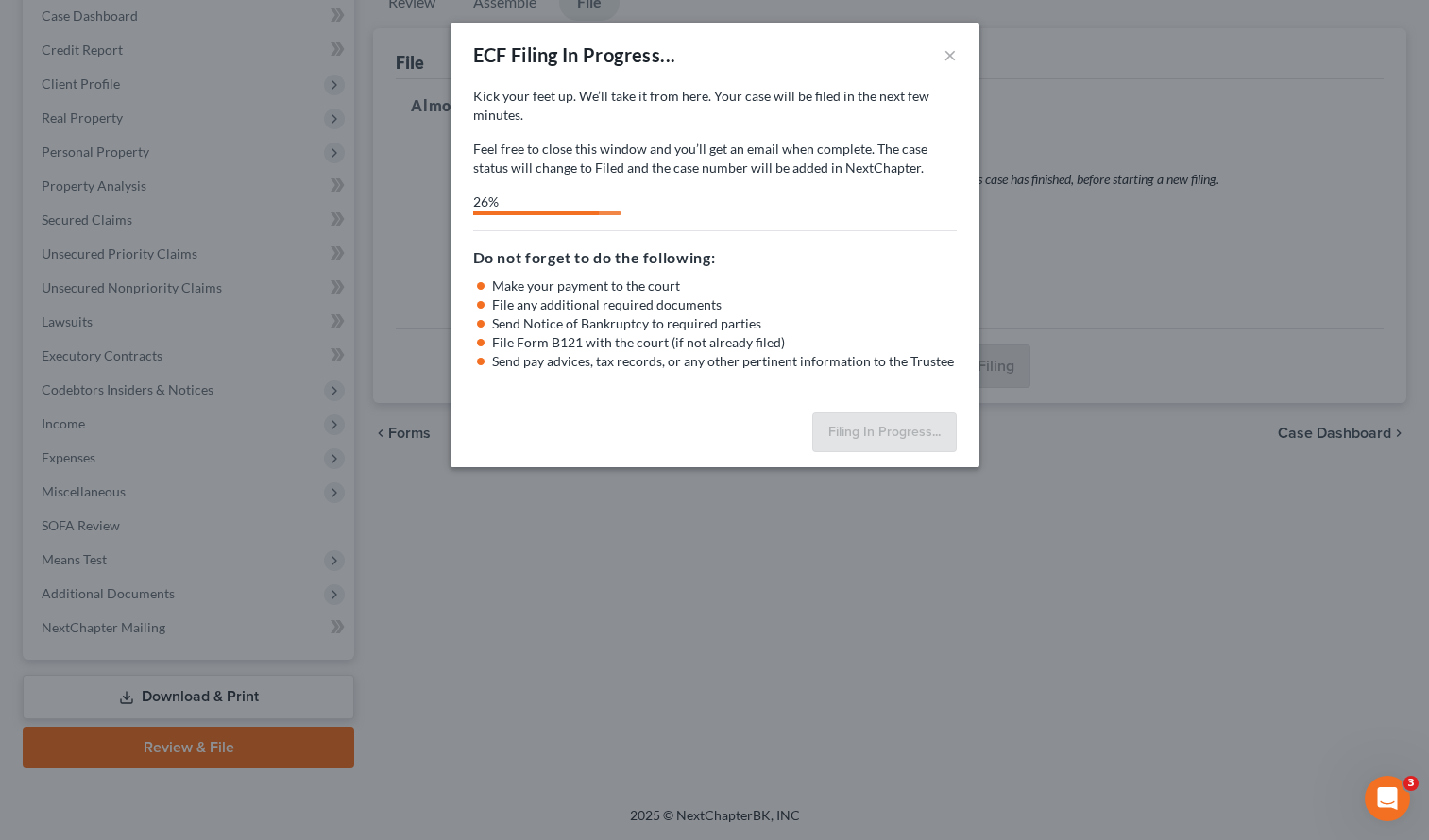
select select "1"
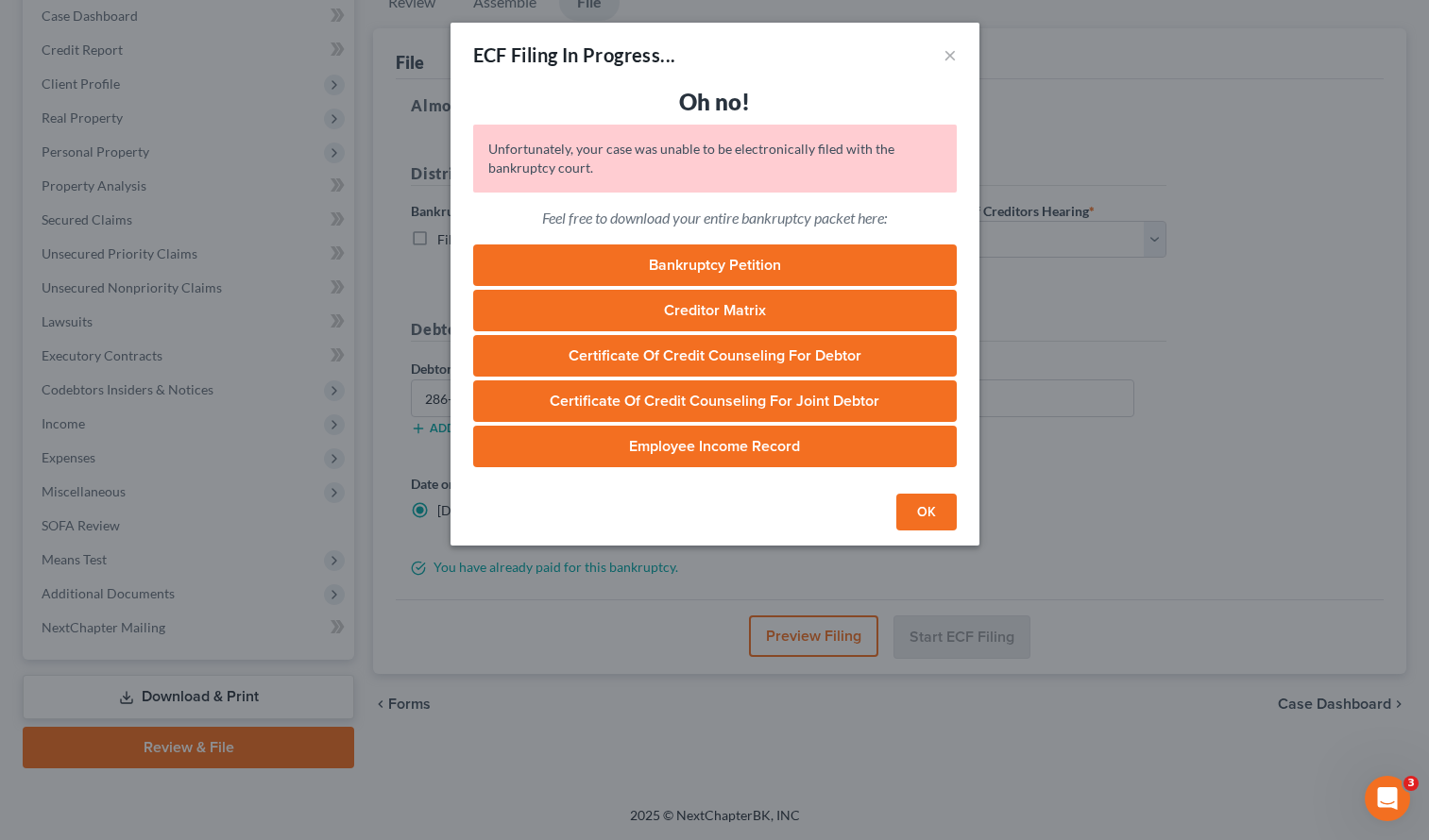
click at [923, 507] on button "OK" at bounding box center [926, 512] width 61 height 38
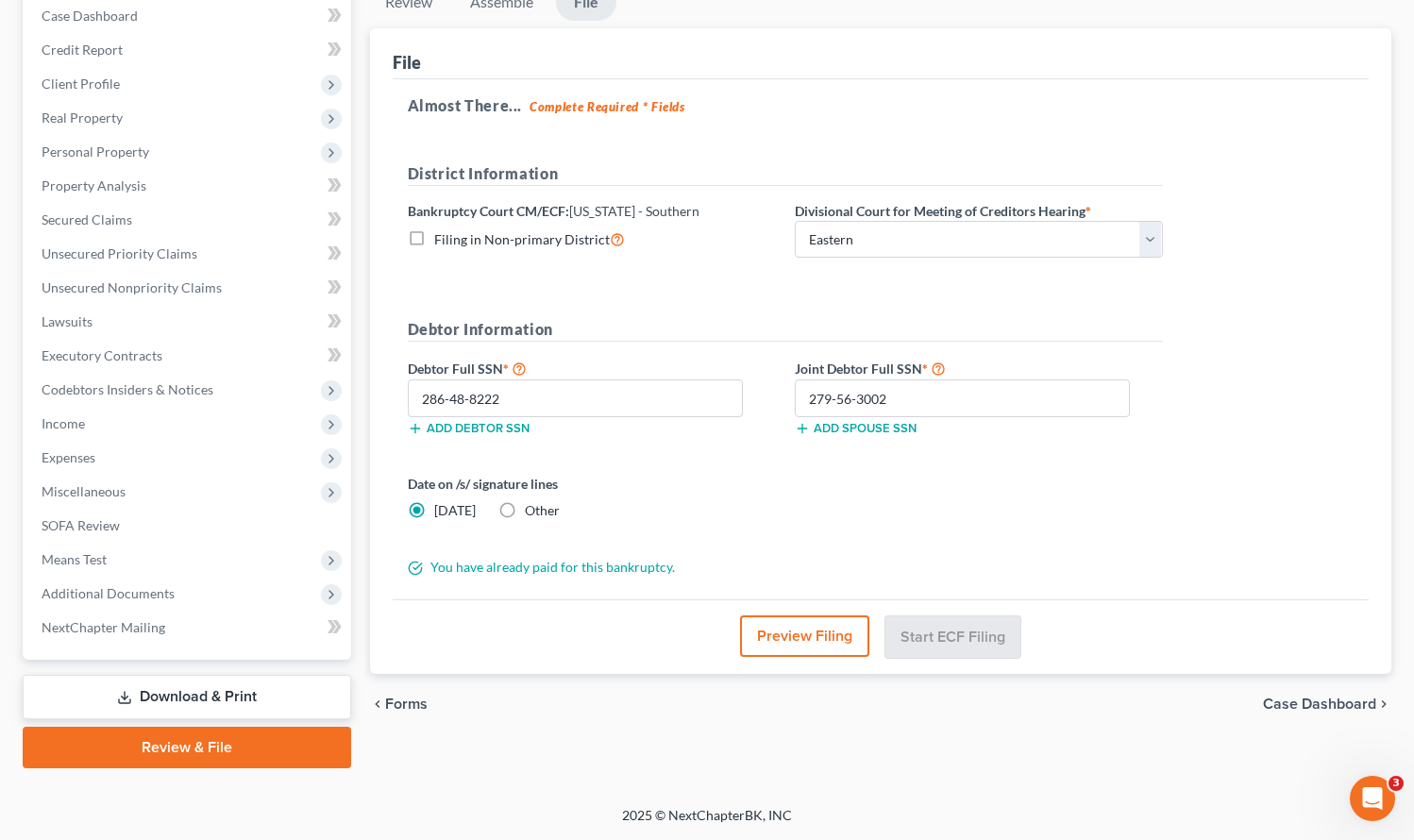
scroll to position [0, 0]
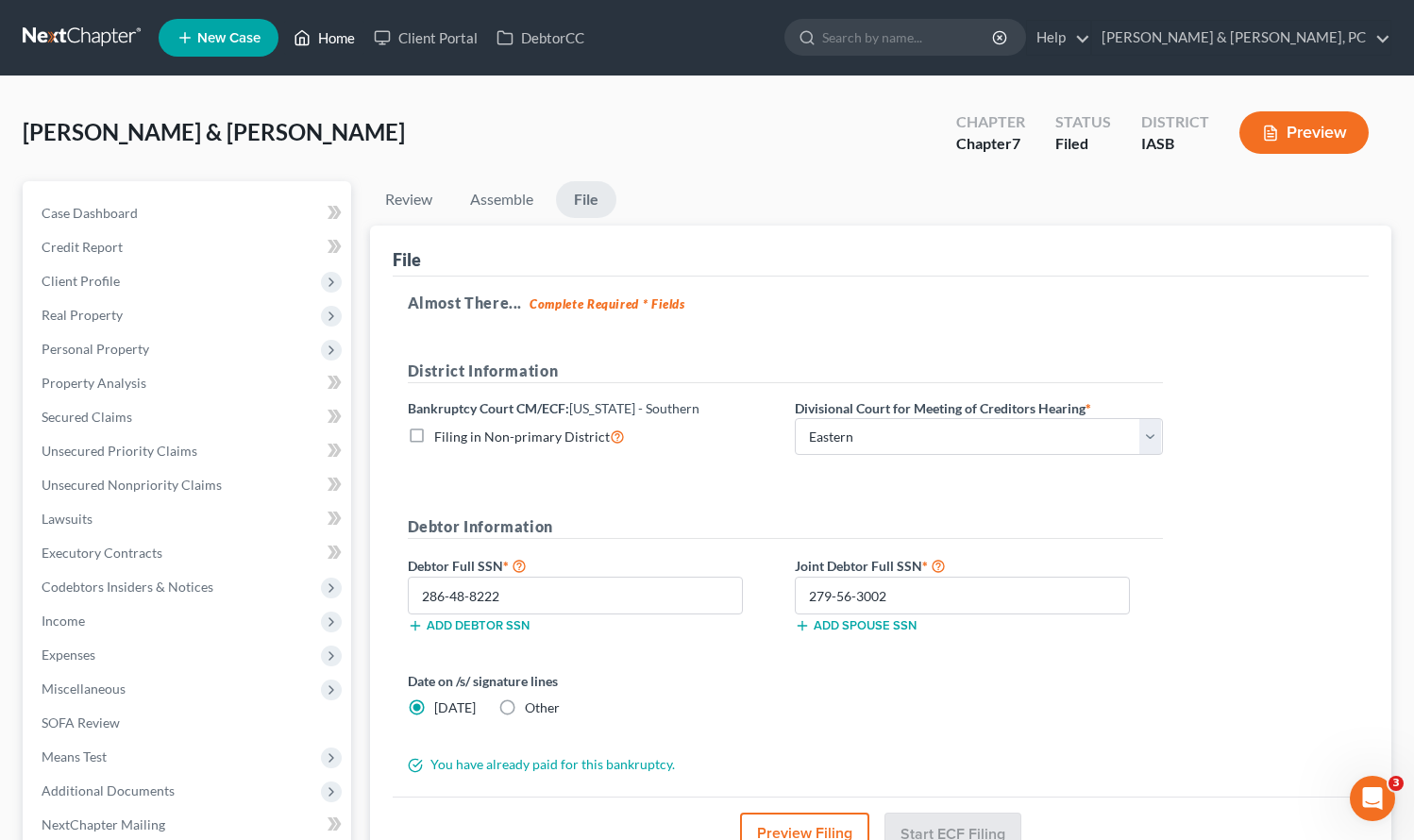
click at [331, 44] on link "Home" at bounding box center [324, 37] width 80 height 34
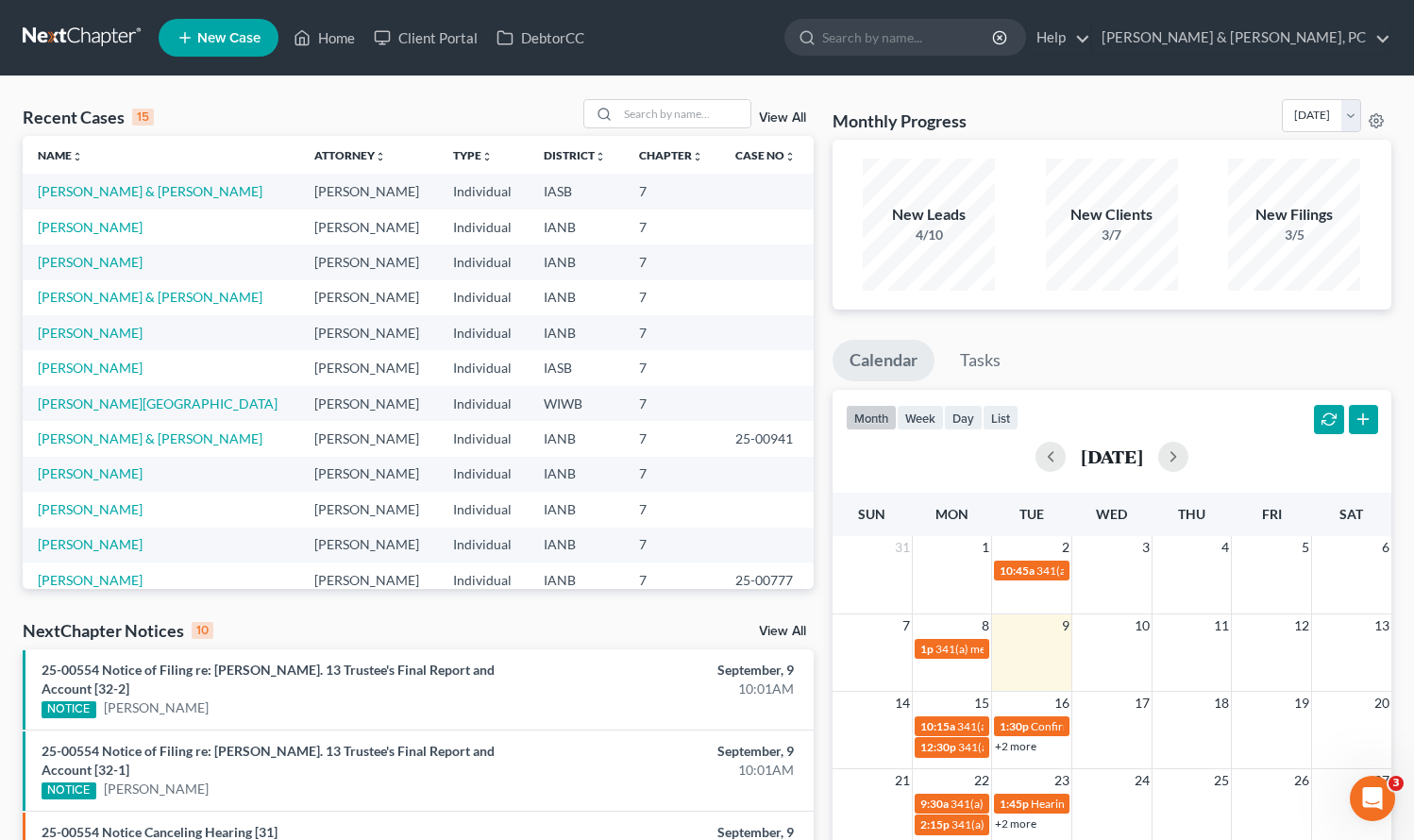
click at [684, 221] on td "7" at bounding box center [673, 227] width 98 height 35
click at [122, 189] on link "[PERSON_NAME] & [PERSON_NAME]" at bounding box center [150, 191] width 224 height 16
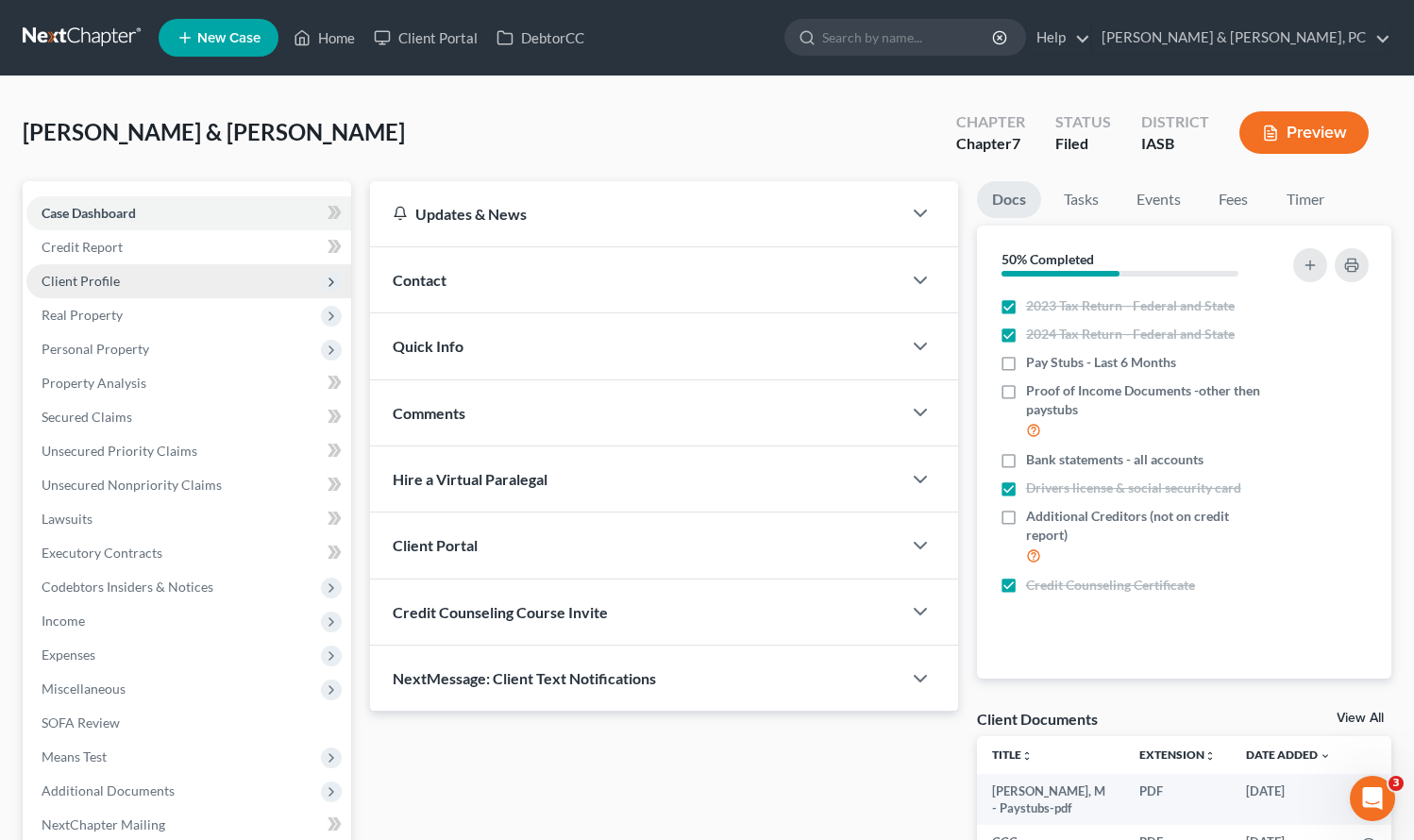
click at [101, 278] on span "Client Profile" at bounding box center [81, 281] width 78 height 16
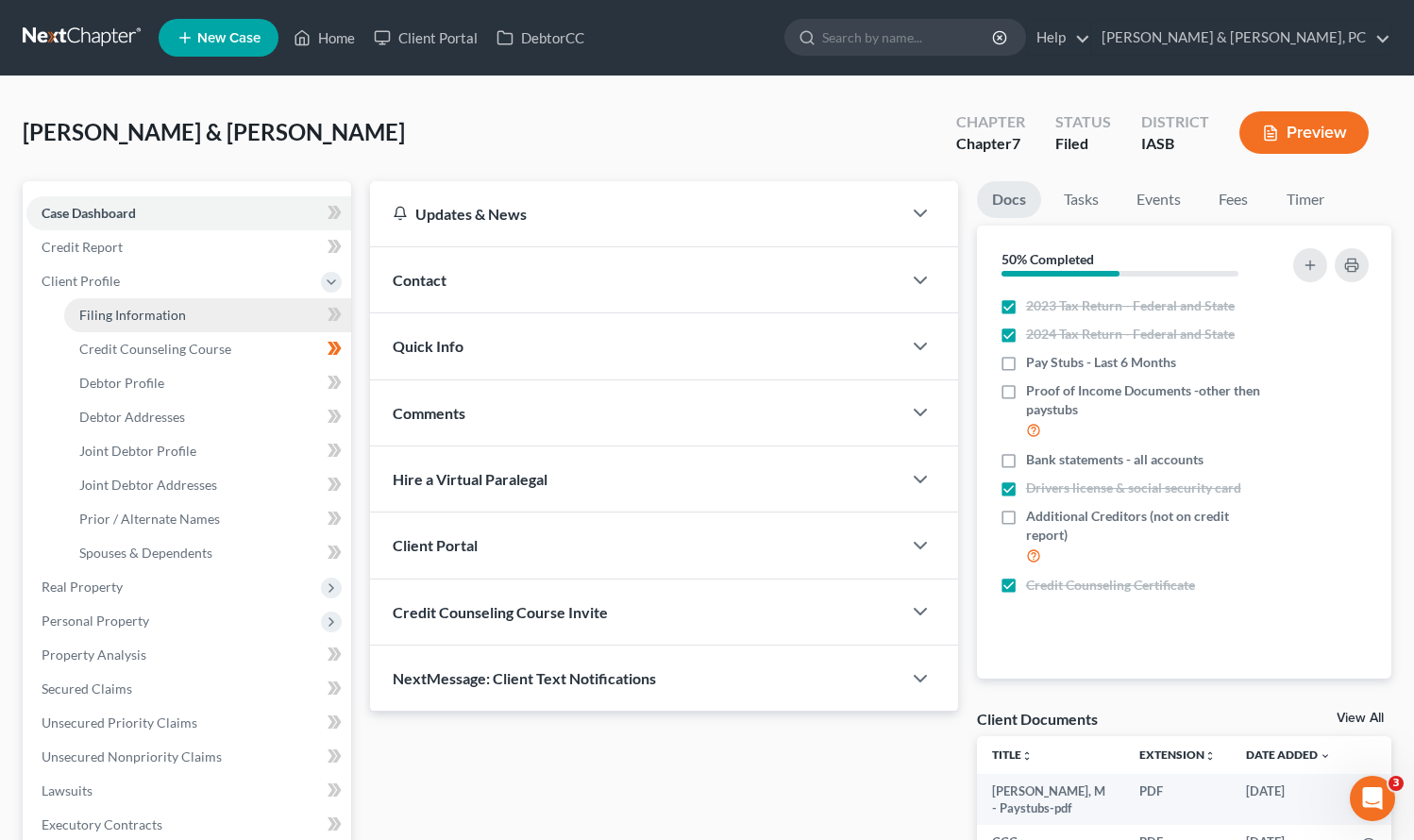
click at [136, 321] on span "Filing Information" at bounding box center [132, 314] width 106 height 16
select select "0"
select select "3"
select select "1"
select select "0"
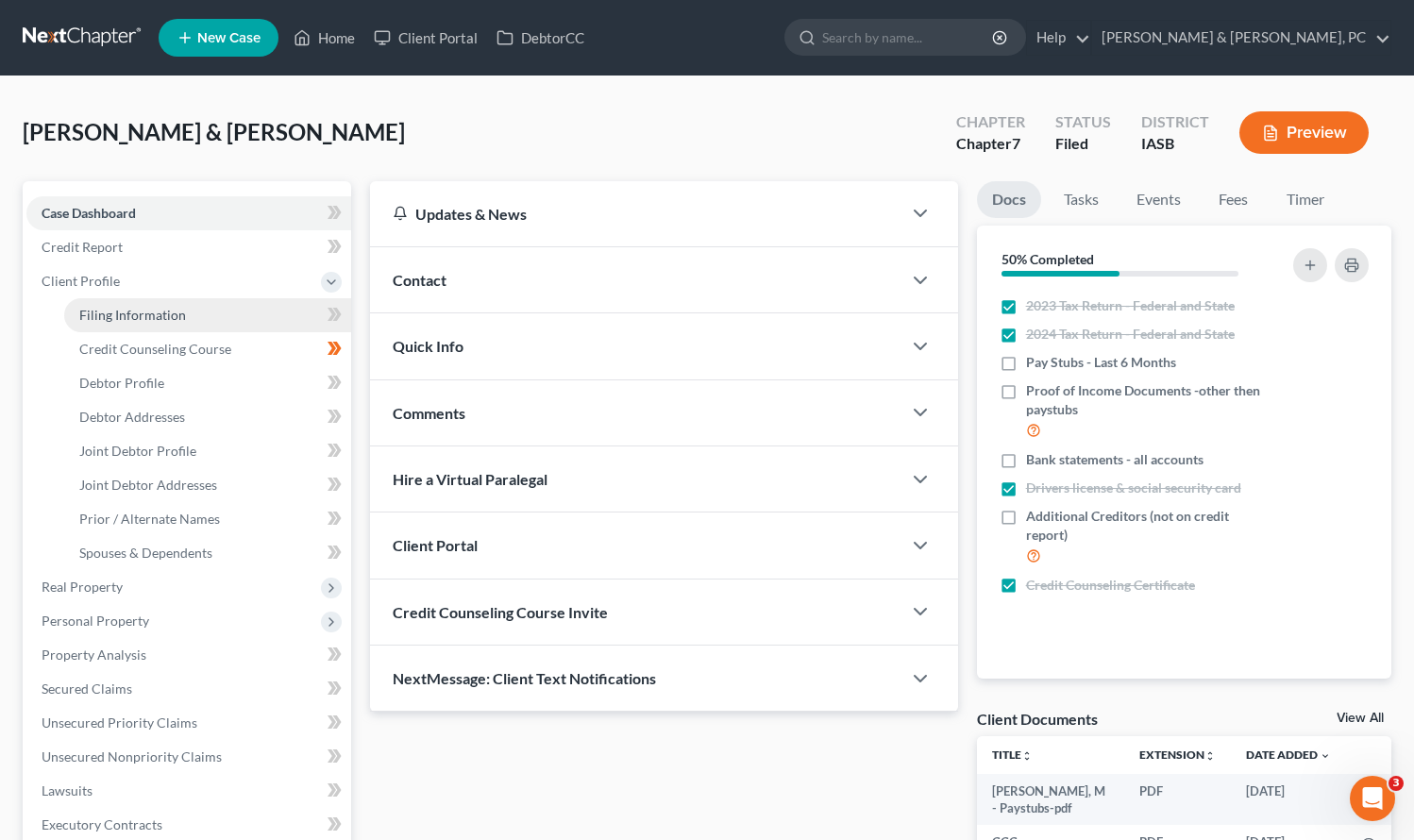
select select "16"
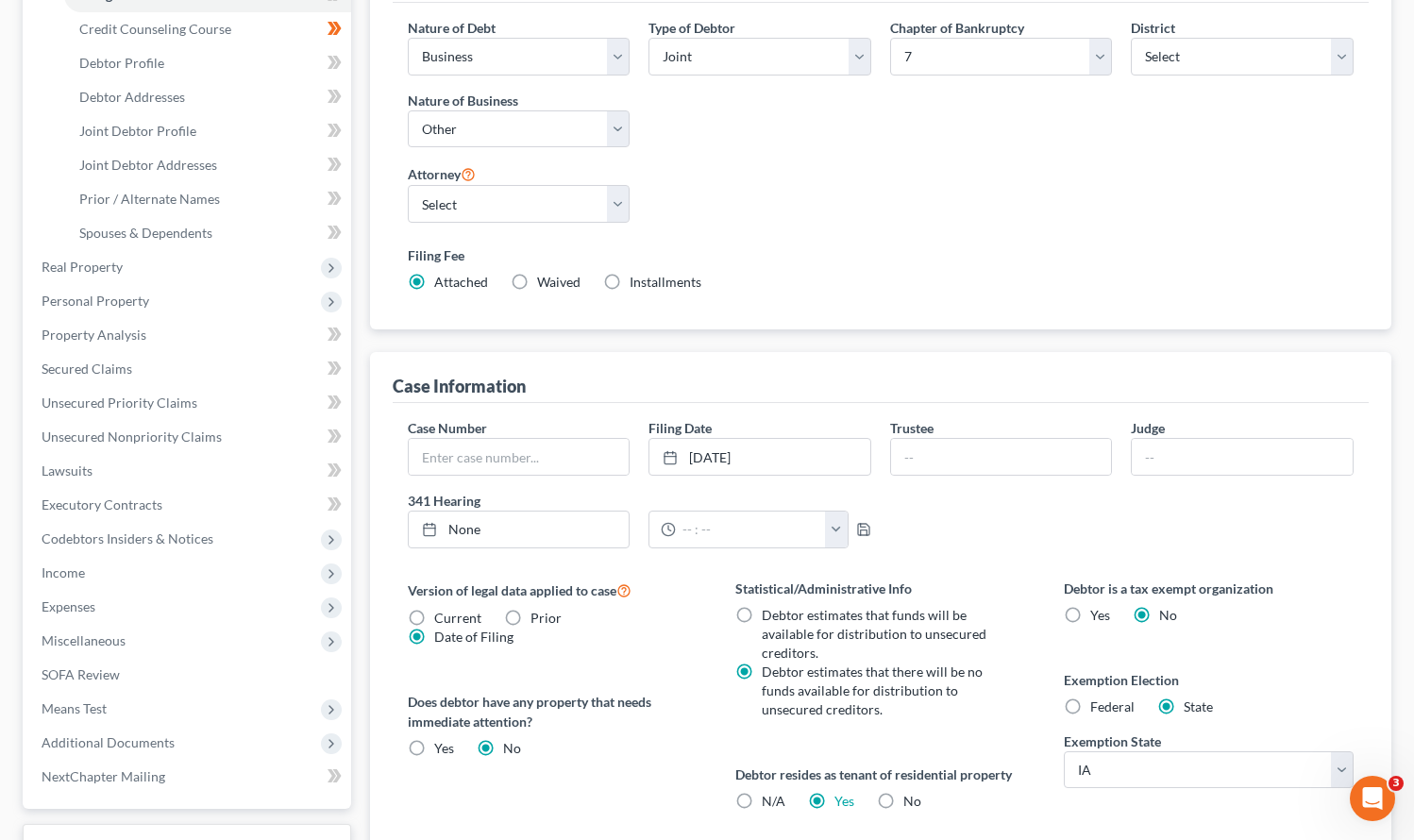
scroll to position [323, 0]
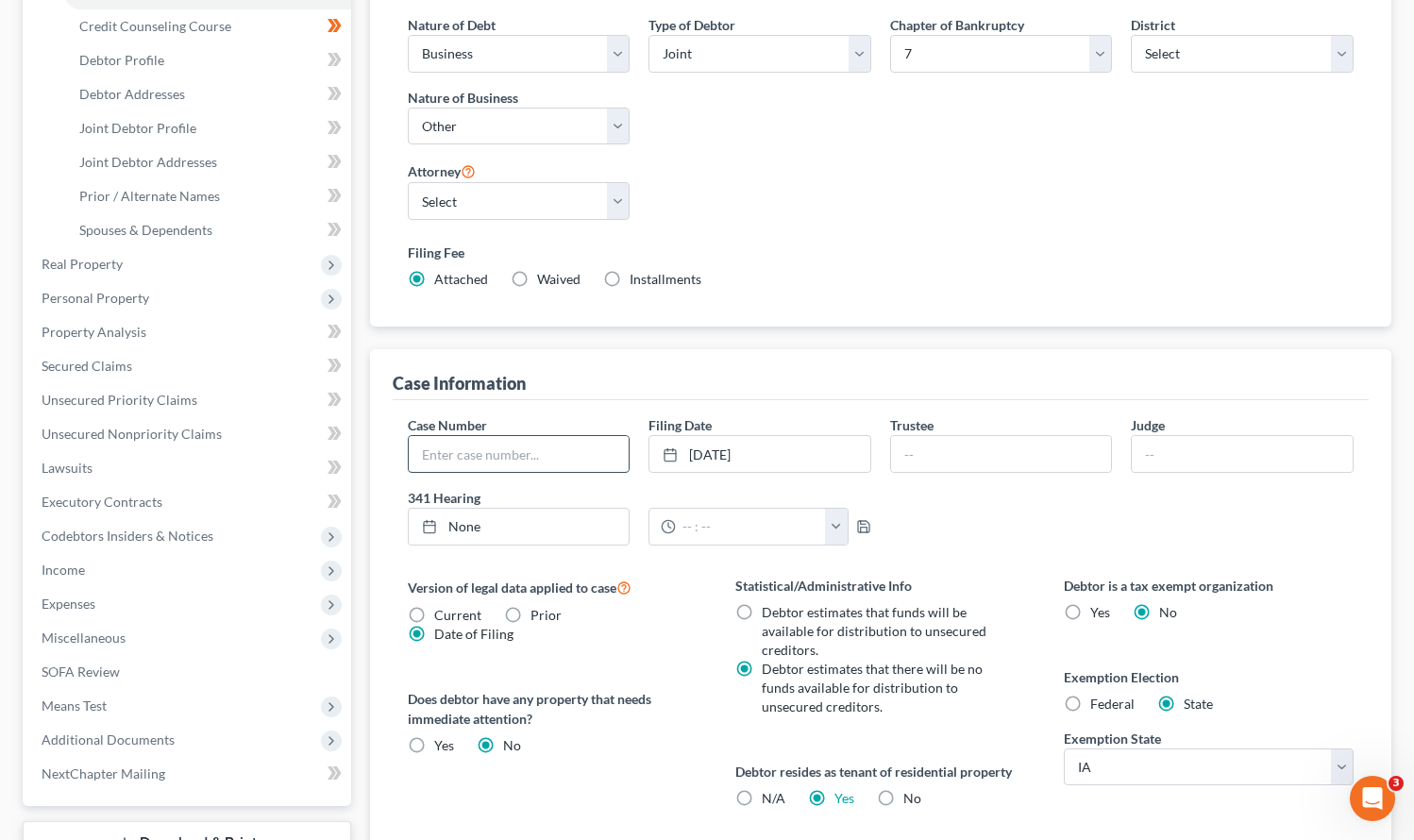
click at [507, 456] on input "text" at bounding box center [519, 454] width 221 height 36
type input "25-01562"
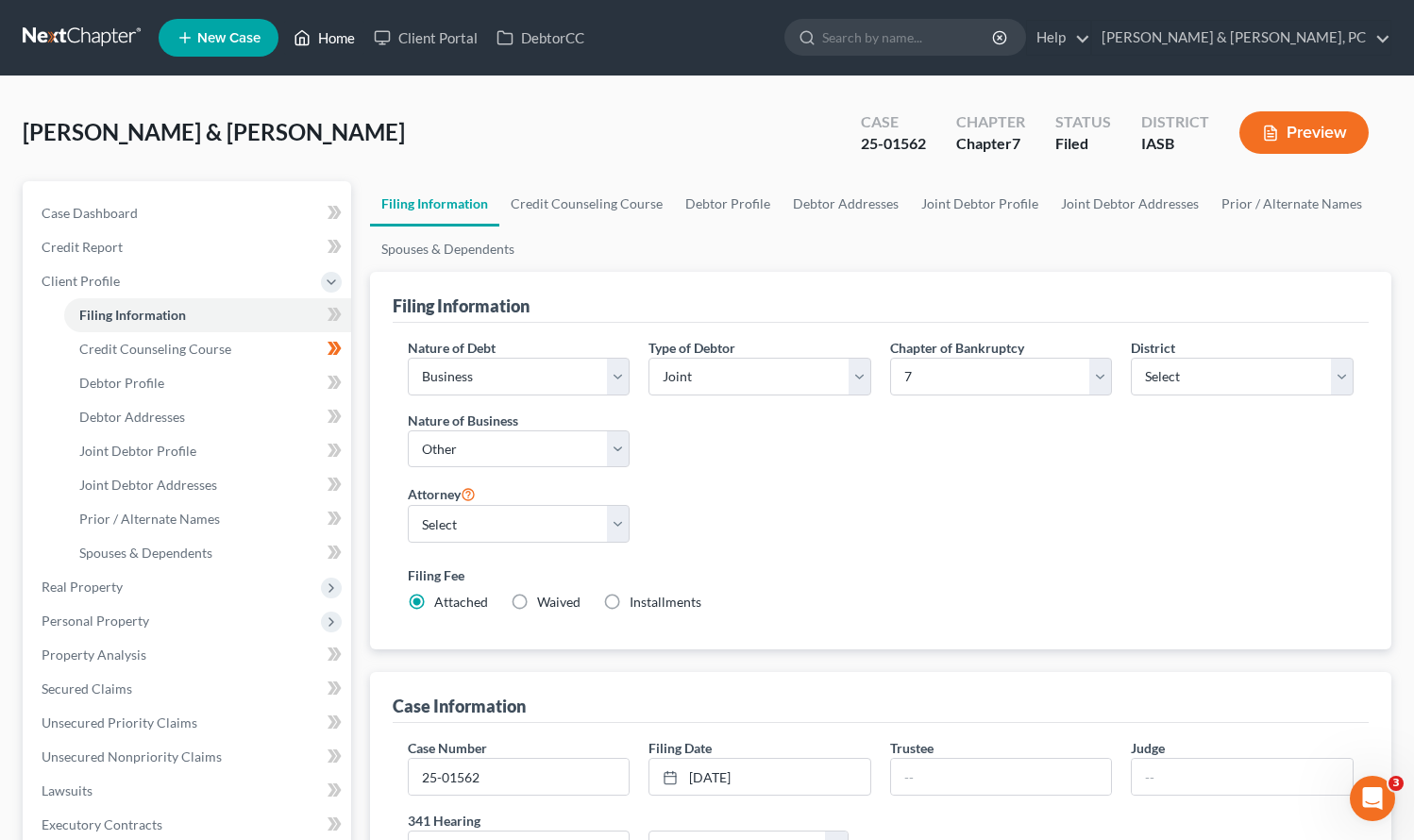
click at [311, 31] on link "Home" at bounding box center [324, 37] width 80 height 34
